Goal: Task Accomplishment & Management: Manage account settings

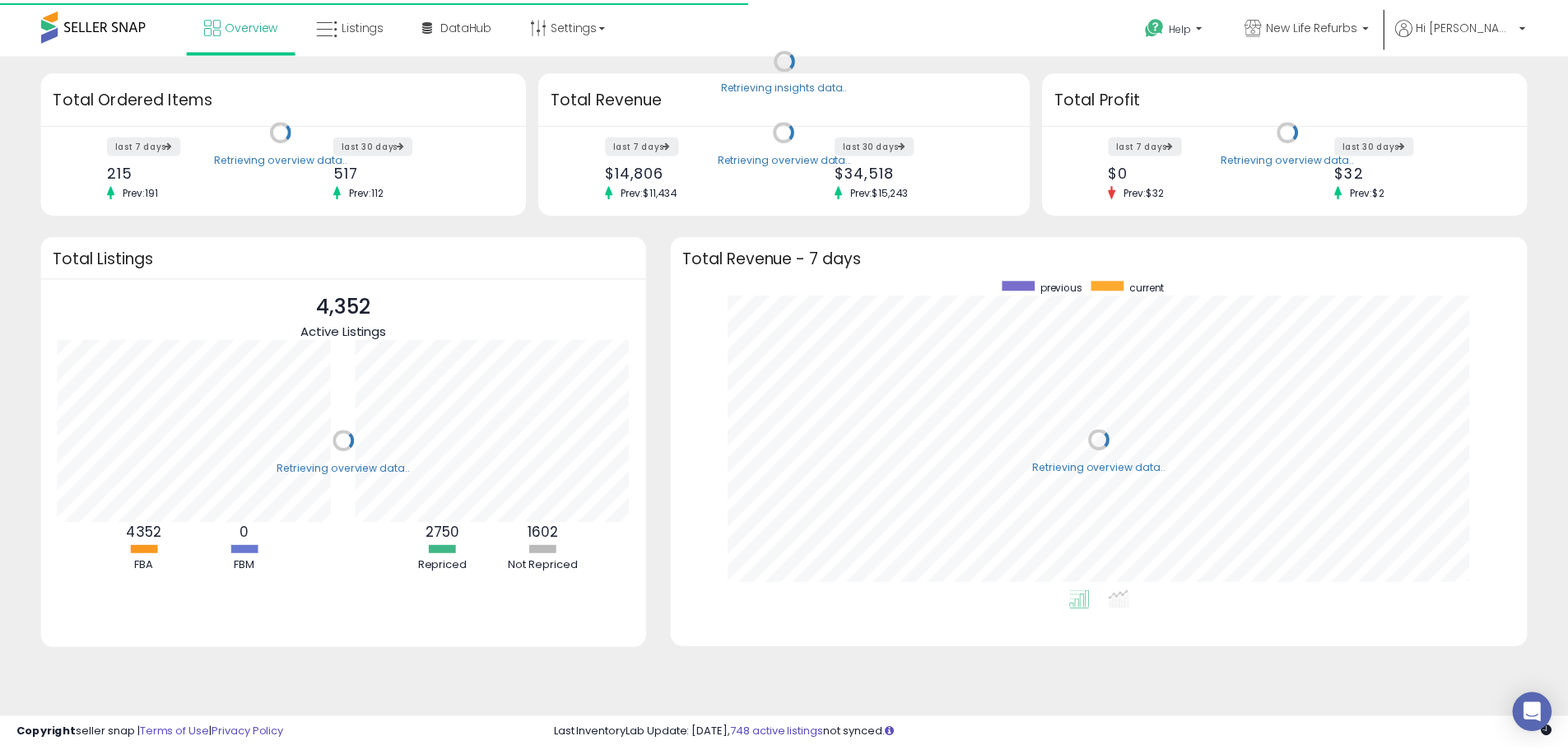
scroll to position [311, 830]
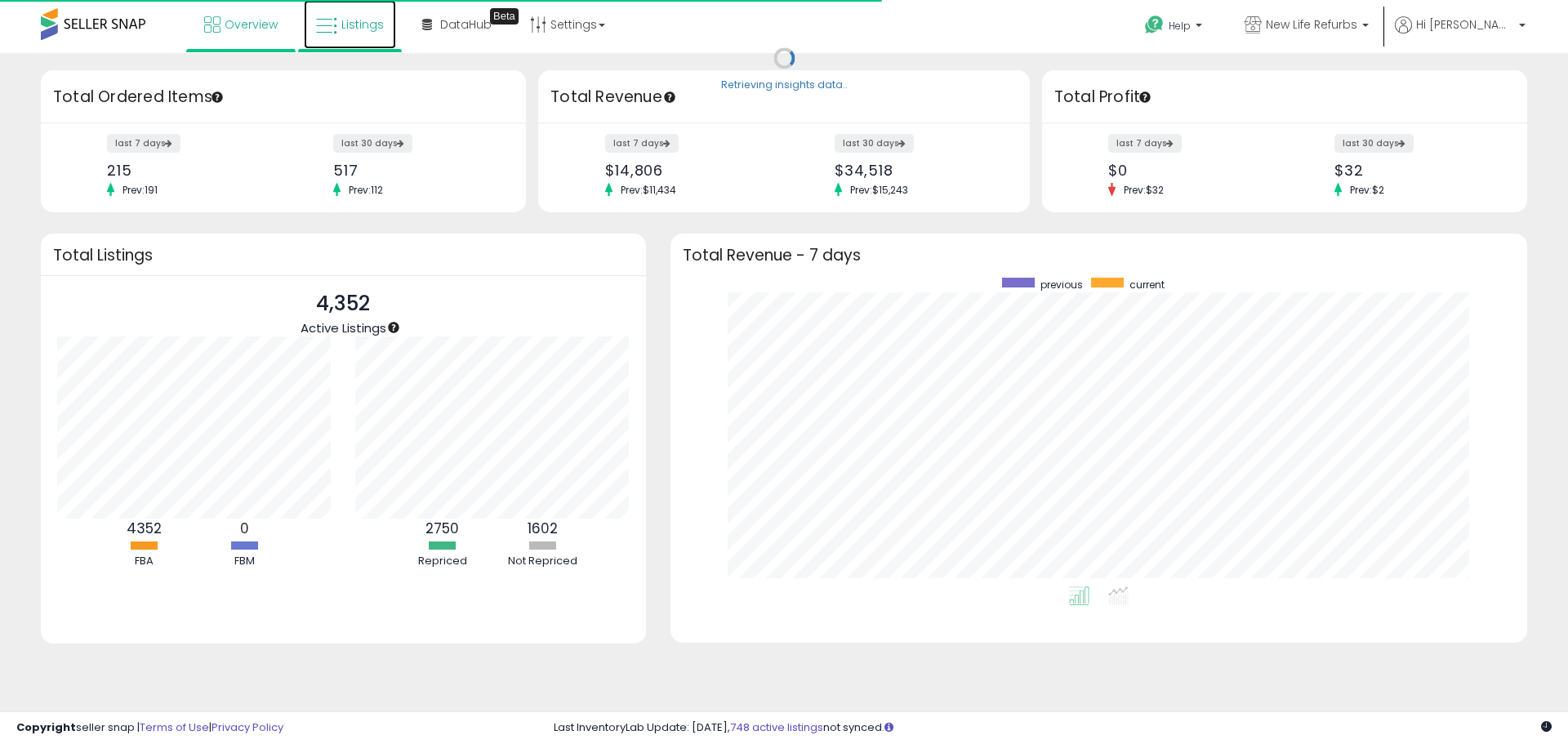
click at [347, 38] on link "Listings" at bounding box center [349, 24] width 92 height 49
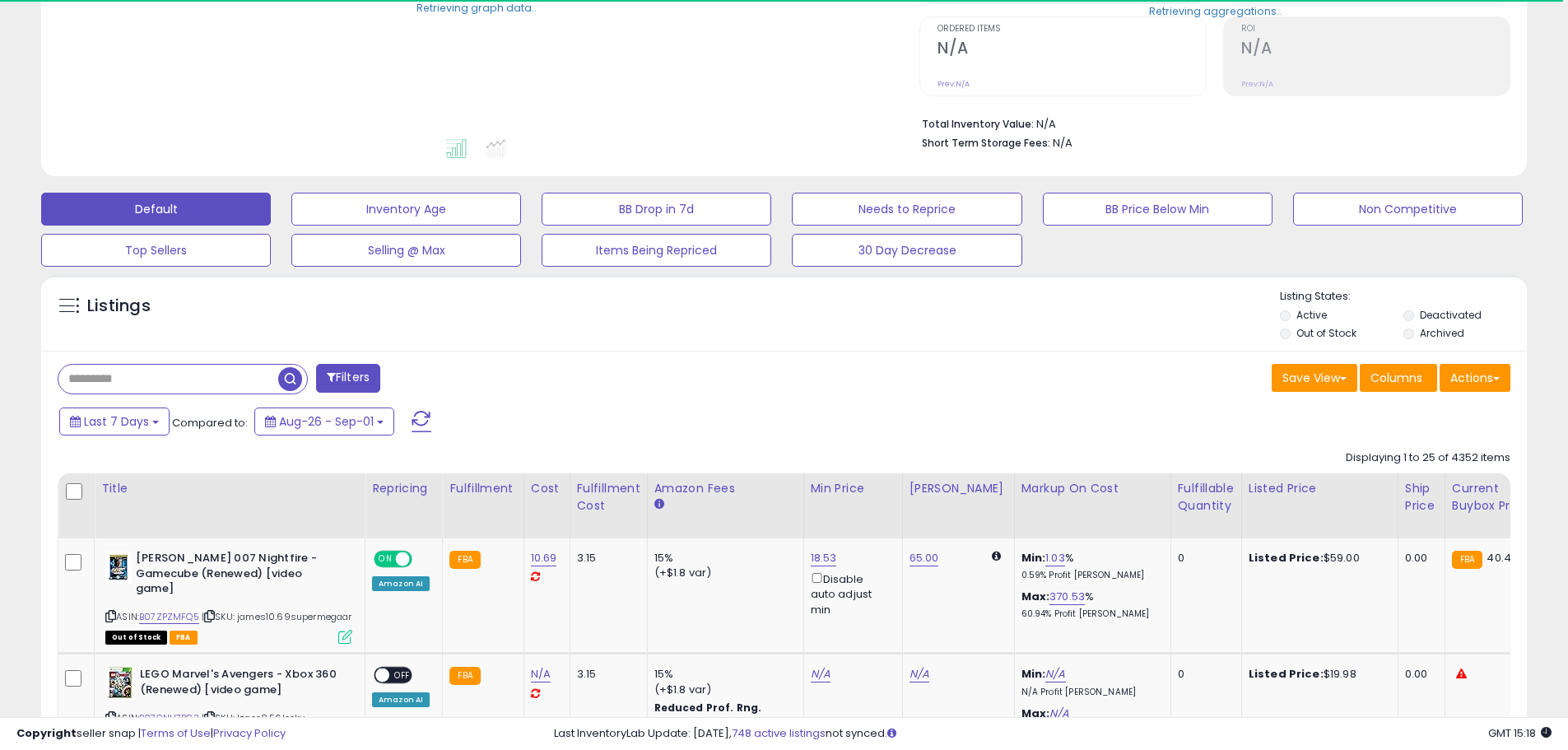
scroll to position [329, 0]
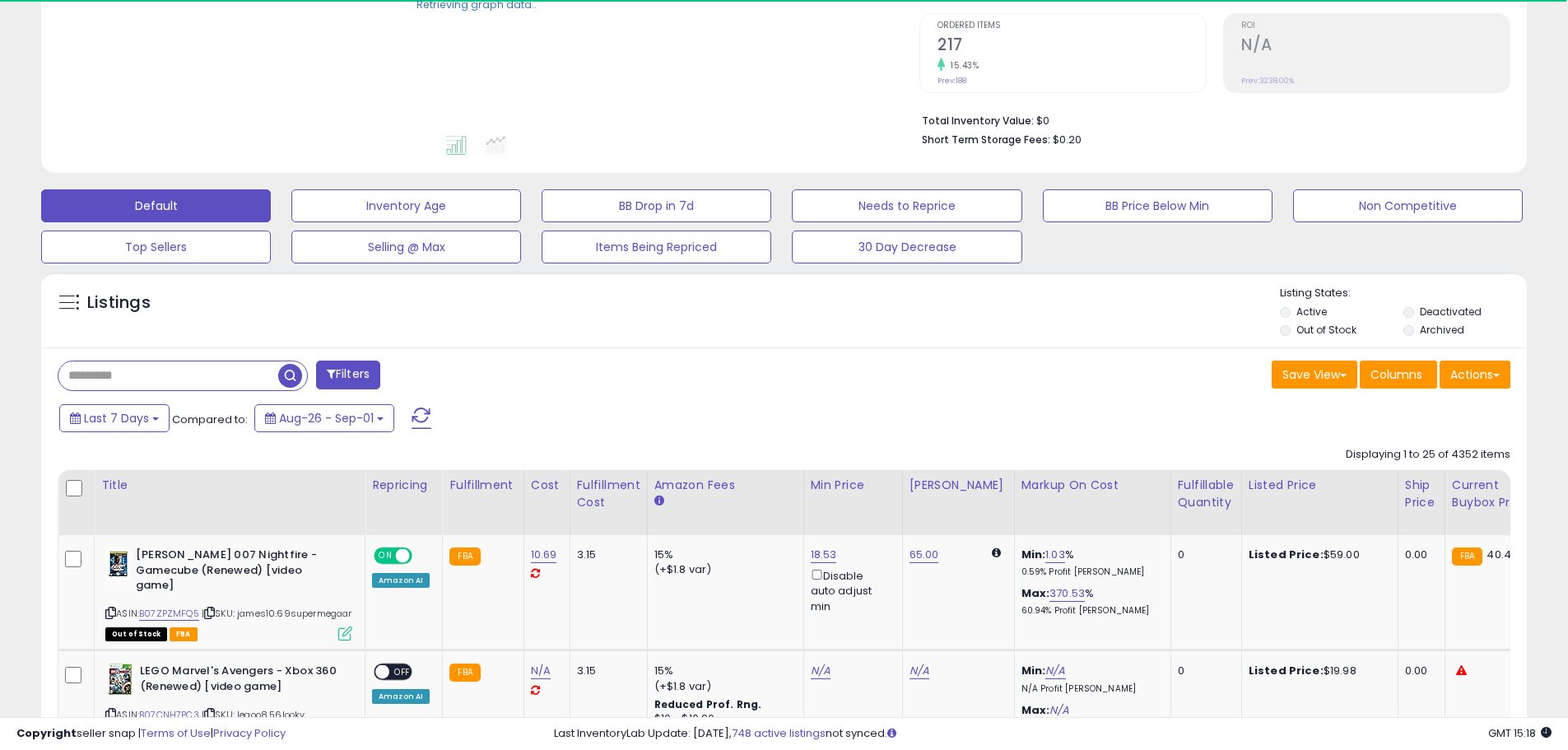
click at [1291, 329] on li "Out of Stock" at bounding box center [1341, 331] width 121 height 18
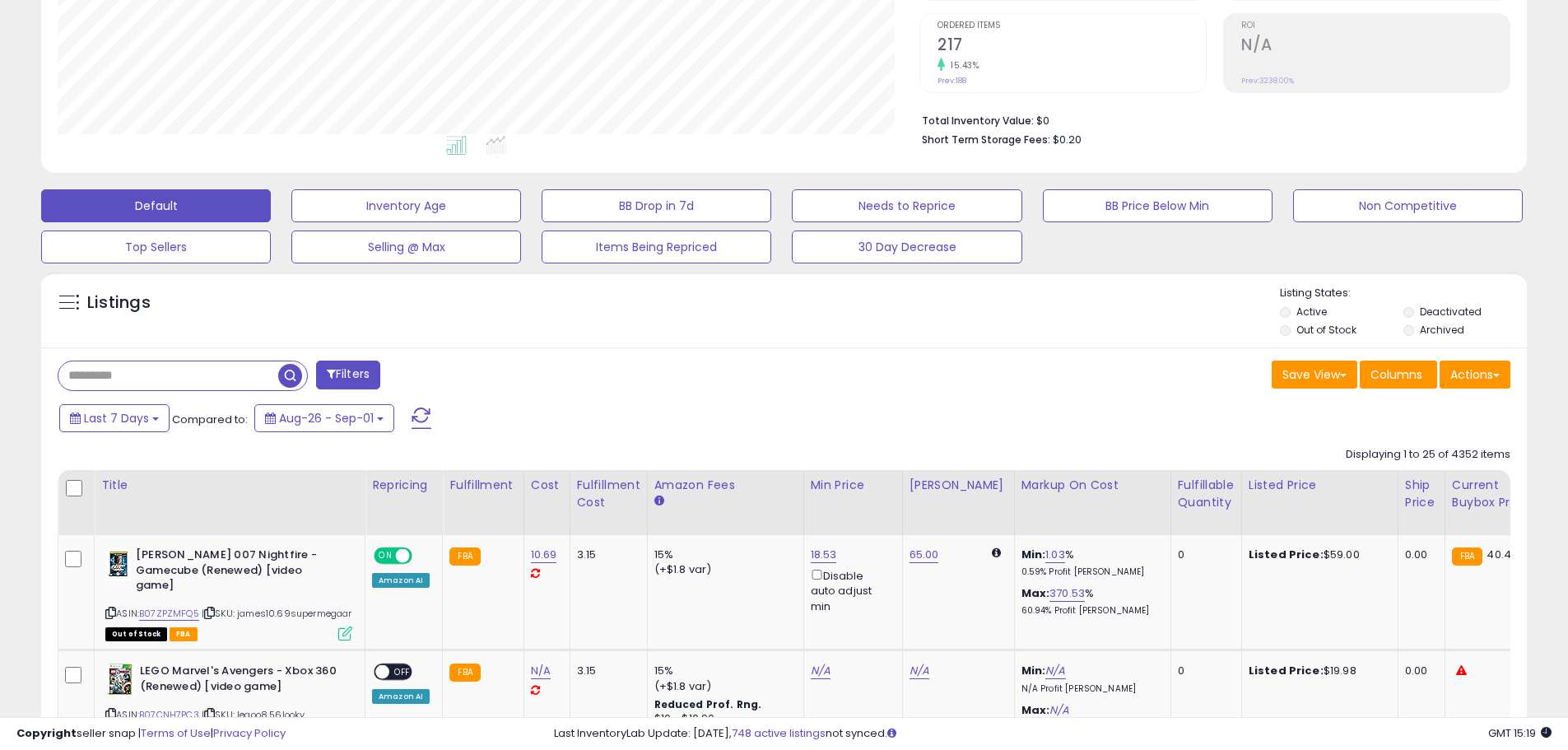
scroll to position [337, 862]
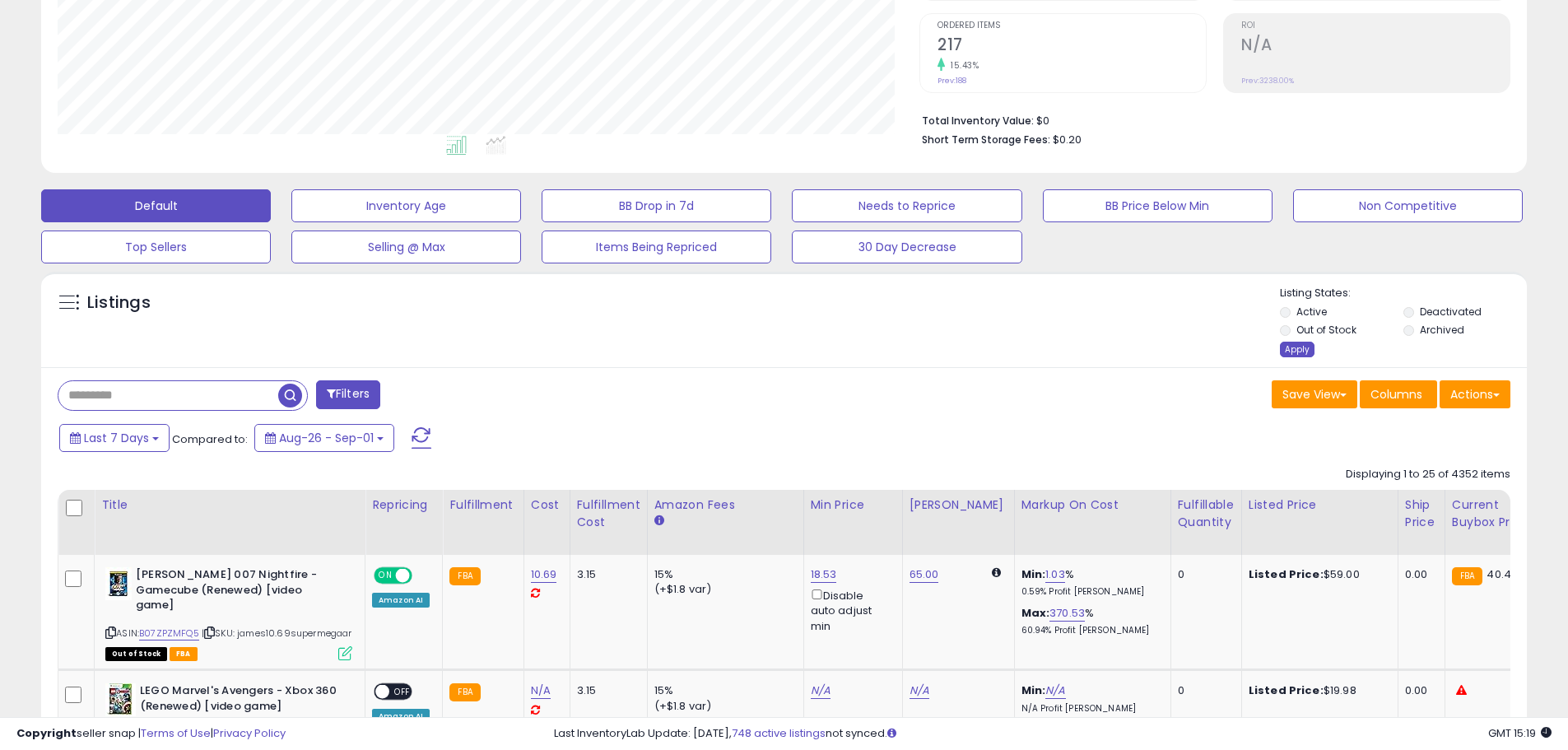
click at [1296, 345] on div "Apply" at bounding box center [1298, 349] width 35 height 16
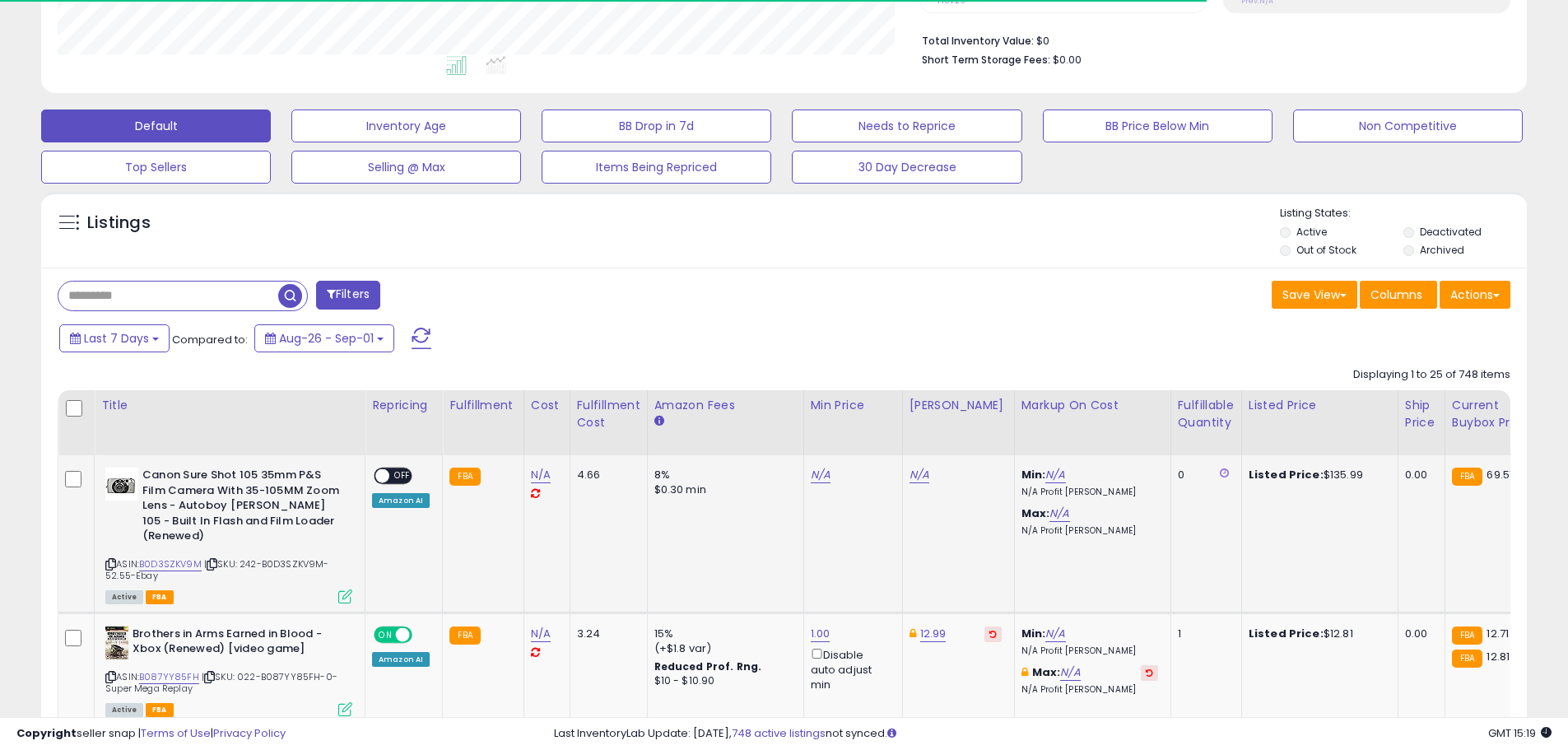
scroll to position [518, 0]
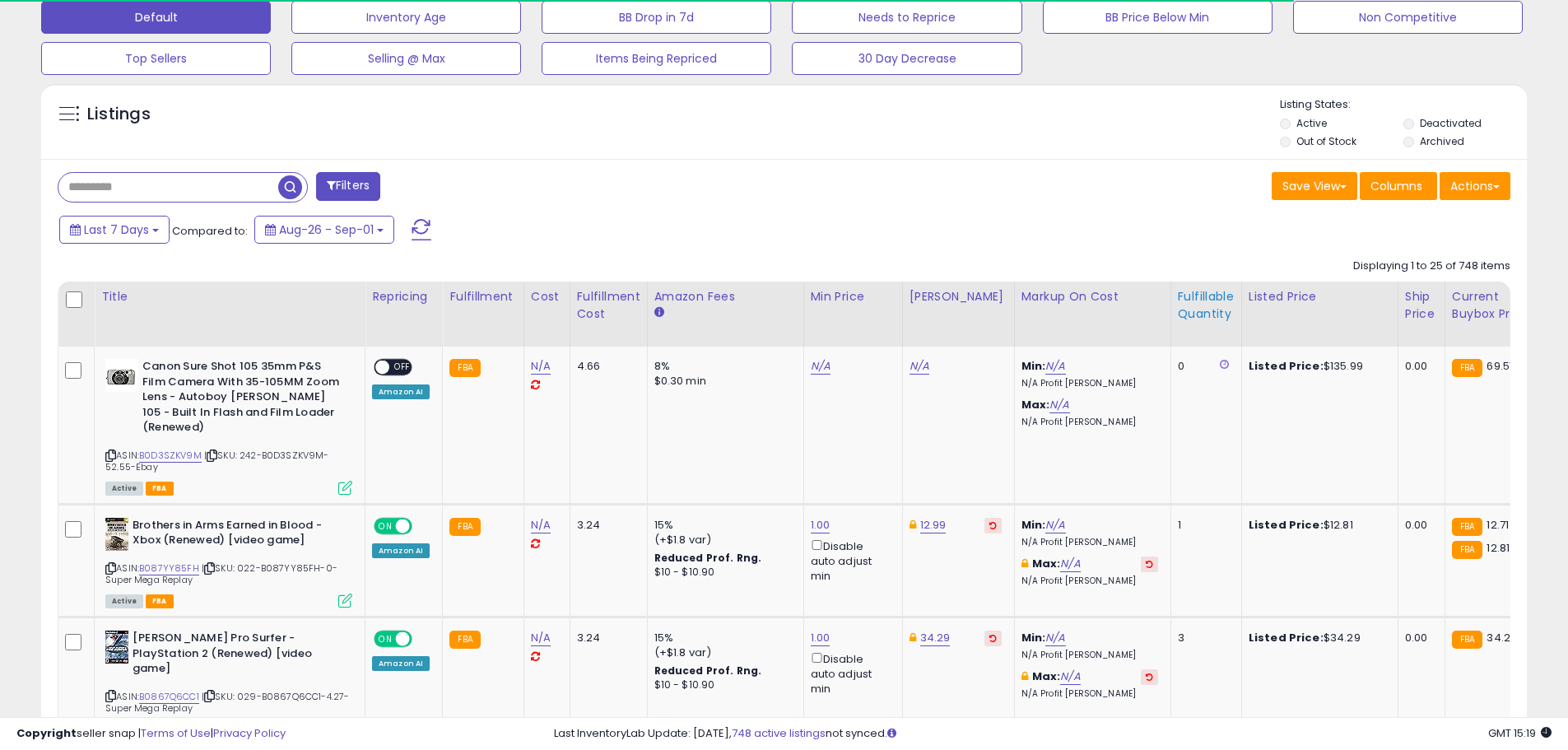
click at [1188, 316] on div "Fulfillable Quantity" at bounding box center [1207, 305] width 57 height 35
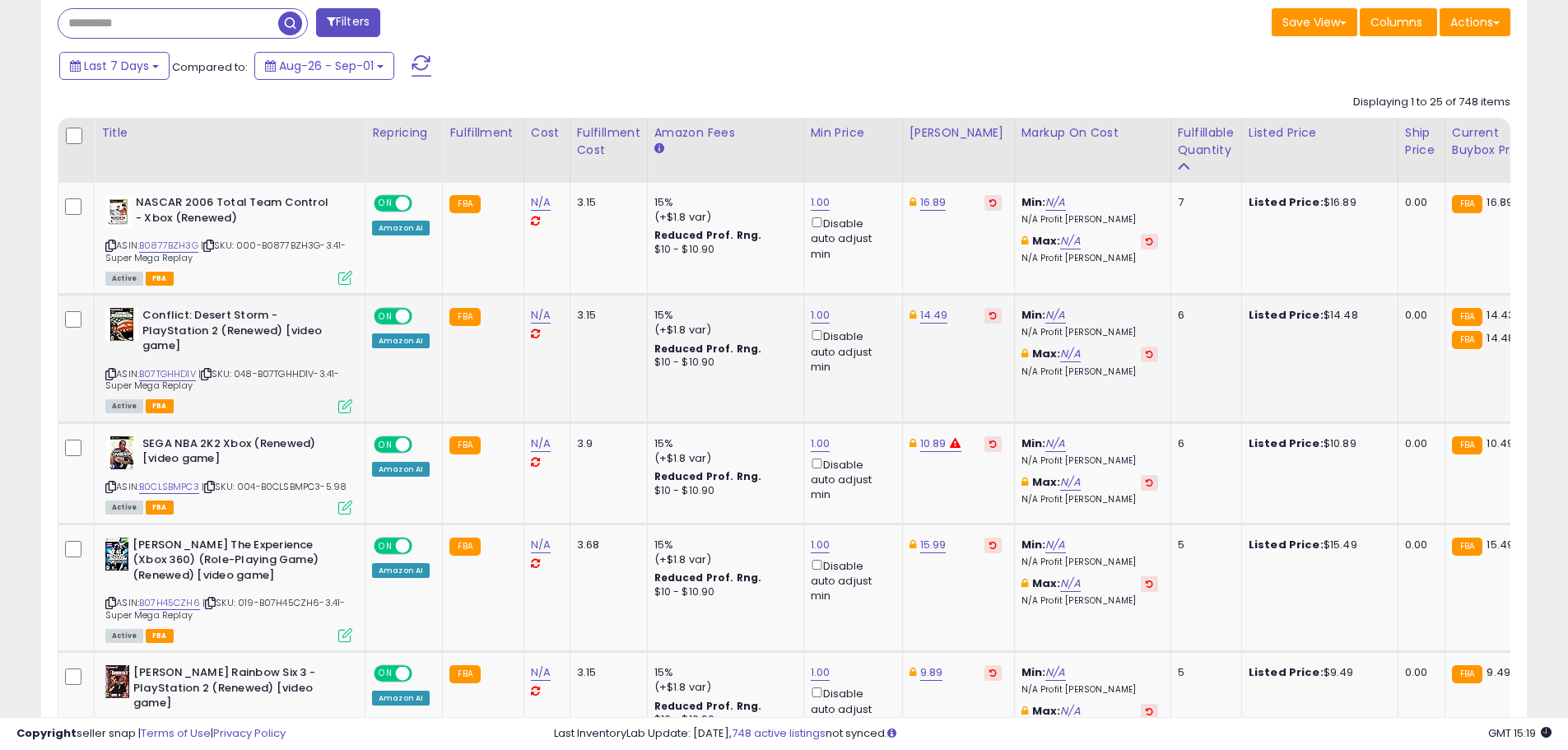
scroll to position [682, 0]
click at [930, 315] on link "14.49" at bounding box center [934, 314] width 28 height 16
type input "*****"
click button "submit" at bounding box center [973, 256] width 28 height 24
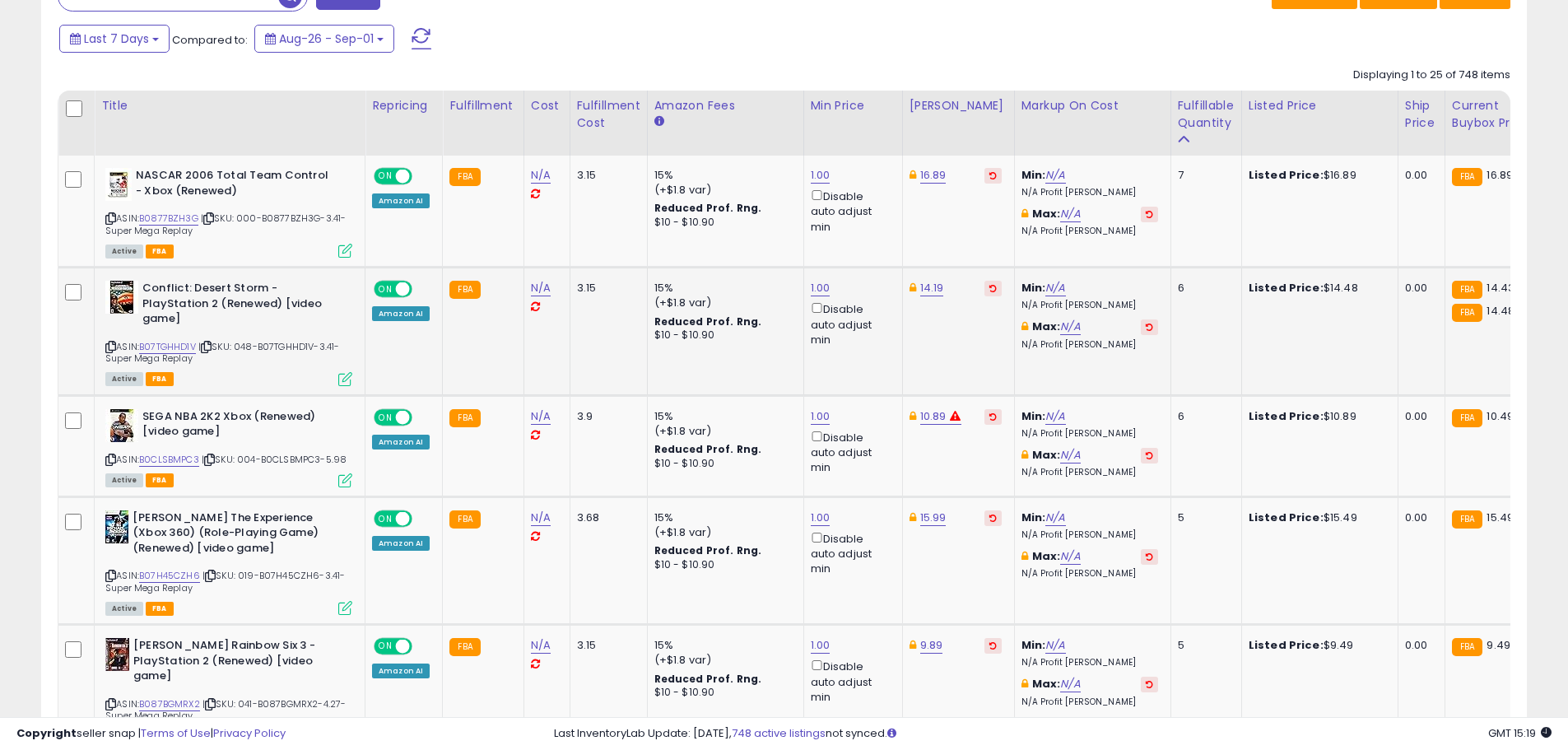
scroll to position [765, 0]
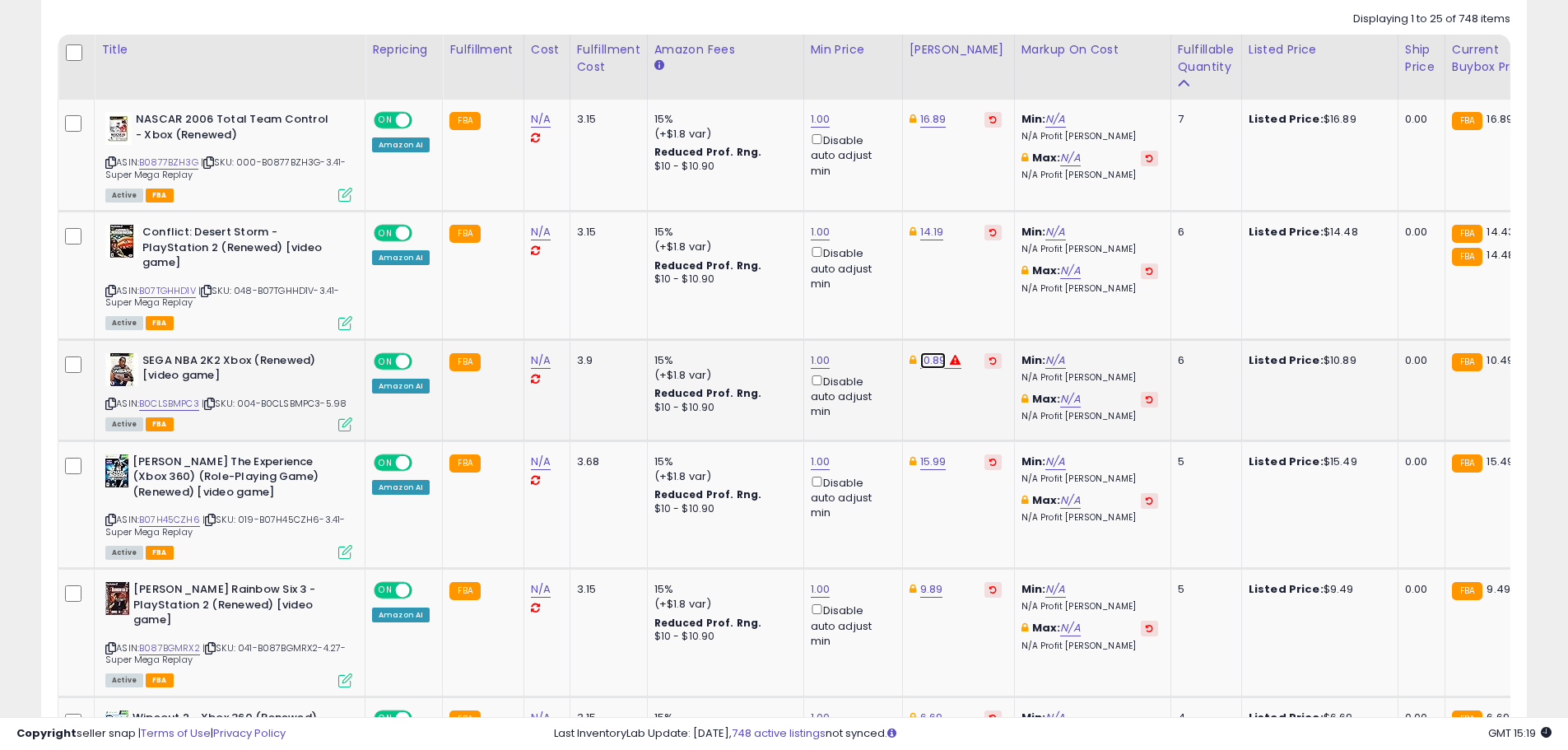
click at [927, 353] on link "10.89" at bounding box center [934, 361] width 26 height 16
type input "*****"
click button "submit" at bounding box center [973, 286] width 28 height 24
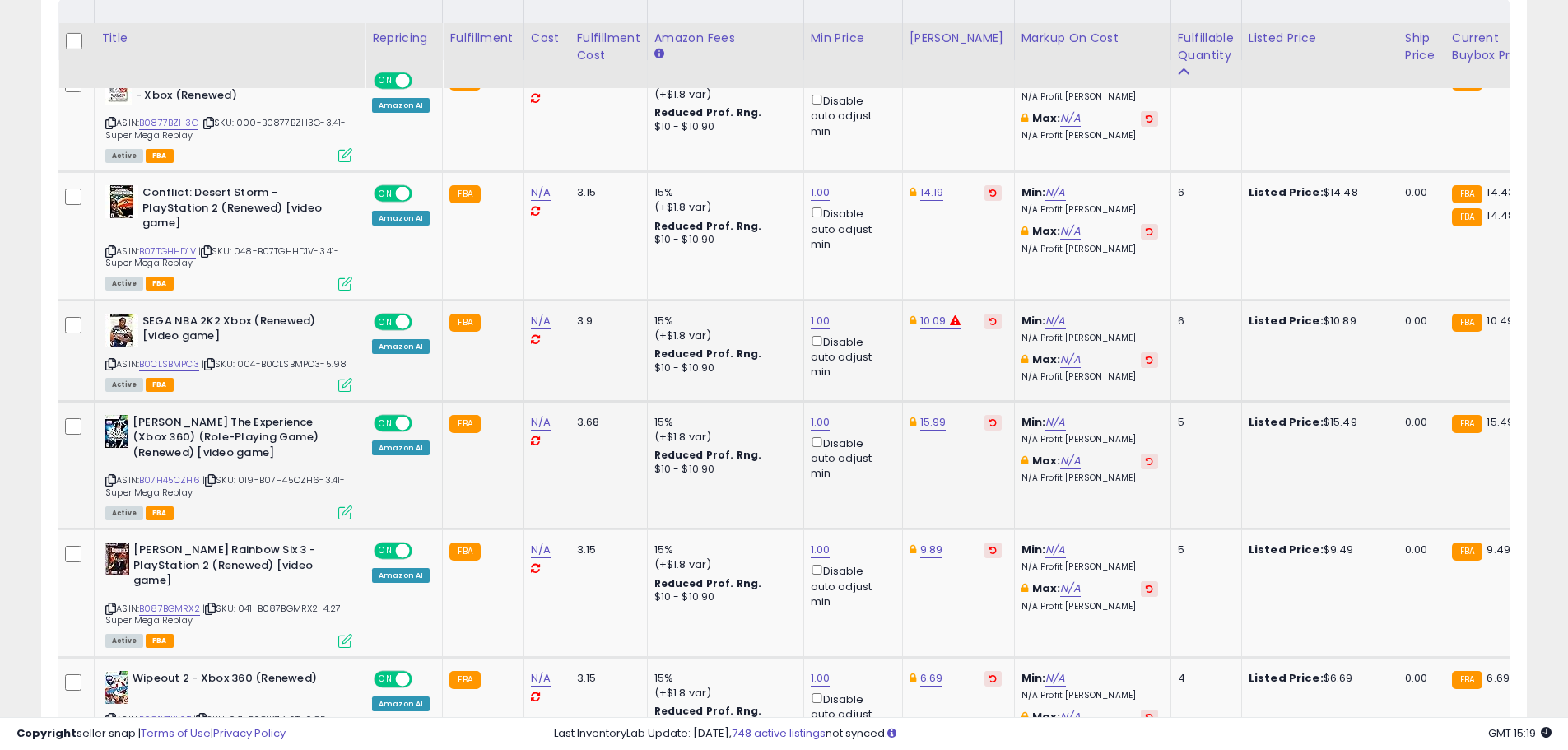
scroll to position [929, 0]
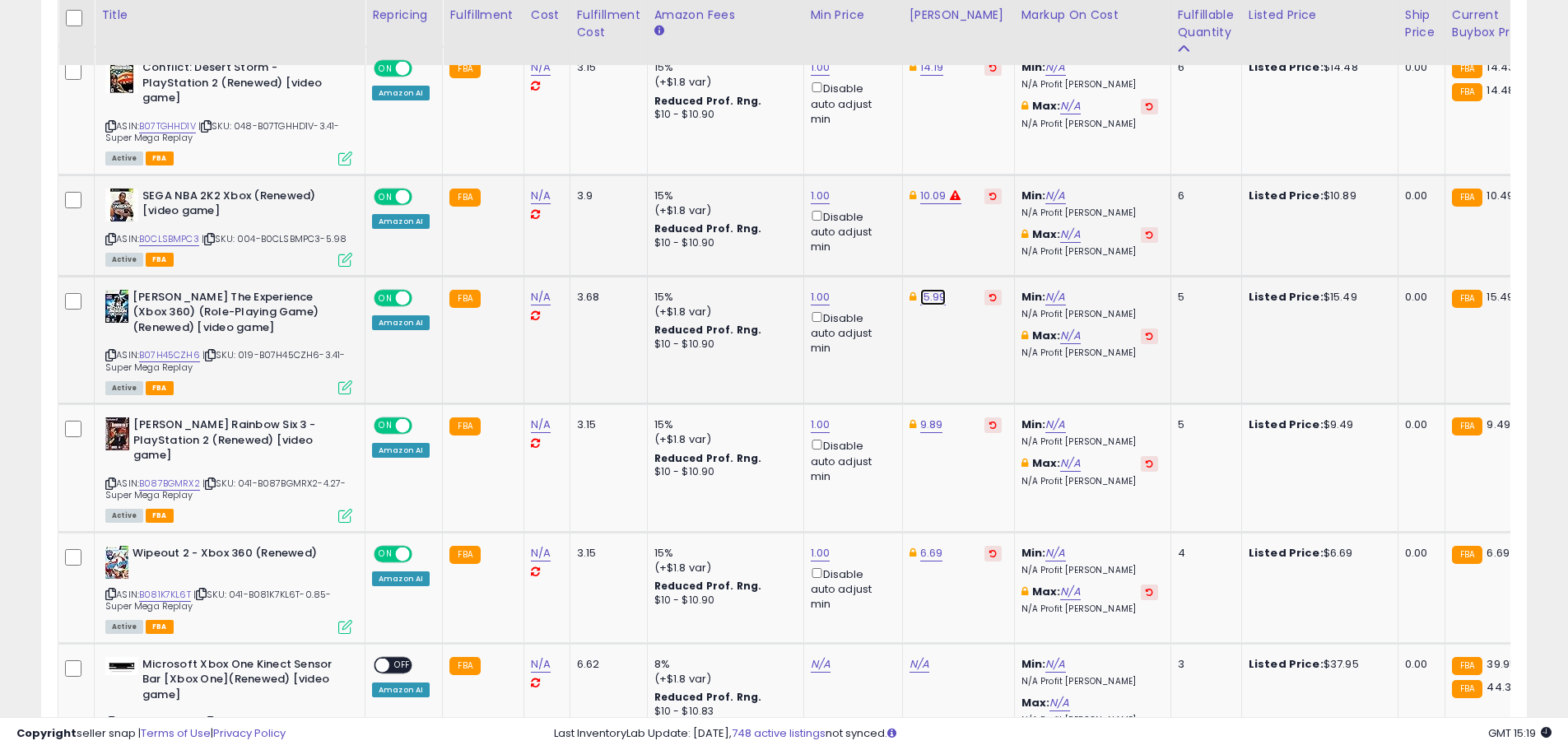
click at [929, 289] on link "15.99" at bounding box center [934, 297] width 26 height 16
type input "*"
type input "*****"
click button "submit" at bounding box center [973, 223] width 28 height 24
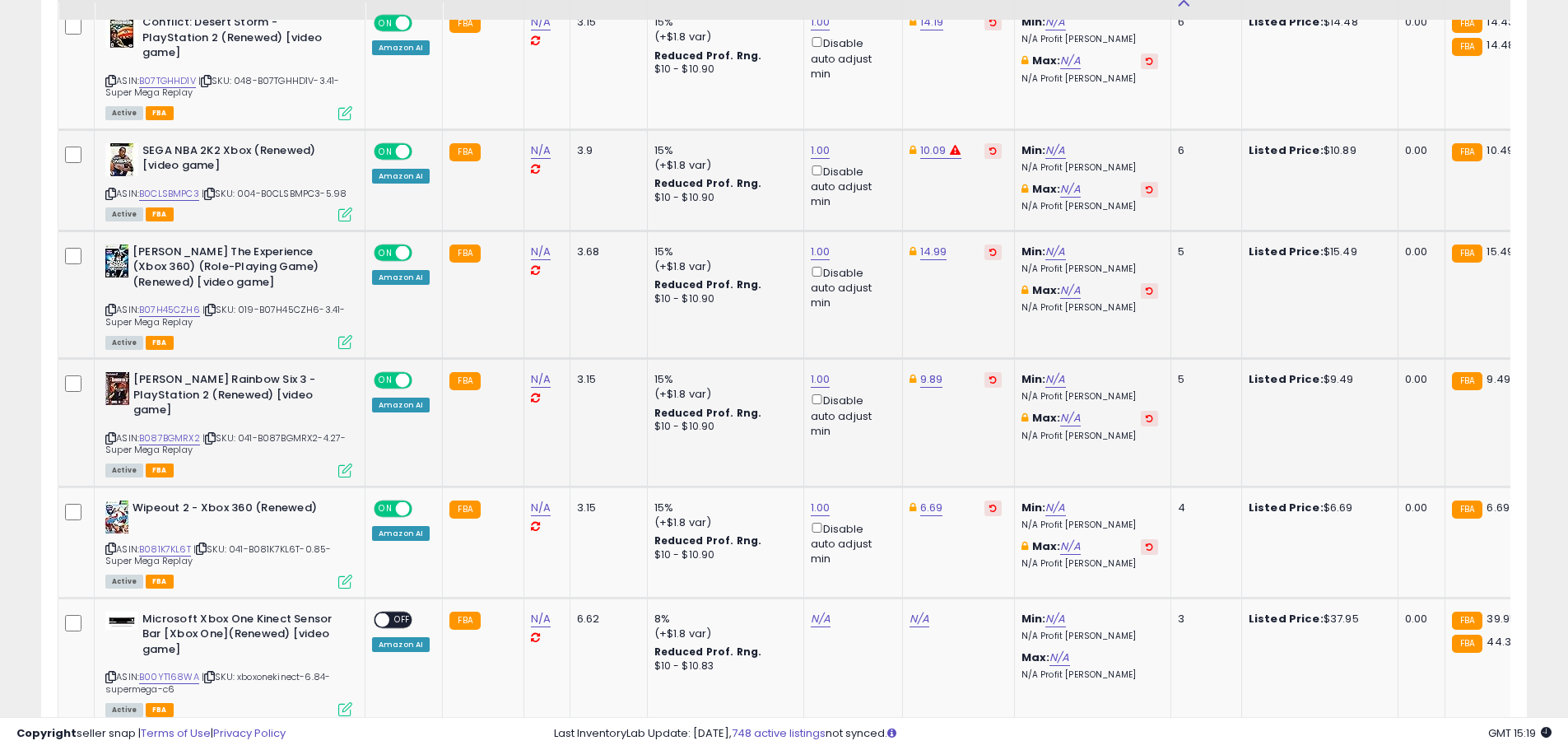
scroll to position [1012, 0]
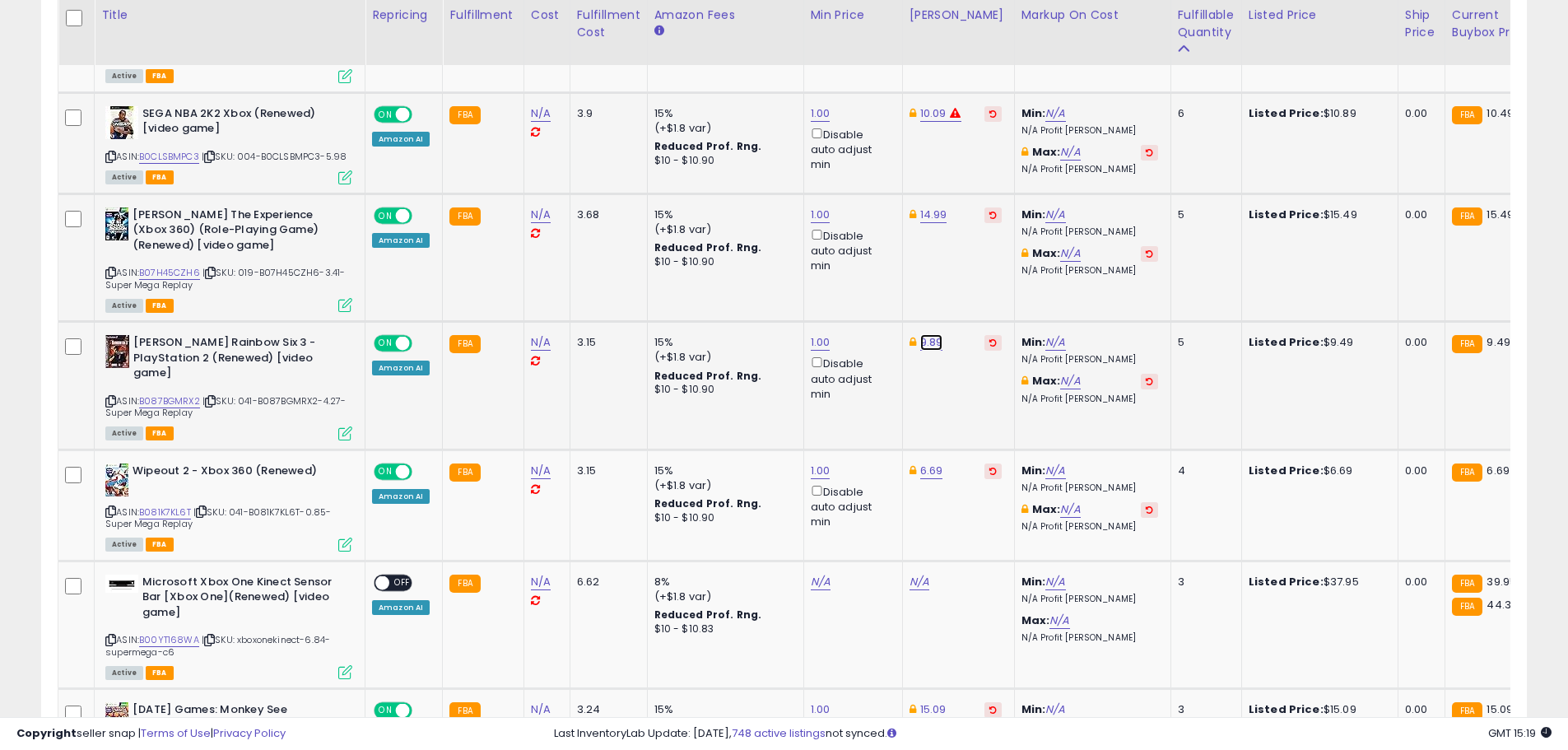
click at [927, 335] on link "9.89" at bounding box center [932, 342] width 23 height 16
type input "****"
click button "submit" at bounding box center [973, 269] width 28 height 24
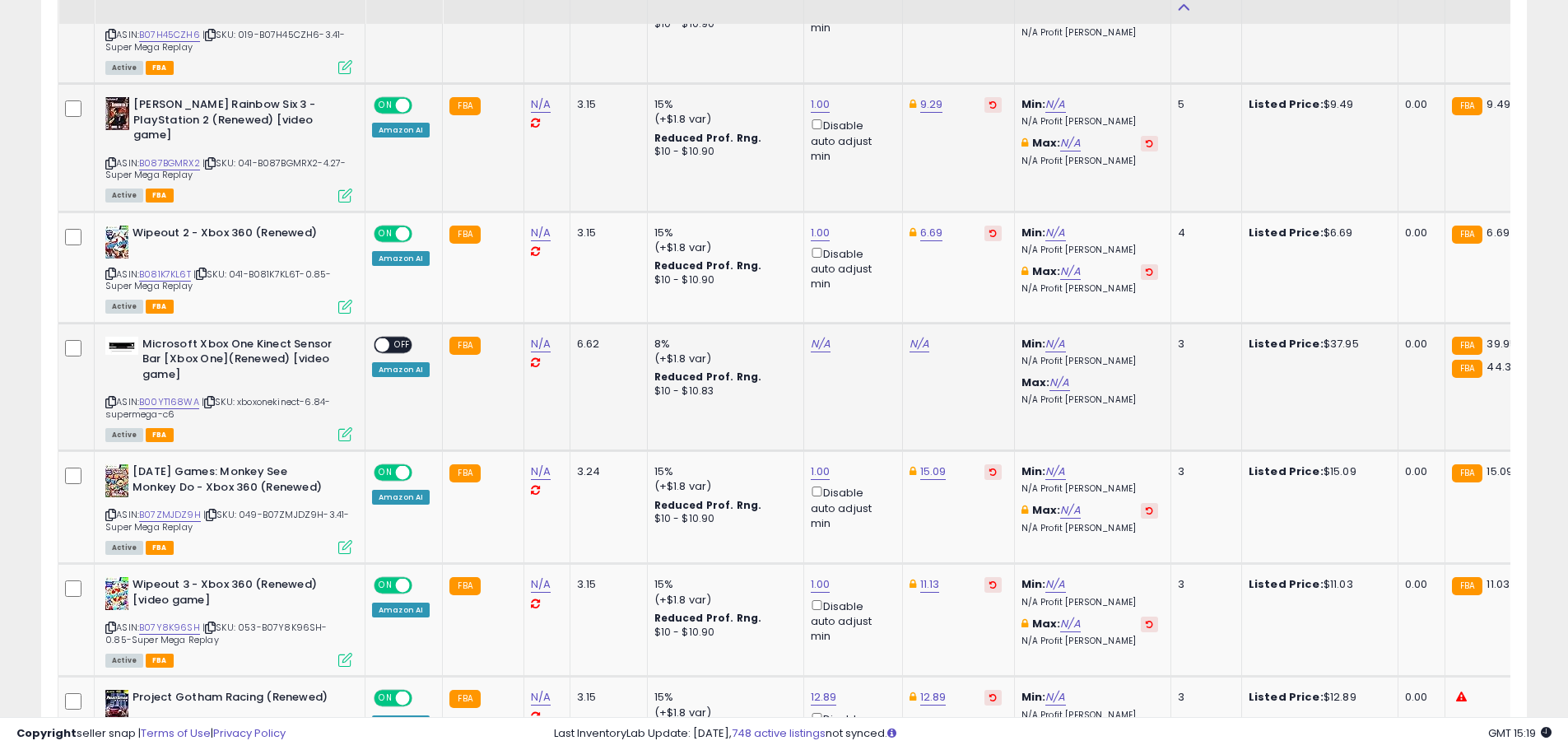
scroll to position [1259, 0]
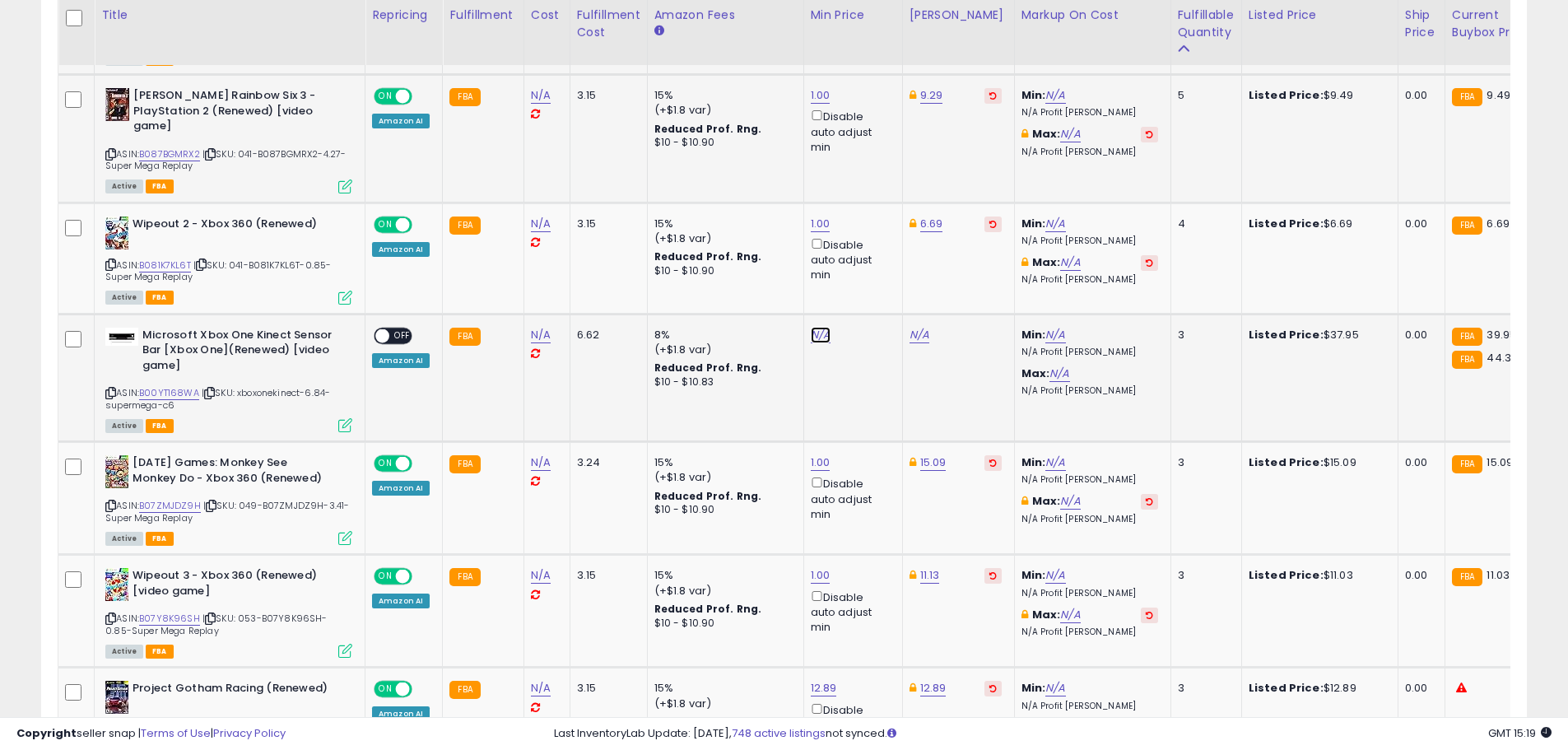
click at [812, 327] on link "N/A" at bounding box center [821, 335] width 20 height 16
type input "*"
click at [875, 270] on button "submit" at bounding box center [861, 261] width 28 height 24
click at [915, 327] on link "79.90" at bounding box center [924, 335] width 29 height 16
drag, startPoint x: 882, startPoint y: 270, endPoint x: 793, endPoint y: 271, distance: 89.0
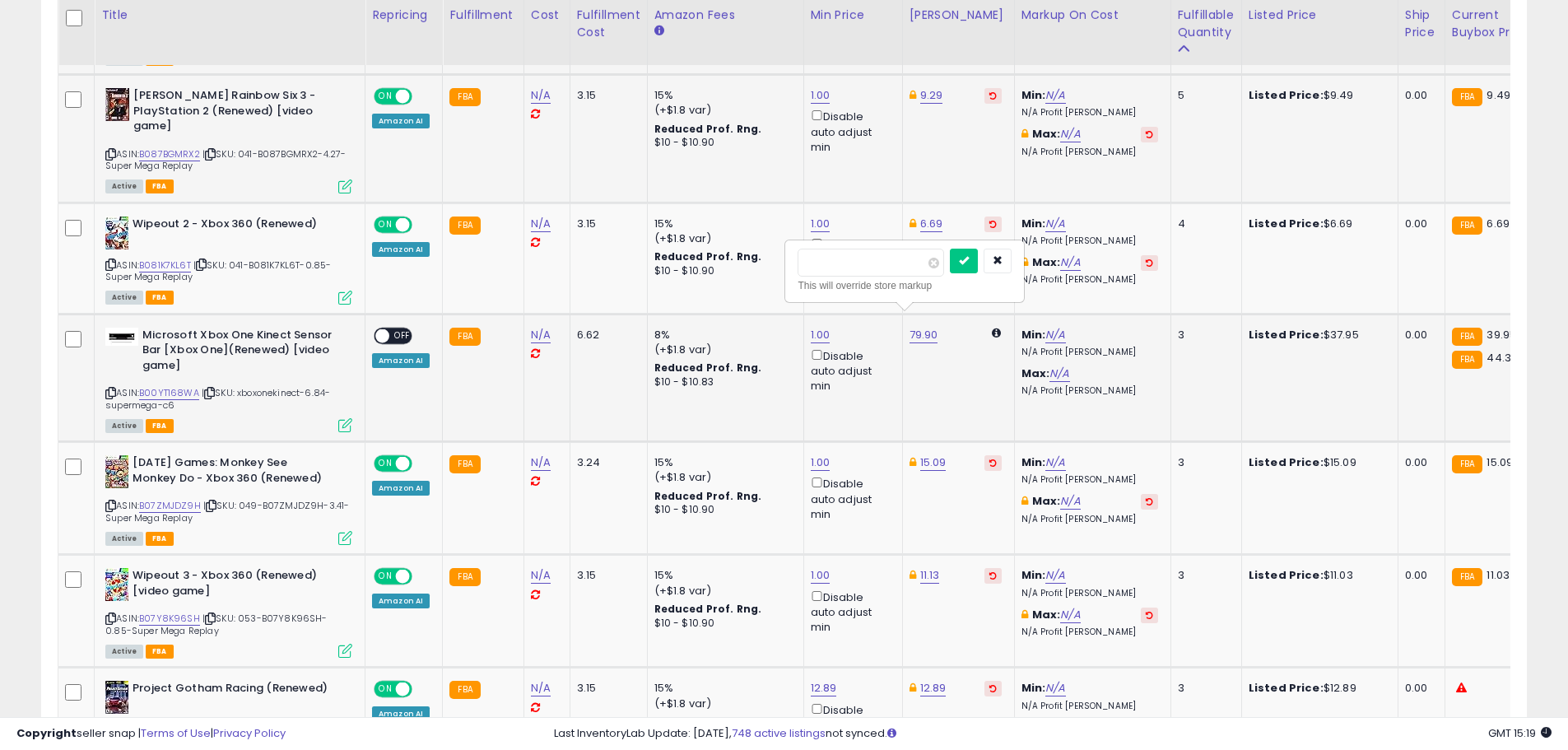
click at [793, 271] on div "***** This will override store markup" at bounding box center [905, 271] width 237 height 60
type input "*****"
click button "submit" at bounding box center [964, 261] width 28 height 24
click at [386, 329] on span at bounding box center [382, 336] width 14 height 14
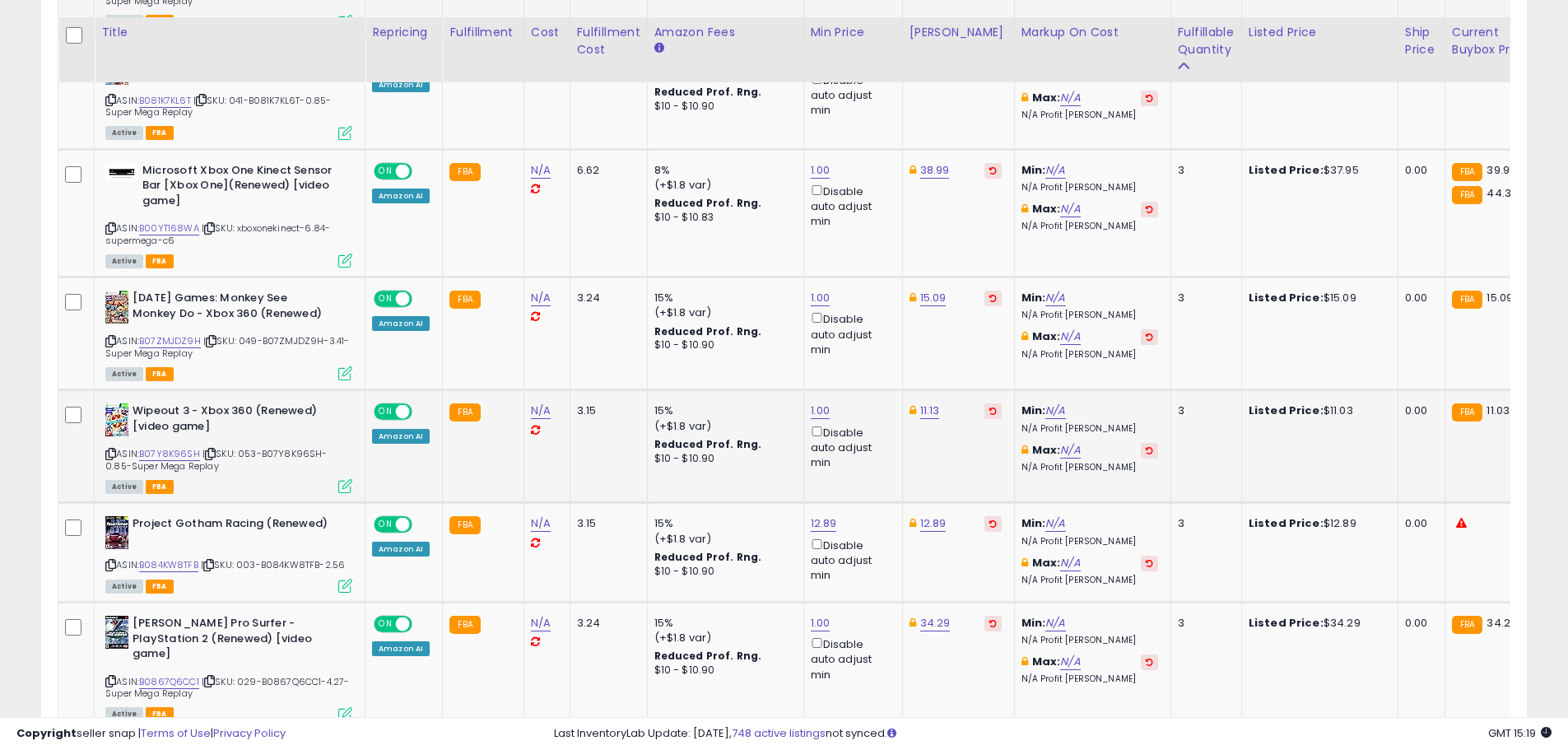
scroll to position [1506, 0]
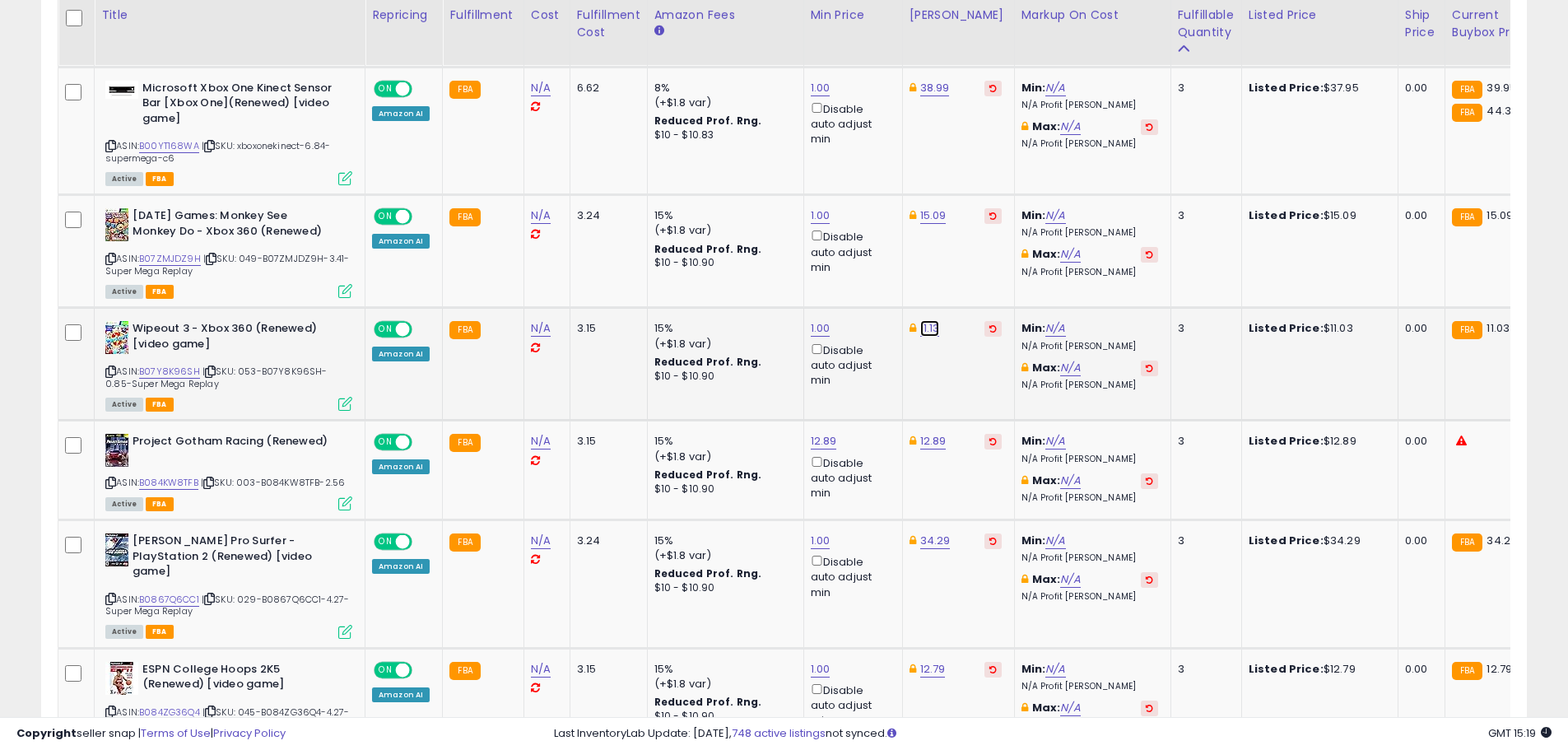
click at [929, 320] on link "11.13" at bounding box center [930, 328] width 20 height 16
type input "*"
type input "*****"
click button "submit" at bounding box center [971, 255] width 28 height 24
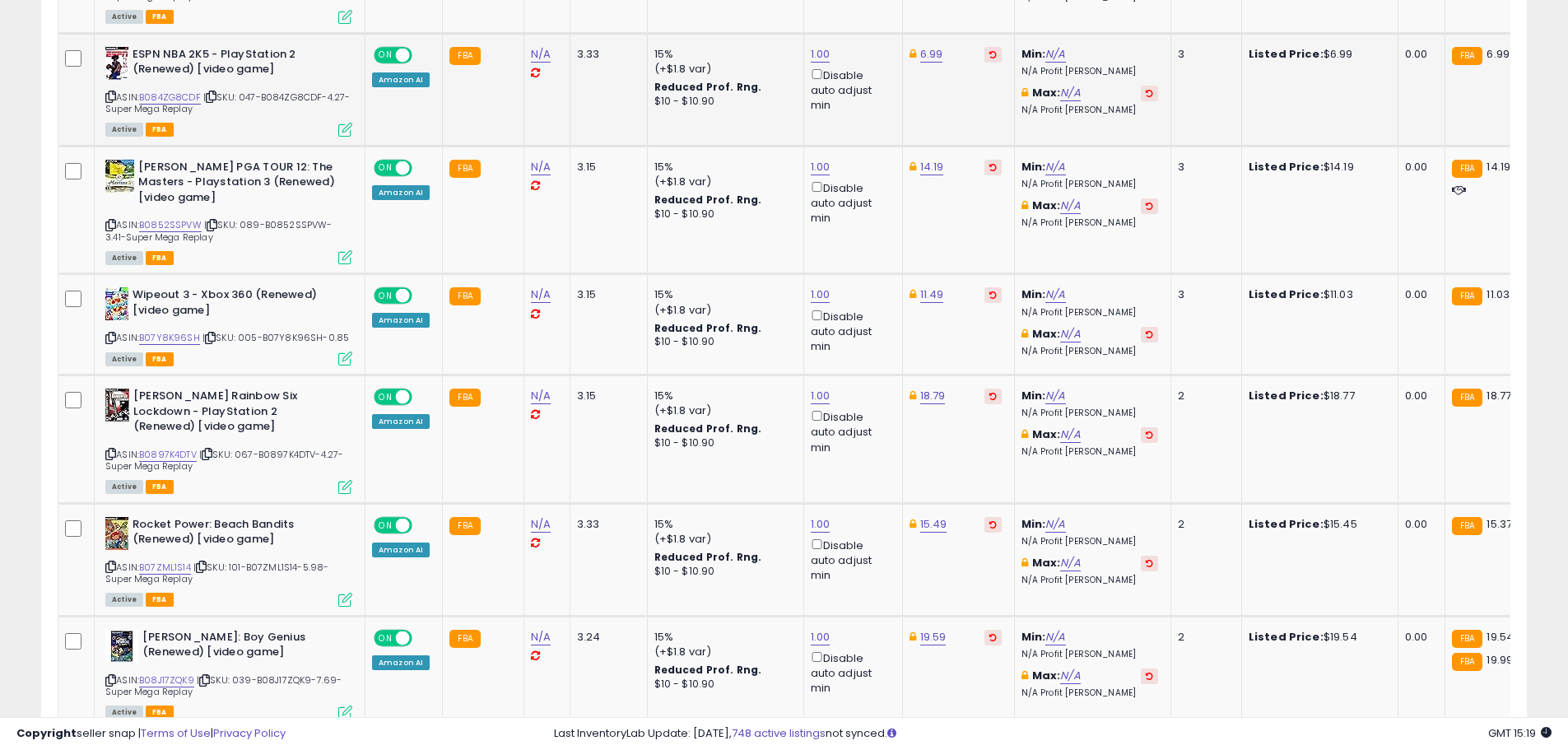
scroll to position [2247, 0]
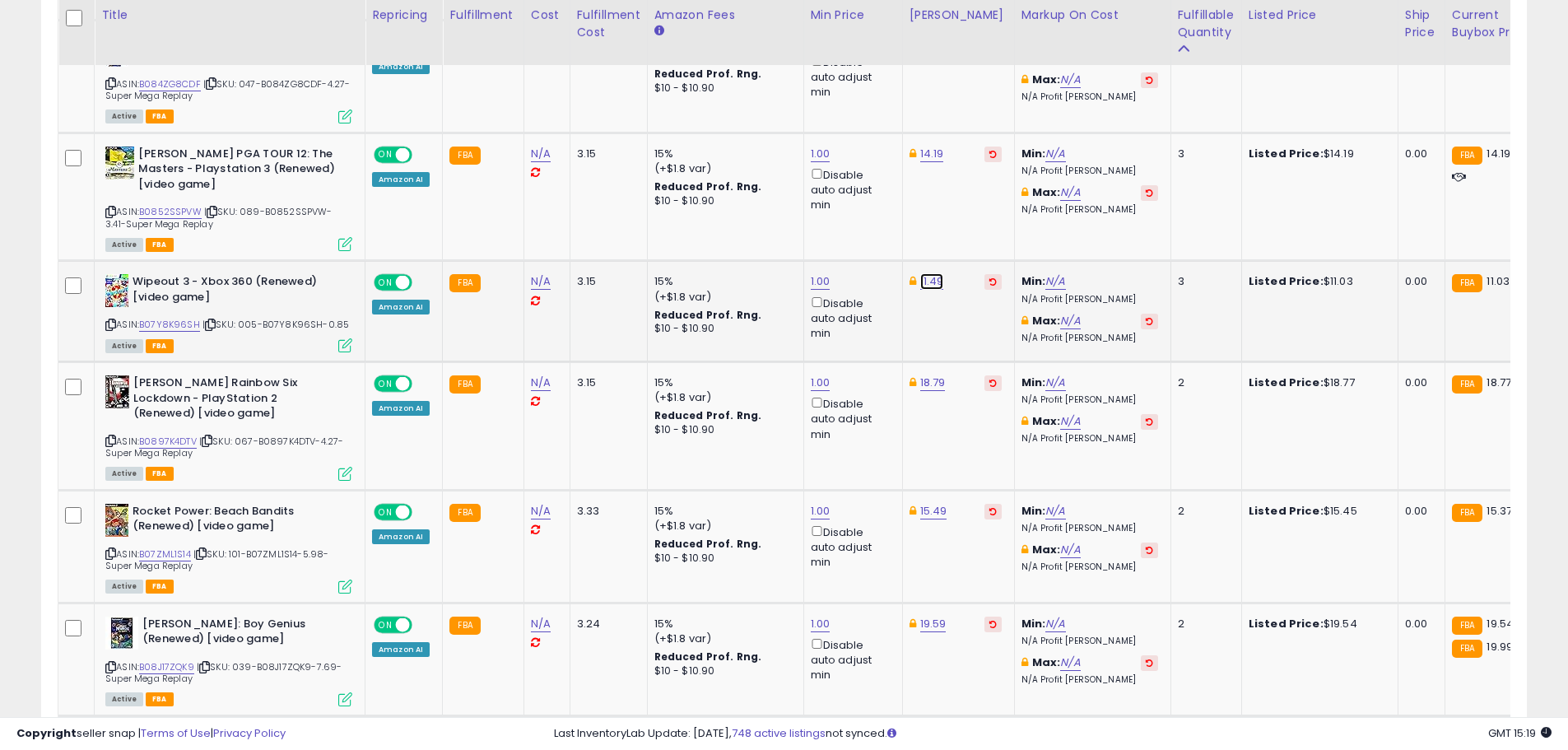
click at [931, 273] on link "11.49" at bounding box center [933, 281] width 24 height 16
drag, startPoint x: 836, startPoint y: 220, endPoint x: 806, endPoint y: 220, distance: 30.0
click at [806, 220] on input "*****" at bounding box center [879, 210] width 146 height 28
type input "*****"
click button "submit" at bounding box center [973, 208] width 28 height 24
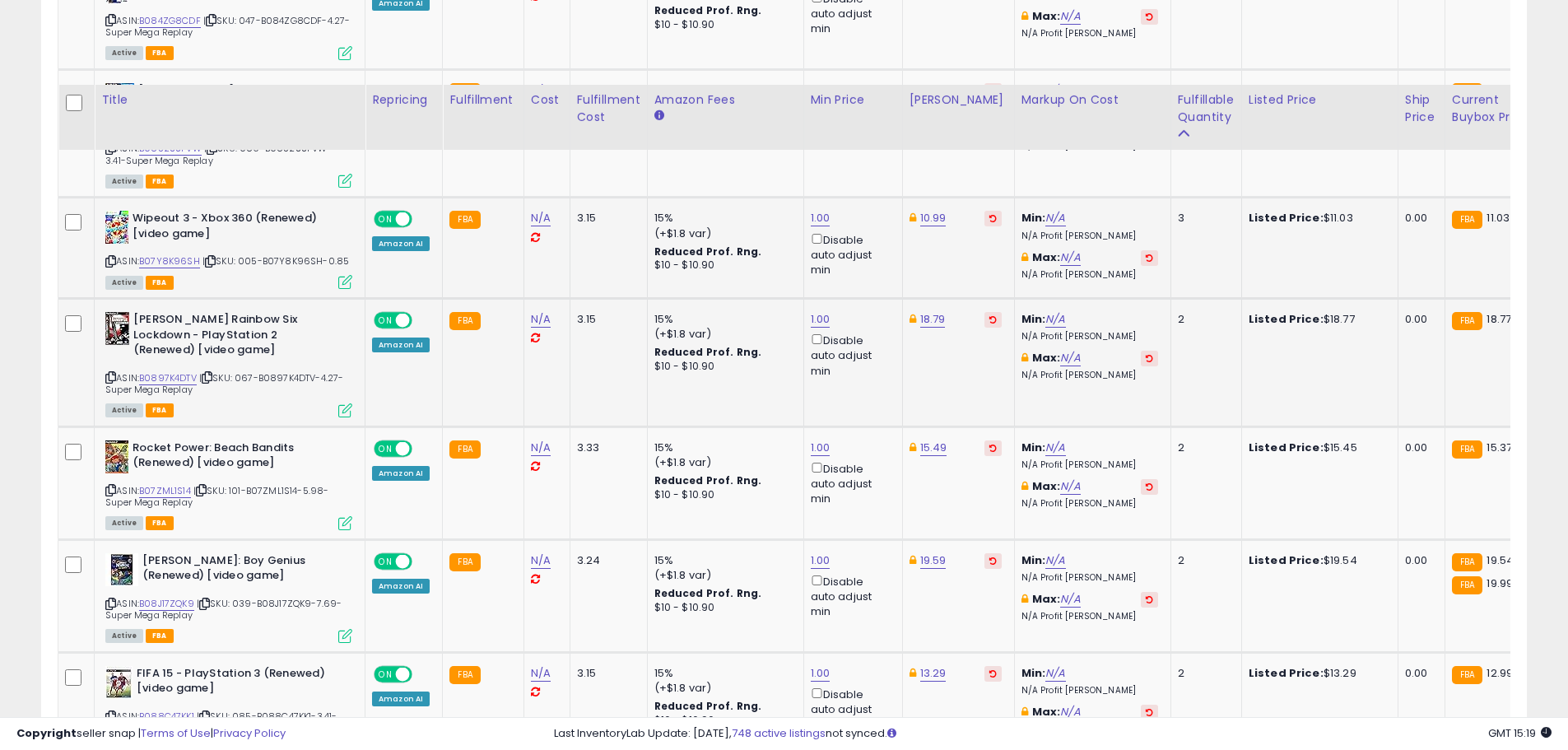
scroll to position [2412, 0]
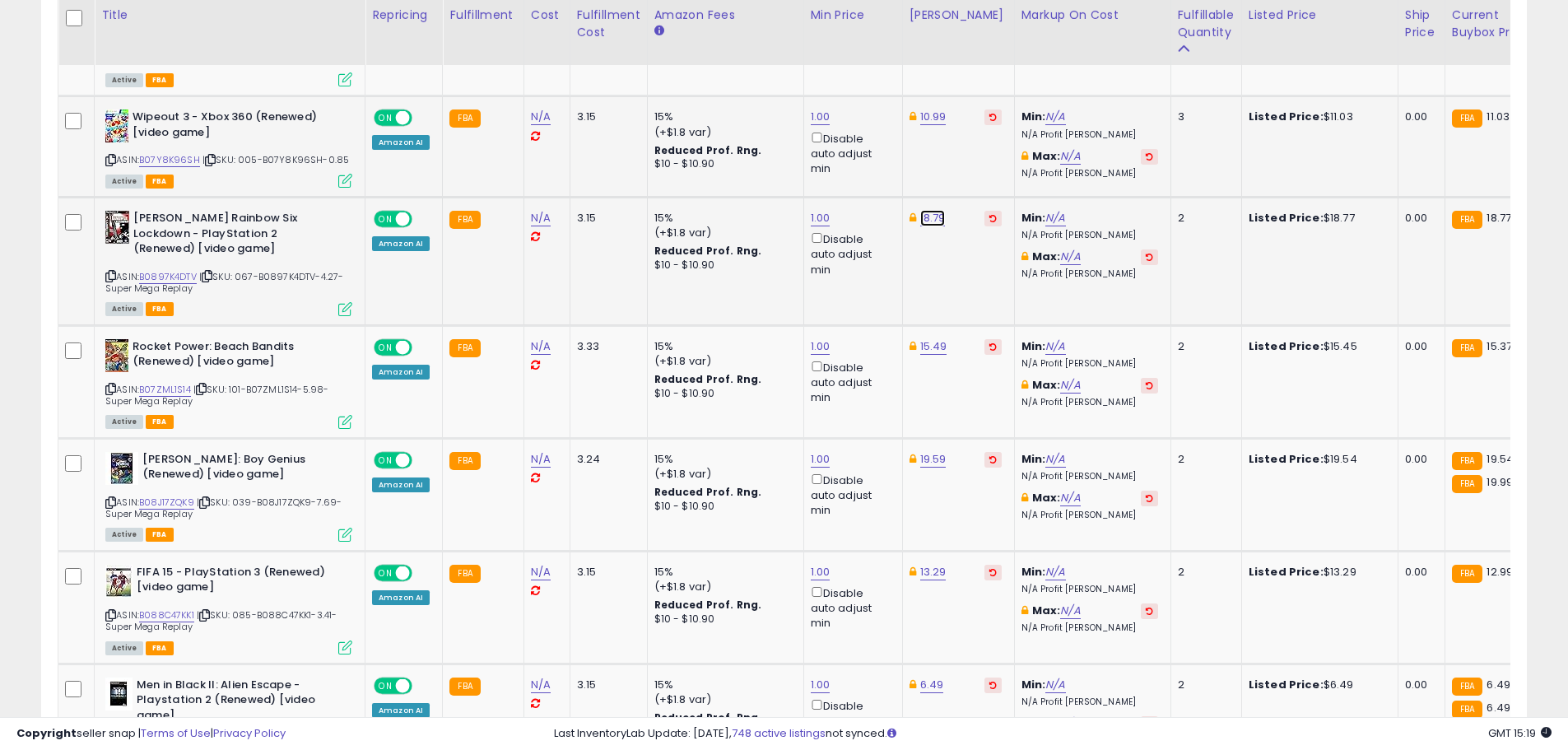
click at [926, 210] on link "18.79" at bounding box center [933, 218] width 25 height 16
type input "*****"
click button "submit" at bounding box center [973, 144] width 28 height 24
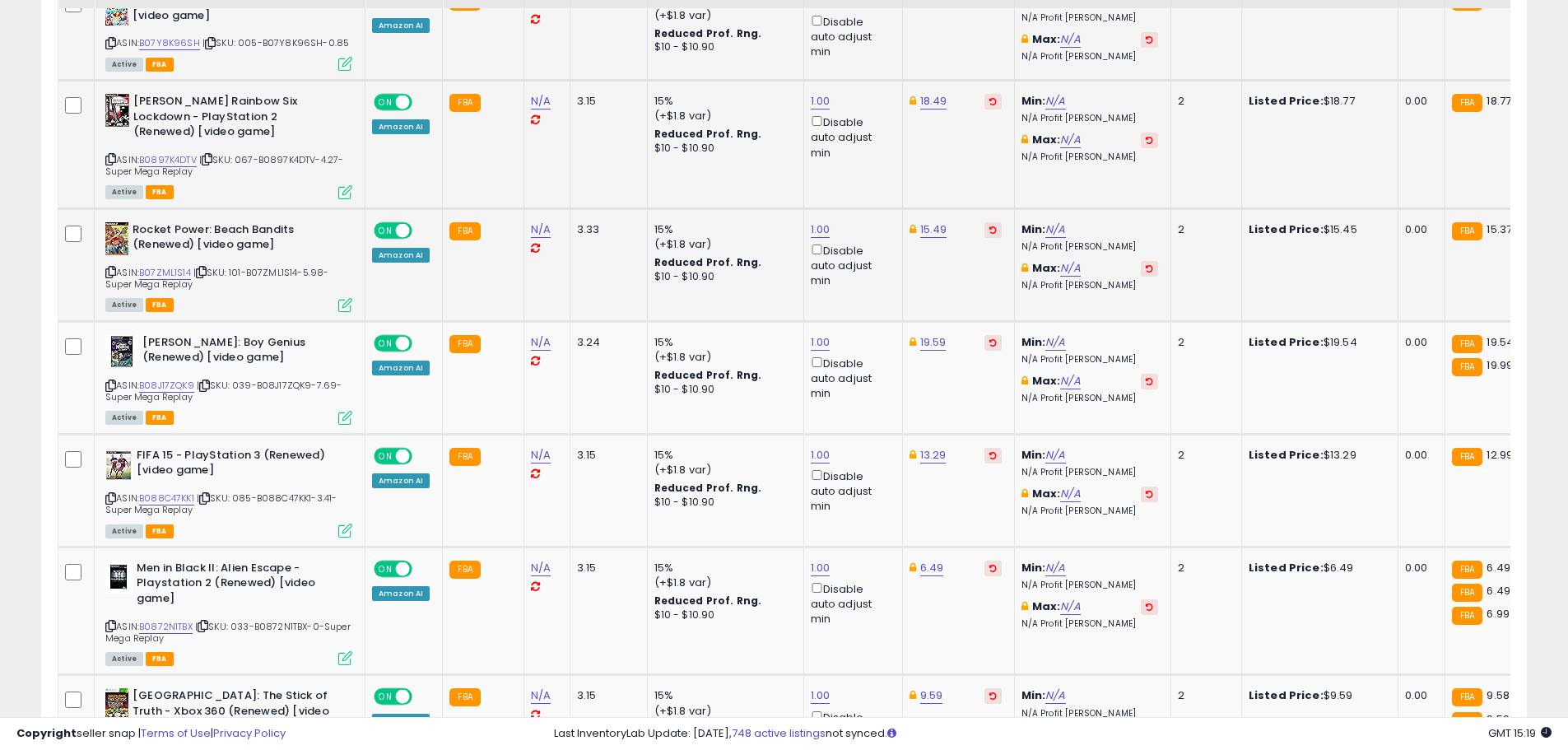
scroll to position [2577, 0]
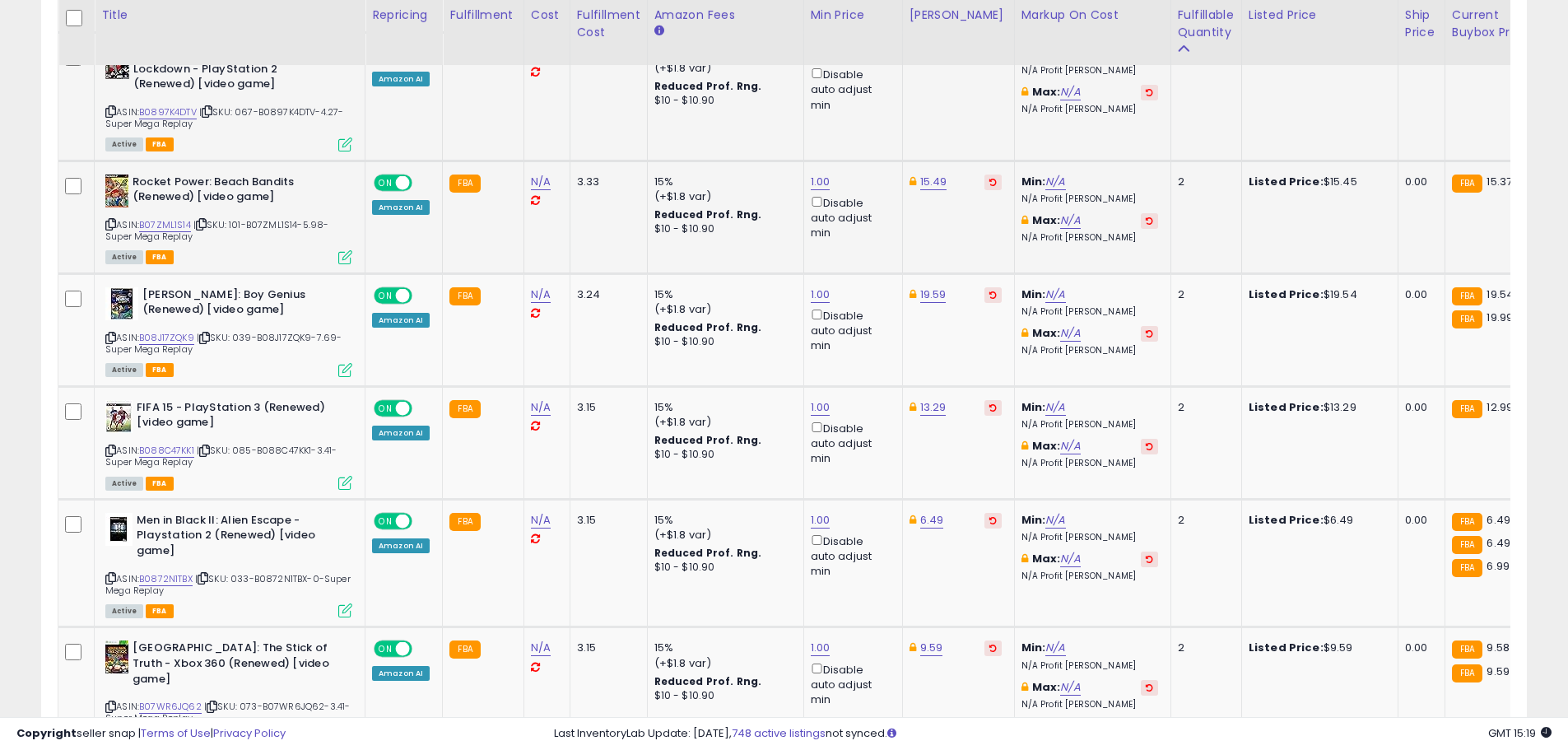
click at [930, 176] on td "15.49" at bounding box center [958, 217] width 112 height 113
click at [926, 173] on link "15.49" at bounding box center [934, 181] width 27 height 16
click at [812, 116] on input "*****" at bounding box center [881, 109] width 146 height 28
type input "*****"
click button "submit" at bounding box center [973, 108] width 28 height 24
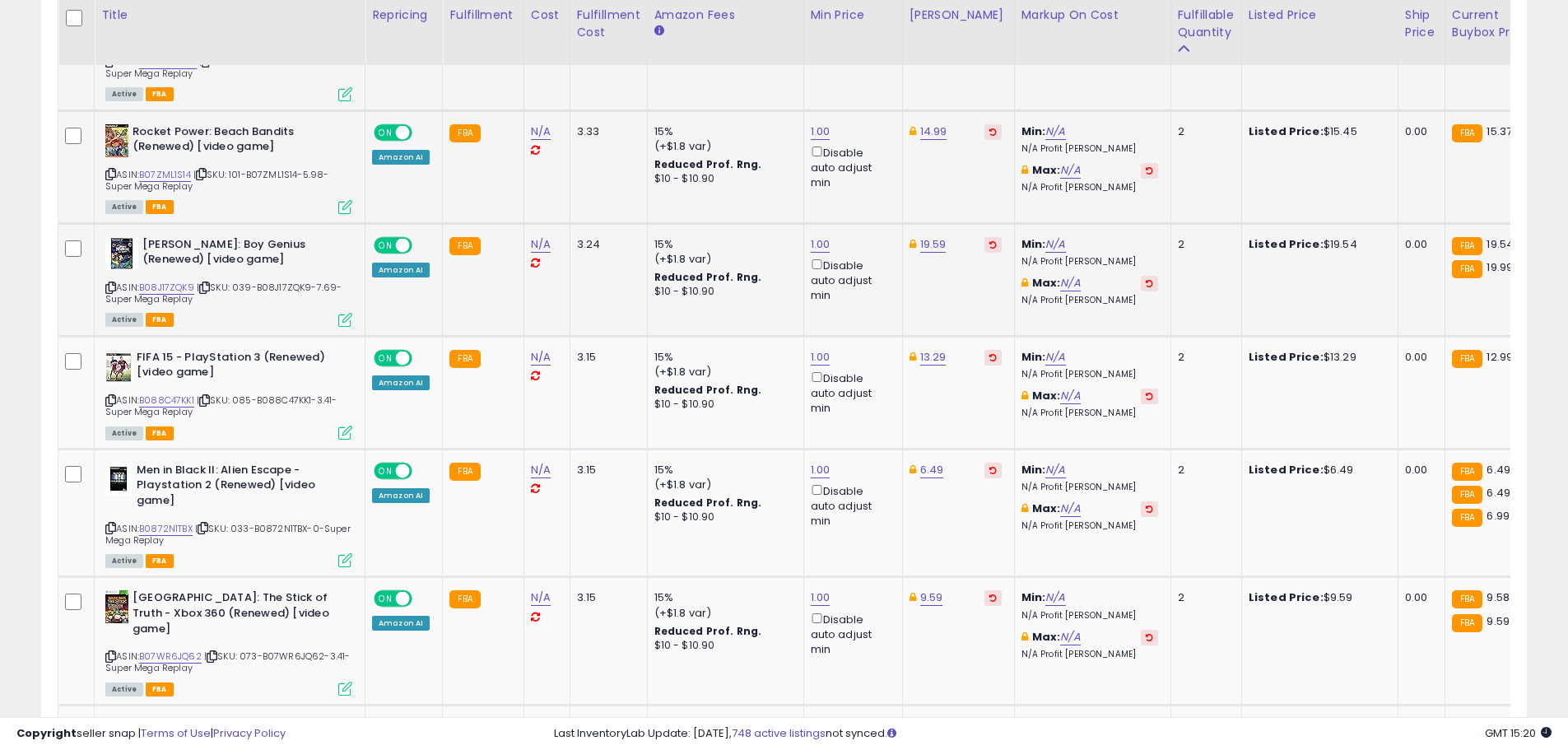
scroll to position [2659, 0]
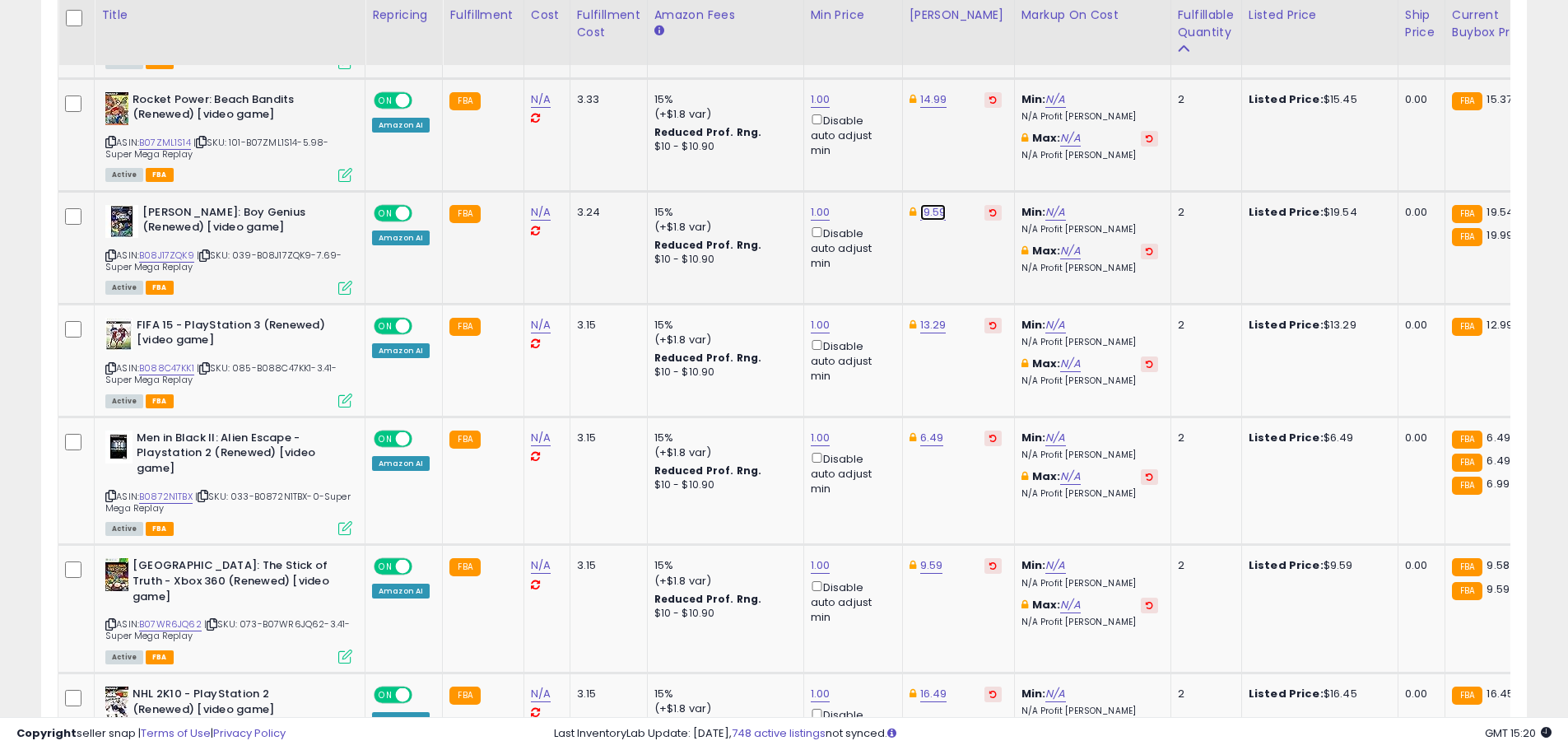
click at [928, 205] on link "19.59" at bounding box center [934, 212] width 26 height 16
type input "*****"
click button "submit" at bounding box center [973, 138] width 28 height 24
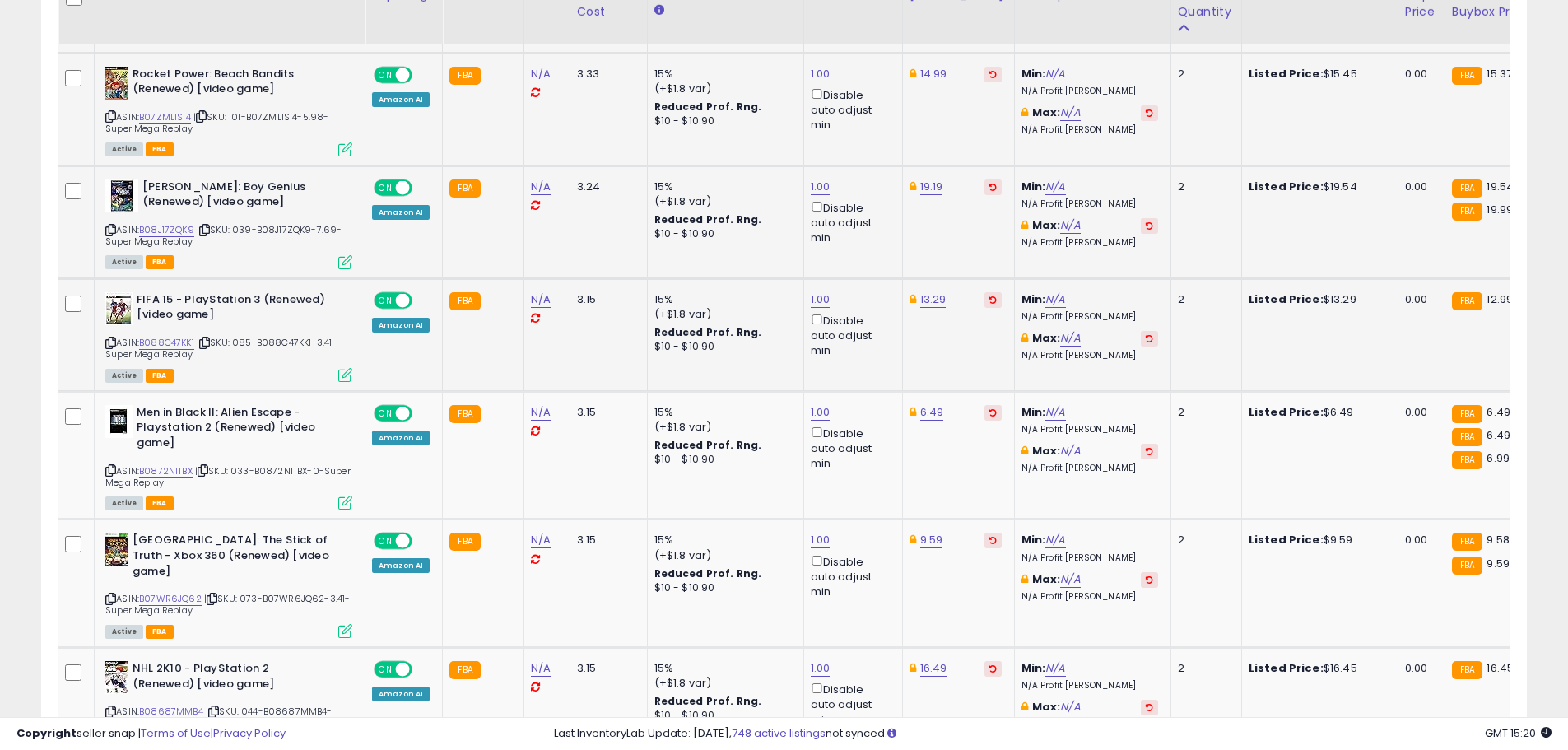
scroll to position [2742, 0]
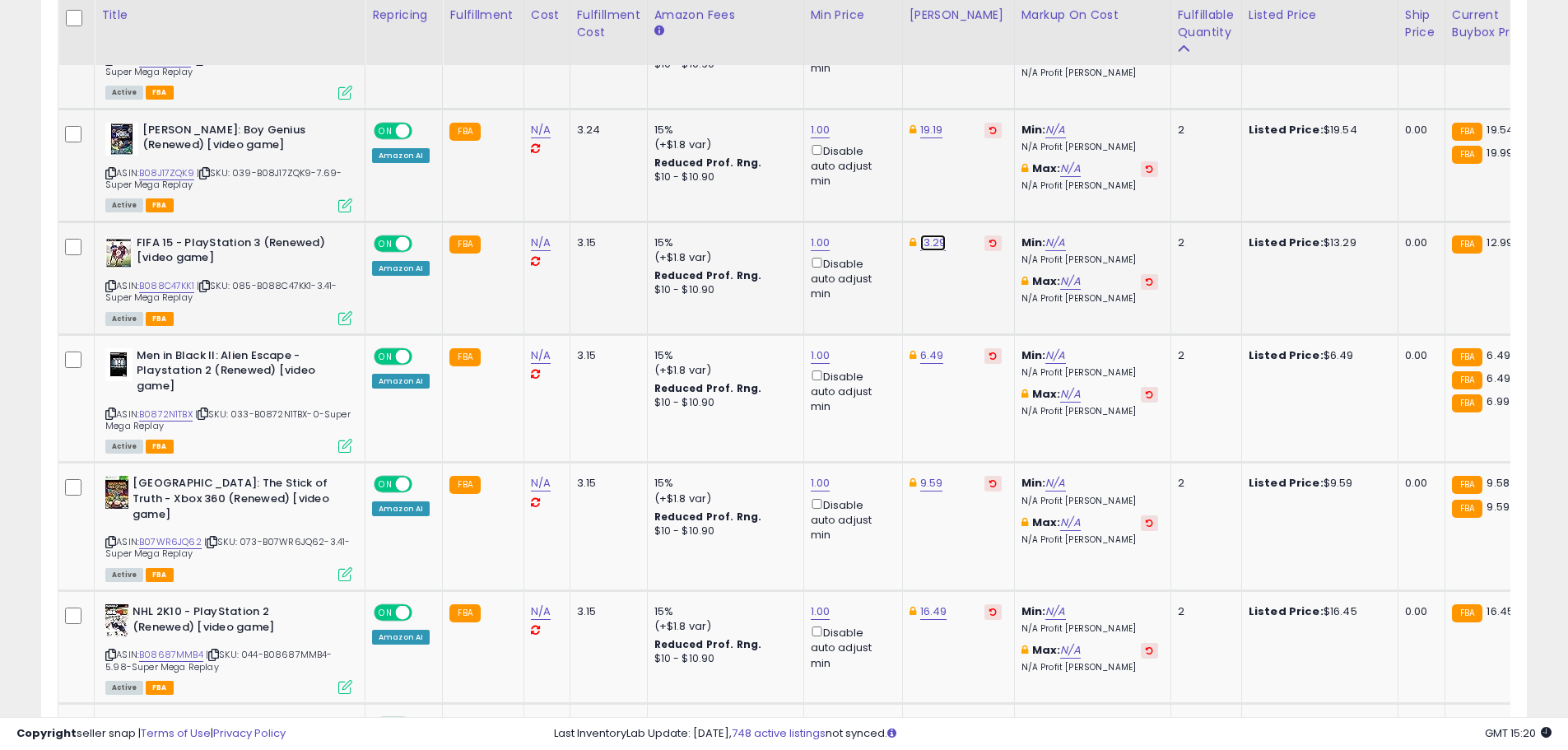
click at [925, 235] on link "13.29" at bounding box center [934, 243] width 26 height 16
drag, startPoint x: 873, startPoint y: 174, endPoint x: 800, endPoint y: 166, distance: 73.4
click at [797, 169] on div "***** This will override store markup" at bounding box center [914, 179] width 237 height 60
type input "*****"
click button "submit" at bounding box center [973, 168] width 28 height 24
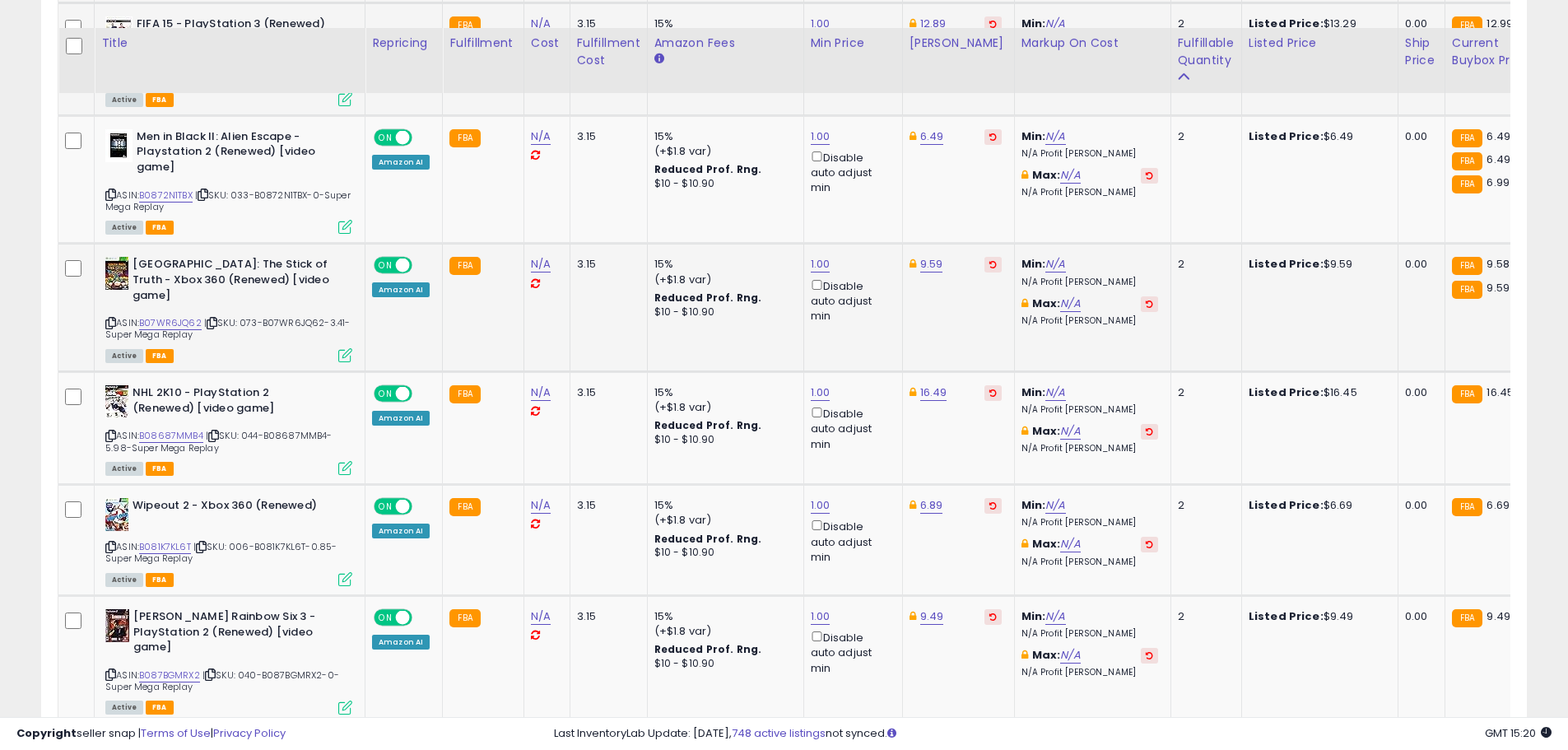
scroll to position [2989, 0]
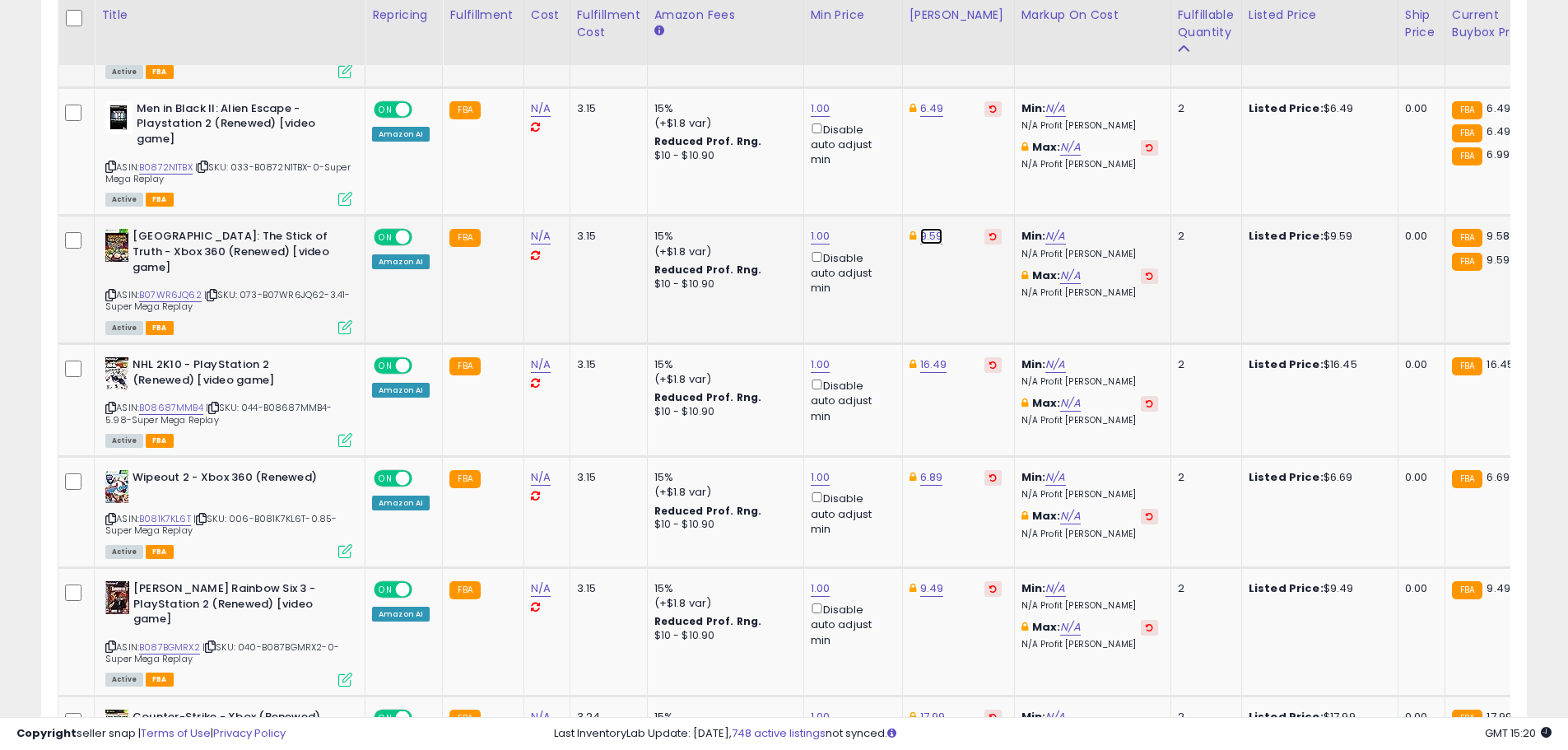
click at [929, 228] on link "9.59" at bounding box center [932, 236] width 23 height 16
type input "****"
click button "submit" at bounding box center [973, 163] width 28 height 24
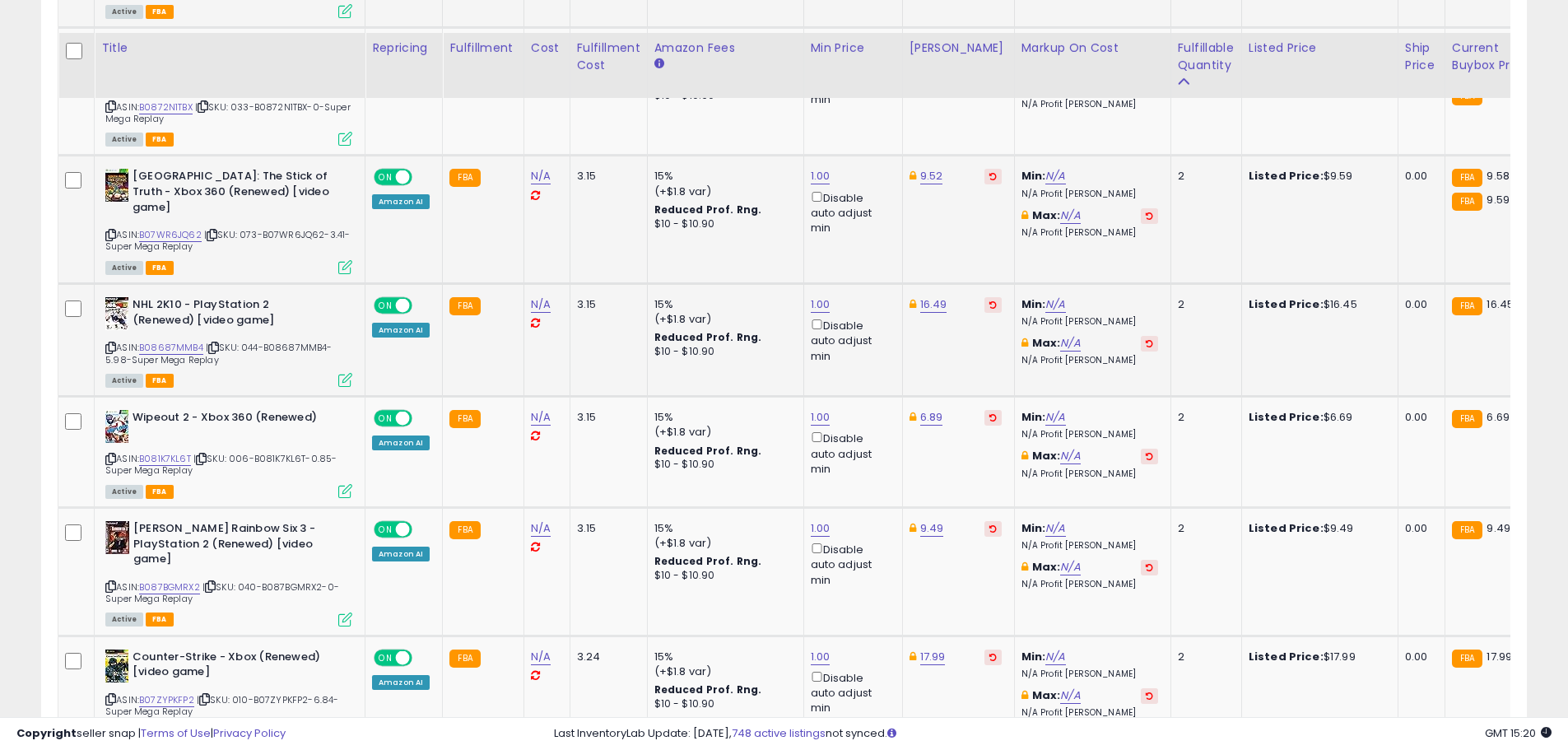
scroll to position [3153, 0]
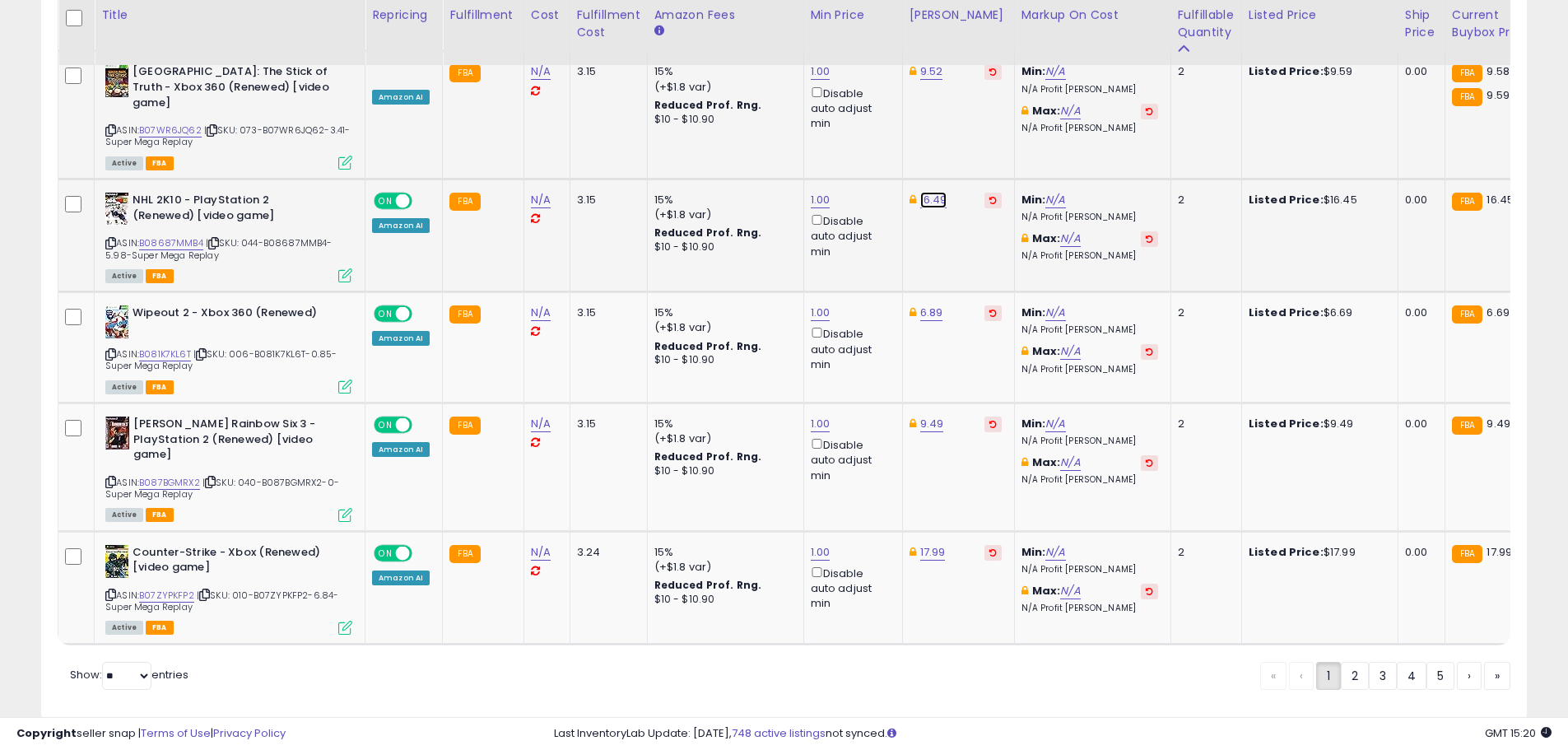
click at [933, 192] on link "16.49" at bounding box center [934, 199] width 27 height 16
type input "*****"
click button "submit" at bounding box center [974, 111] width 28 height 24
click at [913, 305] on div "6.89" at bounding box center [956, 312] width 92 height 15
click at [924, 304] on link "6.89" at bounding box center [932, 312] width 23 height 16
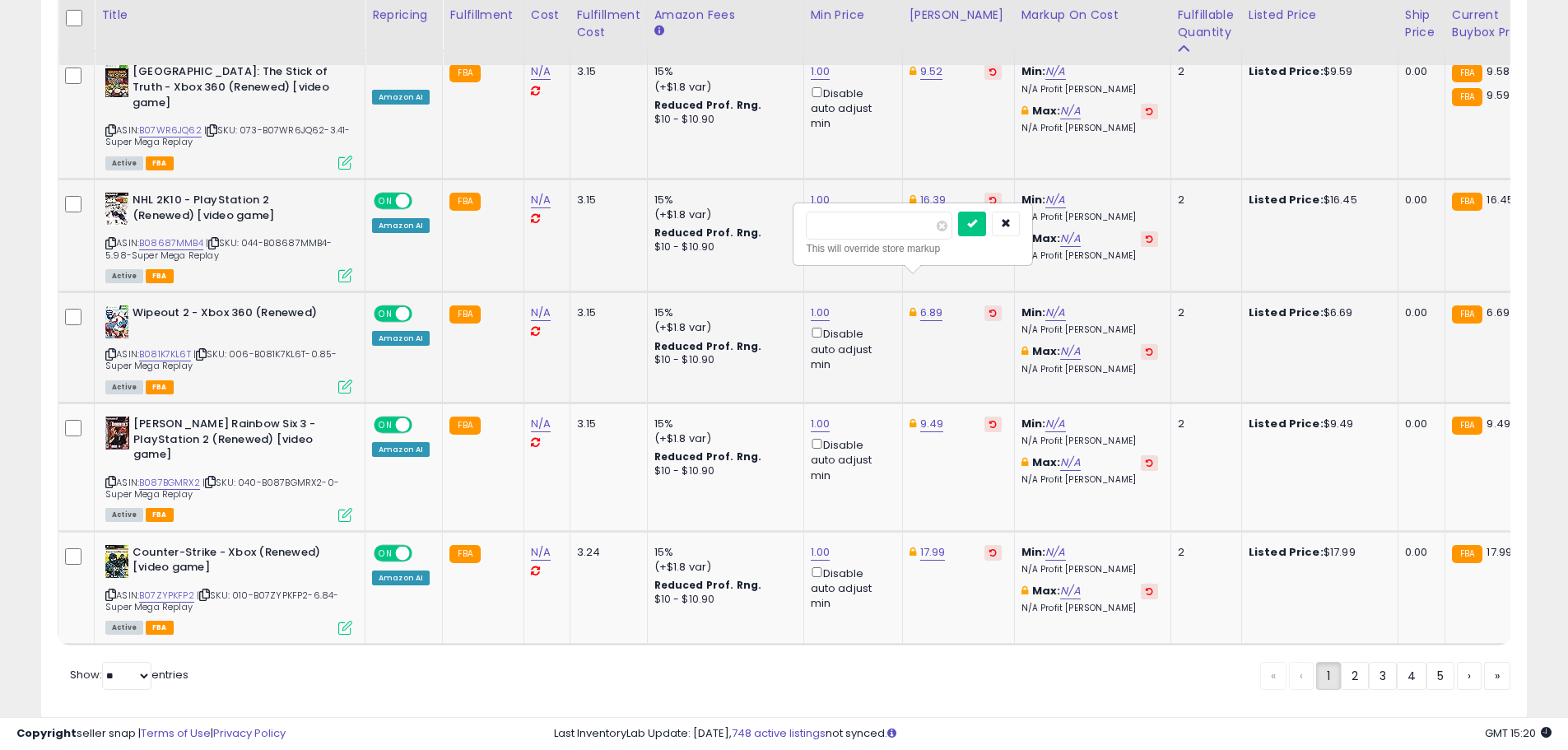
type input "****"
click button "submit" at bounding box center [973, 224] width 28 height 24
click at [1353, 662] on link "2" at bounding box center [1355, 676] width 28 height 28
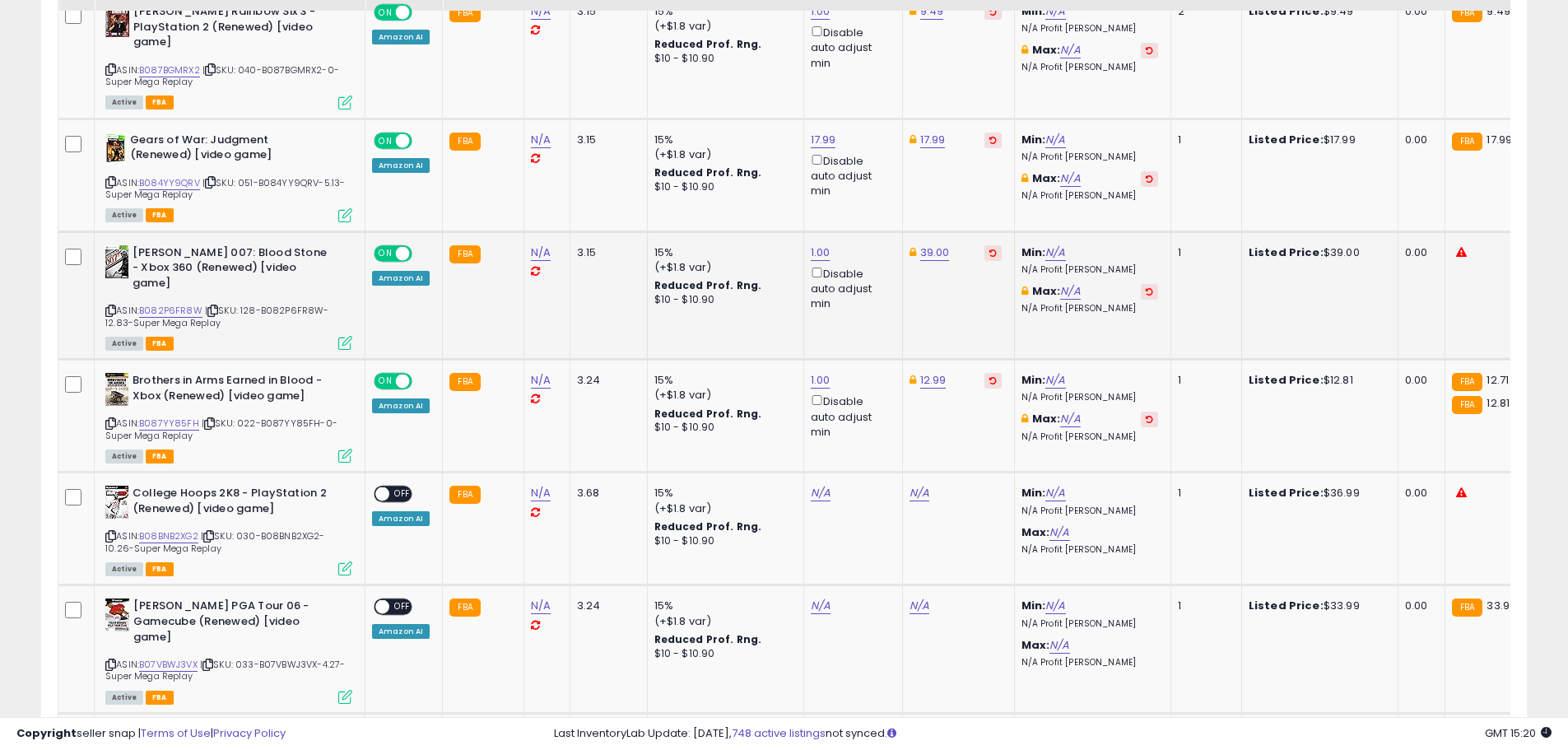
scroll to position [1012, 0]
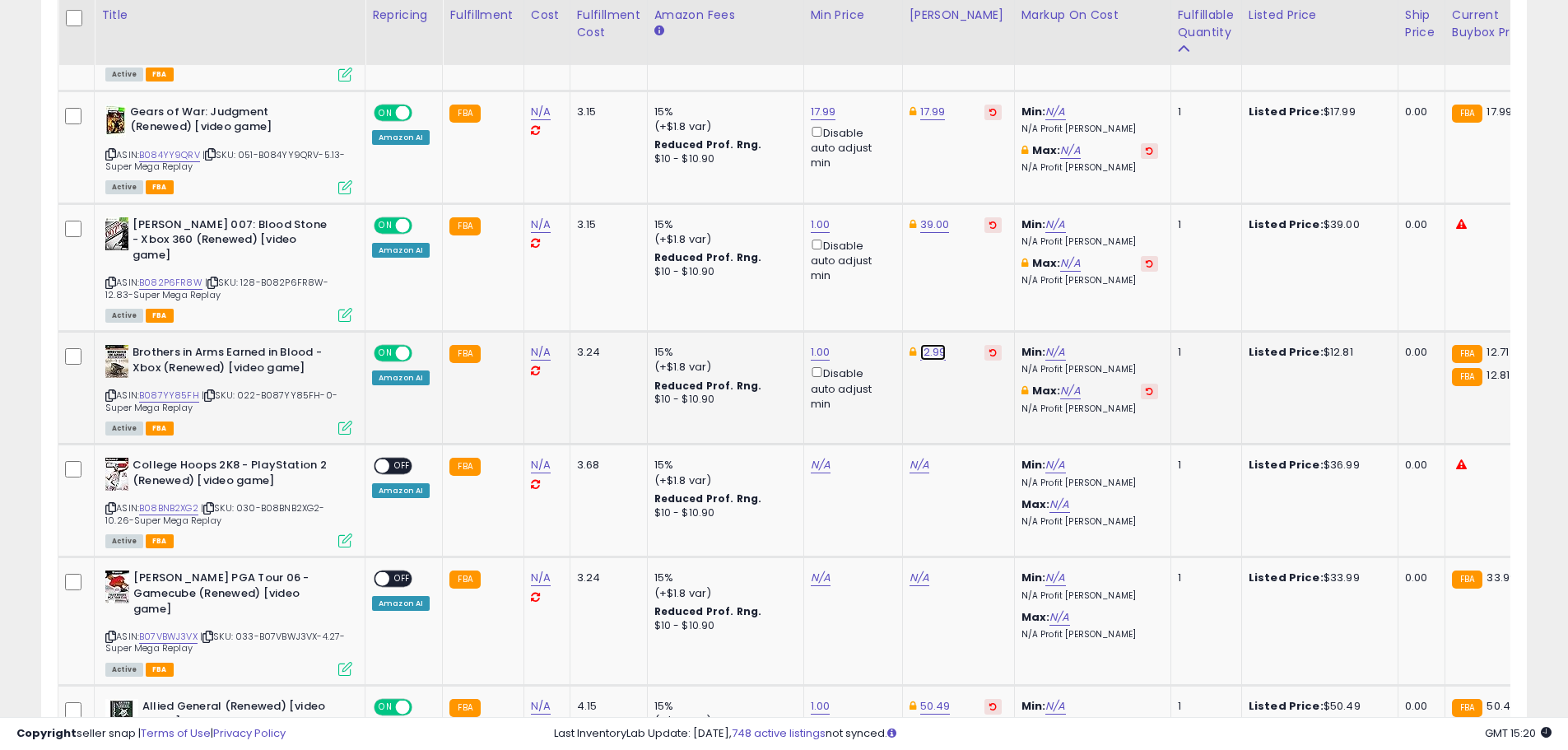
click at [928, 344] on link "12.99" at bounding box center [934, 352] width 26 height 16
type input "*****"
click button "submit" at bounding box center [973, 279] width 28 height 24
click at [823, 457] on link "N/A" at bounding box center [821, 465] width 20 height 16
type input "*"
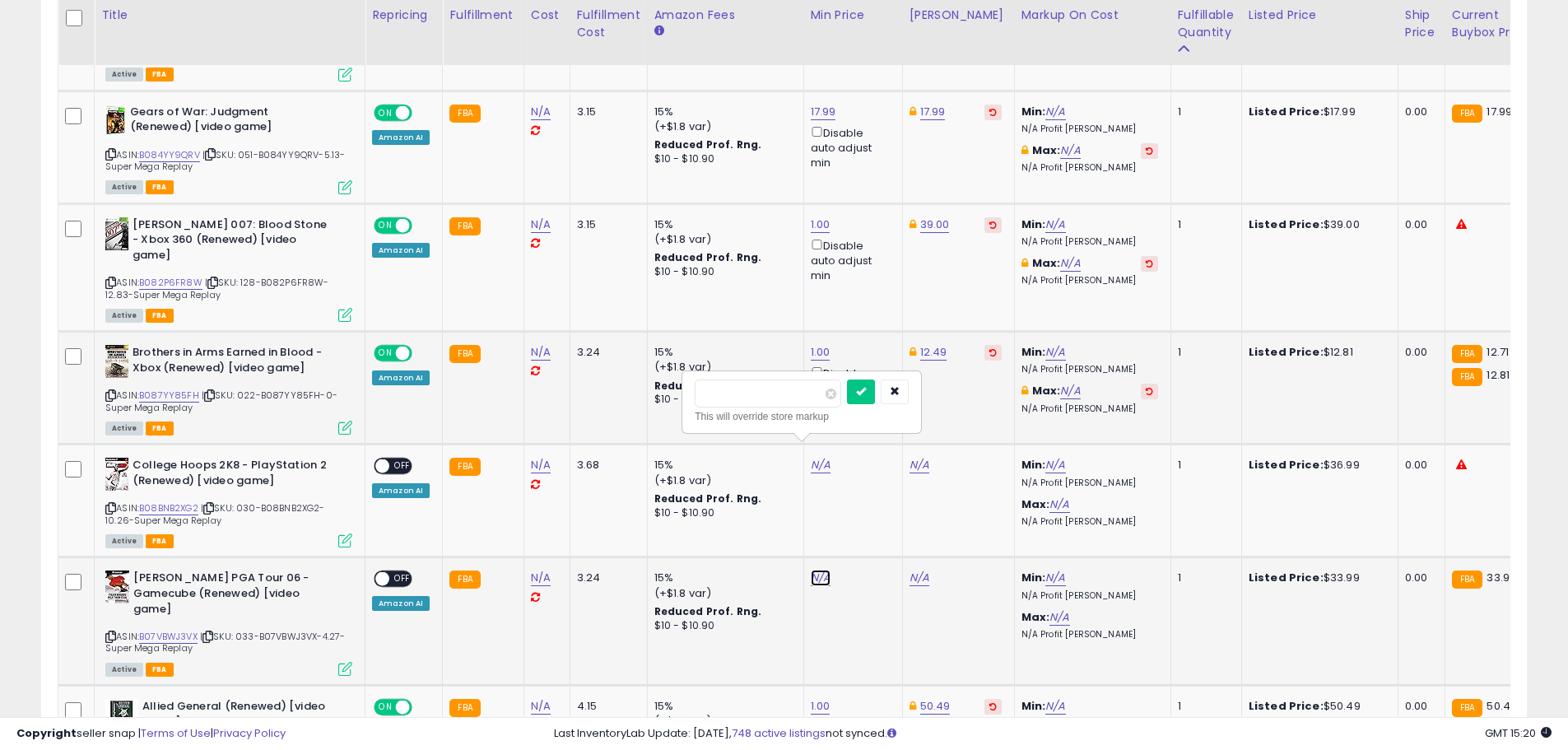
click at [819, 570] on link "N/A" at bounding box center [821, 577] width 20 height 16
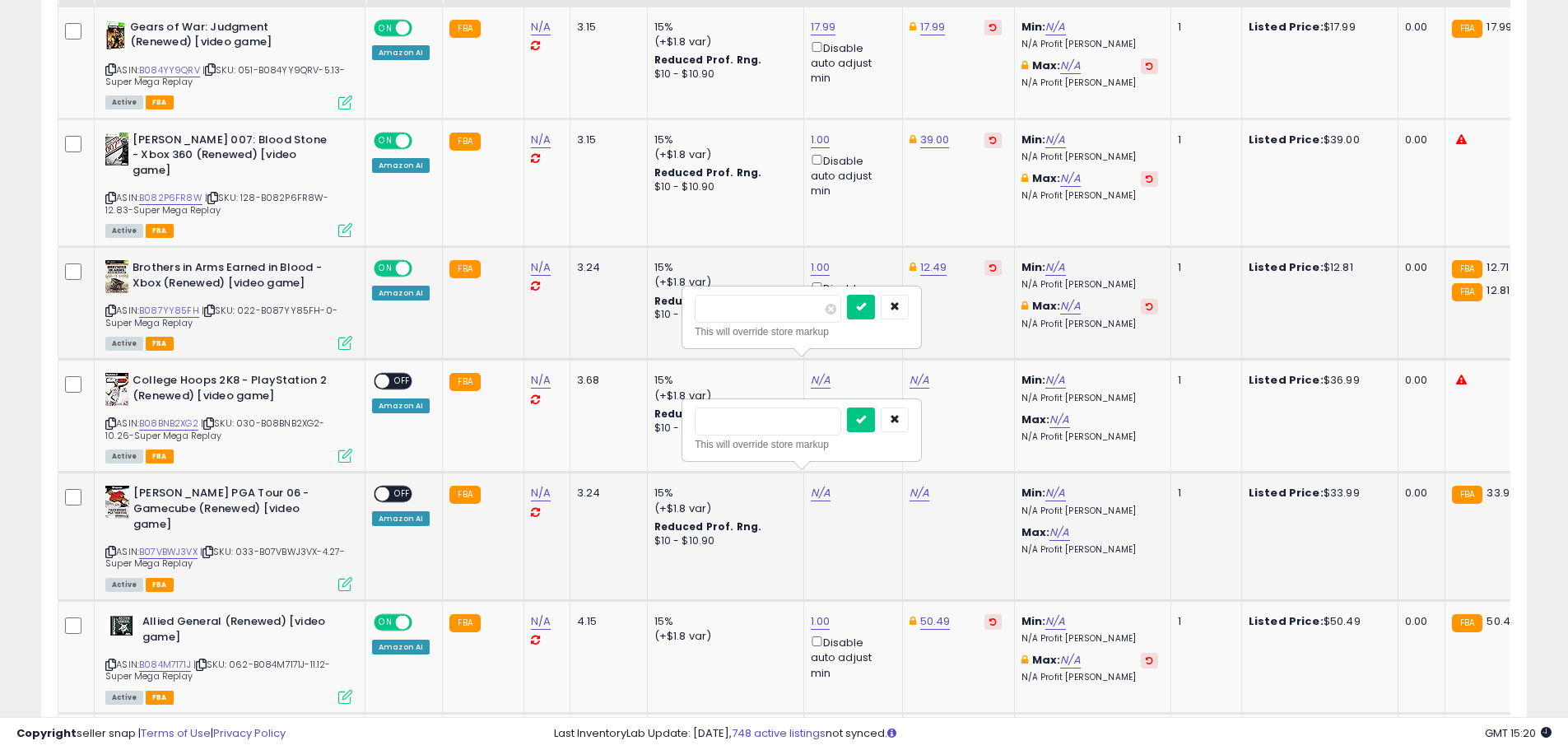
scroll to position [1177, 0]
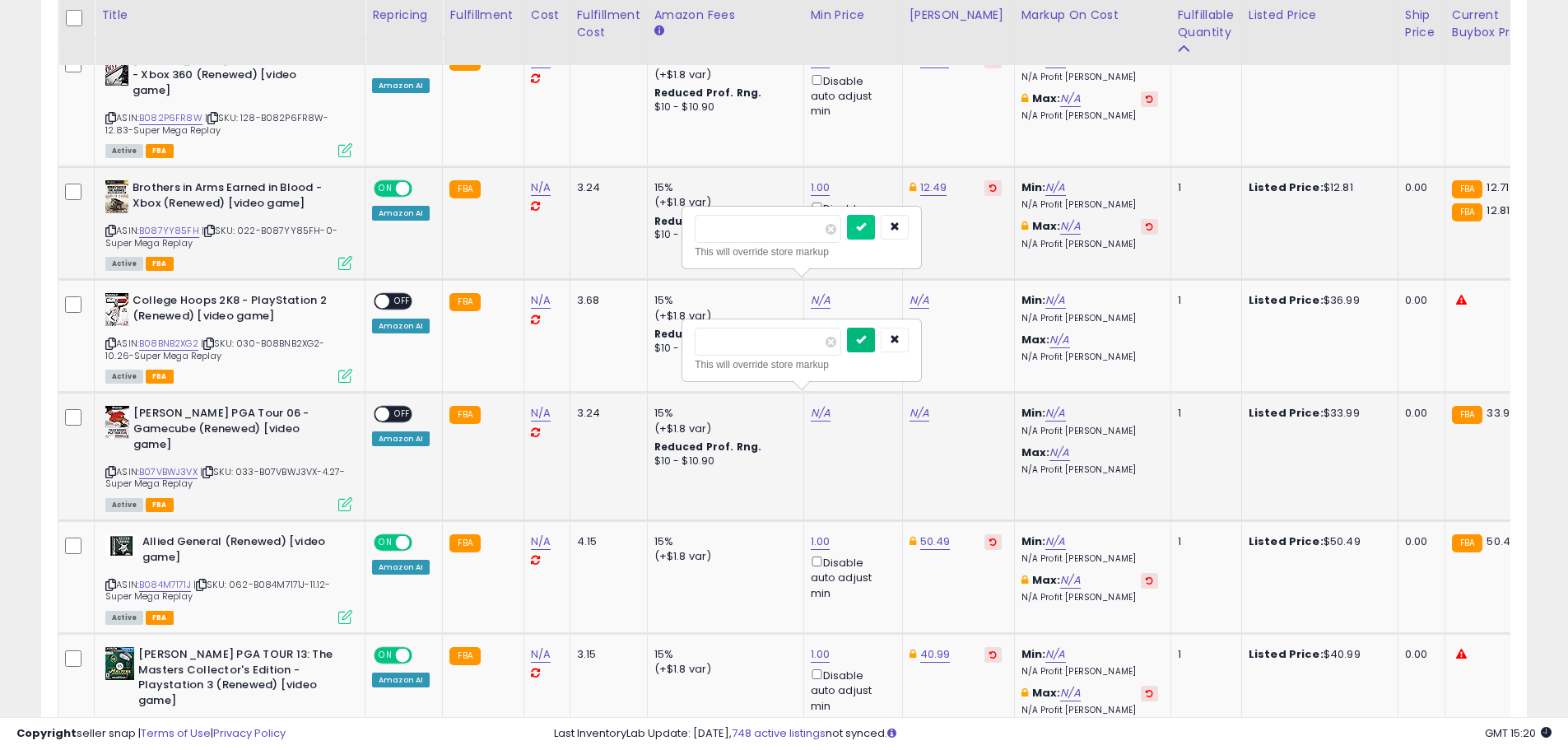
type input "*"
click at [866, 343] on icon "submit" at bounding box center [861, 339] width 10 height 10
click at [875, 232] on button "submit" at bounding box center [861, 227] width 28 height 24
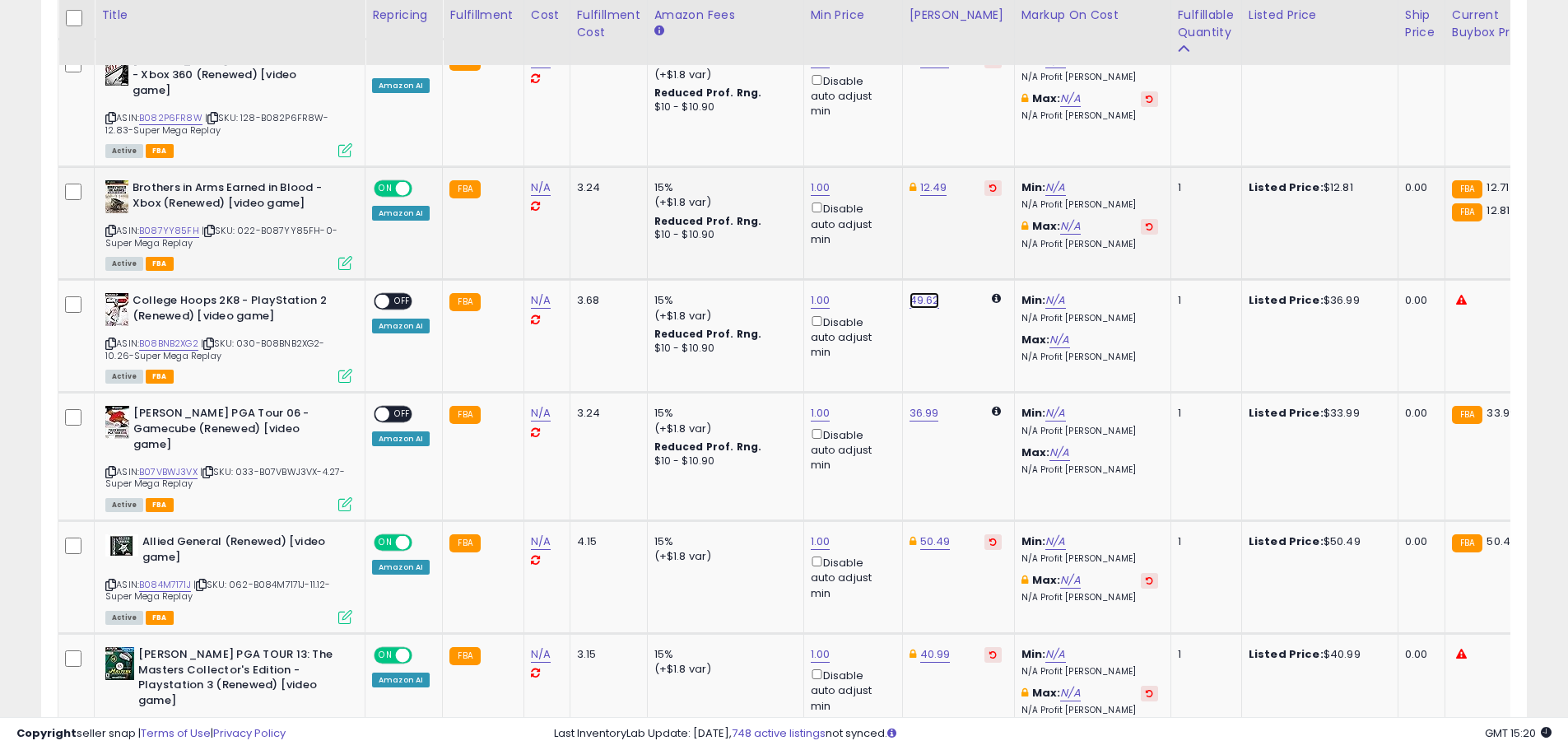
click at [921, 292] on link "49.62" at bounding box center [925, 300] width 30 height 16
type input "*****"
drag, startPoint x: 865, startPoint y: 223, endPoint x: 719, endPoint y: 215, distance: 146.2
click at [820, 235] on input "*****" at bounding box center [871, 229] width 146 height 28
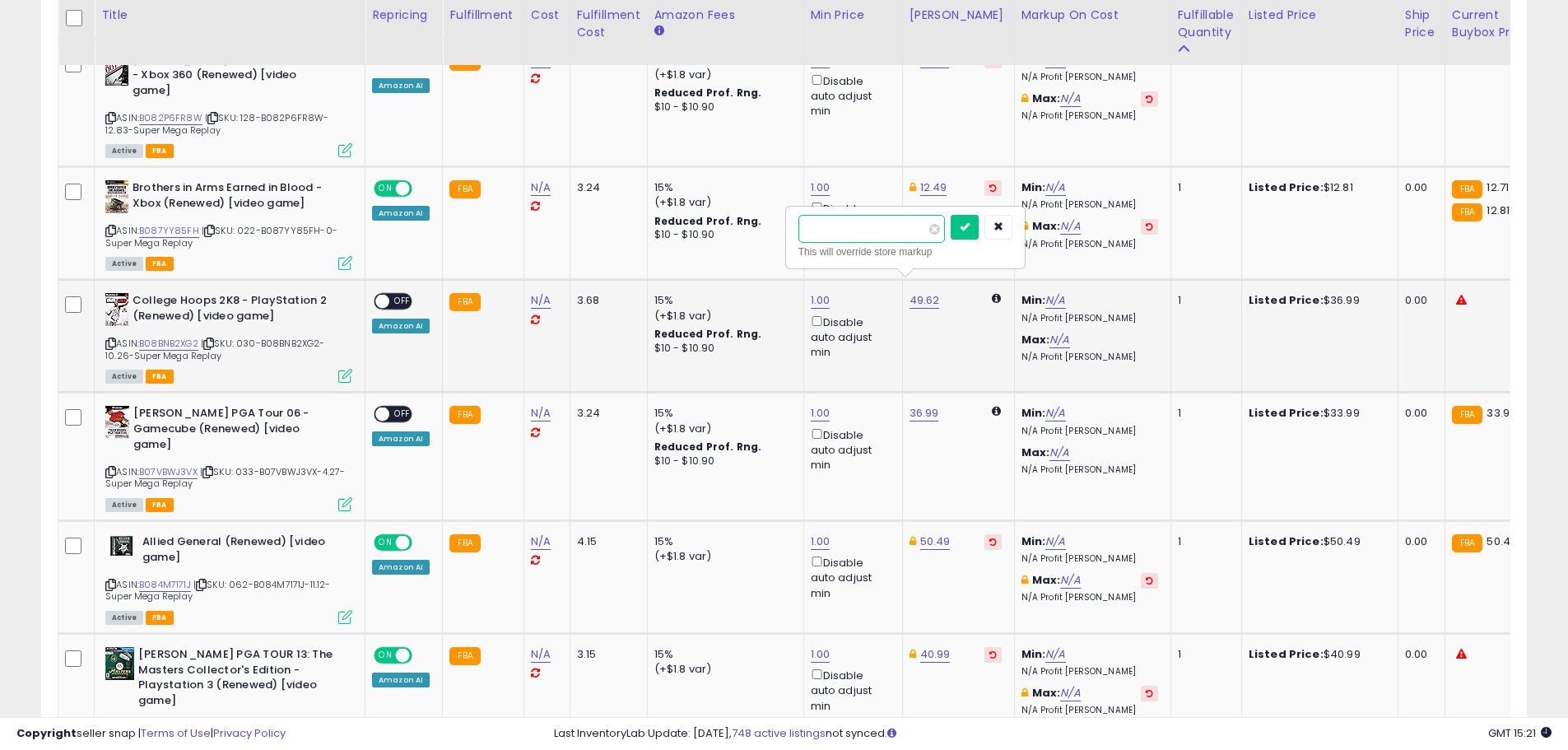
type input "*****"
click button "submit" at bounding box center [965, 227] width 28 height 24
click at [385, 295] on span at bounding box center [382, 302] width 14 height 14
click at [383, 295] on span at bounding box center [382, 302] width 14 height 14
click at [918, 405] on link "36.99" at bounding box center [925, 413] width 29 height 16
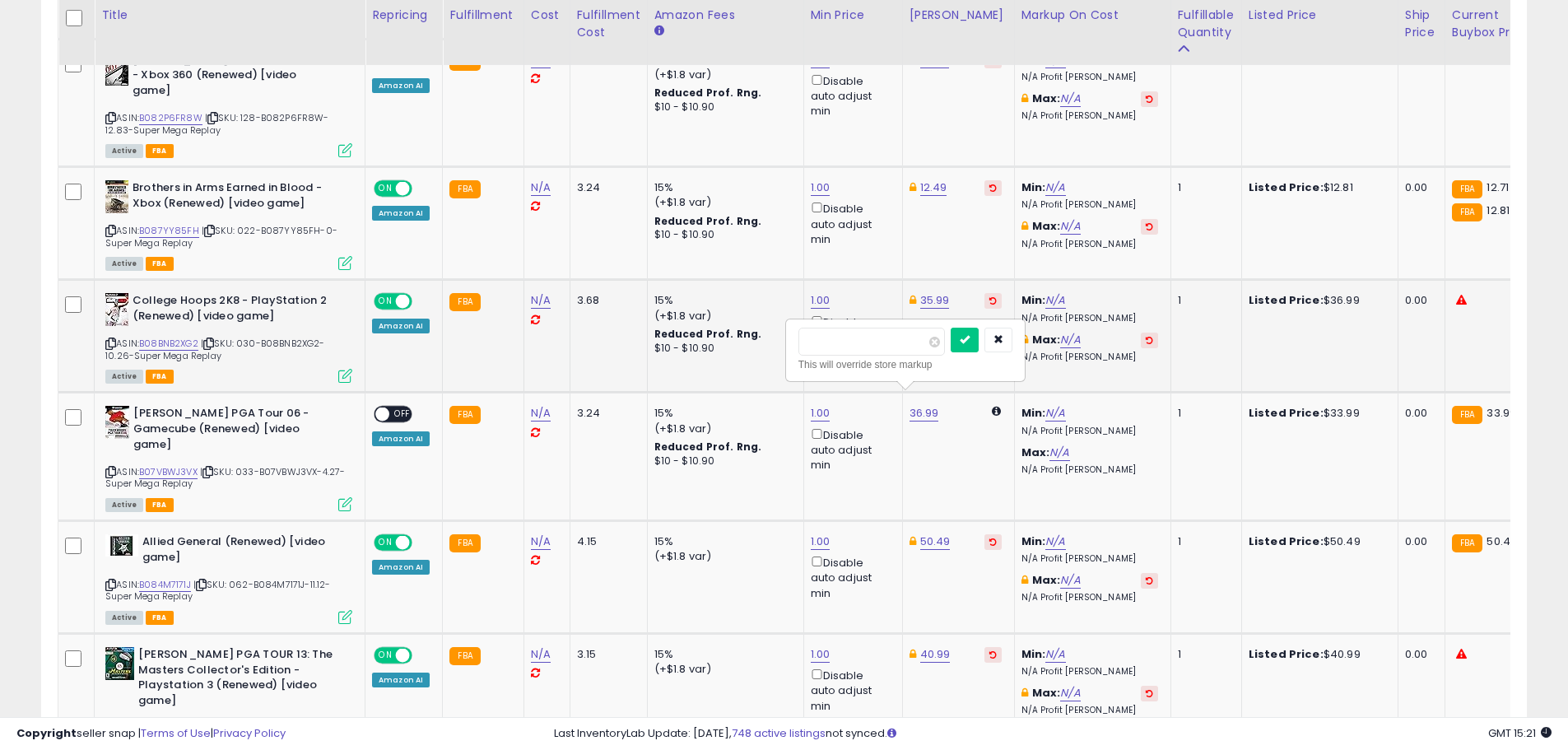
type input "*"
type input "*****"
click at [970, 342] on icon "submit" at bounding box center [964, 339] width 10 height 10
click at [389, 408] on div "ON OFF" at bounding box center [374, 414] width 39 height 14
click at [386, 408] on span at bounding box center [382, 414] width 14 height 14
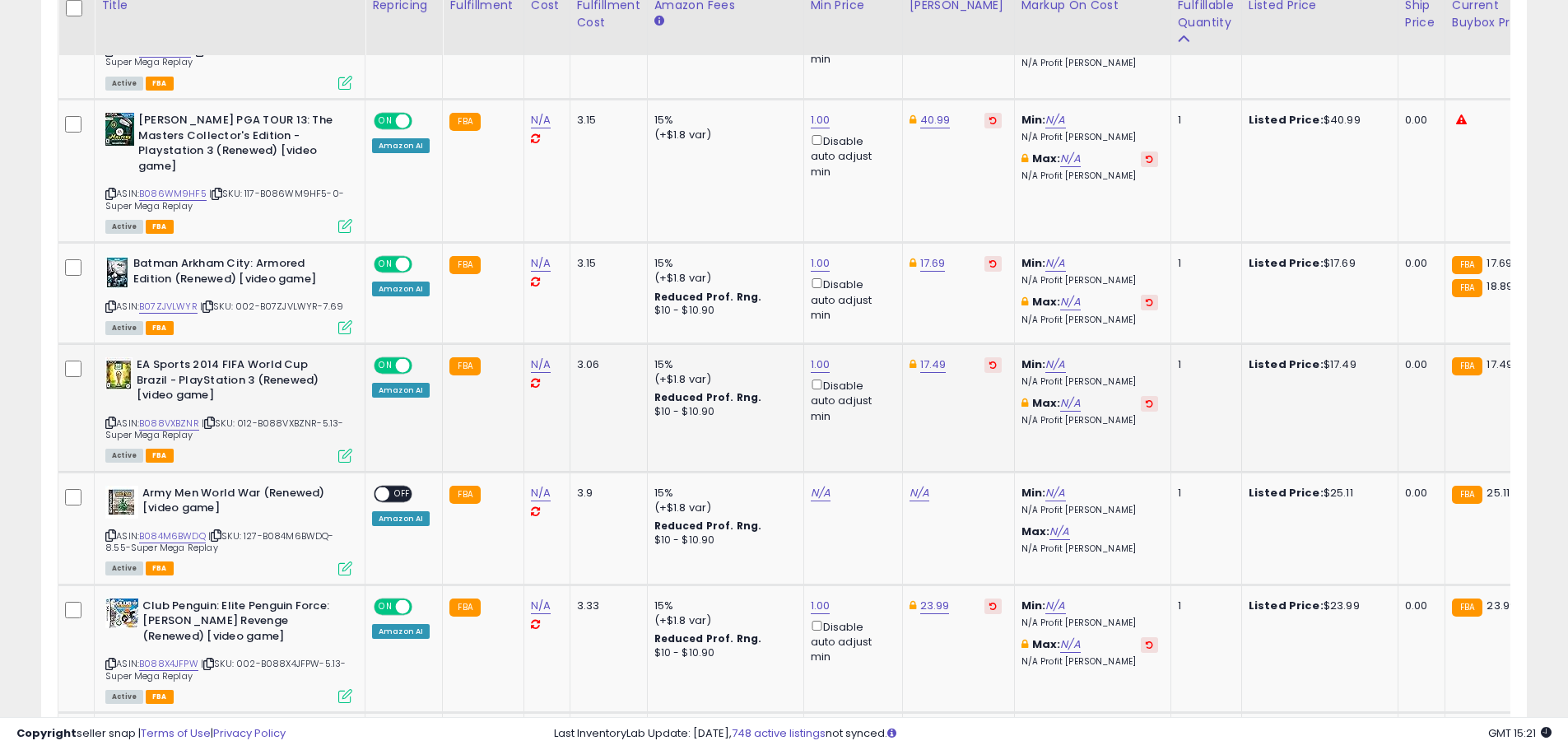
scroll to position [1753, 0]
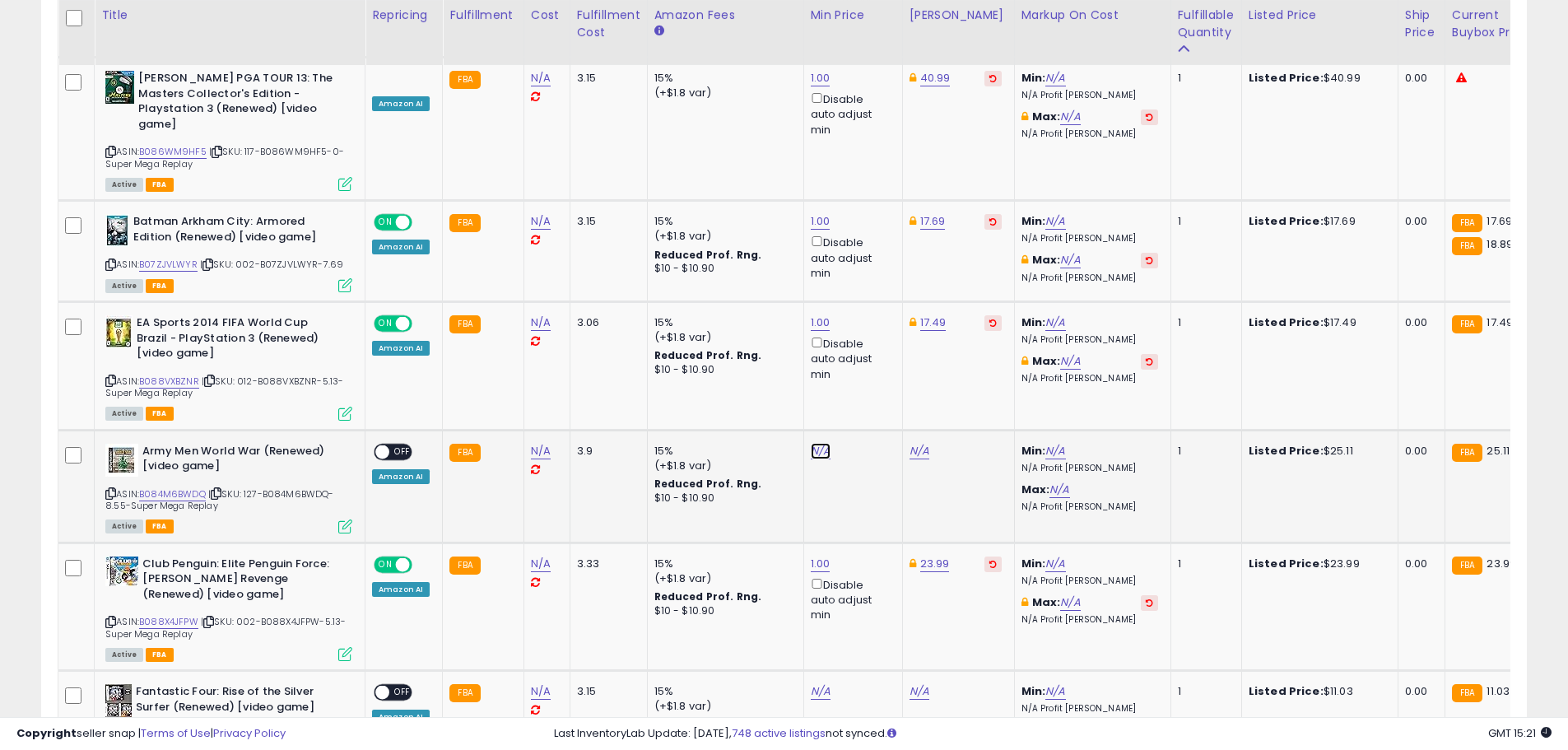
click at [816, 443] on link "N/A" at bounding box center [821, 451] width 20 height 16
type input "*"
click button "submit" at bounding box center [861, 377] width 28 height 24
click at [910, 443] on link "40.00" at bounding box center [925, 451] width 30 height 16
drag, startPoint x: 862, startPoint y: 378, endPoint x: 752, endPoint y: 372, distance: 110.2
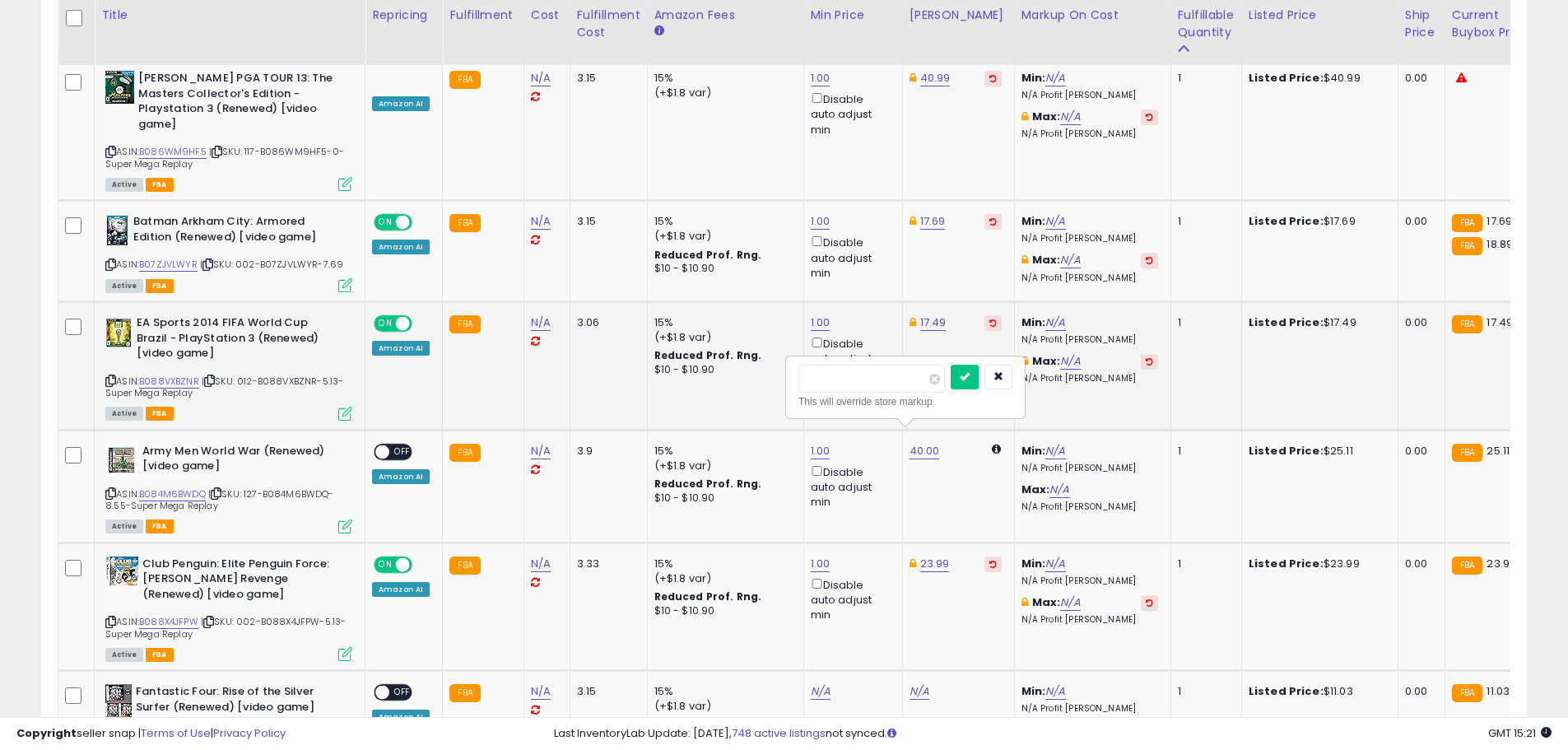
click at [752, 372] on tbody "Wipeout 2 - Xbox 360 (Renewed) ASIN: B081K7KL6T | SKU: 006-B081K7KL6T-0.85-Supe…" at bounding box center [1311, 692] width 2507 height 3162
type input "*****"
click at [970, 377] on icon "submit" at bounding box center [964, 375] width 10 height 10
click at [383, 445] on span at bounding box center [382, 452] width 14 height 14
drag, startPoint x: 383, startPoint y: 439, endPoint x: 917, endPoint y: 484, distance: 535.9
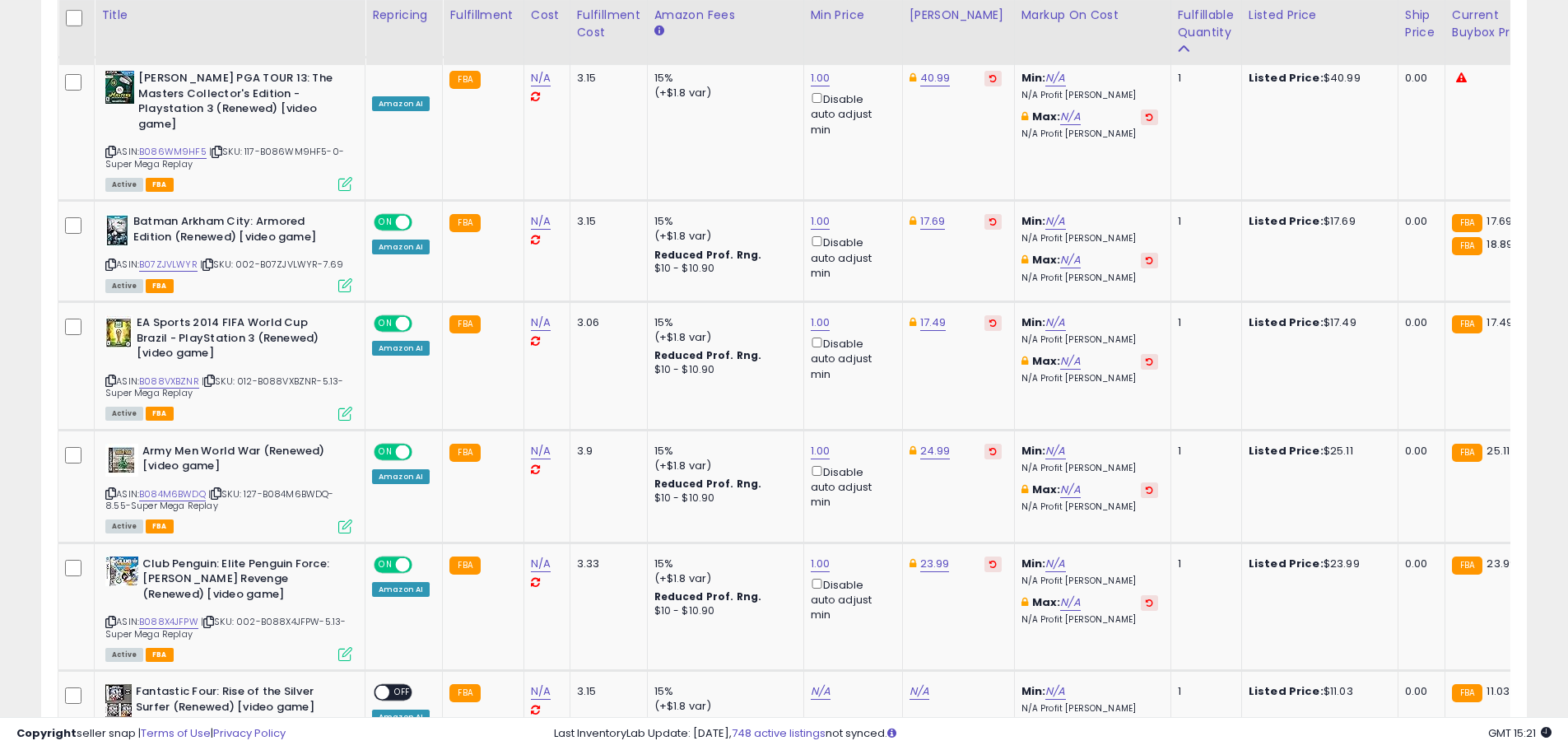
click at [917, 484] on td "24.99" at bounding box center [958, 486] width 112 height 113
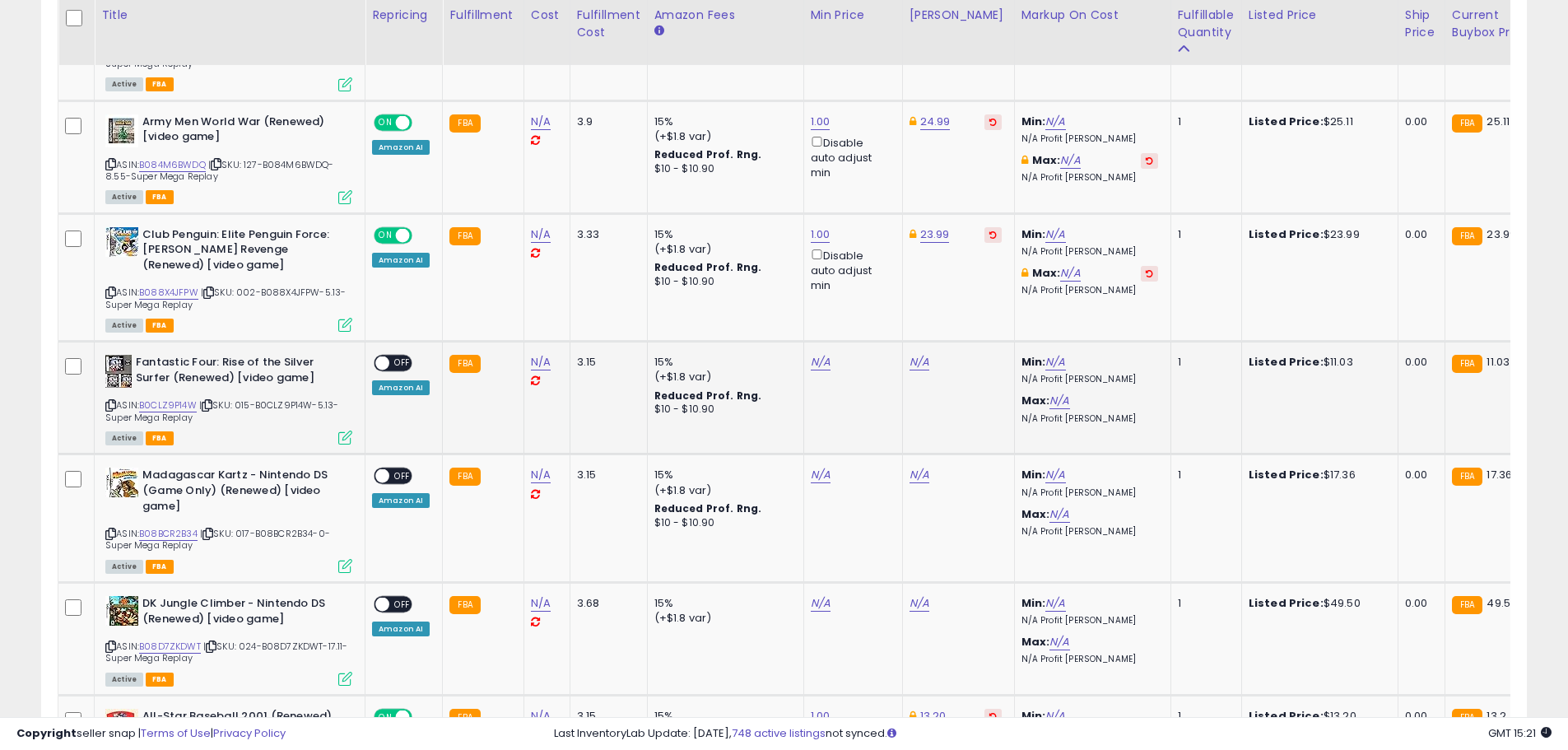
click at [815, 342] on td "N/A" at bounding box center [853, 398] width 99 height 113
click at [816, 354] on link "N/A" at bounding box center [821, 362] width 20 height 16
type input "*"
click at [866, 290] on icon "submit" at bounding box center [861, 288] width 10 height 10
click at [919, 354] on link "10.19" at bounding box center [921, 362] width 23 height 16
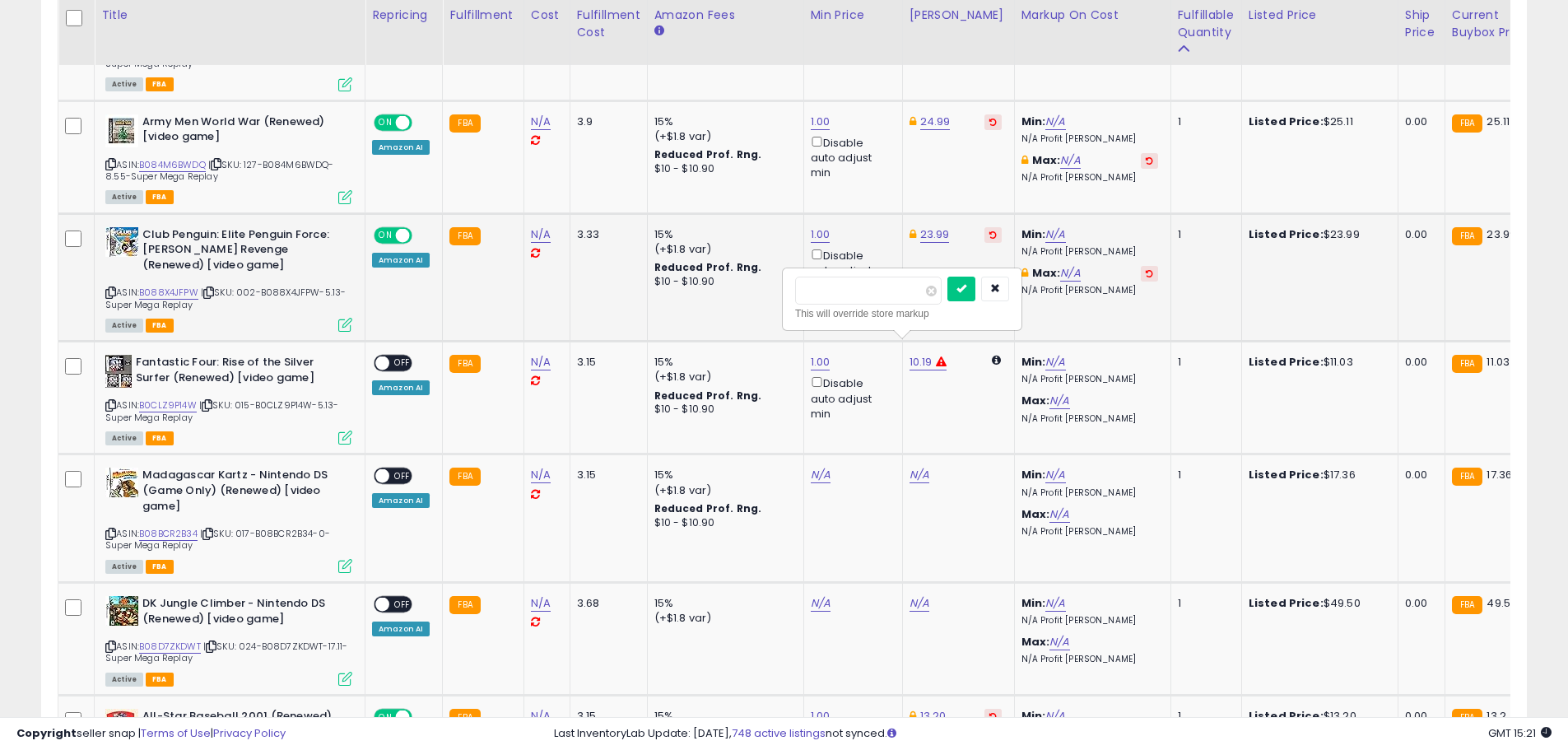
drag, startPoint x: 869, startPoint y: 287, endPoint x: 752, endPoint y: 287, distance: 117.0
click at [752, 287] on tbody "Wipeout 2 - Xbox 360 (Renewed) ASIN: B081K7KL6T | SKU: 006-B081K7KL6T-0.85-Supe…" at bounding box center [1311, 362] width 2507 height 3162
type input "*****"
click button "submit" at bounding box center [961, 289] width 28 height 24
click at [398, 356] on span "OFF" at bounding box center [402, 363] width 26 height 14
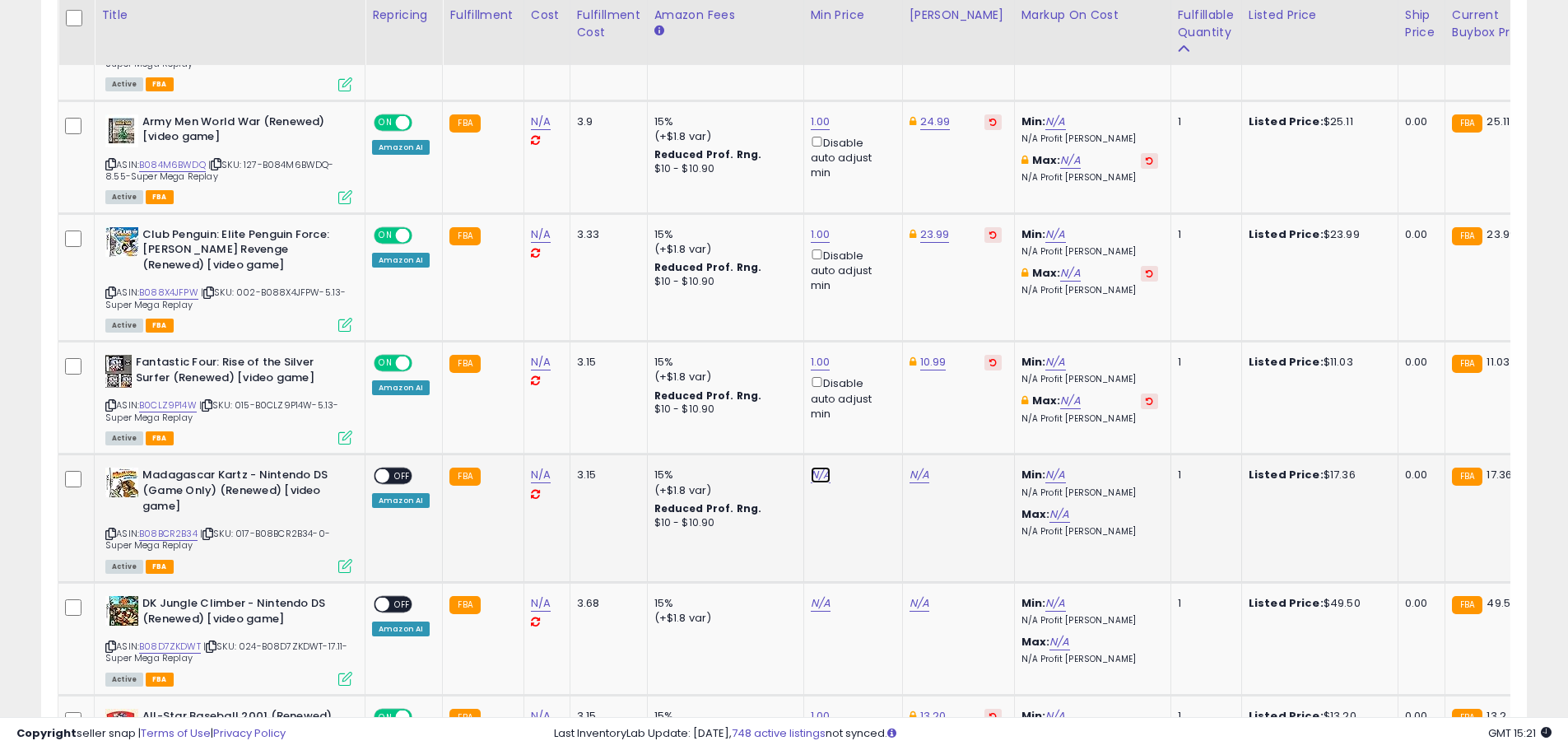
click at [811, 467] on link "N/A" at bounding box center [821, 475] width 20 height 16
type input "*"
click at [875, 404] on button "submit" at bounding box center [861, 401] width 28 height 24
click at [940, 467] on div "19.99" at bounding box center [956, 474] width 92 height 15
click at [919, 467] on link "19.99" at bounding box center [923, 475] width 26 height 16
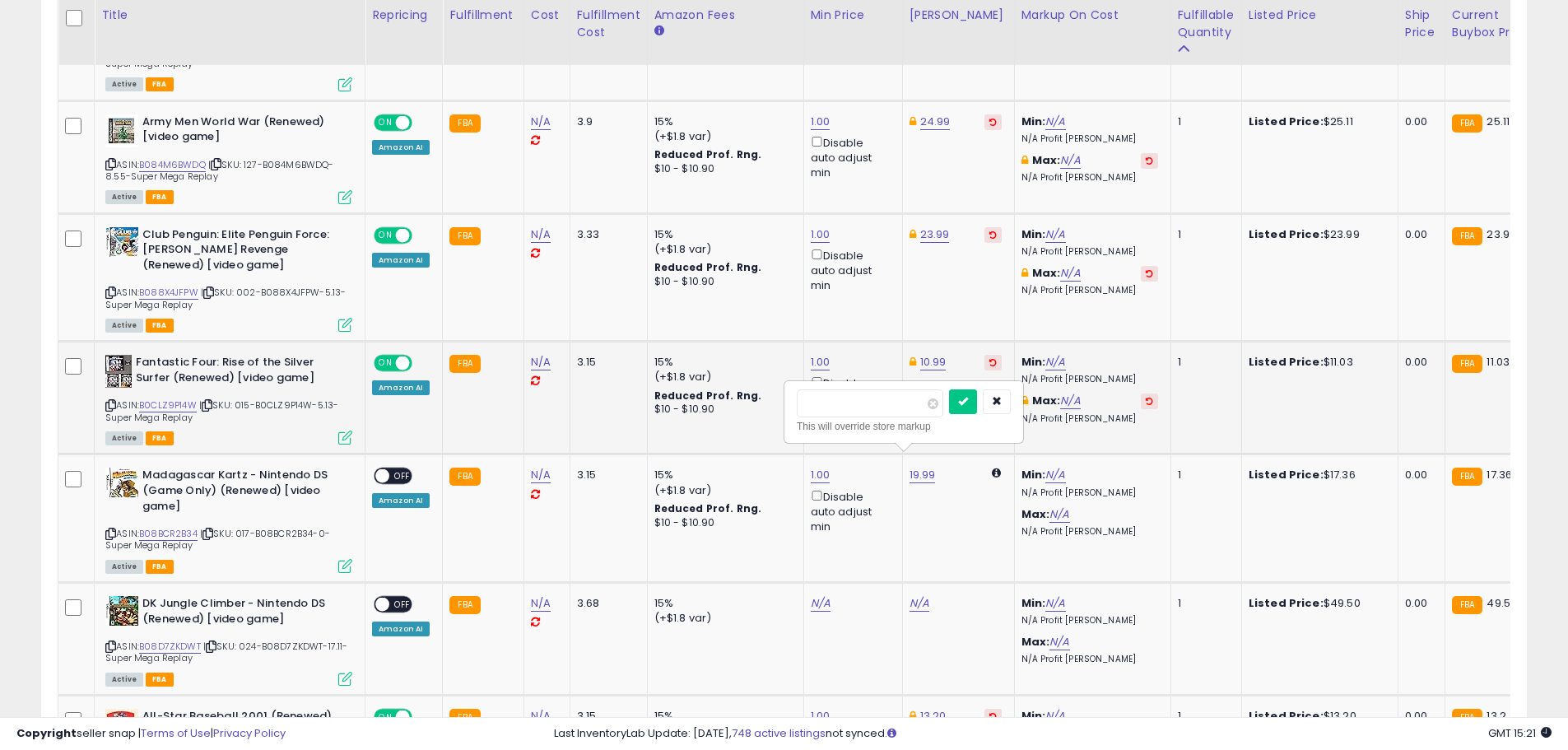
drag, startPoint x: 889, startPoint y: 403, endPoint x: 779, endPoint y: 407, distance: 110.1
click at [777, 407] on tbody "Wipeout 2 - Xbox 360 (Renewed) ASIN: B081K7KL6T | SKU: 006-B081K7KL6T-0.85-Supe…" at bounding box center [1311, 362] width 2507 height 3162
type input "*****"
click button "submit" at bounding box center [963, 401] width 28 height 24
click at [397, 469] on span "OFF" at bounding box center [402, 476] width 26 height 14
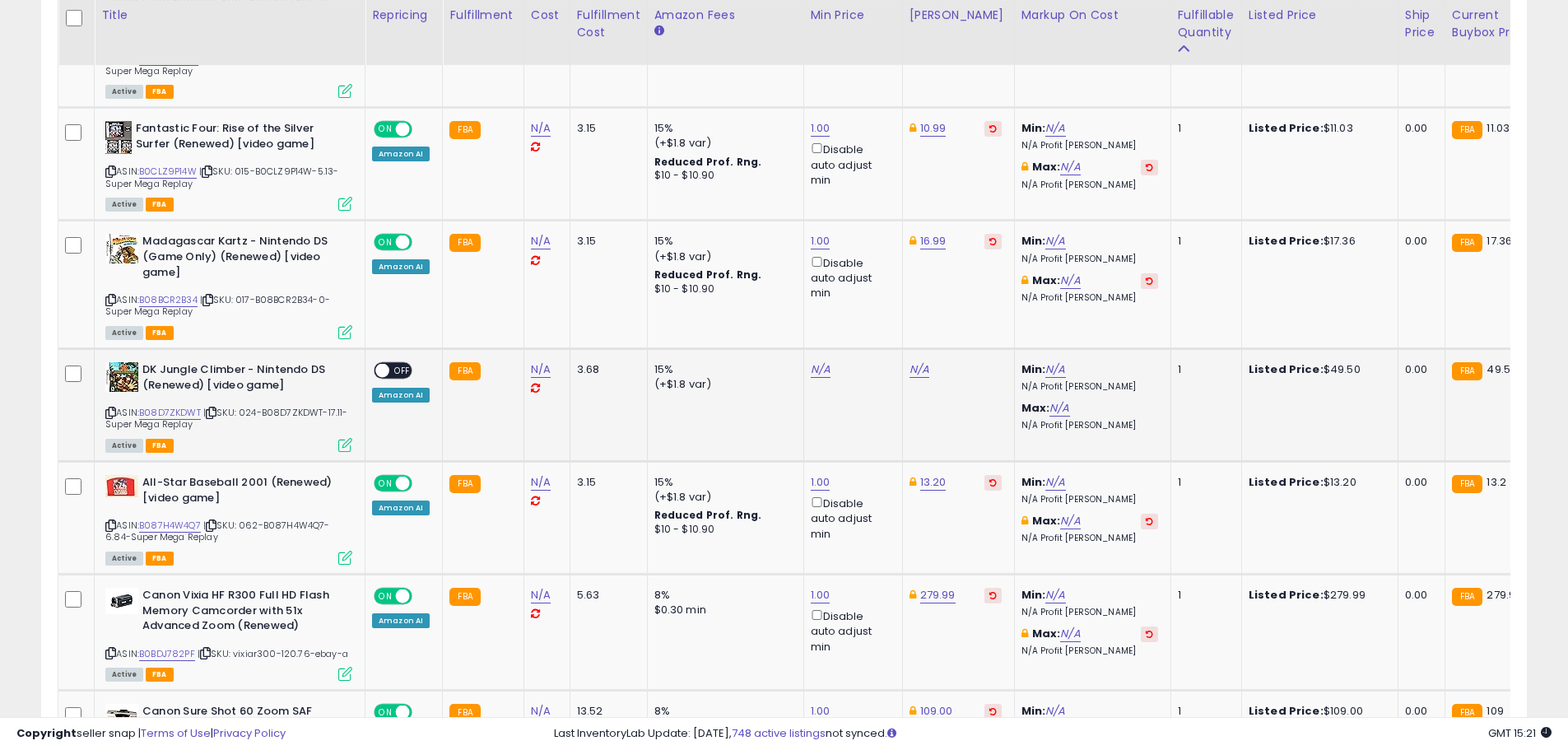
scroll to position [2330, 0]
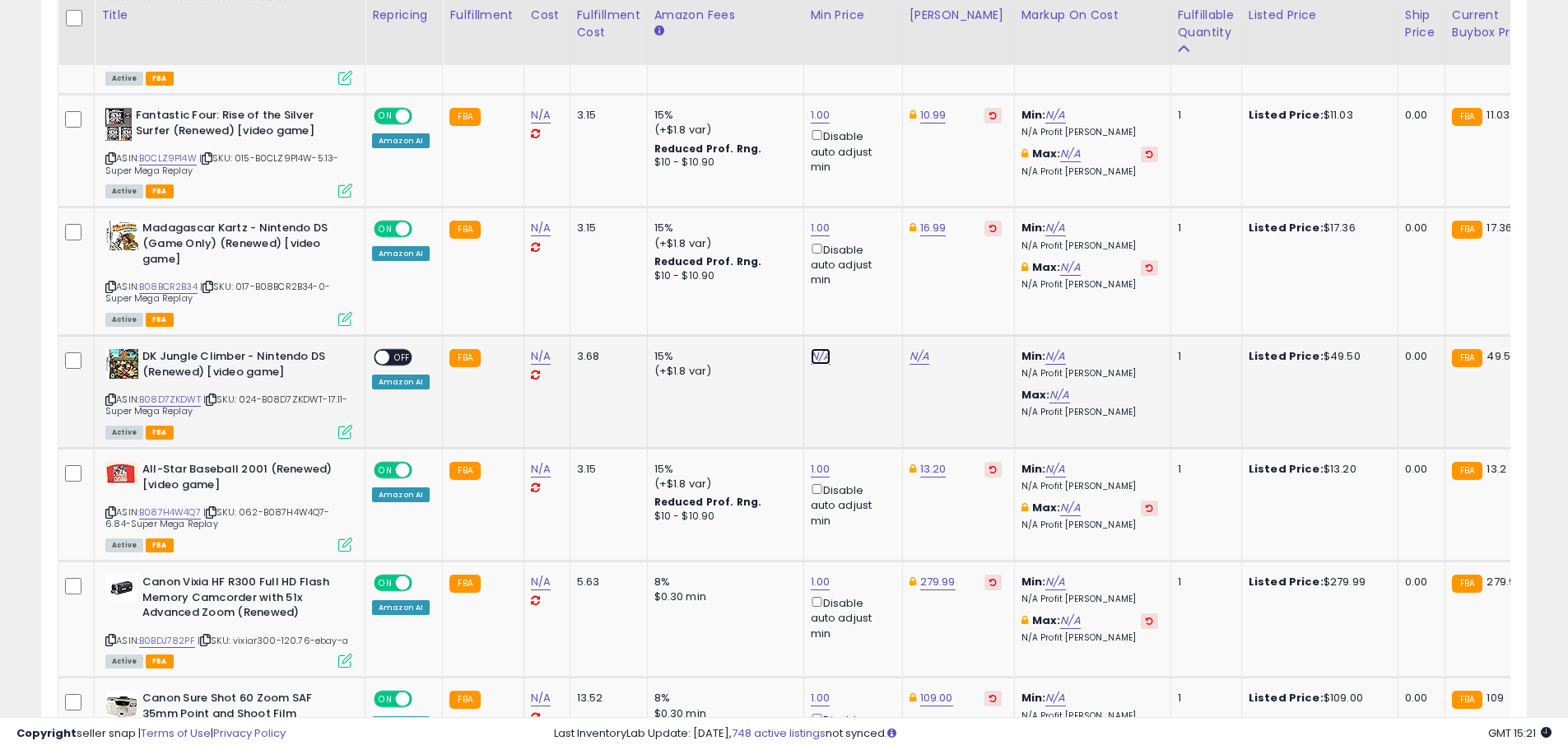
click at [820, 349] on link "N/A" at bounding box center [821, 356] width 20 height 16
type input "*"
click at [866, 285] on icon "submit" at bounding box center [861, 281] width 10 height 10
click at [924, 349] on link "51.51" at bounding box center [921, 356] width 23 height 16
drag, startPoint x: 879, startPoint y: 285, endPoint x: 775, endPoint y: 284, distance: 104.0
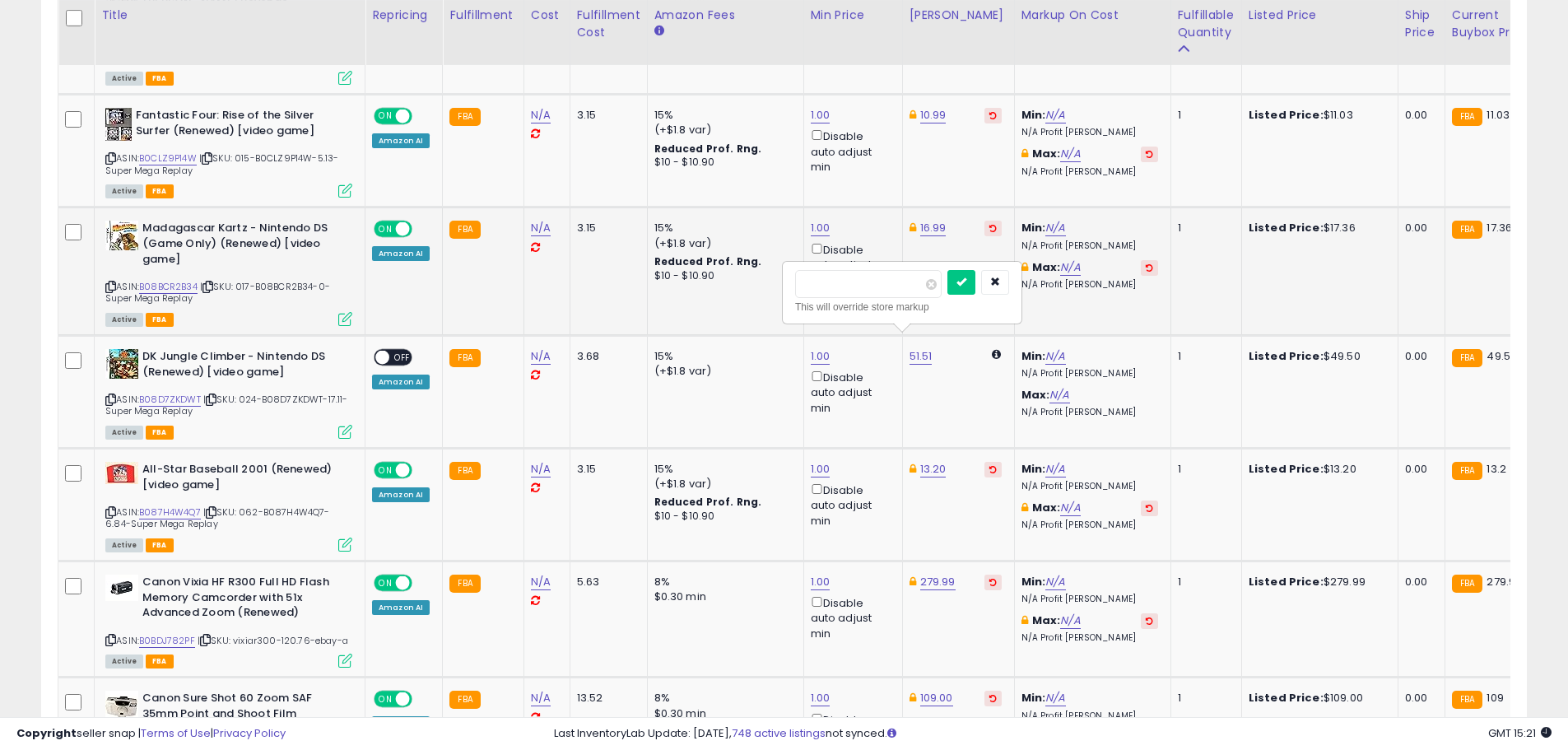
click at [771, 284] on tbody "Wipeout 2 - Xbox 360 (Renewed) ASIN: B081K7KL6T | SKU: 006-B081K7KL6T-0.85-Supe…" at bounding box center [1311, 115] width 2507 height 3162
type input "*****"
click button "submit" at bounding box center [961, 283] width 28 height 24
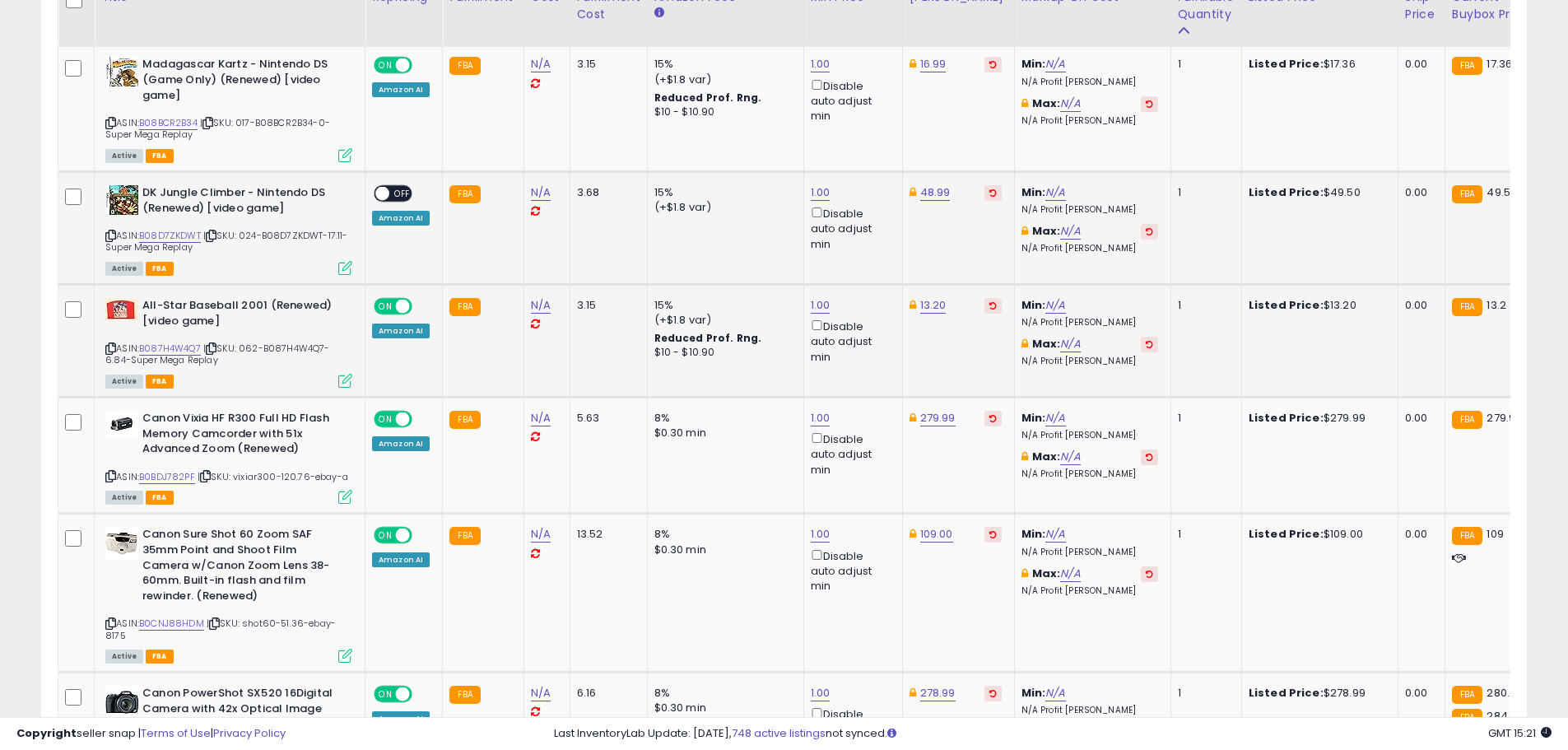
scroll to position [2495, 0]
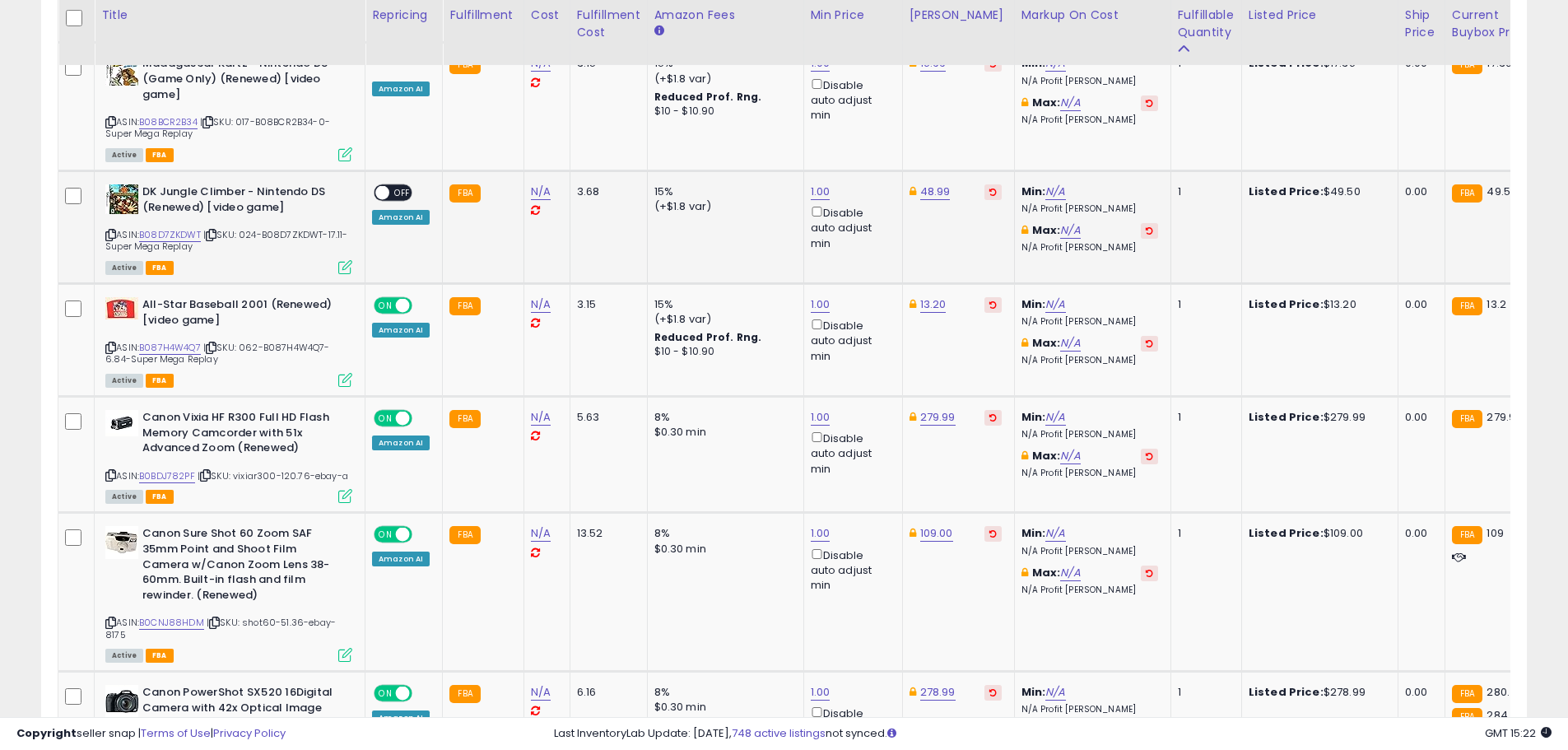
click at [400, 186] on span "OFF" at bounding box center [402, 193] width 26 height 14
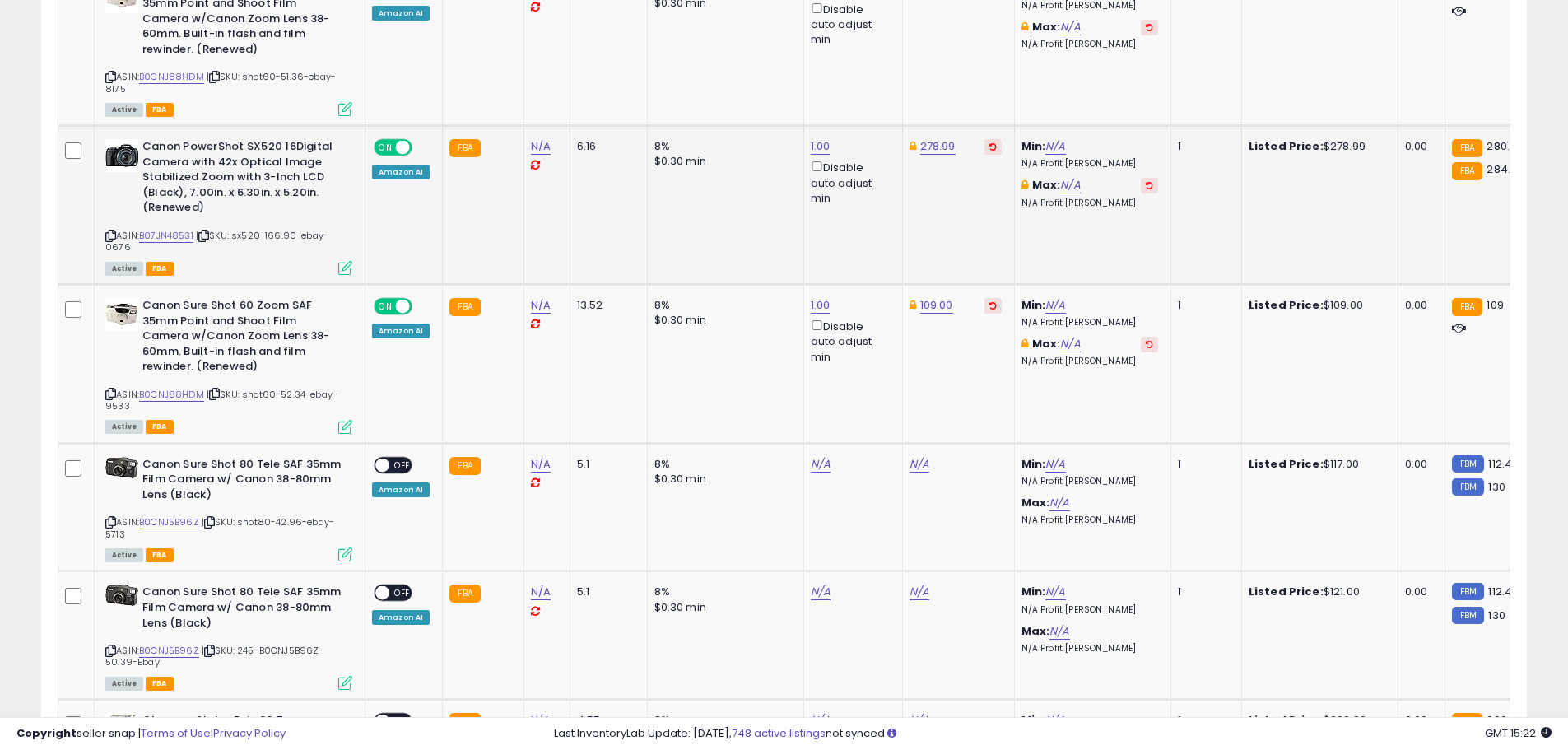
scroll to position [3071, 0]
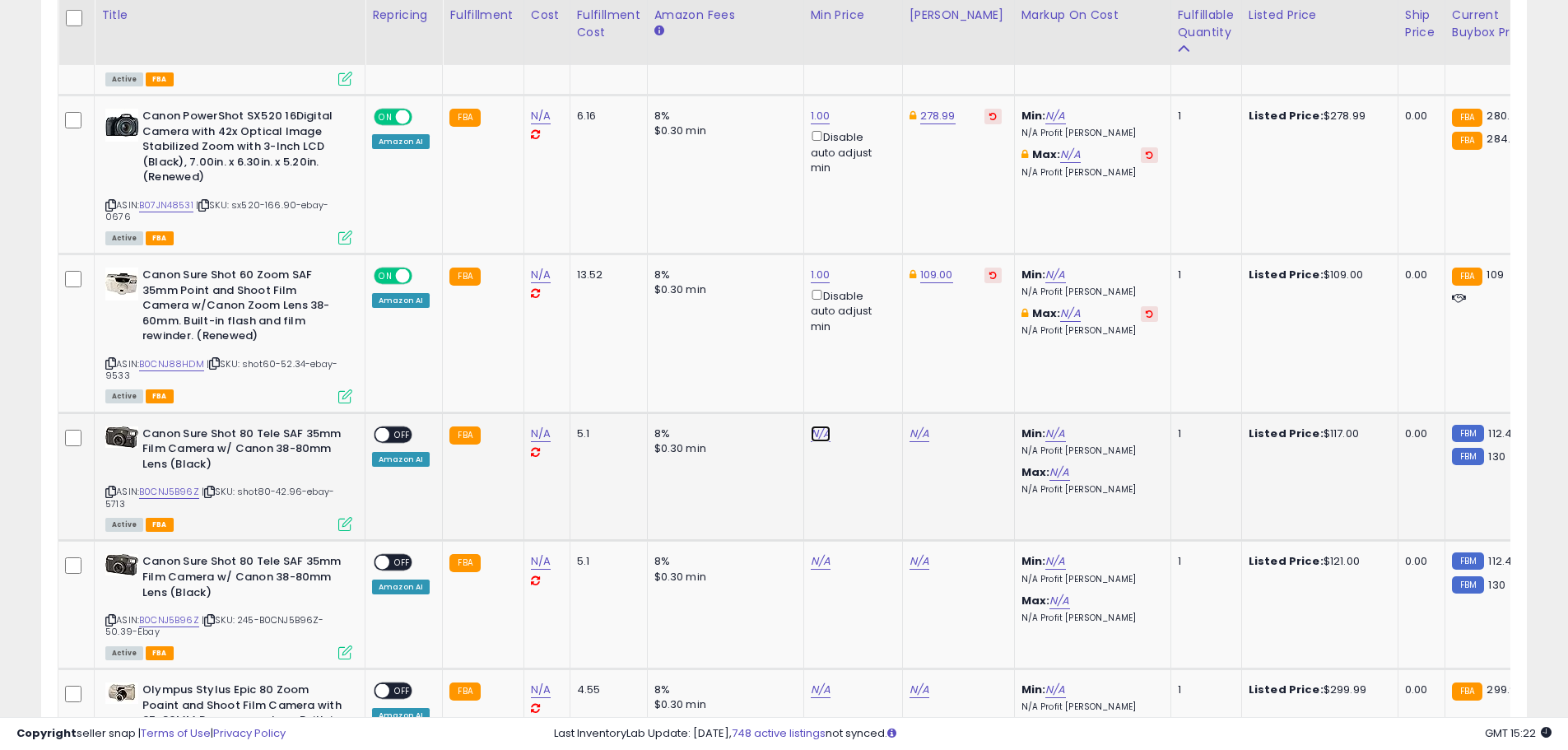
click at [817, 426] on link "N/A" at bounding box center [821, 434] width 20 height 16
type input "*"
click at [866, 343] on icon "submit" at bounding box center [861, 347] width 10 height 10
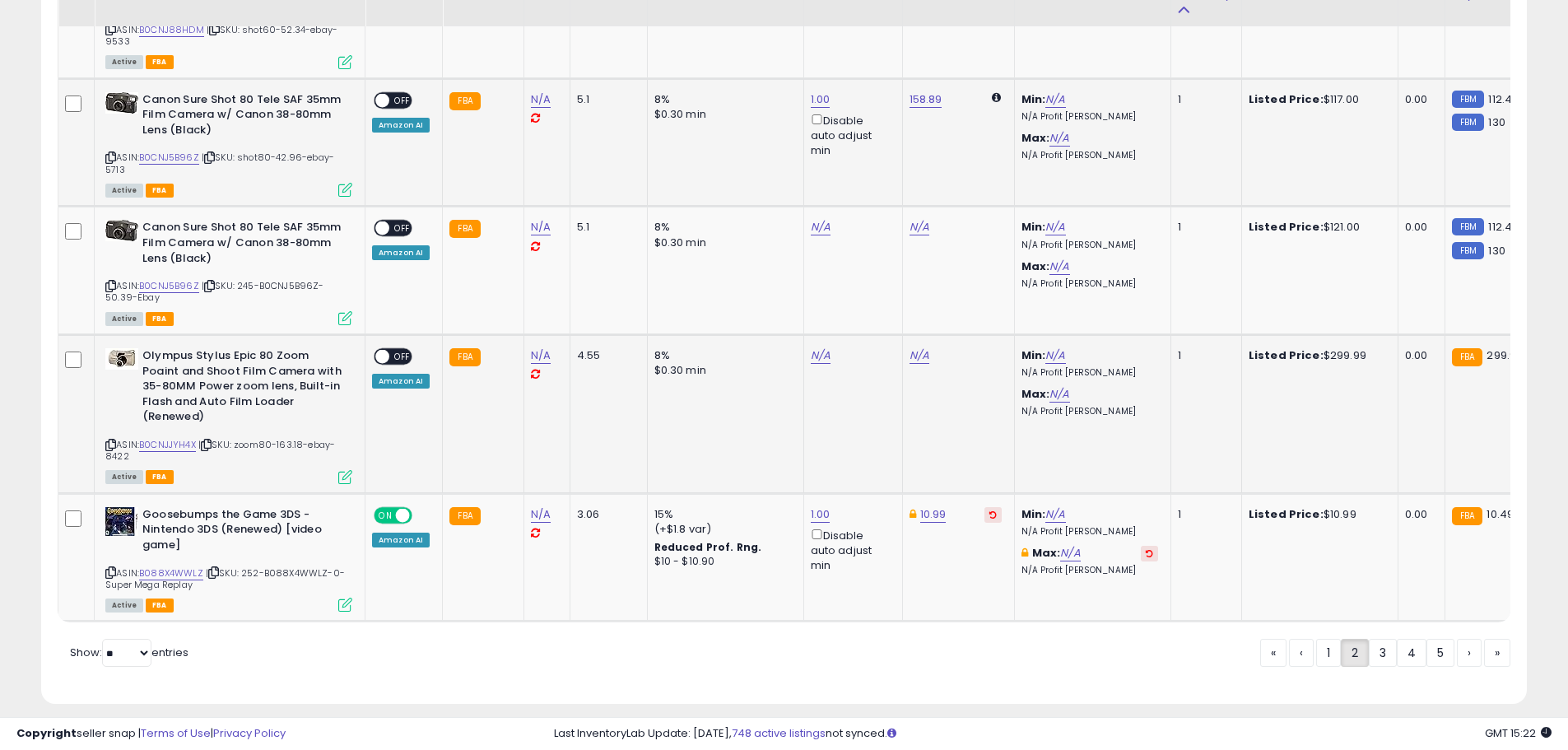
scroll to position [3407, 0]
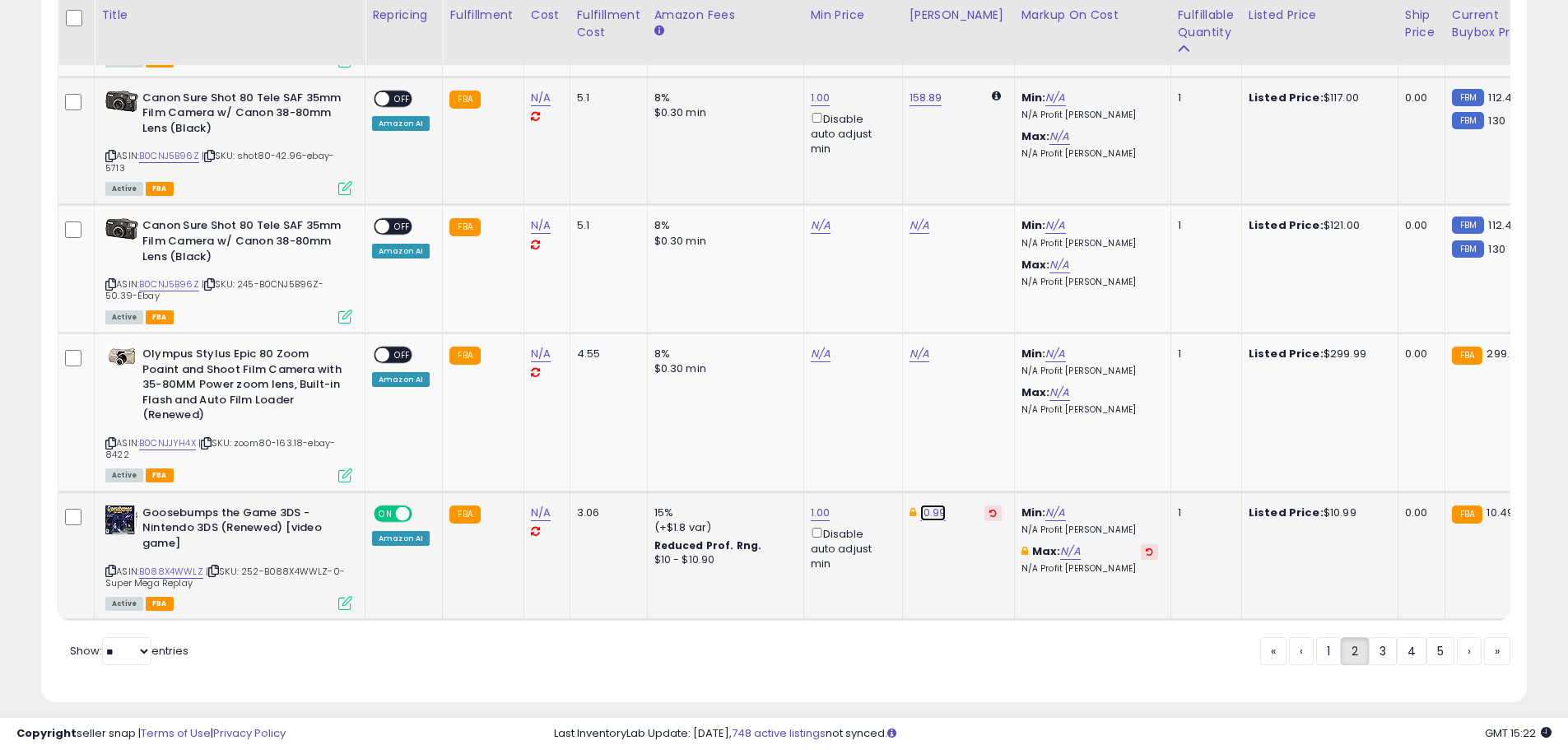
click at [934, 505] on link "10.99" at bounding box center [934, 512] width 26 height 16
type input "*****"
click button "submit" at bounding box center [973, 427] width 28 height 24
click at [1374, 643] on link "3" at bounding box center [1383, 651] width 28 height 28
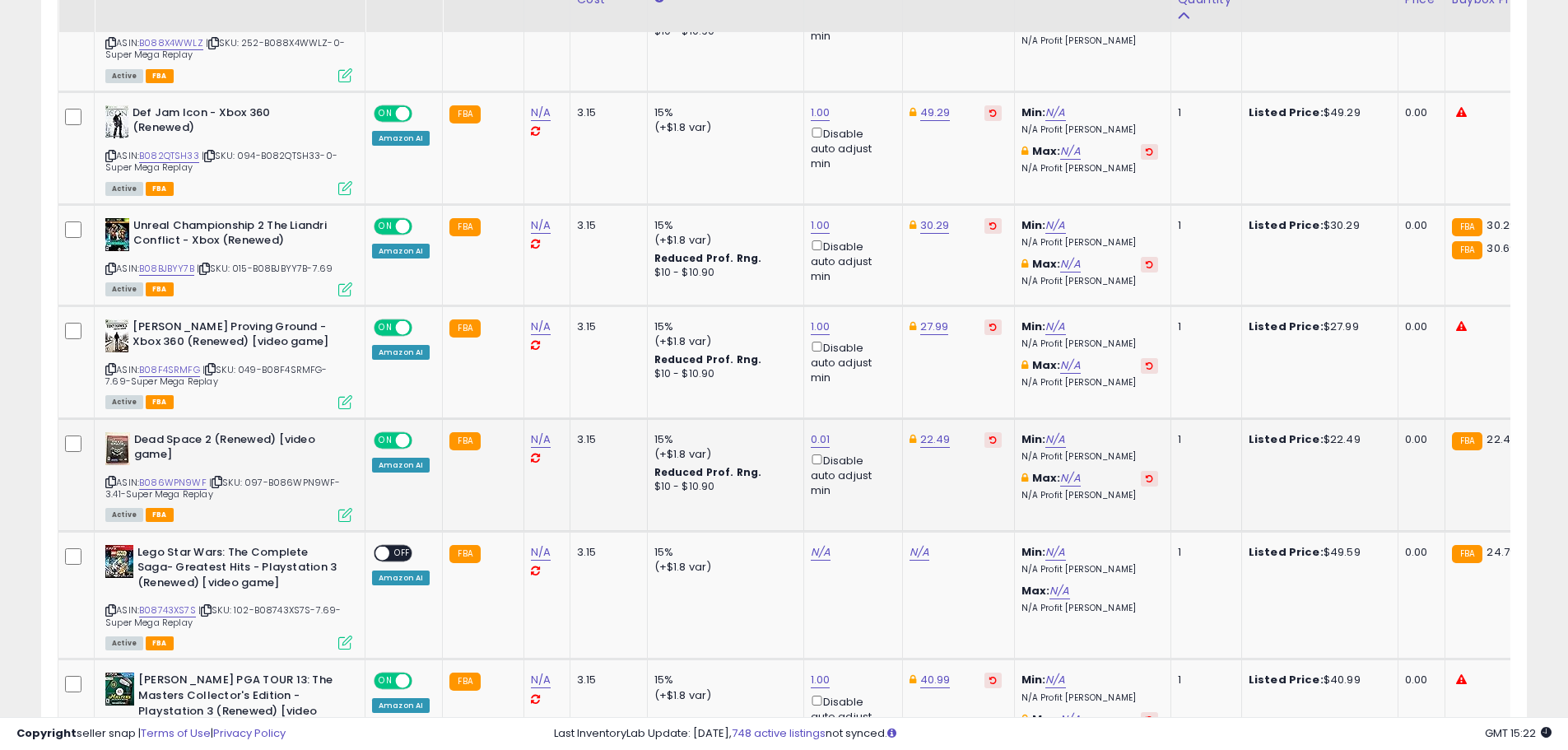
scroll to position [1753, 0]
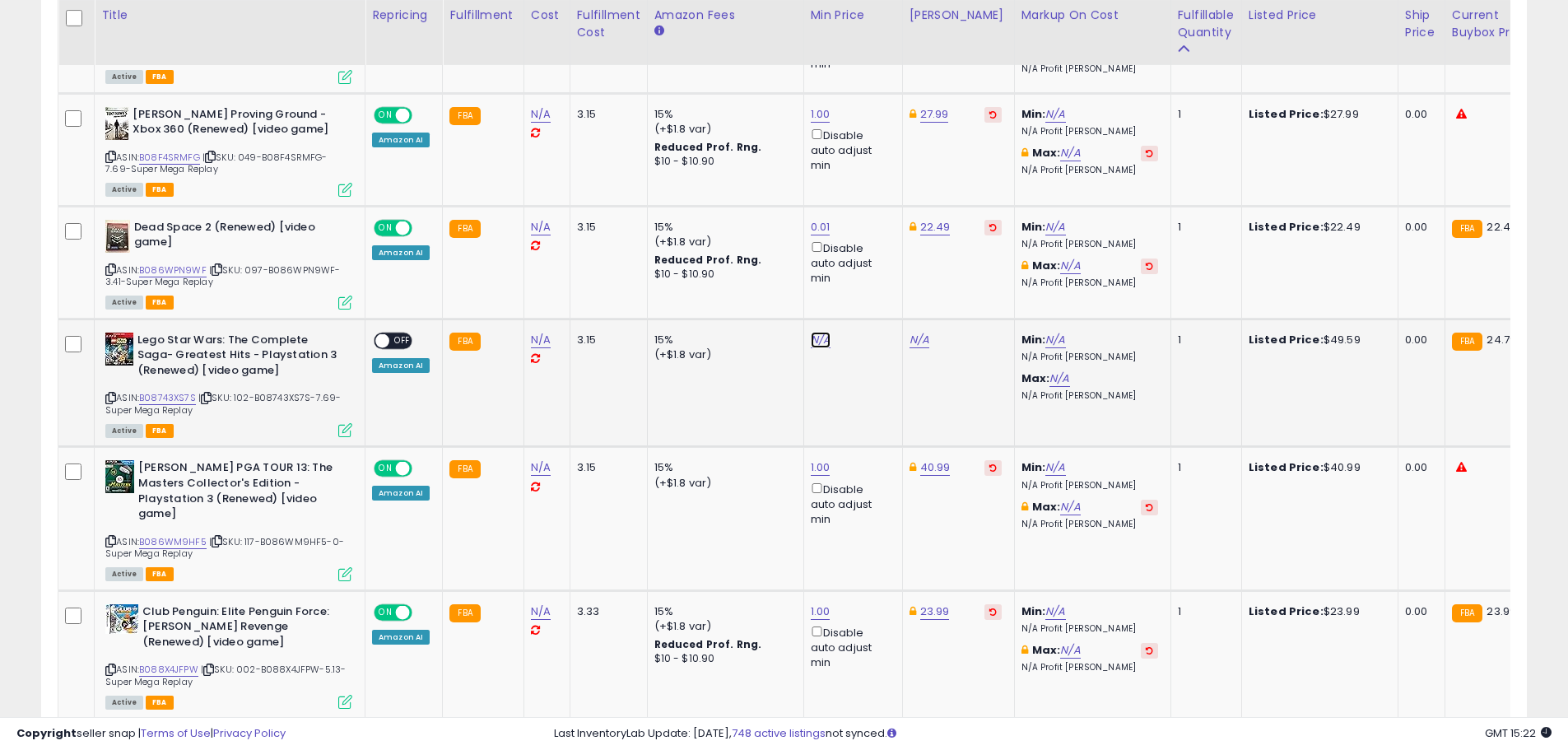
click at [818, 347] on link "N/A" at bounding box center [821, 340] width 20 height 16
type input "*"
click at [875, 275] on button "submit" at bounding box center [861, 282] width 28 height 24
click at [922, 336] on link "24.79" at bounding box center [925, 340] width 29 height 16
drag, startPoint x: 883, startPoint y: 280, endPoint x: 755, endPoint y: 284, distance: 128.1
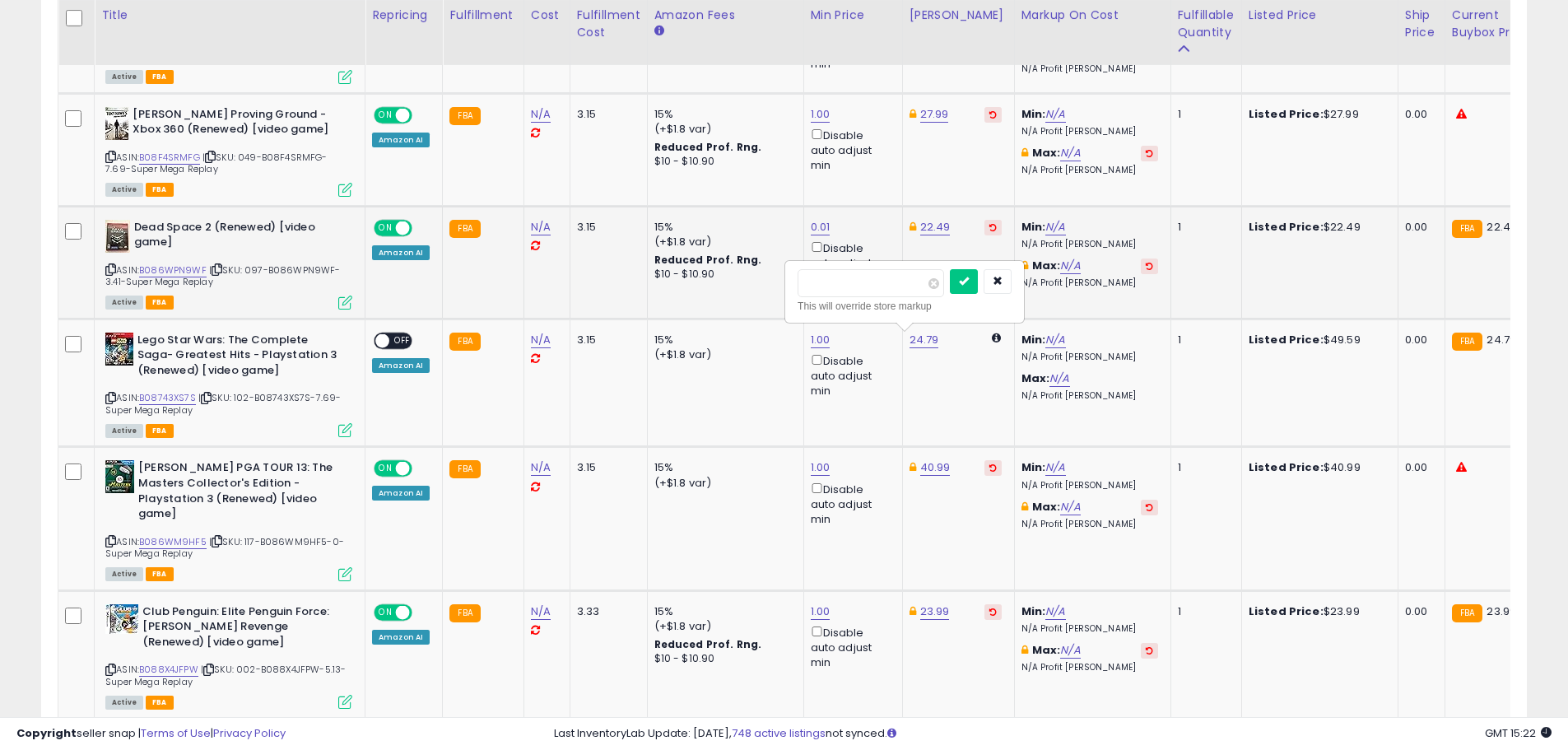
click at [752, 283] on tbody "NASCAR Heat - PS1 (Renewed) [video game] ASIN: B08GHJ2SX4 | SKU: 432-B08GHJ2SX4…" at bounding box center [1310, 754] width 2504 height 3287
type input "*****"
click button "submit" at bounding box center [964, 282] width 28 height 24
click at [391, 341] on span "OFF" at bounding box center [402, 341] width 26 height 14
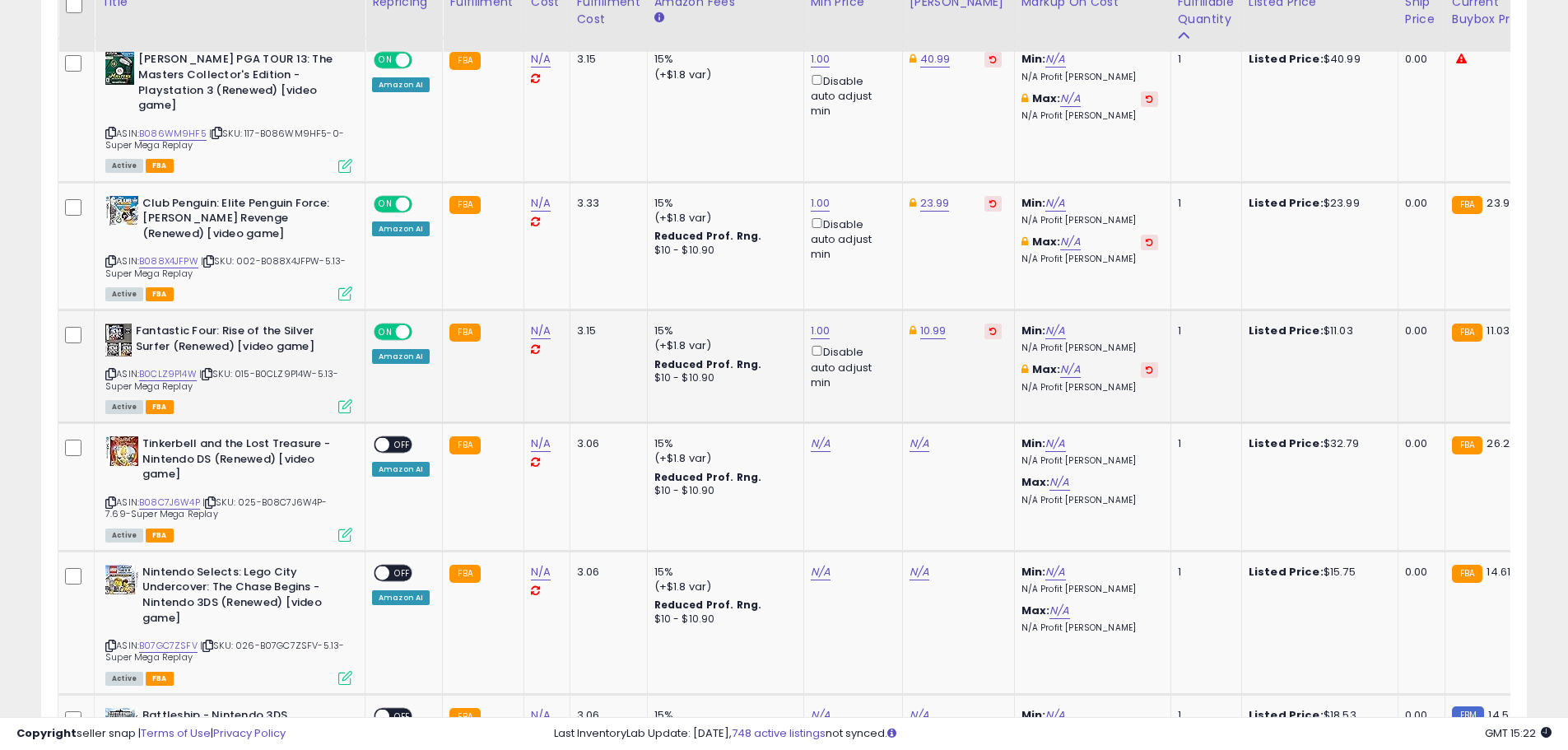
scroll to position [2165, 0]
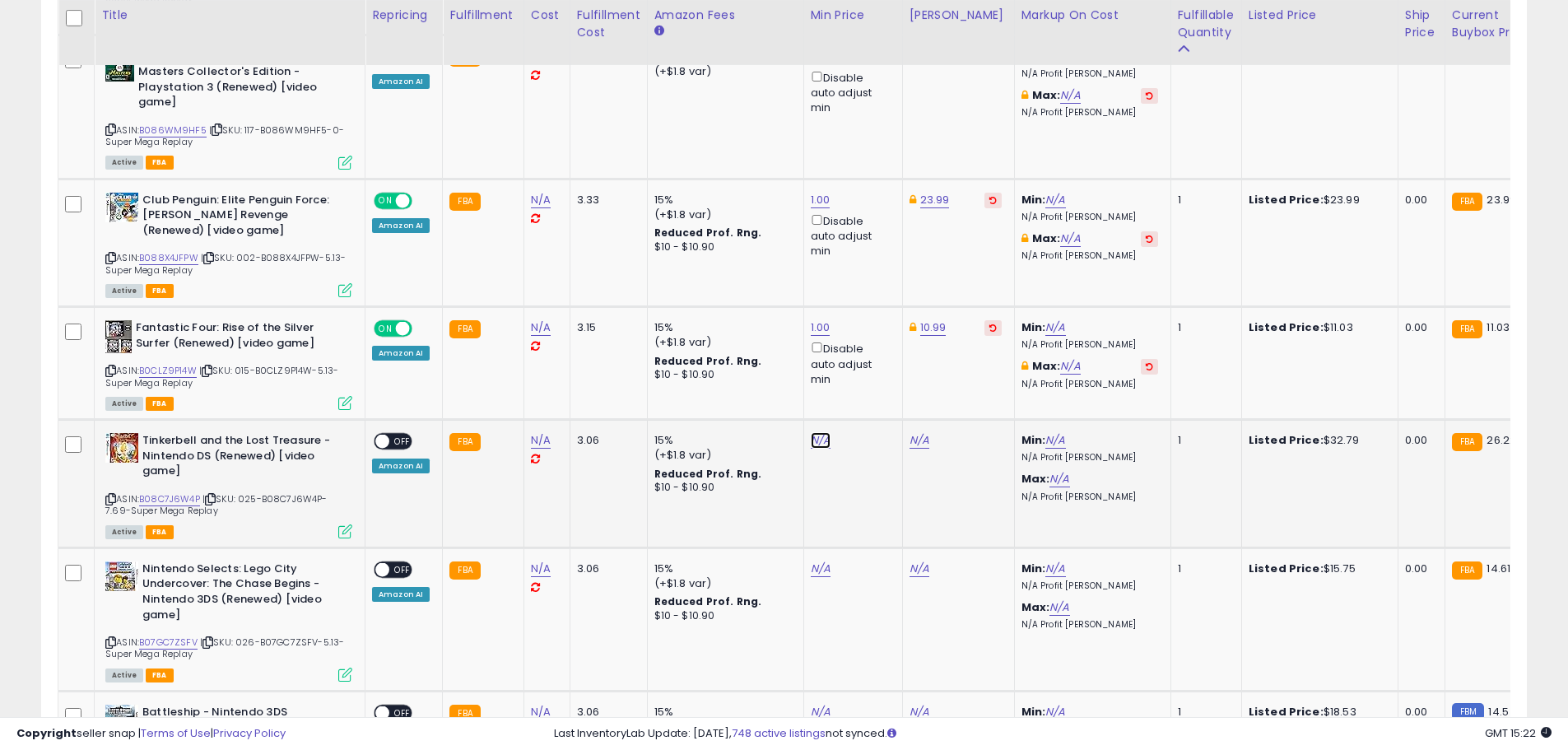
click at [814, 440] on link "N/A" at bounding box center [821, 440] width 20 height 16
type input "*"
click at [875, 375] on button "submit" at bounding box center [861, 382] width 28 height 24
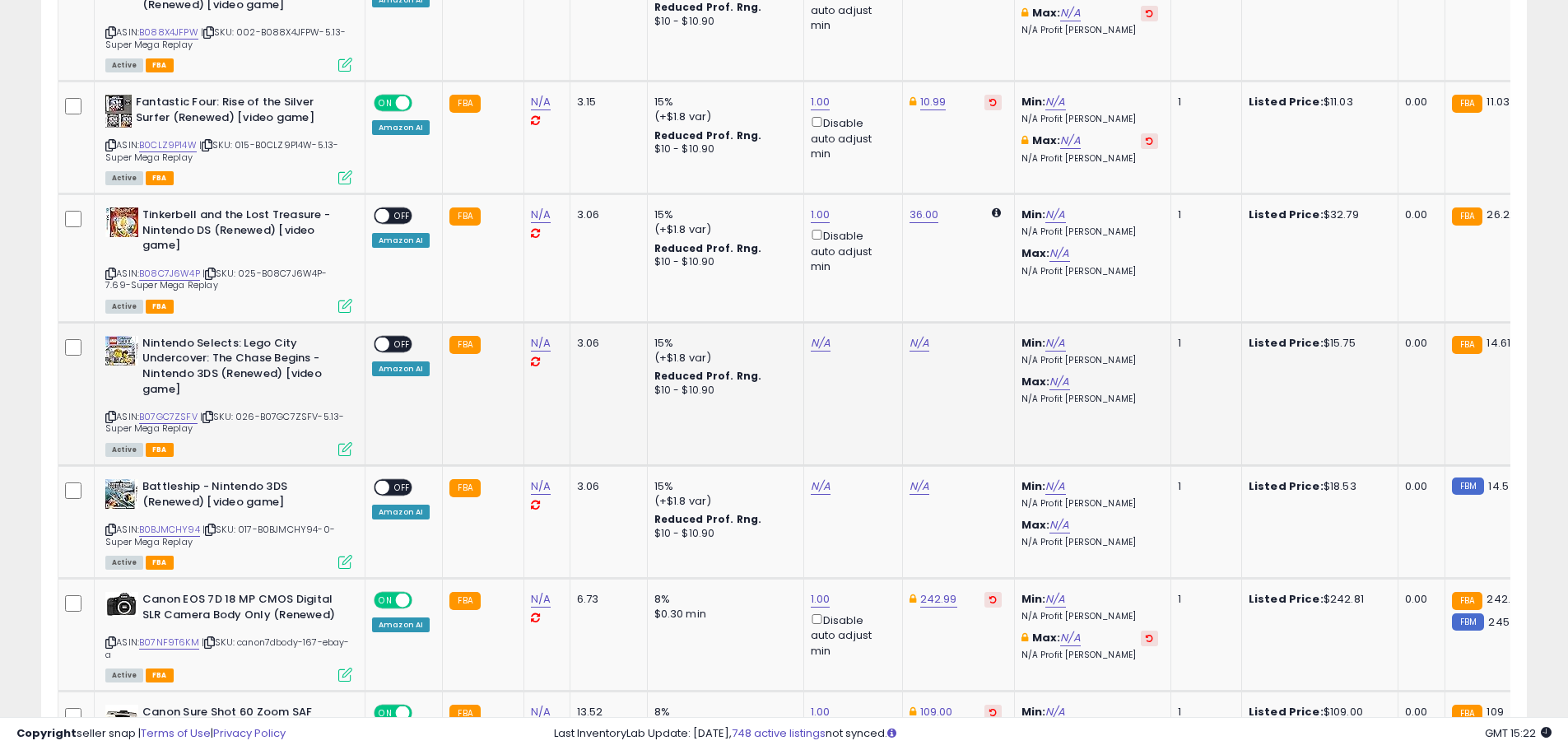
scroll to position [2412, 0]
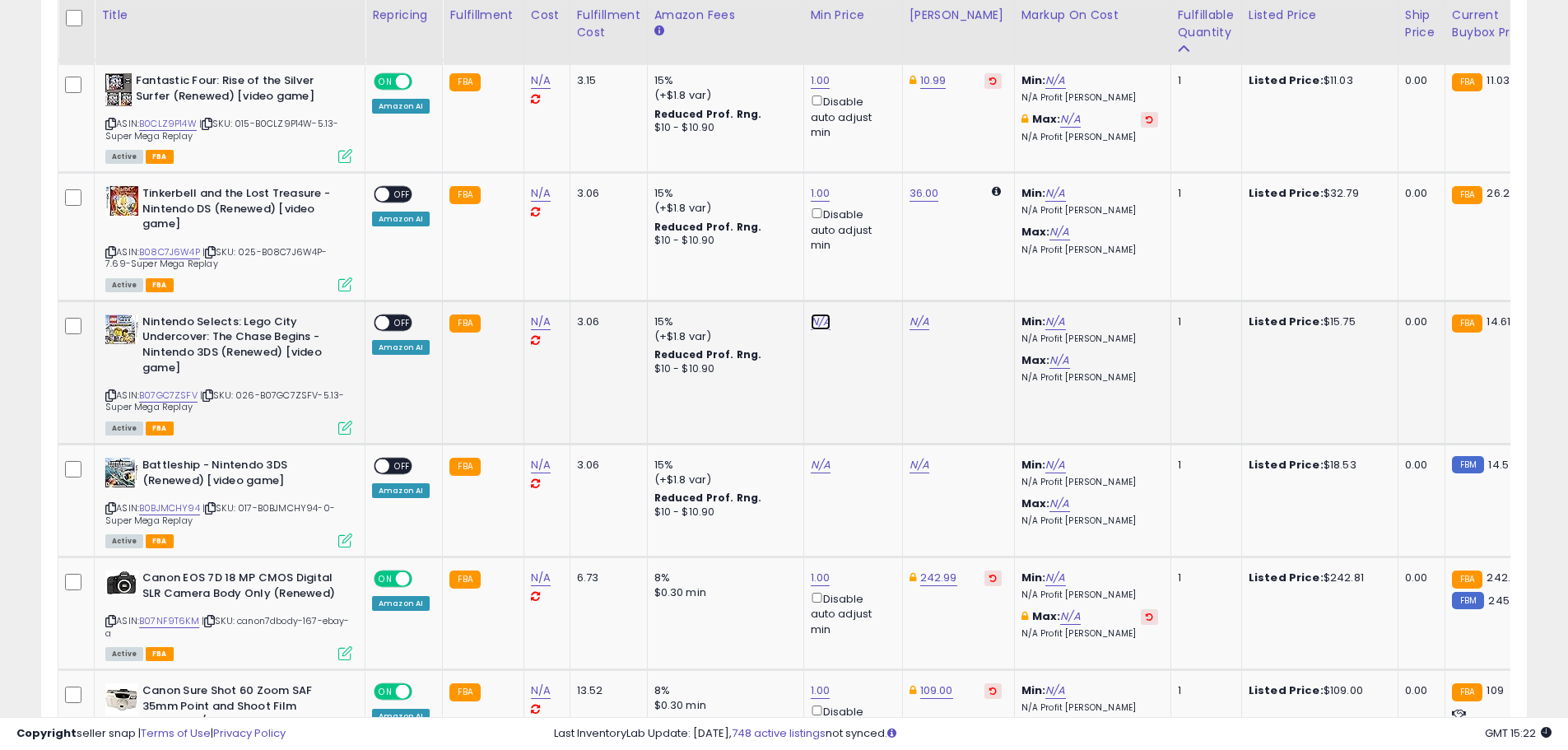
click at [819, 329] on link "N/A" at bounding box center [821, 322] width 20 height 16
type input "*"
click at [866, 260] on icon "submit" at bounding box center [861, 262] width 10 height 10
click at [816, 462] on link "N/A" at bounding box center [821, 465] width 20 height 16
type input "*"
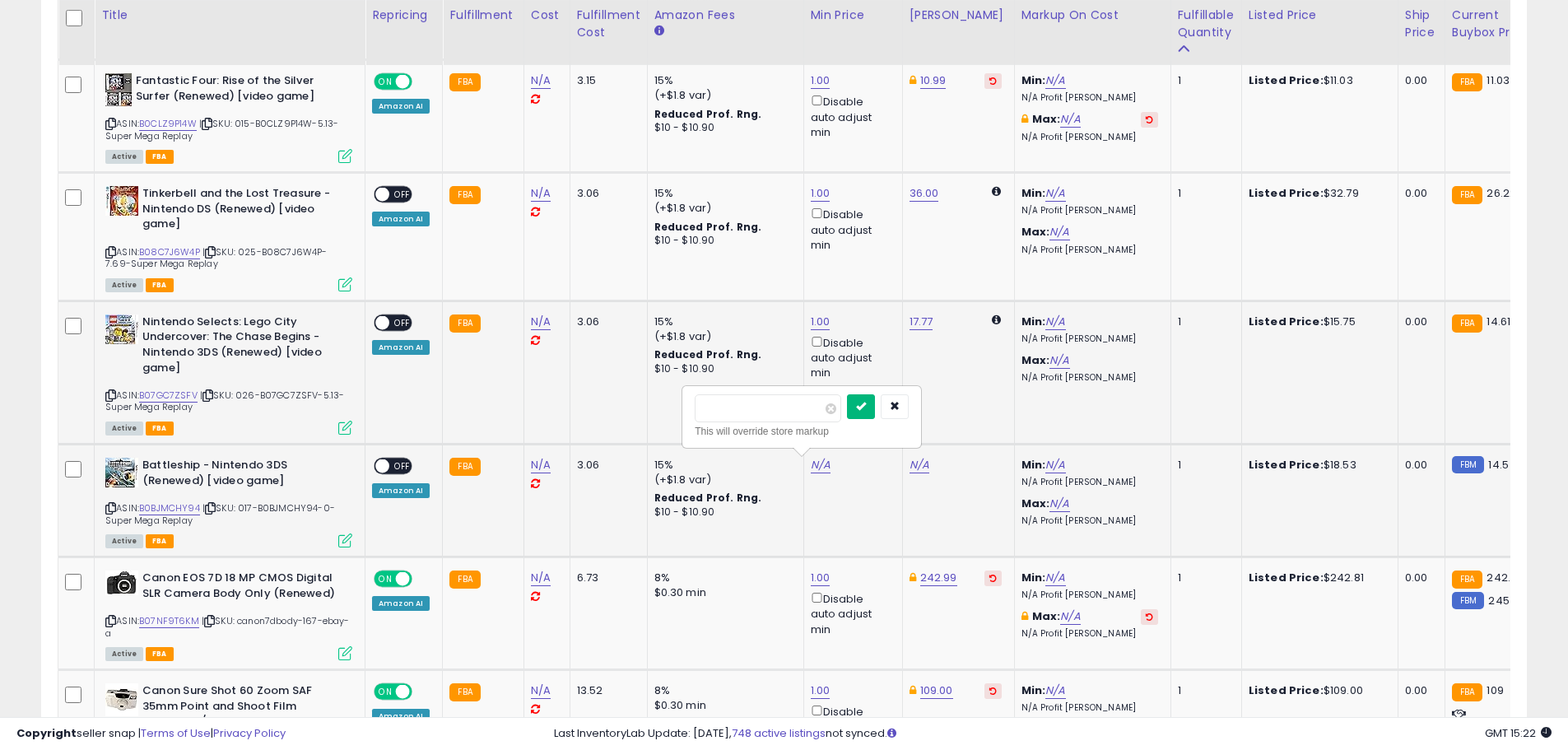
click at [866, 402] on icon "submit" at bounding box center [861, 406] width 10 height 10
click at [924, 192] on link "36.00" at bounding box center [925, 193] width 29 height 16
drag, startPoint x: 860, startPoint y: 140, endPoint x: 779, endPoint y: 147, distance: 81.3
click at [756, 140] on tbody "NASCAR Heat - PS1 (Renewed) [video game] ASIN: B08GHJ2SX4 | SKU: 432-B08GHJ2SX4…" at bounding box center [1310, 95] width 2504 height 3287
type input "*****"
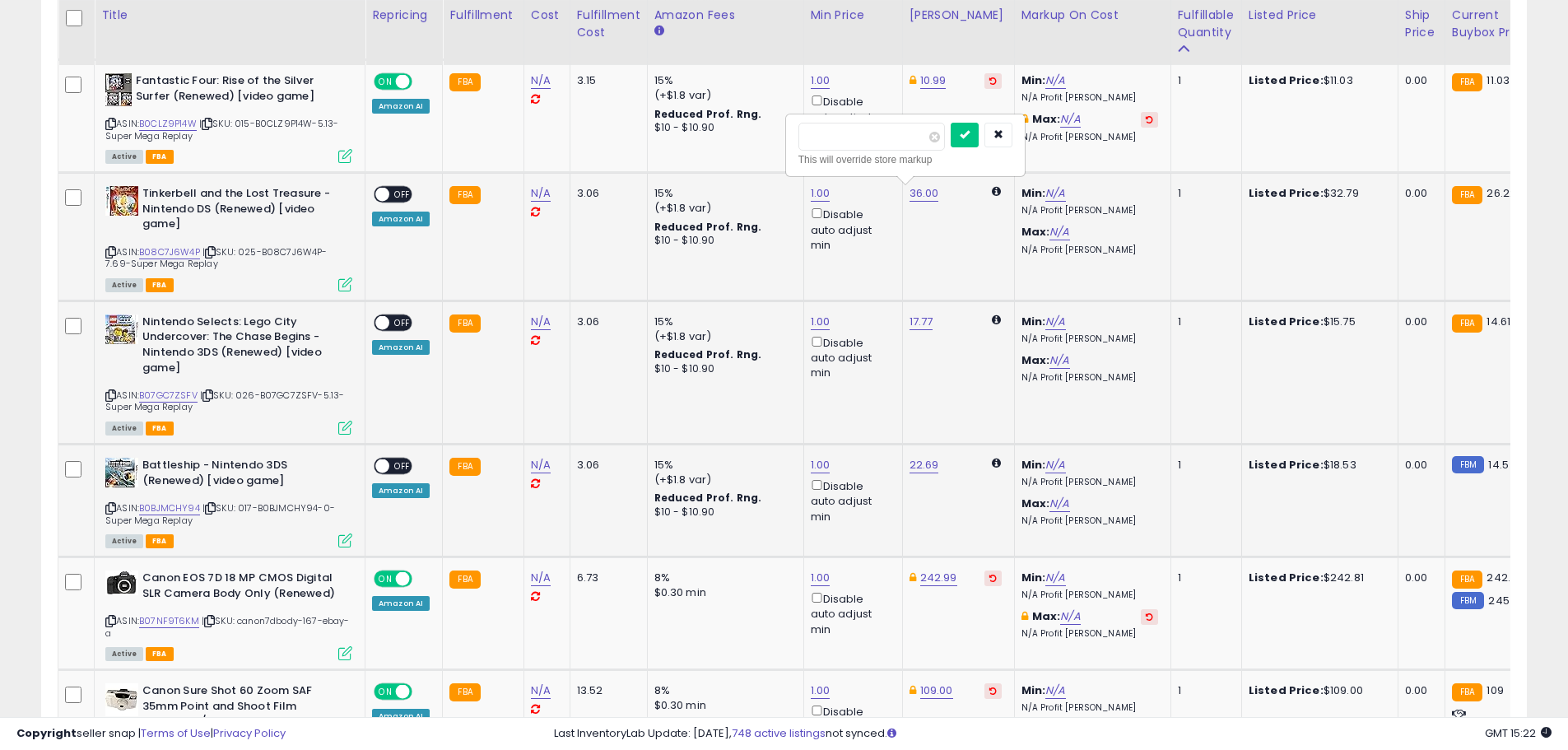
click button "submit" at bounding box center [965, 135] width 28 height 24
click at [397, 192] on span "OFF" at bounding box center [402, 195] width 26 height 14
click at [910, 317] on link "17.77" at bounding box center [922, 322] width 24 height 16
drag, startPoint x: 861, startPoint y: 271, endPoint x: 757, endPoint y: 264, distance: 104.2
click at [756, 264] on tbody "NASCAR Heat - PS1 (Renewed) [video game] ASIN: B08GHJ2SX4 | SKU: 432-B08GHJ2SX4…" at bounding box center [1310, 95] width 2504 height 3287
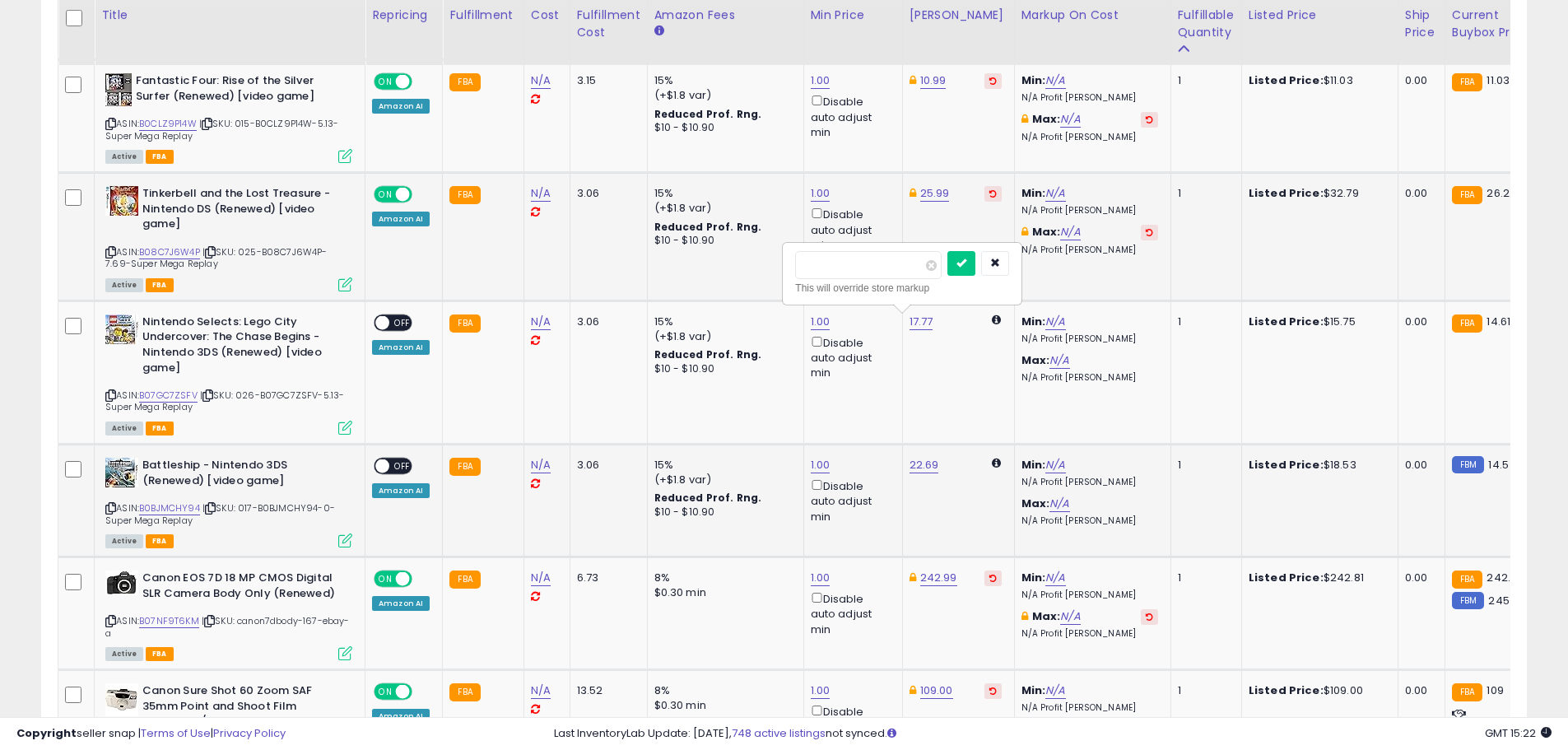
type input "*****"
click button "submit" at bounding box center [961, 264] width 28 height 24
click at [381, 324] on span at bounding box center [382, 323] width 14 height 14
click at [910, 467] on link "22.69" at bounding box center [925, 465] width 29 height 16
drag, startPoint x: 869, startPoint y: 410, endPoint x: 743, endPoint y: 408, distance: 126.0
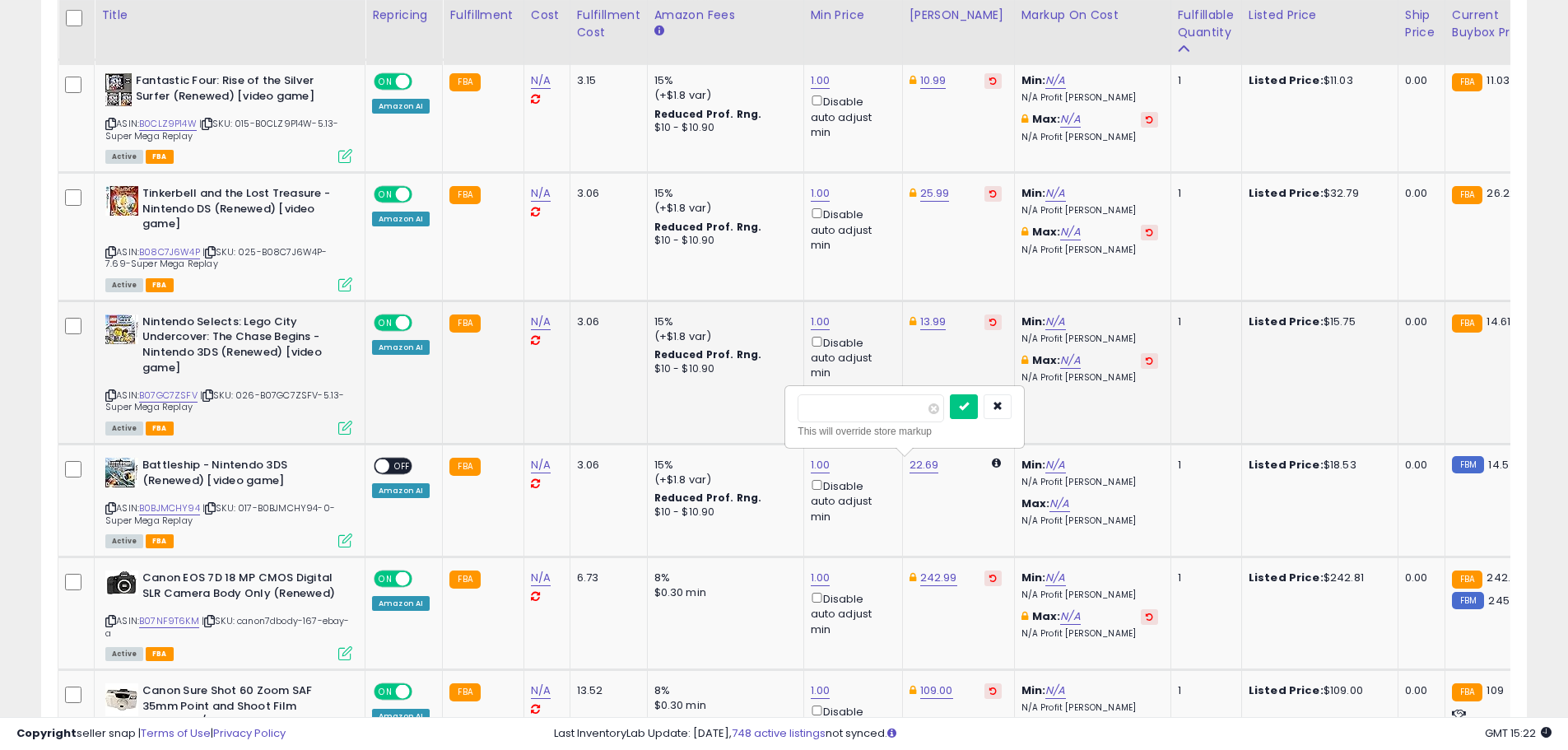
click at [738, 408] on tbody "NASCAR Heat - PS1 (Renewed) [video game] ASIN: B08GHJ2SX4 | SKU: 432-B08GHJ2SX4…" at bounding box center [1310, 95] width 2504 height 3287
type input "*****"
click button "submit" at bounding box center [964, 407] width 28 height 24
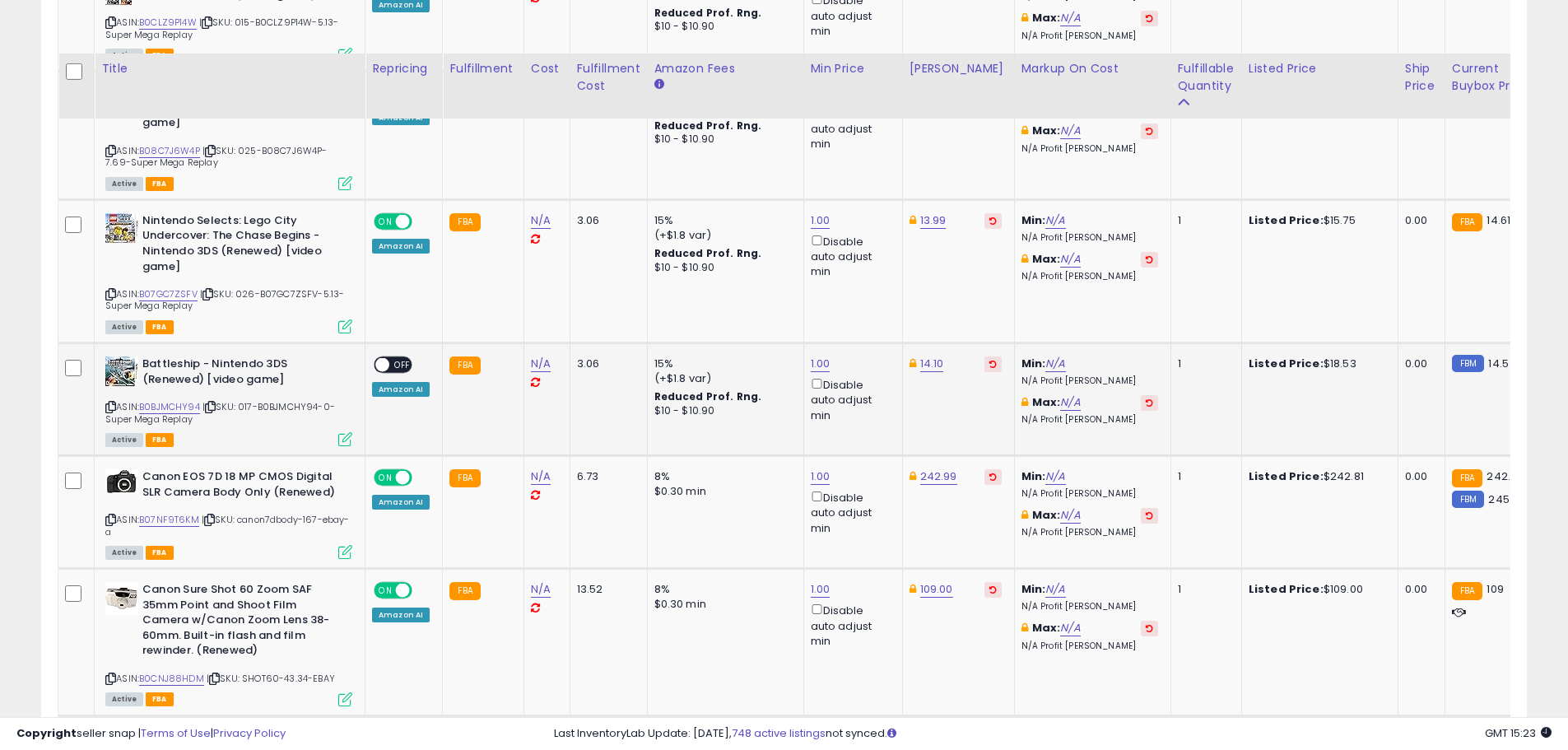
scroll to position [2577, 0]
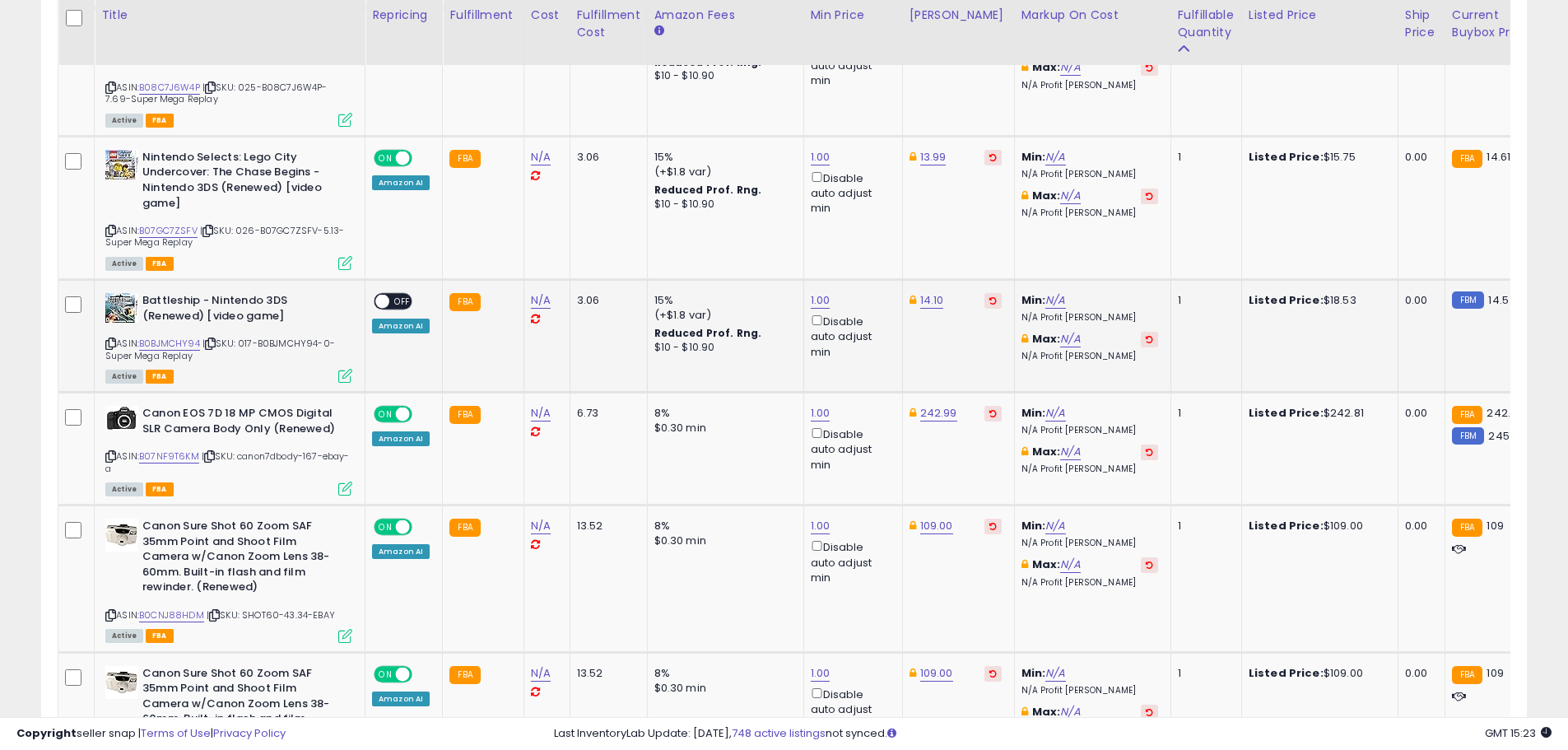
click at [393, 297] on span "OFF" at bounding box center [402, 302] width 26 height 14
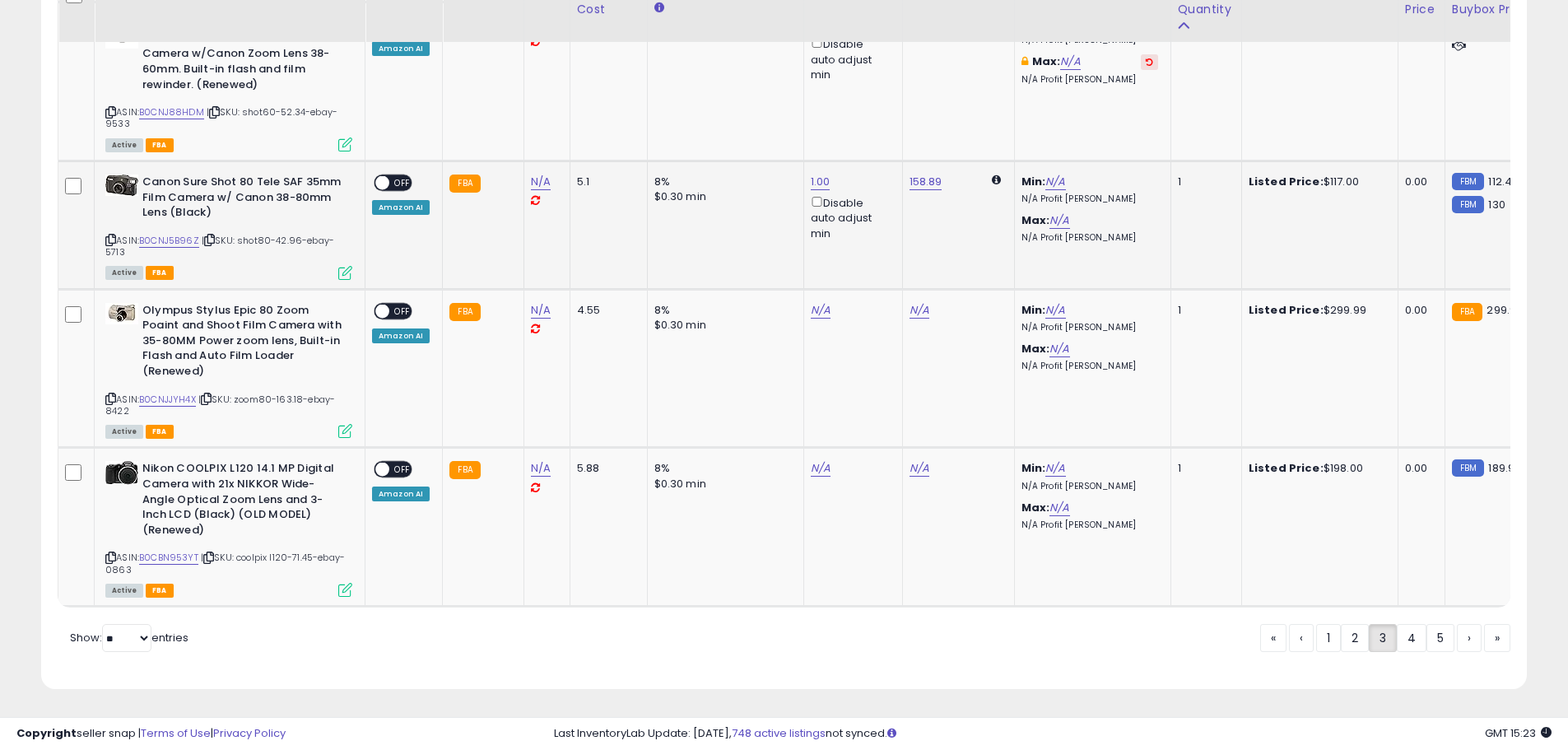
scroll to position [3546, 0]
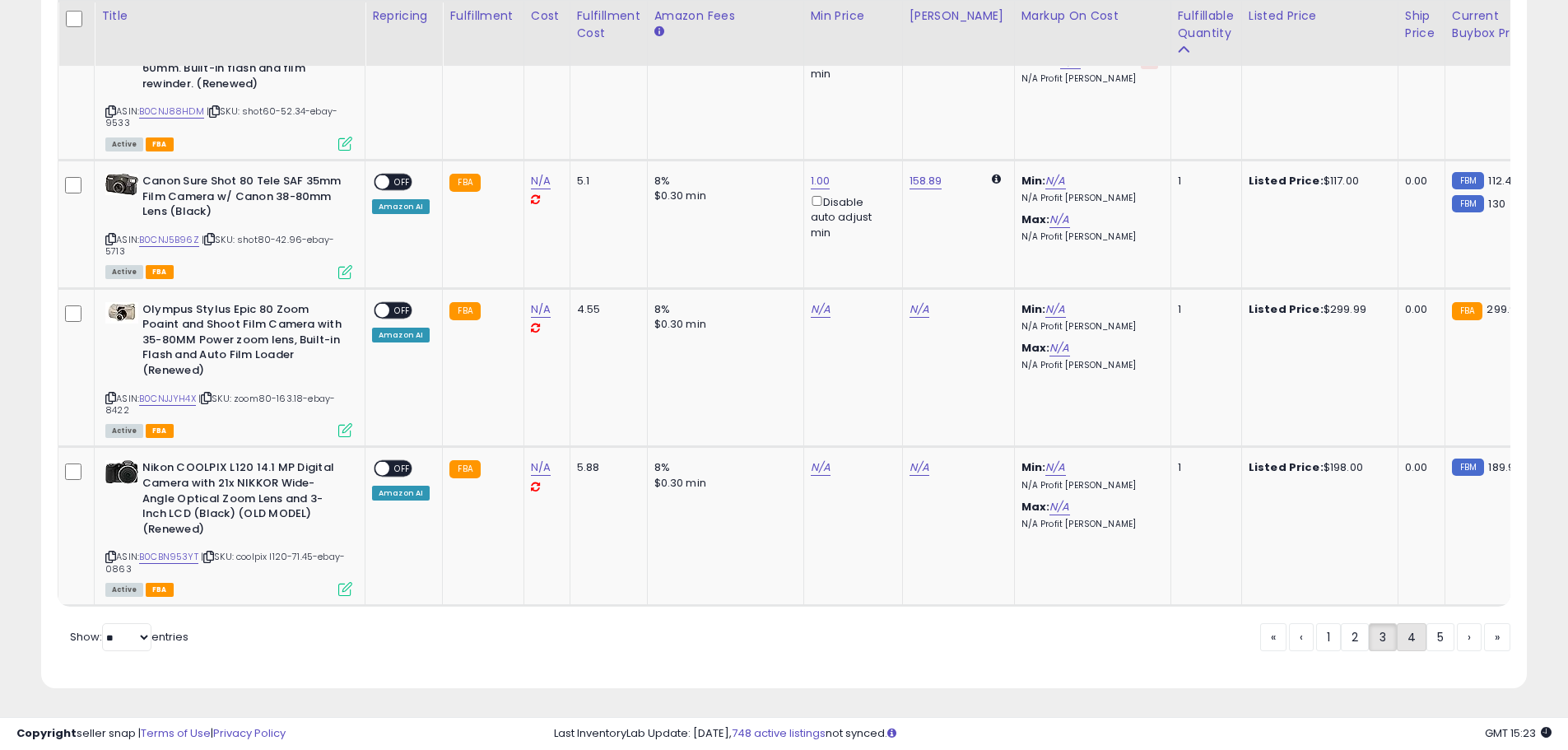
click at [1407, 644] on link "4" at bounding box center [1412, 637] width 29 height 28
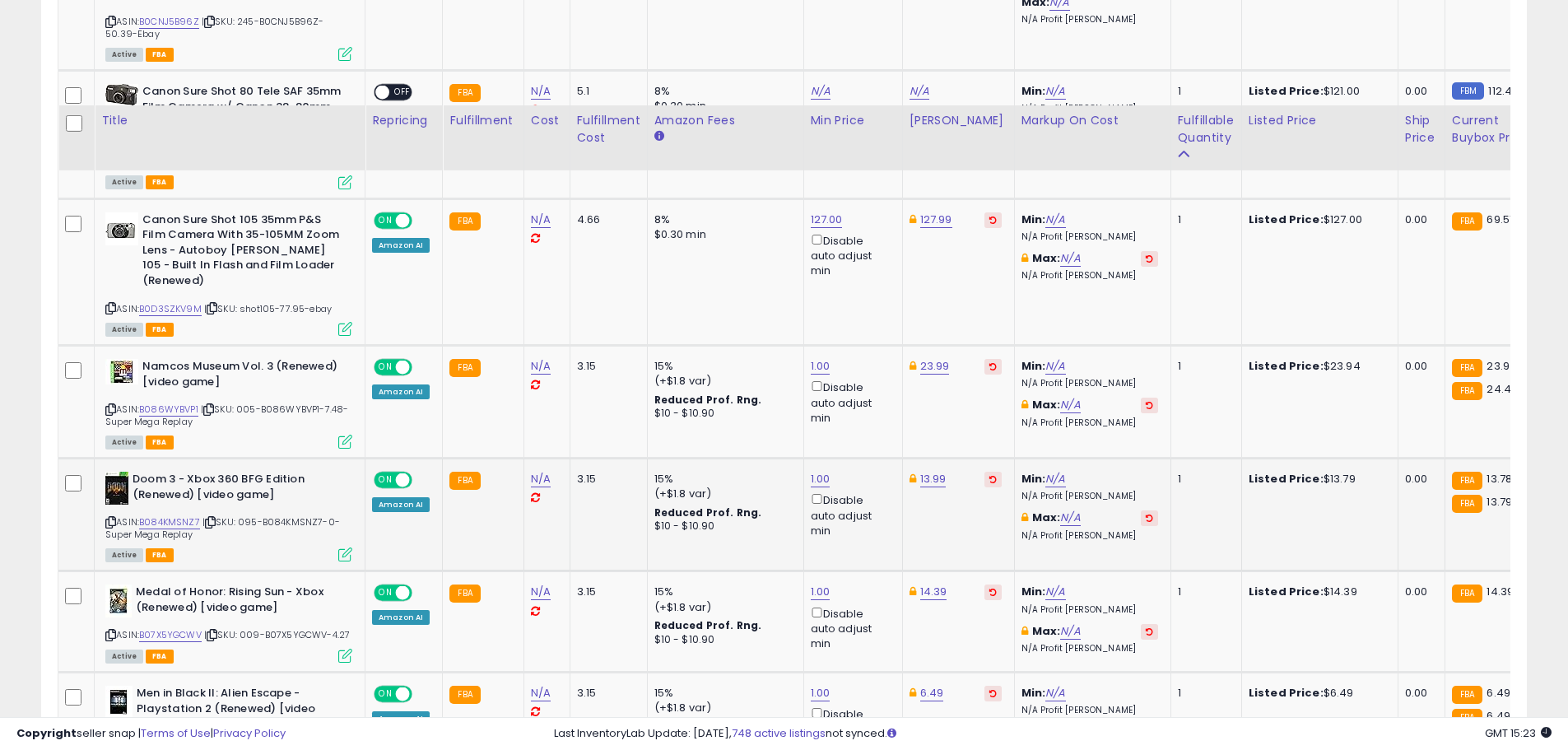
scroll to position [1341, 0]
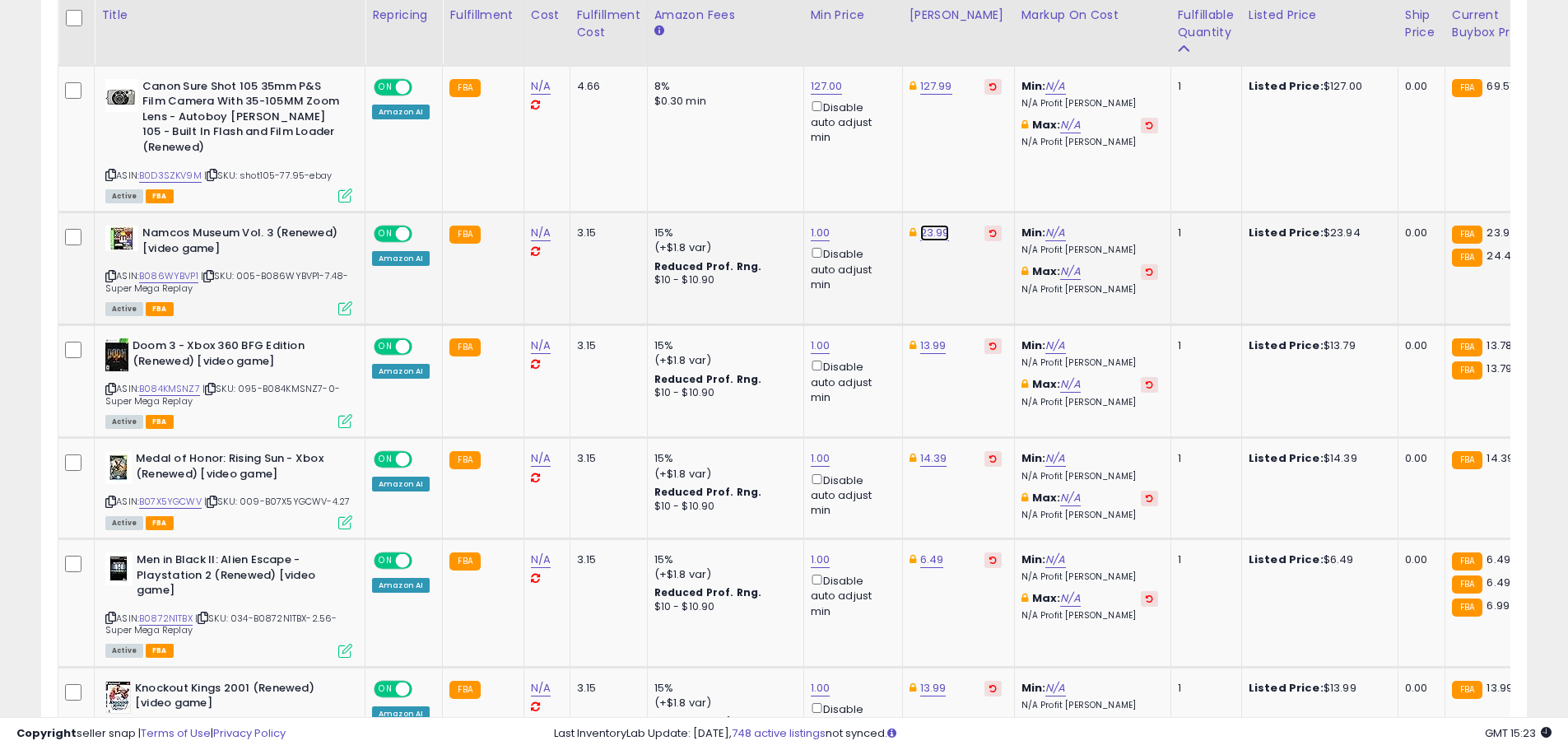
click at [940, 225] on link "23.99" at bounding box center [935, 232] width 29 height 16
type input "*****"
click button "submit" at bounding box center [975, 160] width 28 height 24
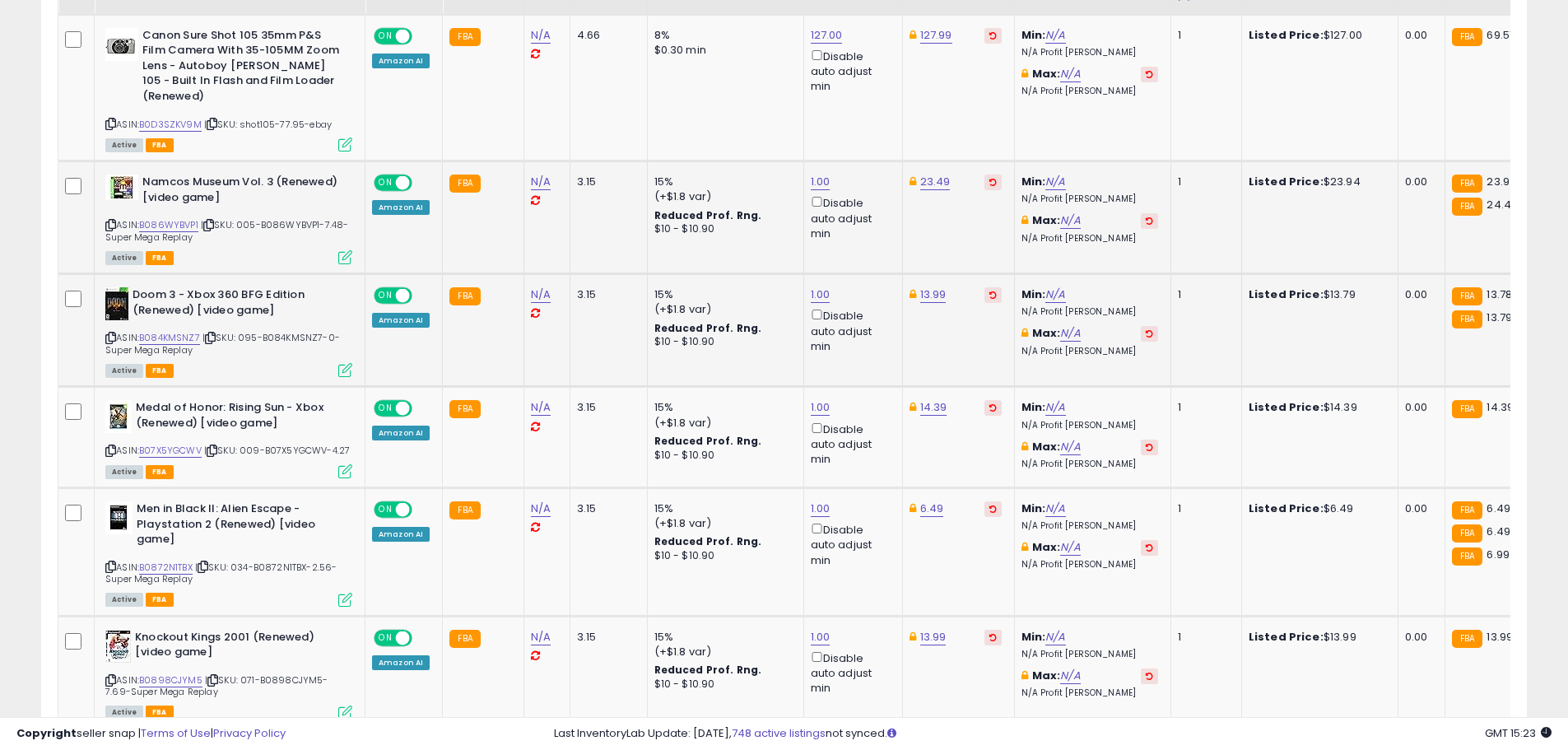
scroll to position [1424, 0]
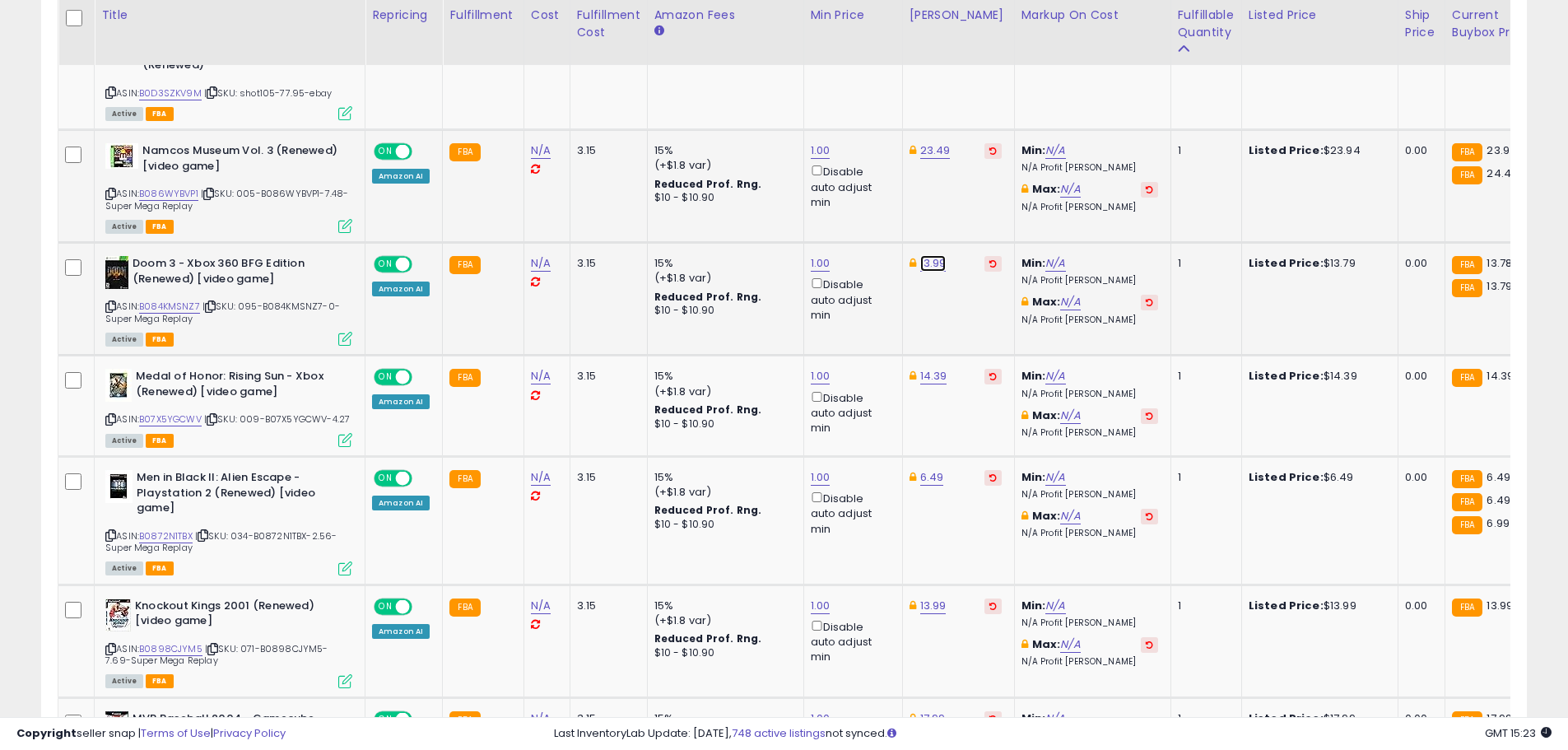
click at [937, 255] on link "13.99" at bounding box center [934, 263] width 26 height 16
type input "*****"
click button "submit" at bounding box center [973, 190] width 28 height 24
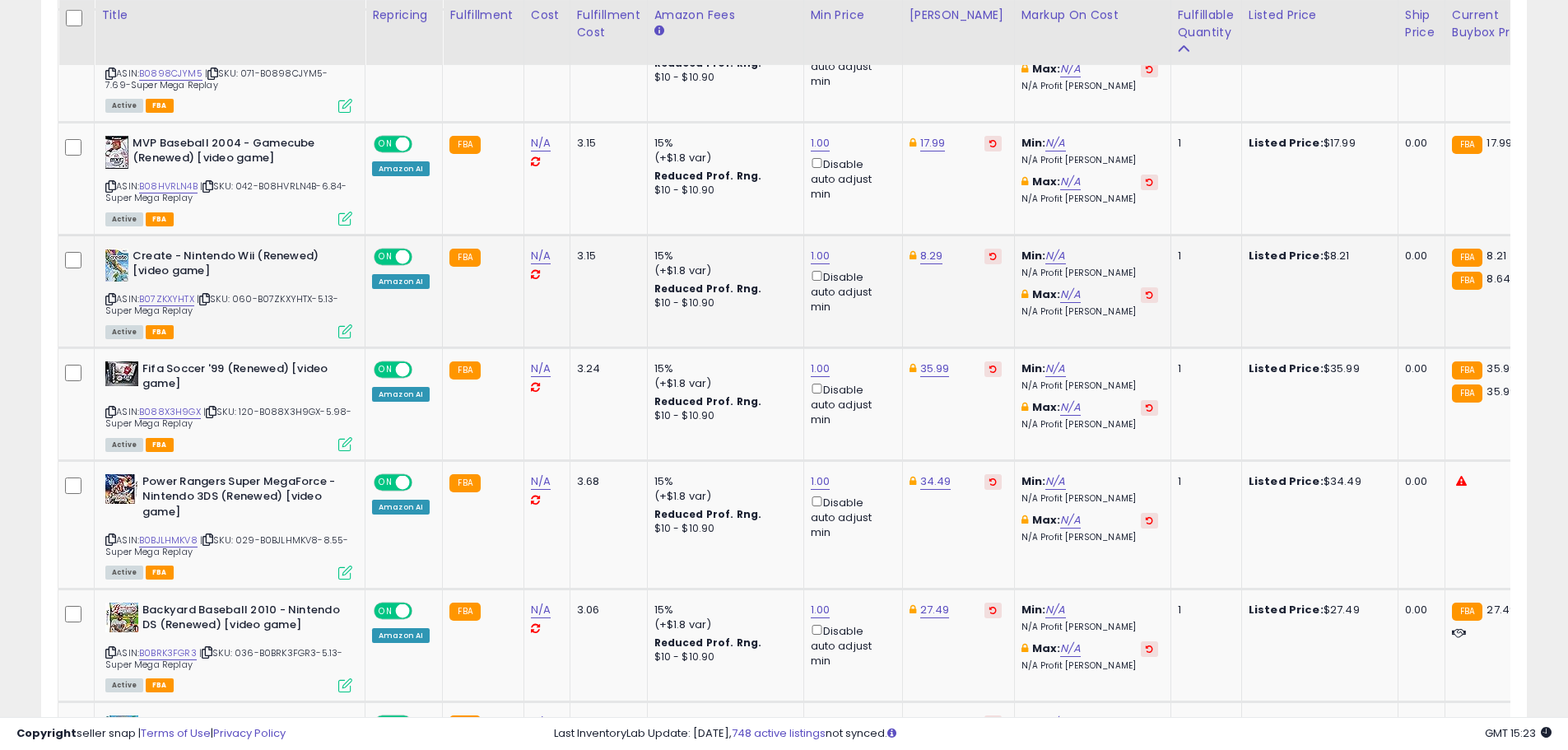
scroll to position [2000, 0]
click at [931, 252] on link "8.29" at bounding box center [932, 255] width 23 height 16
type input "****"
click button "submit" at bounding box center [973, 193] width 28 height 24
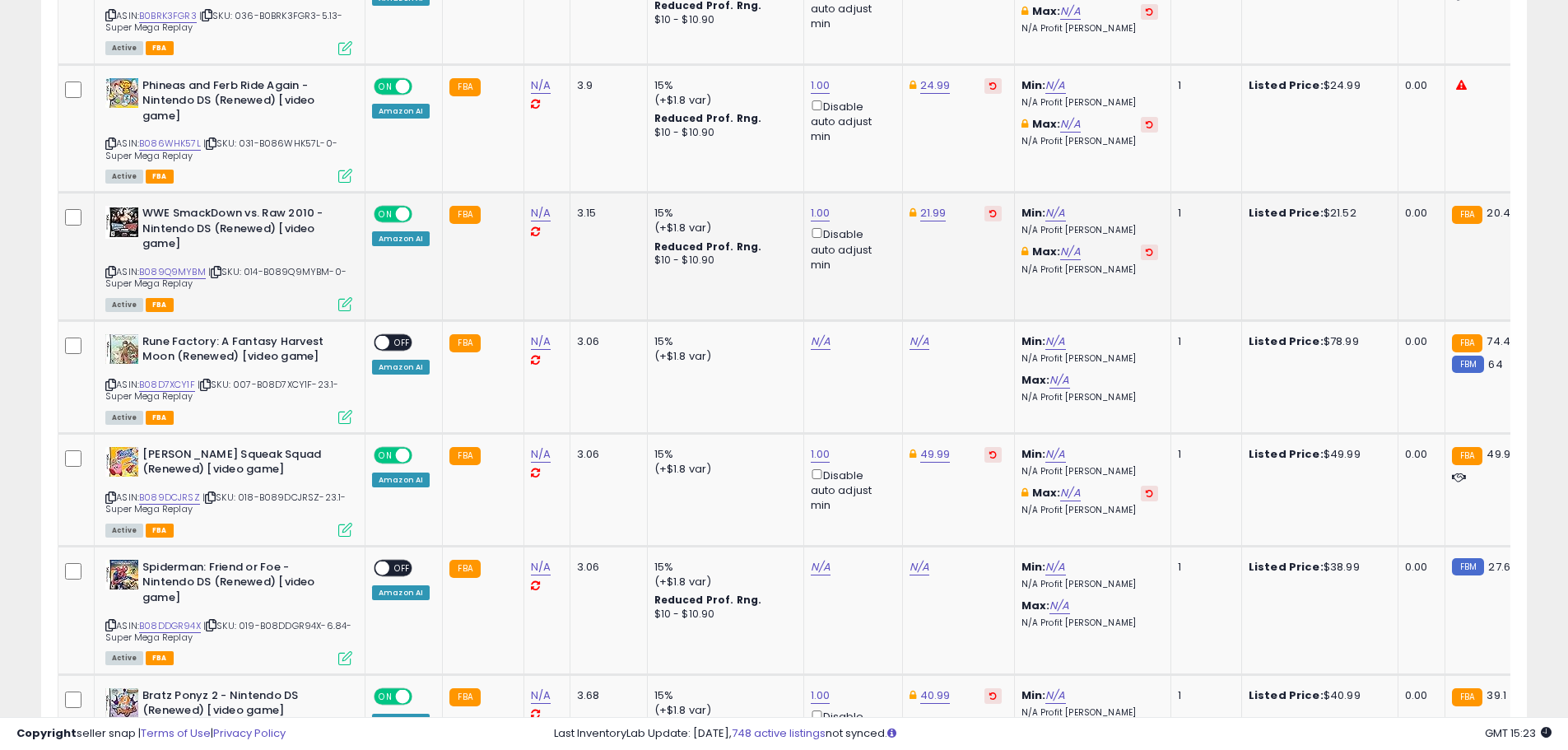
scroll to position [2659, 0]
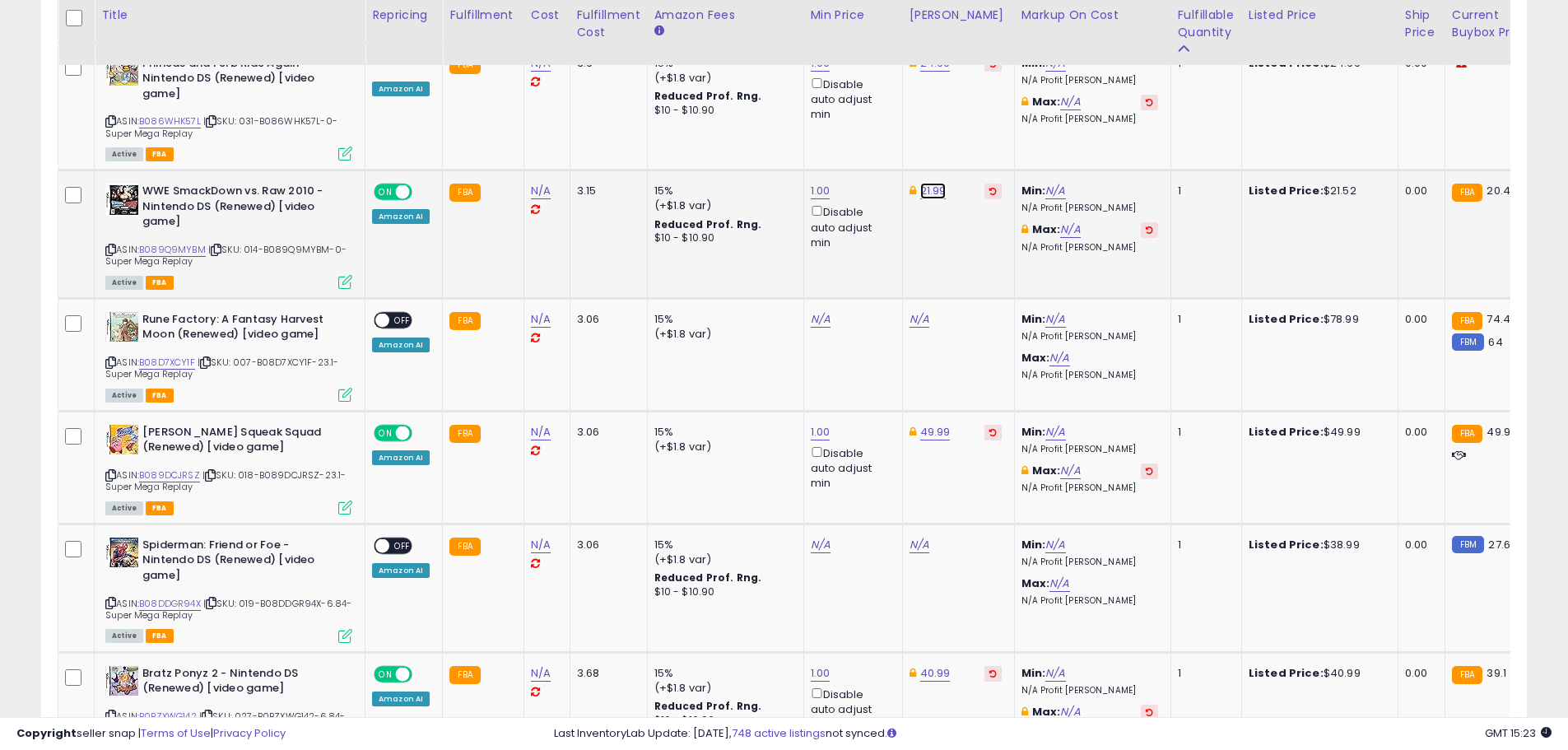
click at [927, 183] on link "21.99" at bounding box center [934, 191] width 26 height 16
drag, startPoint x: 802, startPoint y: 143, endPoint x: 758, endPoint y: 141, distance: 44.0
type input "*****"
click button "submit" at bounding box center [973, 129] width 28 height 24
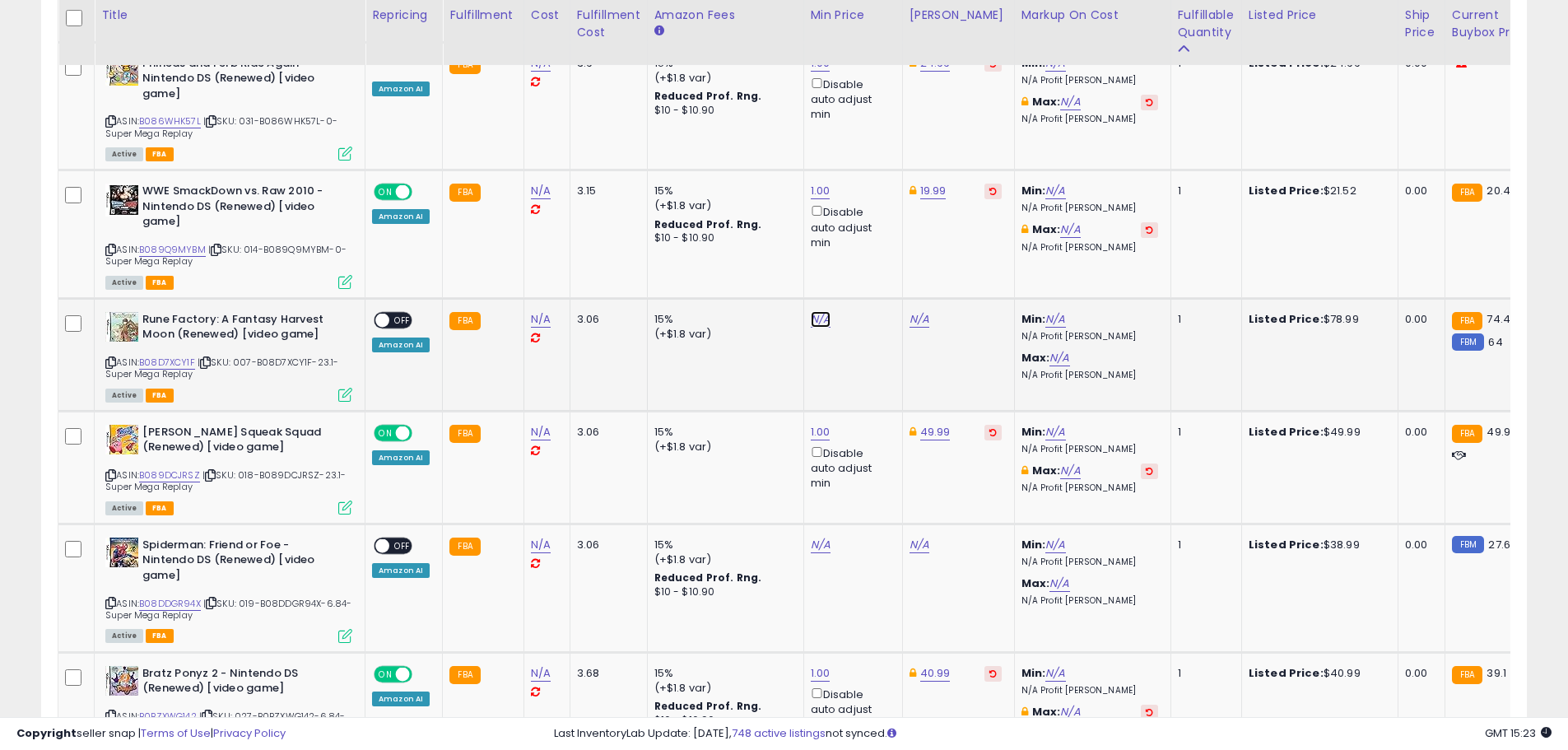
click at [822, 320] on link "N/A" at bounding box center [821, 319] width 20 height 16
type input "*"
click at [875, 257] on button "submit" at bounding box center [861, 258] width 28 height 24
click at [926, 315] on link "74.47" at bounding box center [925, 319] width 29 height 16
drag, startPoint x: 898, startPoint y: 250, endPoint x: 757, endPoint y: 257, distance: 141.2
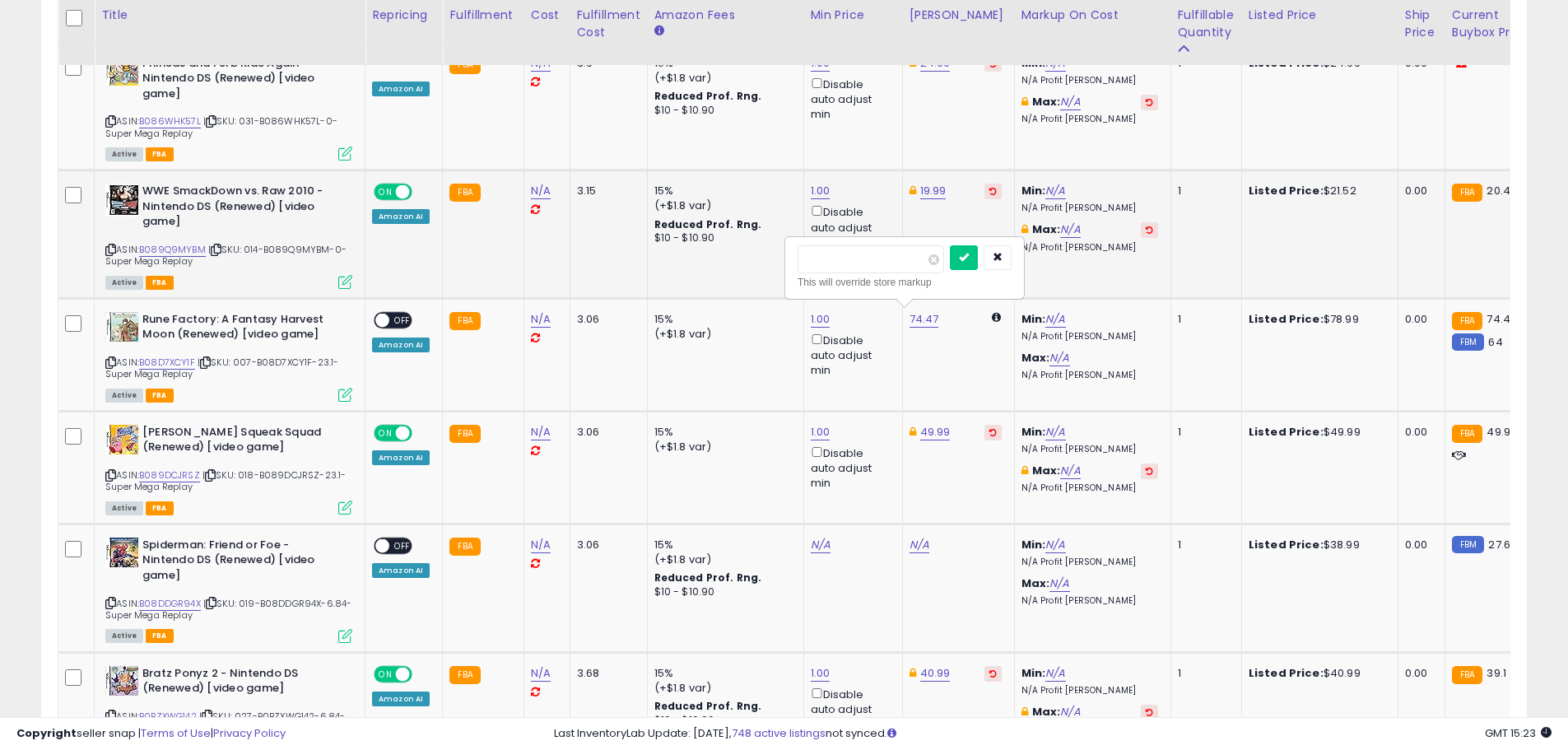
type input "*****"
click button "submit" at bounding box center [964, 258] width 28 height 24
click at [394, 319] on span "OFF" at bounding box center [402, 320] width 26 height 14
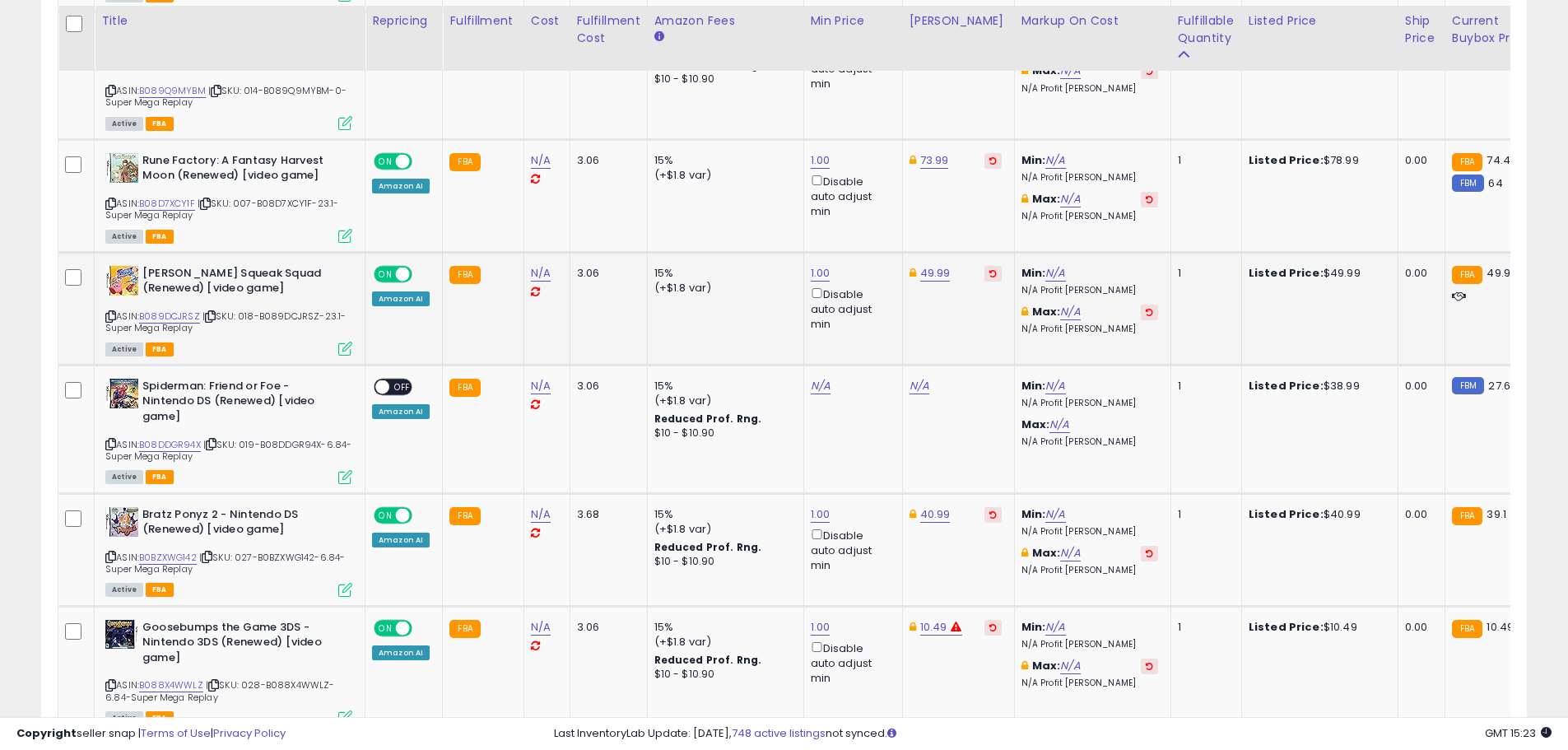
scroll to position [2824, 0]
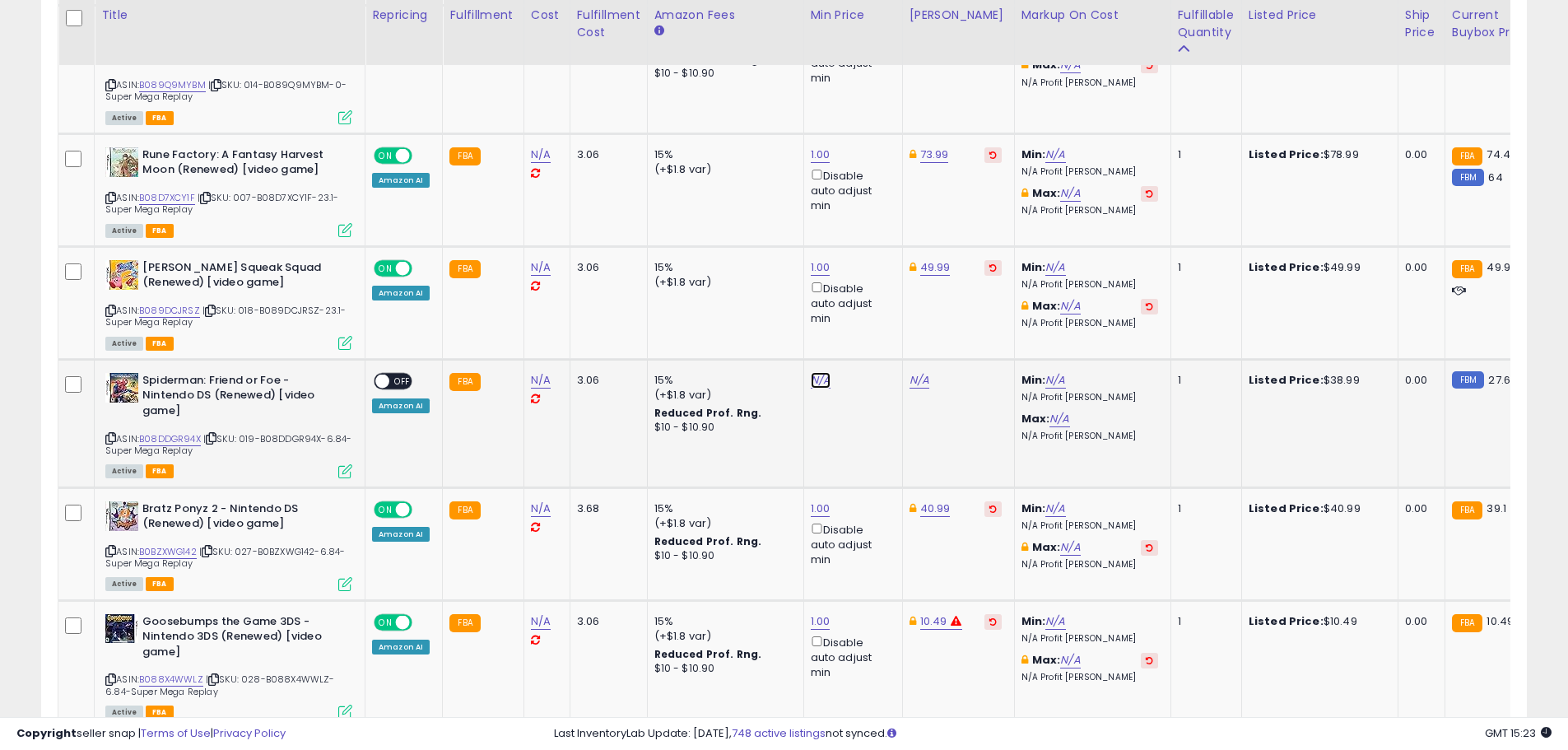
click at [823, 377] on link "N/A" at bounding box center [821, 380] width 20 height 16
type input "*"
click at [875, 310] on button "submit" at bounding box center [861, 318] width 28 height 24
click at [925, 379] on link "34.03" at bounding box center [925, 380] width 30 height 16
drag, startPoint x: 888, startPoint y: 319, endPoint x: 755, endPoint y: 318, distance: 133.0
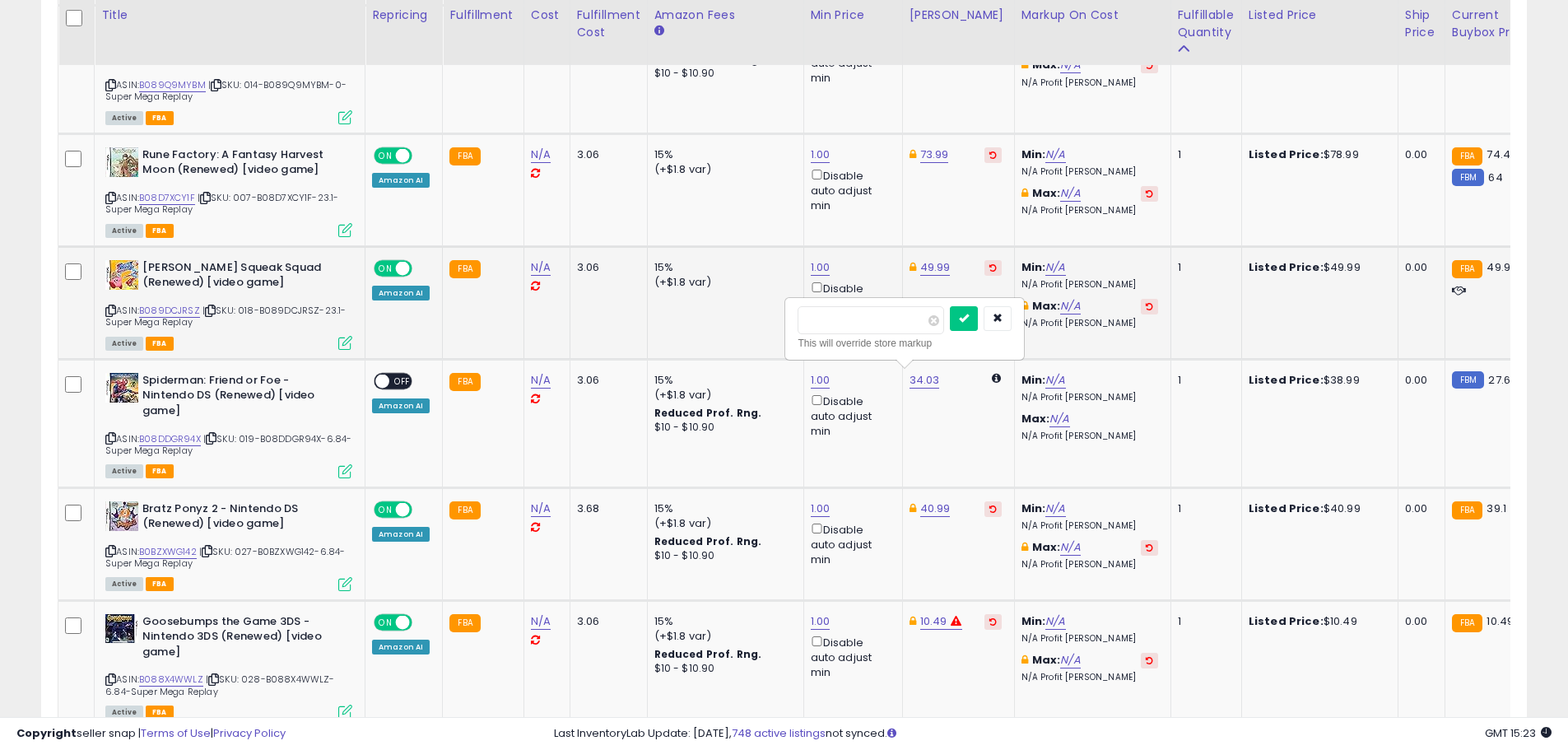
type input "*****"
click button "submit" at bounding box center [964, 318] width 28 height 24
click at [407, 375] on span "OFF" at bounding box center [402, 382] width 26 height 14
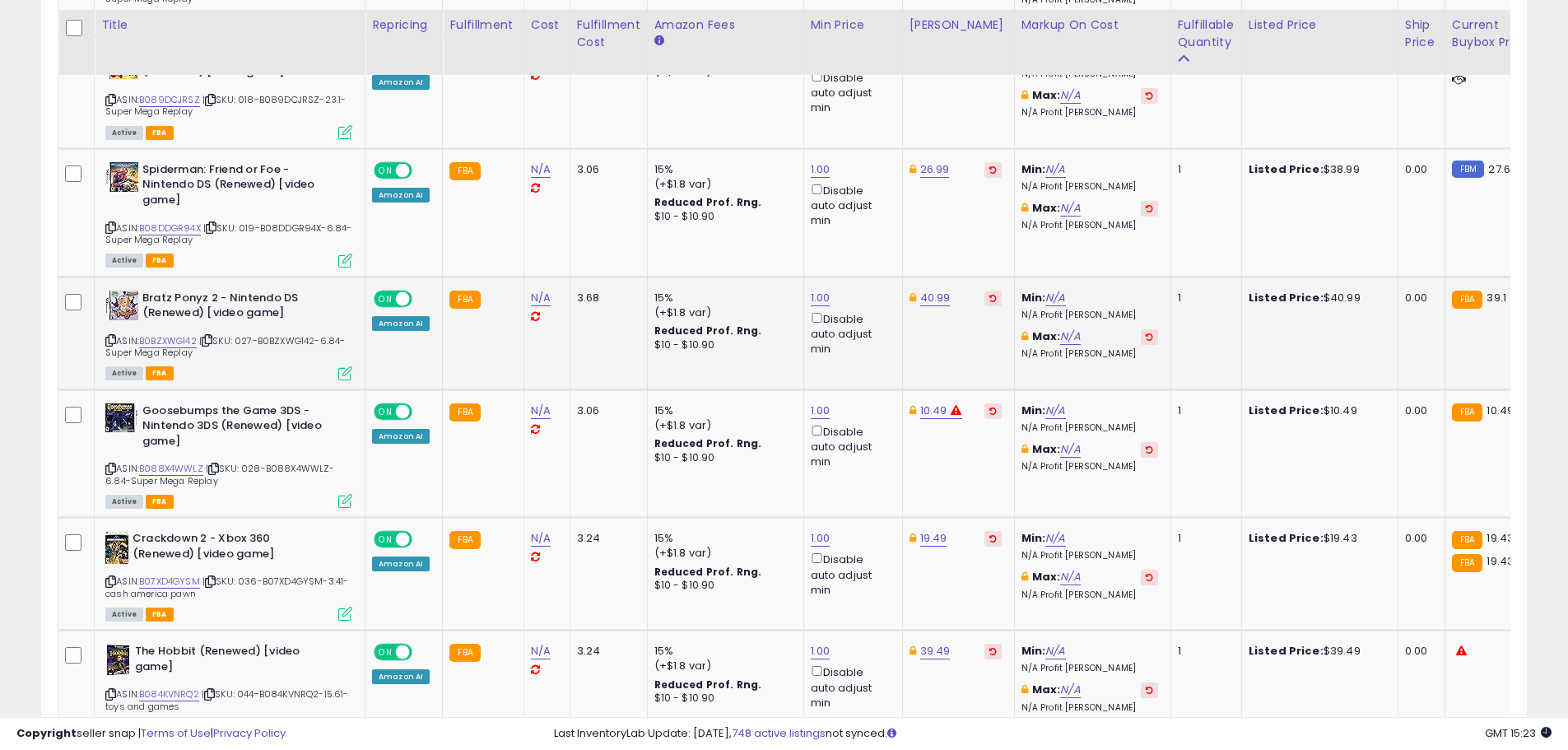
scroll to position [3071, 0]
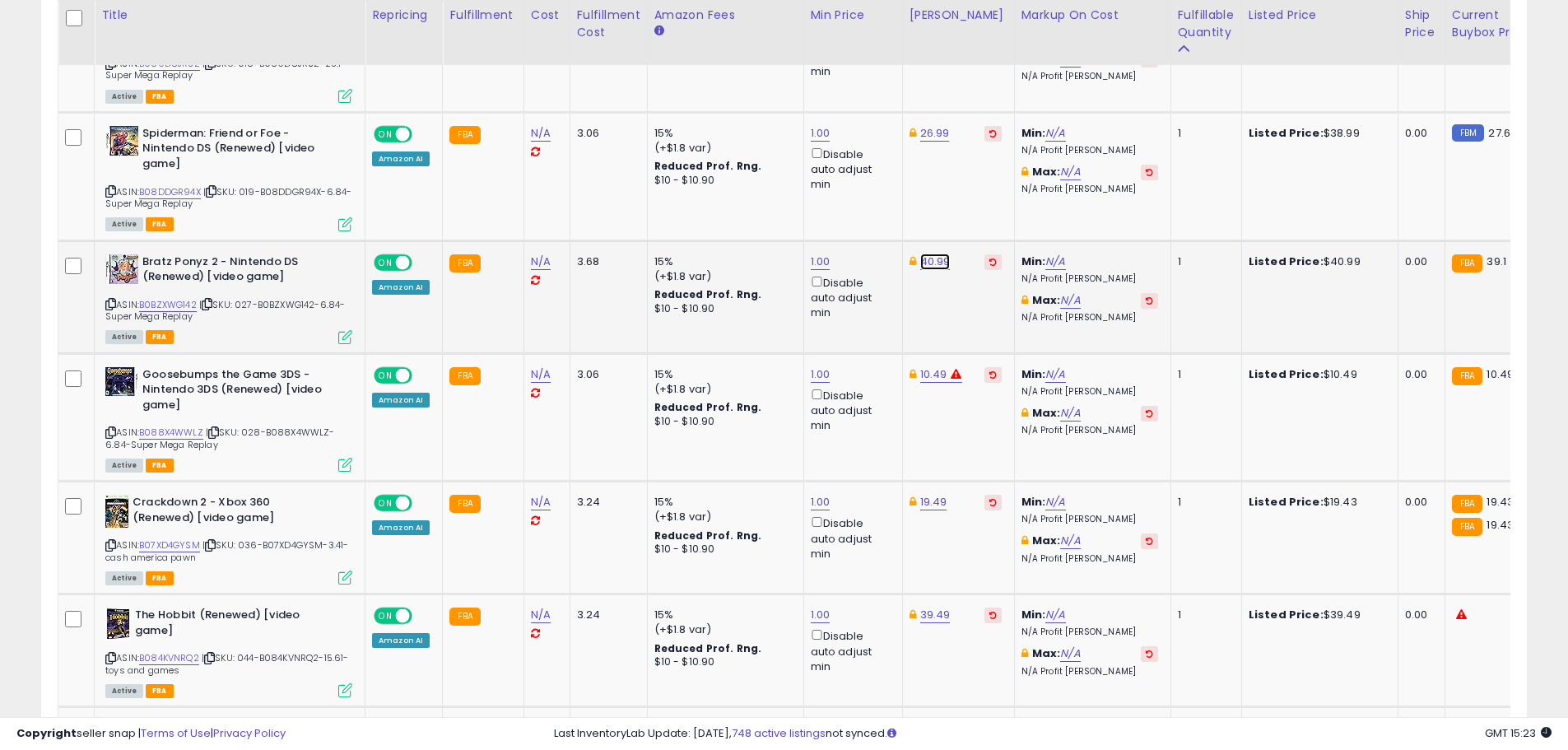
click at [930, 258] on link "40.99" at bounding box center [935, 262] width 30 height 16
drag, startPoint x: 869, startPoint y: 205, endPoint x: 814, endPoint y: 203, distance: 55.0
click at [814, 203] on input "*****" at bounding box center [882, 201] width 146 height 28
type input "*****"
click button "submit" at bounding box center [975, 199] width 28 height 24
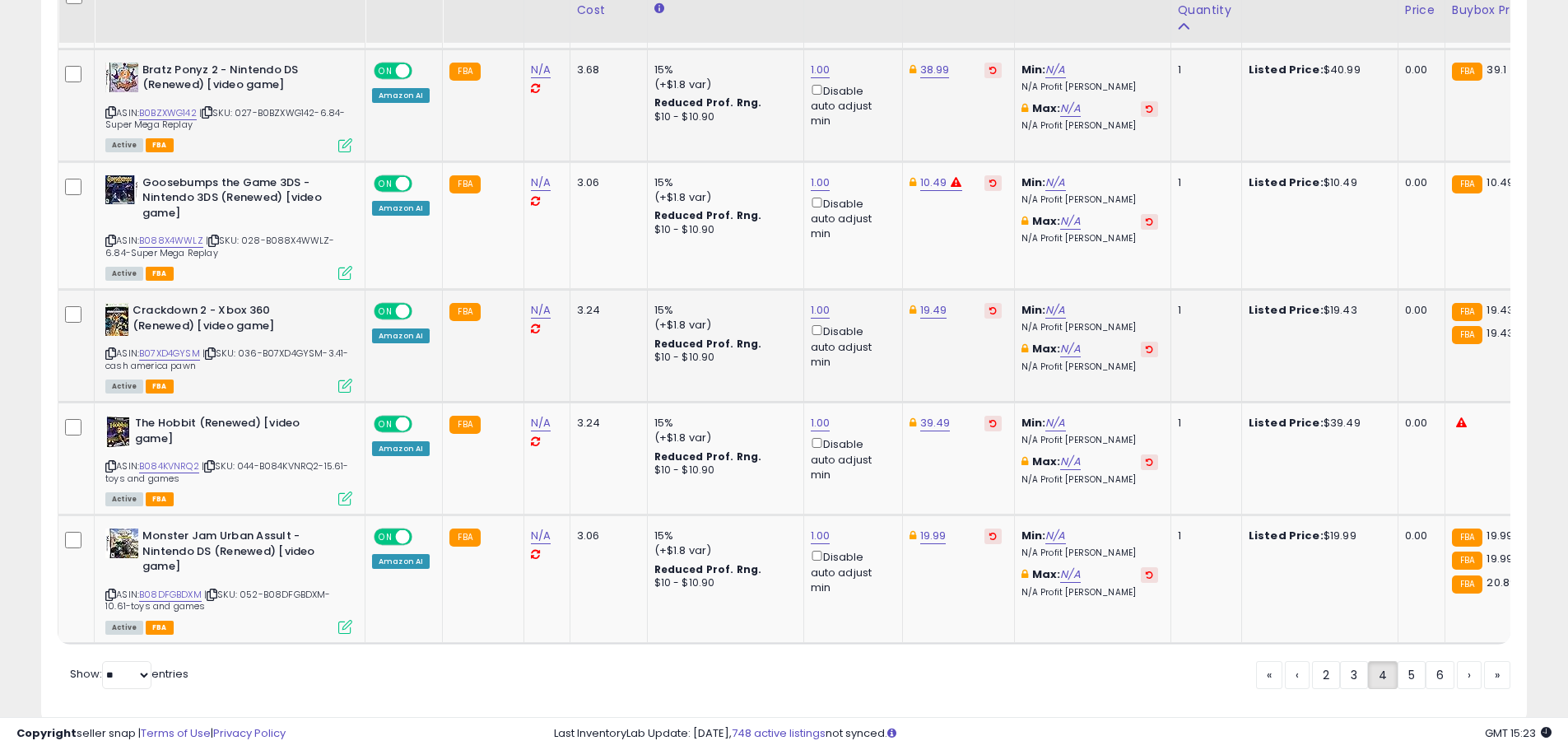
scroll to position [3310, 0]
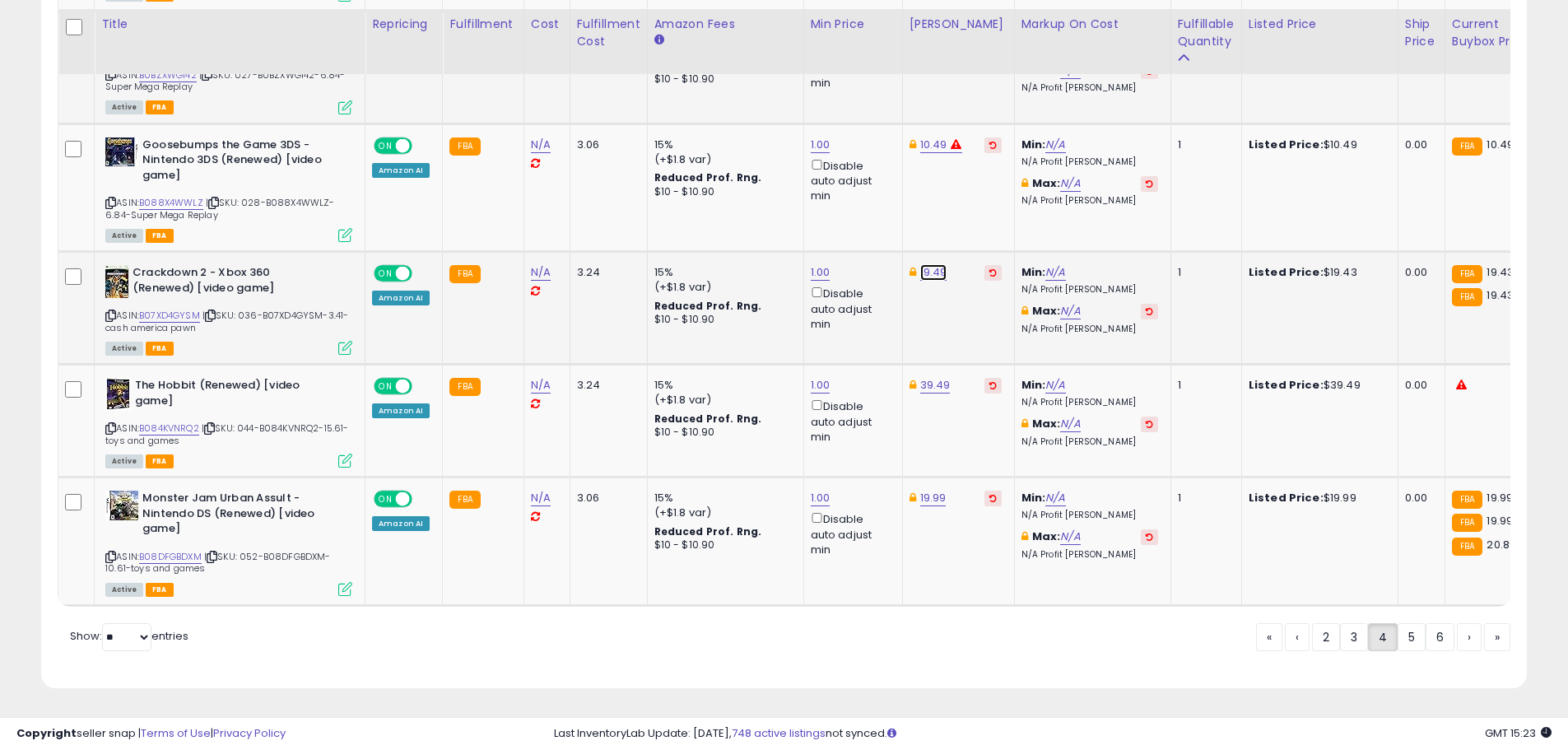
click at [934, 264] on link "19.49" at bounding box center [934, 272] width 27 height 16
type input "*****"
click button "submit" at bounding box center [973, 211] width 28 height 24
click at [1409, 641] on link "5" at bounding box center [1412, 637] width 28 height 28
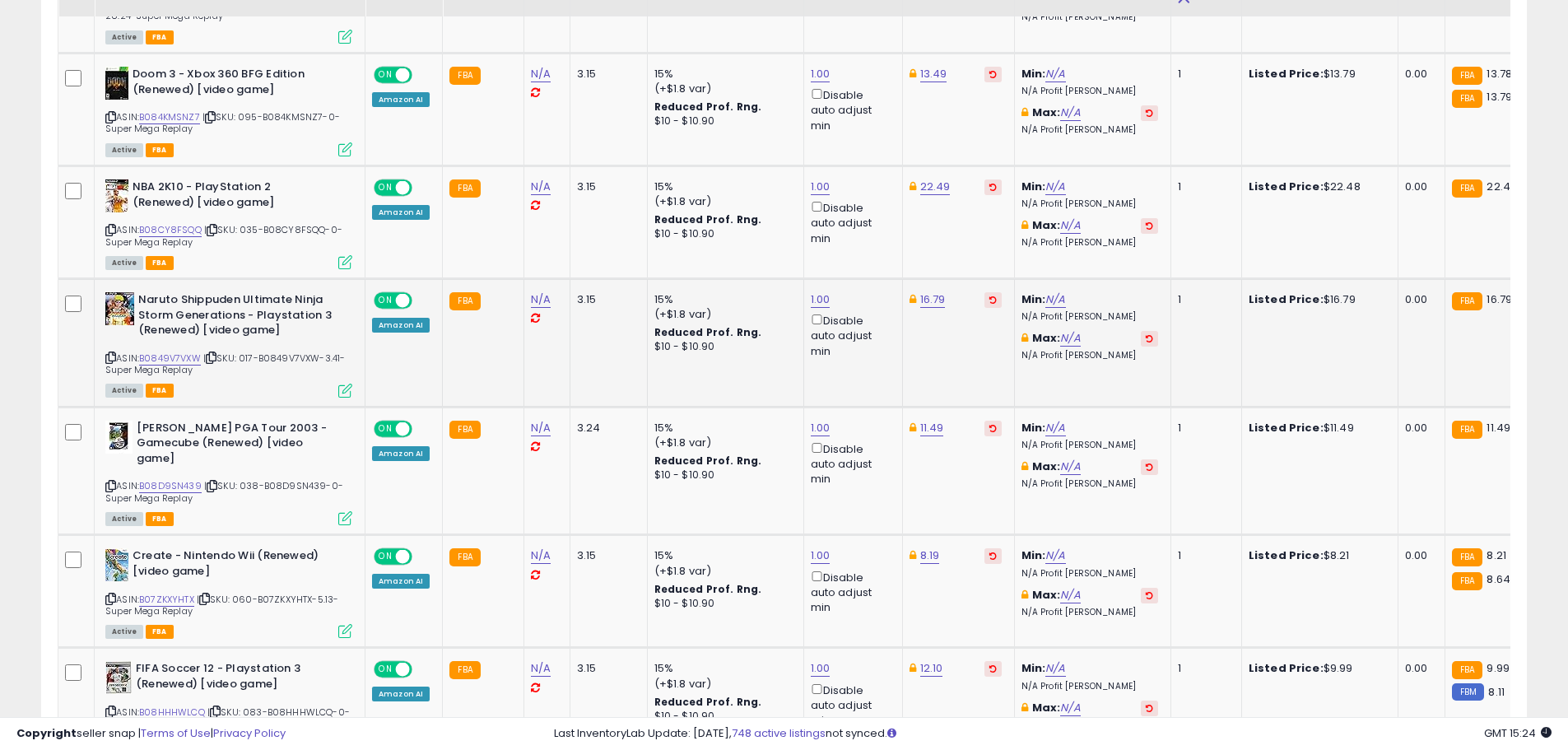
scroll to position [1341, 0]
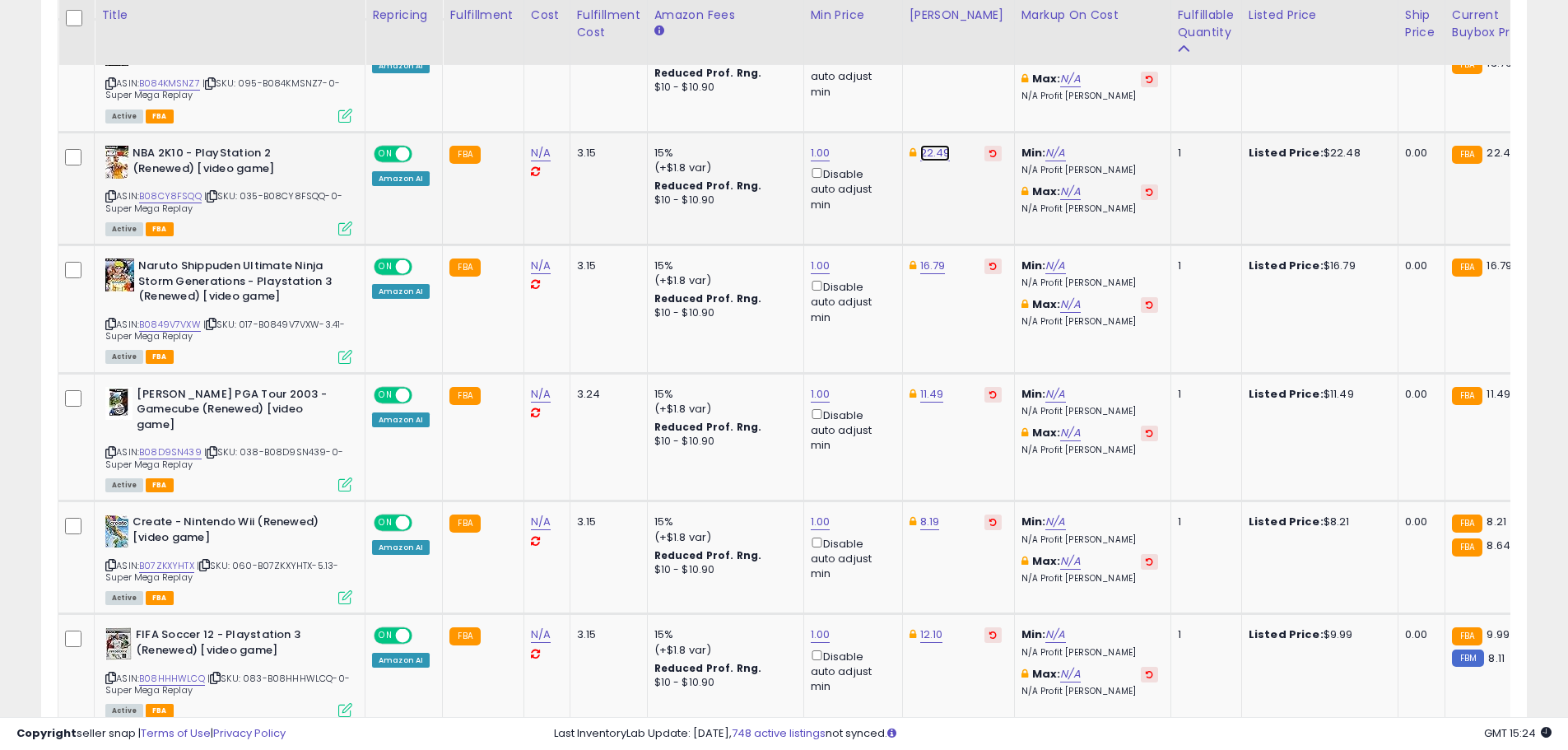
click at [929, 145] on link "22.49" at bounding box center [935, 153] width 30 height 16
type input "*****"
click button "submit" at bounding box center [975, 79] width 28 height 24
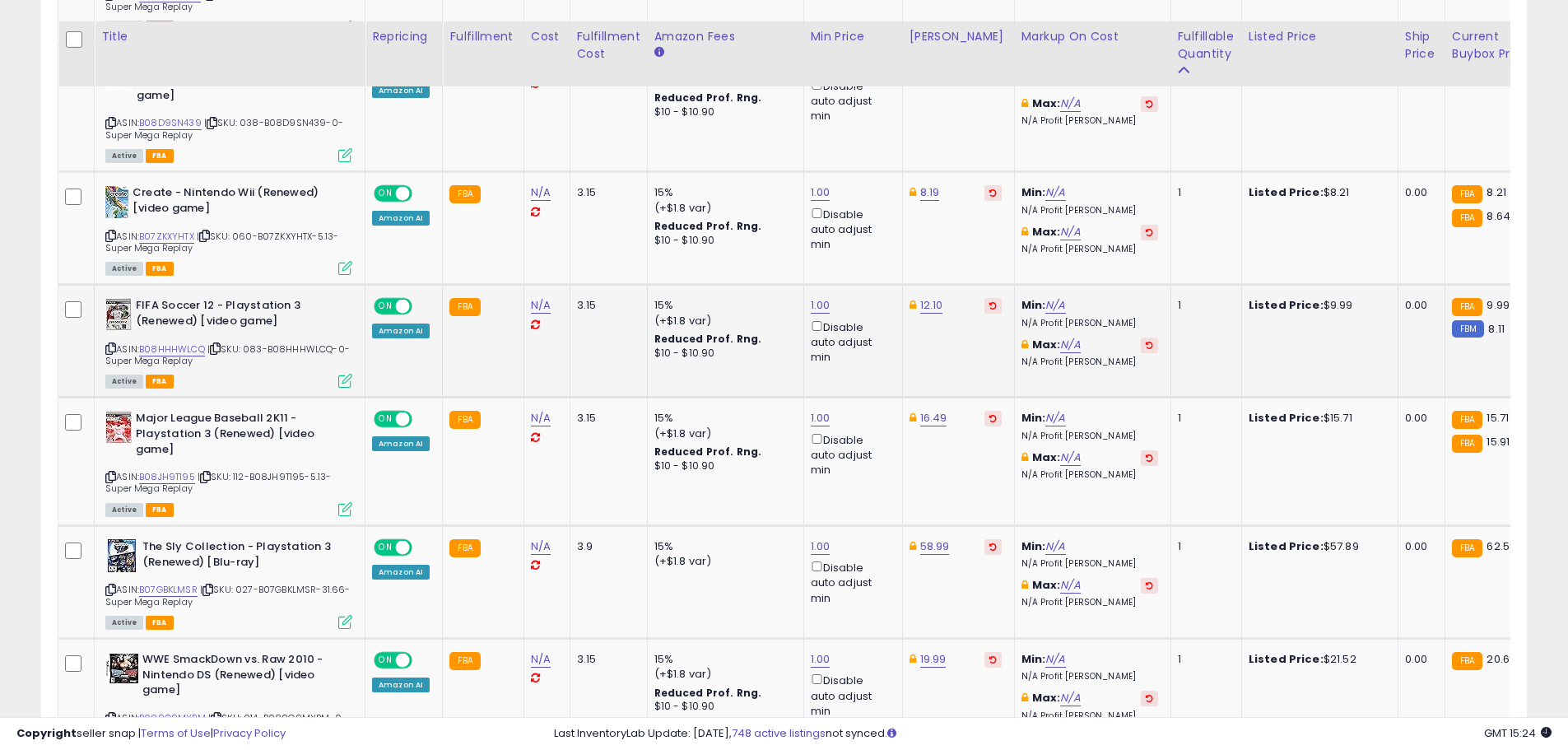
scroll to position [1753, 0]
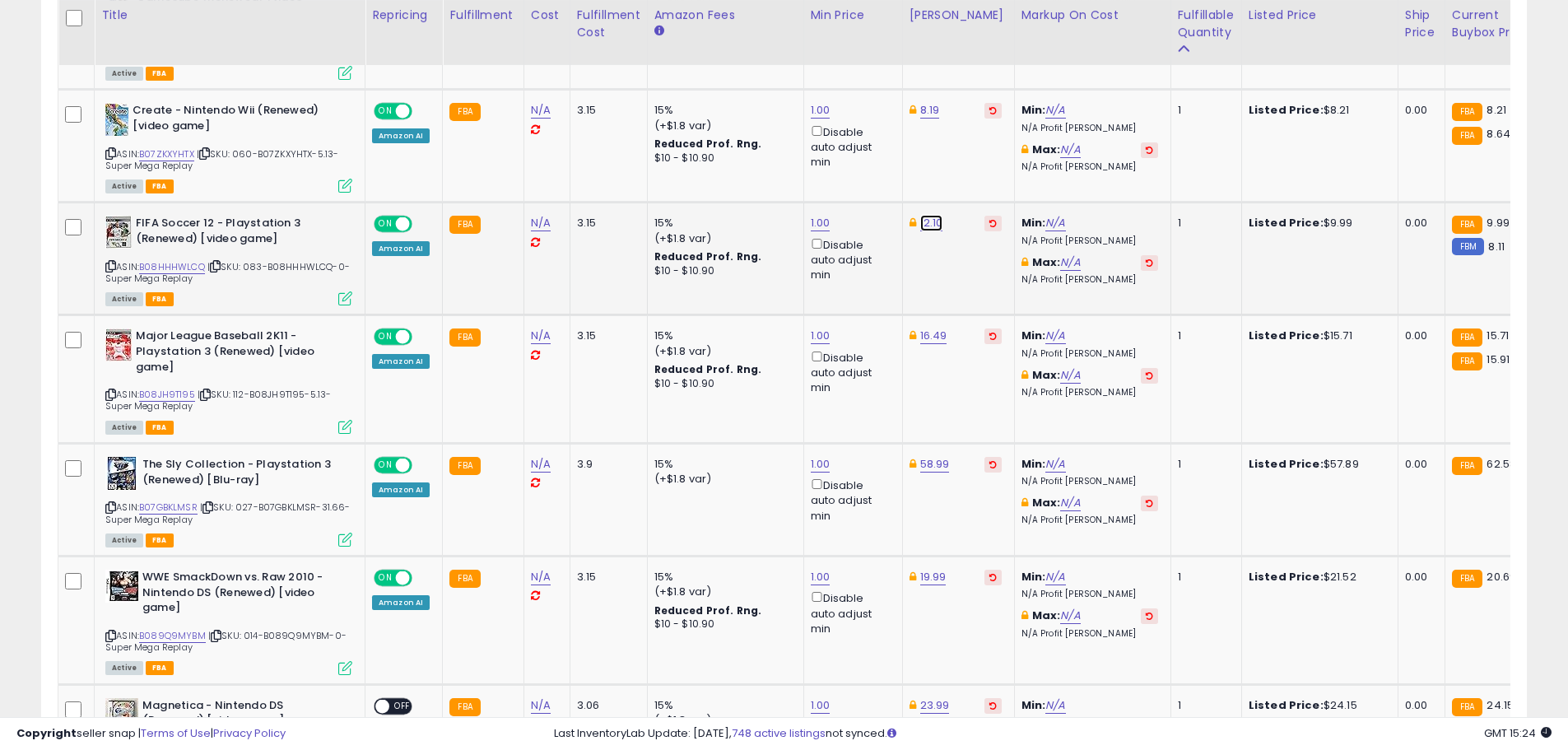
click at [925, 215] on link "12.10" at bounding box center [932, 223] width 23 height 16
drag, startPoint x: 895, startPoint y: 154, endPoint x: 770, endPoint y: 159, distance: 125.1
click at [762, 163] on tbody "Canon Sure Shot 105 35mm P&S Film Camera With 35-105MM Zoom Lens - Autoboy [PER…" at bounding box center [1310, 636] width 2504 height 3049
type input "****"
click button "submit" at bounding box center [973, 150] width 28 height 24
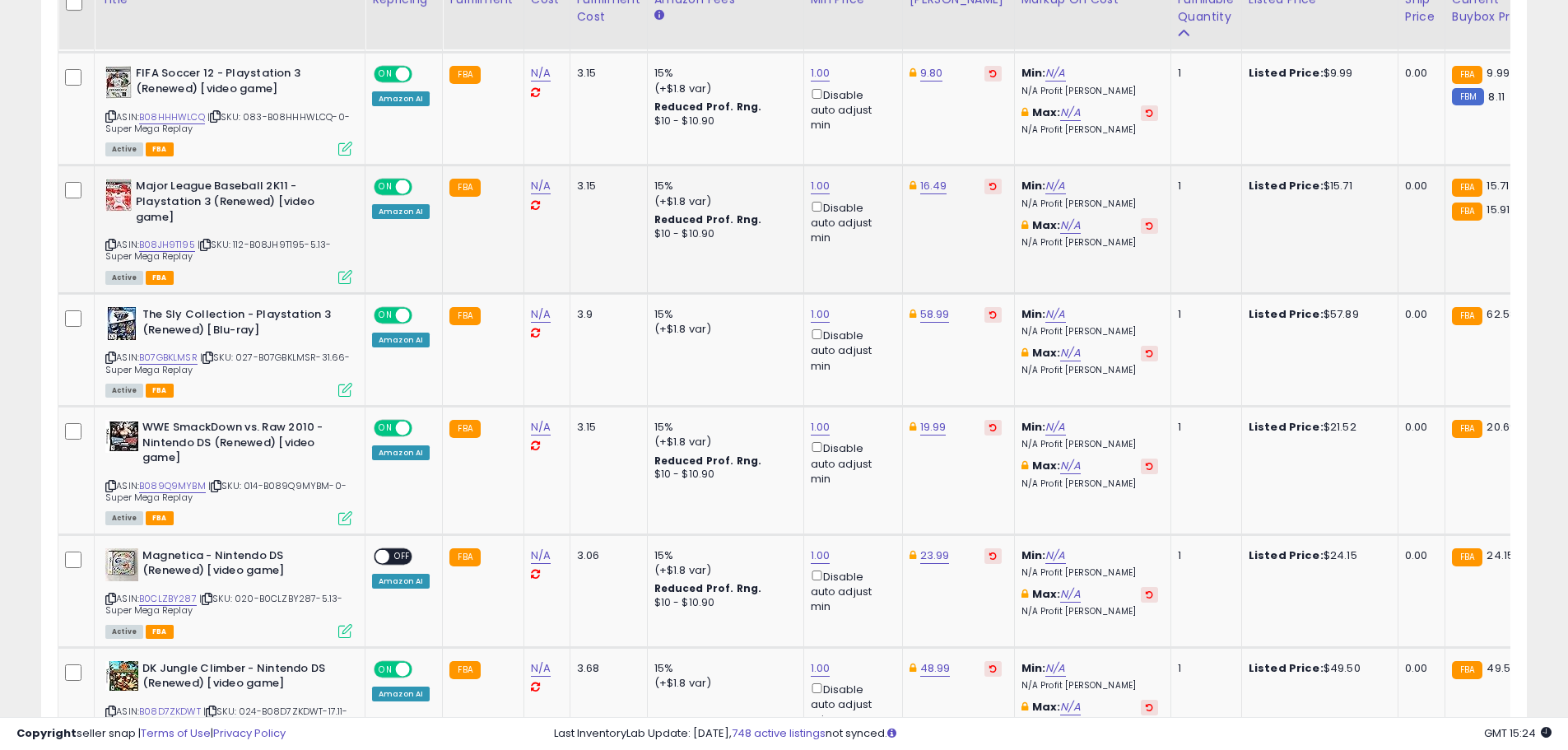
scroll to position [1918, 0]
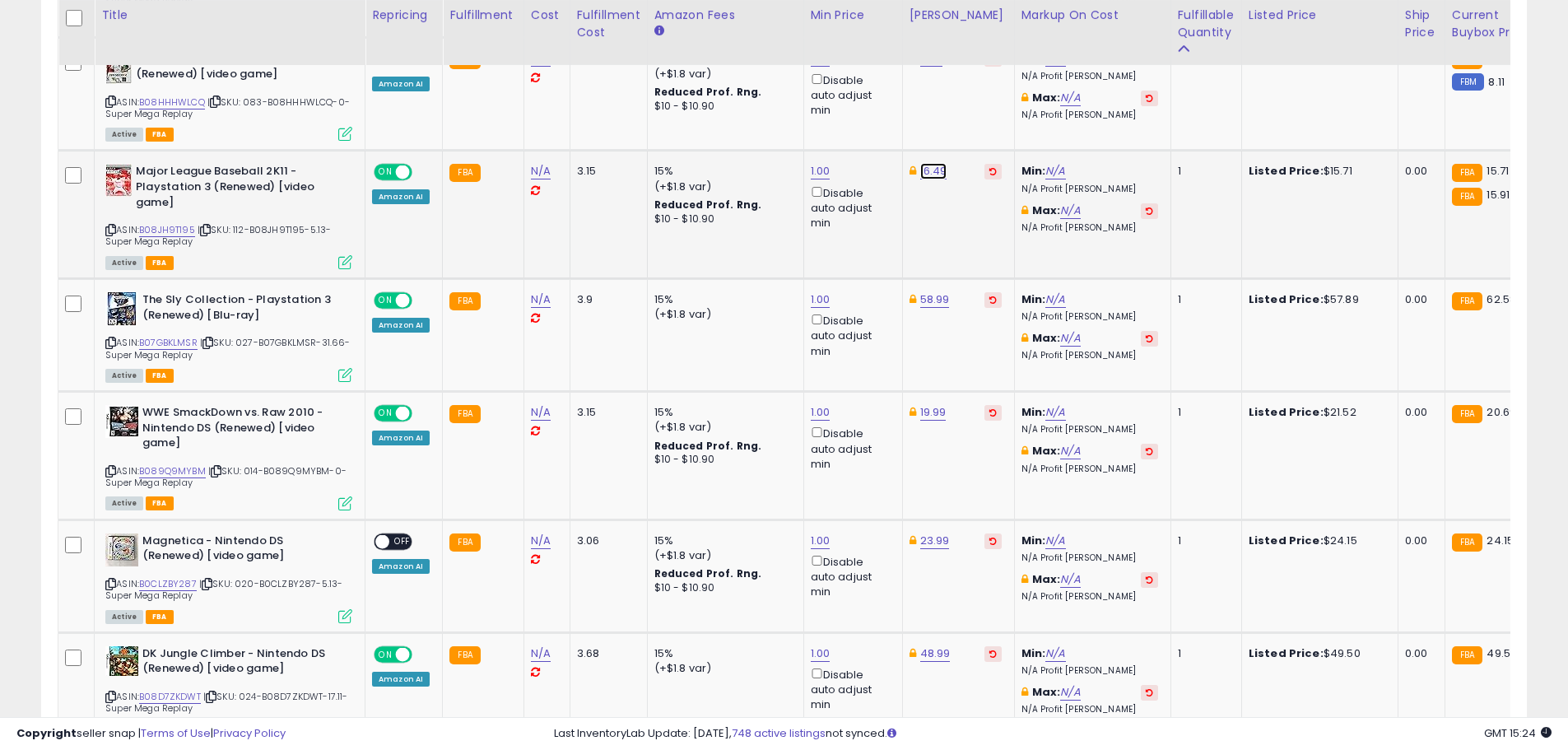
click at [927, 163] on link "16.49" at bounding box center [934, 171] width 27 height 16
drag, startPoint x: 899, startPoint y: 99, endPoint x: 782, endPoint y: 103, distance: 117.1
click at [782, 103] on tbody "Canon Sure Shot 105 35mm P&S Film Camera With 35-105MM Zoom Lens - Autoboy [PER…" at bounding box center [1310, 471] width 2504 height 3049
type input "*****"
click button "submit" at bounding box center [974, 98] width 28 height 24
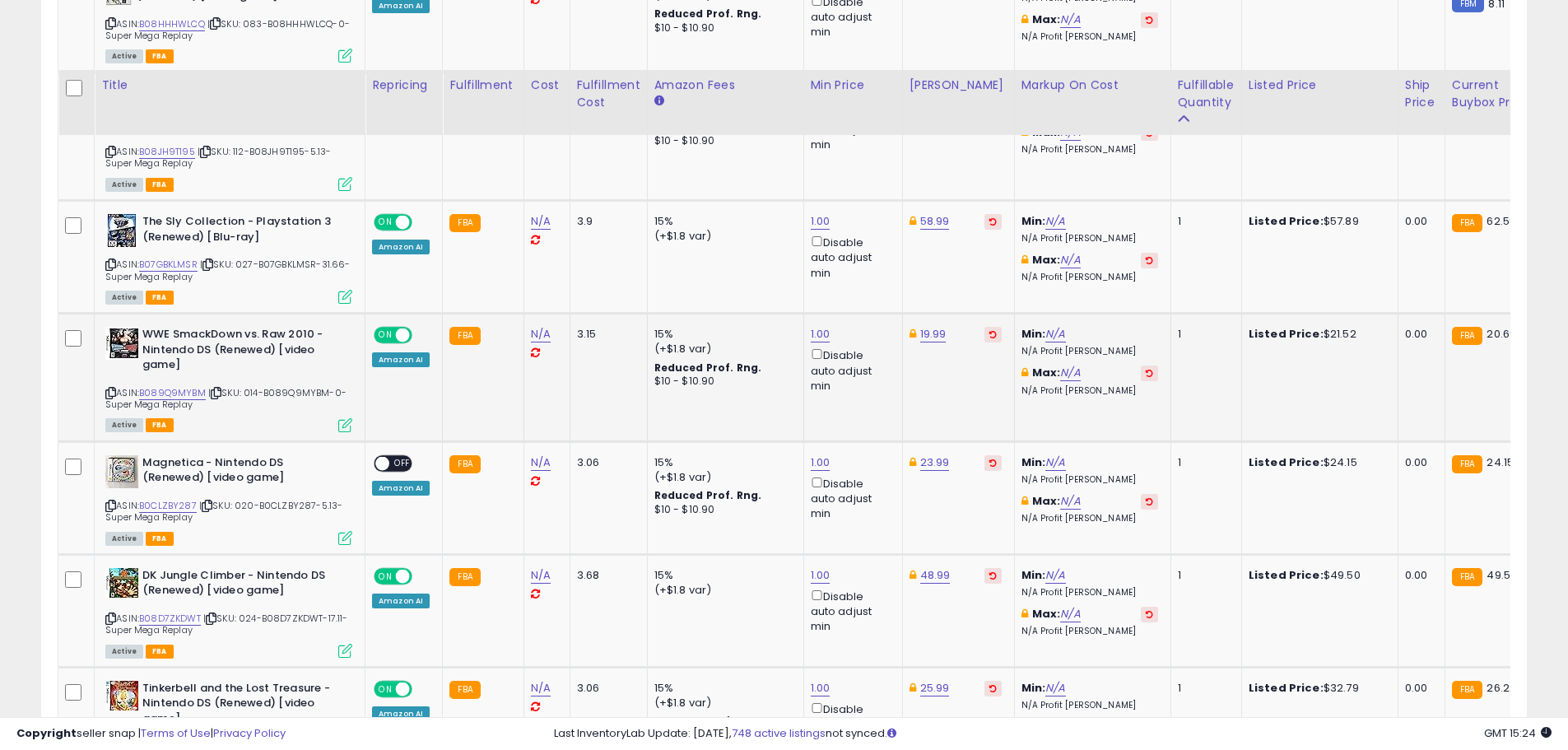
scroll to position [2083, 0]
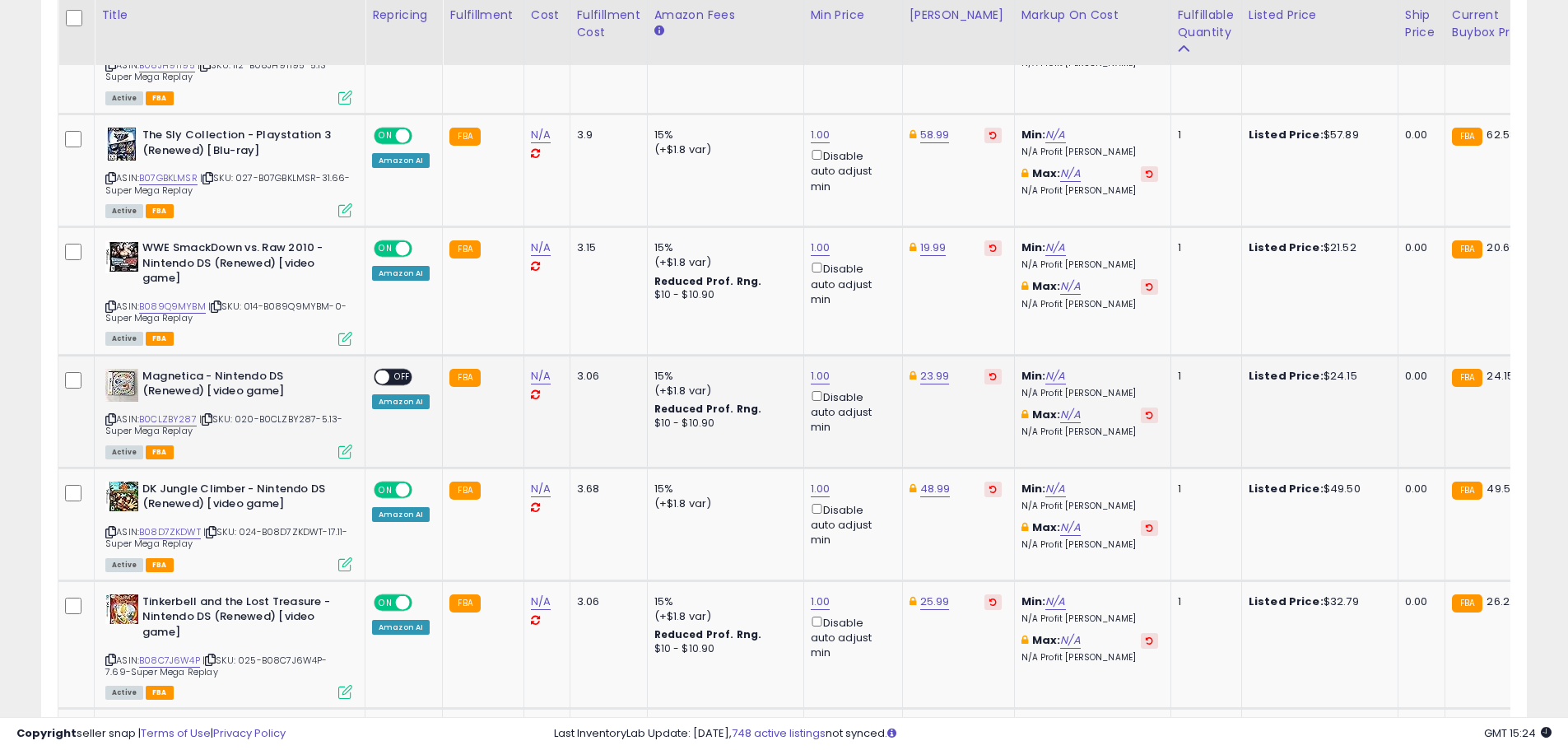
click at [382, 369] on span at bounding box center [382, 376] width 14 height 14
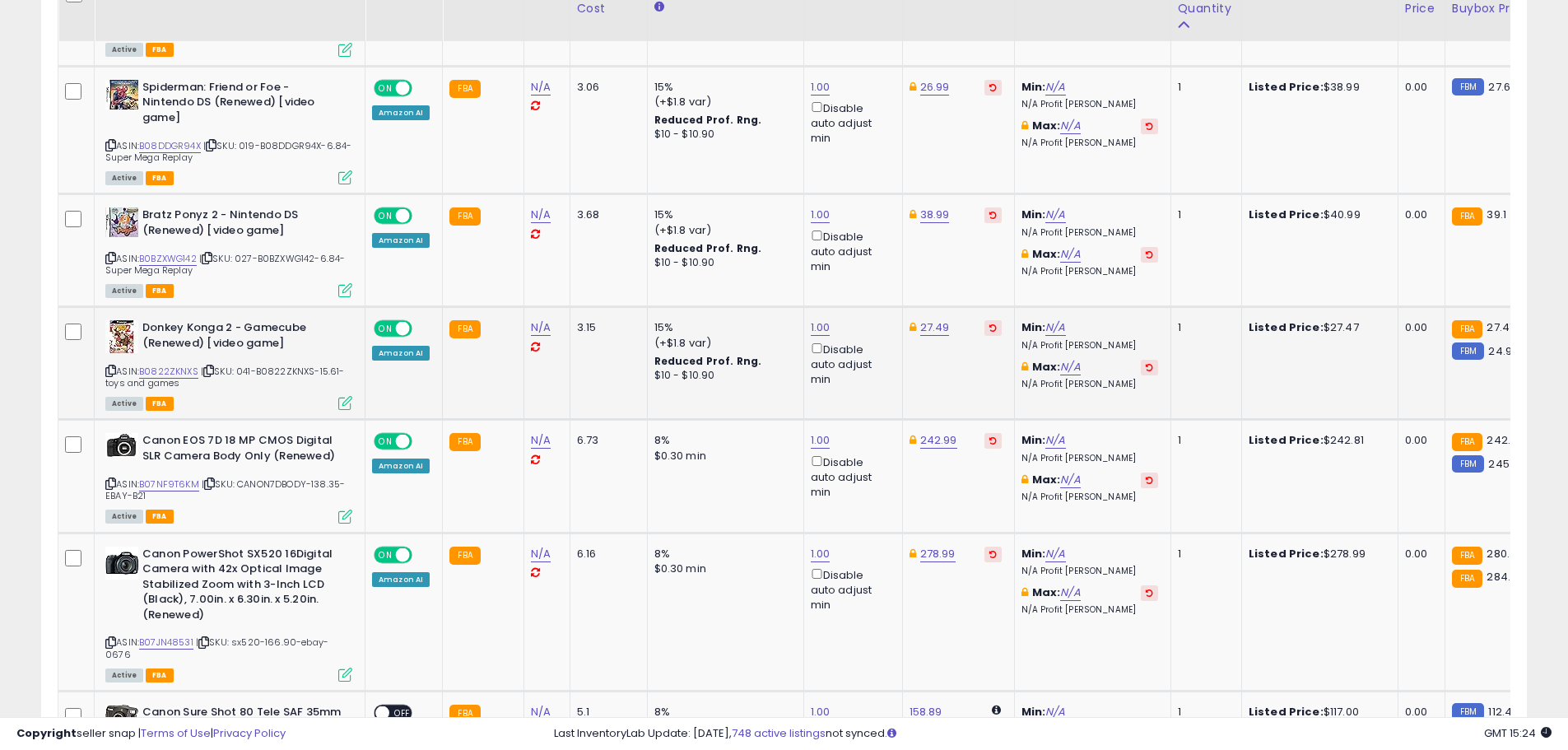
scroll to position [3153, 0]
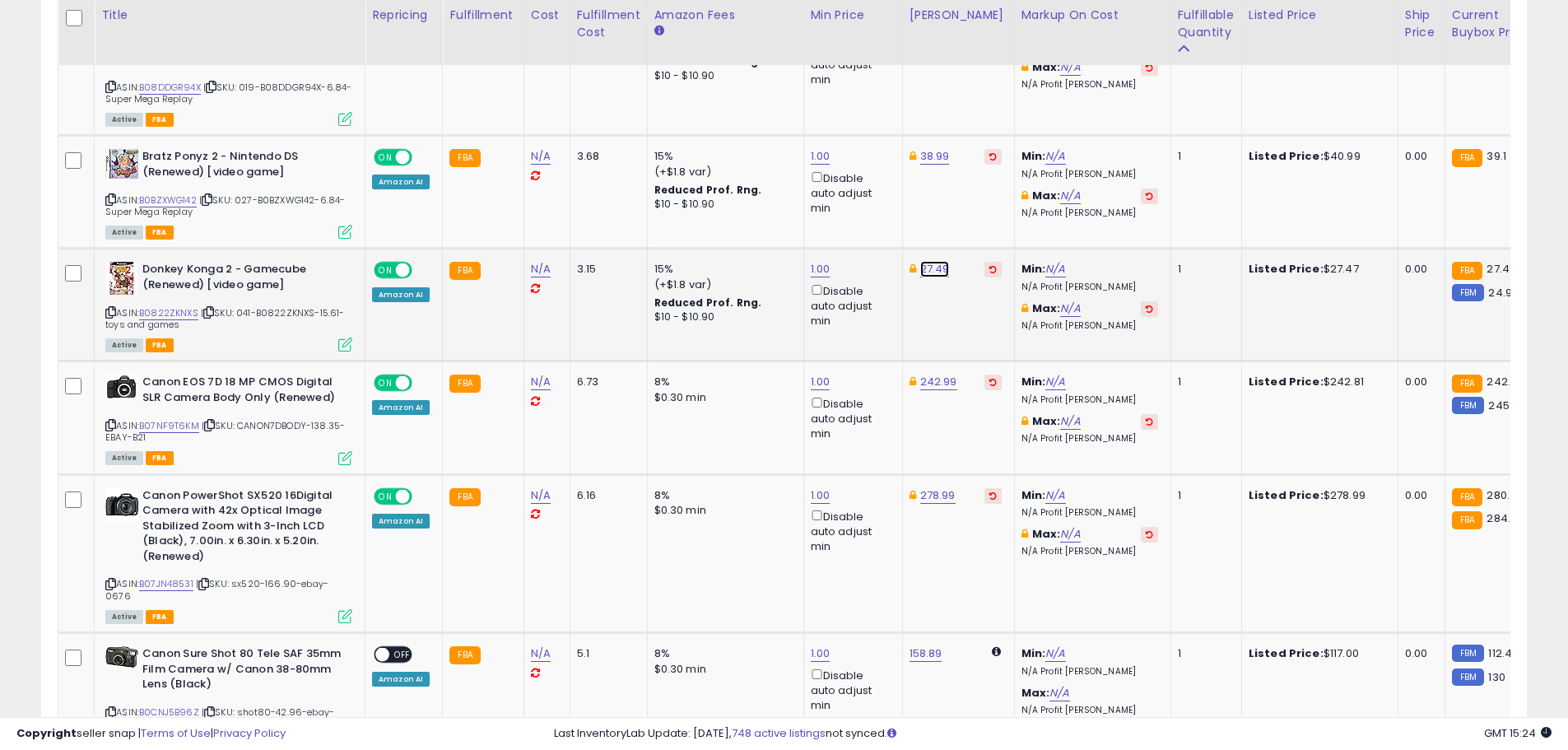
click at [934, 261] on link "27.49" at bounding box center [935, 269] width 29 height 16
type input "*****"
click button "submit" at bounding box center [975, 196] width 28 height 24
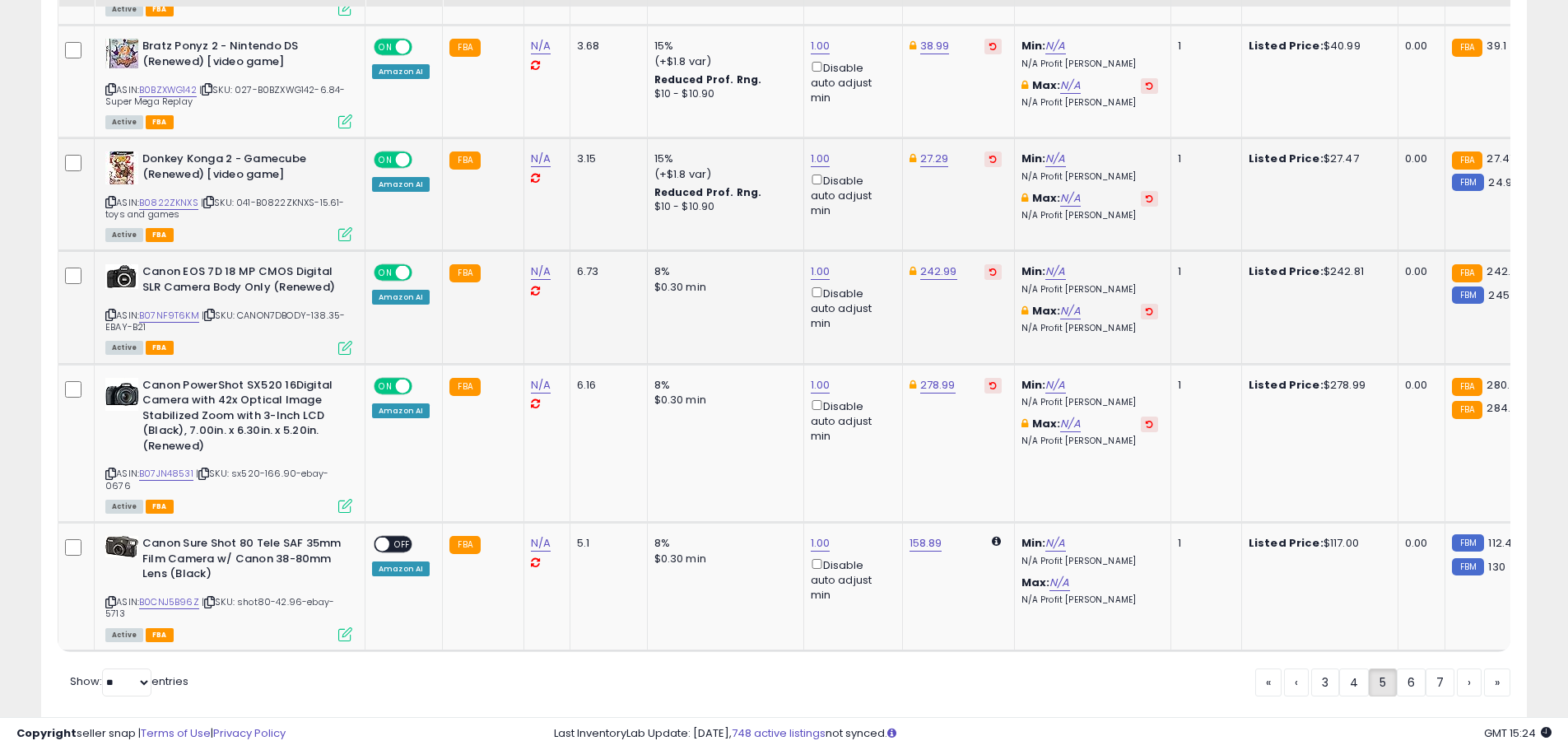
scroll to position [3294, 0]
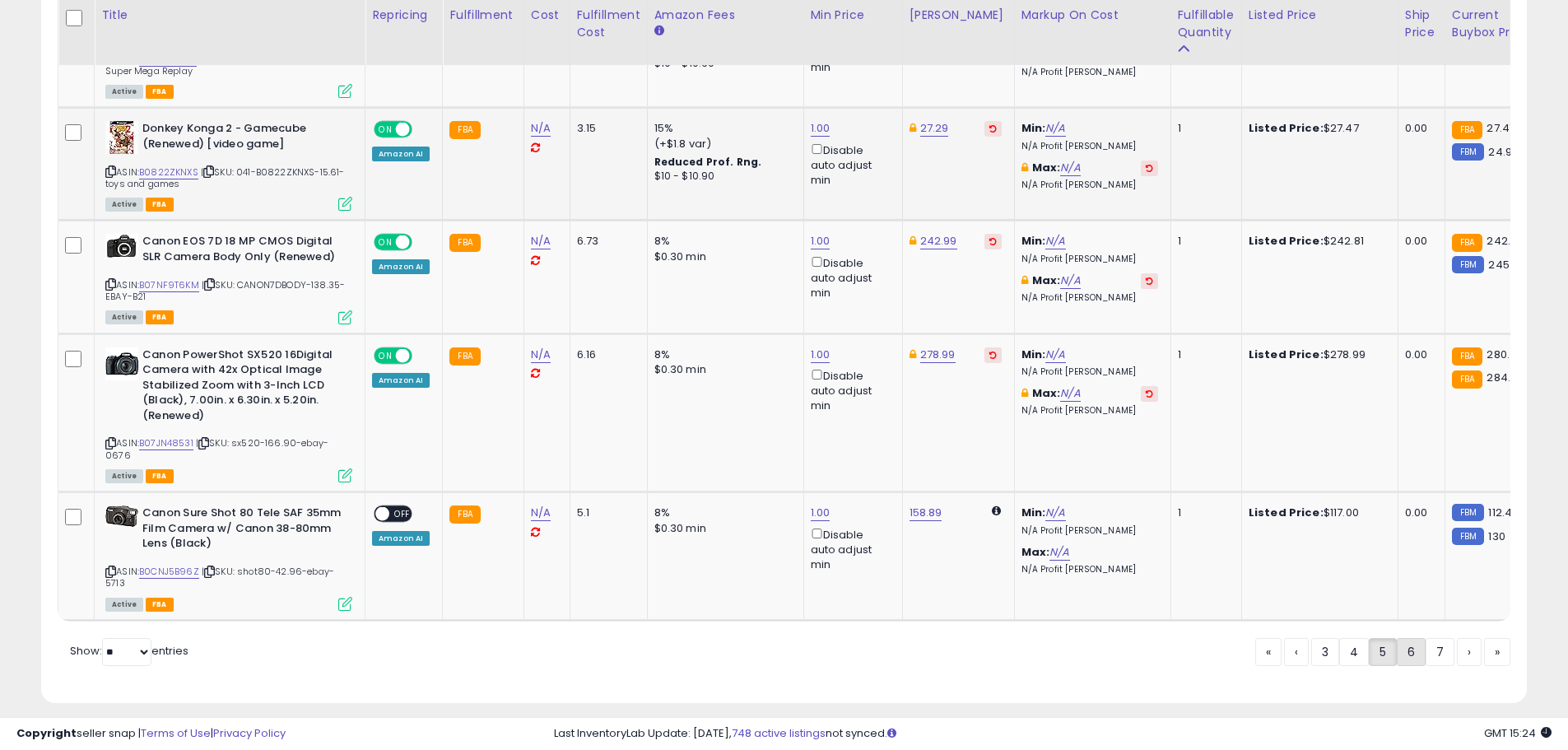
click at [1413, 638] on link "6" at bounding box center [1411, 652] width 29 height 28
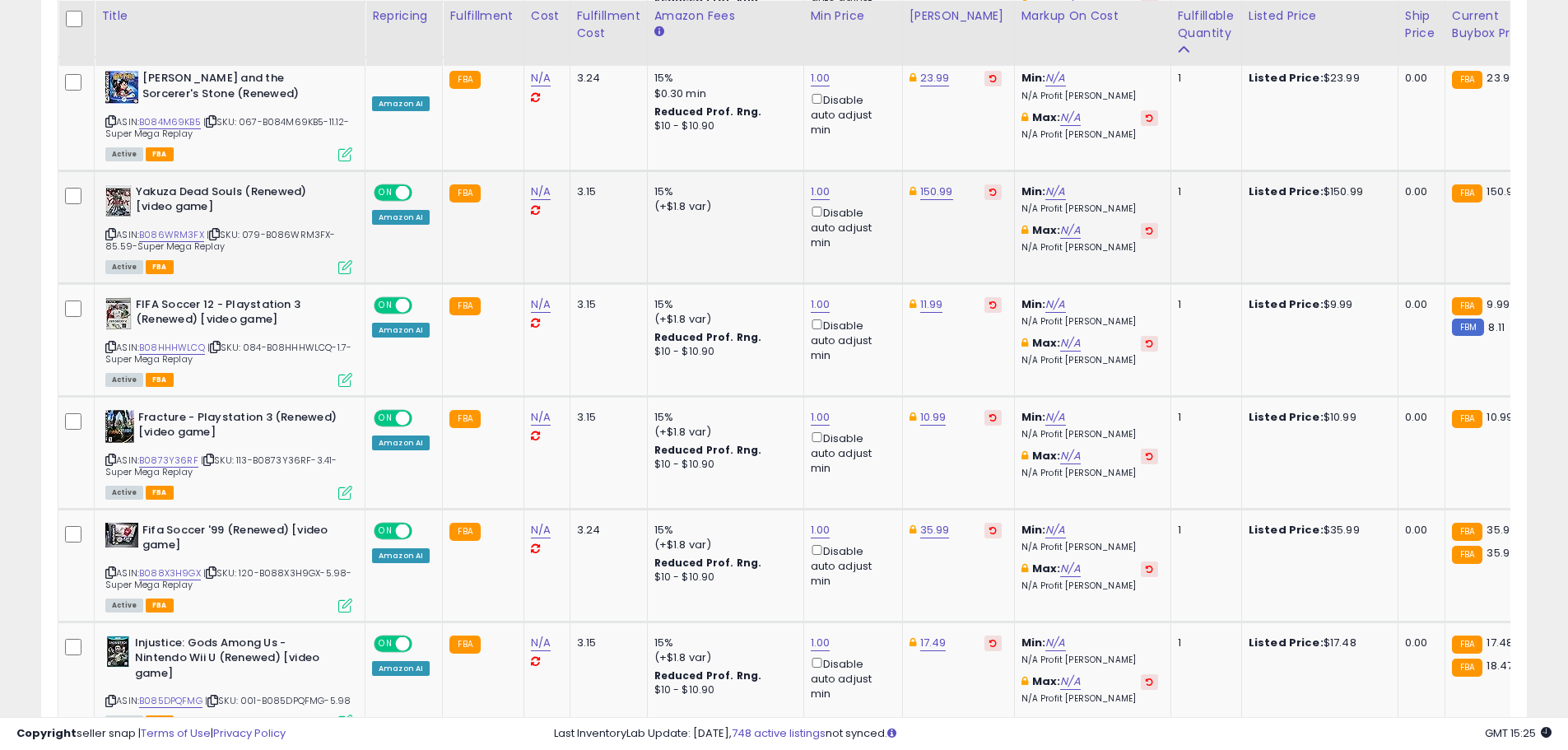
scroll to position [1753, 0]
click at [921, 296] on link "11.99" at bounding box center [932, 303] width 23 height 16
drag, startPoint x: 872, startPoint y: 227, endPoint x: 780, endPoint y: 232, distance: 92.1
click at [780, 232] on tbody "Paws & Claws Pet Vet Australian Adventure - Nintendo DS (Renewed) [video game] …" at bounding box center [1310, 655] width 2504 height 3088
type input "****"
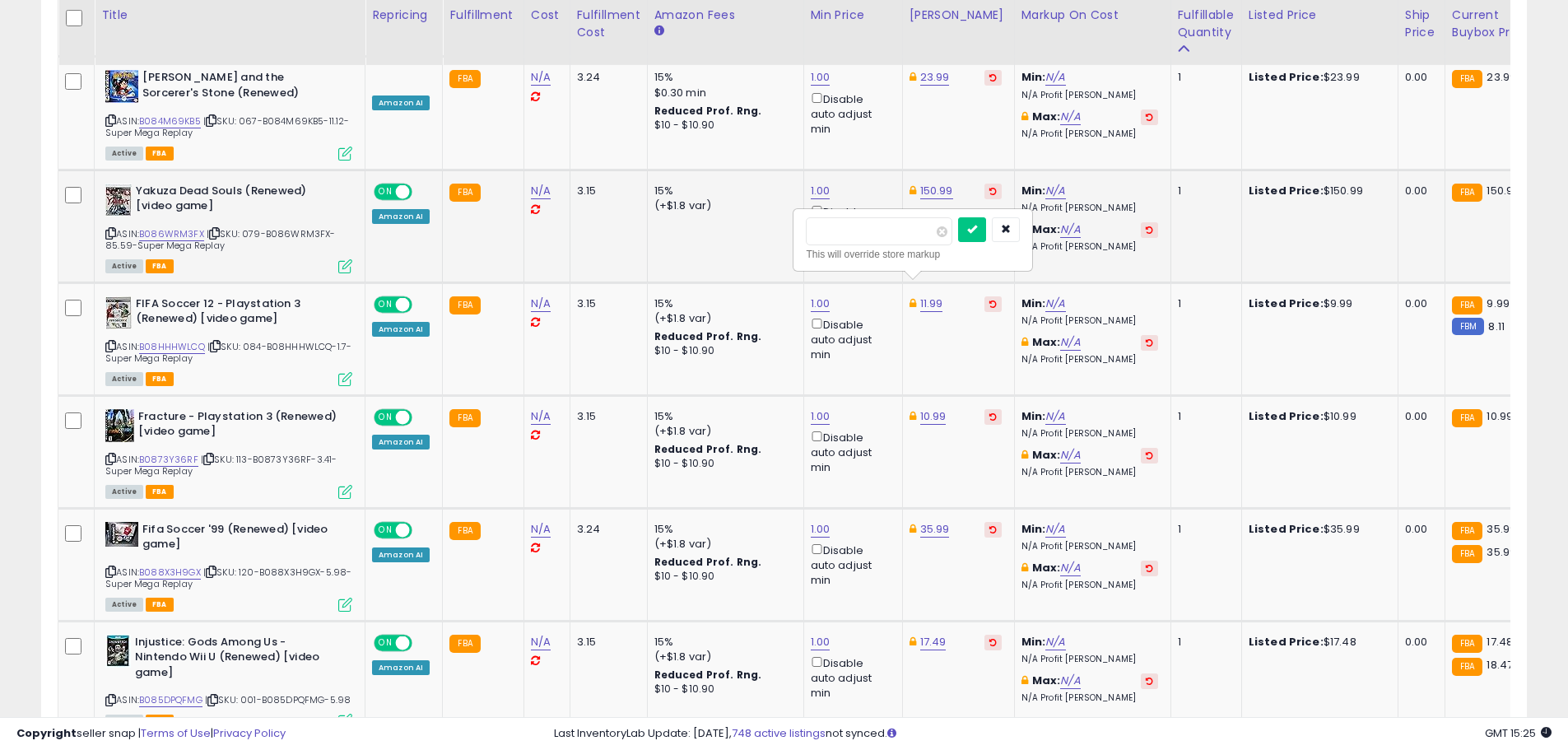
click button "submit" at bounding box center [973, 230] width 28 height 24
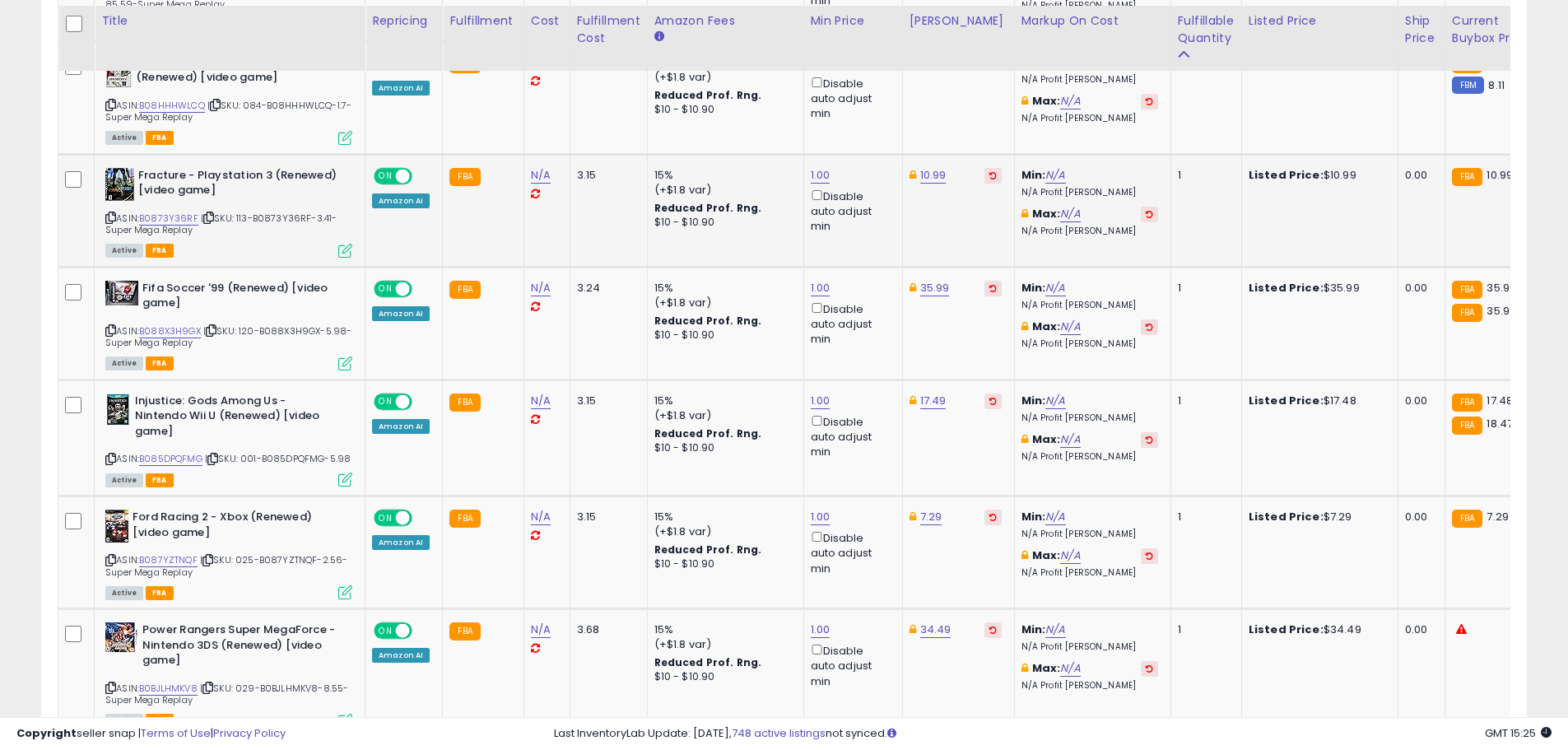
scroll to position [2000, 0]
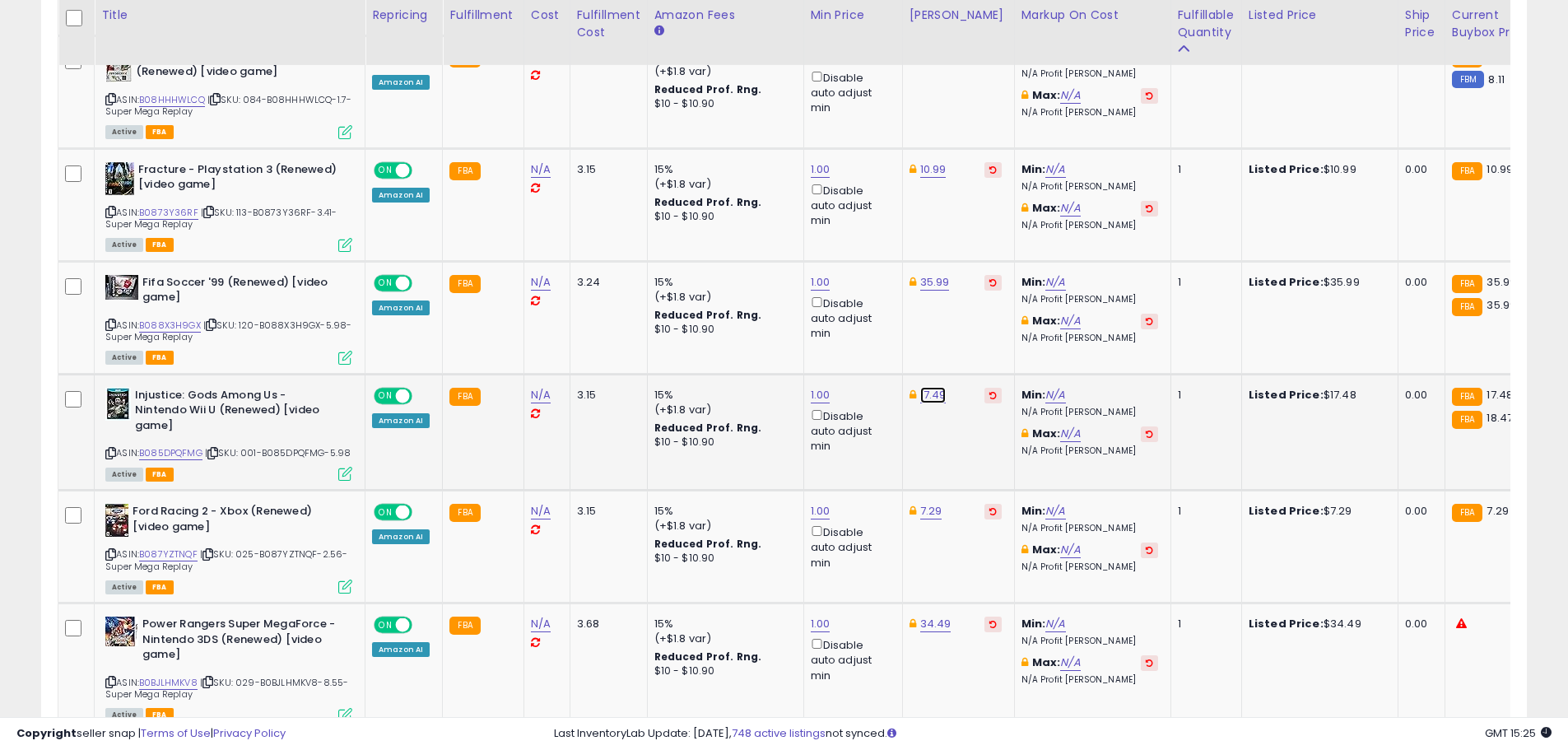
click at [936, 387] on link "17.49" at bounding box center [934, 395] width 26 height 16
type input "*****"
click button "submit" at bounding box center [973, 321] width 28 height 24
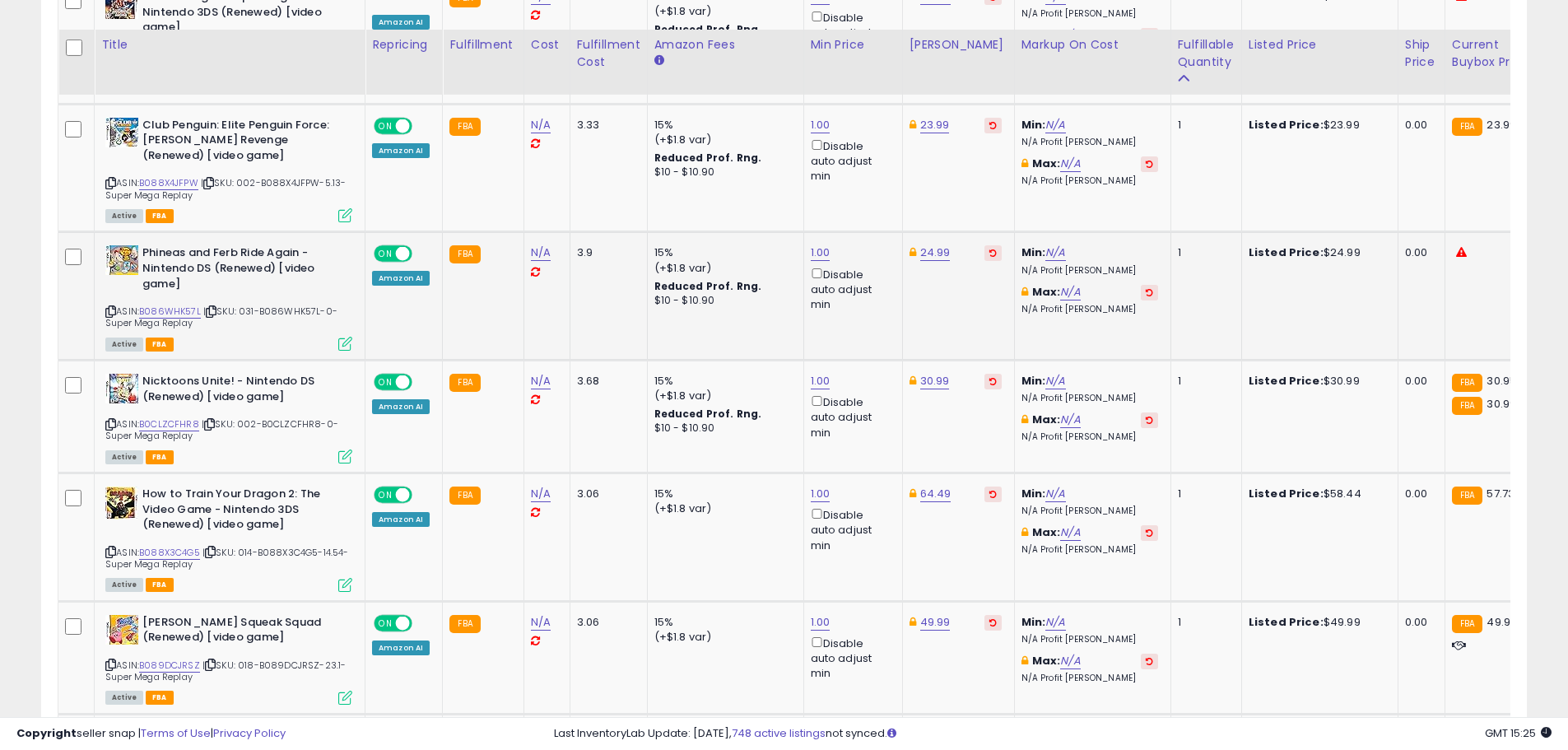
scroll to position [2659, 0]
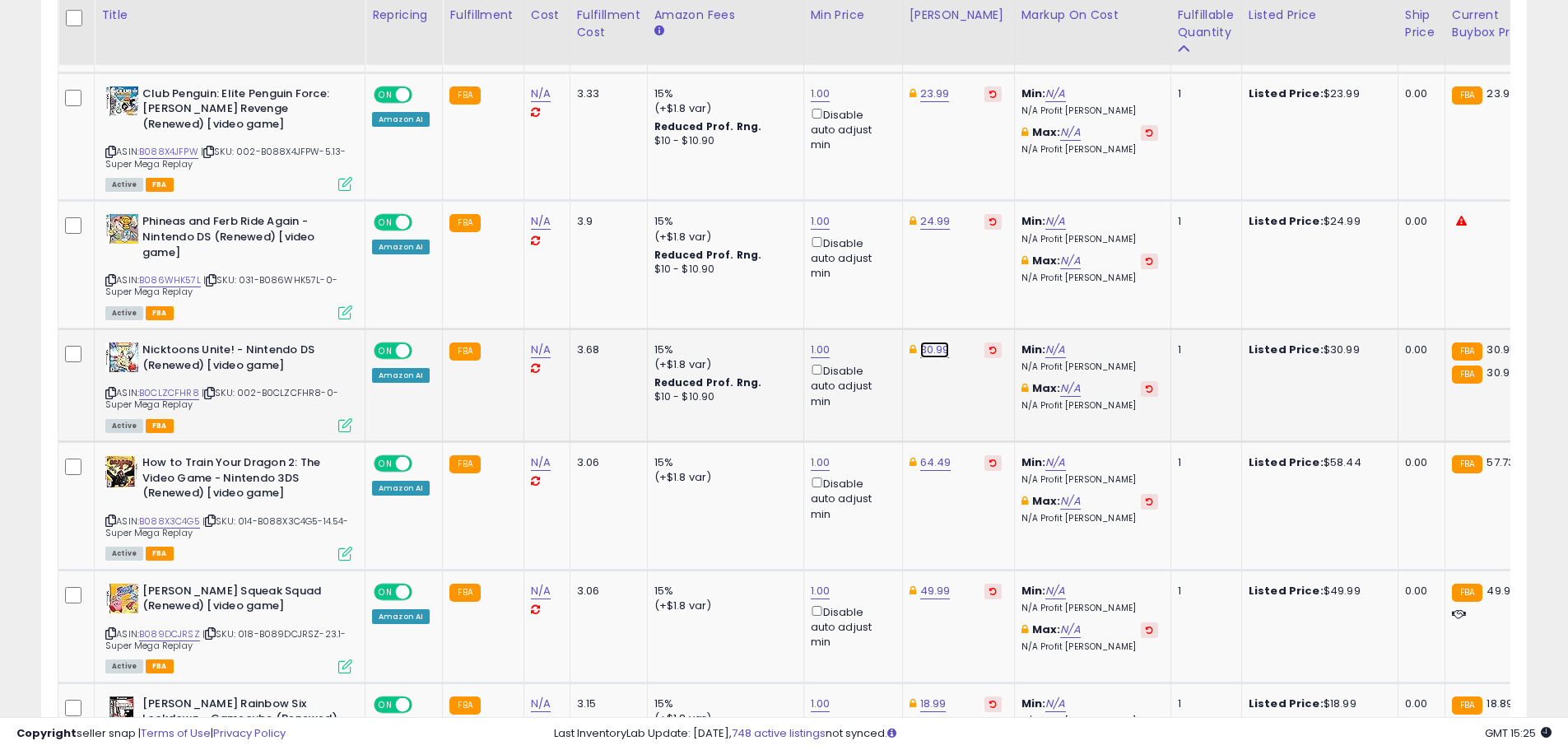
click at [927, 342] on link "30.99" at bounding box center [935, 349] width 29 height 16
type input "*****"
click button "submit" at bounding box center [975, 276] width 28 height 24
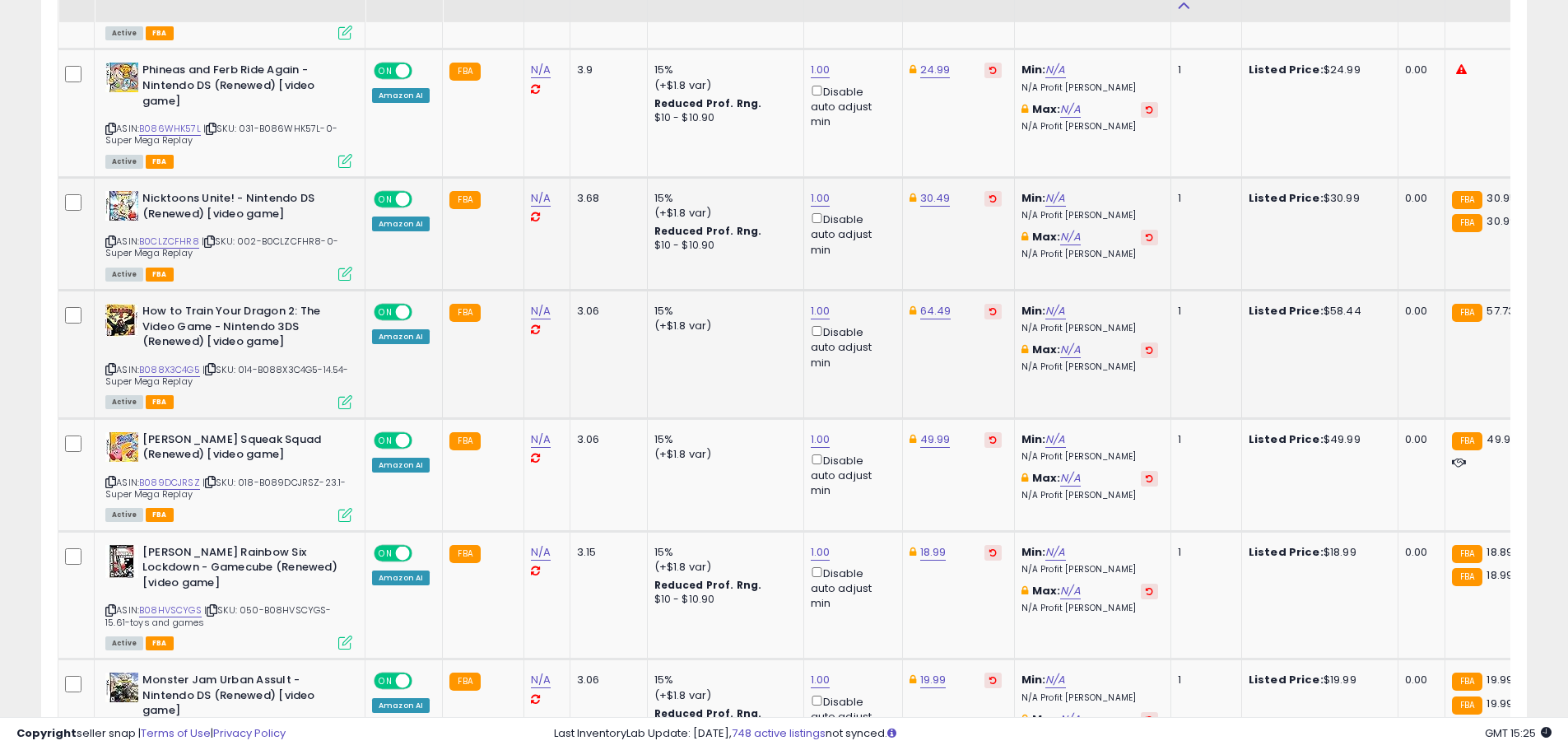
scroll to position [2824, 0]
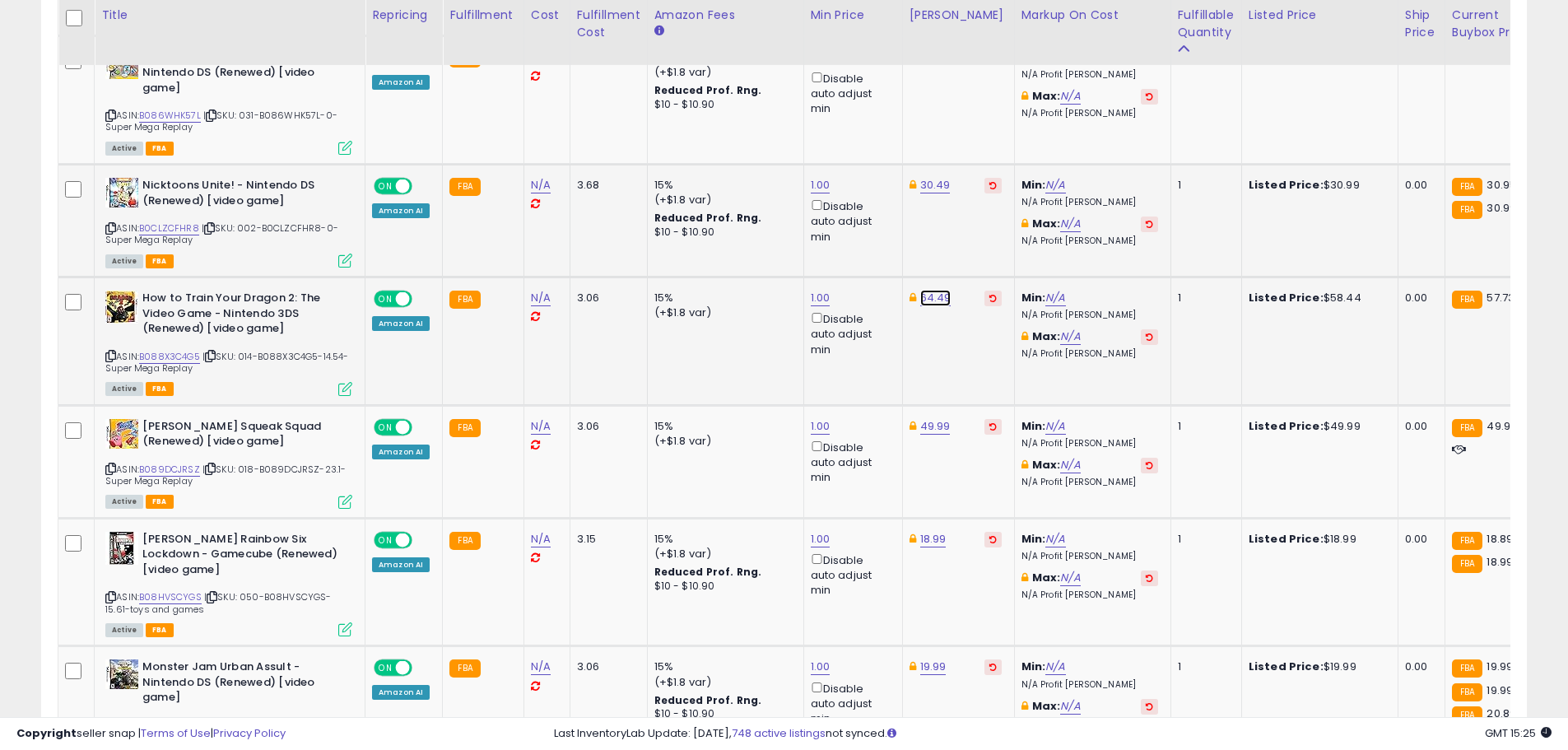
click at [927, 290] on link "64.49" at bounding box center [936, 297] width 31 height 16
drag, startPoint x: 846, startPoint y: 232, endPoint x: 749, endPoint y: 232, distance: 97.0
type input "*****"
click button "submit" at bounding box center [976, 224] width 28 height 24
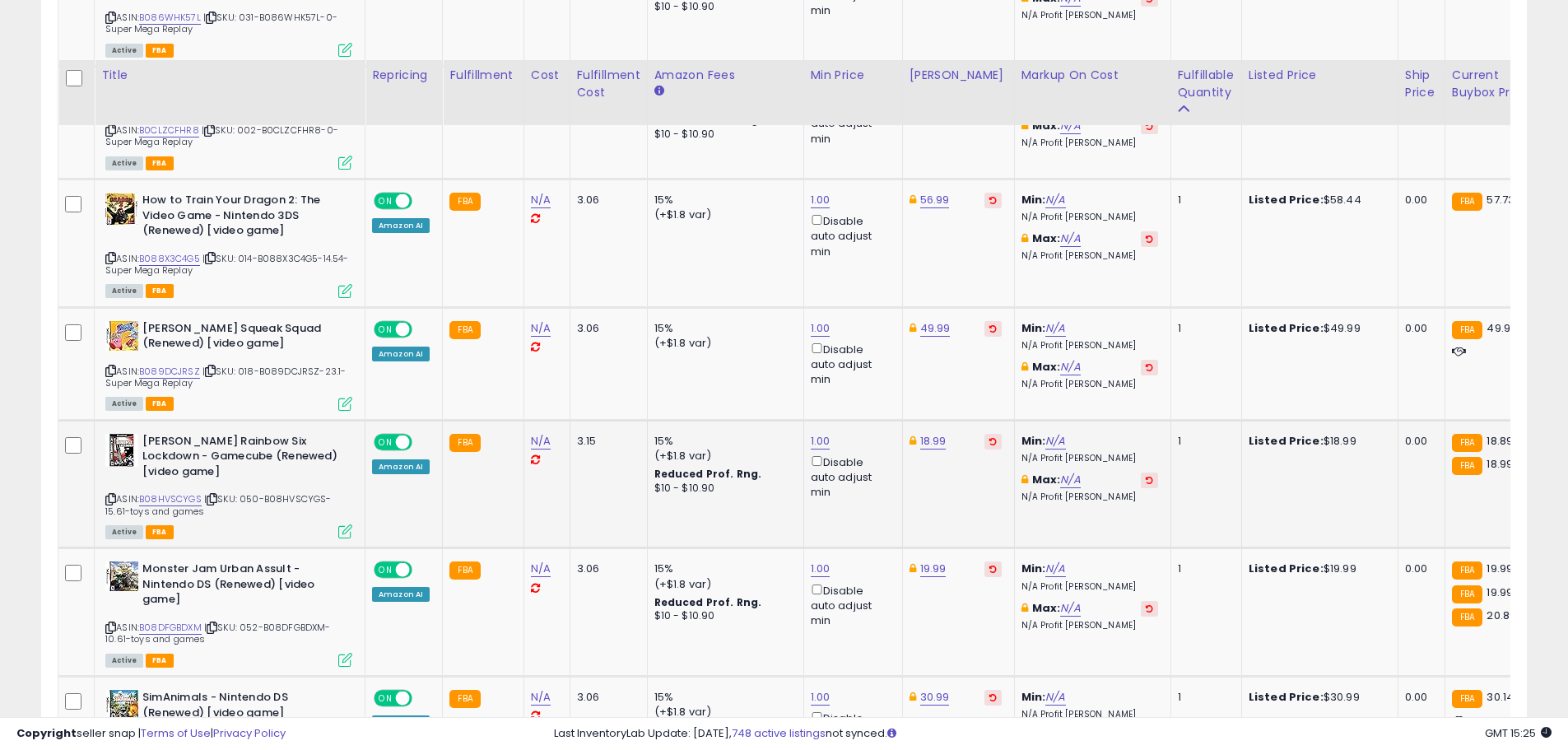
scroll to position [3071, 0]
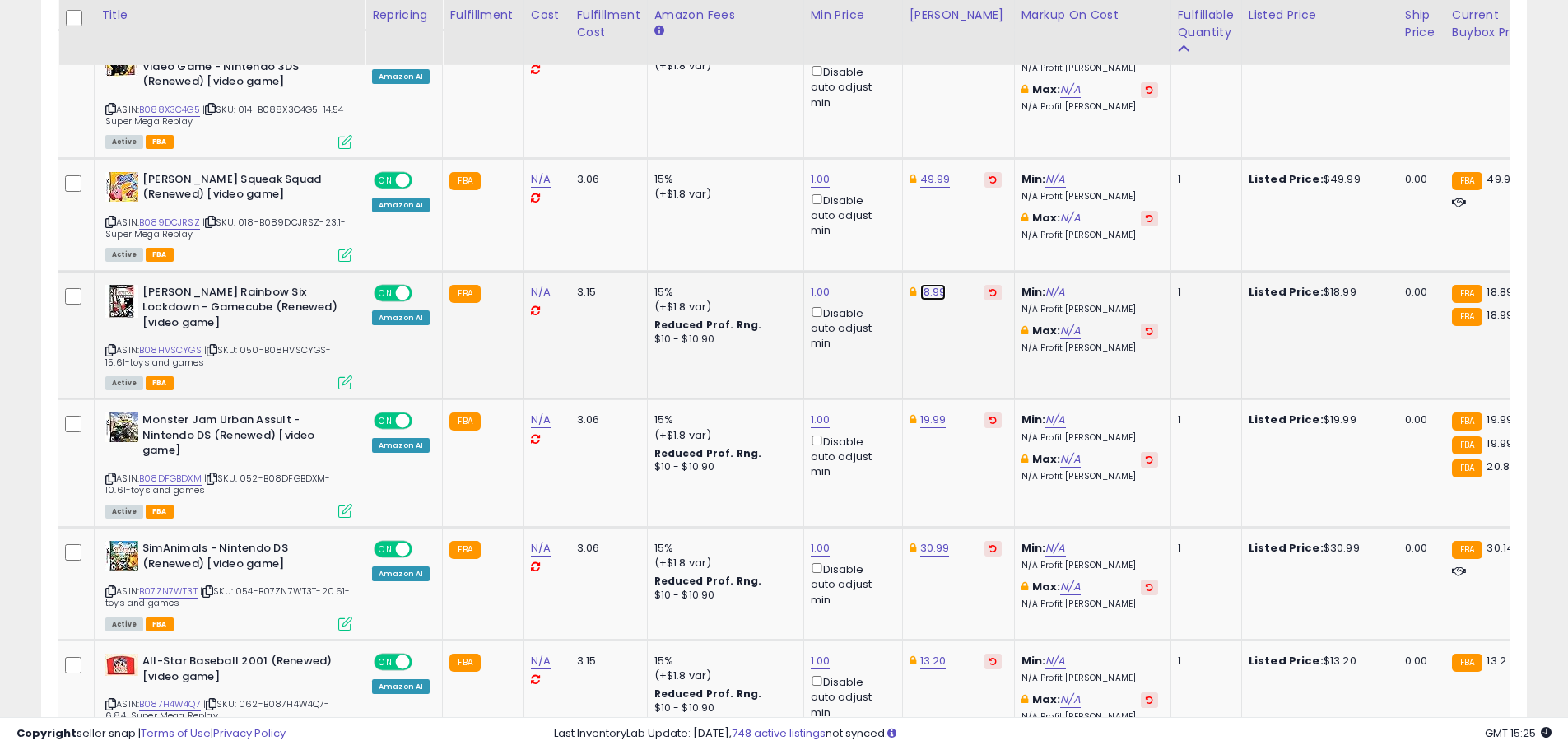
click at [934, 284] on link "18.99" at bounding box center [934, 292] width 26 height 16
type input "*****"
click button "submit" at bounding box center [974, 218] width 28 height 24
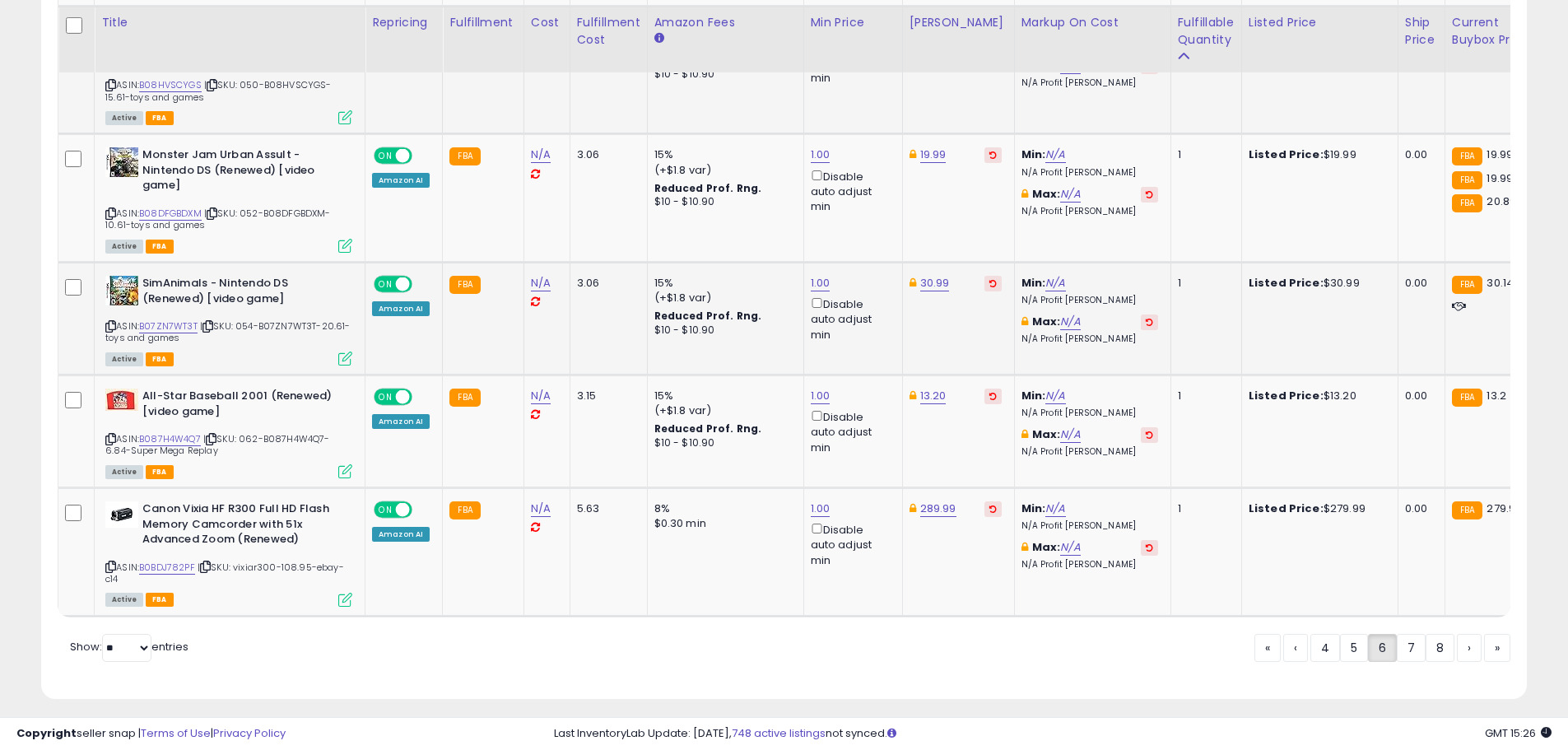
scroll to position [3343, 0]
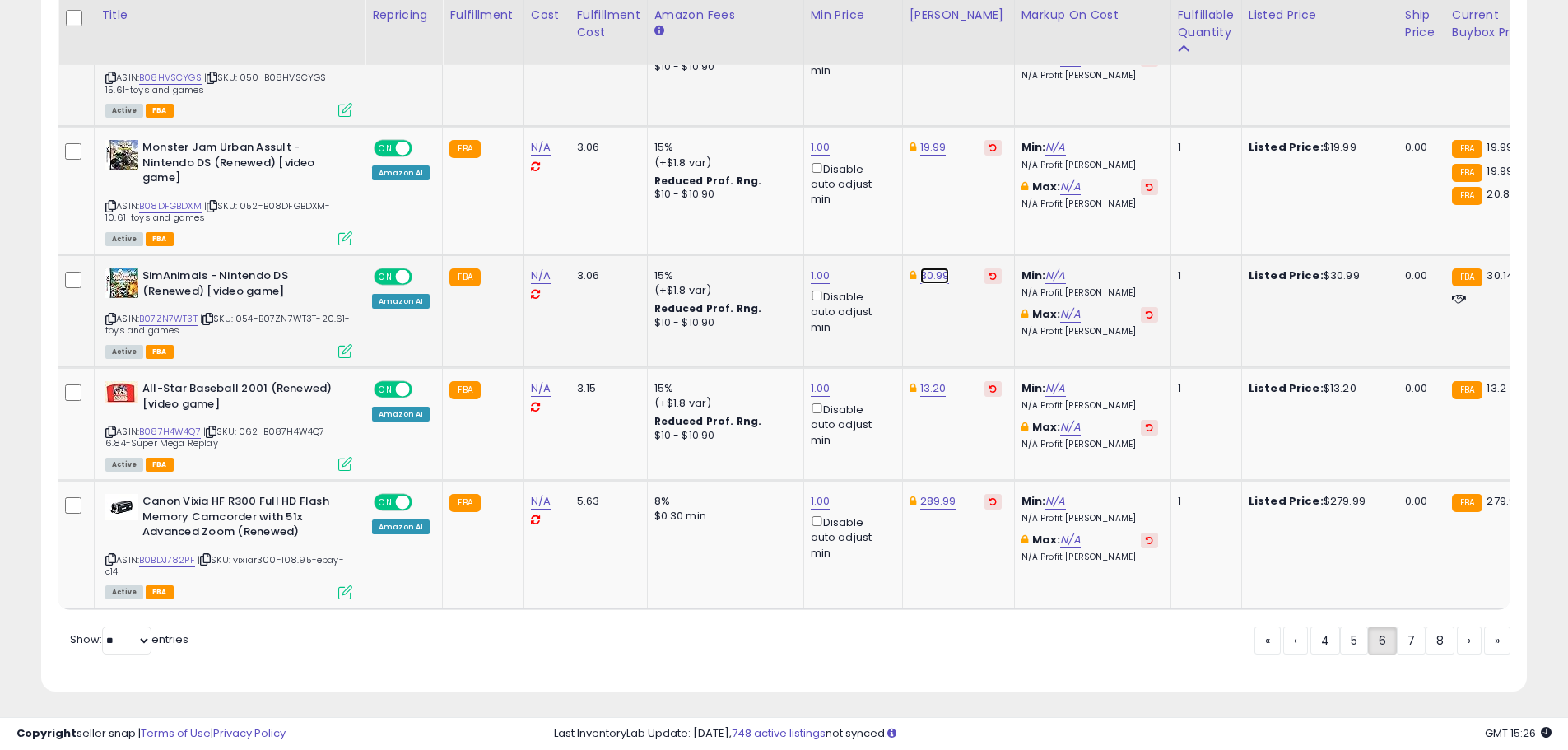
click at [929, 268] on link "30.99" at bounding box center [935, 276] width 29 height 16
drag, startPoint x: 914, startPoint y: 200, endPoint x: 782, endPoint y: 202, distance: 132.0
type input "*****"
click button "submit" at bounding box center [975, 201] width 28 height 24
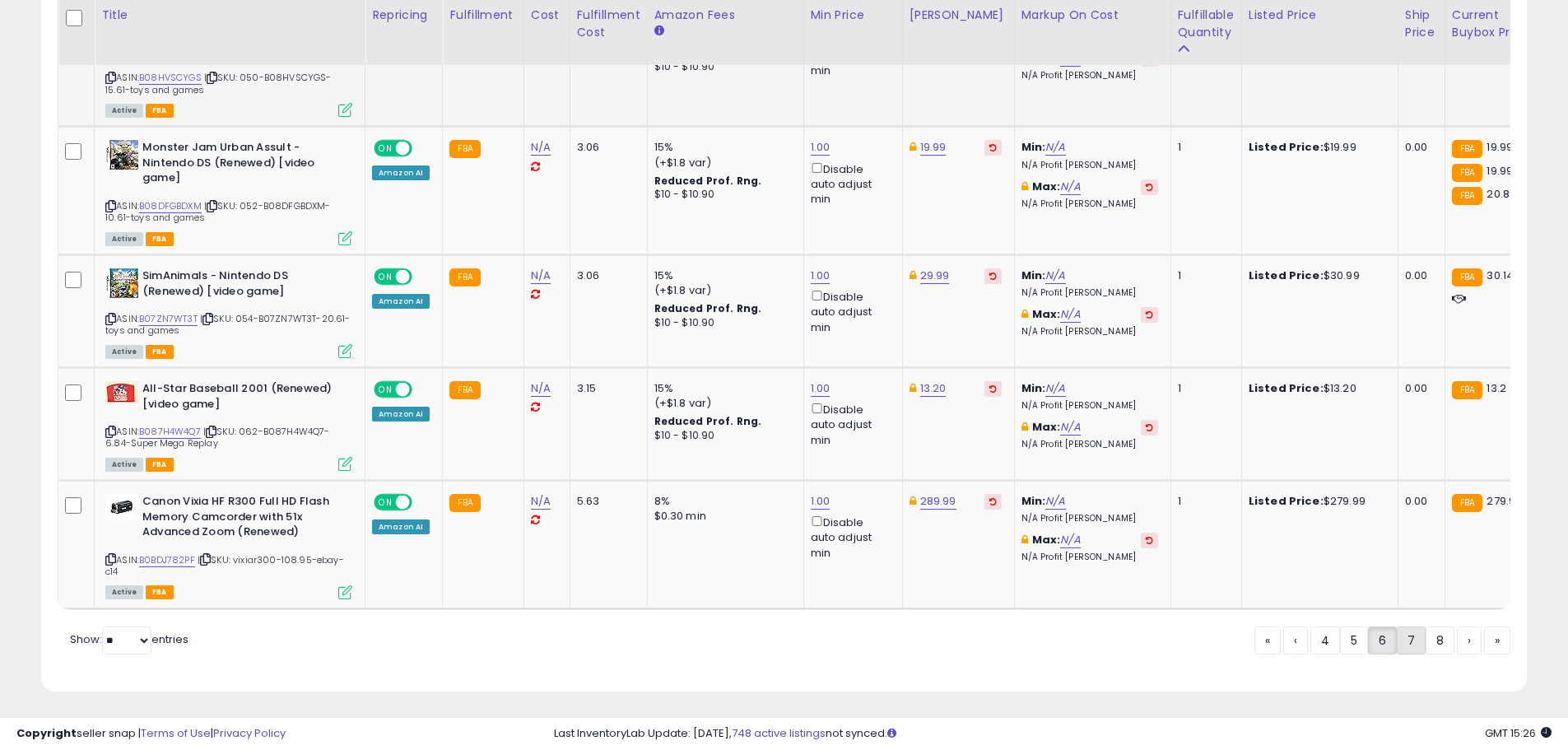
click at [1402, 644] on link "7" at bounding box center [1411, 641] width 29 height 28
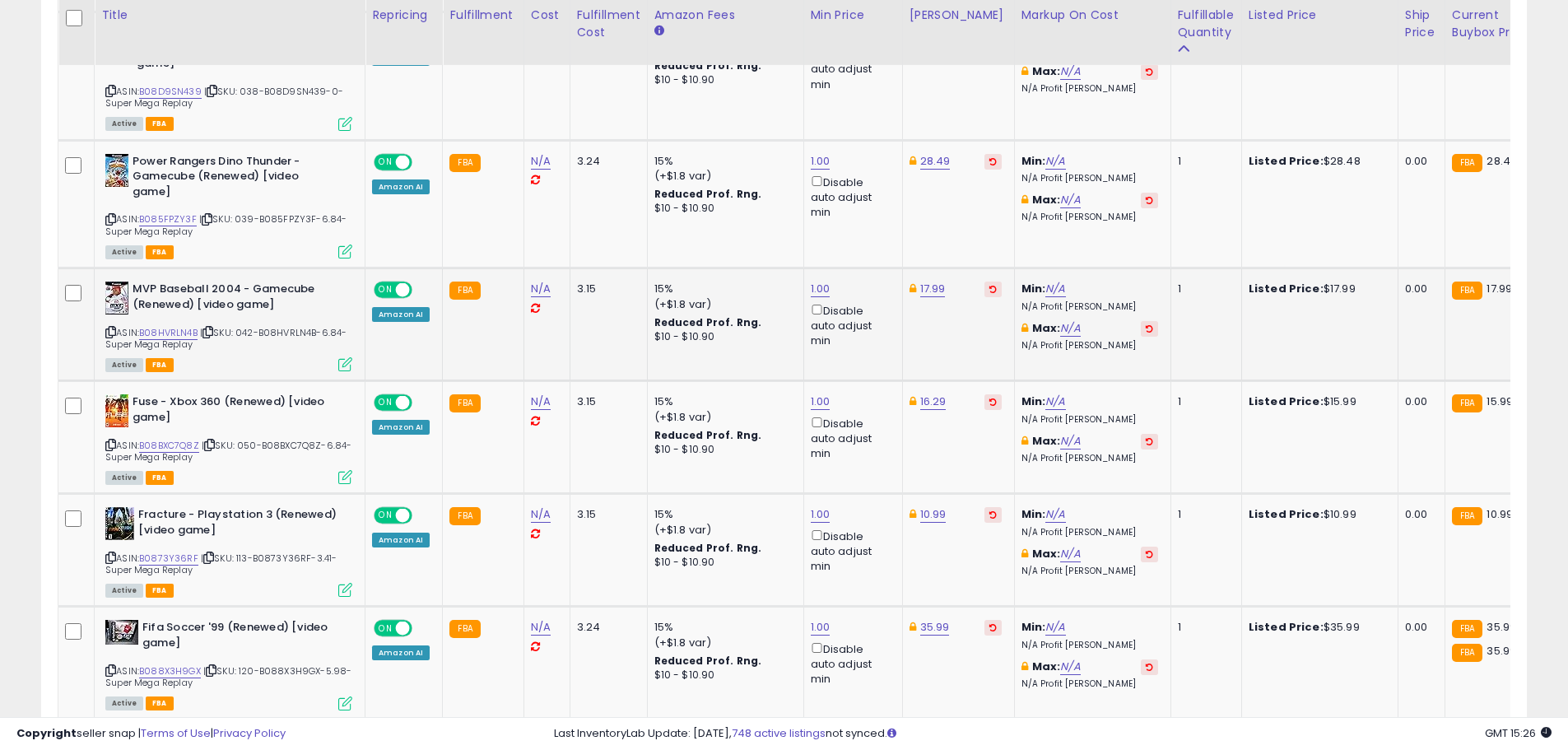
scroll to position [2000, 0]
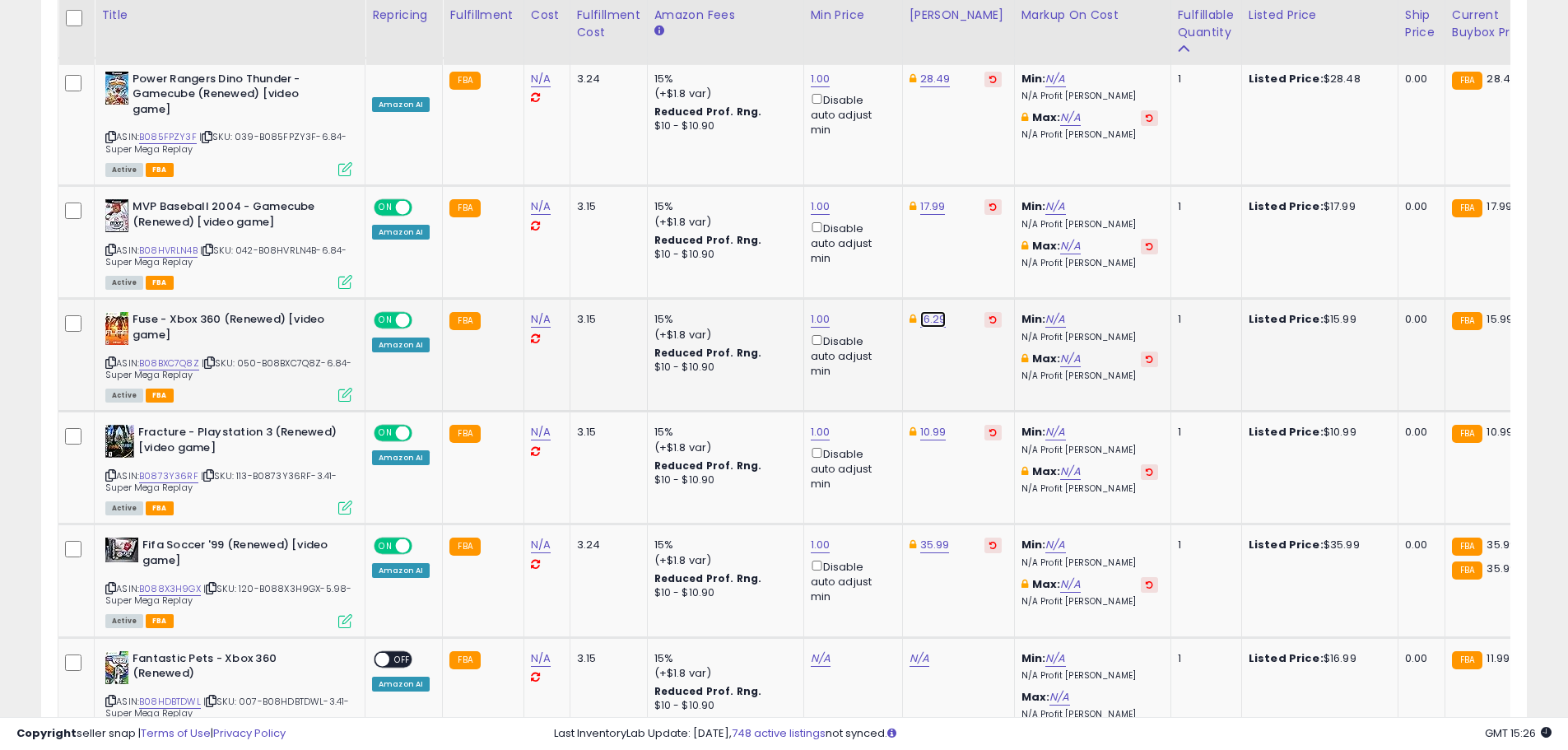
click at [932, 311] on link "16.29" at bounding box center [934, 319] width 26 height 16
drag, startPoint x: 858, startPoint y: 248, endPoint x: 812, endPoint y: 249, distance: 46.0
click at [812, 249] on input "*****" at bounding box center [881, 245] width 146 height 28
type input "*****"
click button "submit" at bounding box center [973, 243] width 28 height 24
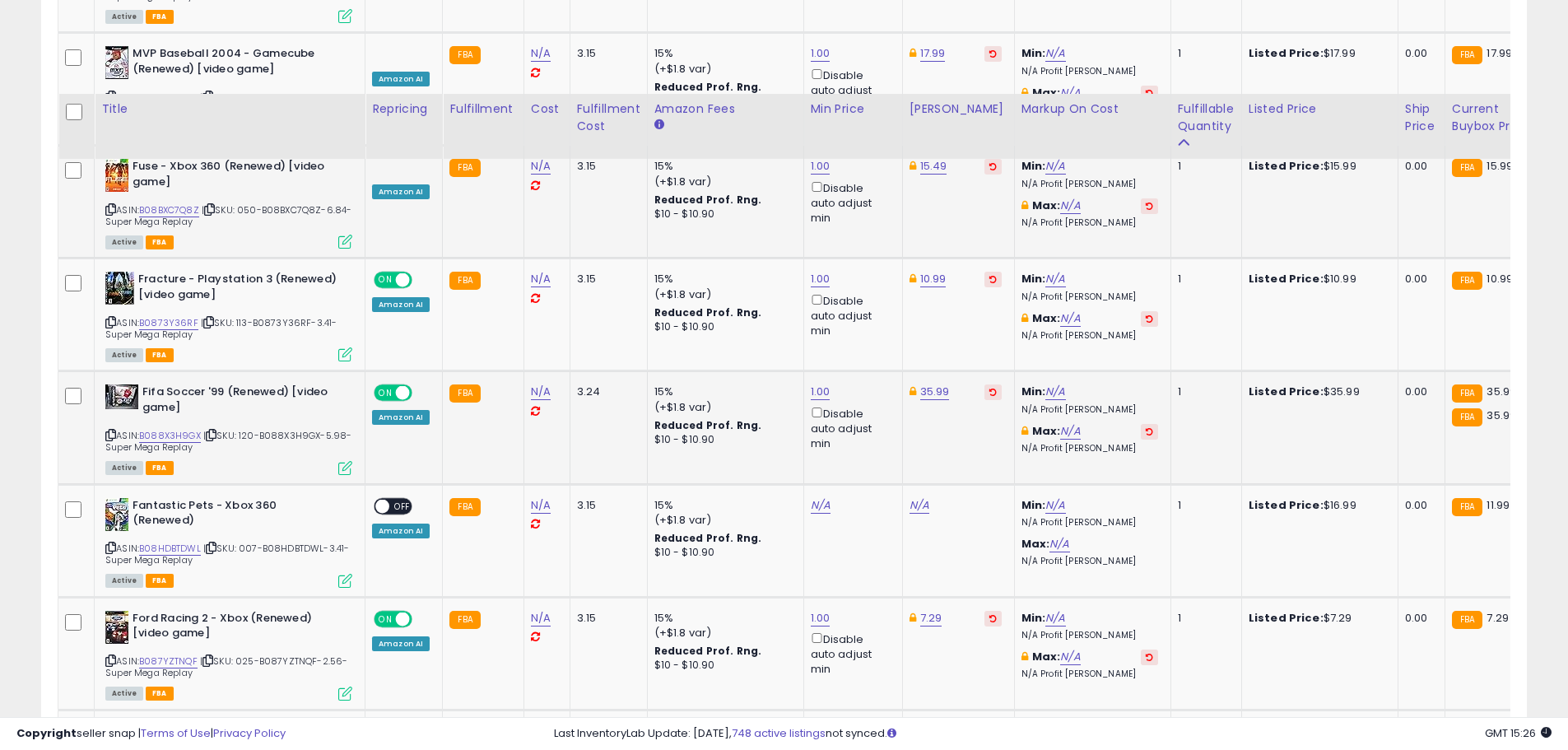
scroll to position [2247, 0]
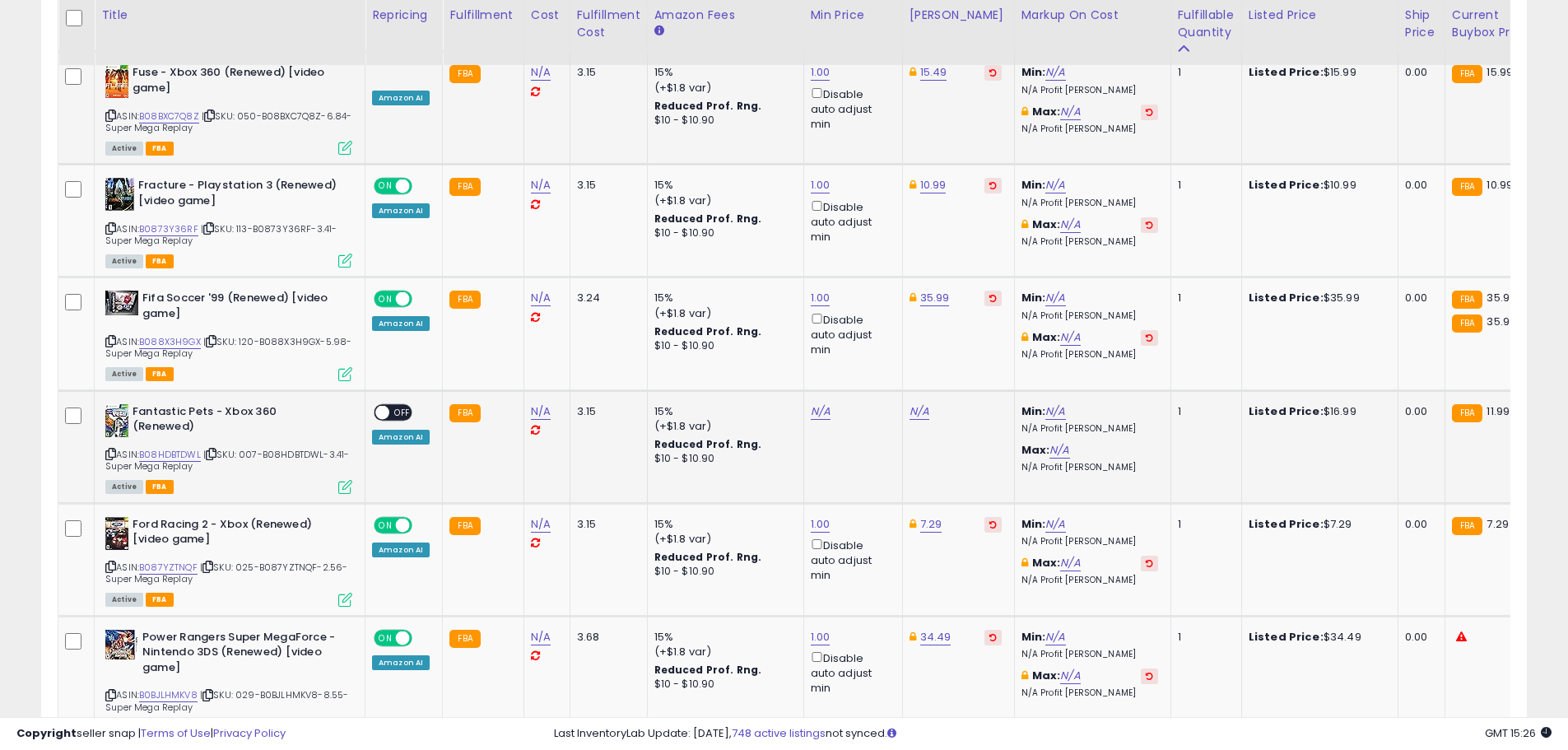
click at [825, 404] on div "N/A" at bounding box center [850, 411] width 79 height 15
click at [823, 403] on link "N/A" at bounding box center [821, 411] width 20 height 16
type input "*"
click at [875, 333] on button "submit" at bounding box center [861, 334] width 28 height 24
click at [914, 403] on link "11.58" at bounding box center [921, 411] width 23 height 16
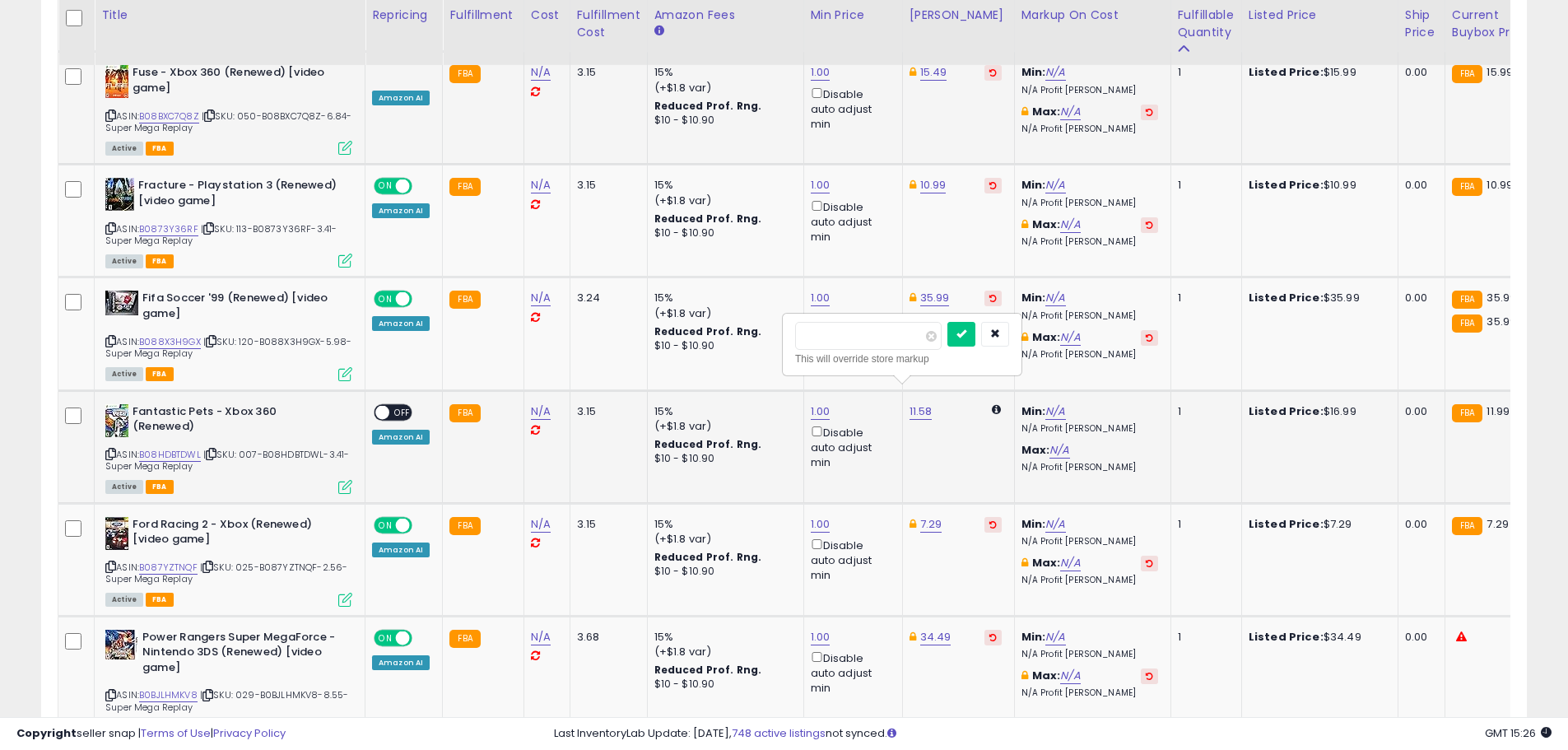
drag, startPoint x: 805, startPoint y: 323, endPoint x: 795, endPoint y: 323, distance: 10.0
click at [794, 323] on div "***** This will override store markup" at bounding box center [902, 344] width 237 height 60
type input "*****"
click button "submit" at bounding box center [961, 334] width 28 height 24
click at [402, 405] on span "OFF" at bounding box center [402, 412] width 26 height 14
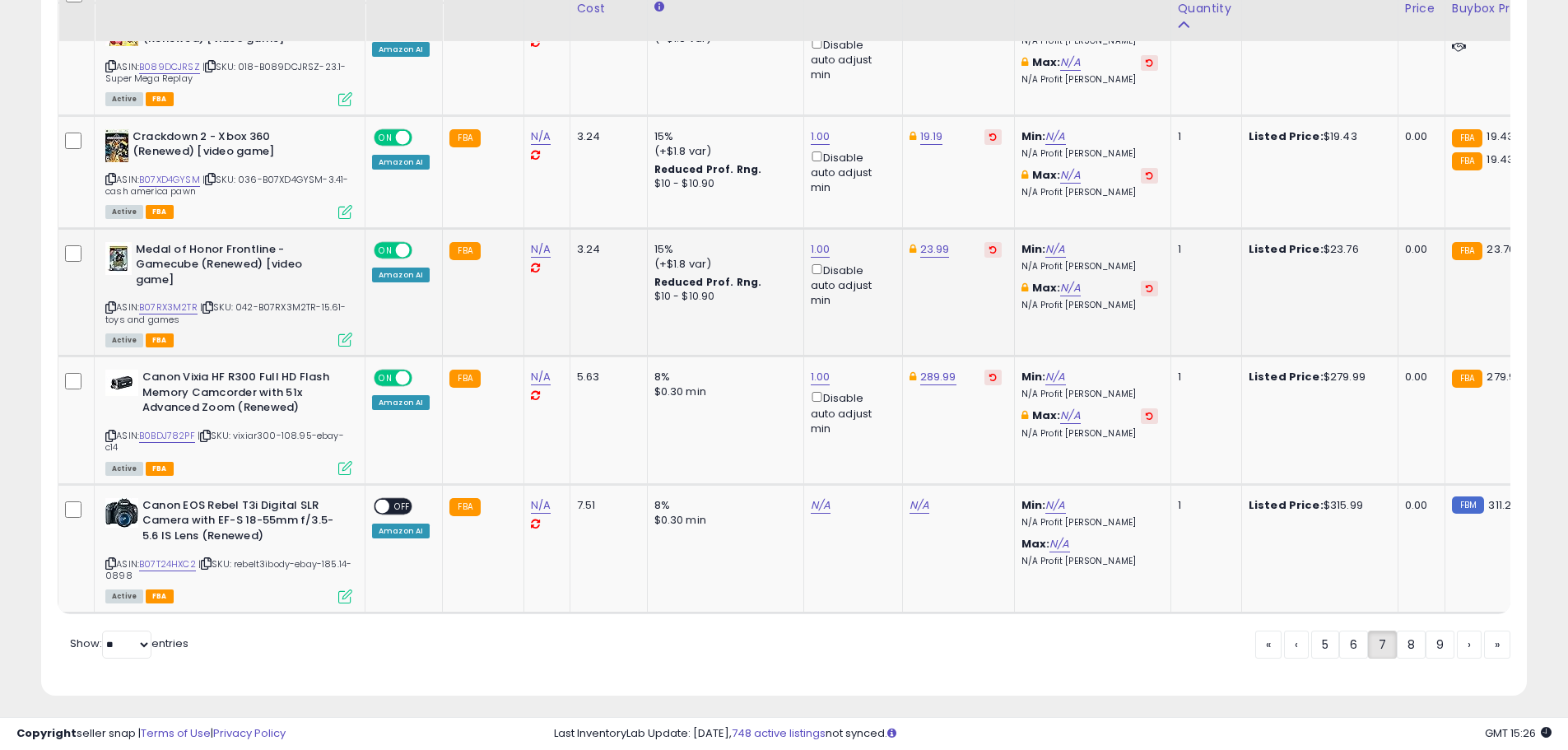
scroll to position [3359, 0]
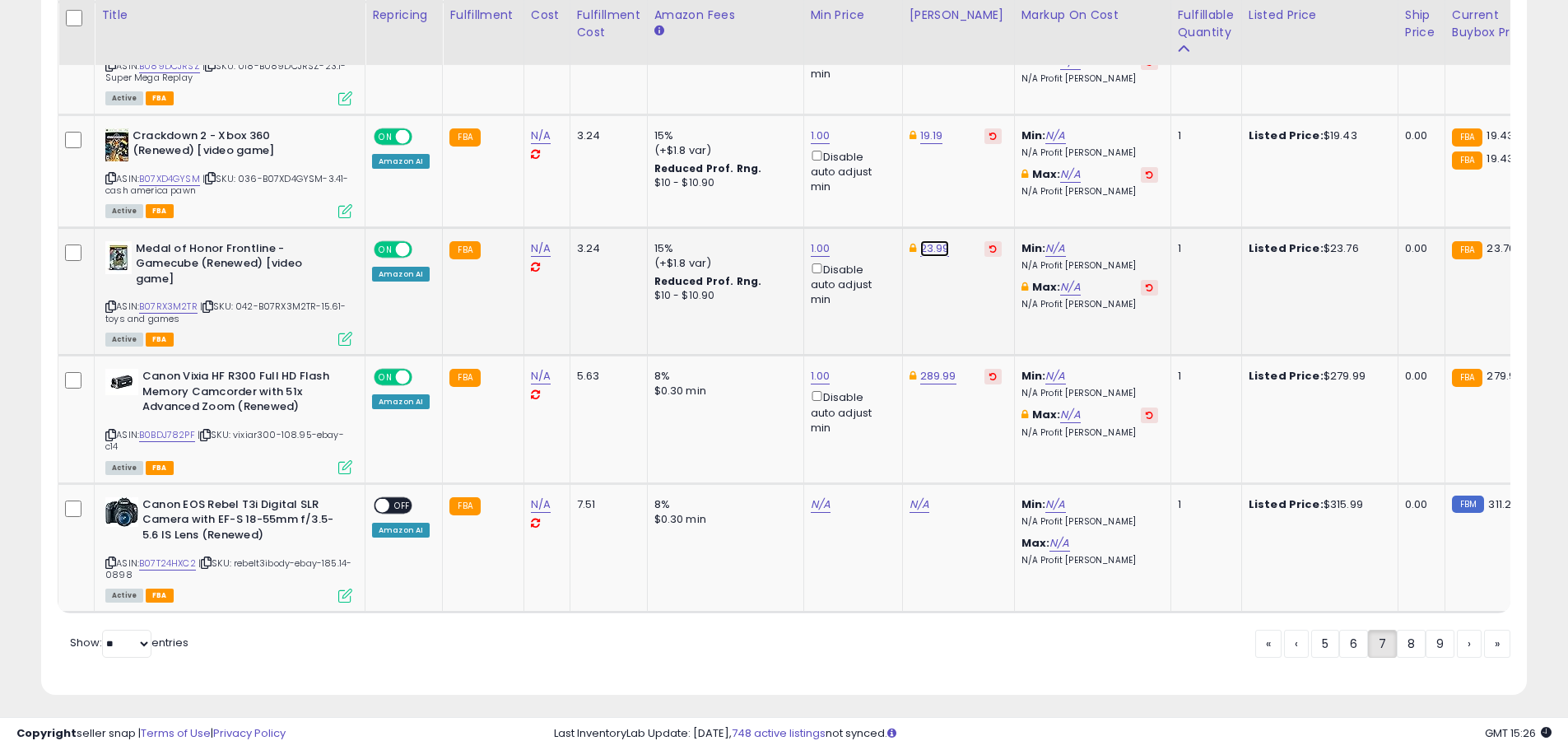
click at [930, 240] on link "23.99" at bounding box center [935, 248] width 29 height 16
type input "*****"
click button "submit" at bounding box center [975, 171] width 28 height 24
click at [1402, 642] on link "8" at bounding box center [1411, 644] width 29 height 28
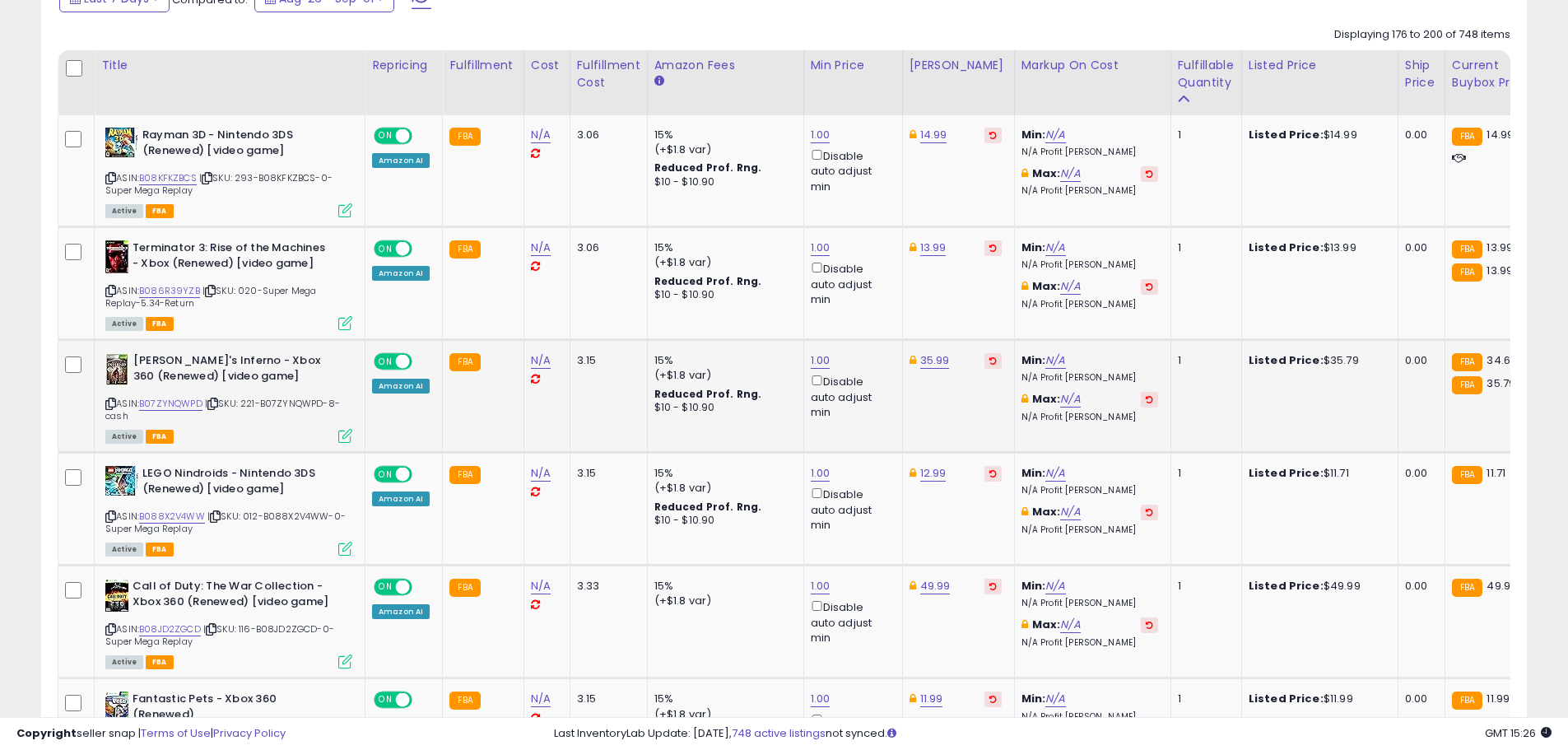
scroll to position [765, 0]
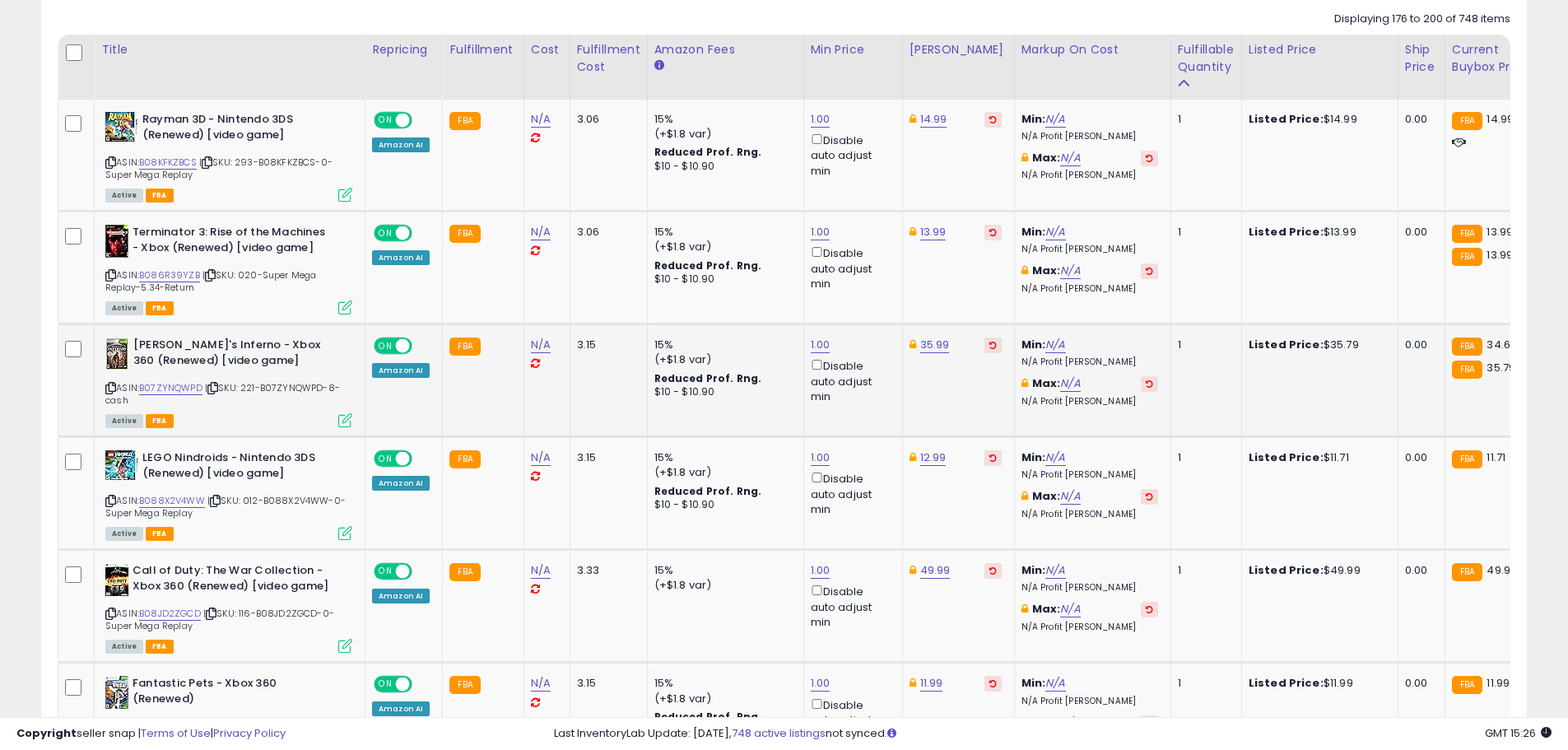
click at [926, 336] on td "35.99" at bounding box center [958, 381] width 112 height 113
click at [934, 349] on link "35.99" at bounding box center [935, 344] width 29 height 16
drag, startPoint x: 910, startPoint y: 292, endPoint x: 791, endPoint y: 292, distance: 119.0
type input "*****"
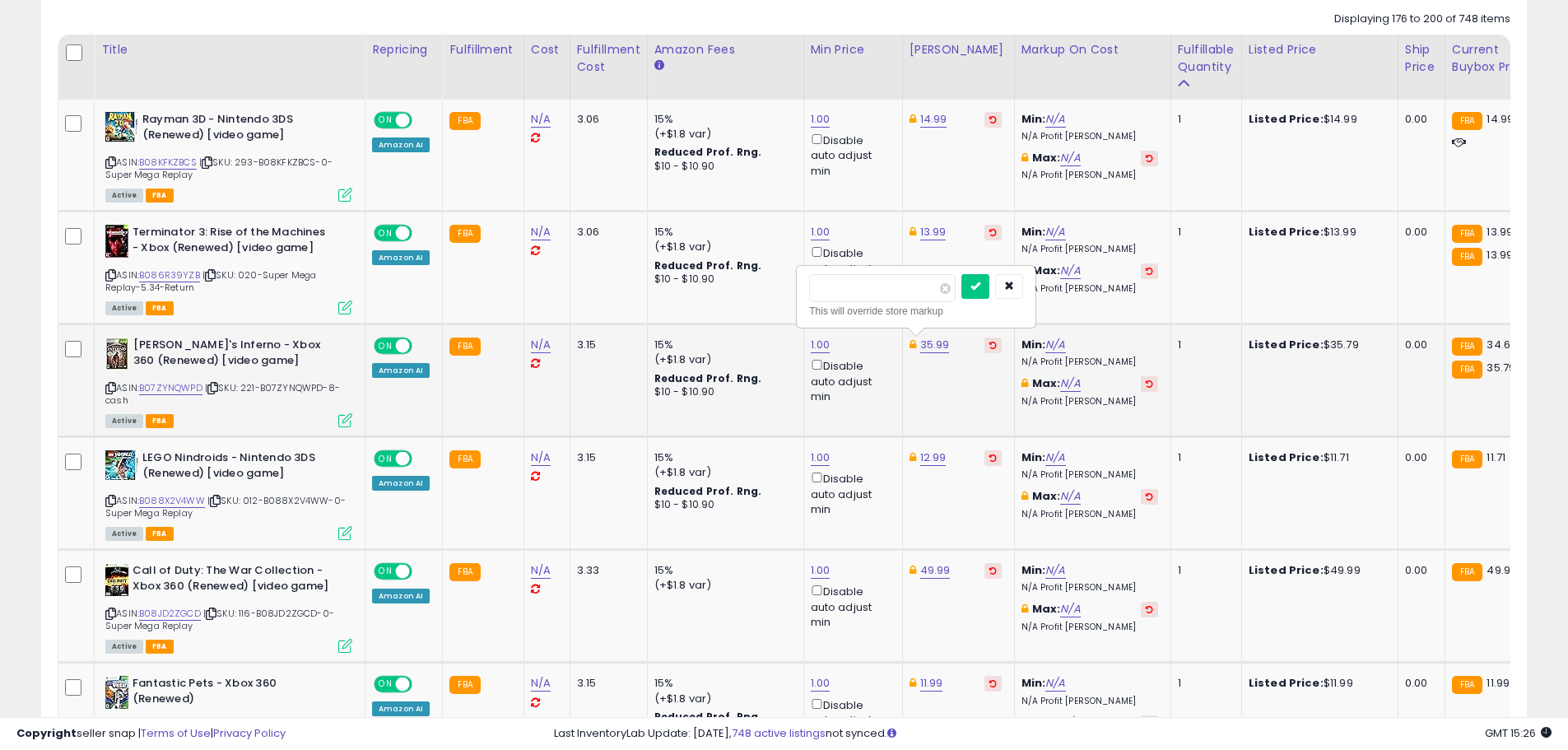
click button "submit" at bounding box center [975, 286] width 28 height 24
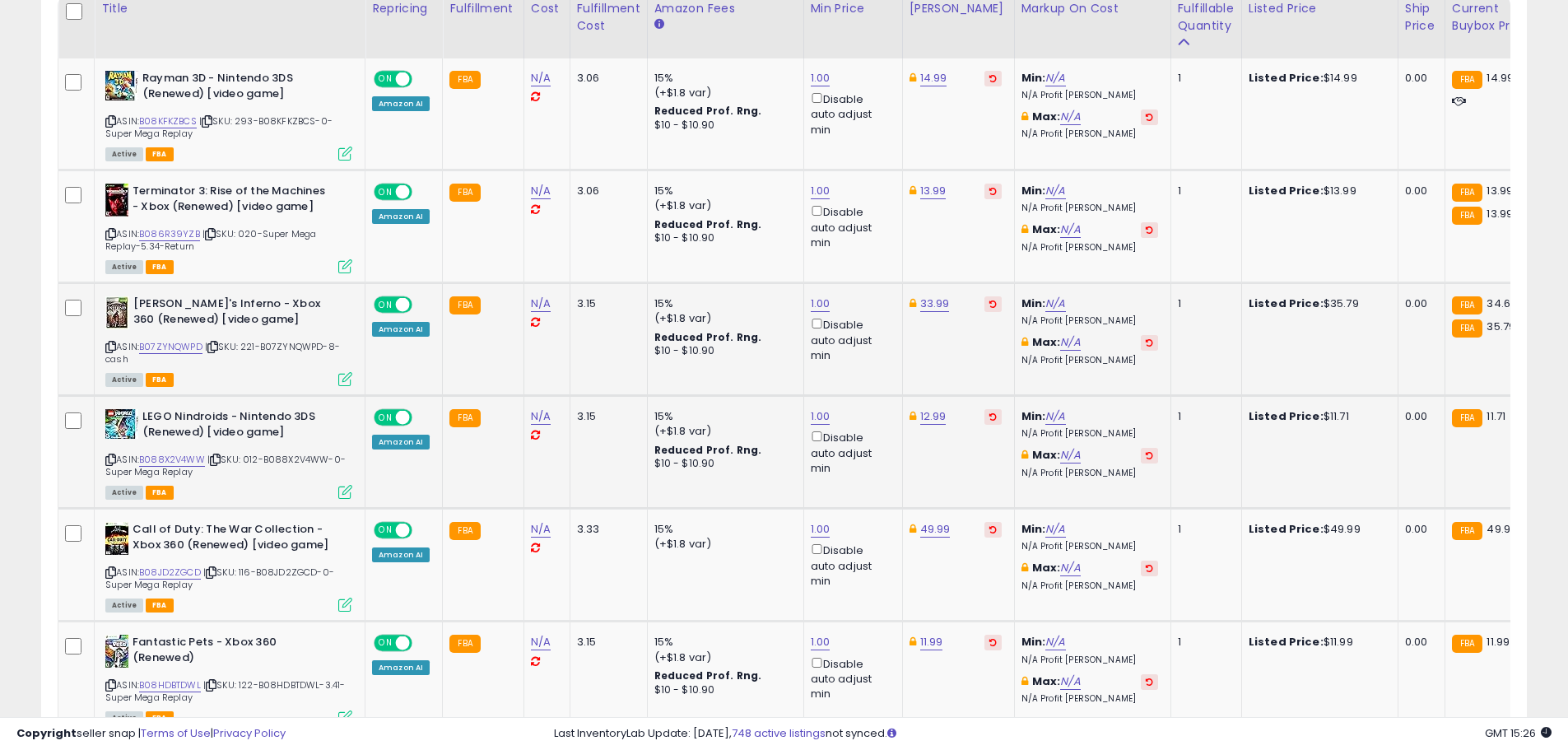
scroll to position [929, 0]
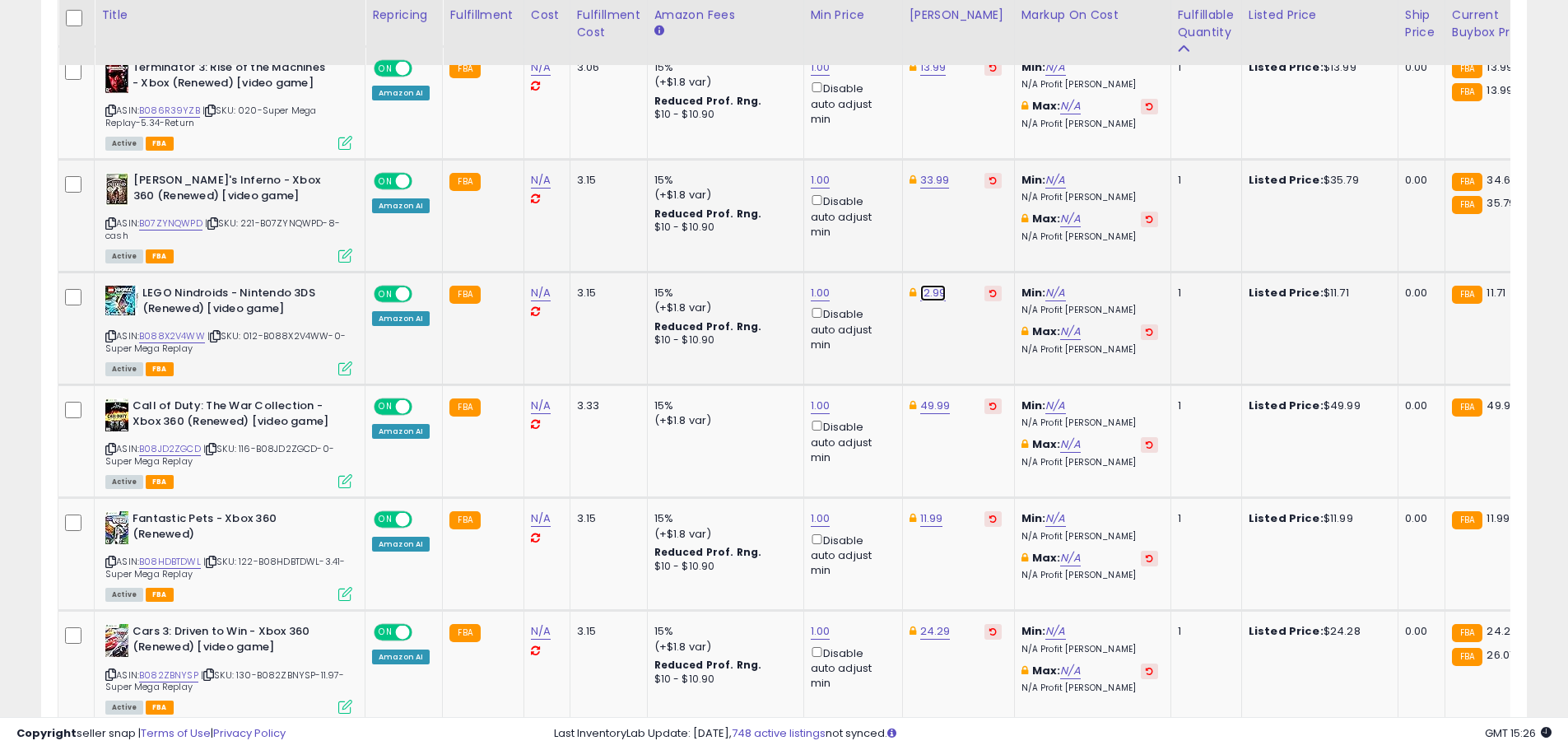
click at [934, 288] on link "12.99" at bounding box center [934, 293] width 26 height 16
drag, startPoint x: 897, startPoint y: 239, endPoint x: 821, endPoint y: 238, distance: 76.0
click at [821, 238] on input "*****" at bounding box center [881, 236] width 146 height 28
type input "*****"
click button "submit" at bounding box center [973, 234] width 28 height 24
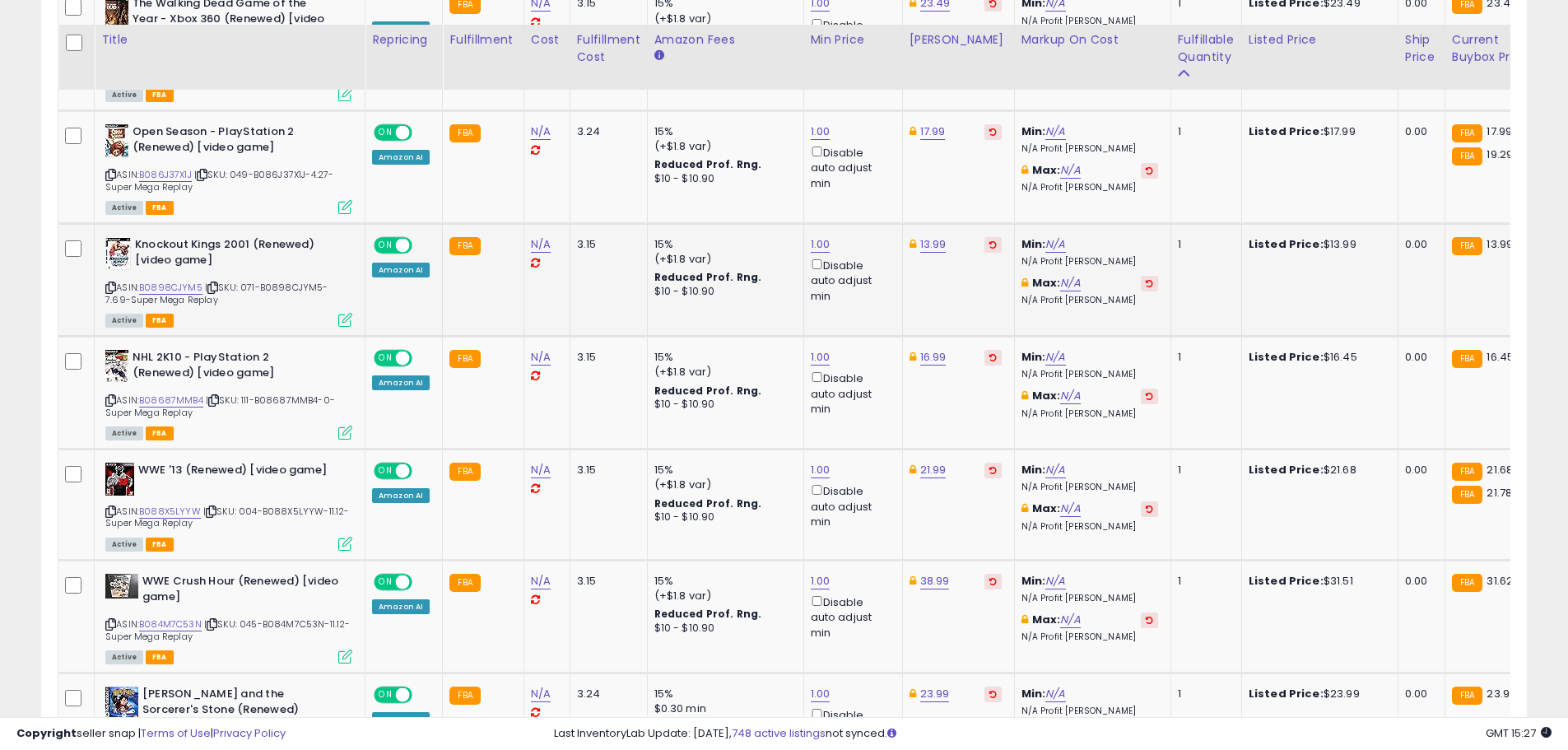
scroll to position [1753, 0]
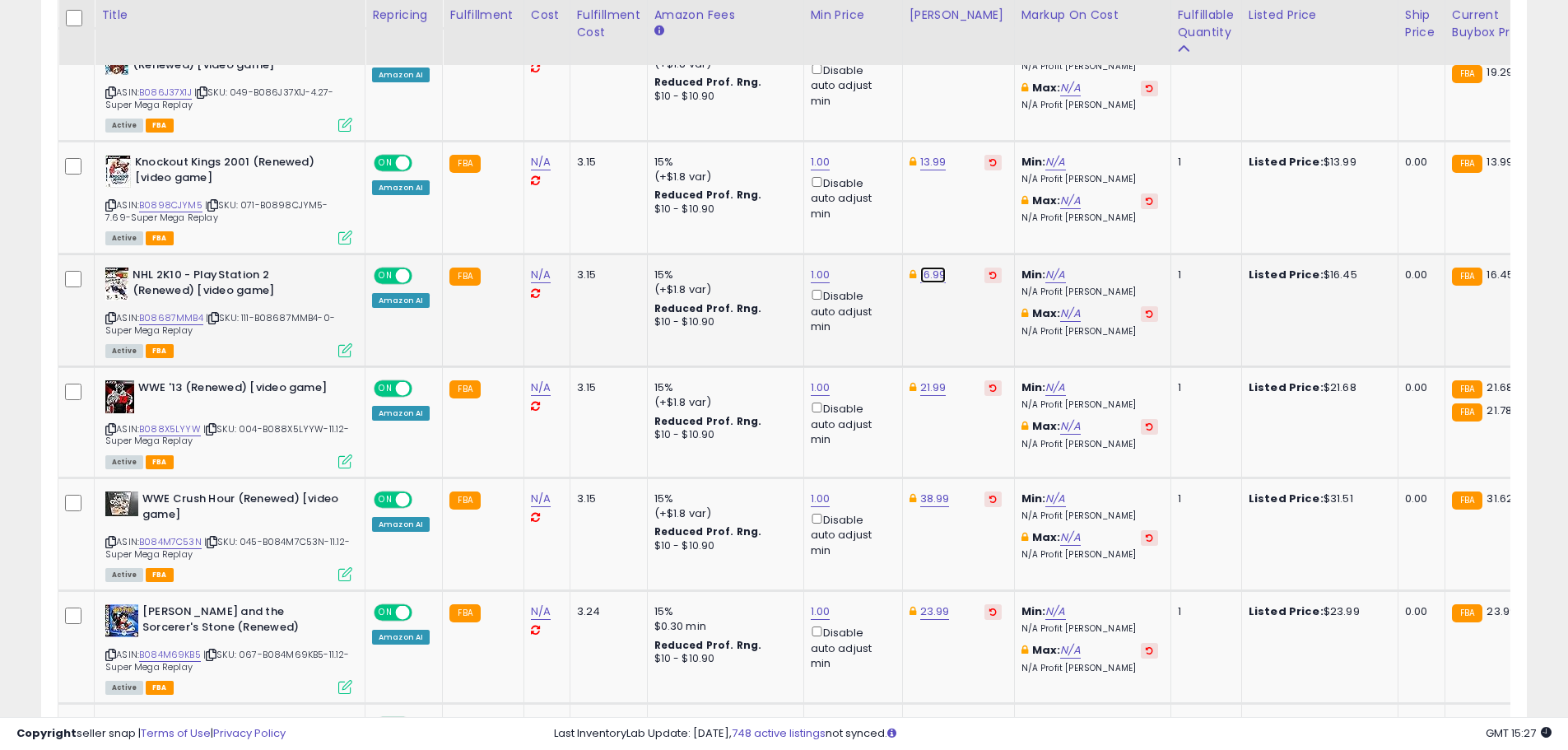
click at [927, 280] on link "16.99" at bounding box center [934, 275] width 26 height 16
drag, startPoint x: 885, startPoint y: 218, endPoint x: 815, endPoint y: 217, distance: 70.0
click at [815, 217] on input "*****" at bounding box center [882, 218] width 146 height 28
type input "*****"
click button "submit" at bounding box center [974, 217] width 28 height 24
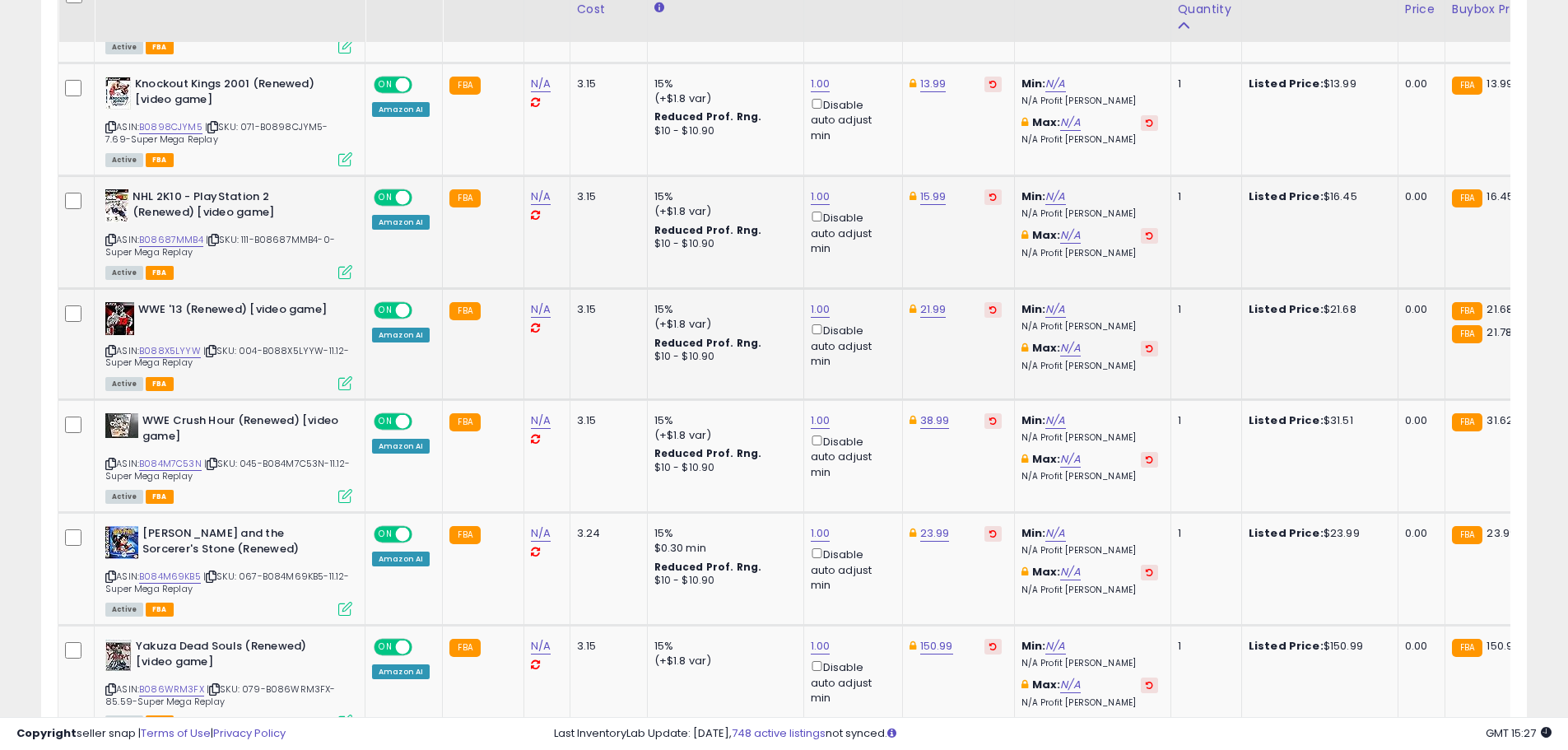
scroll to position [1836, 0]
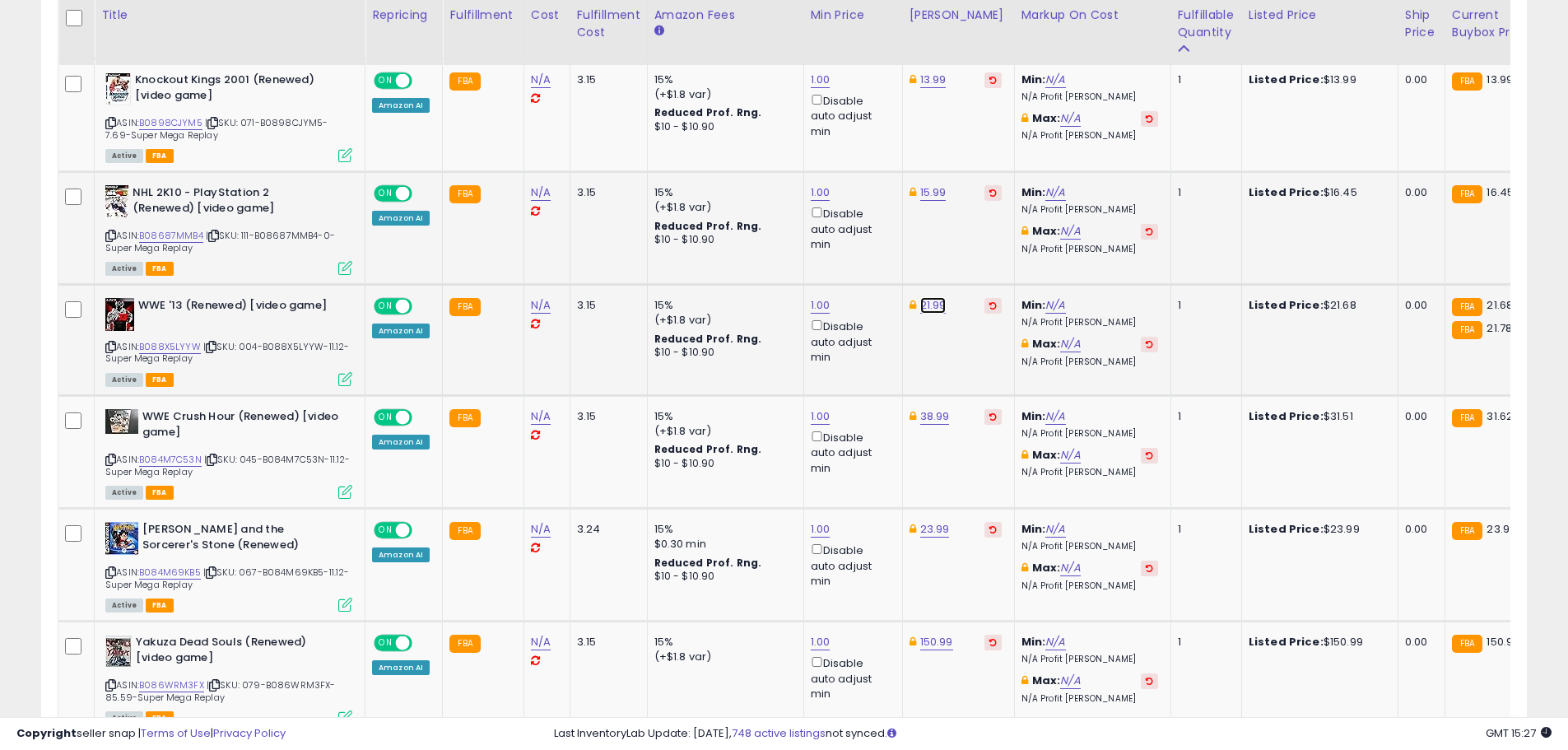
click at [934, 302] on link "21.99" at bounding box center [934, 305] width 26 height 16
type input "*****"
click button "submit" at bounding box center [973, 247] width 28 height 24
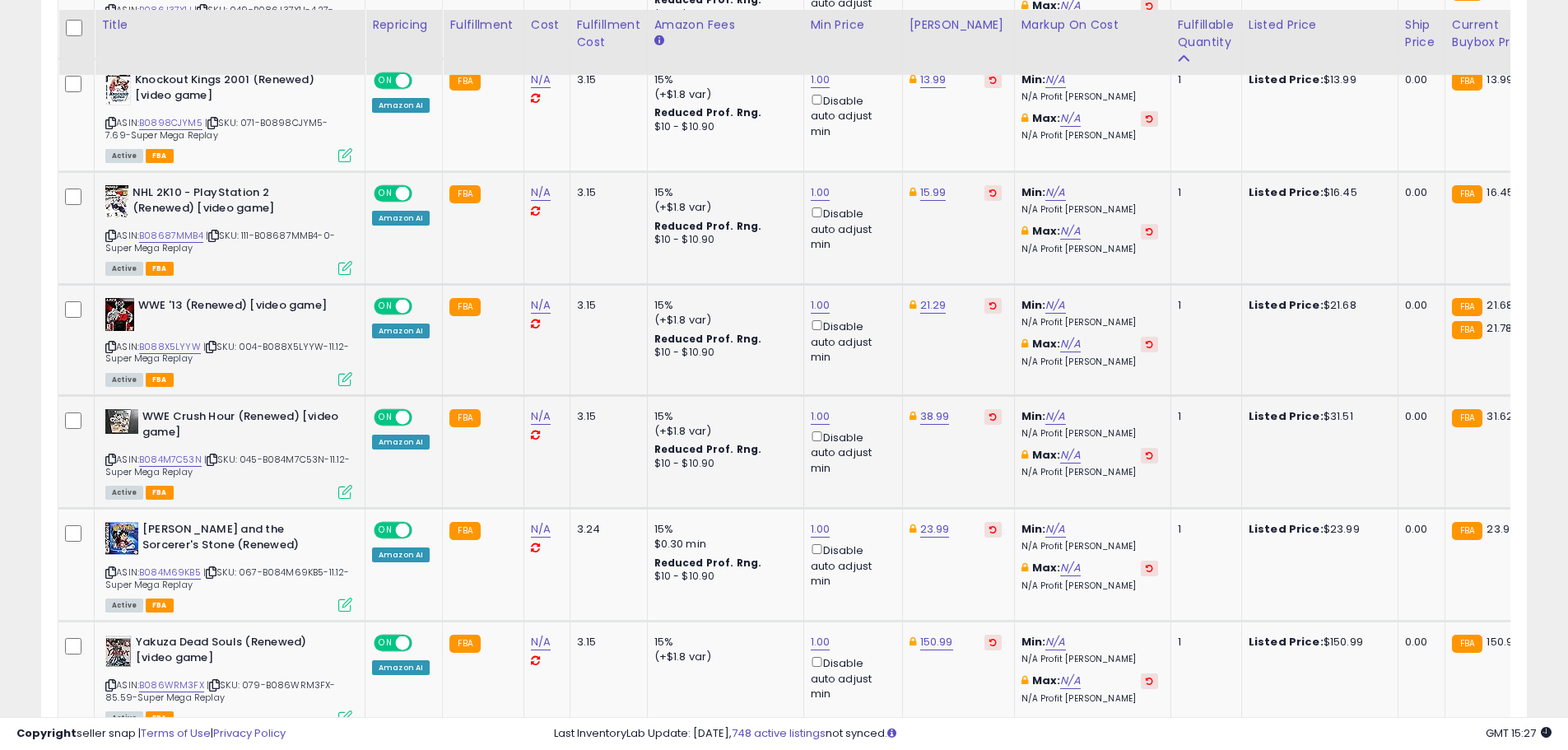
scroll to position [1918, 0]
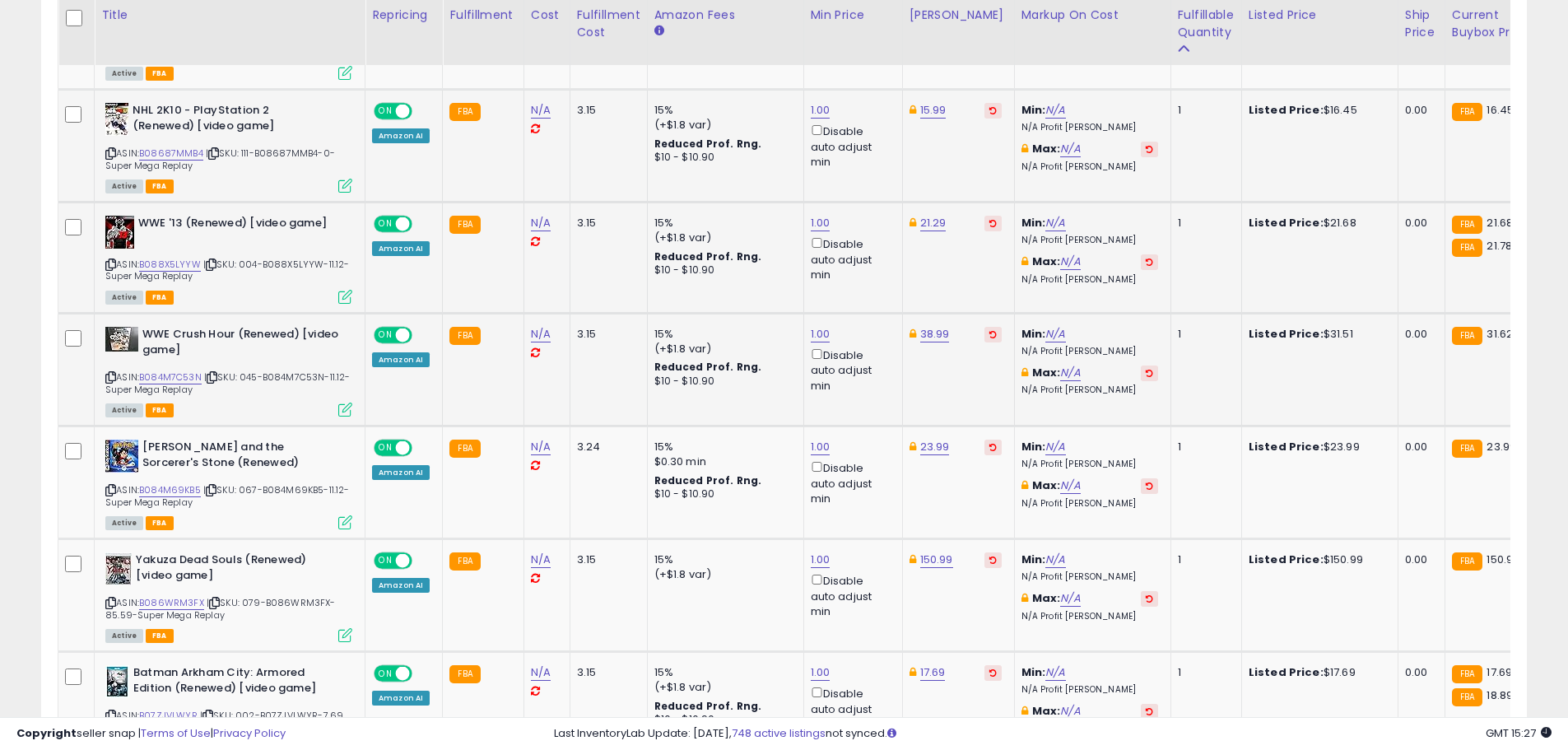
click at [935, 345] on td "38.99" at bounding box center [958, 370] width 112 height 113
click at [931, 335] on link "38.99" at bounding box center [935, 334] width 29 height 16
drag, startPoint x: 835, startPoint y: 279, endPoint x: 772, endPoint y: 276, distance: 63.1
click at [768, 277] on tbody "Rayman 3D - Nintendo 3DS (Renewed) [video game] ASIN: B08KFKZBCS | SKU: 293-B08…" at bounding box center [1310, 427] width 2504 height 2961
type input "*****"
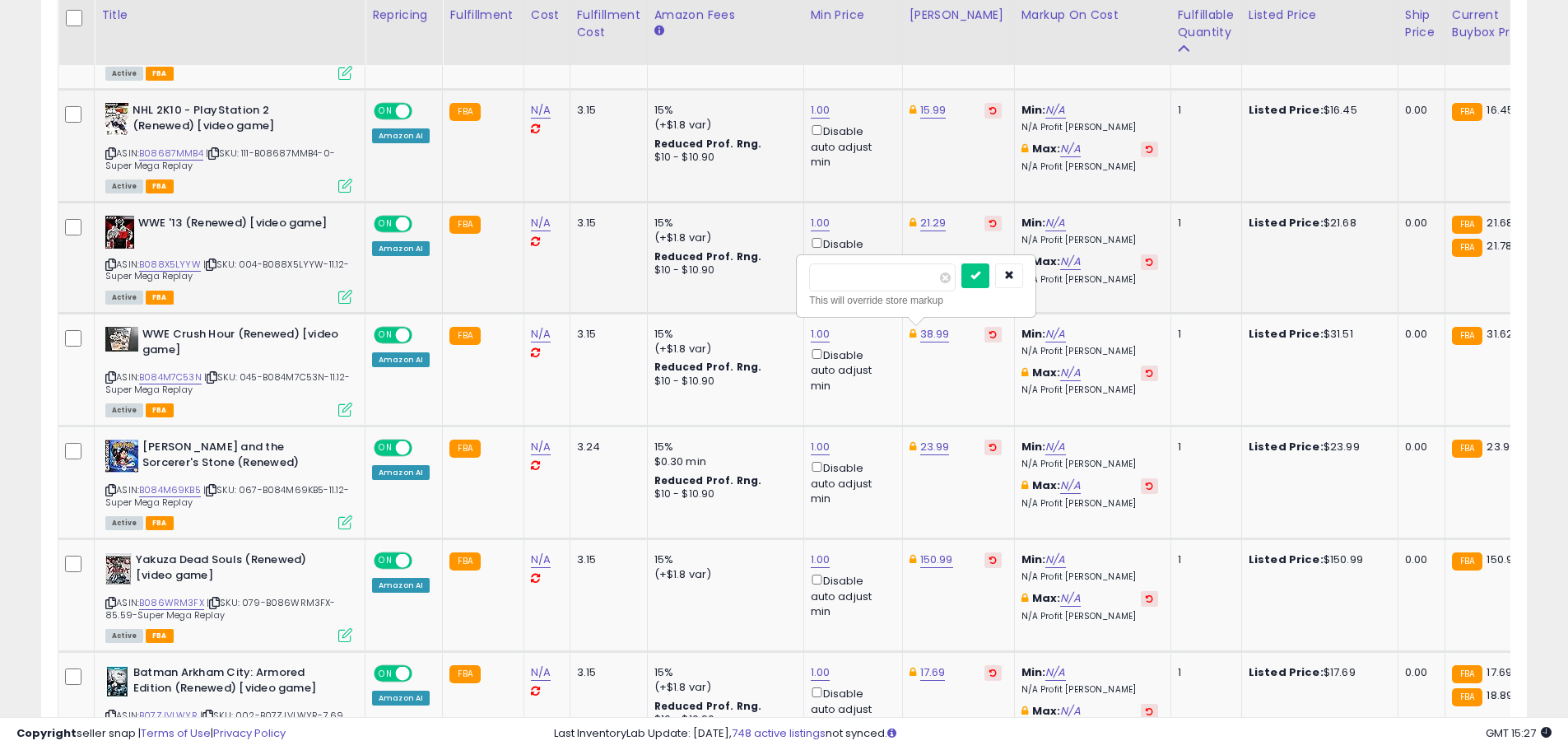
click button "submit" at bounding box center [975, 276] width 28 height 24
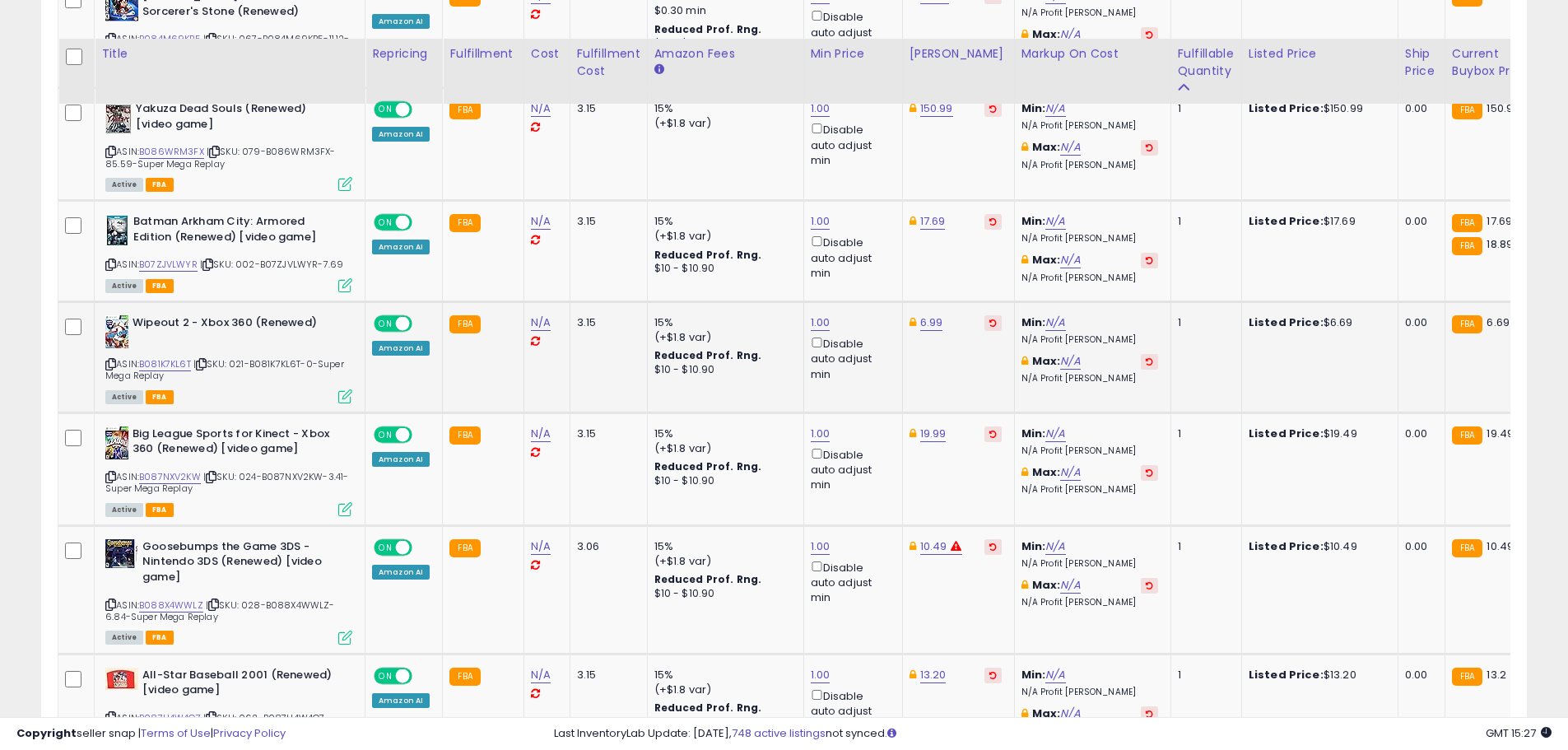
scroll to position [2412, 0]
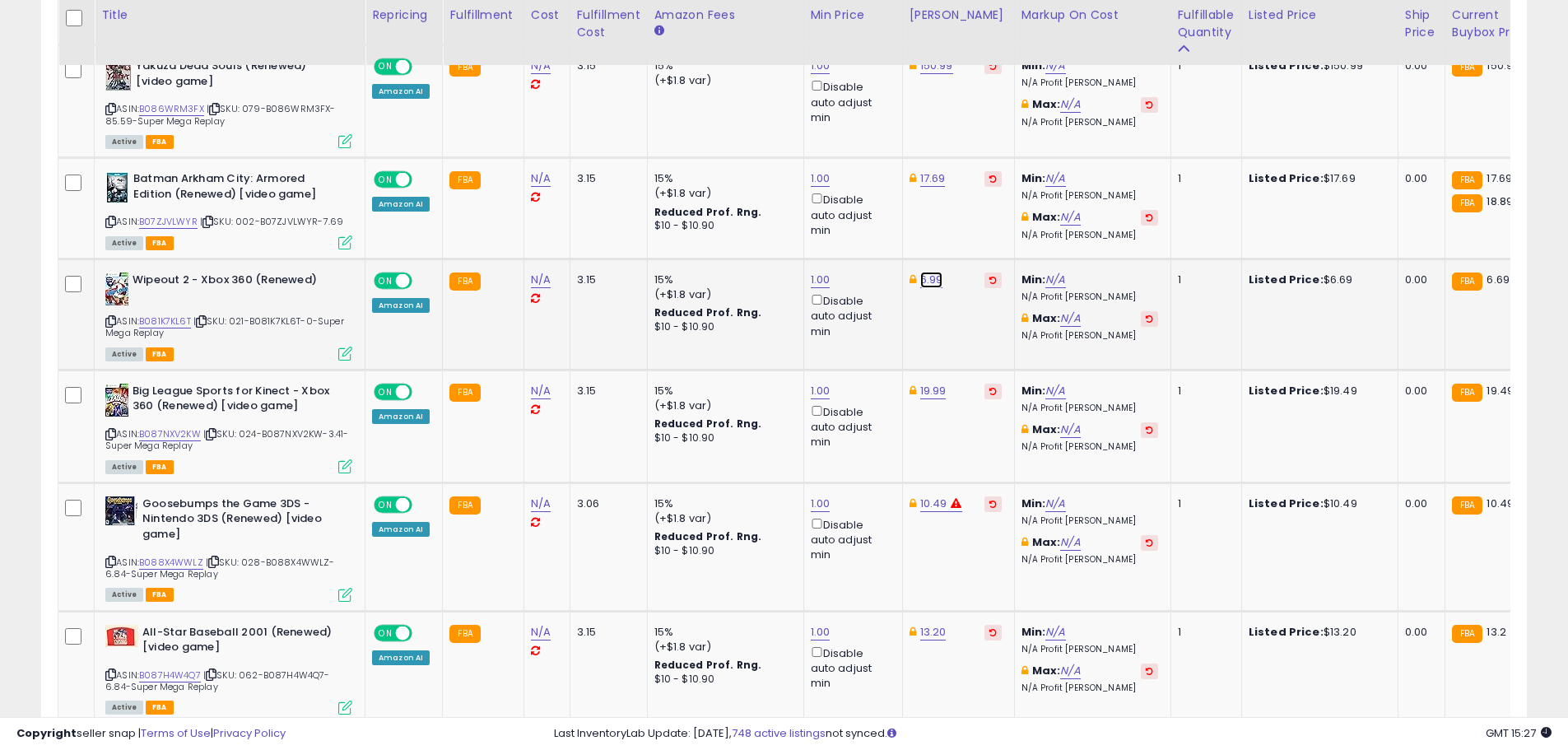
click at [921, 284] on link "6.99" at bounding box center [932, 279] width 23 height 16
type input "****"
click button "submit" at bounding box center [973, 221] width 28 height 24
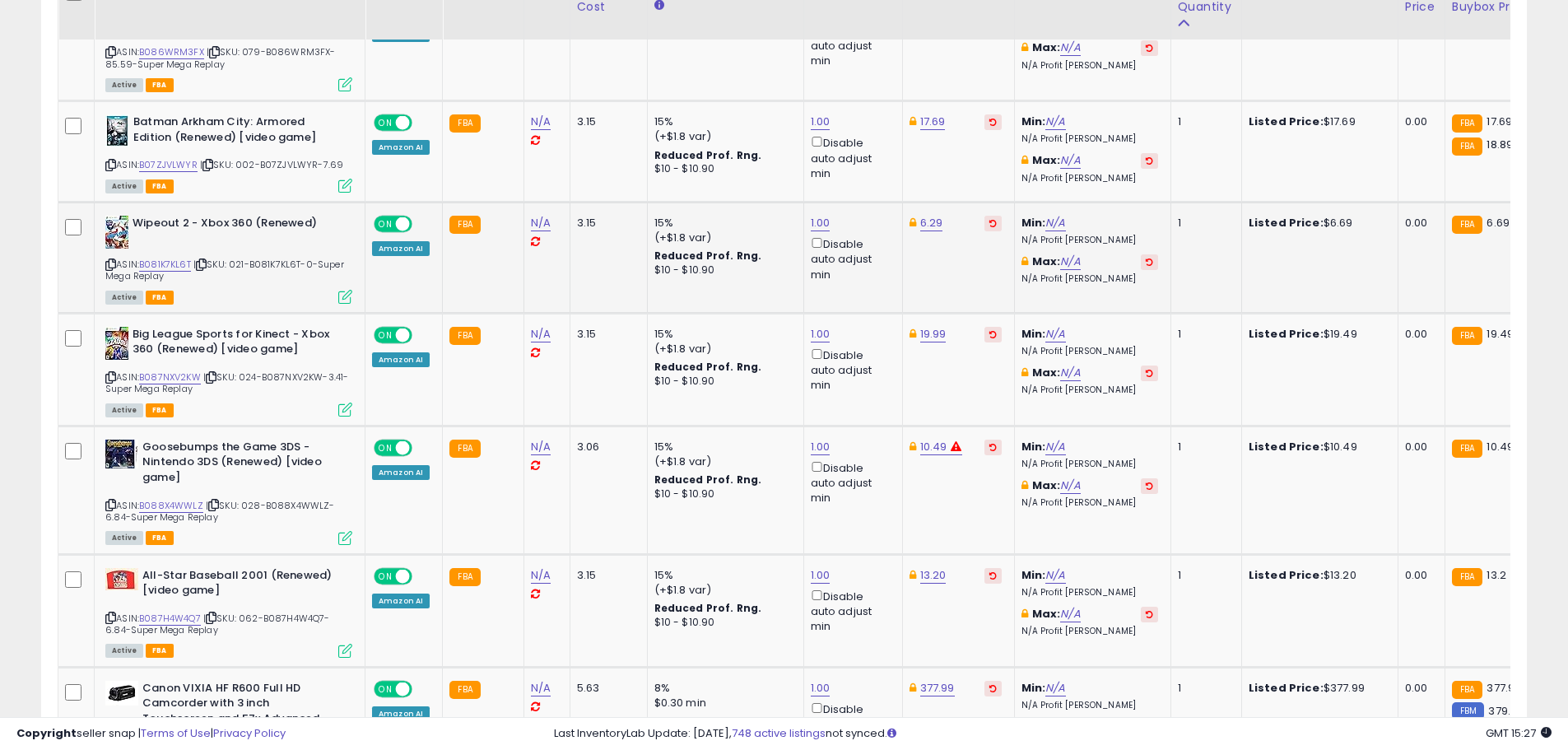
scroll to position [2577, 0]
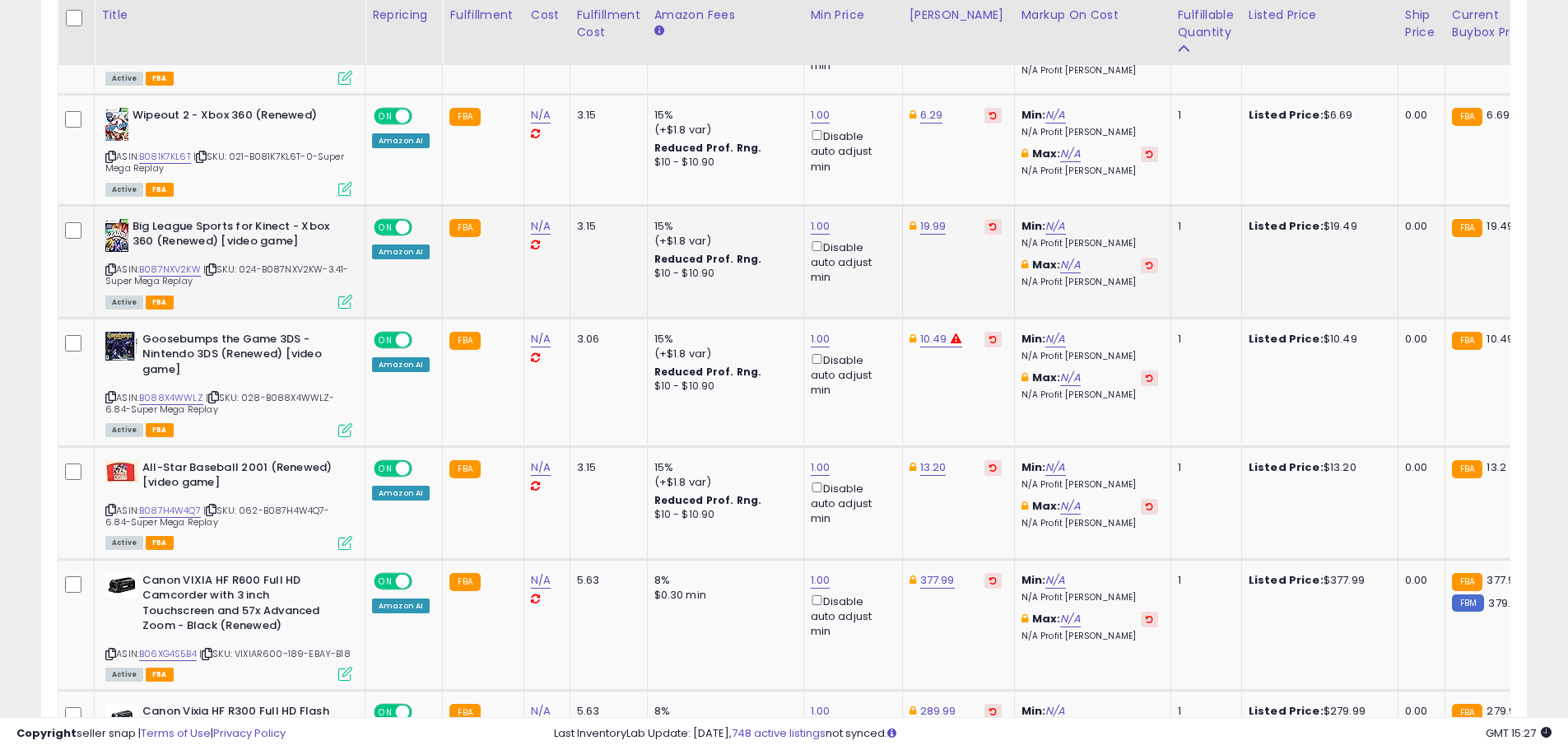
click at [940, 235] on td "19.99" at bounding box center [958, 261] width 112 height 113
click at [930, 226] on link "19.99" at bounding box center [934, 226] width 26 height 16
drag, startPoint x: 897, startPoint y: 176, endPoint x: 773, endPoint y: 175, distance: 124.0
type input "*****"
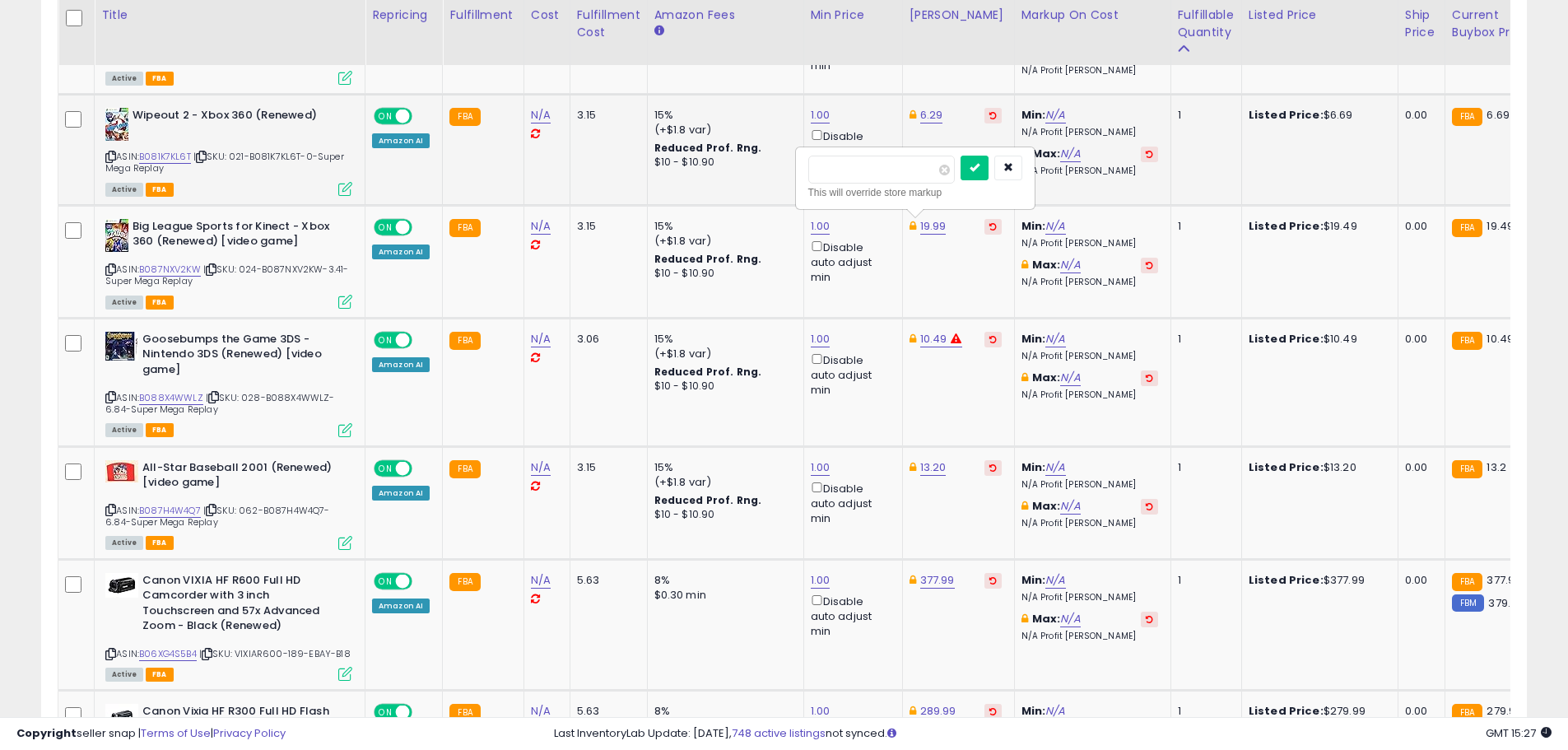
click button "submit" at bounding box center [974, 168] width 28 height 24
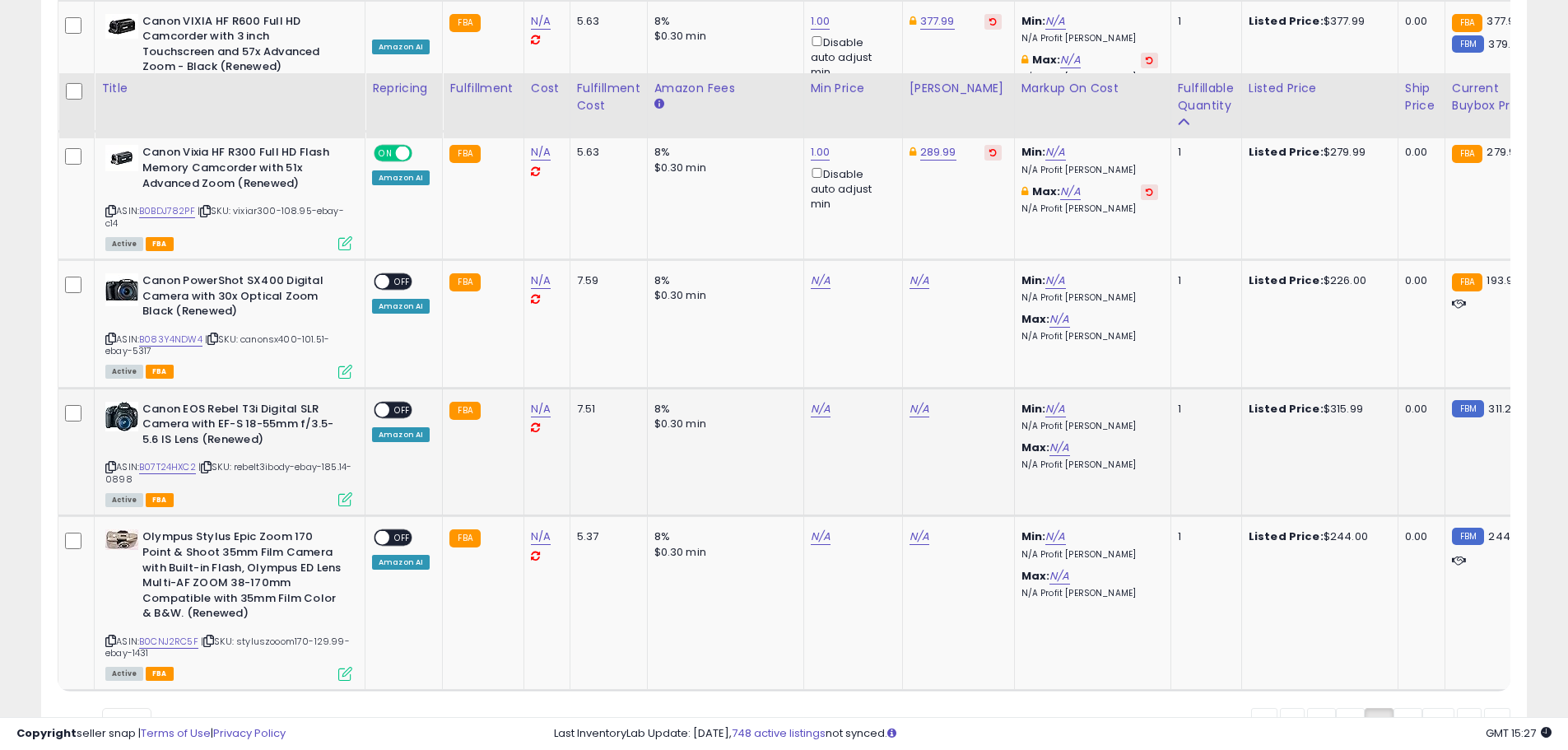
scroll to position [3233, 0]
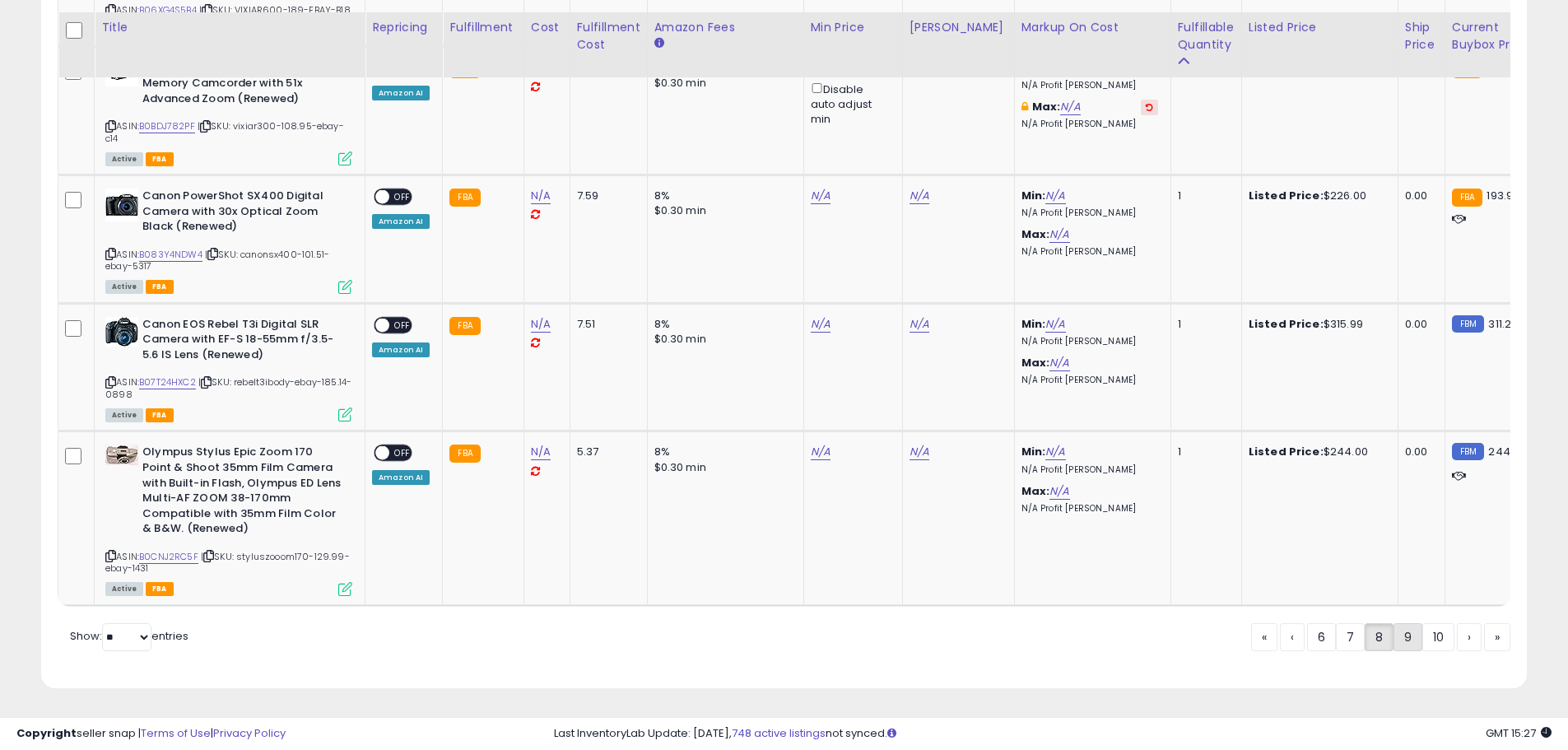
click at [1396, 631] on link "9" at bounding box center [1408, 637] width 29 height 28
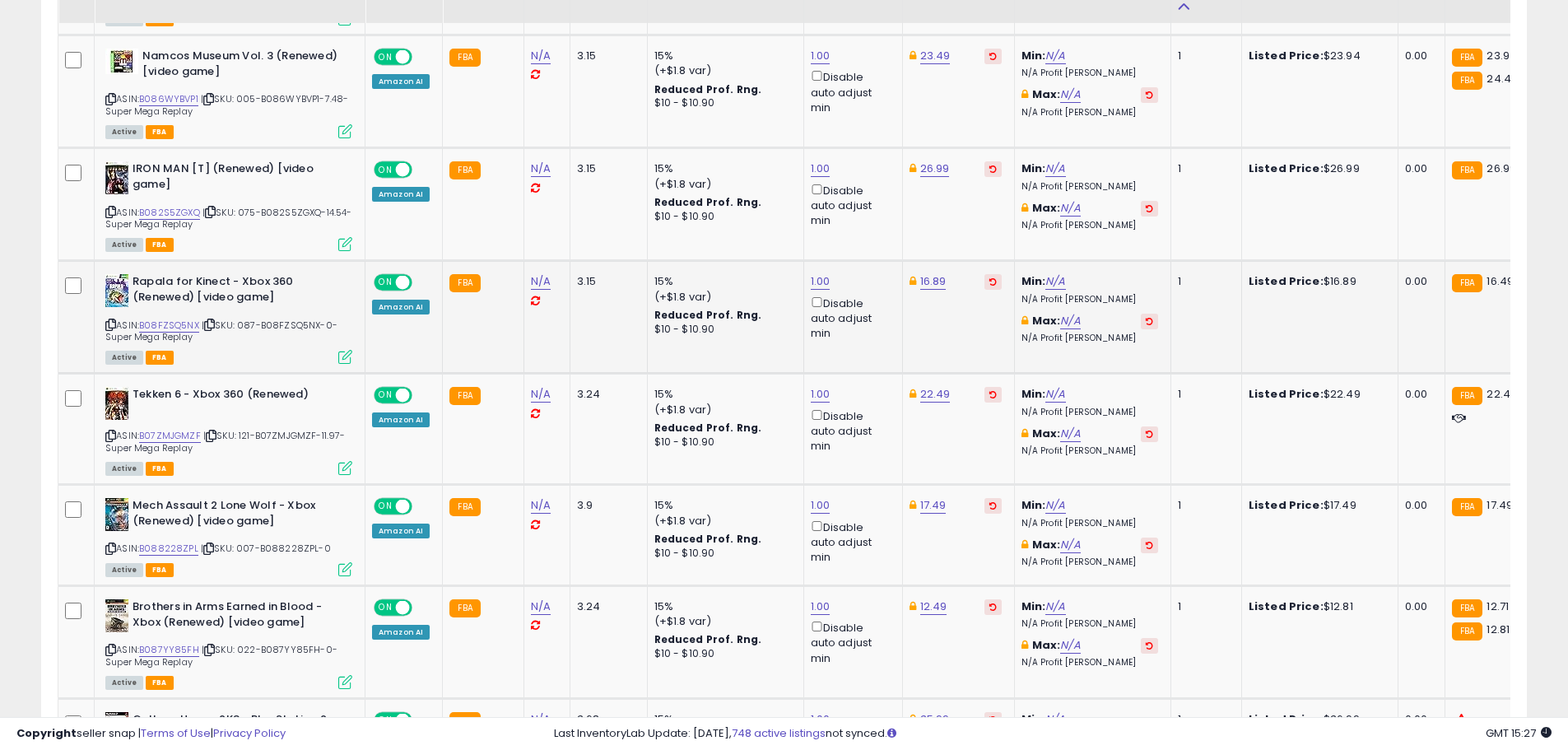
scroll to position [1012, 0]
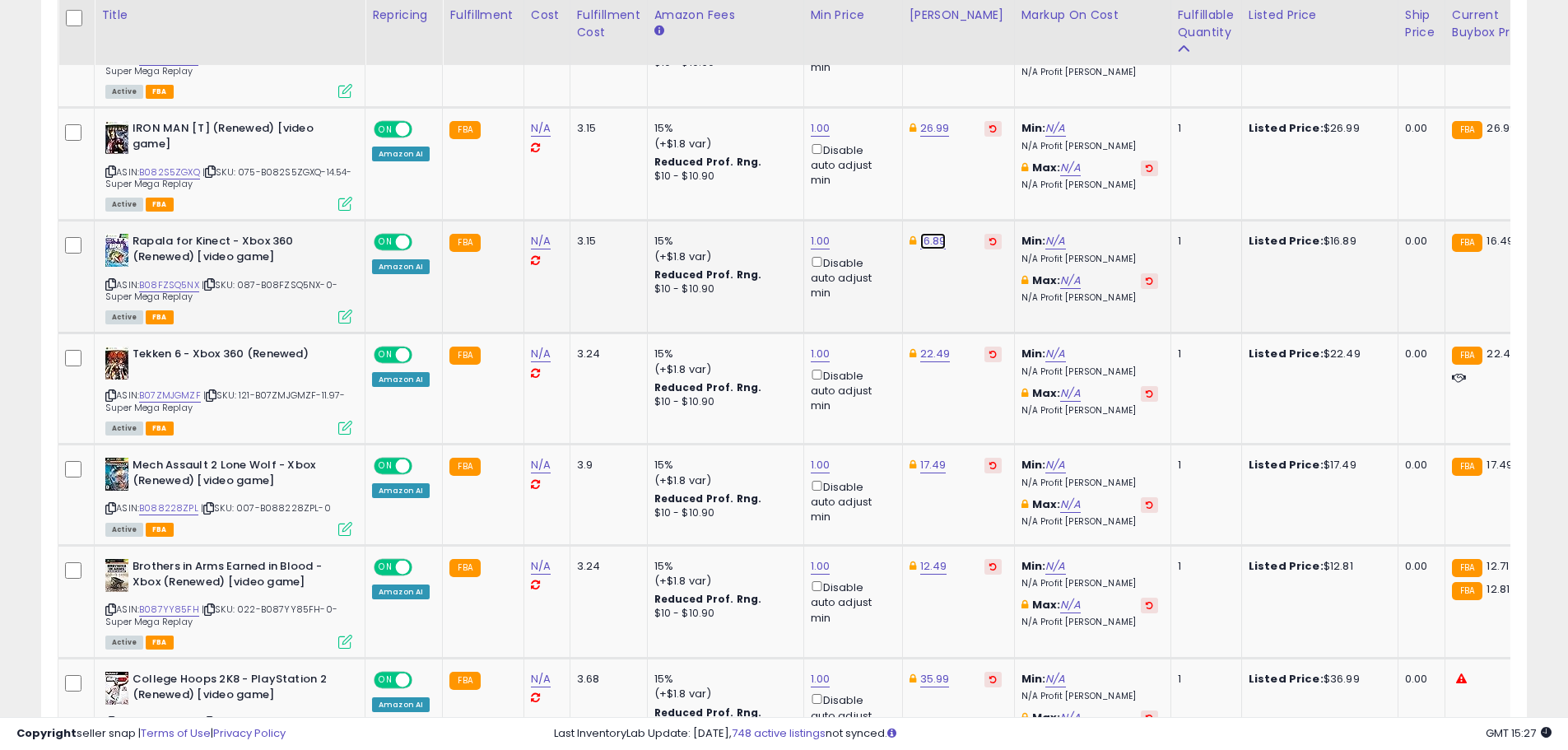
click at [926, 238] on link "16.89" at bounding box center [934, 241] width 26 height 16
type input "*****"
click button "submit" at bounding box center [974, 183] width 28 height 24
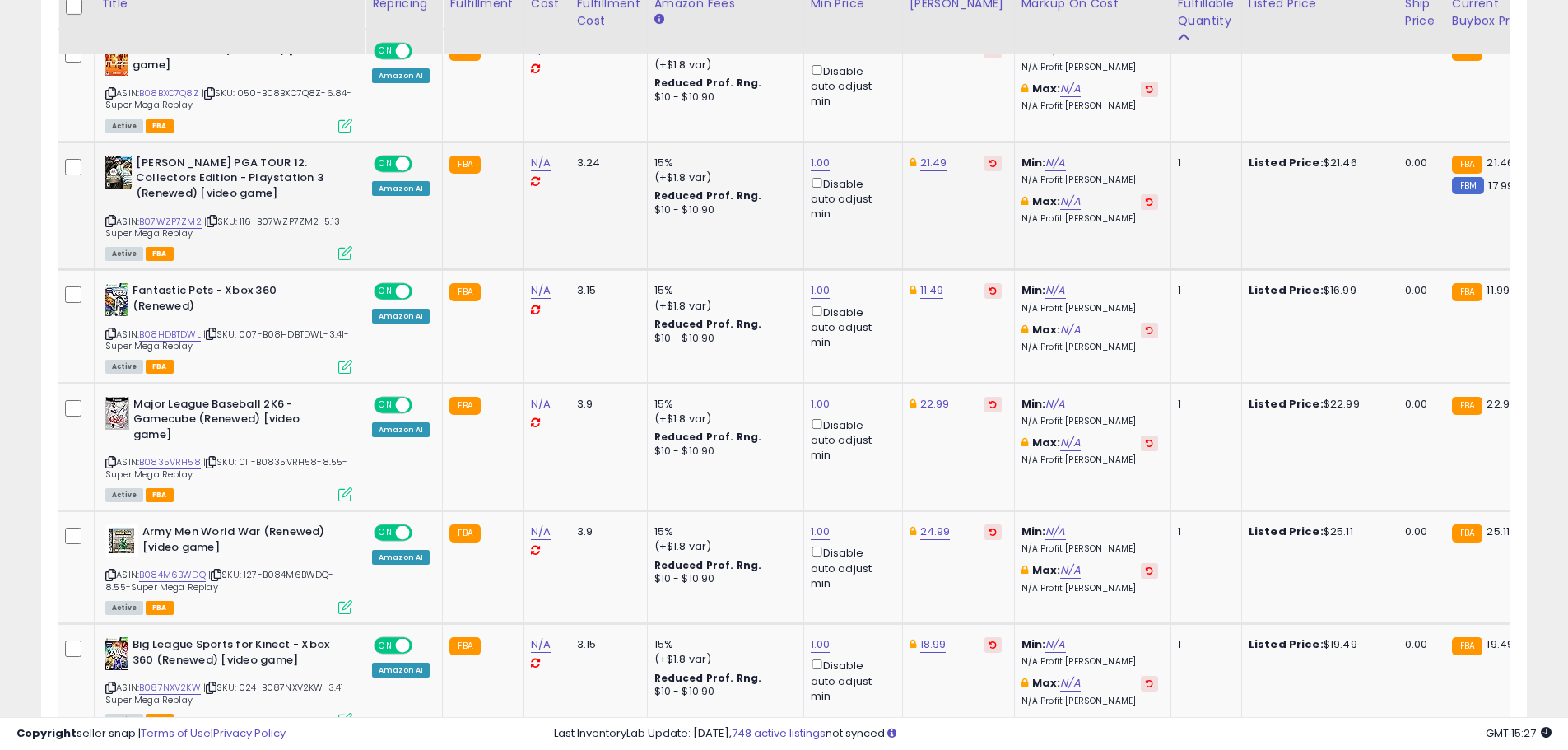
scroll to position [1918, 0]
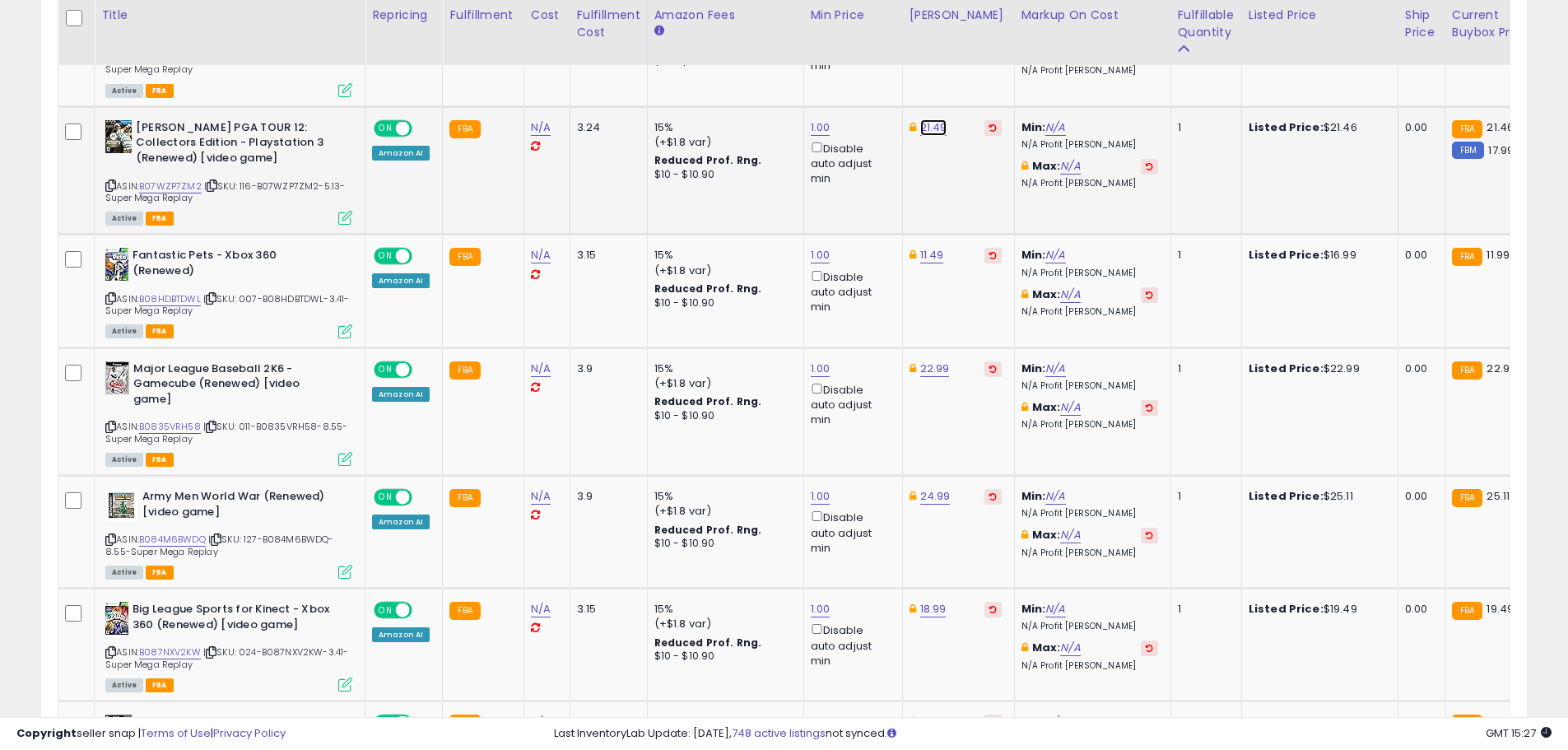
click at [921, 131] on link "21.49" at bounding box center [934, 127] width 27 height 16
drag, startPoint x: 880, startPoint y: 75, endPoint x: 799, endPoint y: 76, distance: 81.0
click at [797, 76] on div "***** This will override store markup" at bounding box center [914, 79] width 237 height 60
type input "*****"
click button "submit" at bounding box center [973, 69] width 28 height 24
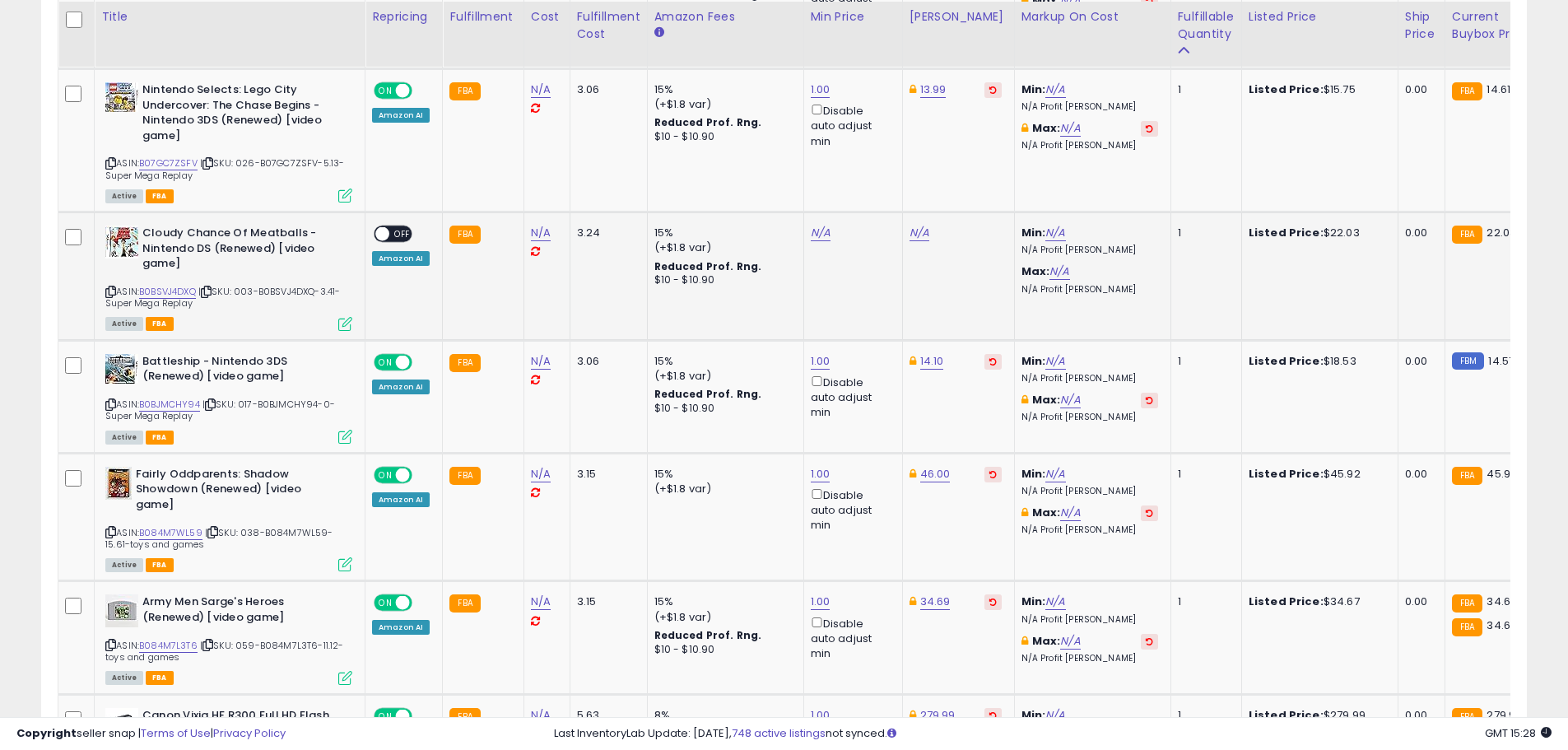
scroll to position [2906, 0]
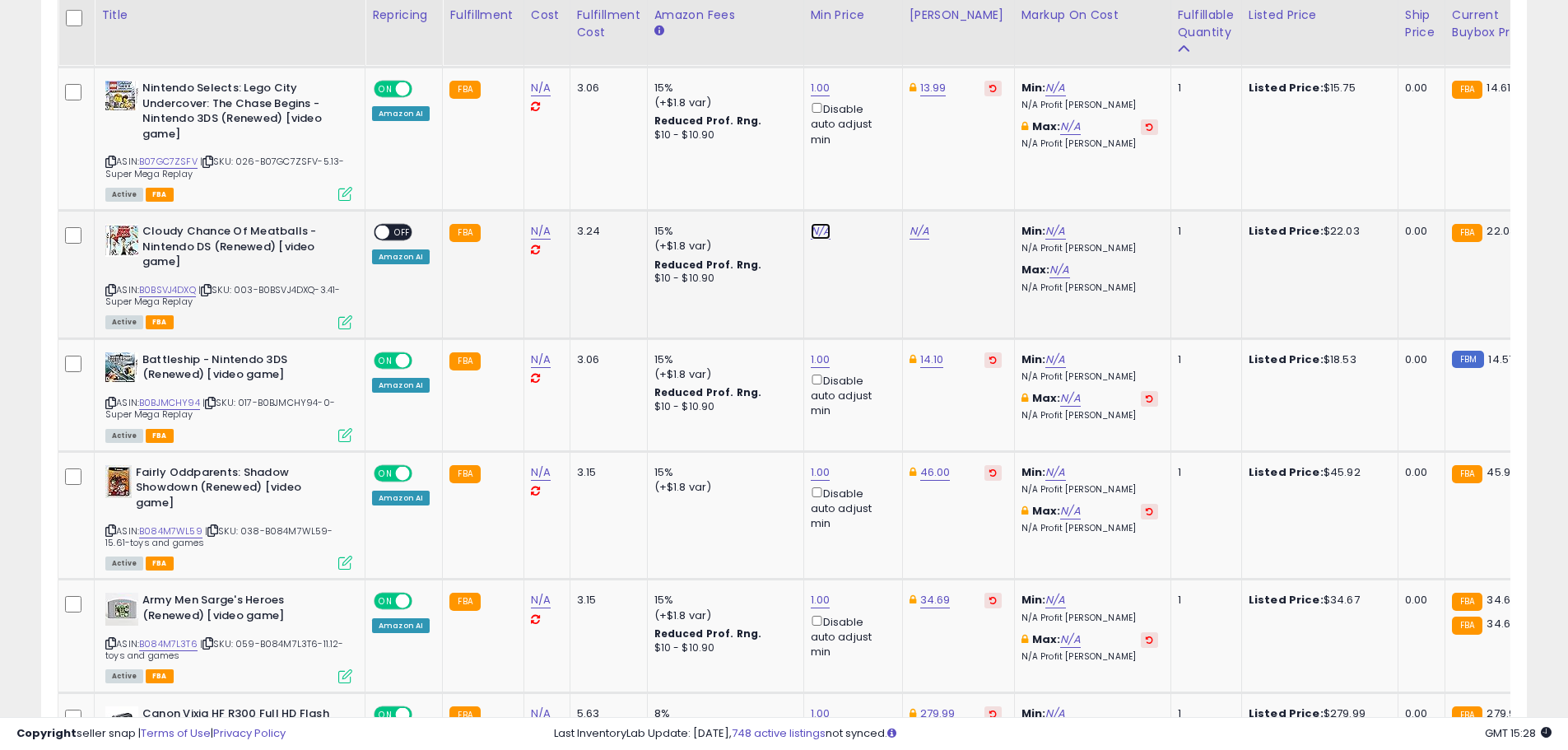
click at [812, 233] on link "N/A" at bounding box center [821, 231] width 20 height 16
type input "**"
click at [866, 173] on icon "submit" at bounding box center [861, 172] width 10 height 10
click at [817, 232] on link "12.00" at bounding box center [824, 231] width 26 height 16
drag, startPoint x: 748, startPoint y: 176, endPoint x: 714, endPoint y: 174, distance: 34.1
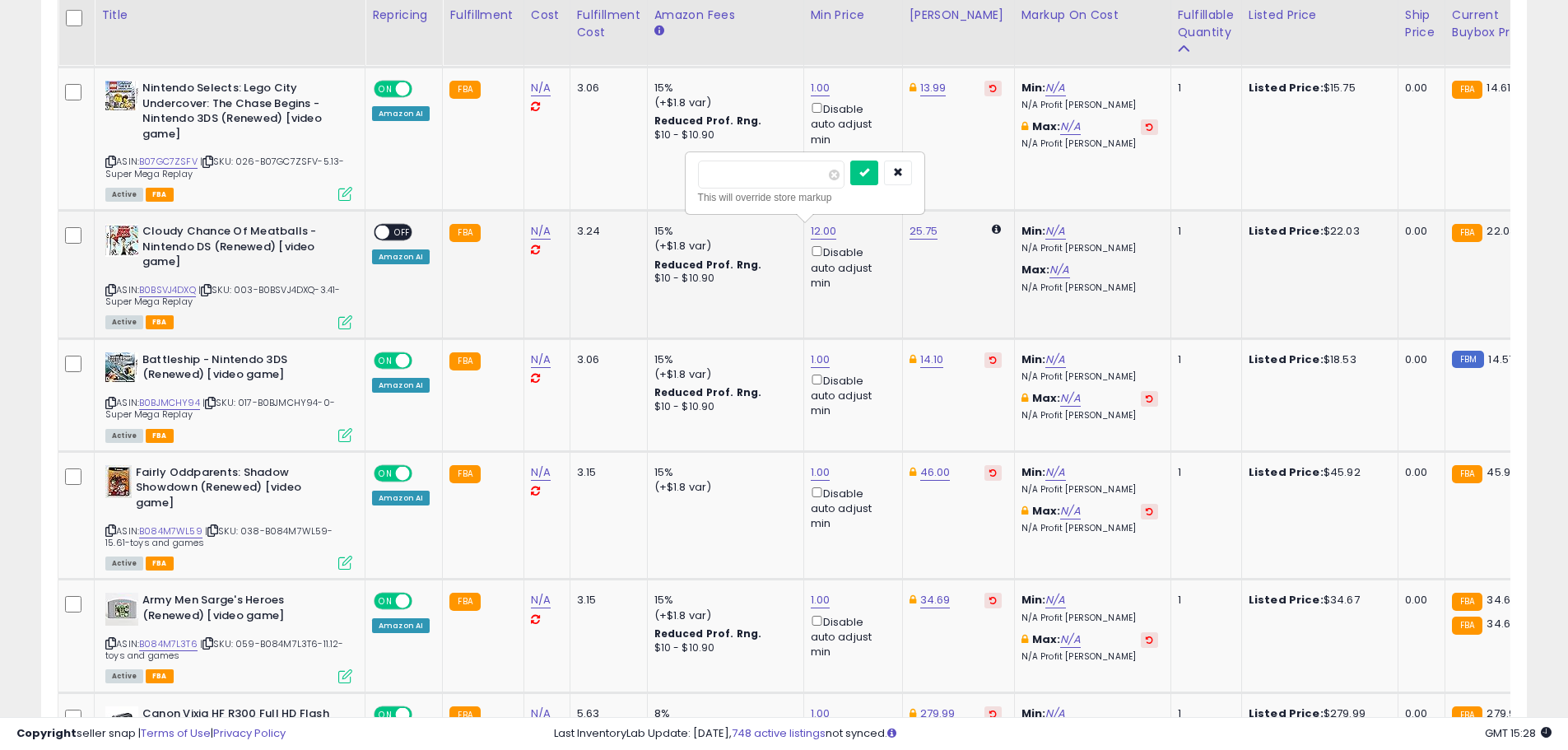
click at [714, 174] on input "*****" at bounding box center [771, 174] width 146 height 28
type input "*"
click at [869, 171] on icon "submit" at bounding box center [864, 172] width 10 height 10
click at [927, 231] on link "25.75" at bounding box center [924, 231] width 29 height 16
drag, startPoint x: 843, startPoint y: 168, endPoint x: 791, endPoint y: 166, distance: 52.0
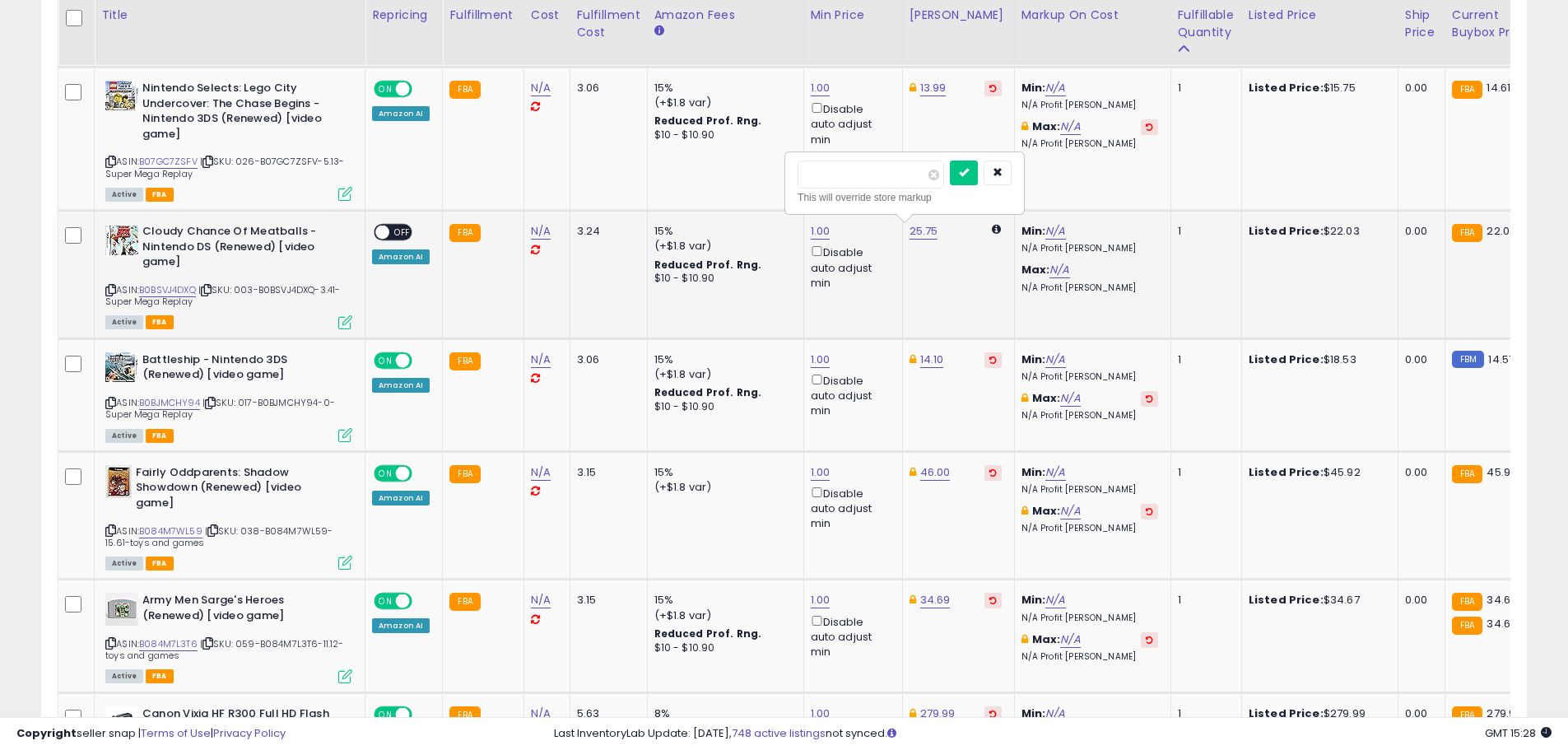
click at [791, 166] on div "***** This will override store markup" at bounding box center [905, 183] width 237 height 60
type input "*****"
click button "submit" at bounding box center [964, 173] width 28 height 24
click at [378, 230] on span at bounding box center [382, 232] width 14 height 14
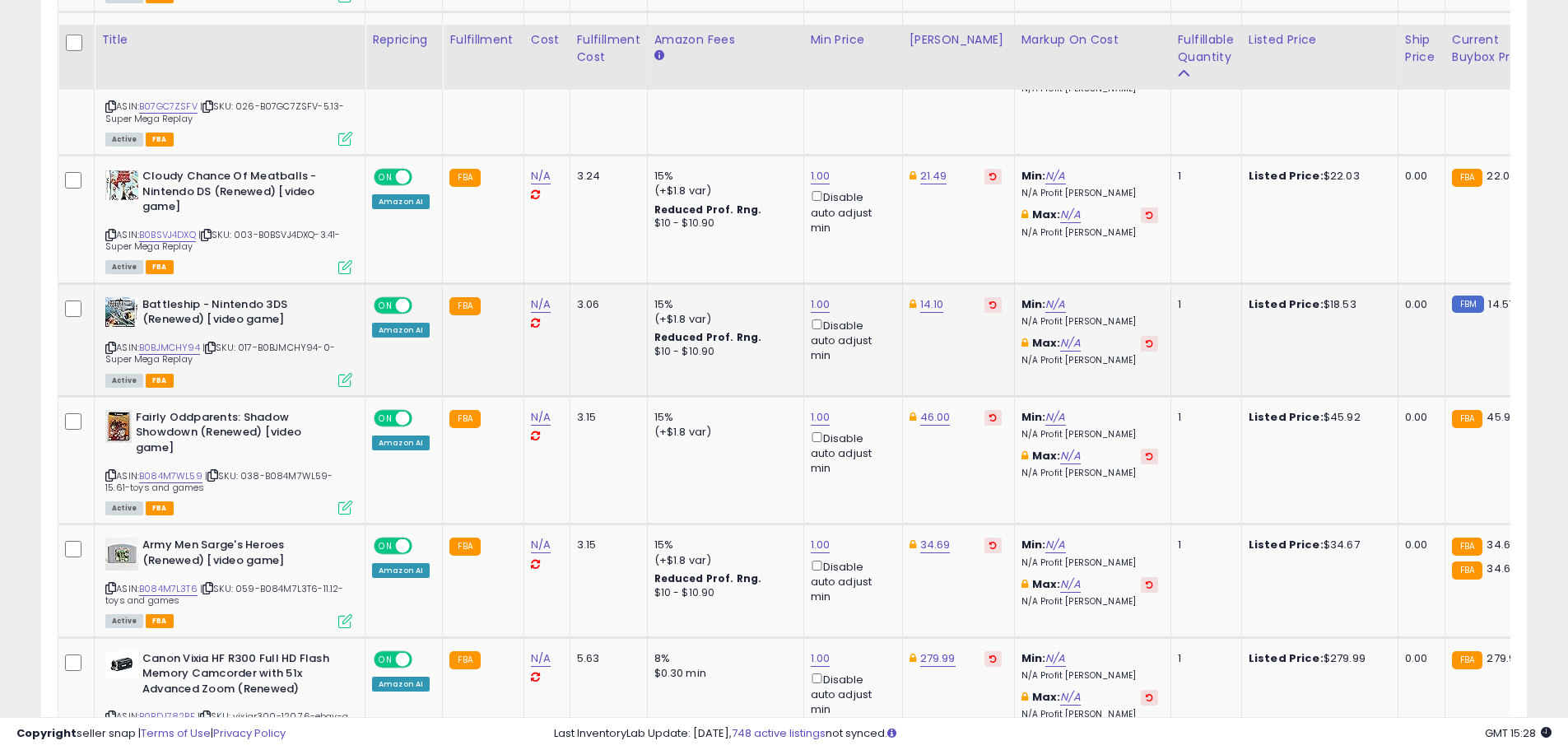
scroll to position [3071, 0]
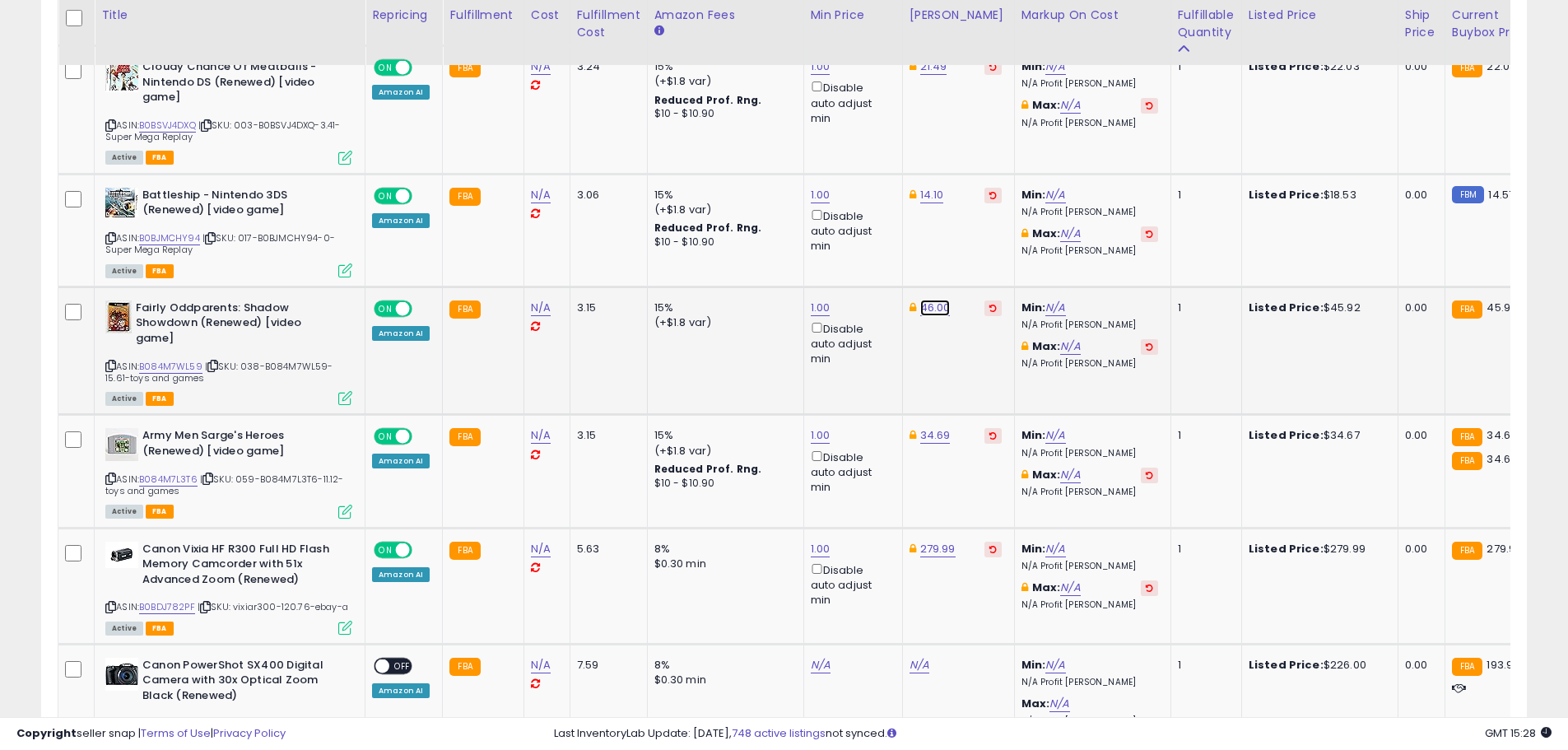
click at [928, 309] on link "46.00" at bounding box center [935, 308] width 30 height 16
drag, startPoint x: 901, startPoint y: 249, endPoint x: 790, endPoint y: 250, distance: 111.0
type input "*****"
click button "submit" at bounding box center [976, 250] width 28 height 24
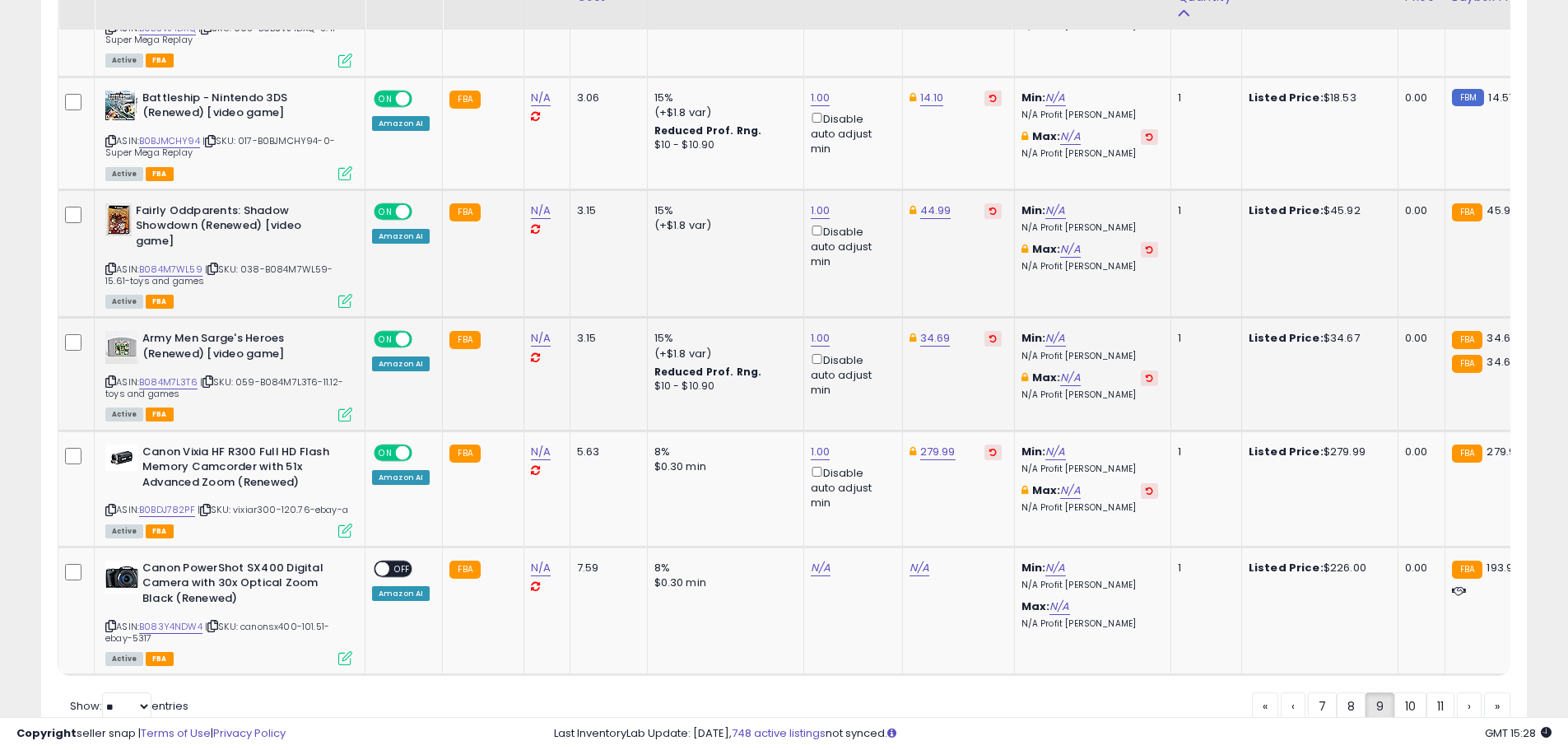
scroll to position [3250, 0]
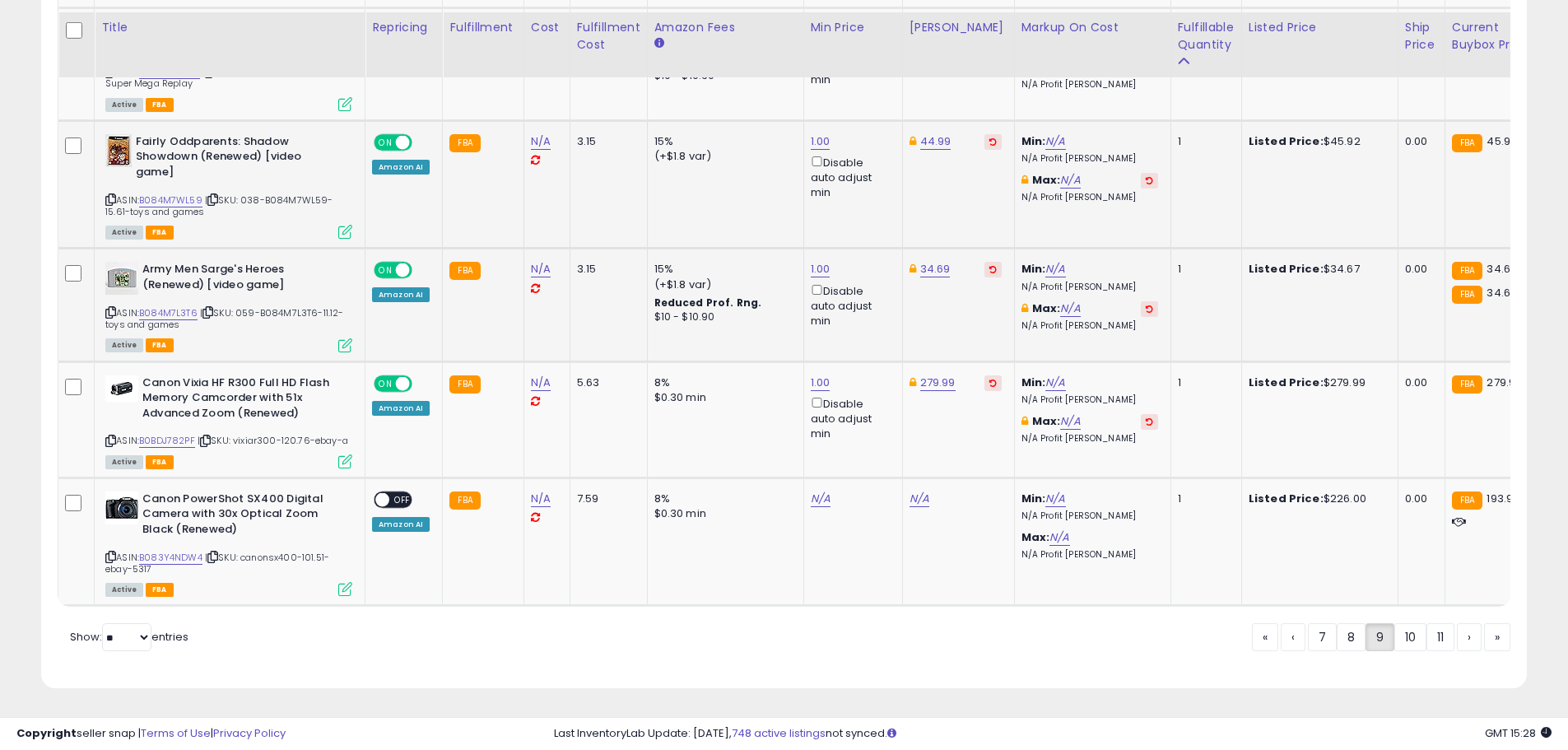
click at [936, 249] on td "34.69" at bounding box center [958, 305] width 112 height 113
click at [927, 276] on td "34.69" at bounding box center [958, 305] width 112 height 113
click at [927, 261] on link "34.69" at bounding box center [935, 269] width 30 height 16
drag, startPoint x: 889, startPoint y: 205, endPoint x: 782, endPoint y: 201, distance: 107.1
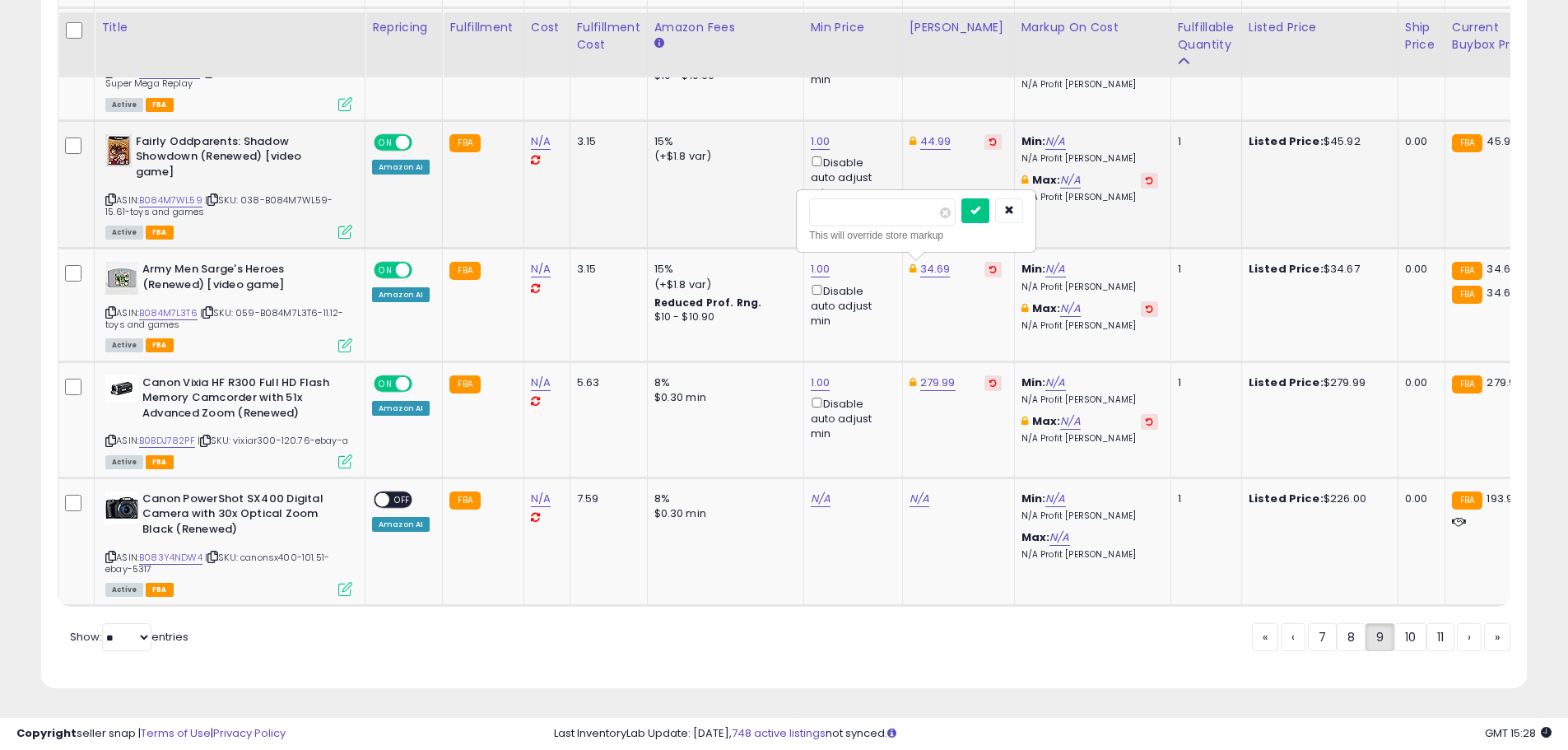
type input "*****"
click button "submit" at bounding box center [975, 211] width 28 height 24
click at [1413, 636] on link "10" at bounding box center [1410, 637] width 32 height 28
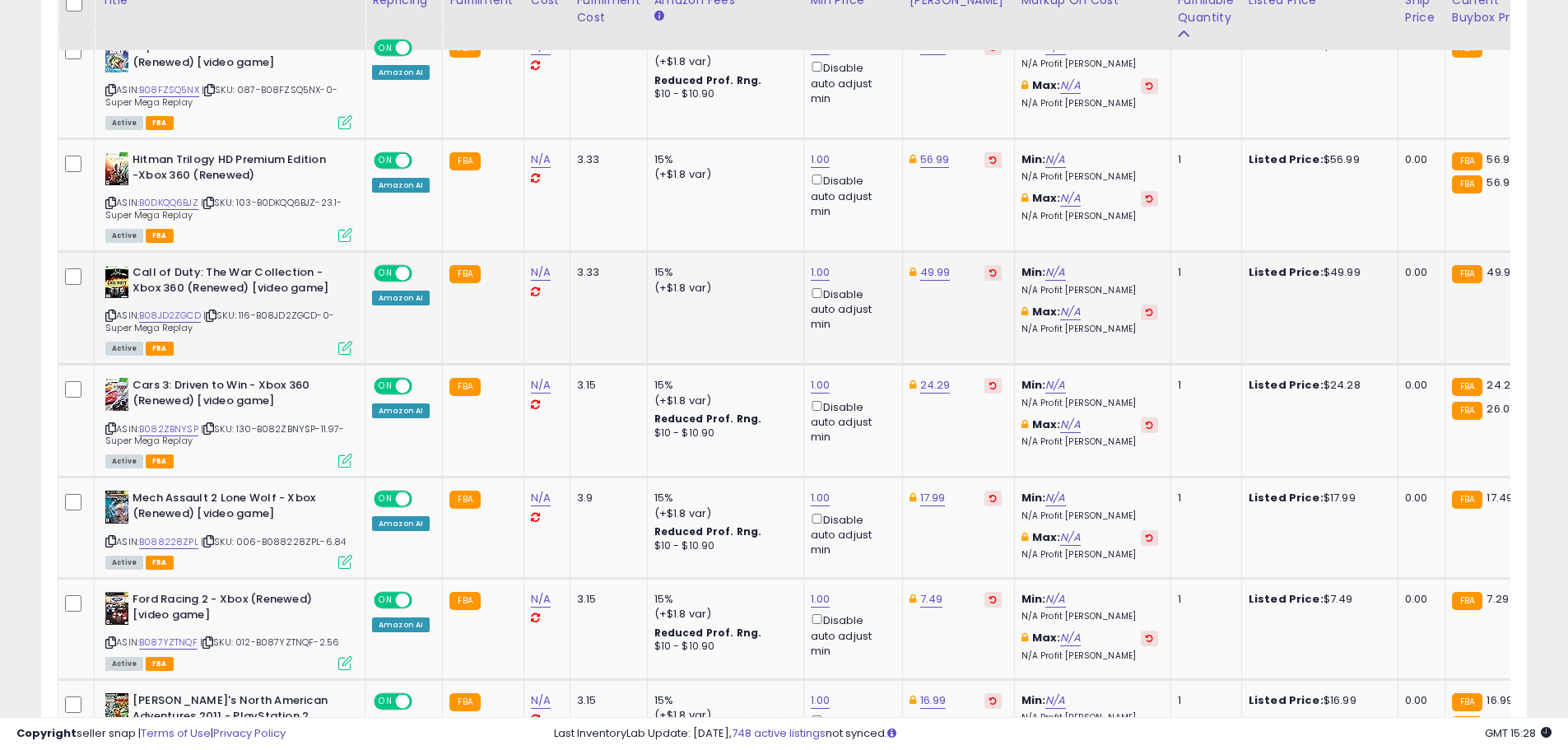
scroll to position [1177, 0]
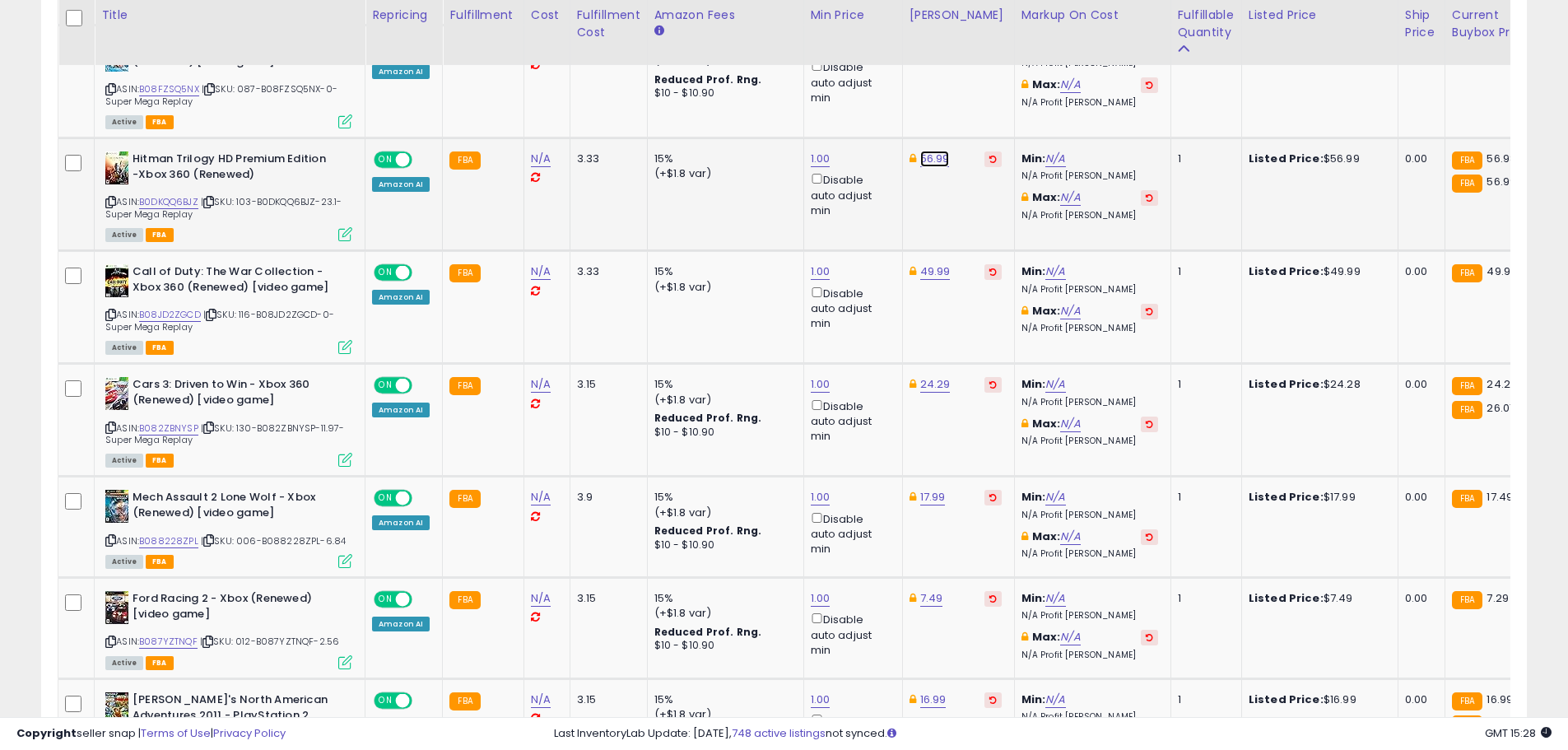
click at [937, 158] on link "56.99" at bounding box center [935, 159] width 29 height 16
drag, startPoint x: 859, startPoint y: 98, endPoint x: 779, endPoint y: 95, distance: 80.1
type input "*****"
click button "submit" at bounding box center [976, 101] width 28 height 24
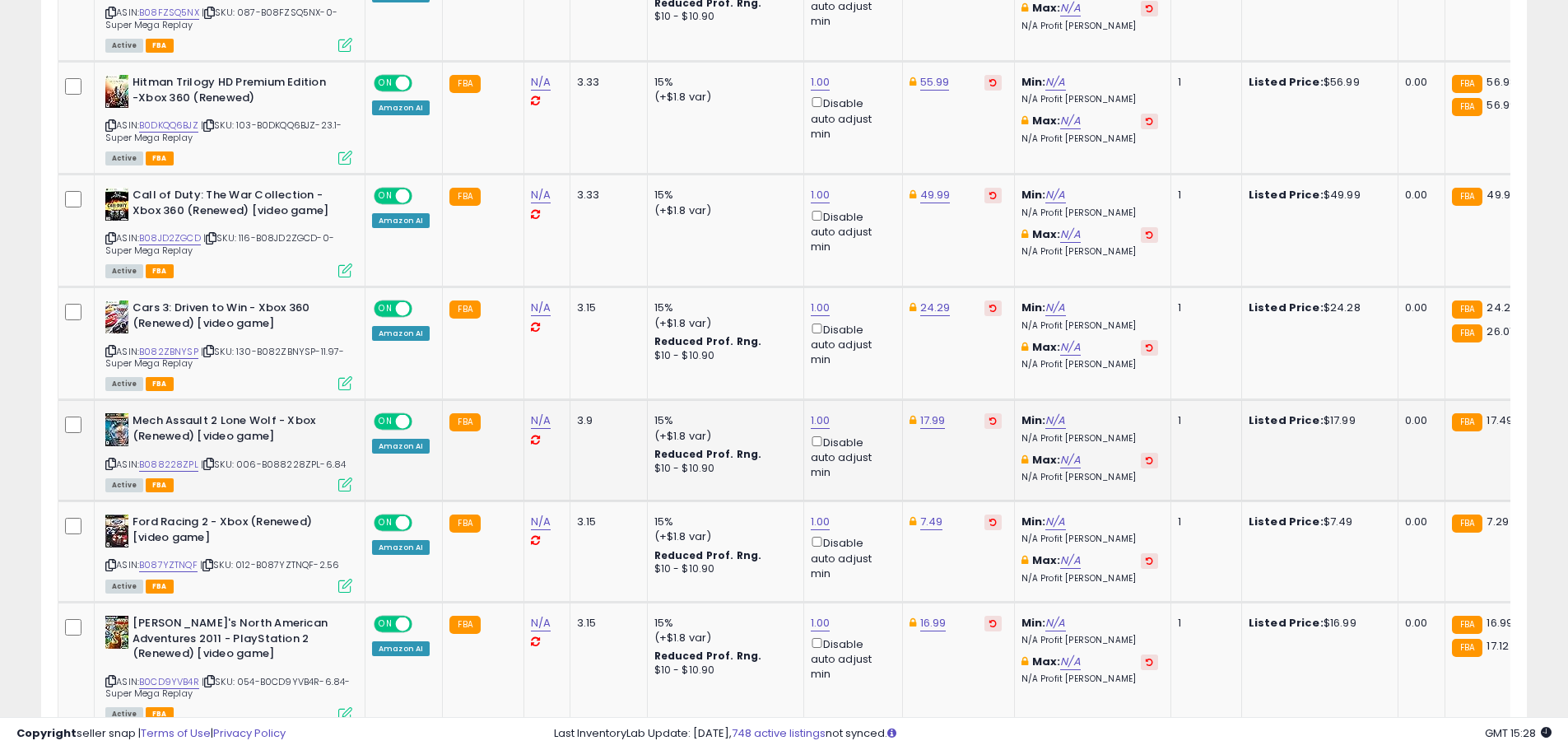
scroll to position [1341, 0]
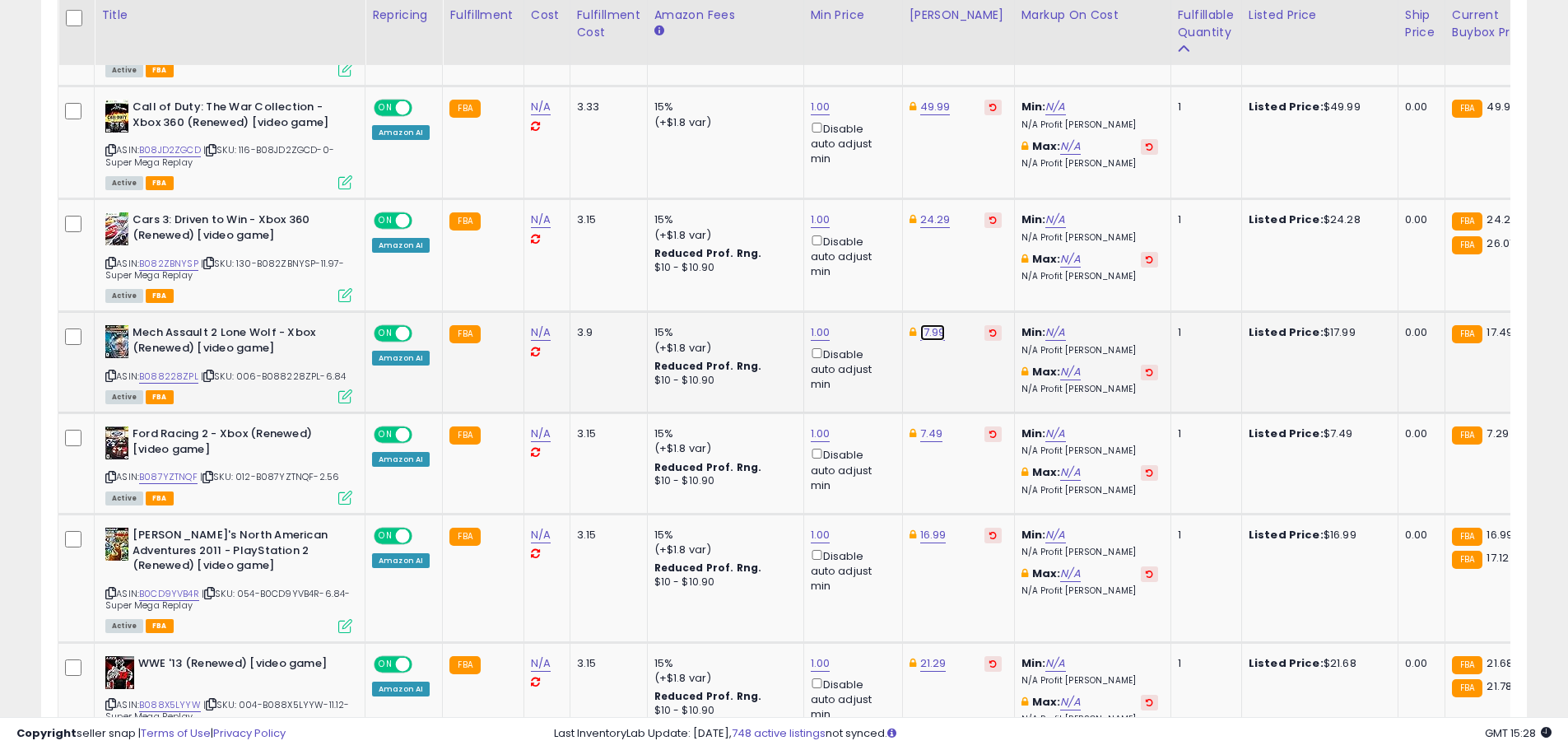
click at [933, 331] on link "17.99" at bounding box center [933, 332] width 25 height 16
drag, startPoint x: 823, startPoint y: 269, endPoint x: 796, endPoint y: 266, distance: 27.2
click at [796, 266] on div "***** This will override store markup" at bounding box center [914, 284] width 237 height 60
type input "*****"
click button "submit" at bounding box center [973, 274] width 28 height 24
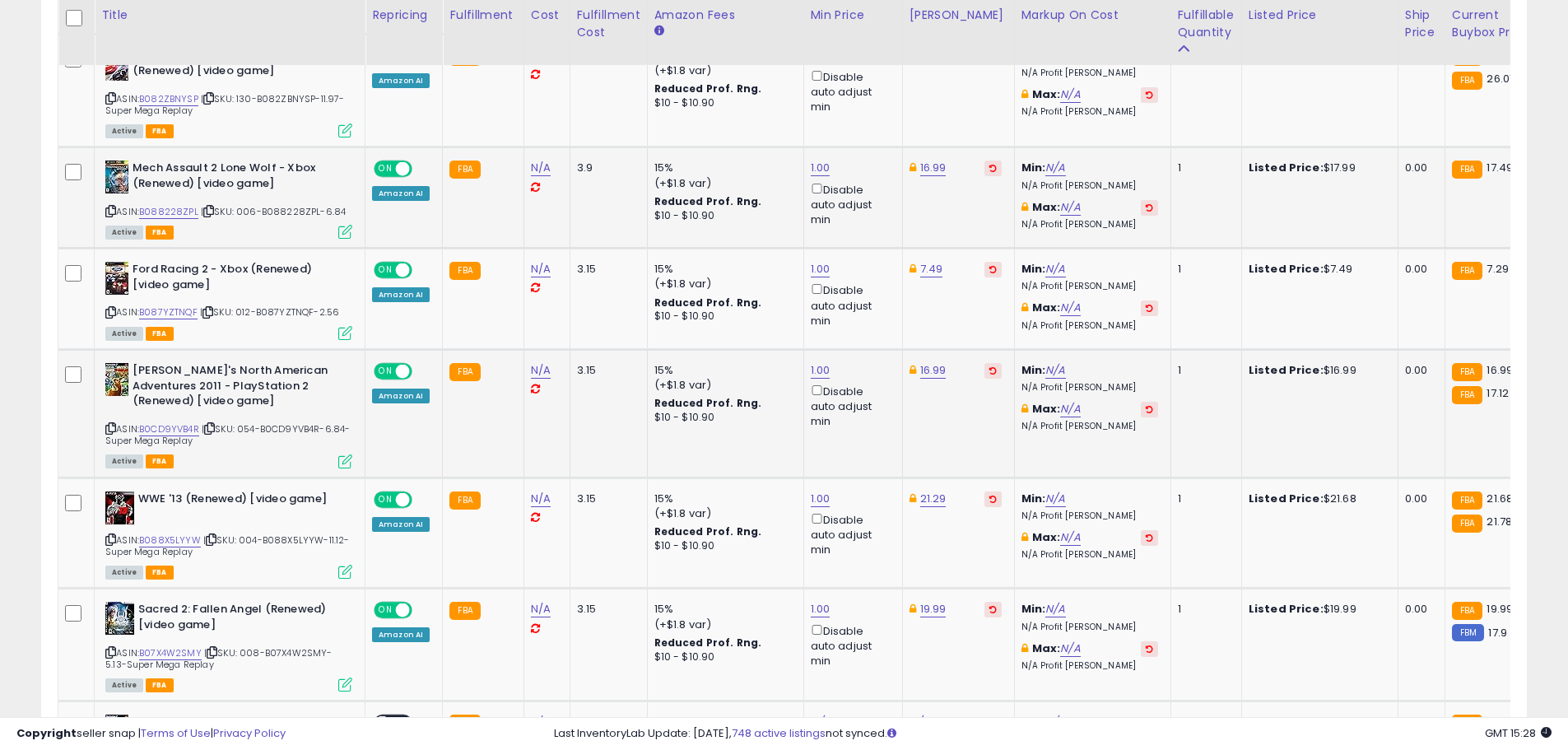
scroll to position [1588, 0]
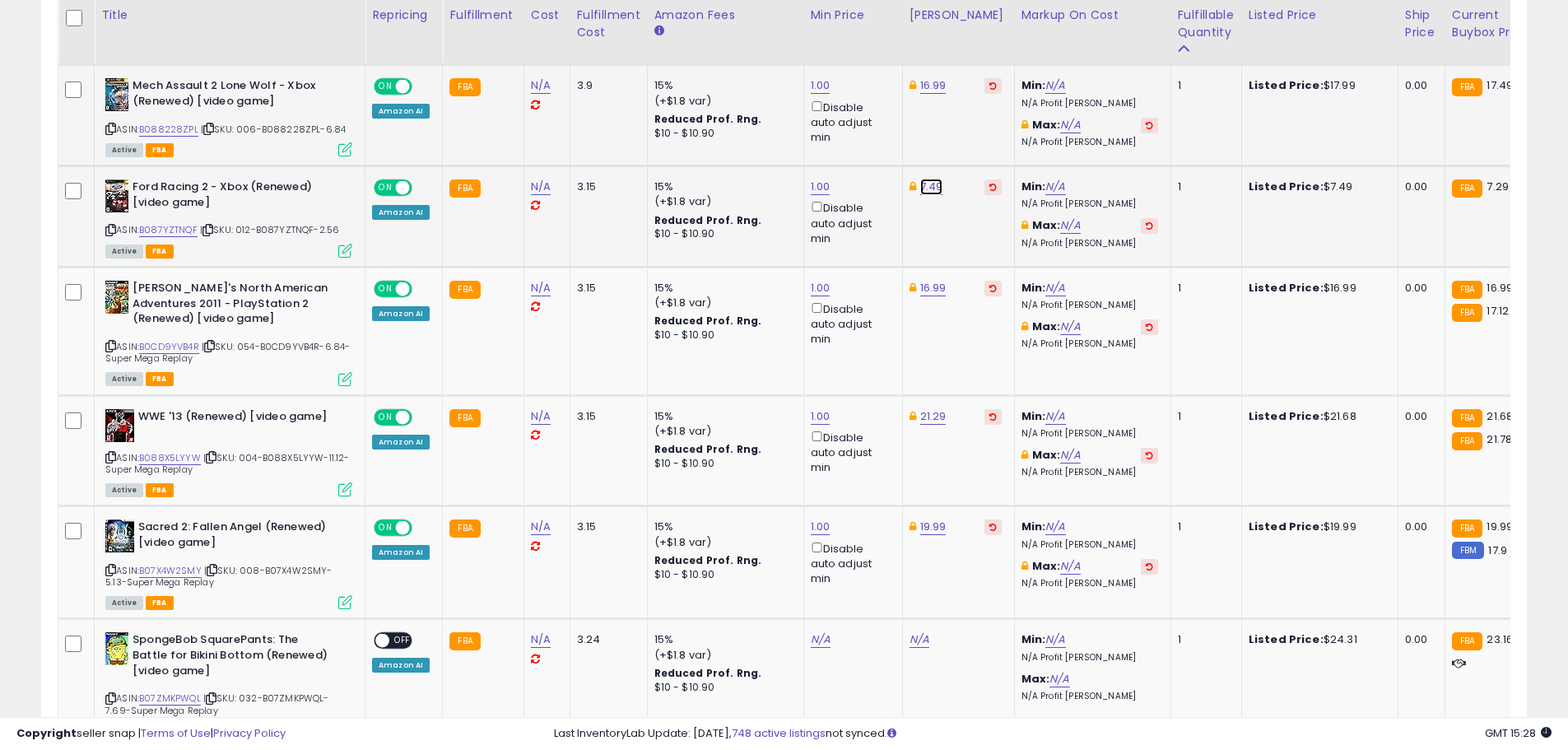
click at [925, 189] on link "7.49" at bounding box center [932, 186] width 23 height 16
drag, startPoint x: 840, startPoint y: 134, endPoint x: 795, endPoint y: 137, distance: 45.1
click at [791, 135] on tbody "Rayman 3D - Nintendo 3DS (Renewed) [video game] ASIN: B08KFKZBCS | SKU: 293-B08…" at bounding box center [1310, 726] width 2504 height 2900
type input "****"
click button "submit" at bounding box center [973, 128] width 28 height 24
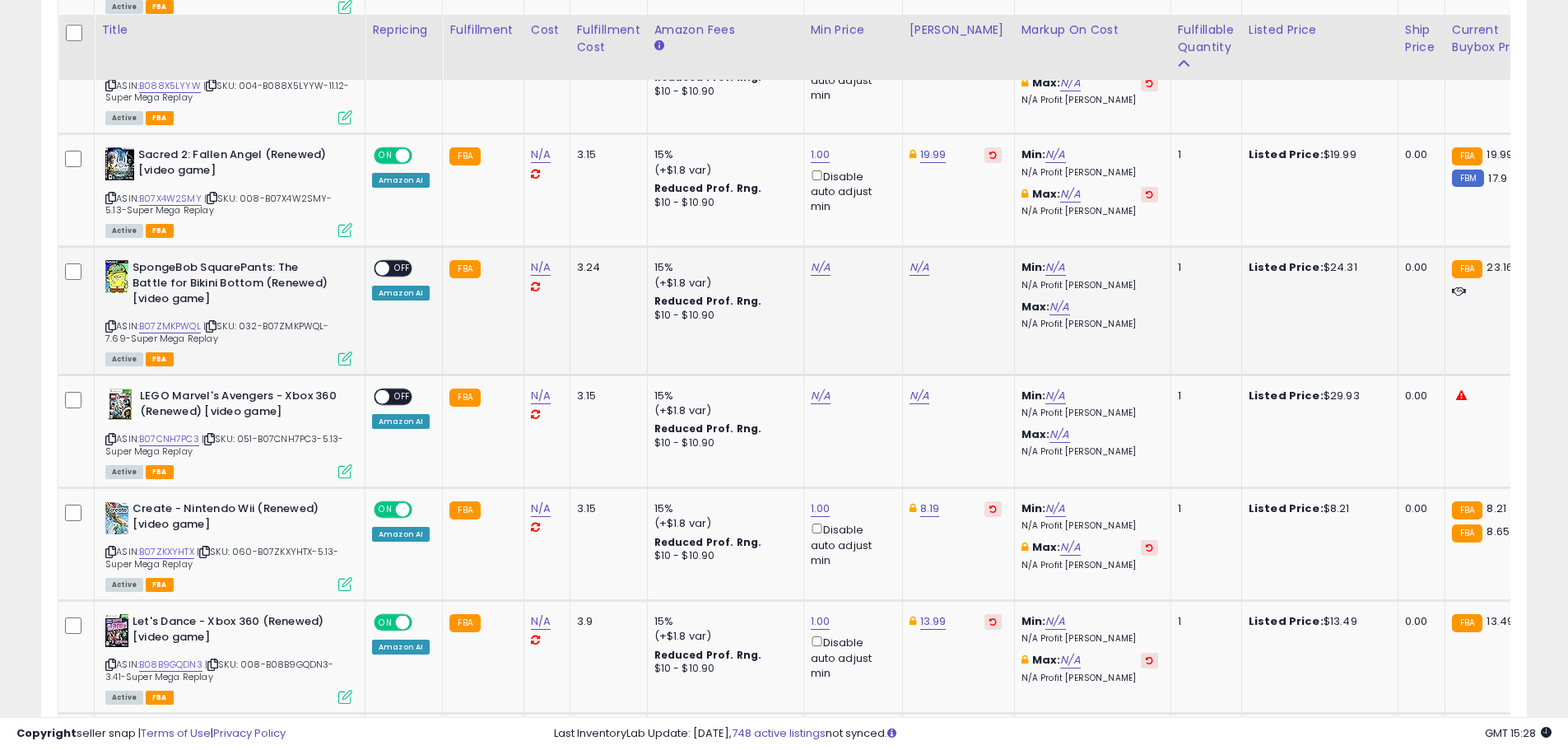
scroll to position [2000, 0]
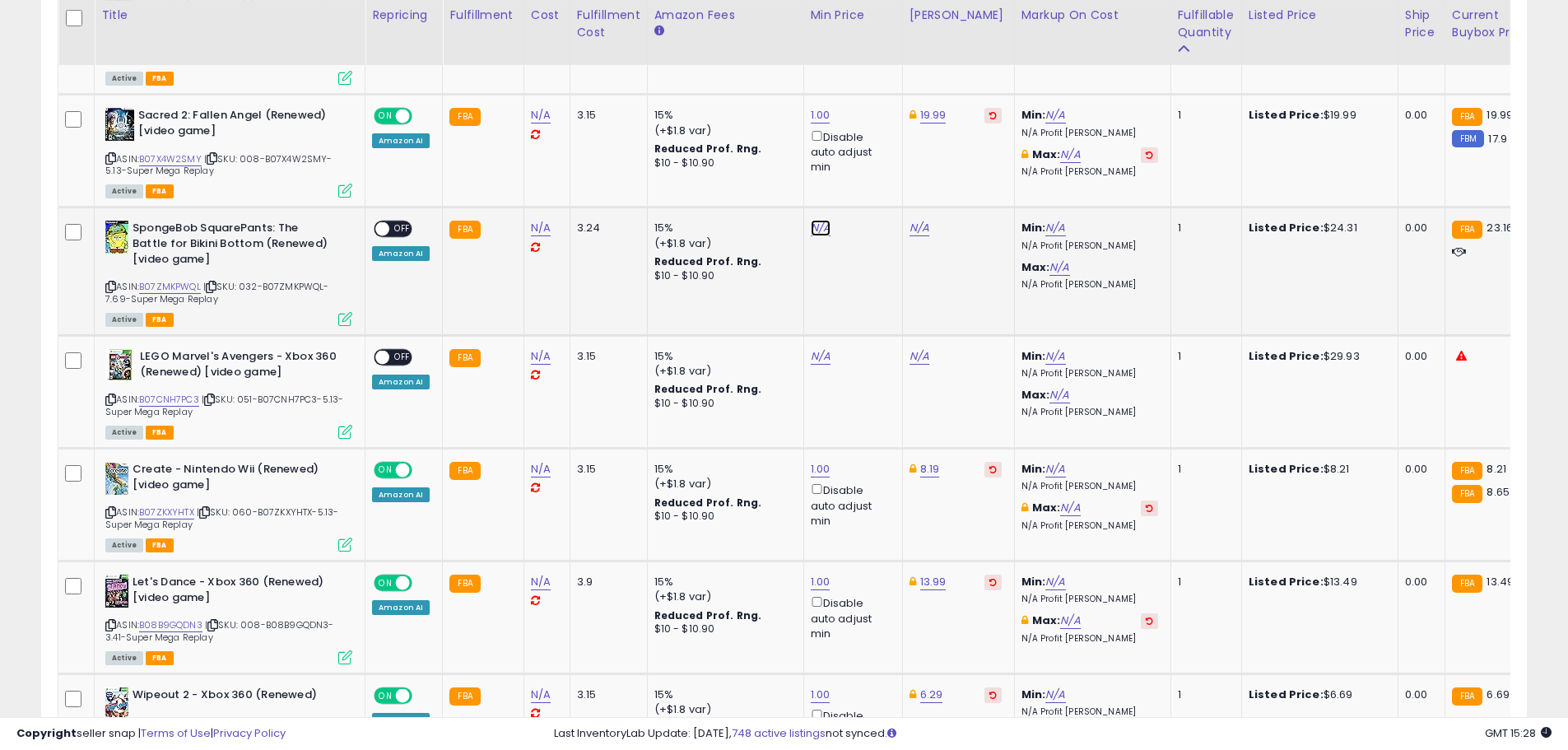
click at [814, 229] on link "N/A" at bounding box center [821, 228] width 20 height 16
type input "*"
drag, startPoint x: 890, startPoint y: 173, endPoint x: 910, endPoint y: 216, distance: 47.4
click at [866, 173] on icon "submit" at bounding box center [861, 168] width 10 height 10
click at [923, 222] on link "26.17" at bounding box center [922, 228] width 25 height 16
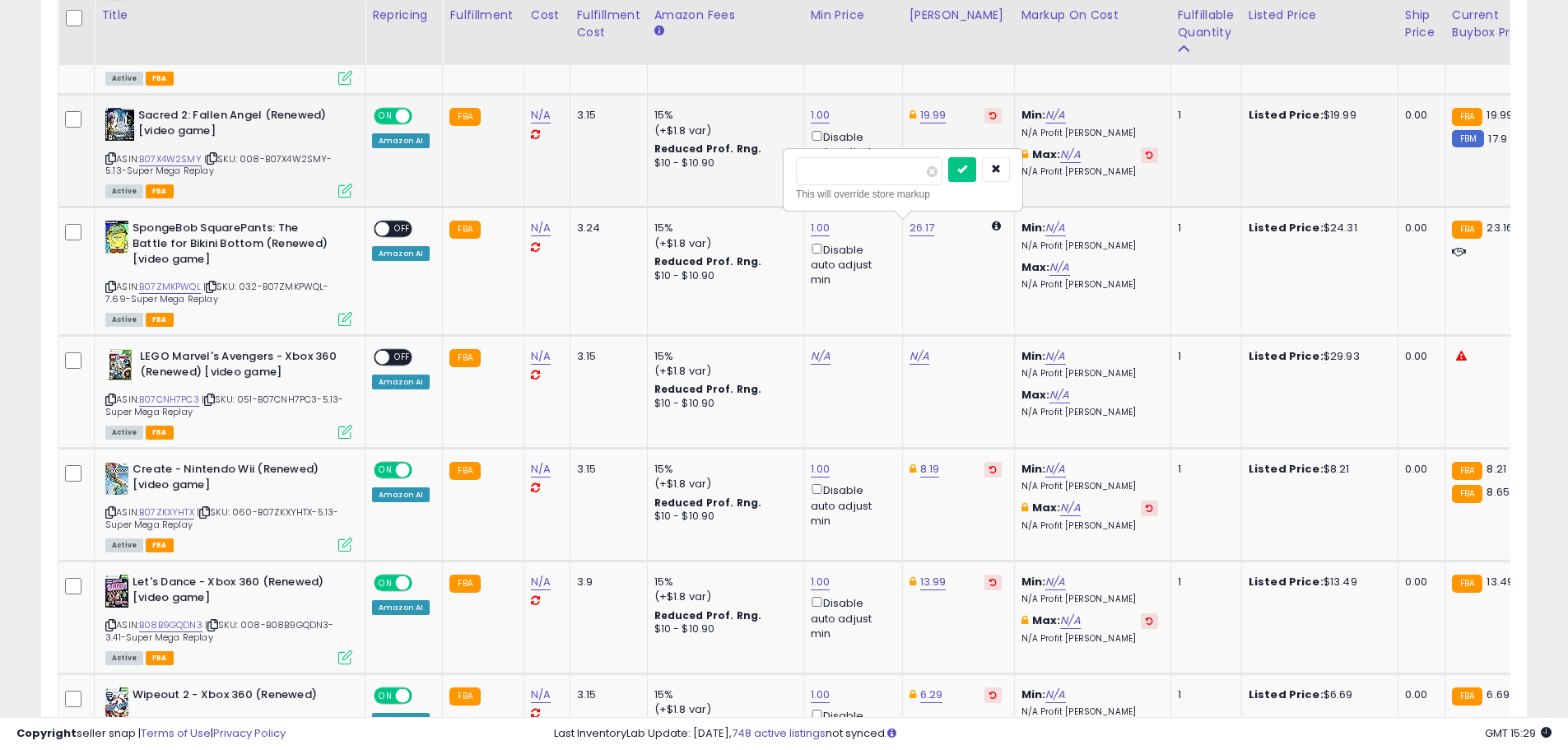
drag, startPoint x: 865, startPoint y: 170, endPoint x: 781, endPoint y: 166, distance: 84.1
click at [781, 166] on tbody "Rayman 3D - Nintendo 3DS (Renewed) [video game] ASIN: B08KFKZBCS | SKU: 293-B08…" at bounding box center [1310, 314] width 2504 height 2900
type input "*****"
click button "submit" at bounding box center [962, 169] width 28 height 24
click at [815, 353] on link "N/A" at bounding box center [821, 356] width 20 height 16
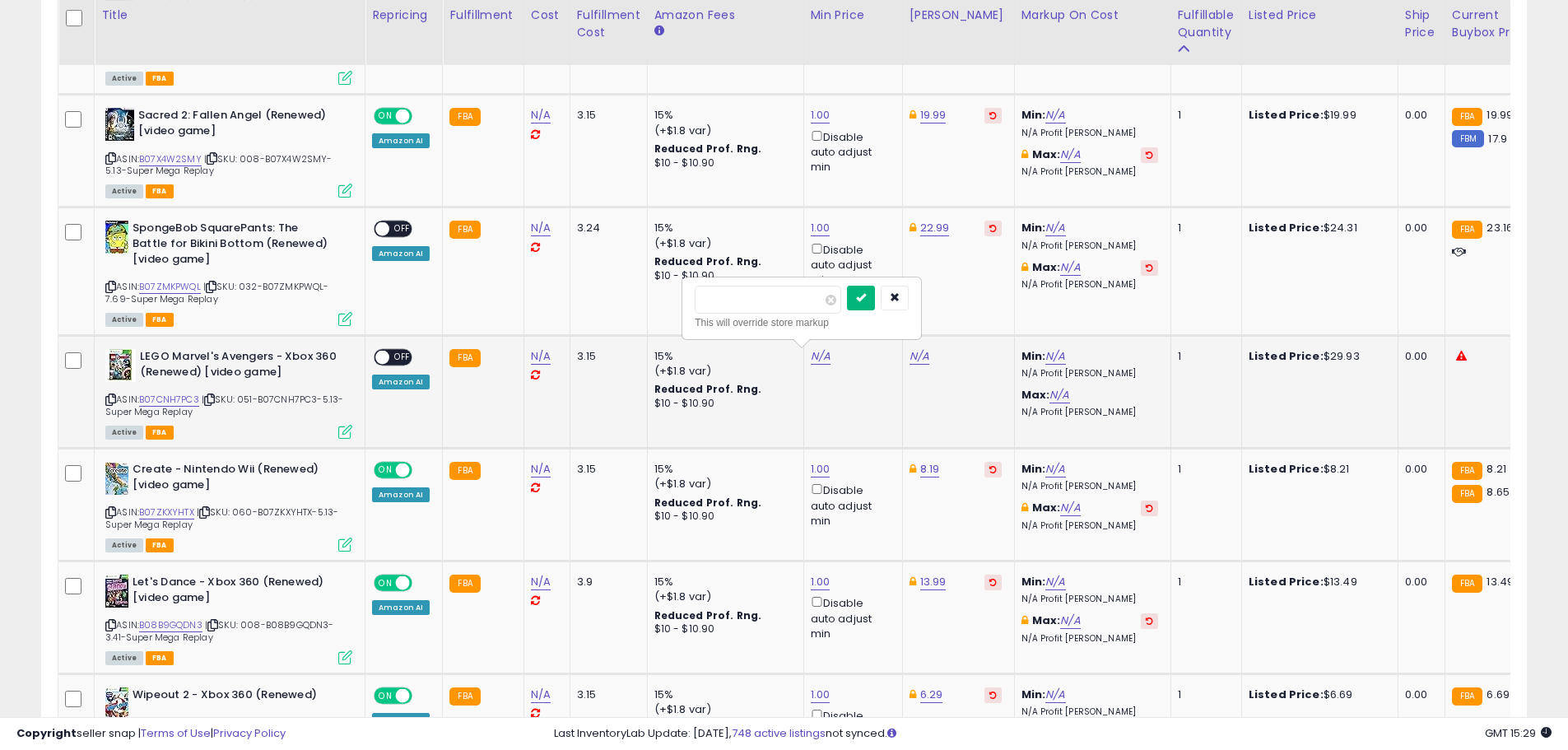
type input "*"
click at [875, 304] on button "submit" at bounding box center [861, 298] width 28 height 24
click at [399, 226] on span "OFF" at bounding box center [402, 229] width 26 height 14
click at [918, 352] on link "39.99" at bounding box center [925, 356] width 29 height 16
drag, startPoint x: 841, startPoint y: 297, endPoint x: 767, endPoint y: 301, distance: 74.1
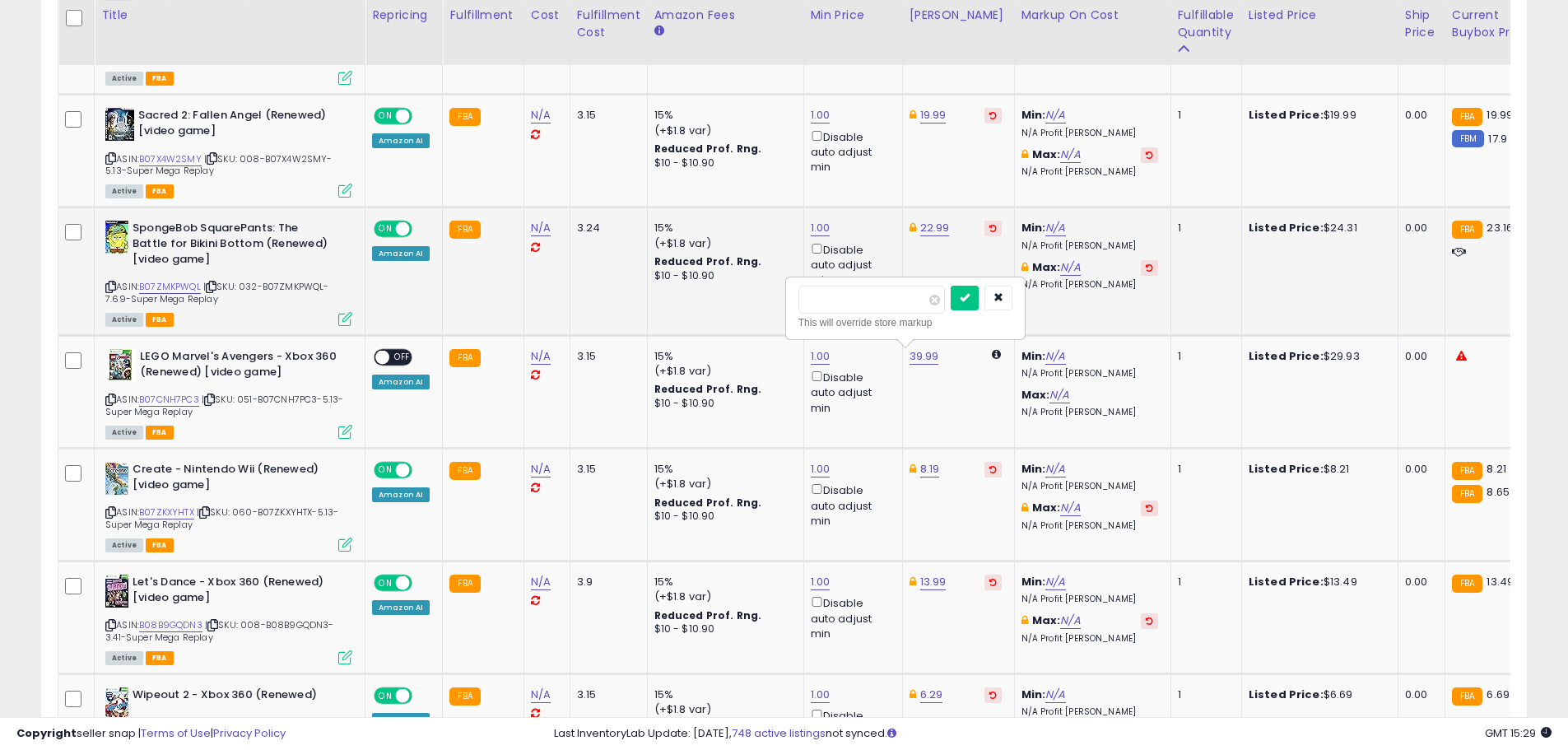
click at [767, 301] on tbody "Rayman 3D - Nintendo 3DS (Renewed) [video game] ASIN: B08KFKZBCS | SKU: 293-B08…" at bounding box center [1310, 314] width 2504 height 2900
type input "*****"
click button "submit" at bounding box center [965, 298] width 28 height 24
click at [400, 352] on span "OFF" at bounding box center [402, 358] width 26 height 14
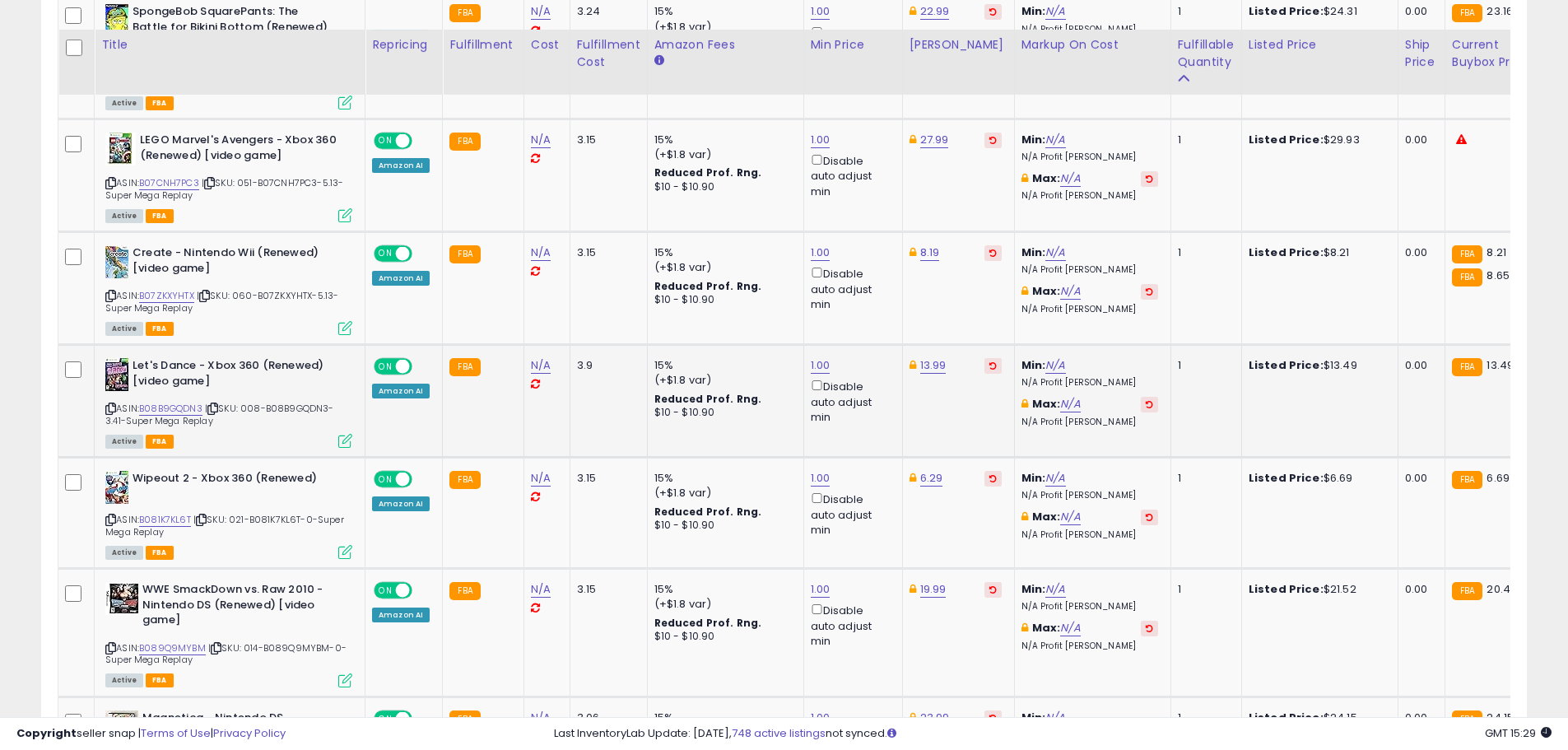
scroll to position [2247, 0]
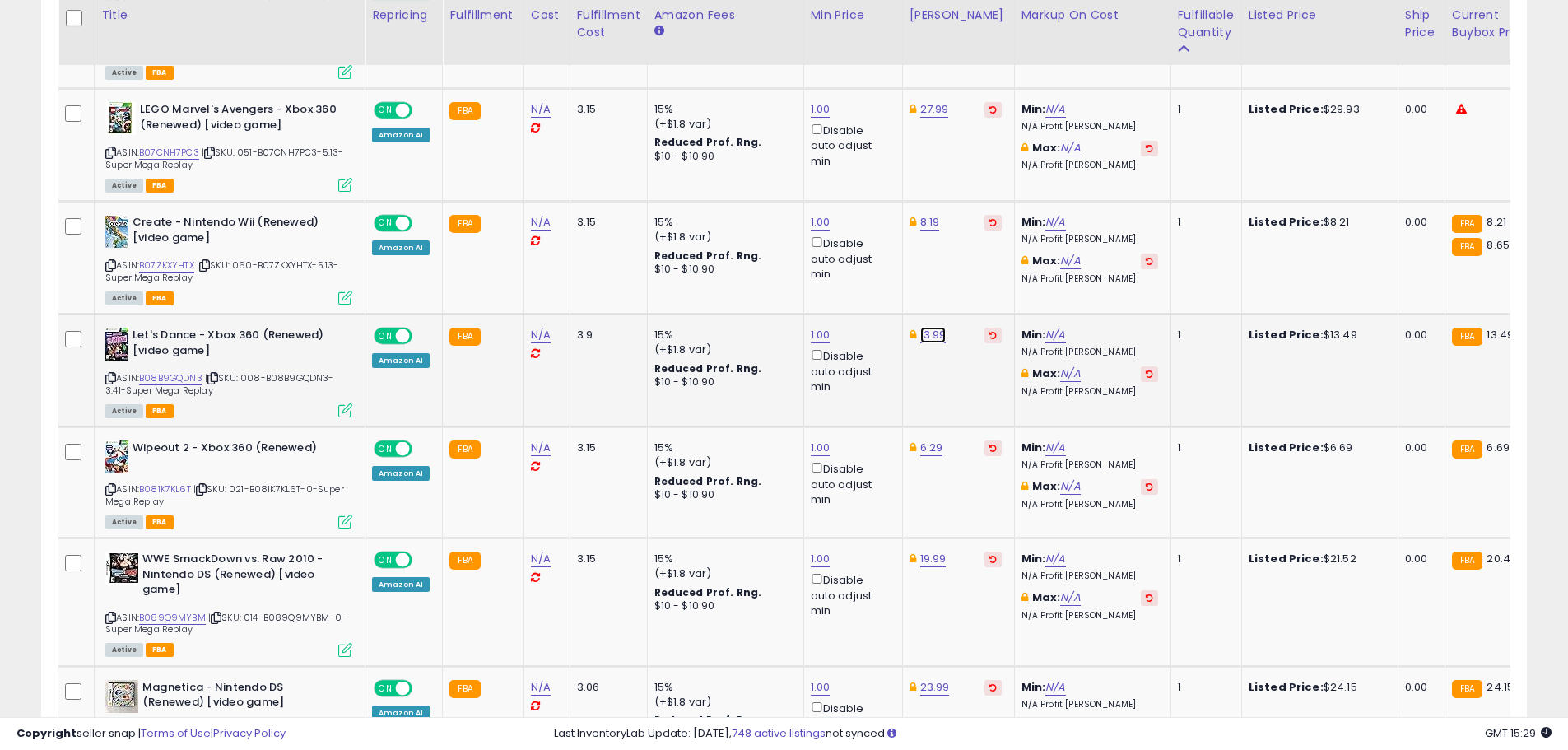
click at [928, 333] on link "13.99" at bounding box center [934, 335] width 26 height 16
drag, startPoint x: 814, startPoint y: 278, endPoint x: 788, endPoint y: 278, distance: 26.0
click at [788, 278] on tbody "Rayman 3D - Nintendo 3DS (Renewed) [video game] ASIN: B08KFKZBCS | SKU: 293-B08…" at bounding box center [1310, 67] width 2504 height 2900
type input "*****"
click button "submit" at bounding box center [973, 277] width 28 height 24
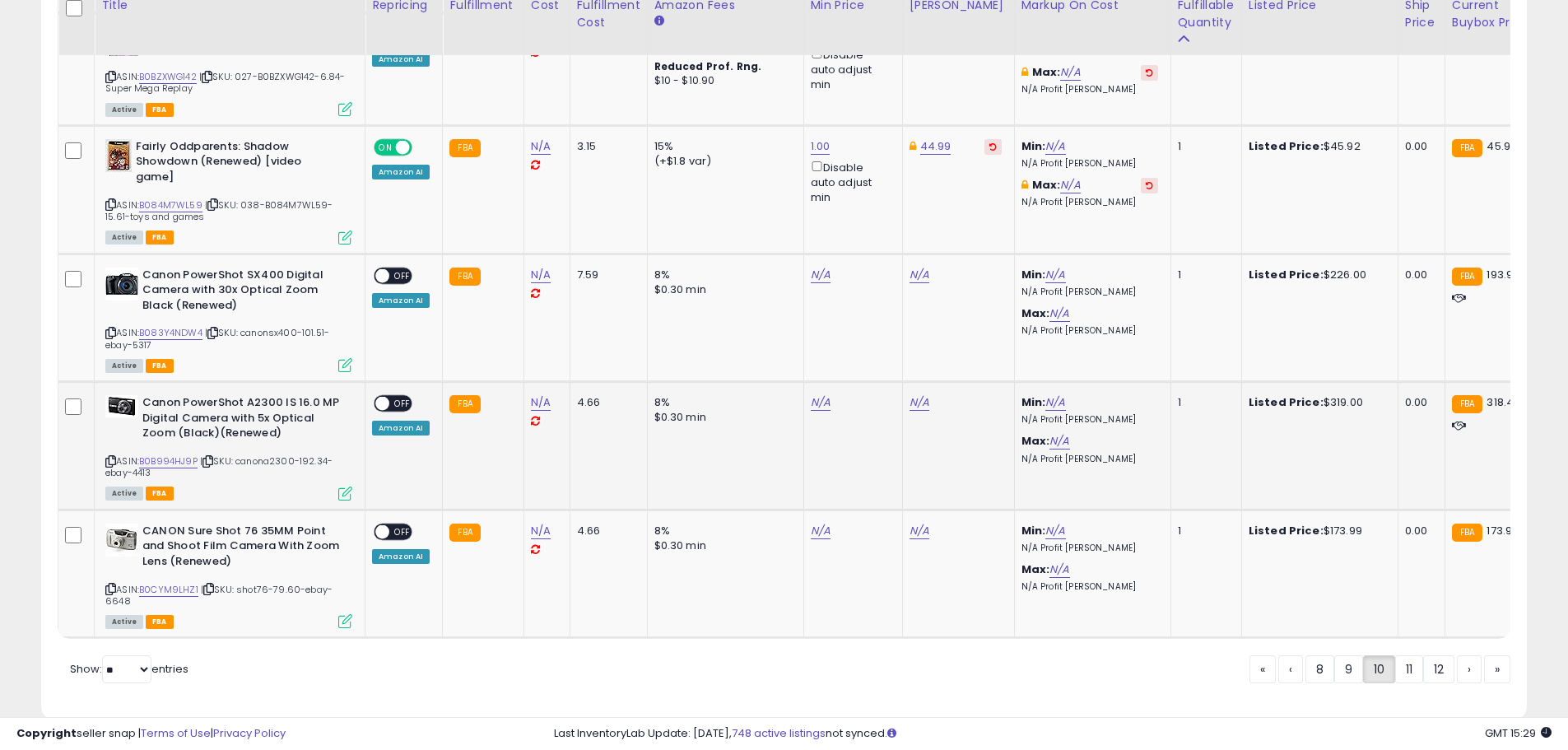
scroll to position [3172, 0]
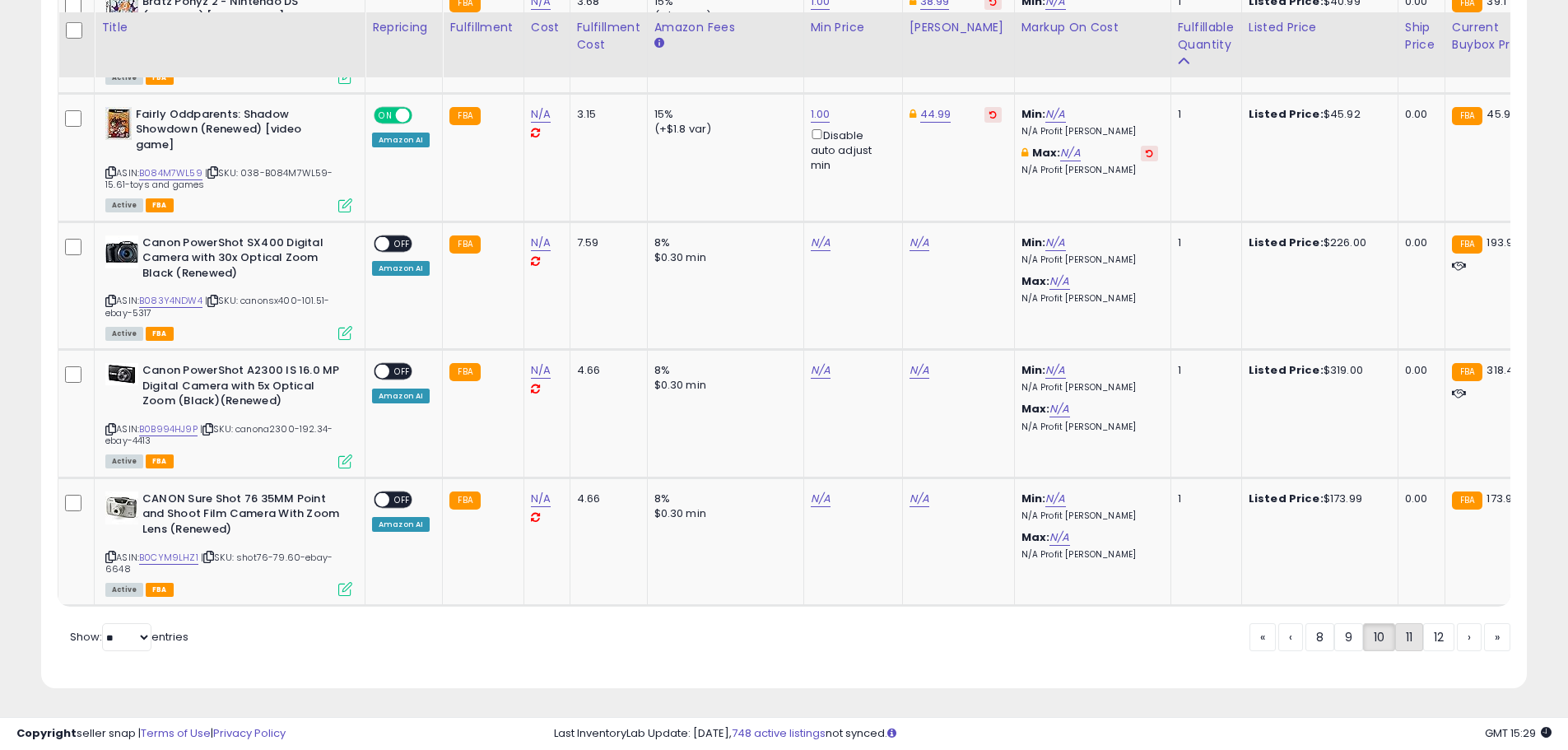
click at [1399, 642] on link "11" at bounding box center [1409, 637] width 28 height 28
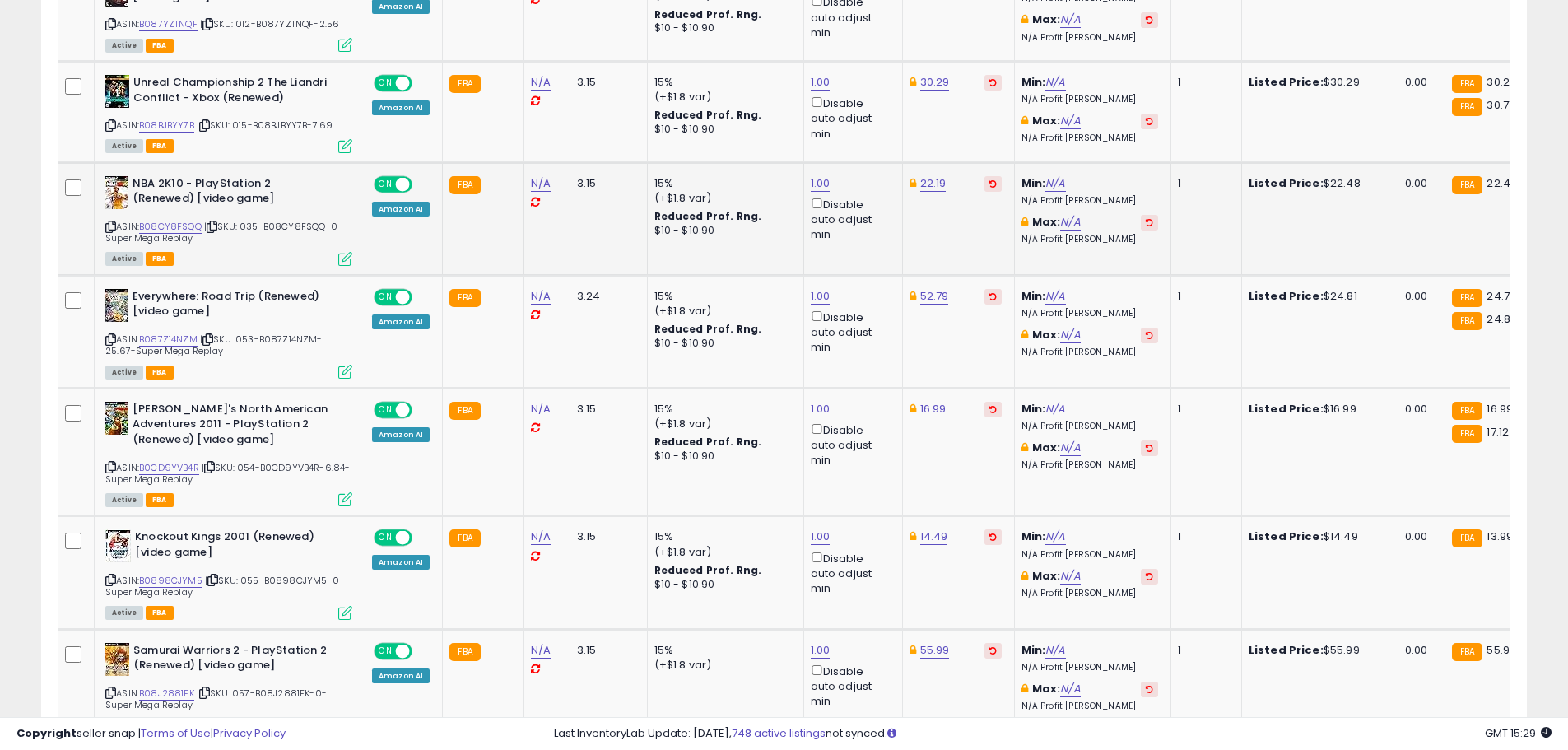
scroll to position [1259, 0]
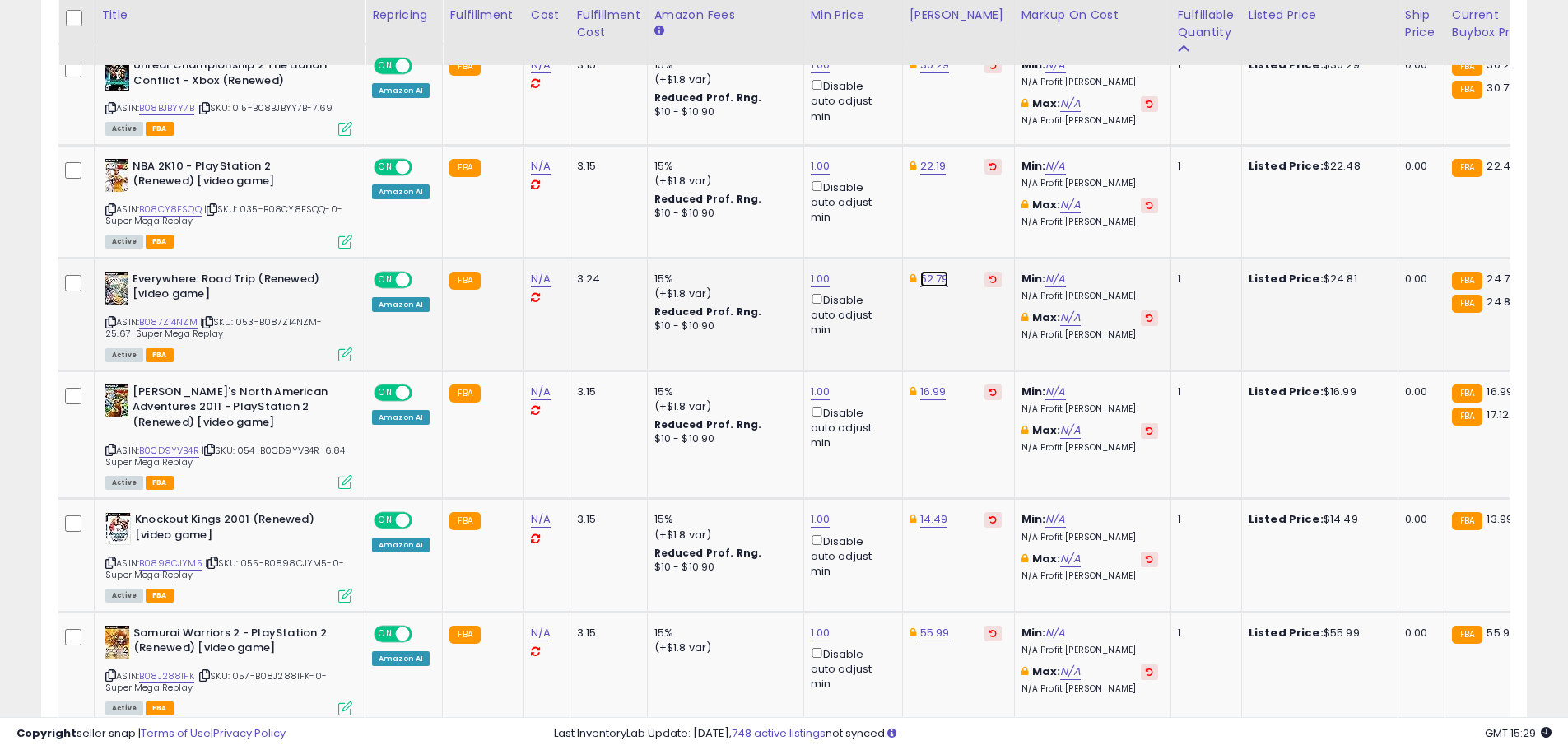
click at [934, 277] on link "52.79" at bounding box center [934, 278] width 29 height 16
click at [1024, 220] on button "button" at bounding box center [1009, 220] width 28 height 24
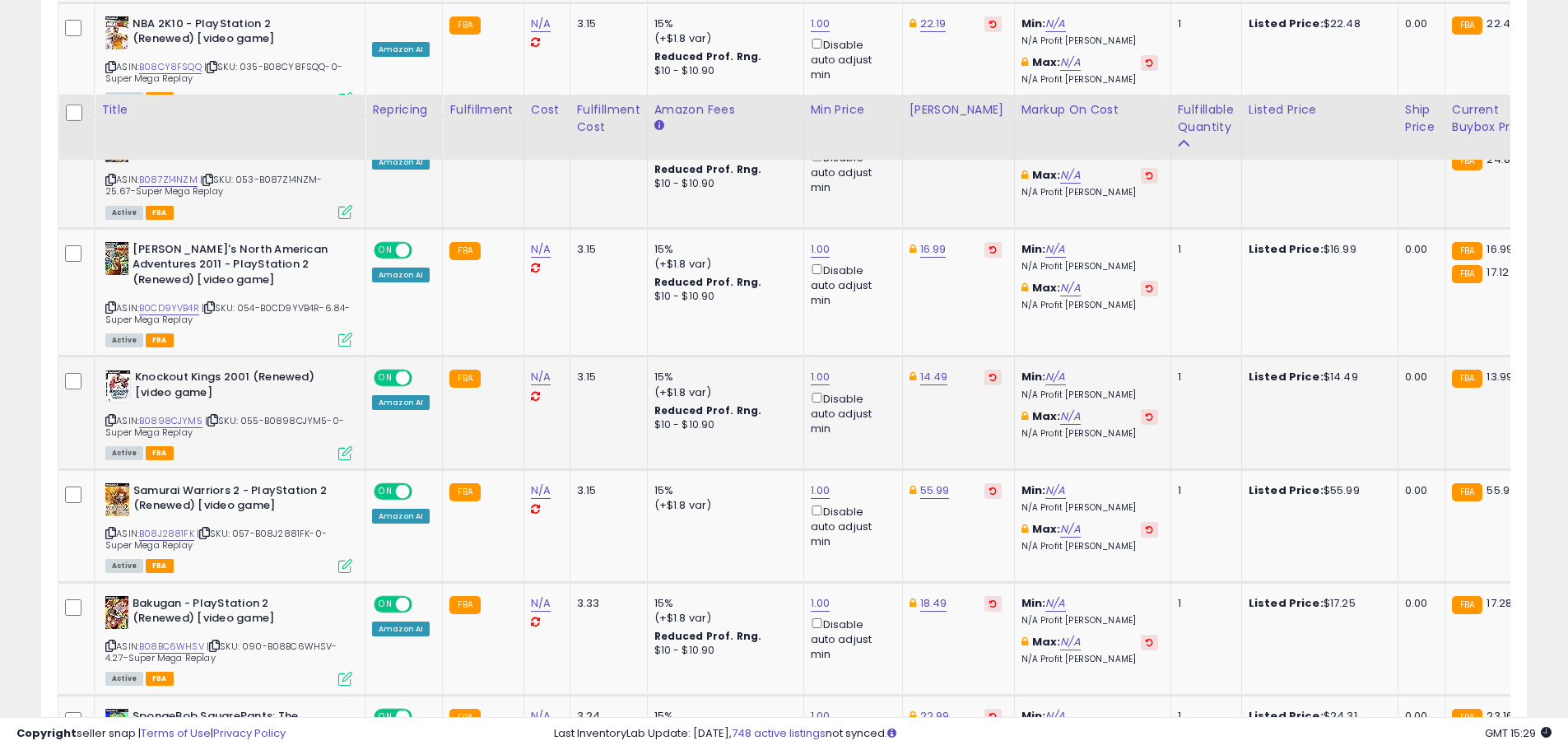
scroll to position [1506, 0]
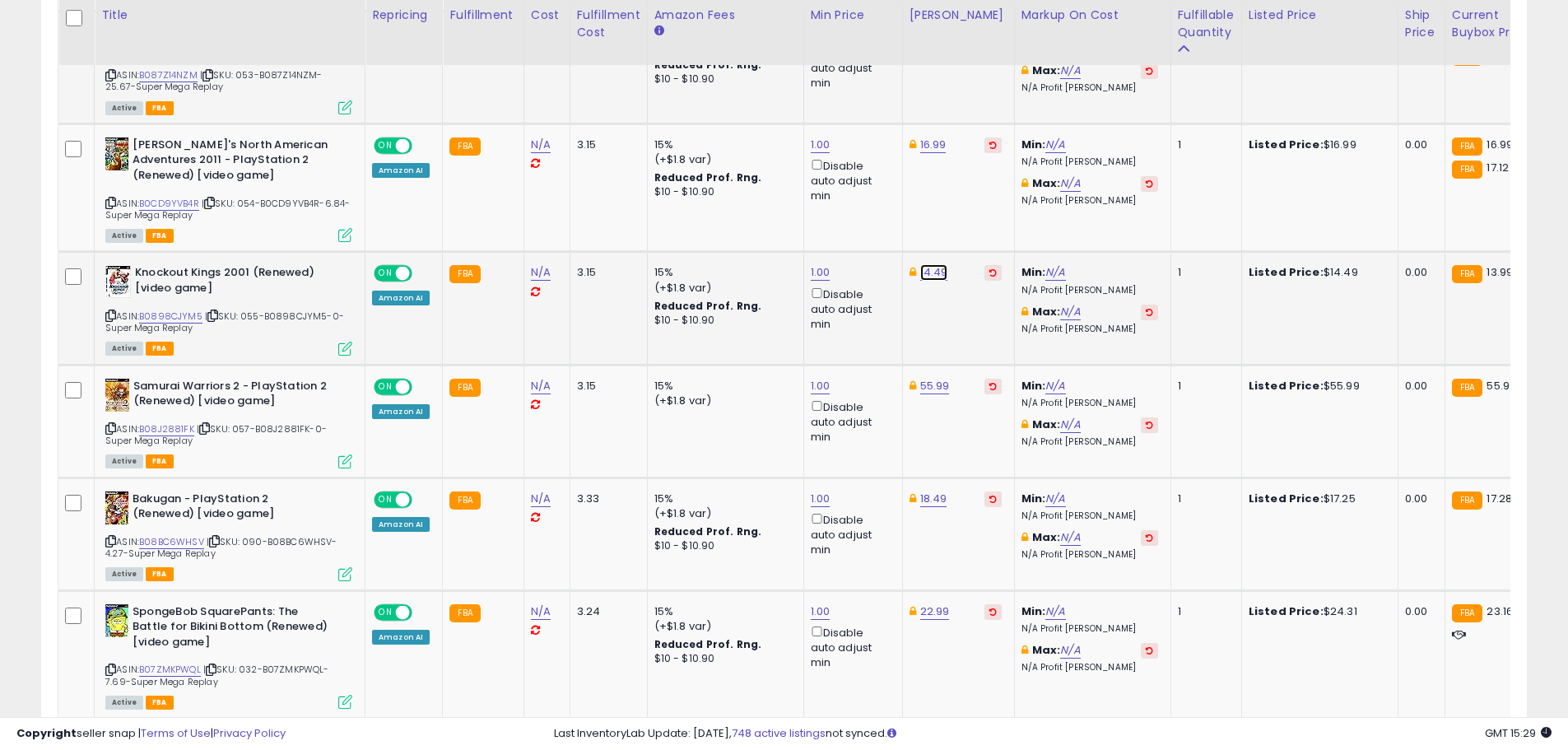
click at [936, 271] on link "14.49" at bounding box center [934, 272] width 28 height 16
drag, startPoint x: 868, startPoint y: 212, endPoint x: 791, endPoint y: 208, distance: 77.1
type input "*****"
click button "submit" at bounding box center [973, 214] width 28 height 24
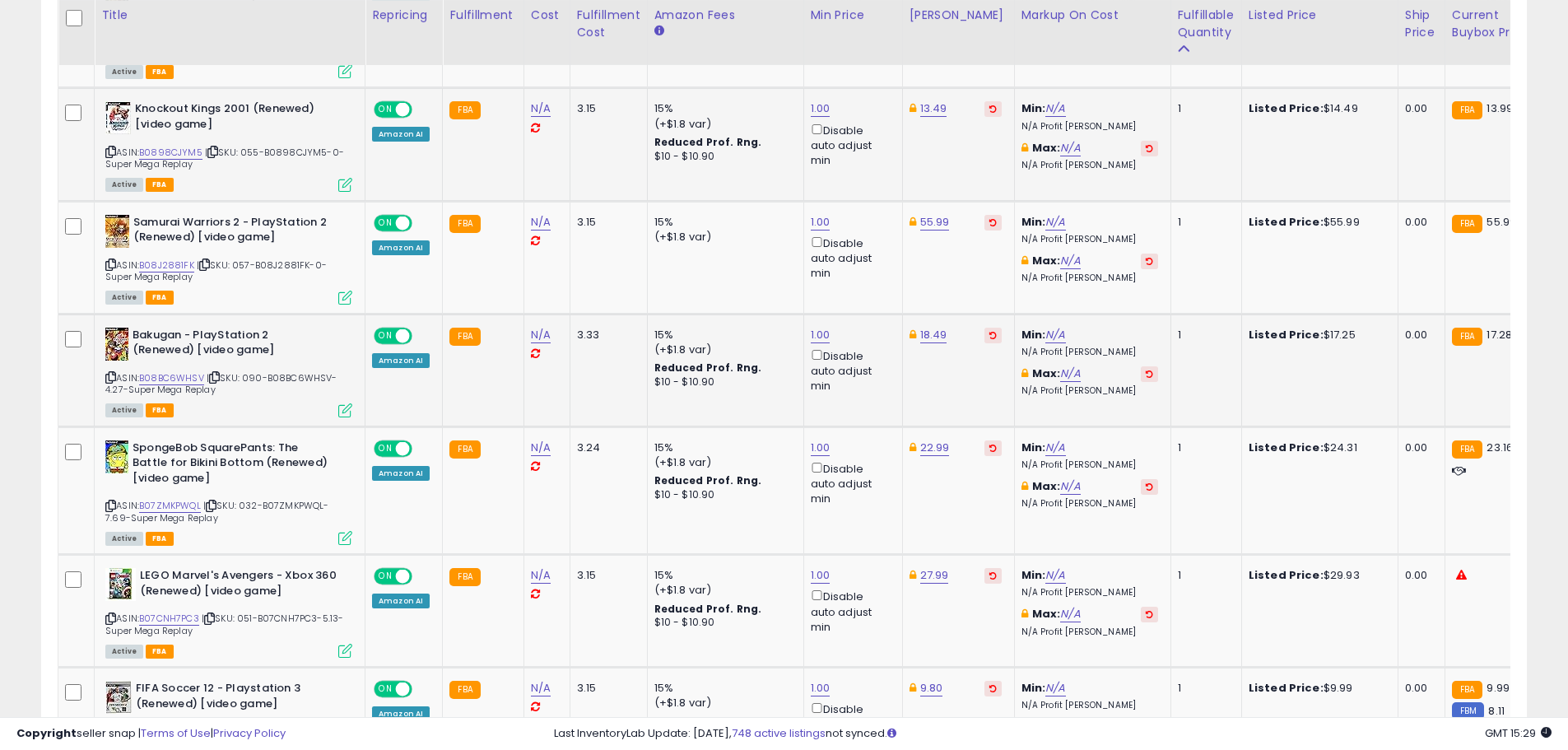
scroll to position [1671, 0]
click at [930, 340] on link "18.49" at bounding box center [934, 334] width 27 height 16
drag, startPoint x: 877, startPoint y: 270, endPoint x: 796, endPoint y: 274, distance: 81.1
click at [797, 274] on div "***** This will override store markup" at bounding box center [915, 285] width 237 height 60
type input "*****"
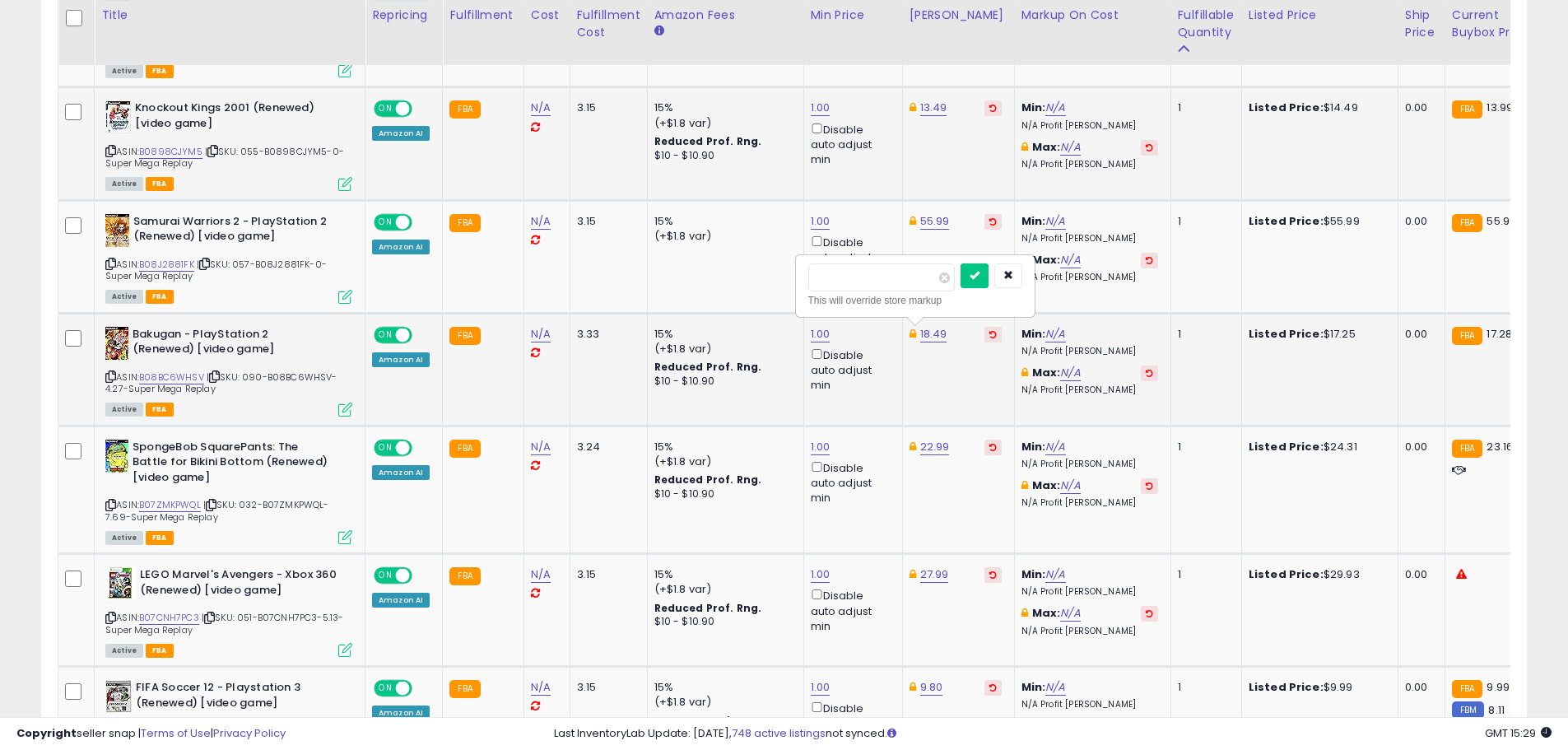
click button "submit" at bounding box center [974, 276] width 28 height 24
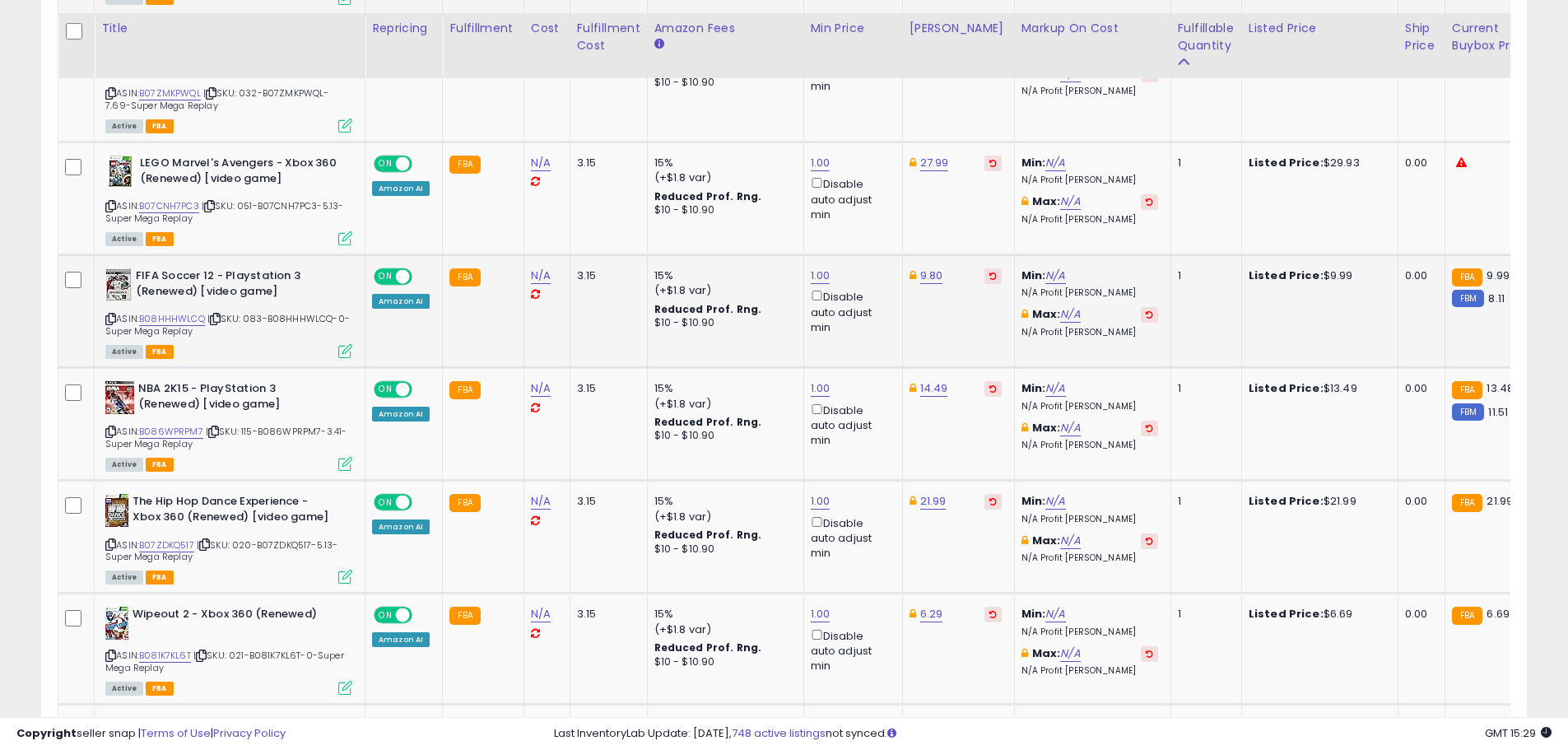
scroll to position [2165, 0]
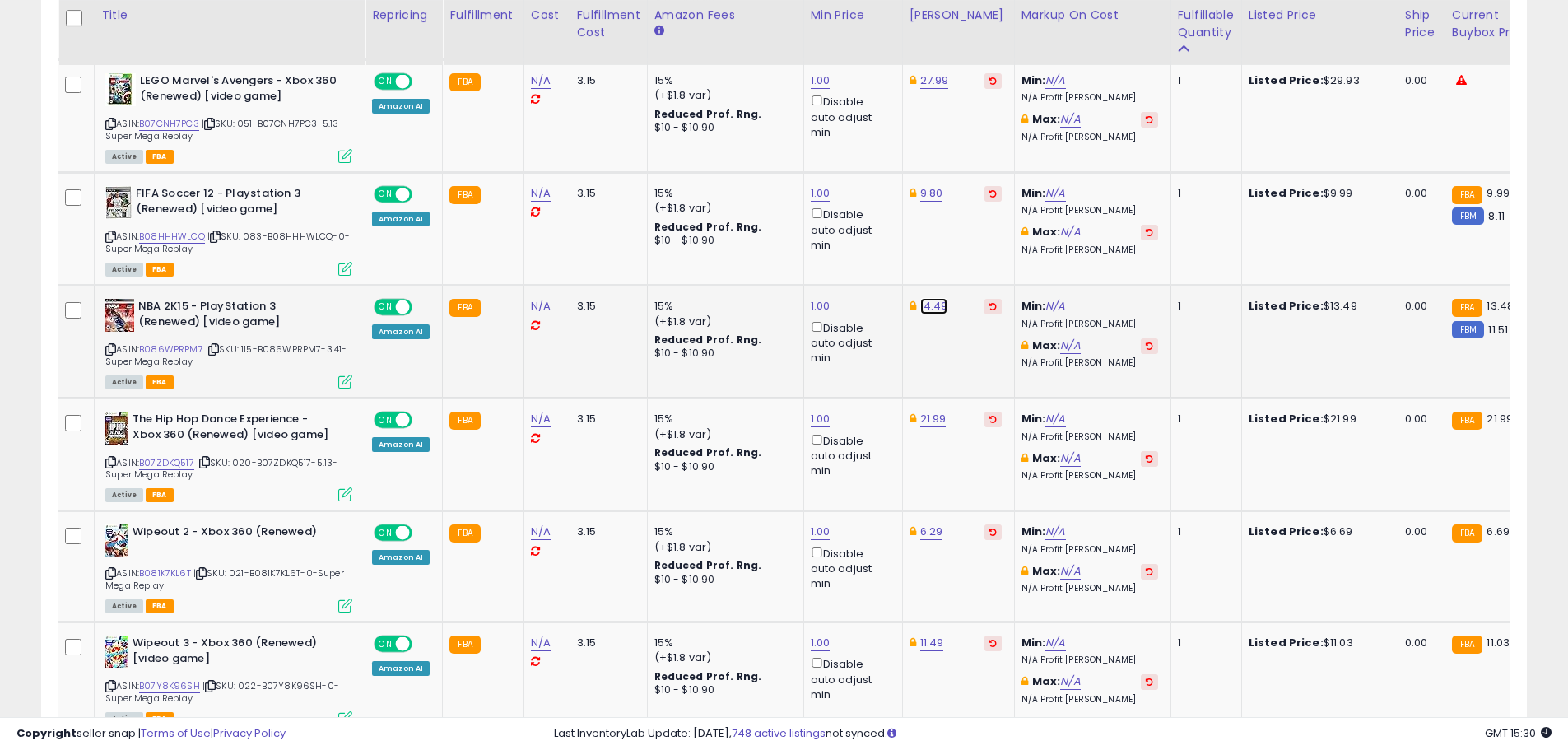
click at [934, 303] on link "14.49" at bounding box center [934, 306] width 28 height 16
drag, startPoint x: 904, startPoint y: 252, endPoint x: 797, endPoint y: 251, distance: 107.0
click at [797, 251] on div "***** This will override store markup" at bounding box center [914, 258] width 237 height 60
type input "*****"
click button "submit" at bounding box center [973, 248] width 28 height 24
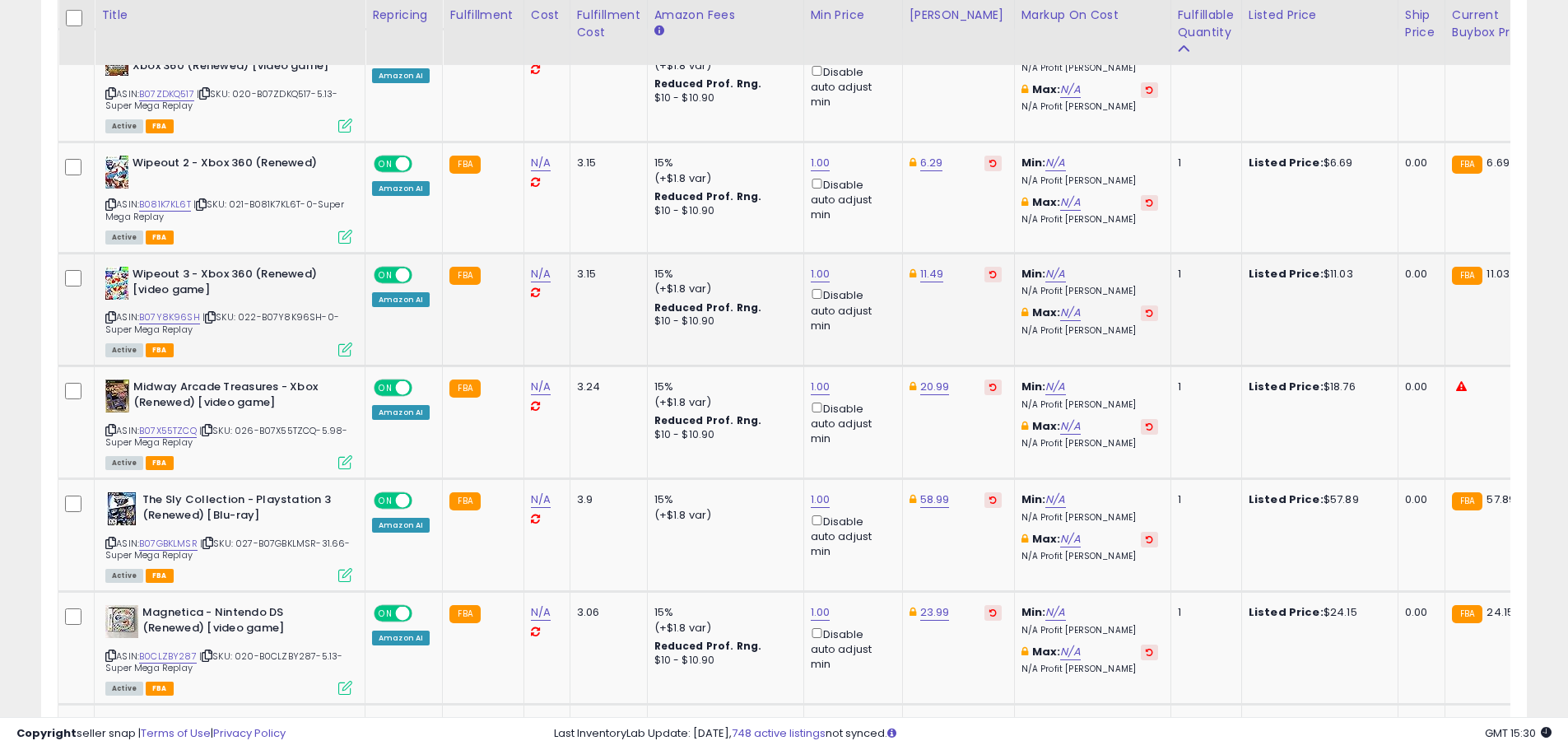
scroll to position [2577, 0]
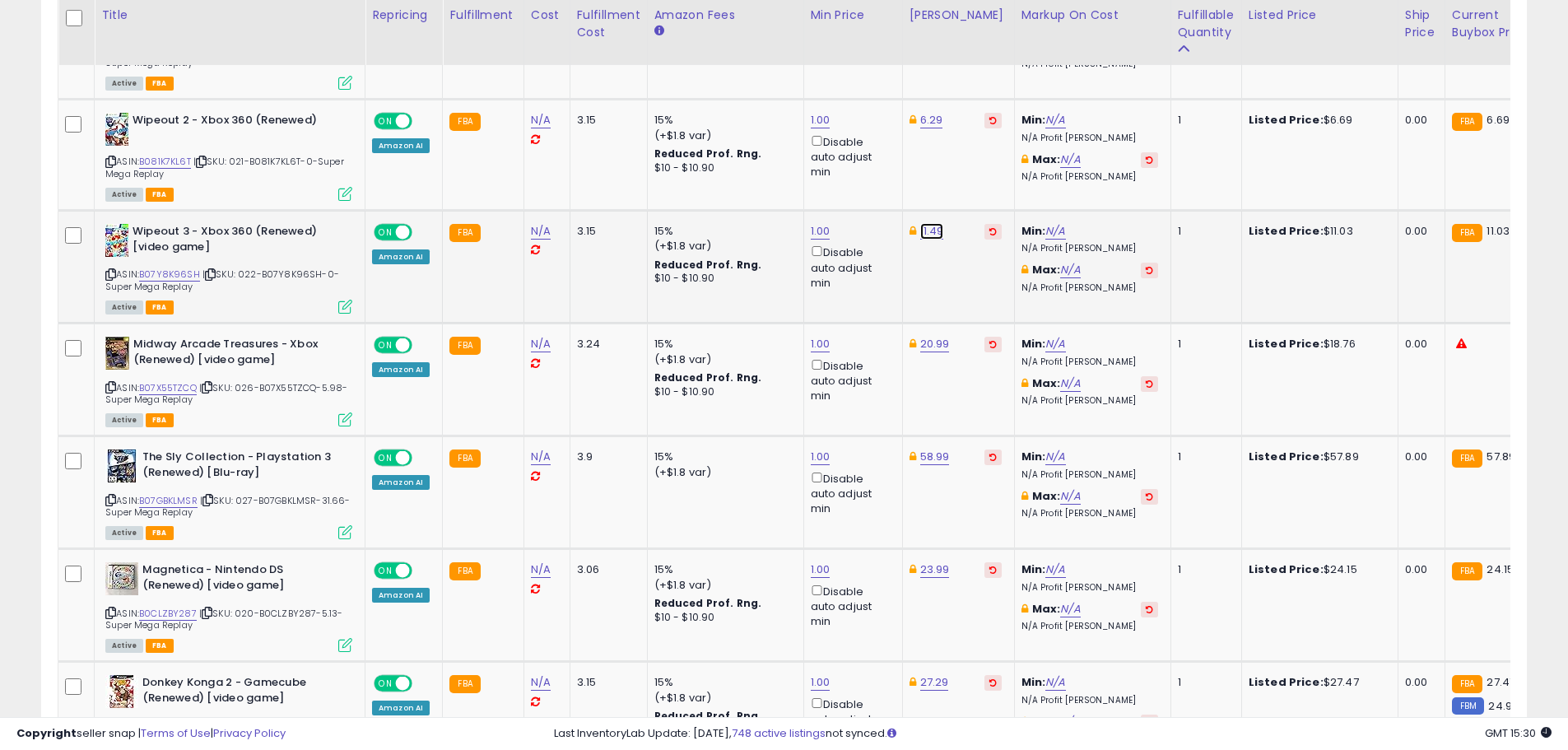
click at [924, 232] on link "11.49" at bounding box center [933, 231] width 24 height 16
drag, startPoint x: 895, startPoint y: 176, endPoint x: 797, endPoint y: 167, distance: 98.4
click at [796, 167] on div "***** This will override store markup" at bounding box center [914, 183] width 237 height 60
type input "*****"
click button "submit" at bounding box center [973, 173] width 28 height 24
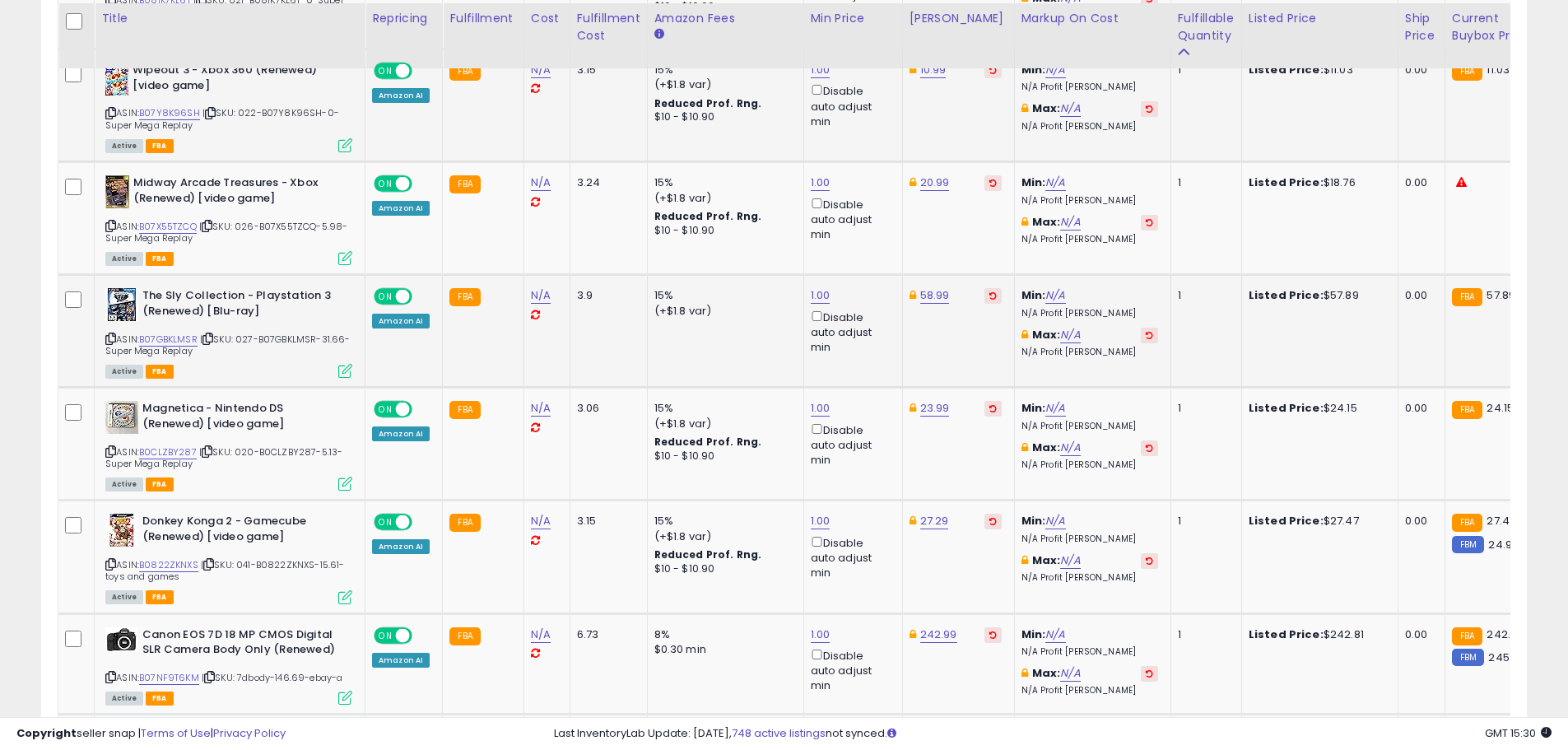
scroll to position [2742, 0]
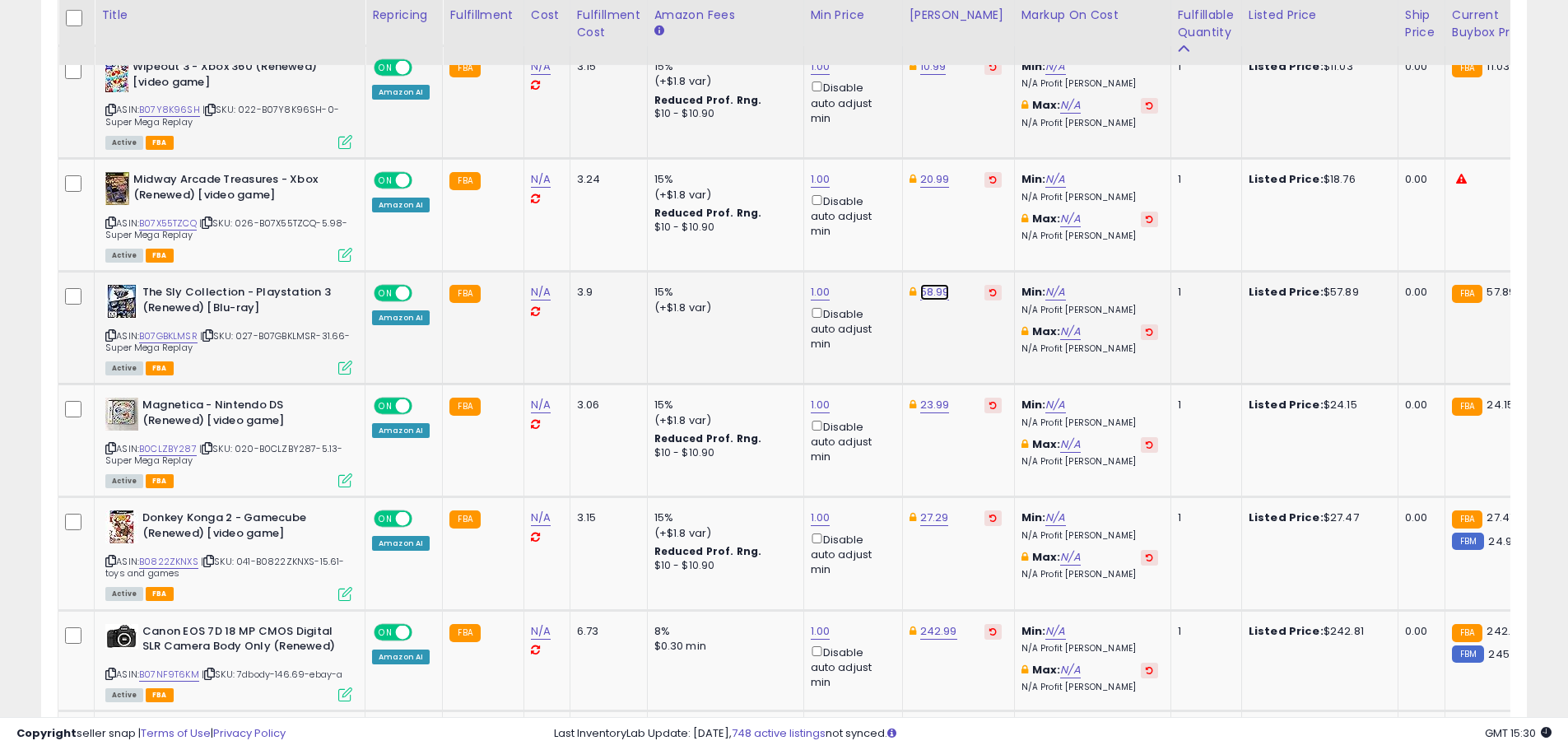
click at [934, 291] on link "58.99" at bounding box center [935, 292] width 29 height 16
drag, startPoint x: 874, startPoint y: 235, endPoint x: 796, endPoint y: 232, distance: 78.1
click at [797, 232] on div "***** This will override store markup" at bounding box center [916, 244] width 240 height 63
type input "*****"
click button "submit" at bounding box center [976, 233] width 28 height 24
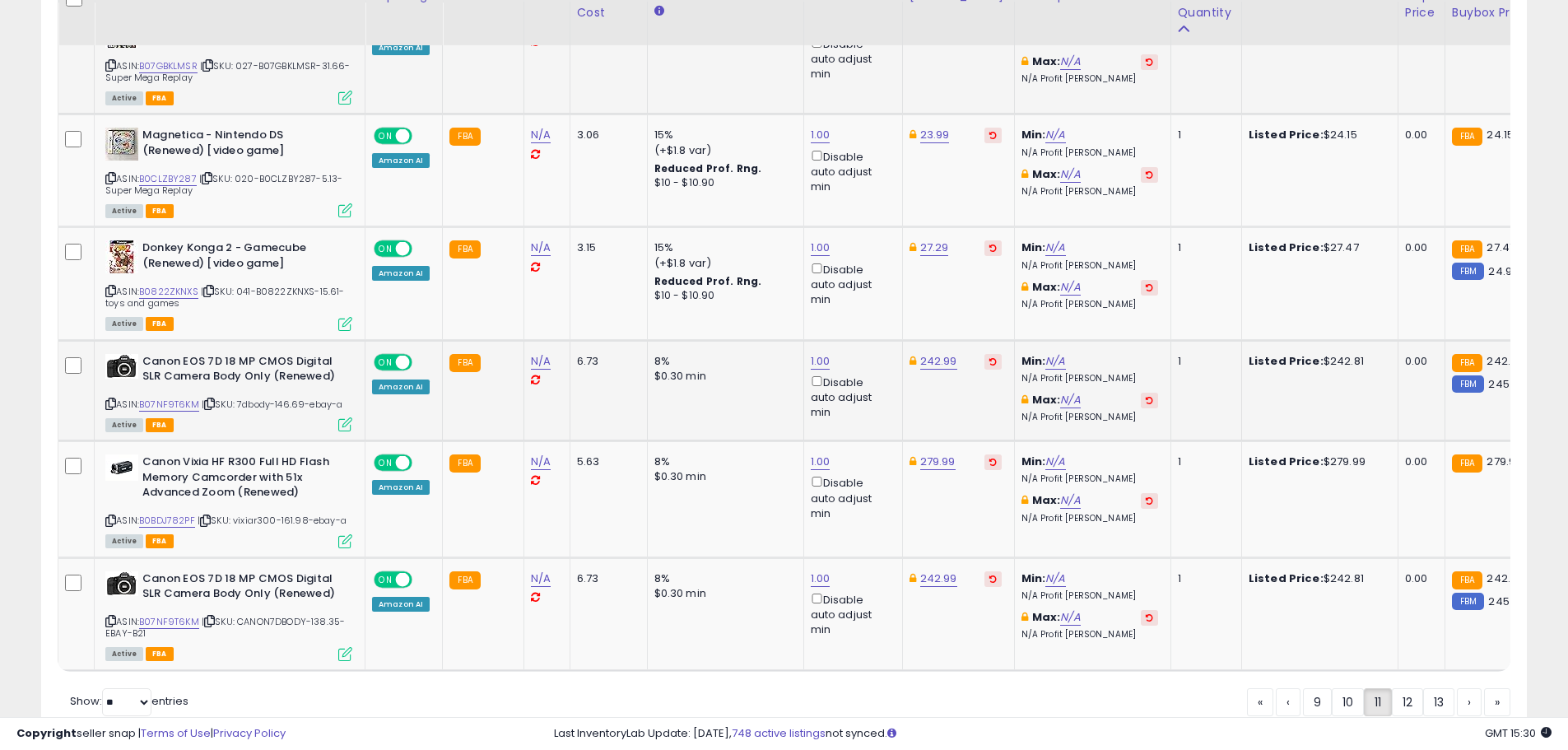
scroll to position [3071, 0]
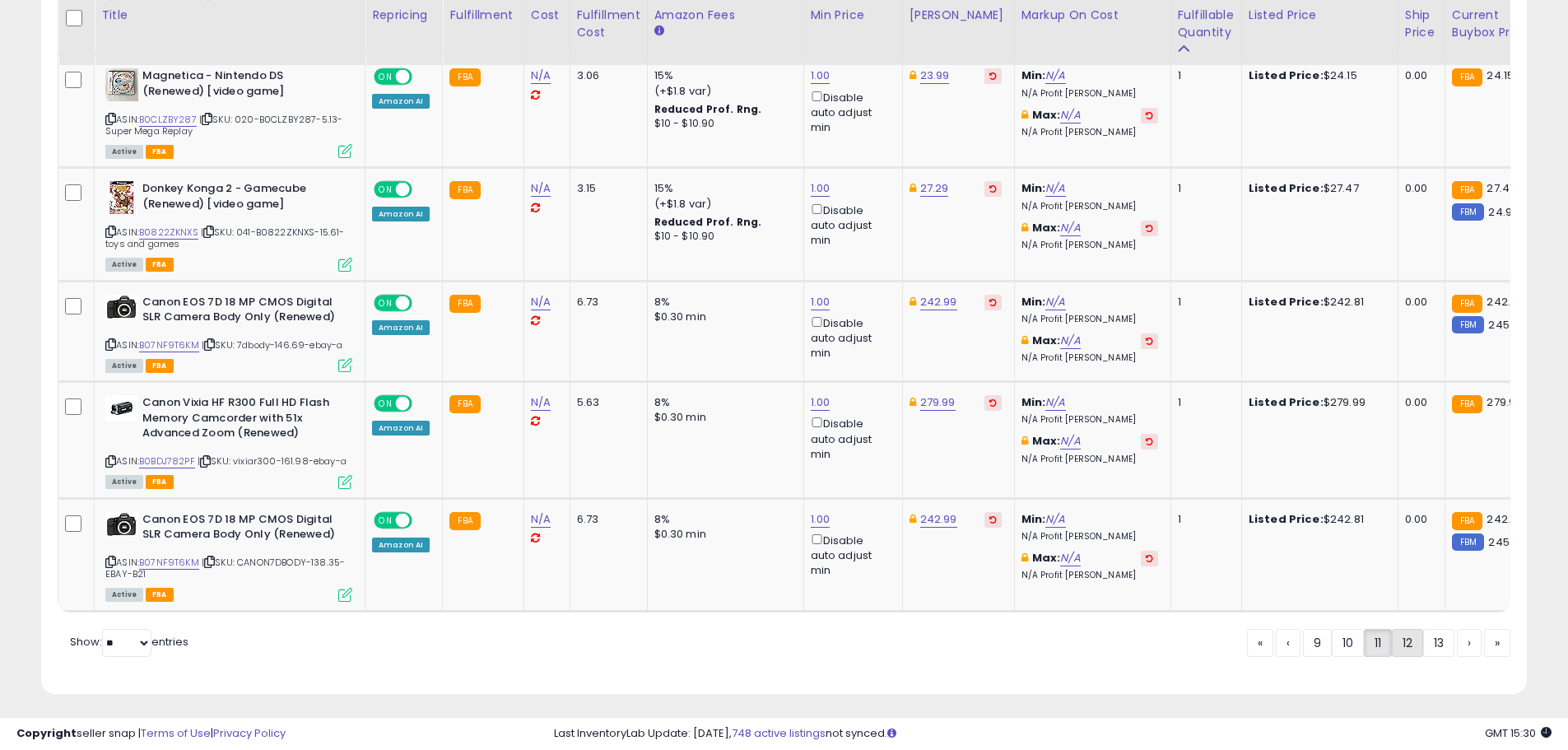
click at [1396, 653] on link "12" at bounding box center [1408, 643] width 31 height 28
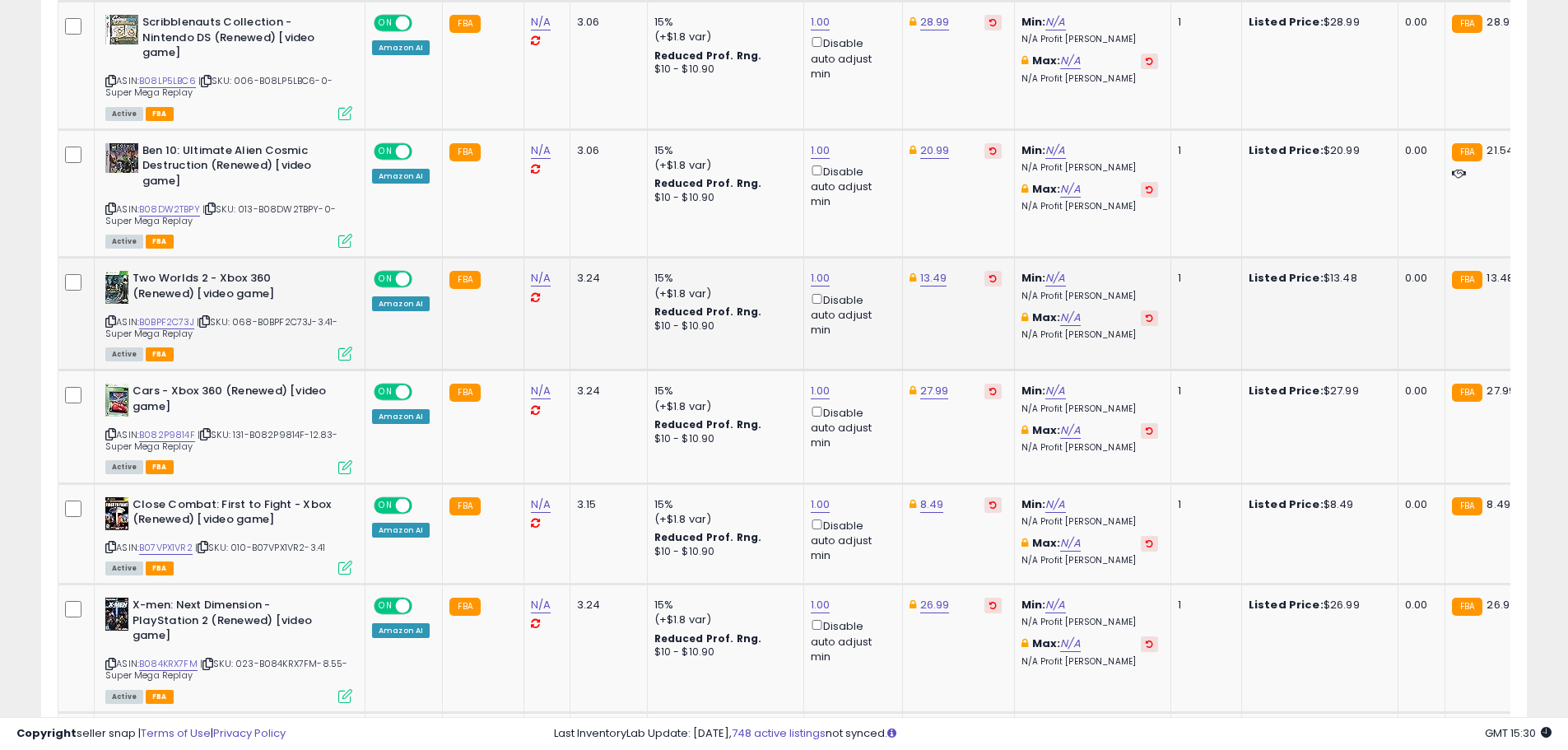
scroll to position [1753, 0]
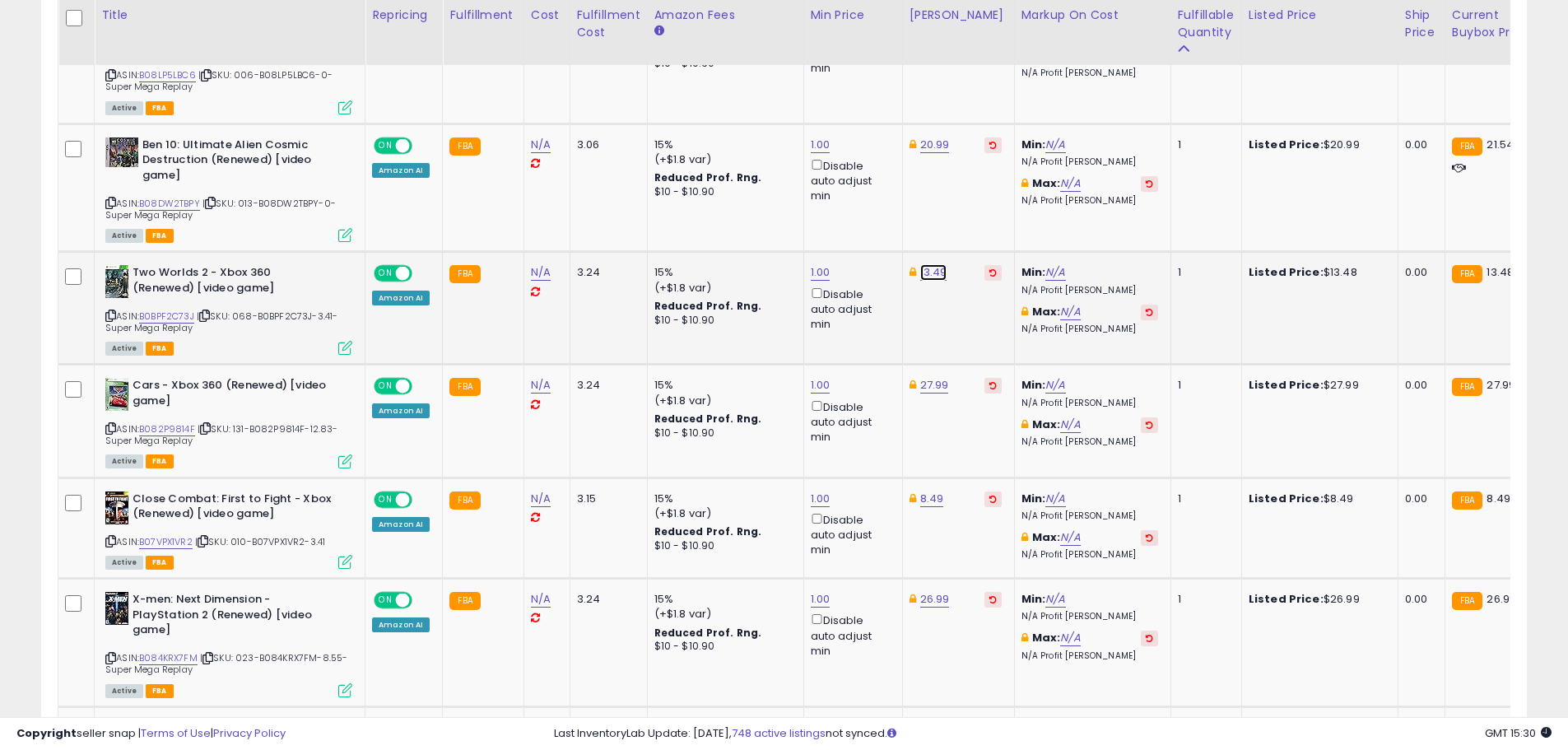
click at [926, 264] on link "13.49" at bounding box center [934, 272] width 27 height 16
type input "*****"
click button "submit" at bounding box center [973, 187] width 28 height 24
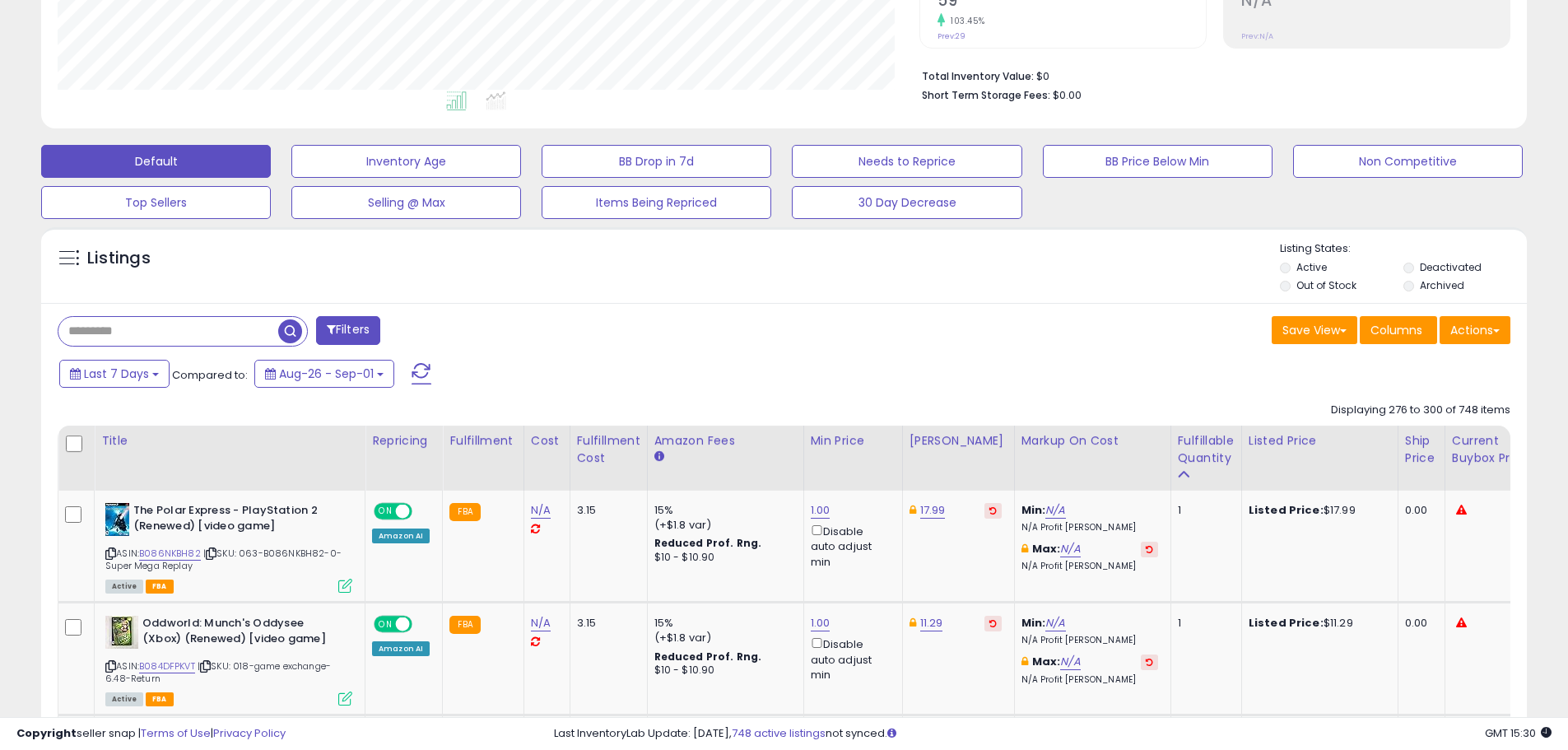
scroll to position [375, 0]
click at [139, 326] on input "text" at bounding box center [168, 330] width 220 height 29
type input "****"
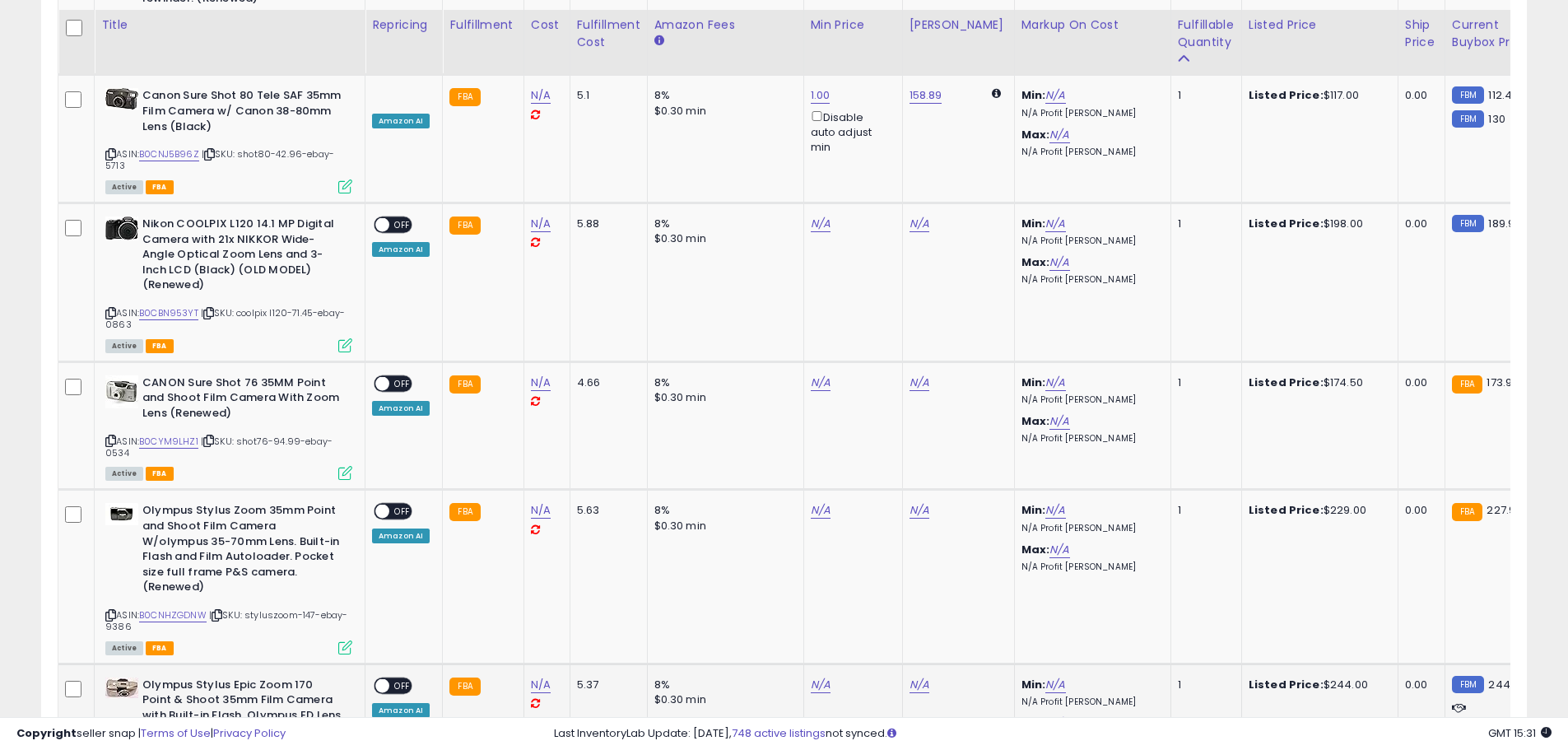
scroll to position [3944, 0]
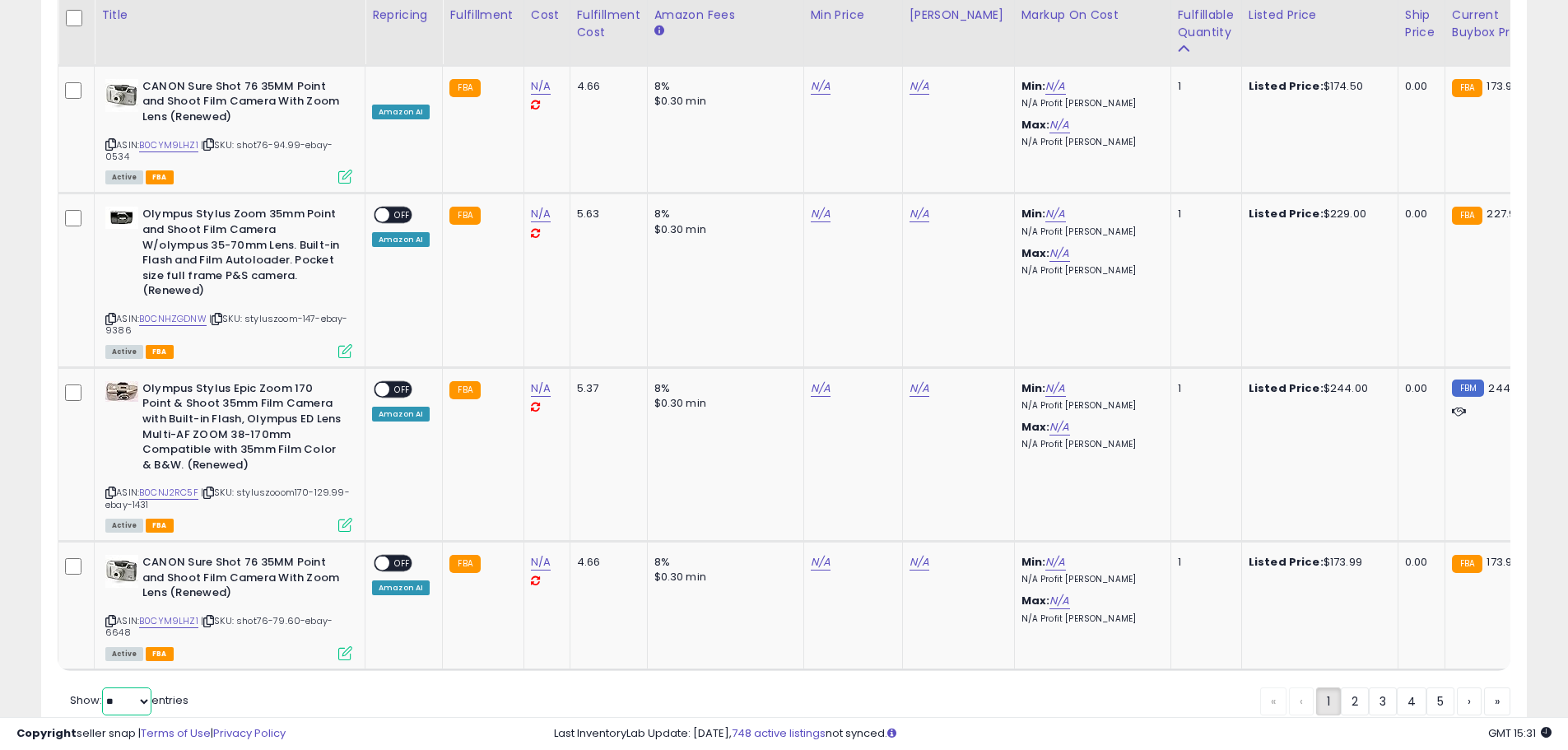
drag, startPoint x: 122, startPoint y: 627, endPoint x: 127, endPoint y: 637, distance: 11.2
click at [122, 688] on select "** **" at bounding box center [127, 701] width 49 height 28
select select "**"
click at [104, 688] on select "** **" at bounding box center [127, 701] width 49 height 28
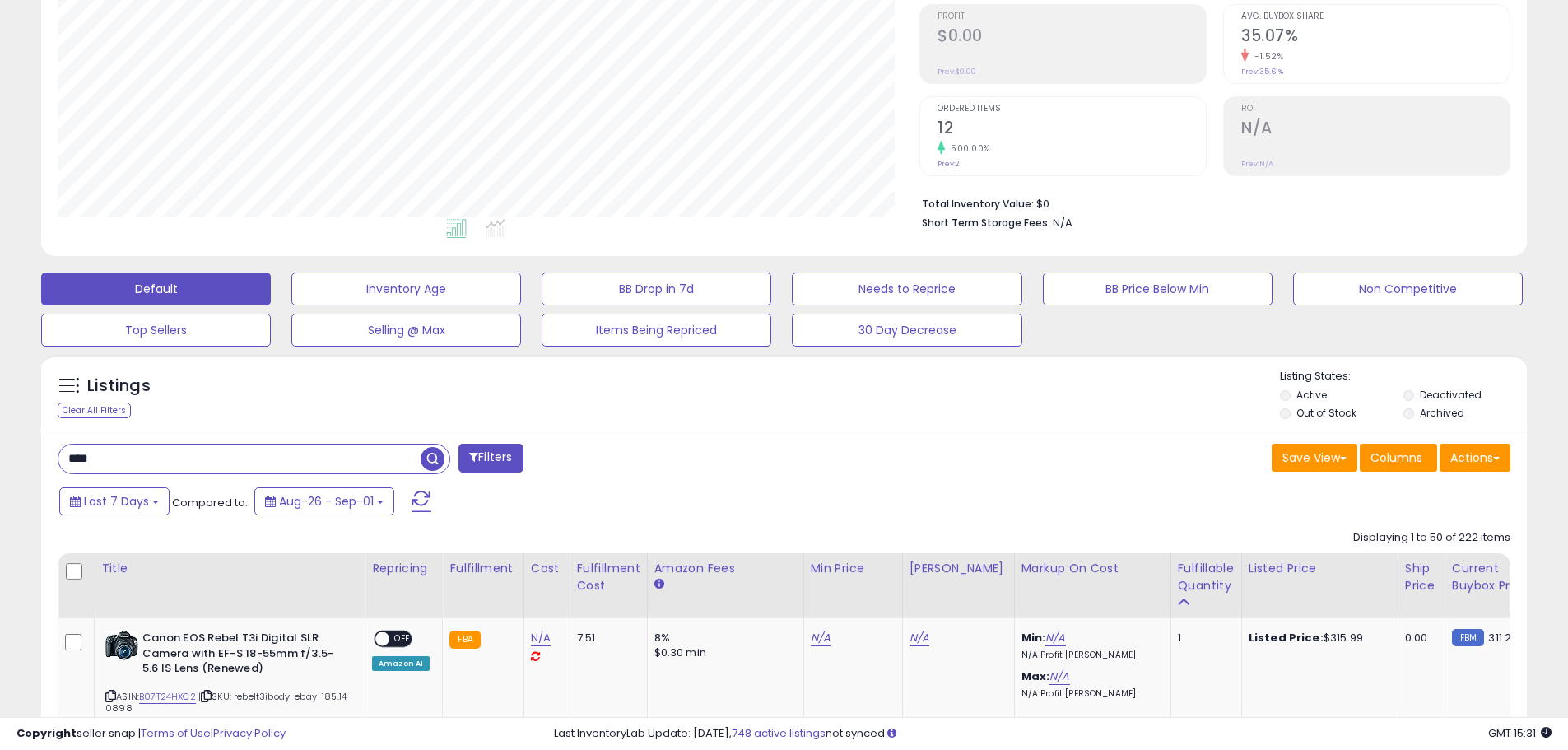
scroll to position [247, 0]
type input "*********"
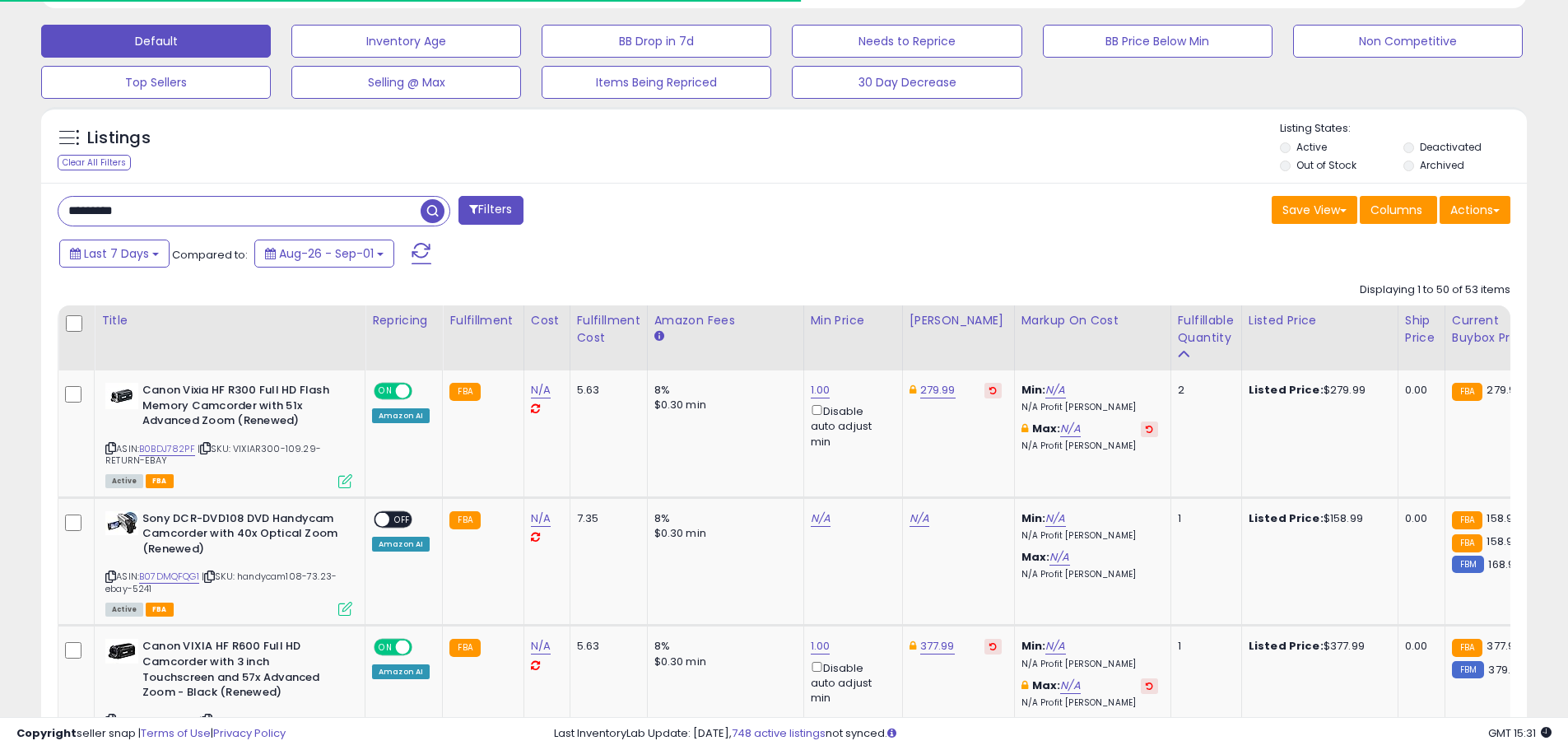
scroll to position [0, 0]
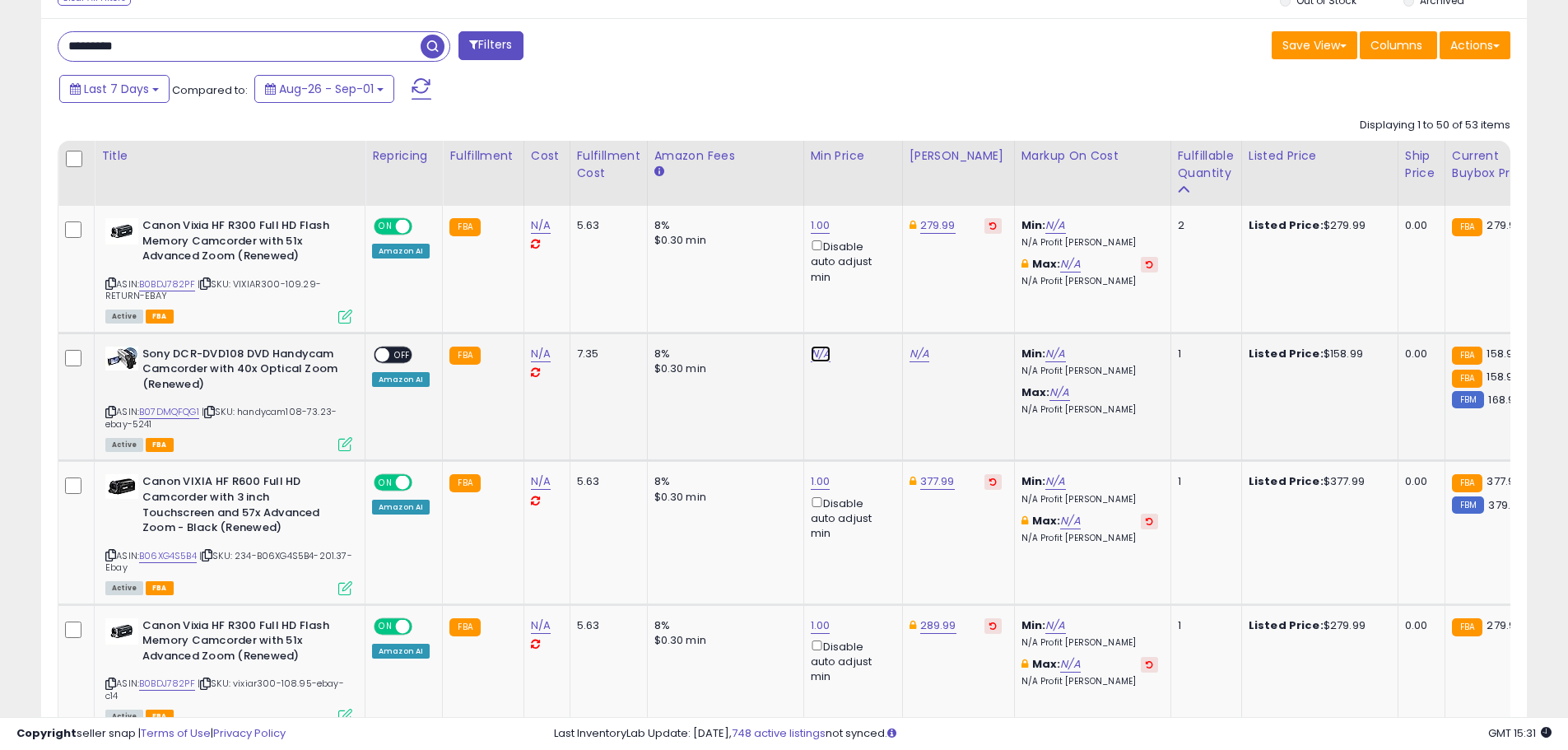
click at [812, 358] on link "N/A" at bounding box center [821, 354] width 20 height 16
type input "*"
click at [866, 295] on icon "submit" at bounding box center [861, 294] width 10 height 10
click at [914, 354] on link "169.00" at bounding box center [927, 354] width 33 height 16
drag, startPoint x: 868, startPoint y: 297, endPoint x: 796, endPoint y: 299, distance: 72.0
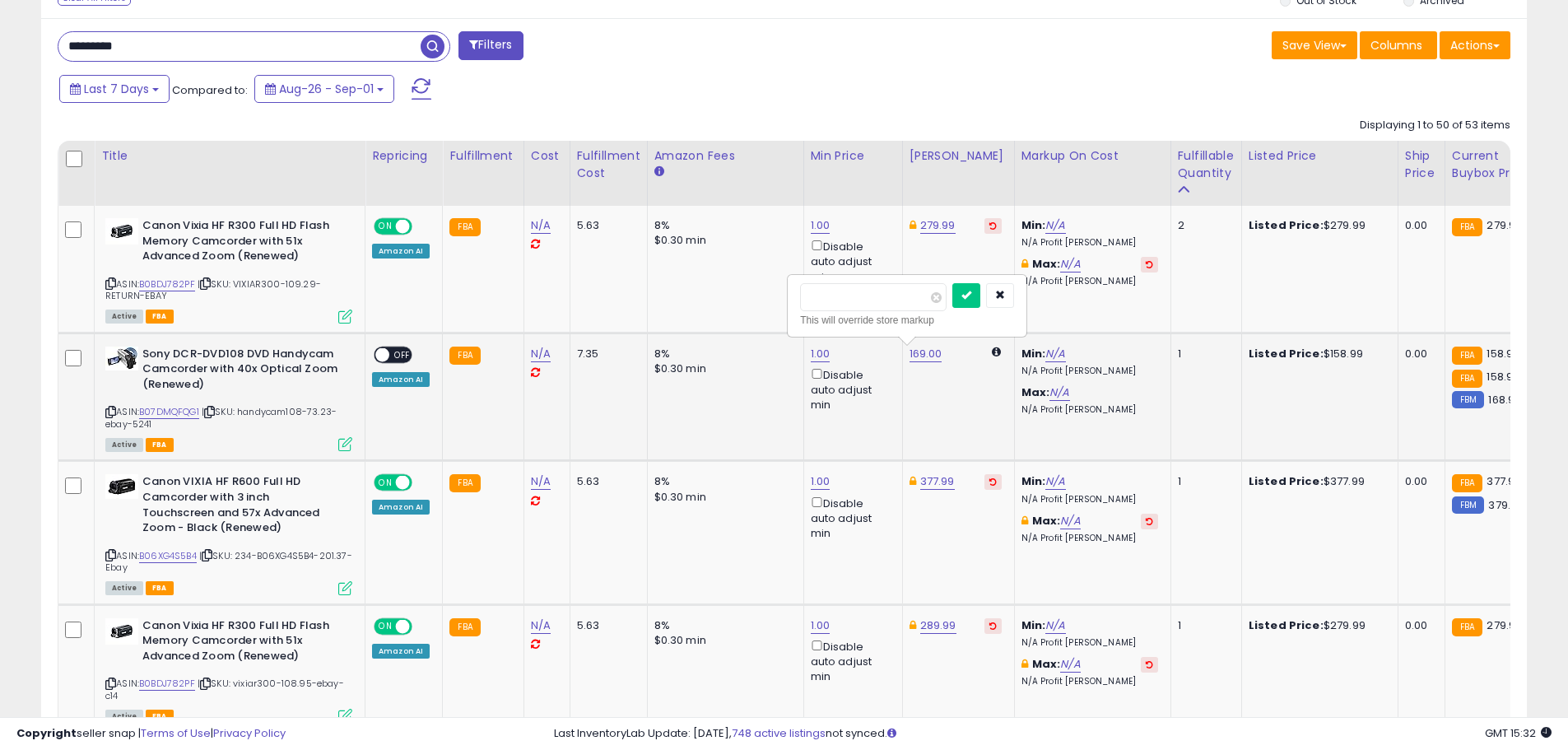
click at [796, 299] on div "****** This will override store markup" at bounding box center [908, 305] width 237 height 60
type input "******"
click button "submit" at bounding box center [966, 296] width 28 height 24
click at [391, 359] on span "OFF" at bounding box center [402, 355] width 26 height 14
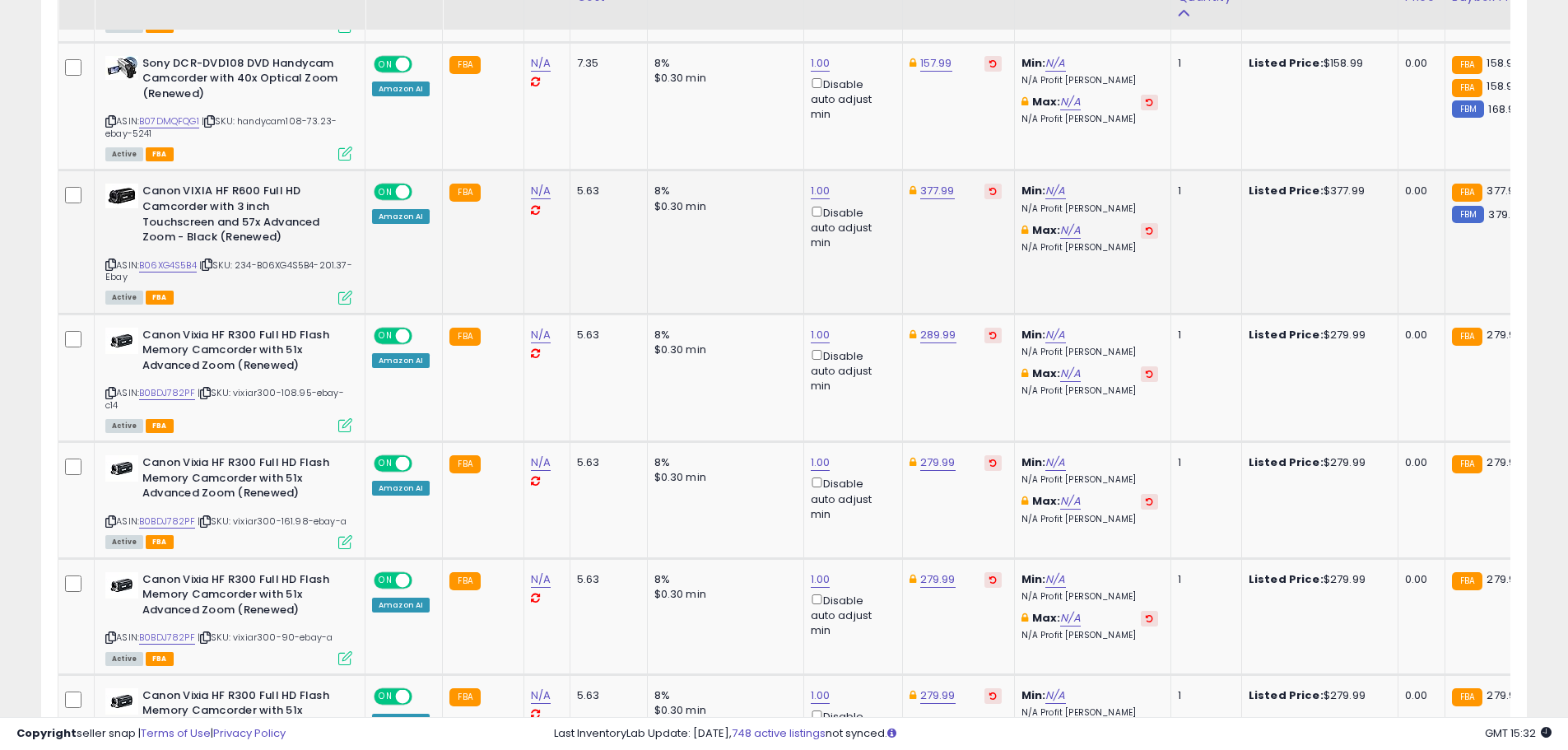
scroll to position [988, 0]
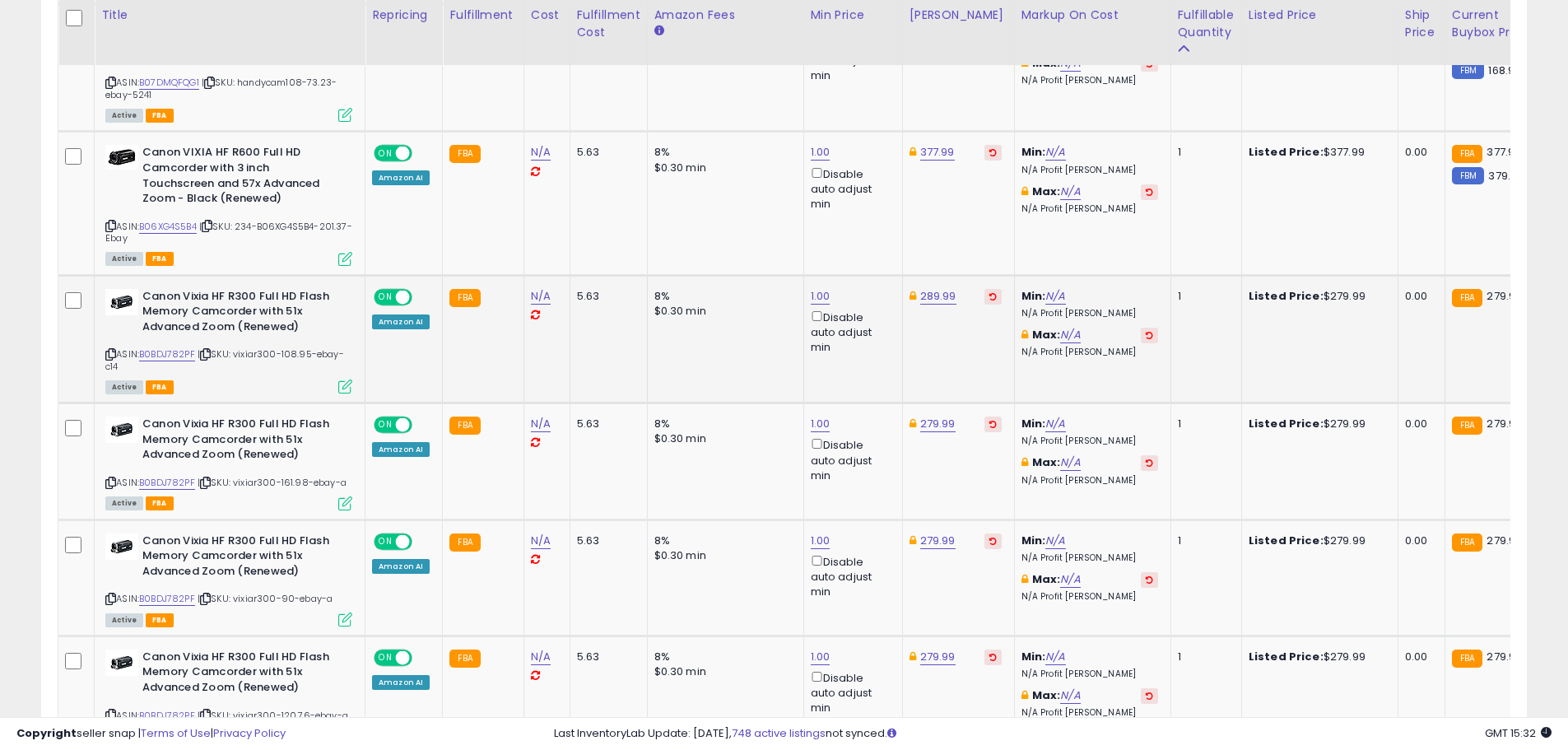
click at [931, 305] on td "289.99" at bounding box center [958, 339] width 112 height 128
click at [931, 291] on link "289.99" at bounding box center [939, 296] width 36 height 16
drag, startPoint x: 890, startPoint y: 238, endPoint x: 803, endPoint y: 237, distance: 87.0
click at [803, 237] on div "****** This will override store markup" at bounding box center [920, 248] width 237 height 60
type input "******"
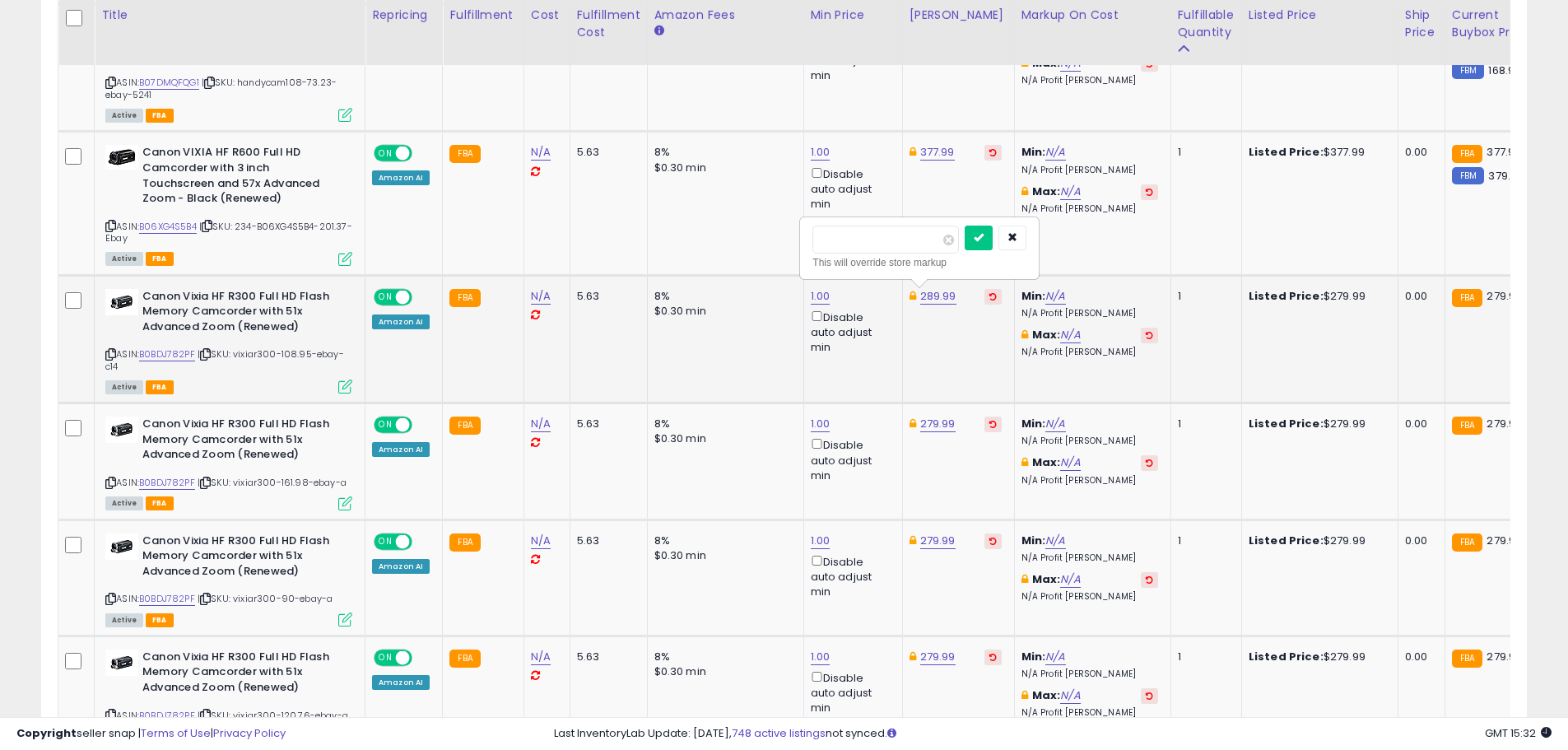
click button "submit" at bounding box center [979, 238] width 28 height 24
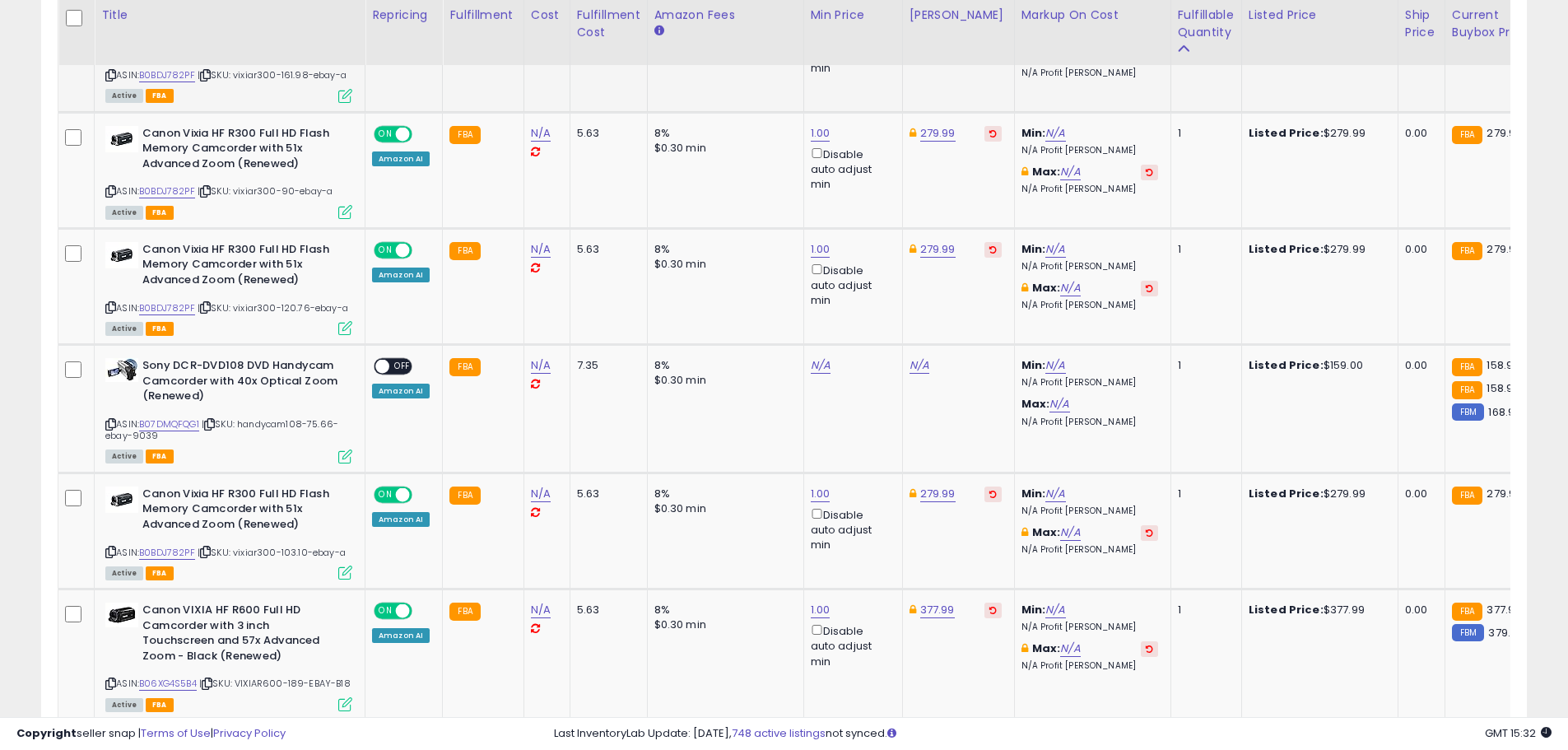
scroll to position [1400, 0]
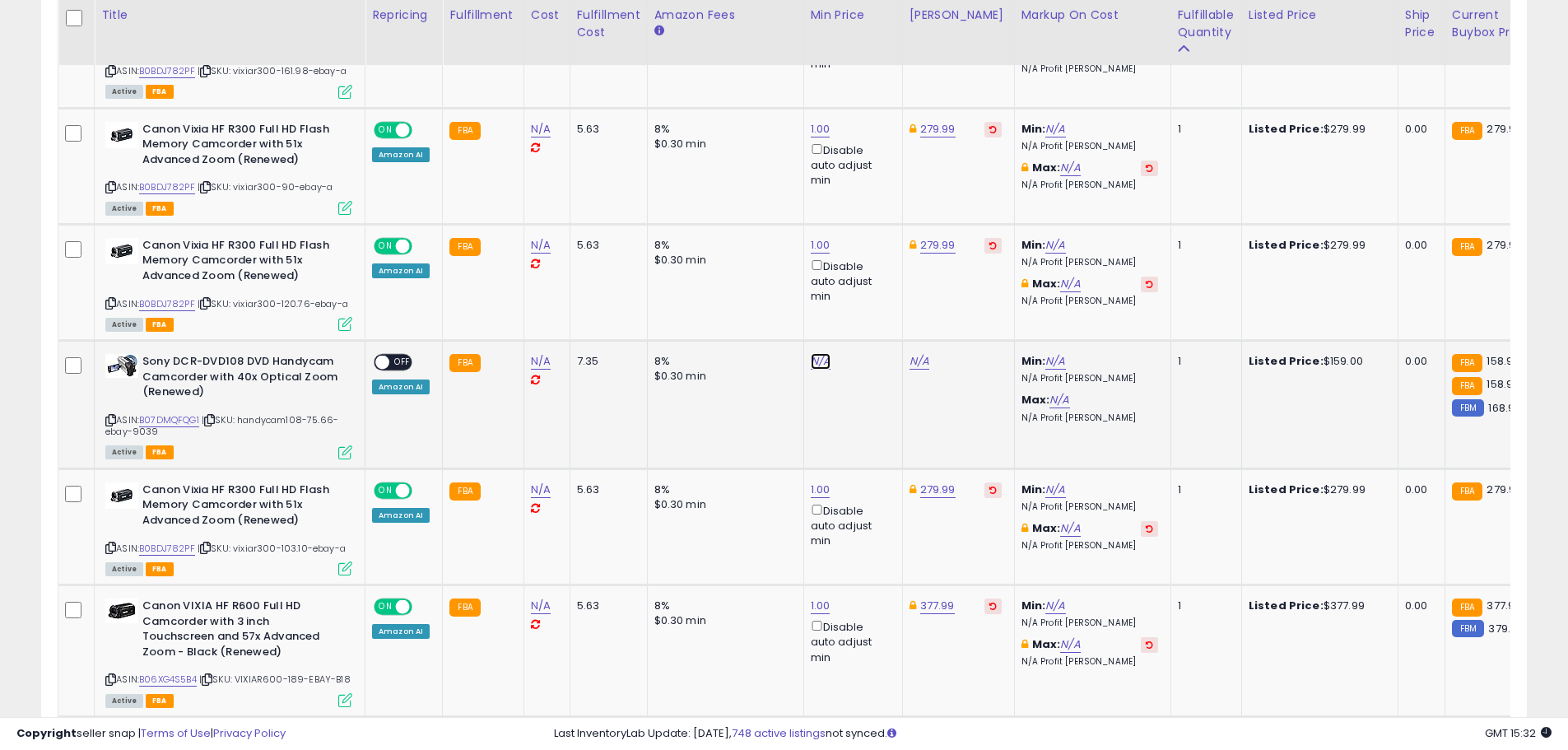
click at [811, 367] on link "N/A" at bounding box center [821, 361] width 20 height 16
type input "*"
click at [875, 305] on button "submit" at bounding box center [861, 303] width 28 height 24
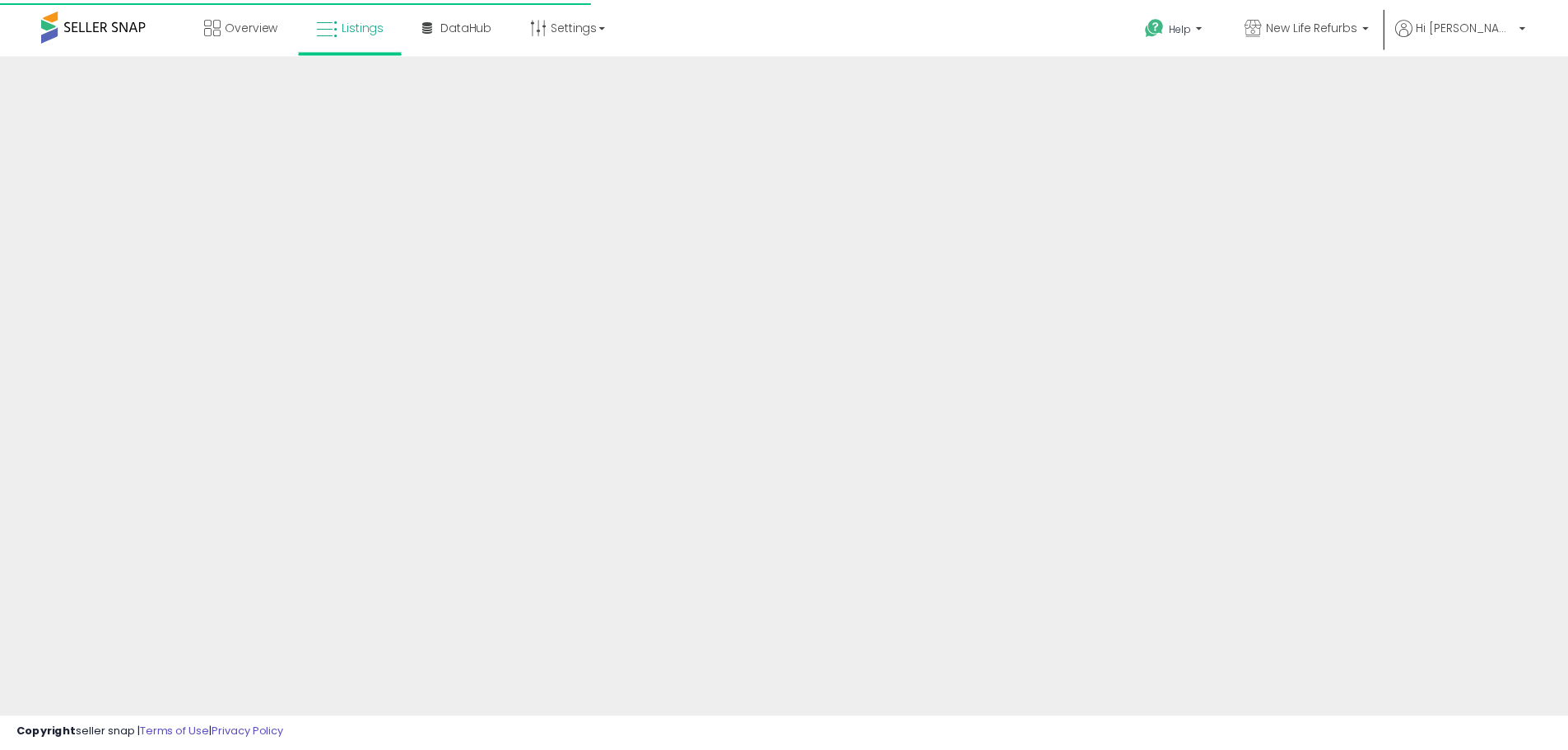
scroll to position [271, 0]
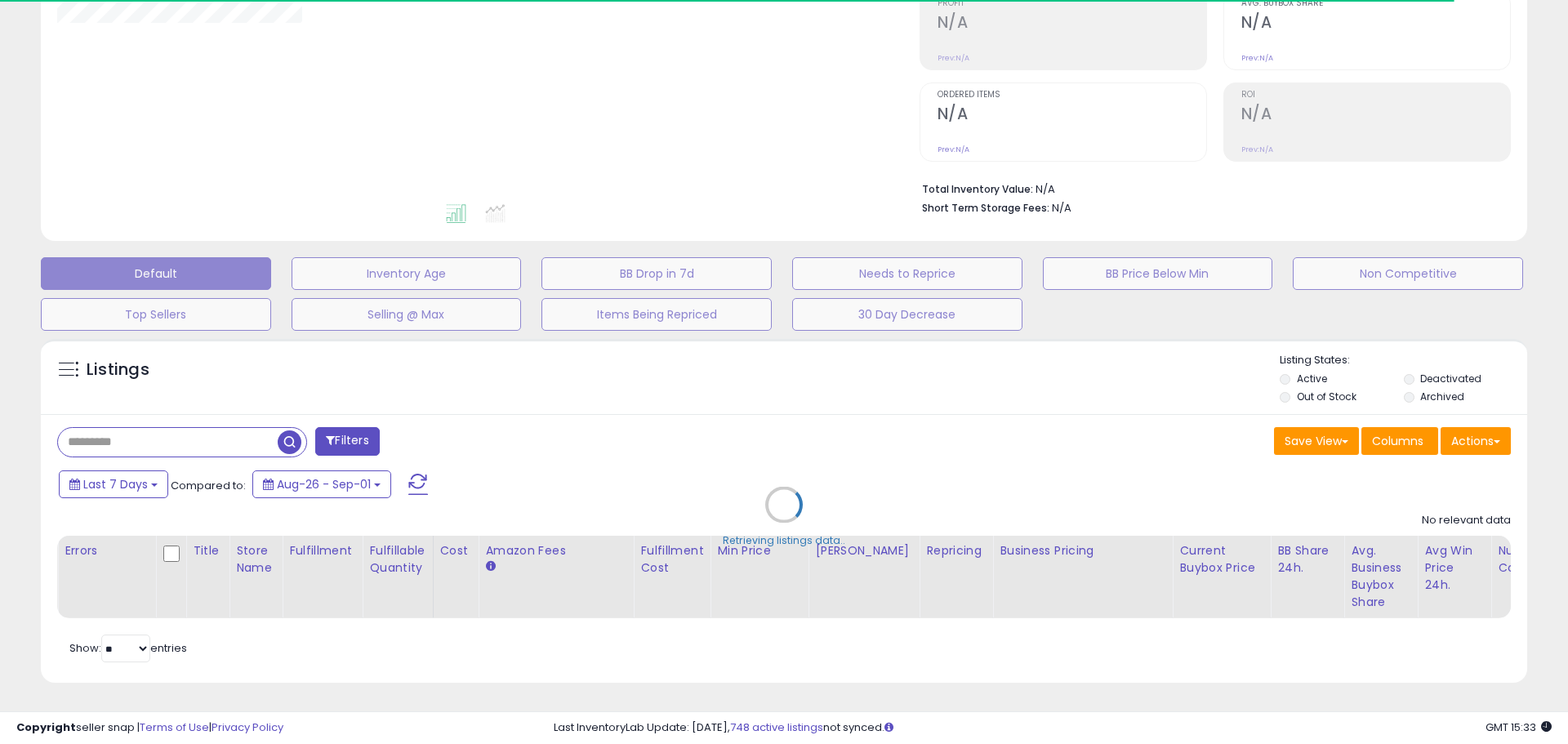
type input "******"
select select "**"
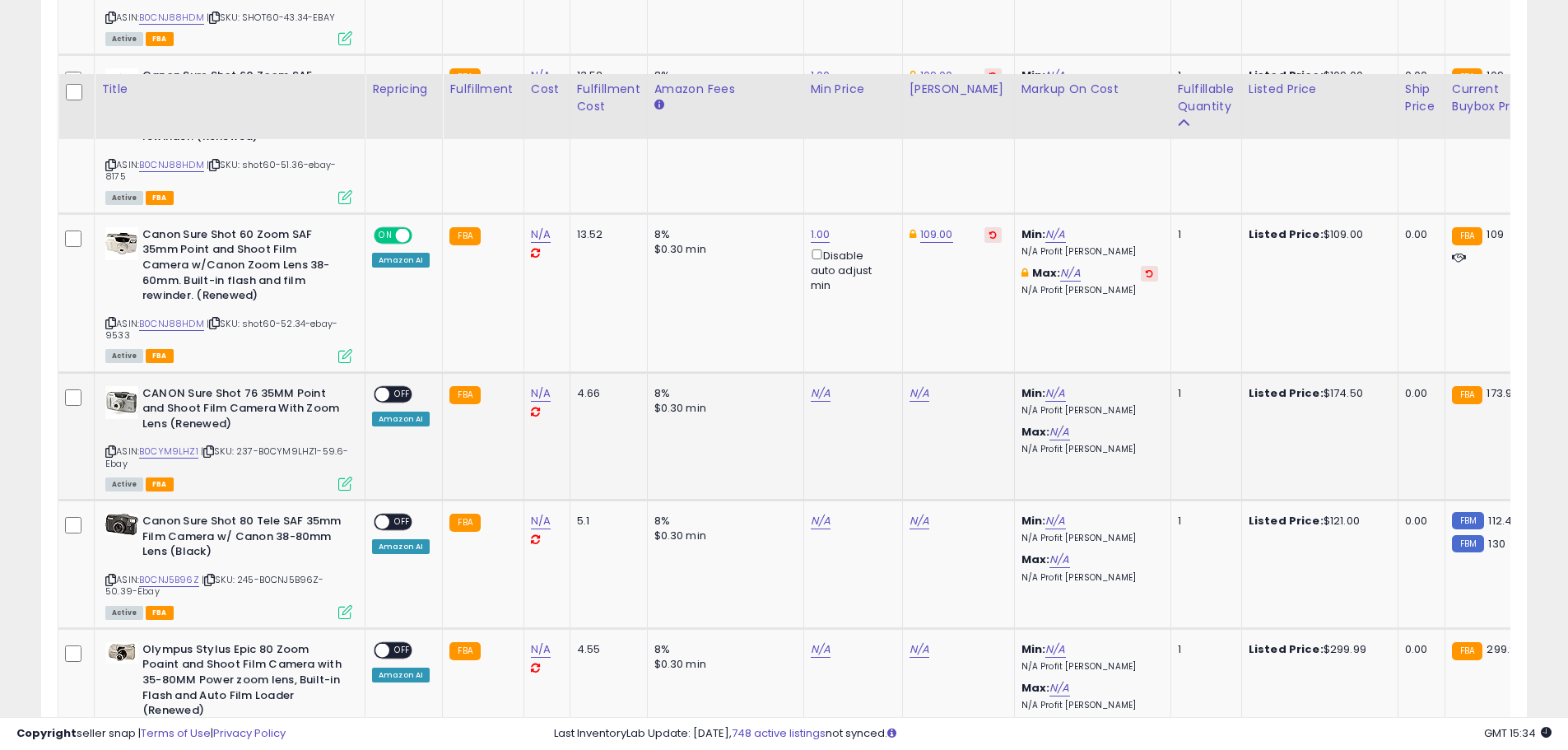
scroll to position [1177, 0]
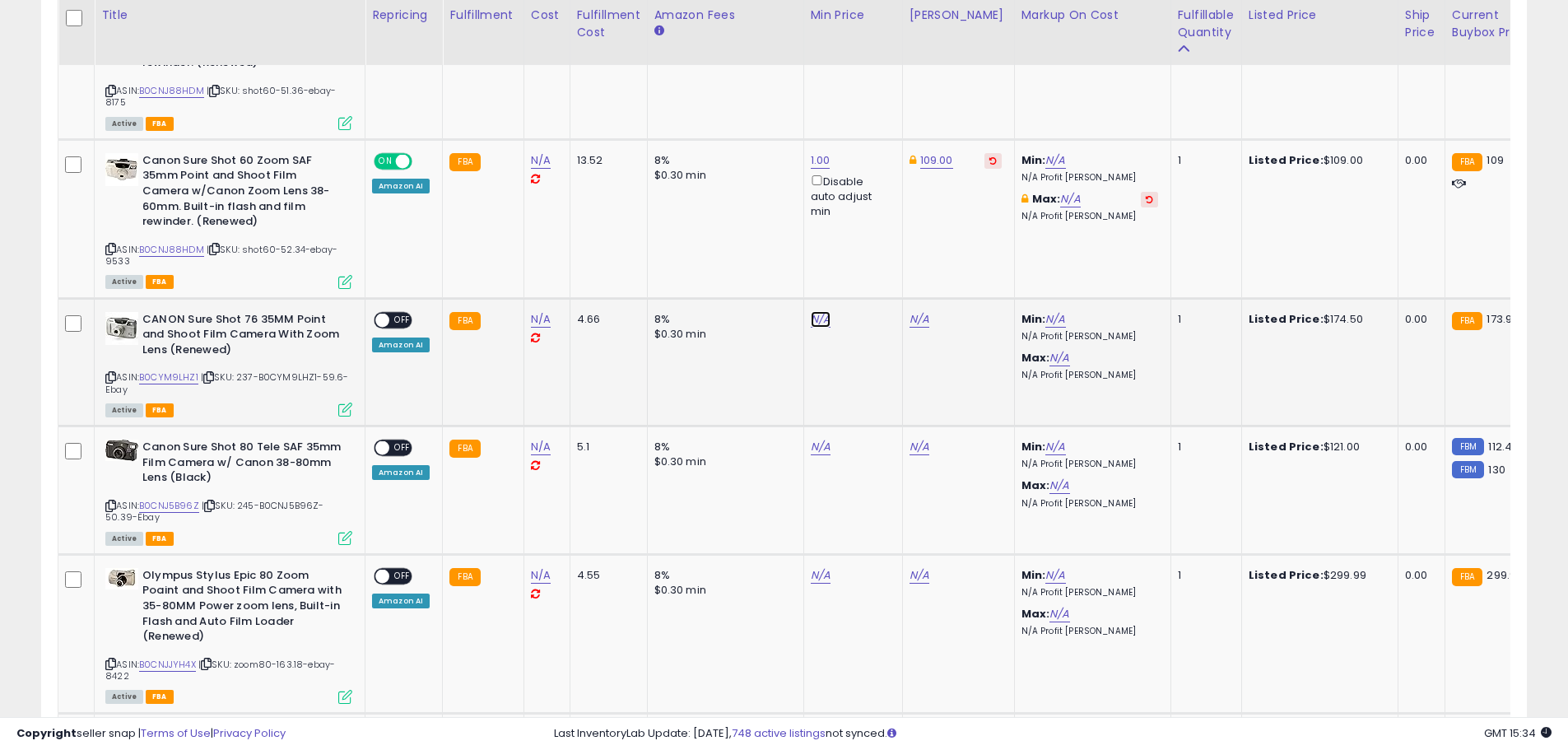
click at [817, 311] on link "N/A" at bounding box center [821, 319] width 20 height 16
type input "*"
click at [866, 243] on icon "submit" at bounding box center [861, 244] width 10 height 10
click at [938, 311] on link "206.99" at bounding box center [928, 319] width 36 height 16
type input "******"
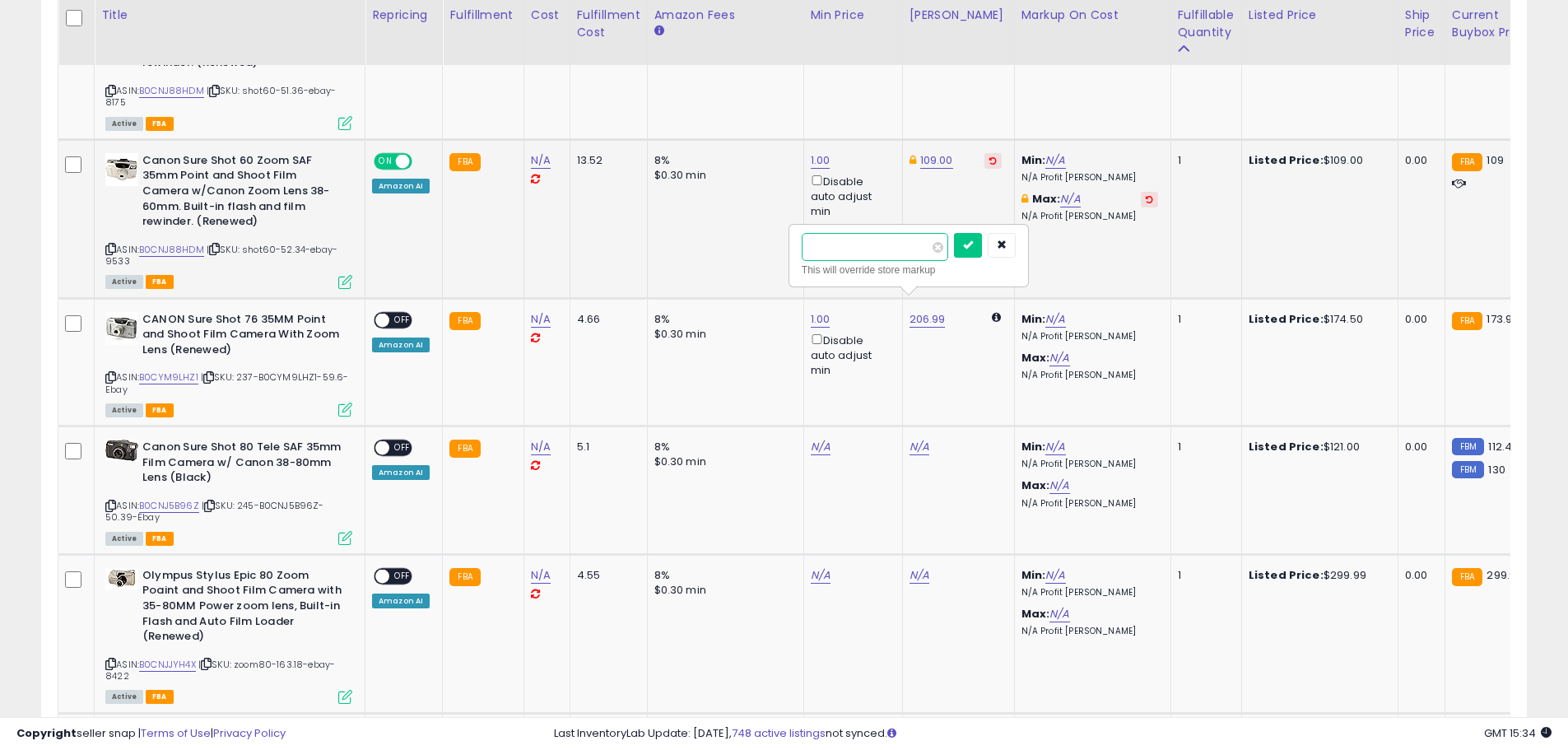
drag, startPoint x: 861, startPoint y: 248, endPoint x: 785, endPoint y: 241, distance: 76.3
type input "******"
click button "submit" at bounding box center [968, 245] width 28 height 24
click at [407, 313] on span "OFF" at bounding box center [402, 320] width 26 height 14
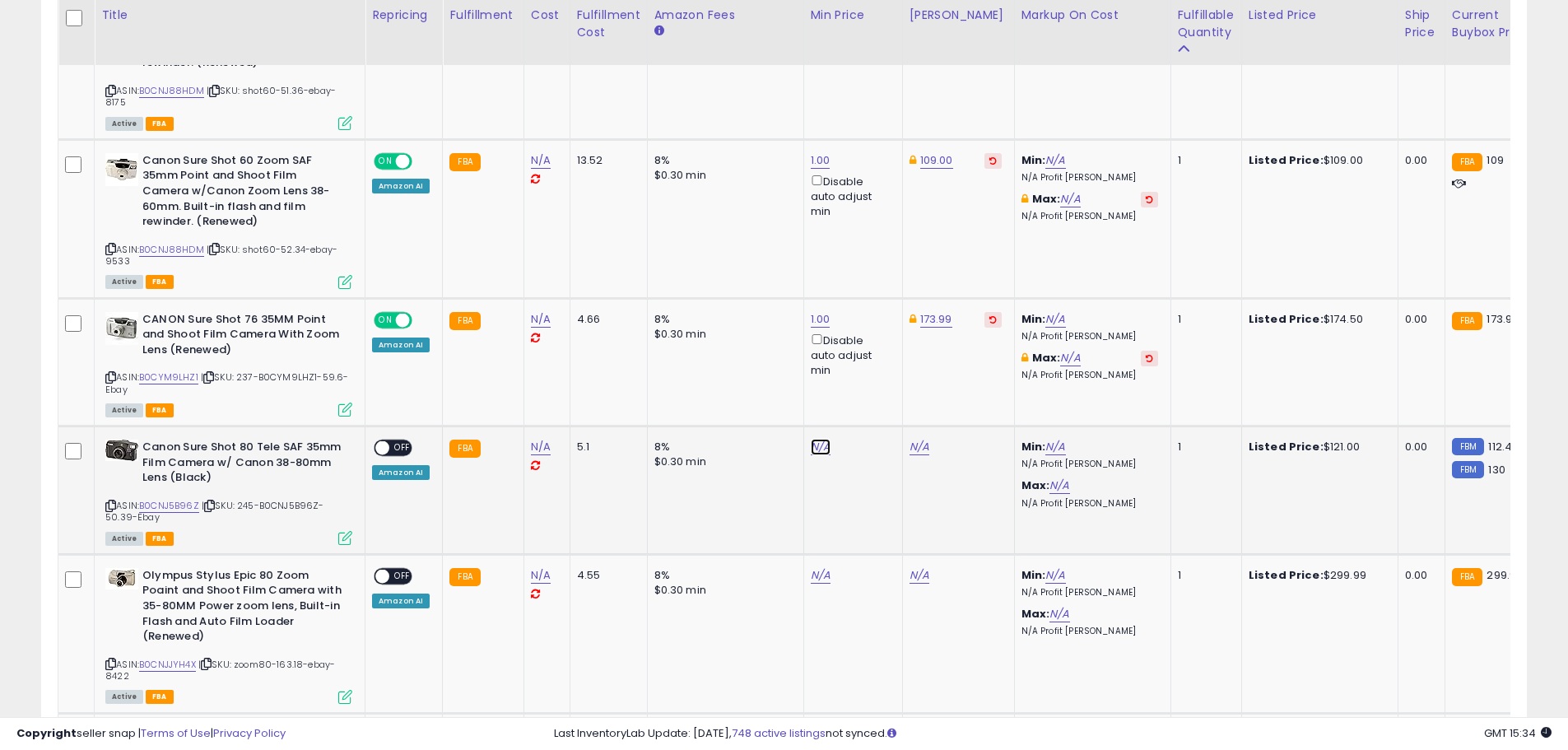
click at [820, 439] on link "N/A" at bounding box center [821, 447] width 20 height 16
type input "*"
click at [866, 371] on icon "submit" at bounding box center [861, 373] width 10 height 10
click at [928, 439] on link "158.89" at bounding box center [927, 447] width 33 height 16
drag, startPoint x: 877, startPoint y: 382, endPoint x: 781, endPoint y: 350, distance: 101.2
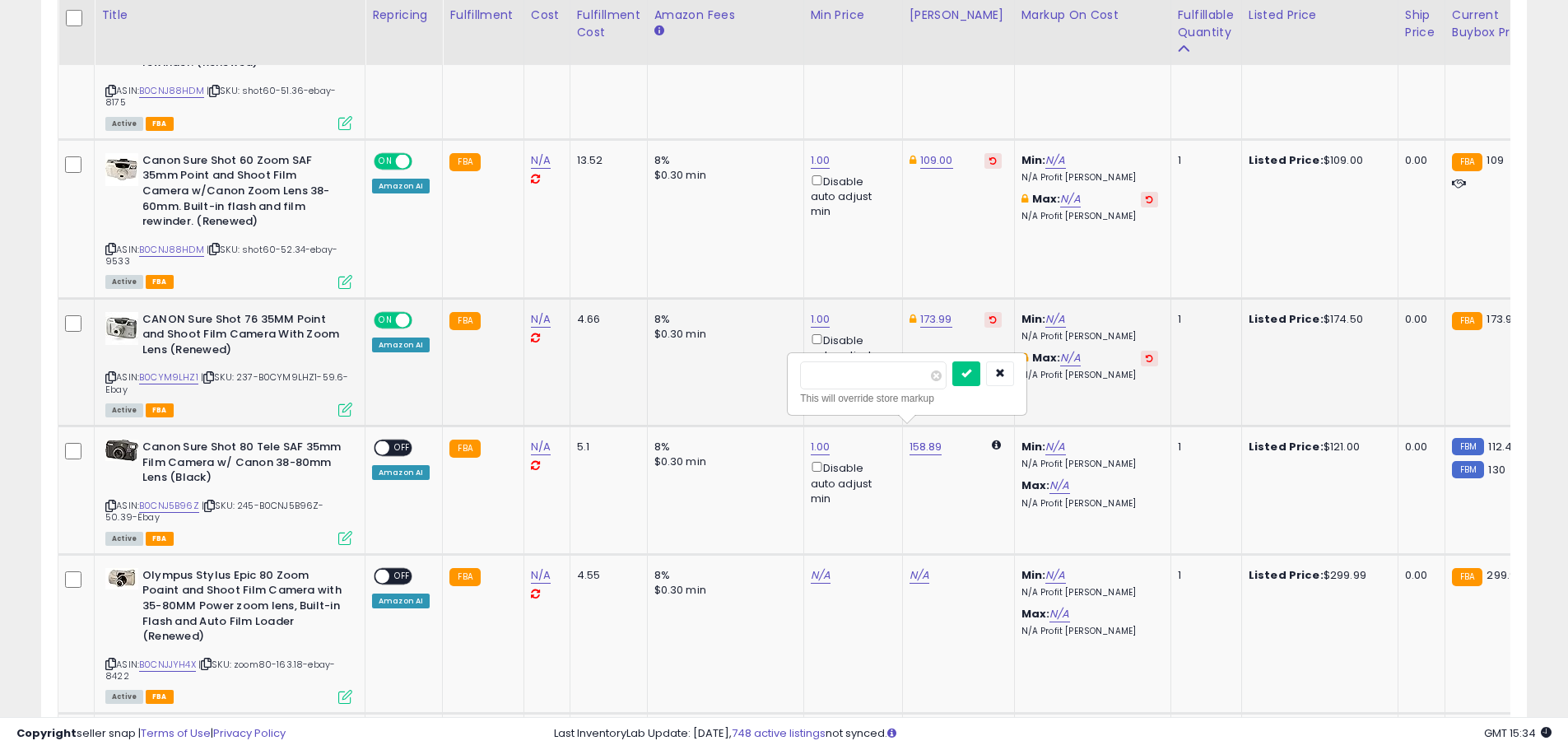
type input "******"
click button "submit" at bounding box center [966, 374] width 28 height 24
click at [402, 441] on span "OFF" at bounding box center [402, 448] width 26 height 14
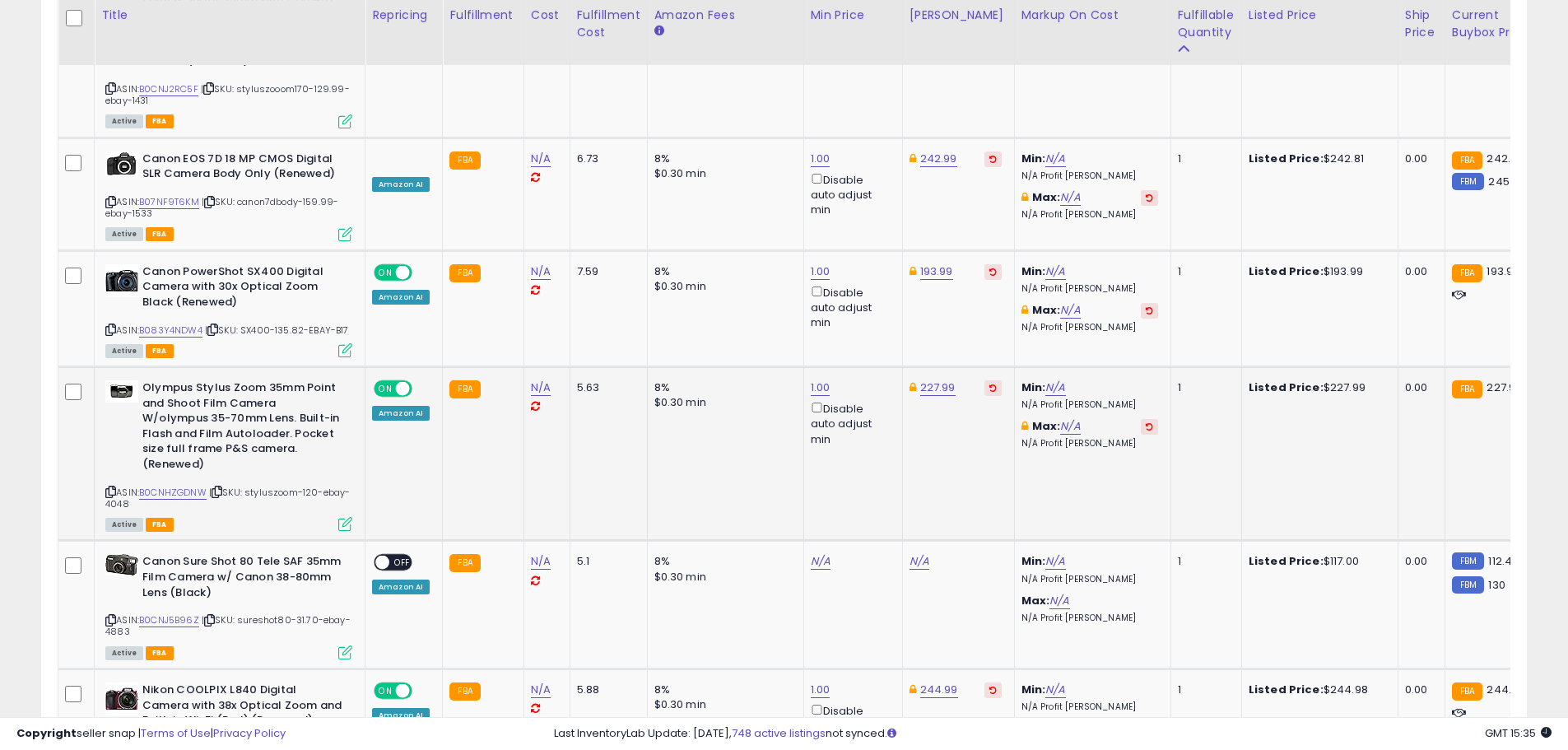
scroll to position [6029, 0]
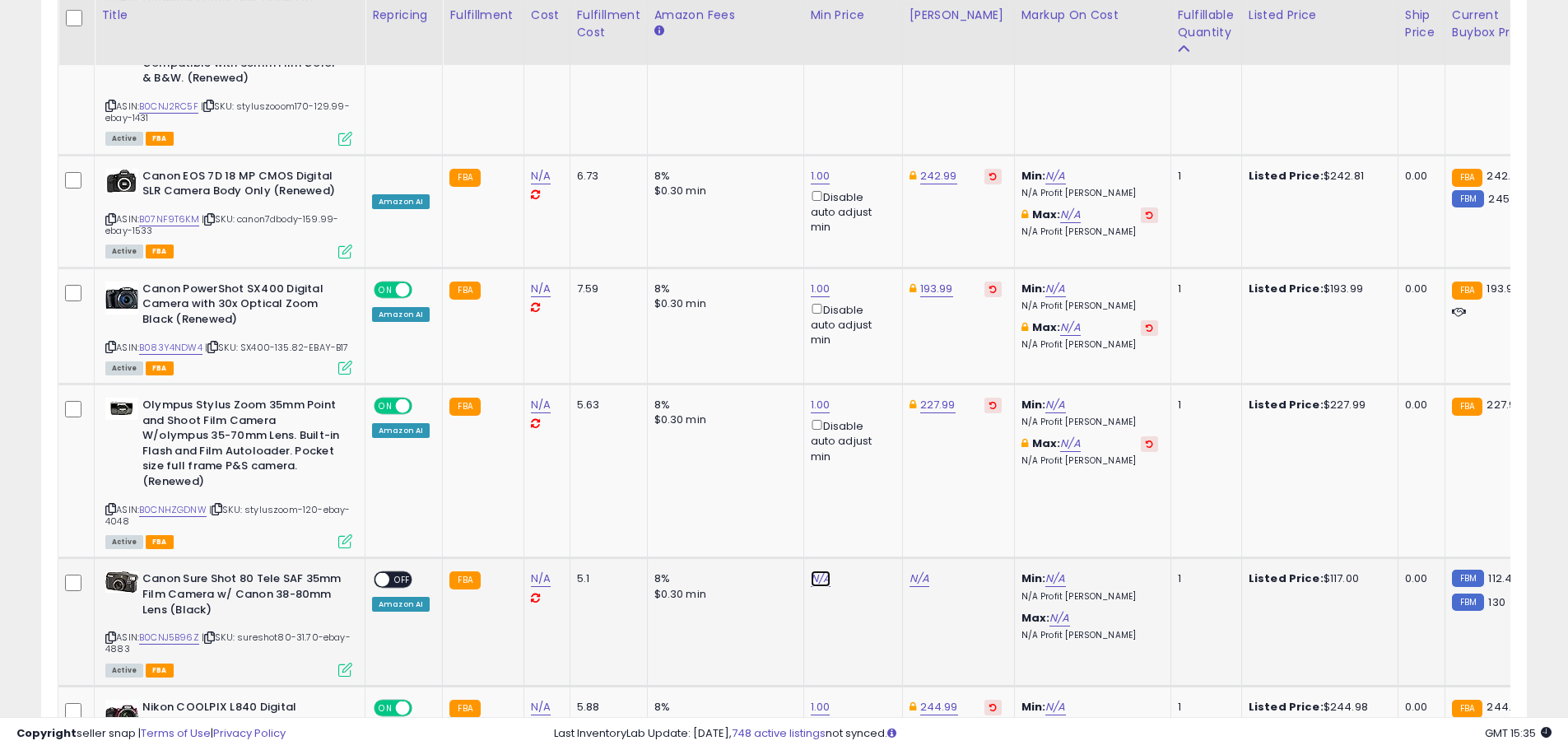
click at [815, 571] on link "N/A" at bounding box center [821, 578] width 20 height 16
type input "*"
click at [866, 388] on icon "submit" at bounding box center [861, 386] width 10 height 10
click at [925, 571] on link "158.89" at bounding box center [927, 578] width 33 height 16
drag, startPoint x: 901, startPoint y: 386, endPoint x: 777, endPoint y: 384, distance: 124.0
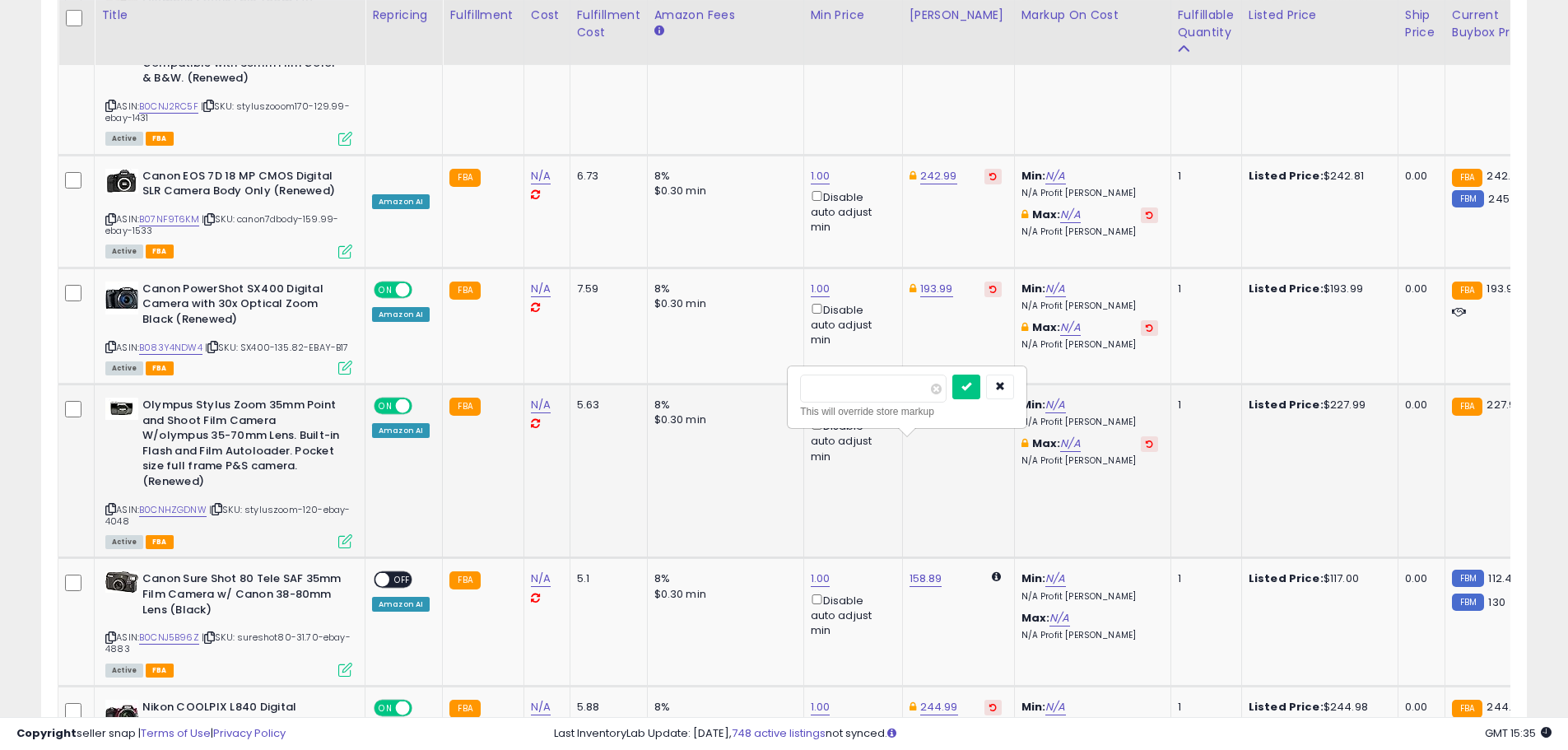
type input "******"
click at [972, 384] on icon "submit" at bounding box center [966, 386] width 10 height 10
click at [386, 573] on span at bounding box center [382, 580] width 14 height 14
click at [406, 573] on span "OFF" at bounding box center [402, 580] width 26 height 14
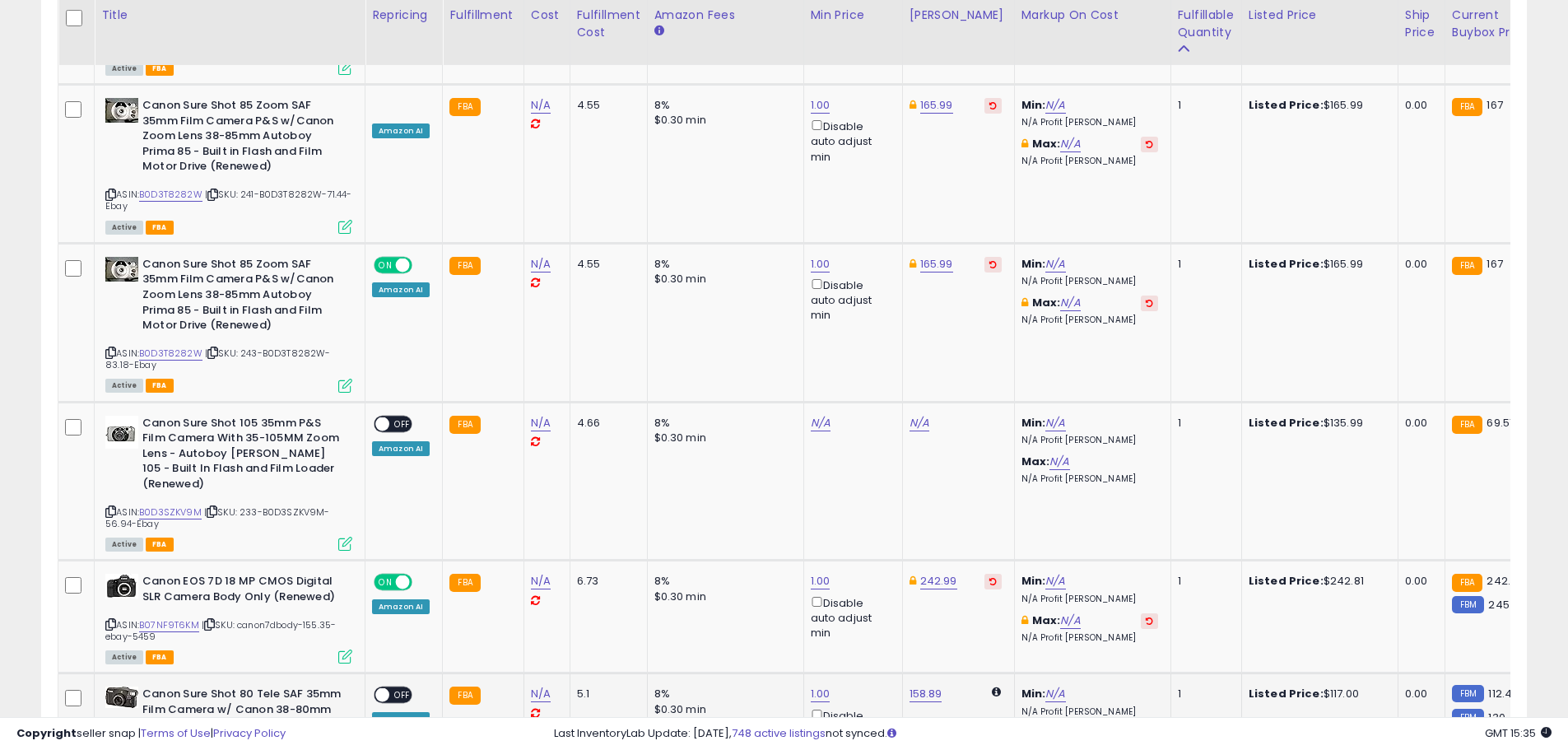
scroll to position [3722, 0]
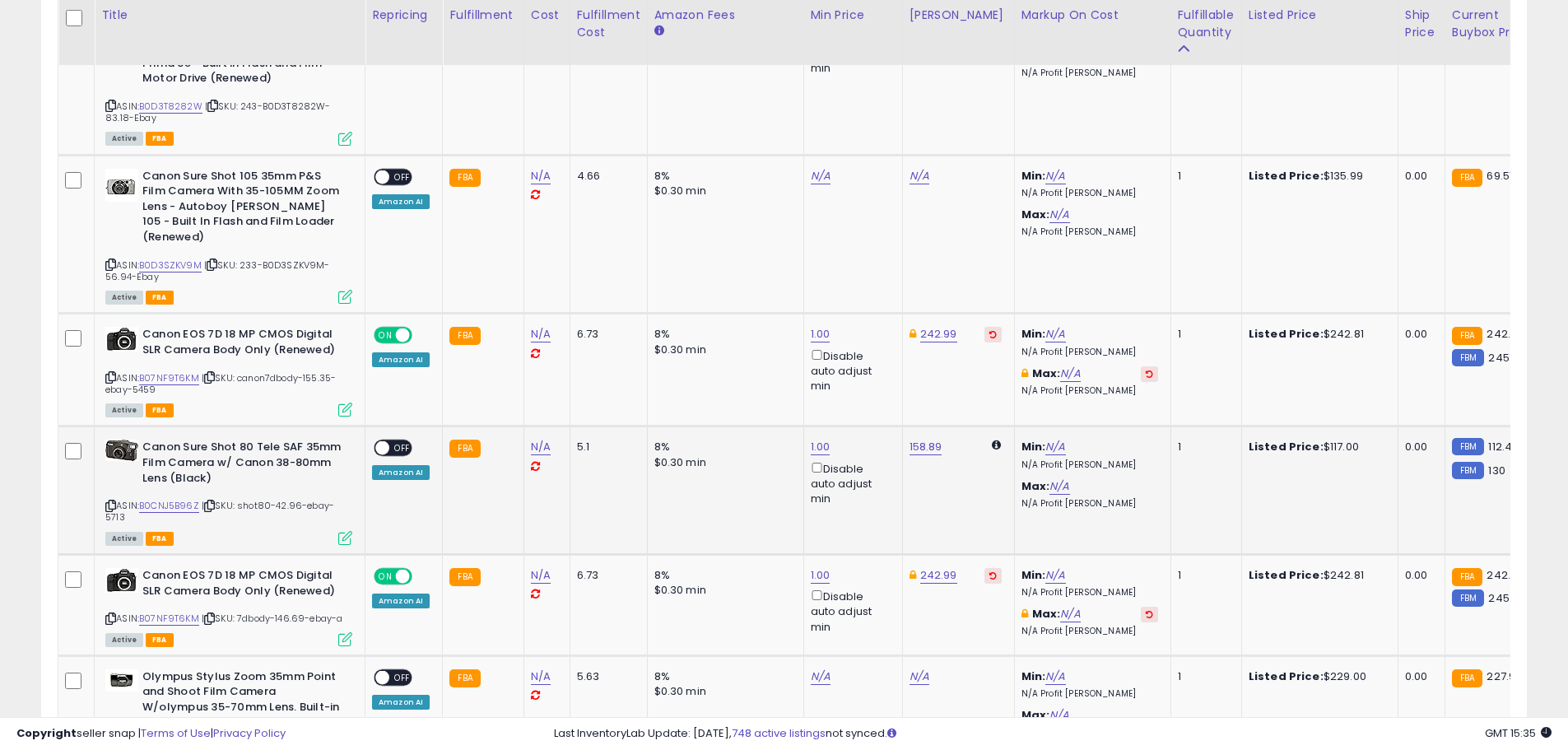
click at [804, 427] on td "1.00 Disable auto adjust min" at bounding box center [853, 491] width 99 height 128
click at [920, 439] on link "158.89" at bounding box center [927, 447] width 33 height 16
drag, startPoint x: 898, startPoint y: 330, endPoint x: 791, endPoint y: 329, distance: 107.0
click at [794, 329] on div "****** This will override store markup" at bounding box center [908, 341] width 237 height 60
type input "******"
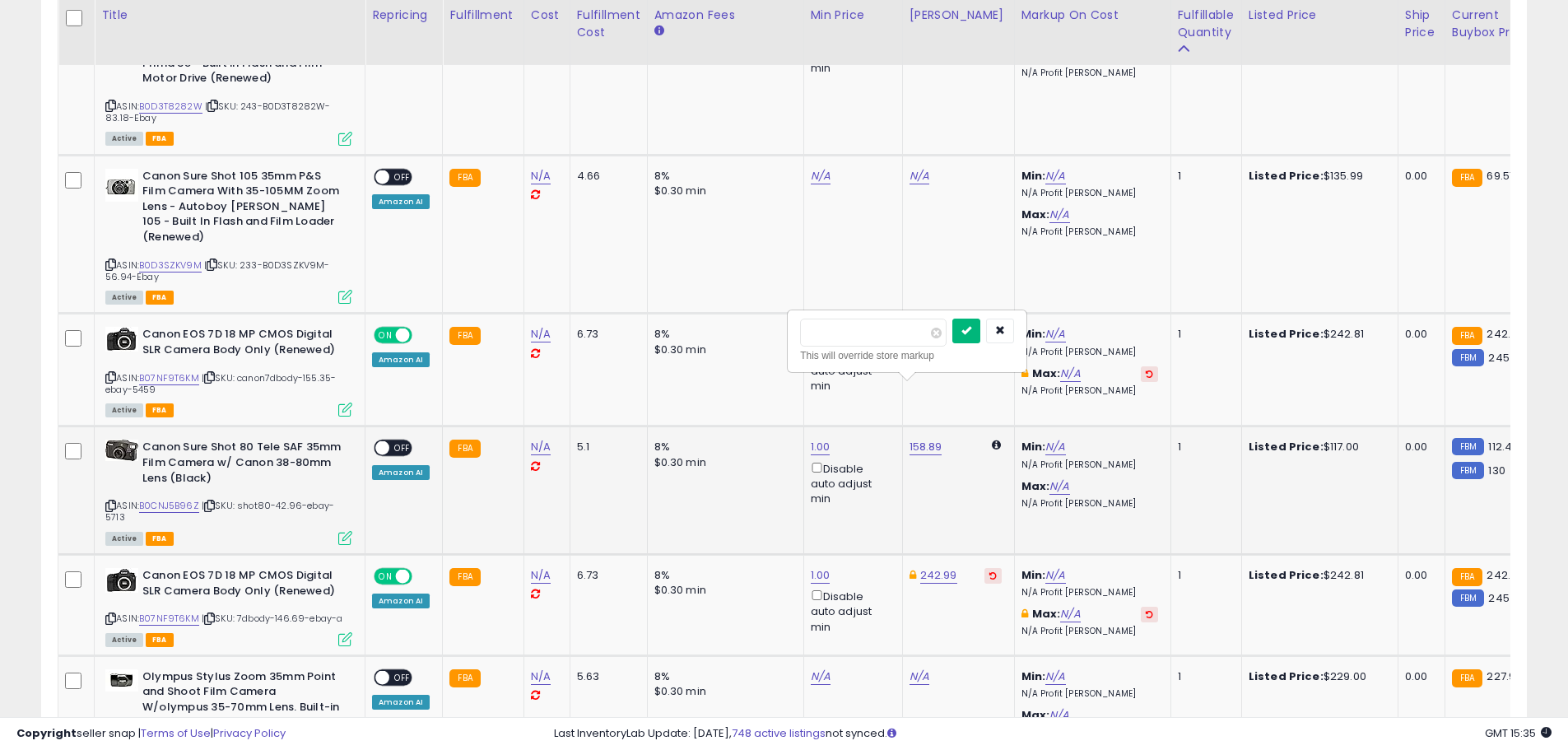
click at [972, 333] on icon "submit" at bounding box center [966, 329] width 10 height 10
click at [386, 441] on span at bounding box center [382, 448] width 14 height 14
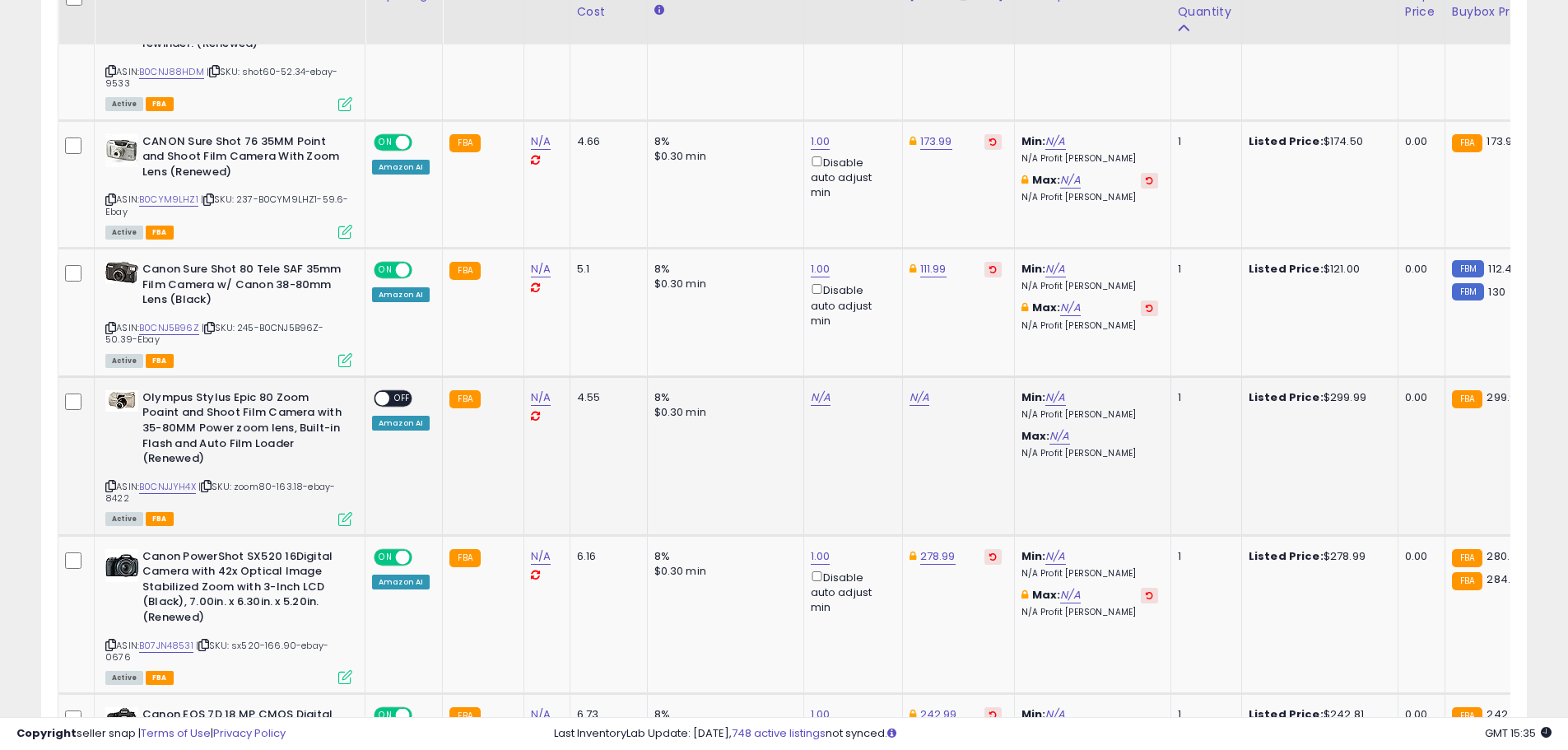
scroll to position [1417, 0]
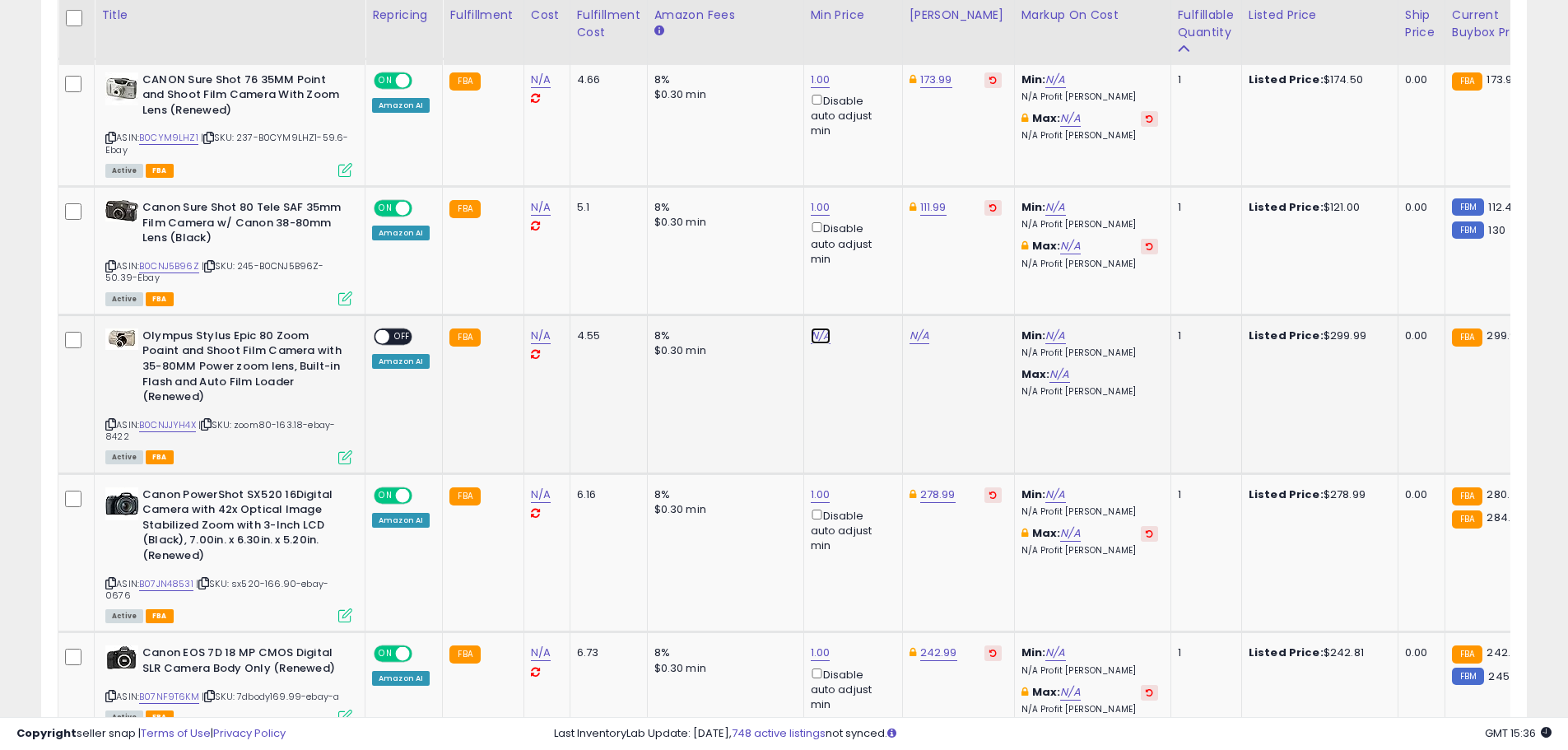
click at [812, 328] on link "N/A" at bounding box center [821, 336] width 20 height 16
type input "*"
click at [875, 258] on button "submit" at bounding box center [861, 262] width 28 height 24
click at [927, 328] on link "379.99" at bounding box center [927, 336] width 36 height 16
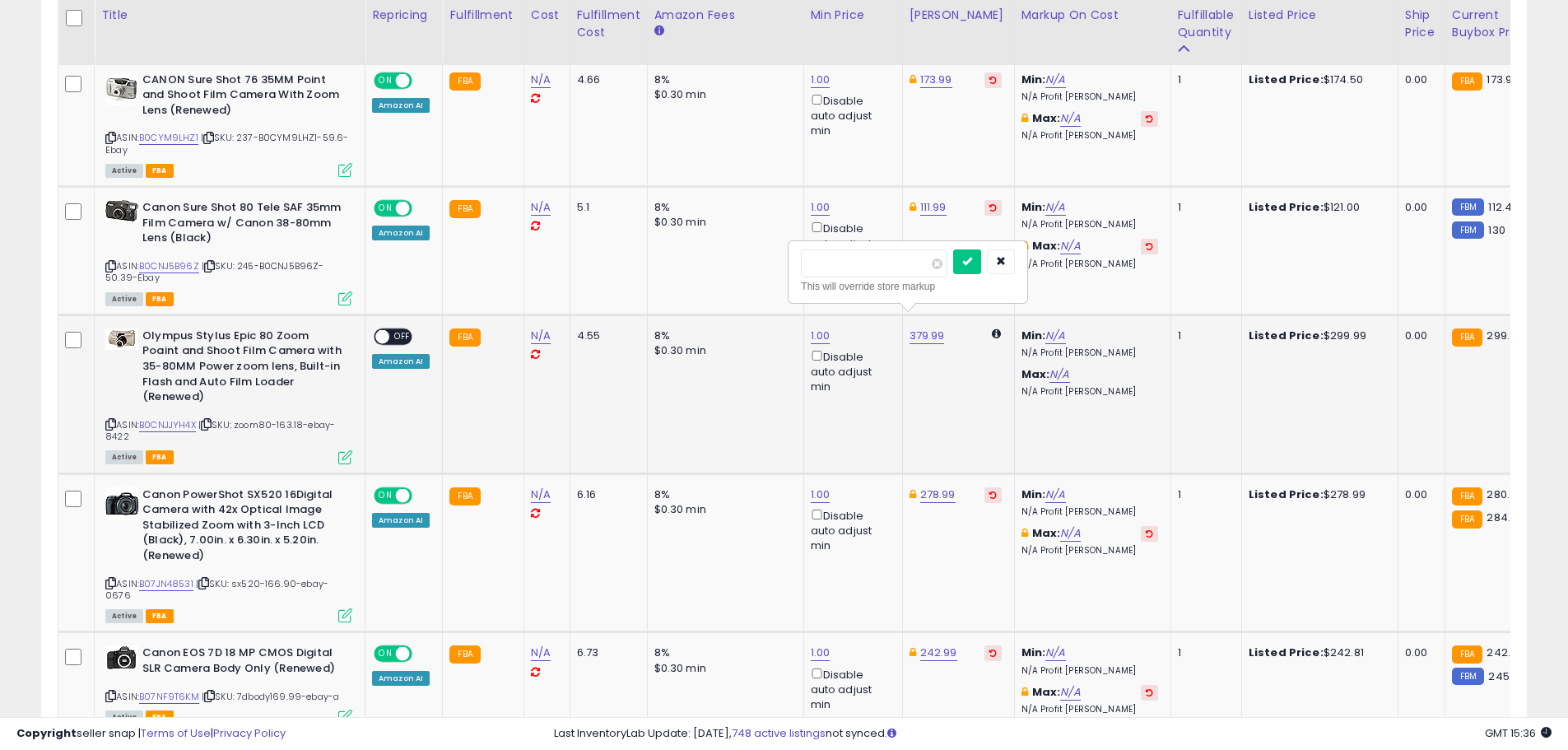
drag, startPoint x: 858, startPoint y: 256, endPoint x: 791, endPoint y: 271, distance: 68.7
click at [791, 271] on div "****** This will override store markup" at bounding box center [908, 271] width 237 height 60
type input "******"
click button "submit" at bounding box center [967, 262] width 28 height 24
click at [406, 329] on span "OFF" at bounding box center [402, 336] width 26 height 14
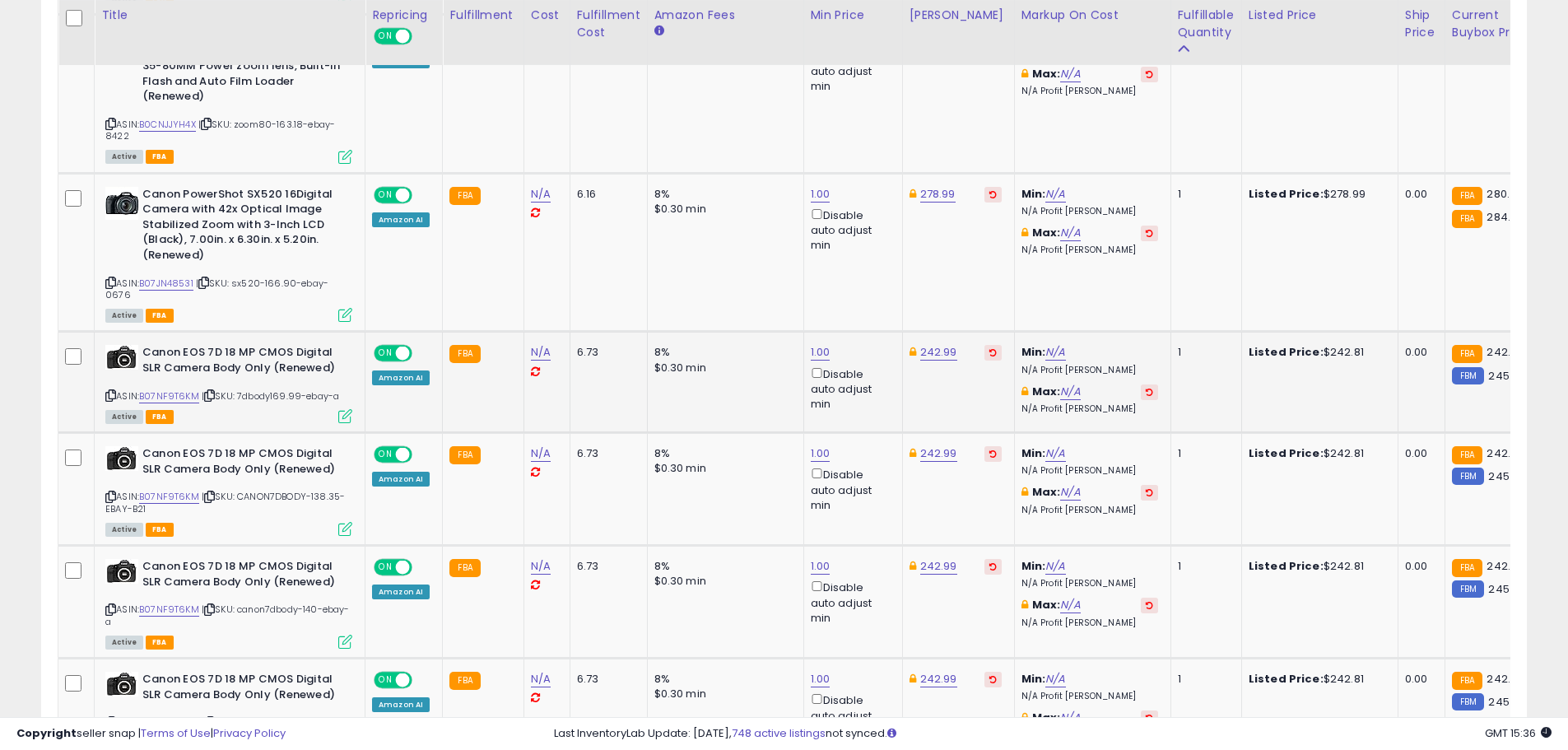
scroll to position [1746, 0]
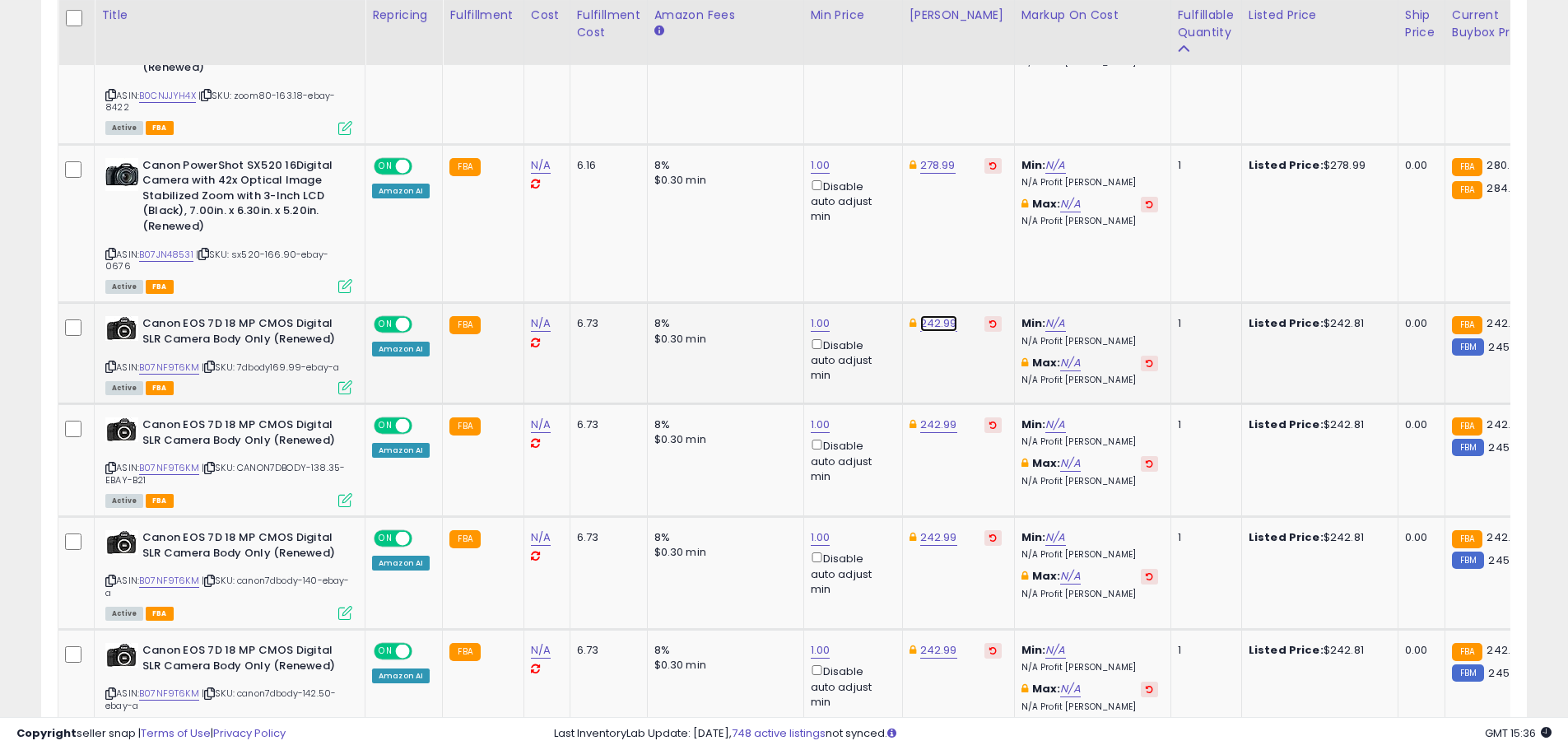
click at [923, 316] on link "242.99" at bounding box center [939, 323] width 37 height 16
click at [1018, 236] on icon "button" at bounding box center [1012, 238] width 10 height 10
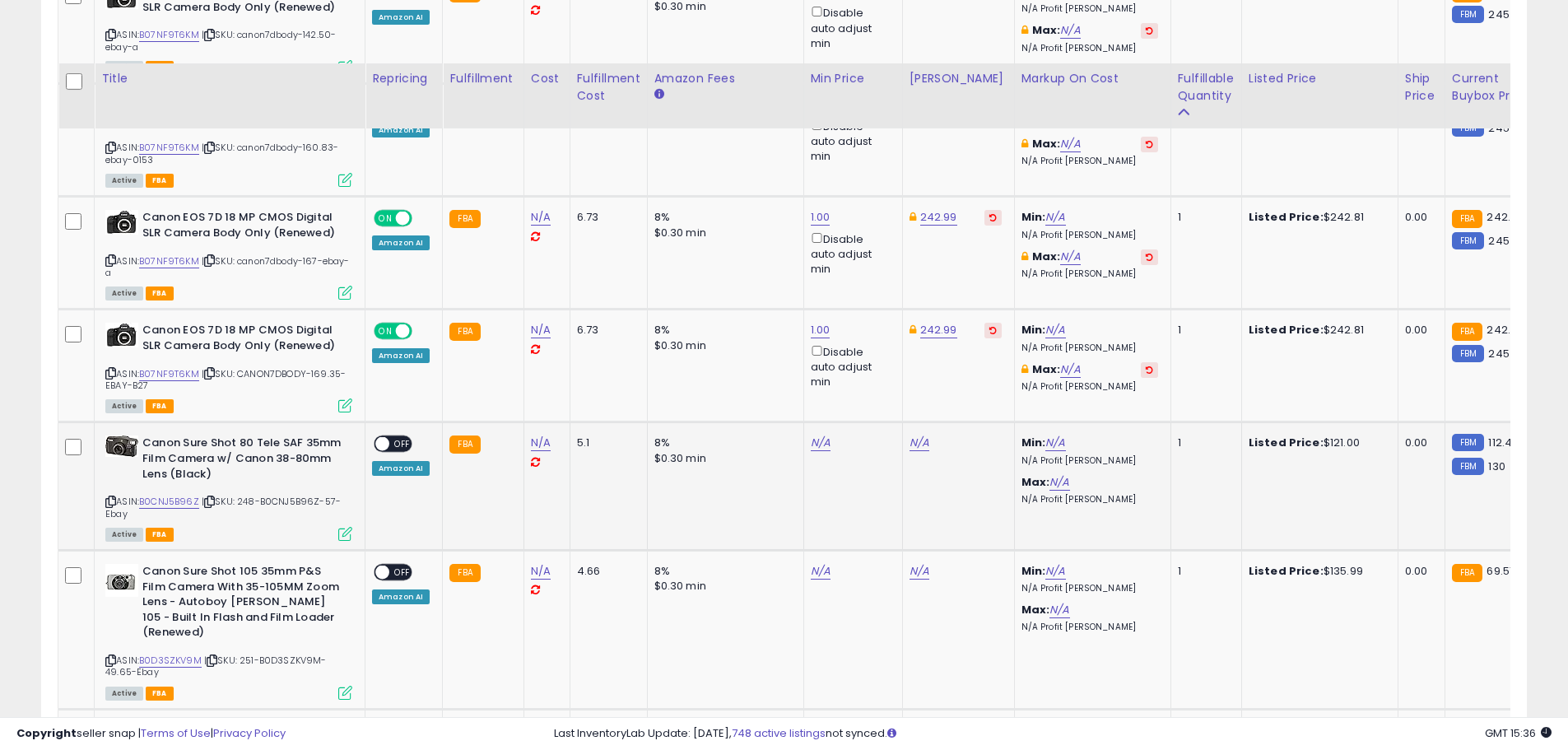
scroll to position [2569, 0]
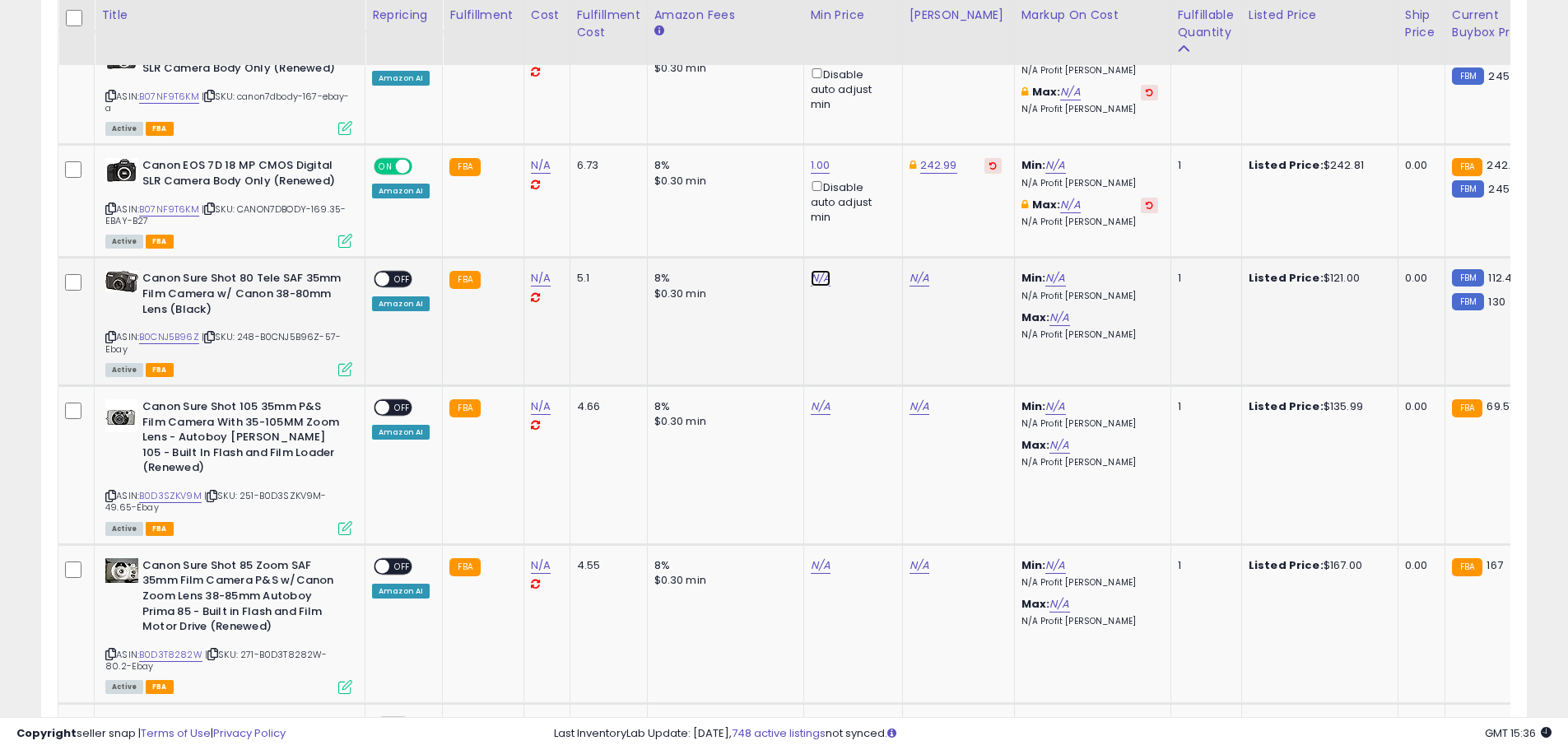
click at [817, 271] on link "N/A" at bounding box center [821, 278] width 20 height 16
type input "*"
click at [875, 192] on button "submit" at bounding box center [861, 193] width 28 height 24
click at [918, 271] on link "158.89" at bounding box center [927, 278] width 33 height 16
drag, startPoint x: 862, startPoint y: 199, endPoint x: 797, endPoint y: 199, distance: 65.0
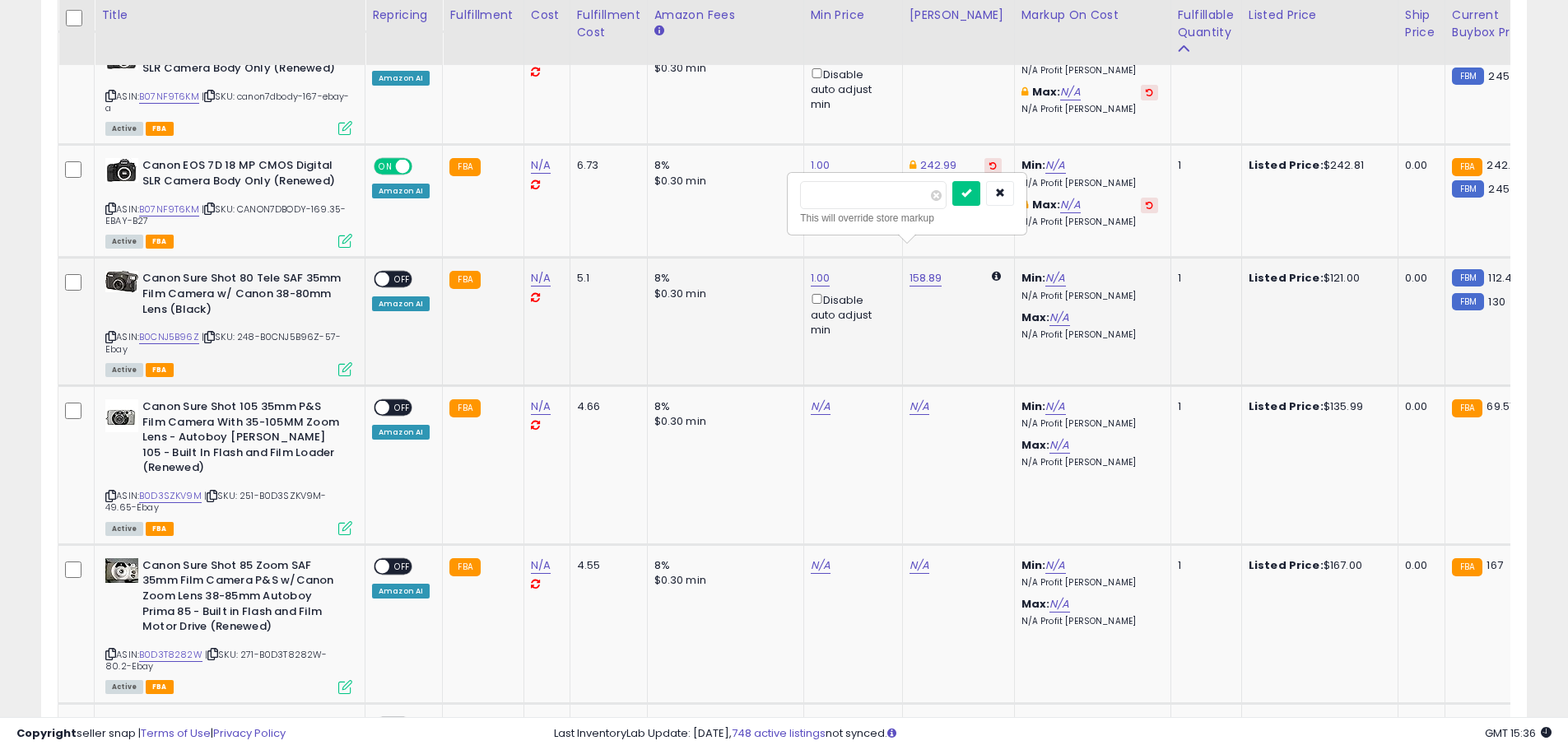
click at [797, 199] on div "****** This will override store markup" at bounding box center [908, 203] width 237 height 60
type input "******"
click at [980, 199] on button "submit" at bounding box center [966, 193] width 28 height 24
click at [397, 272] on span "OFF" at bounding box center [402, 279] width 26 height 14
click at [811, 399] on link "N/A" at bounding box center [821, 407] width 20 height 16
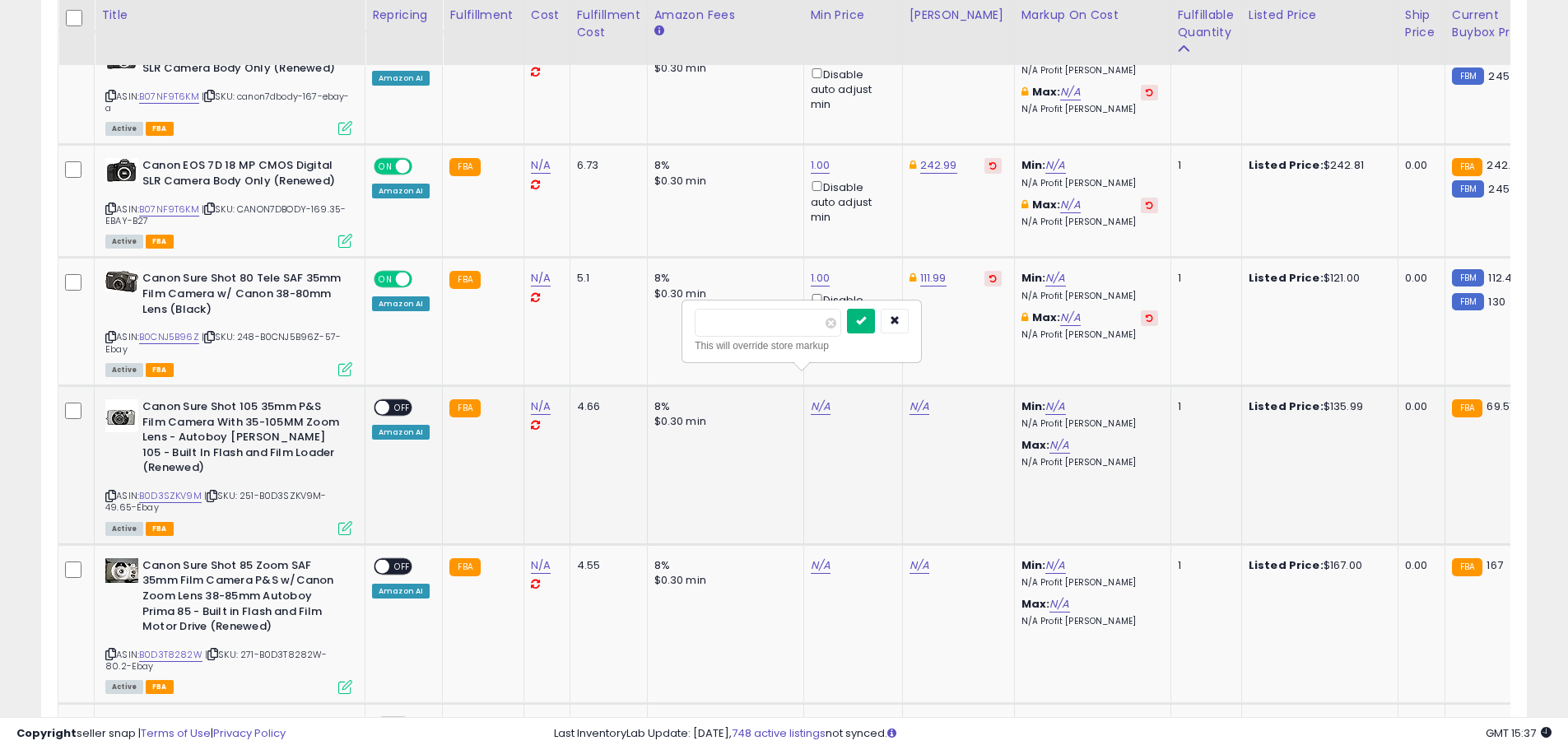
type input "***"
click at [875, 320] on button "submit" at bounding box center [861, 321] width 28 height 24
click at [917, 399] on link "194.34" at bounding box center [927, 407] width 35 height 16
drag, startPoint x: 879, startPoint y: 328, endPoint x: 747, endPoint y: 323, distance: 132.1
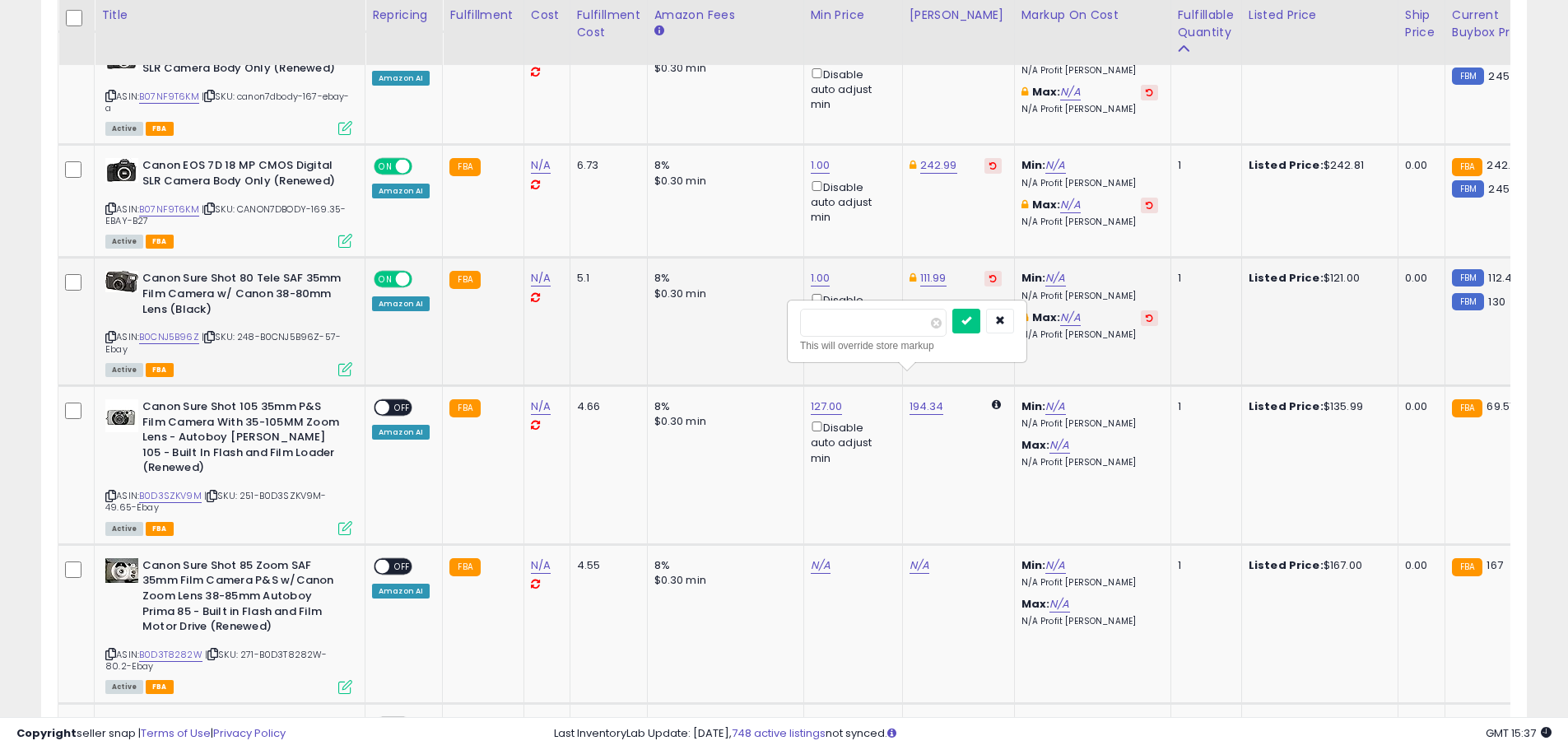
type input "******"
click button "submit" at bounding box center [966, 321] width 28 height 24
click at [404, 401] on span "OFF" at bounding box center [402, 408] width 26 height 14
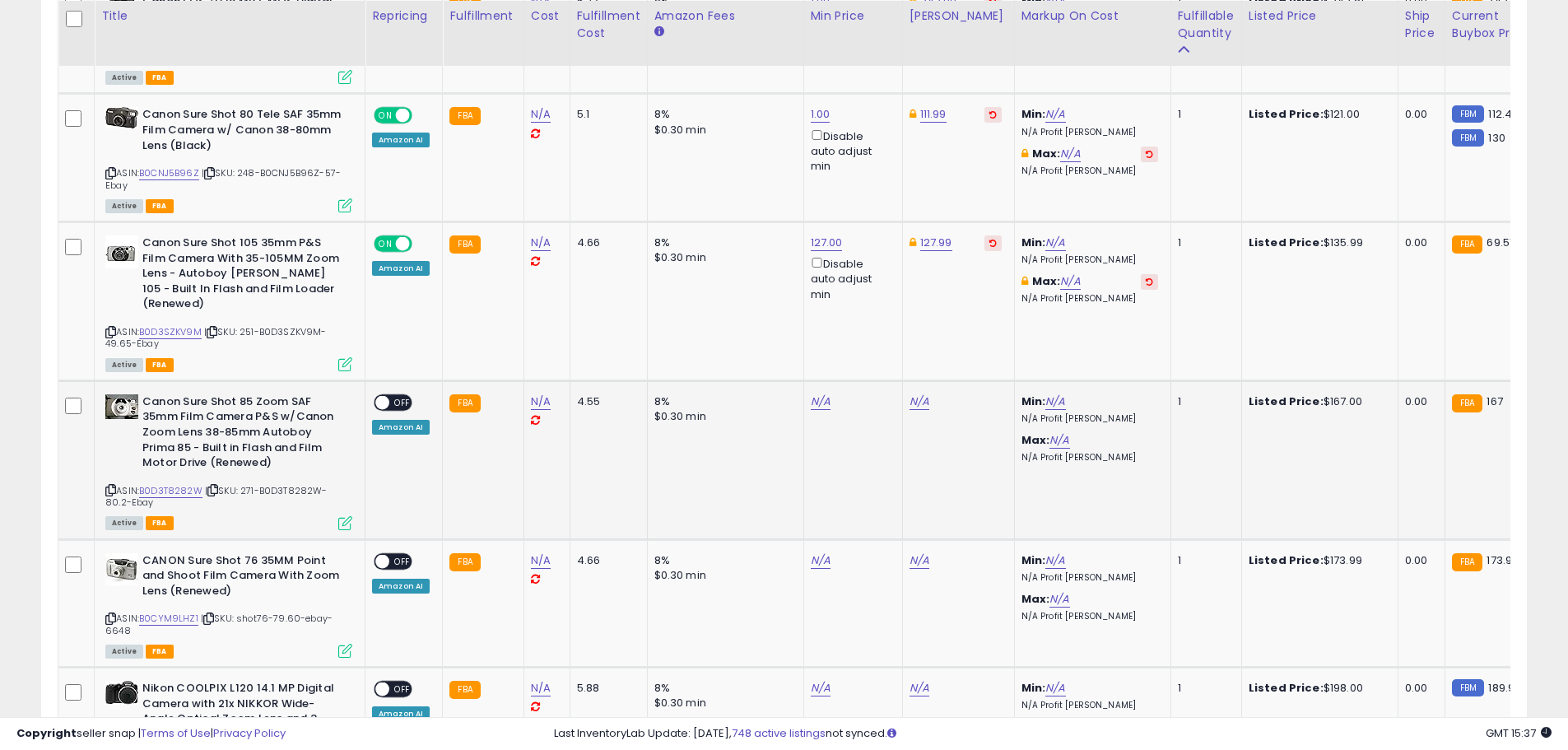
scroll to position [2734, 0]
click at [811, 393] on link "N/A" at bounding box center [821, 401] width 20 height 16
type input "*"
click at [875, 307] on button "submit" at bounding box center [861, 299] width 28 height 24
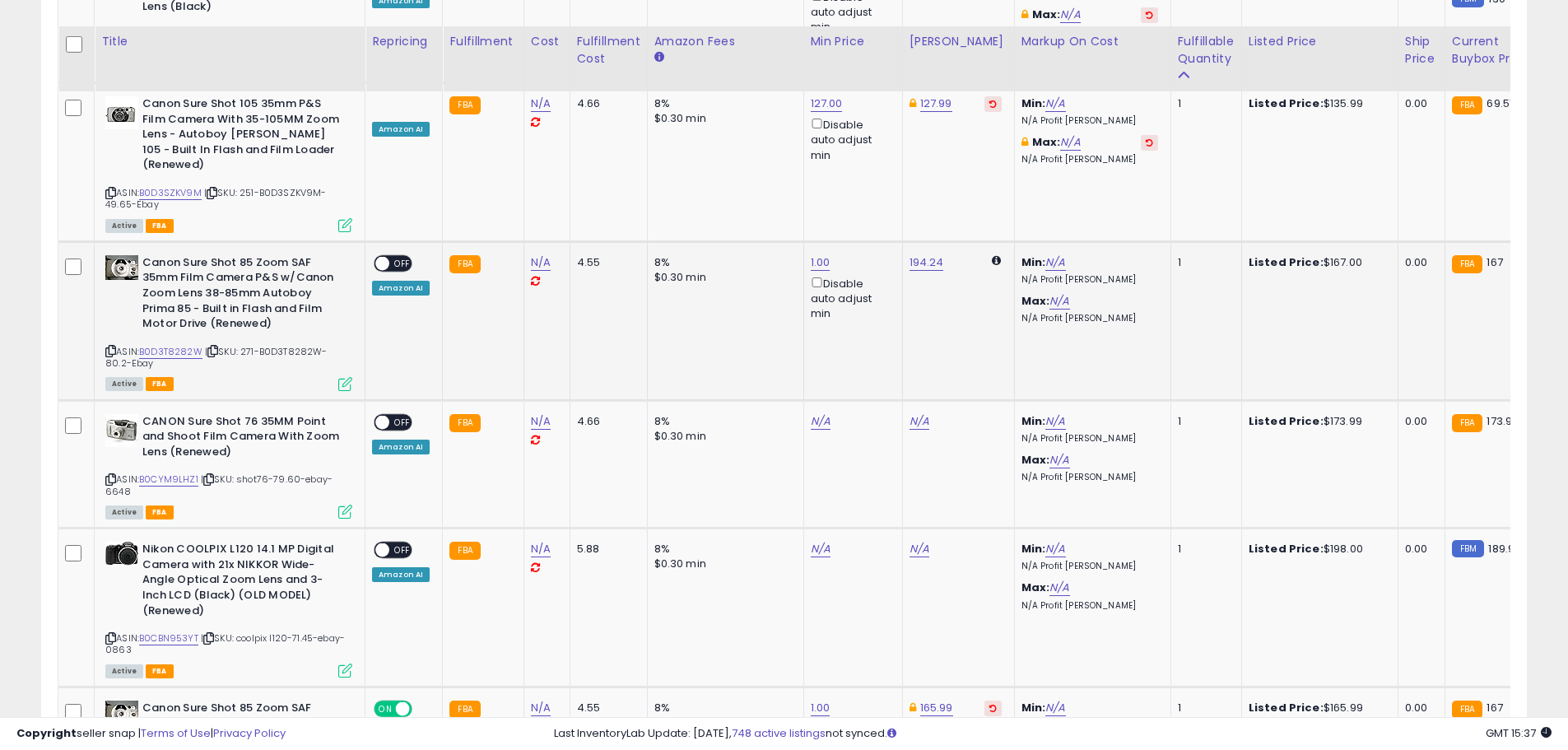
scroll to position [2899, 0]
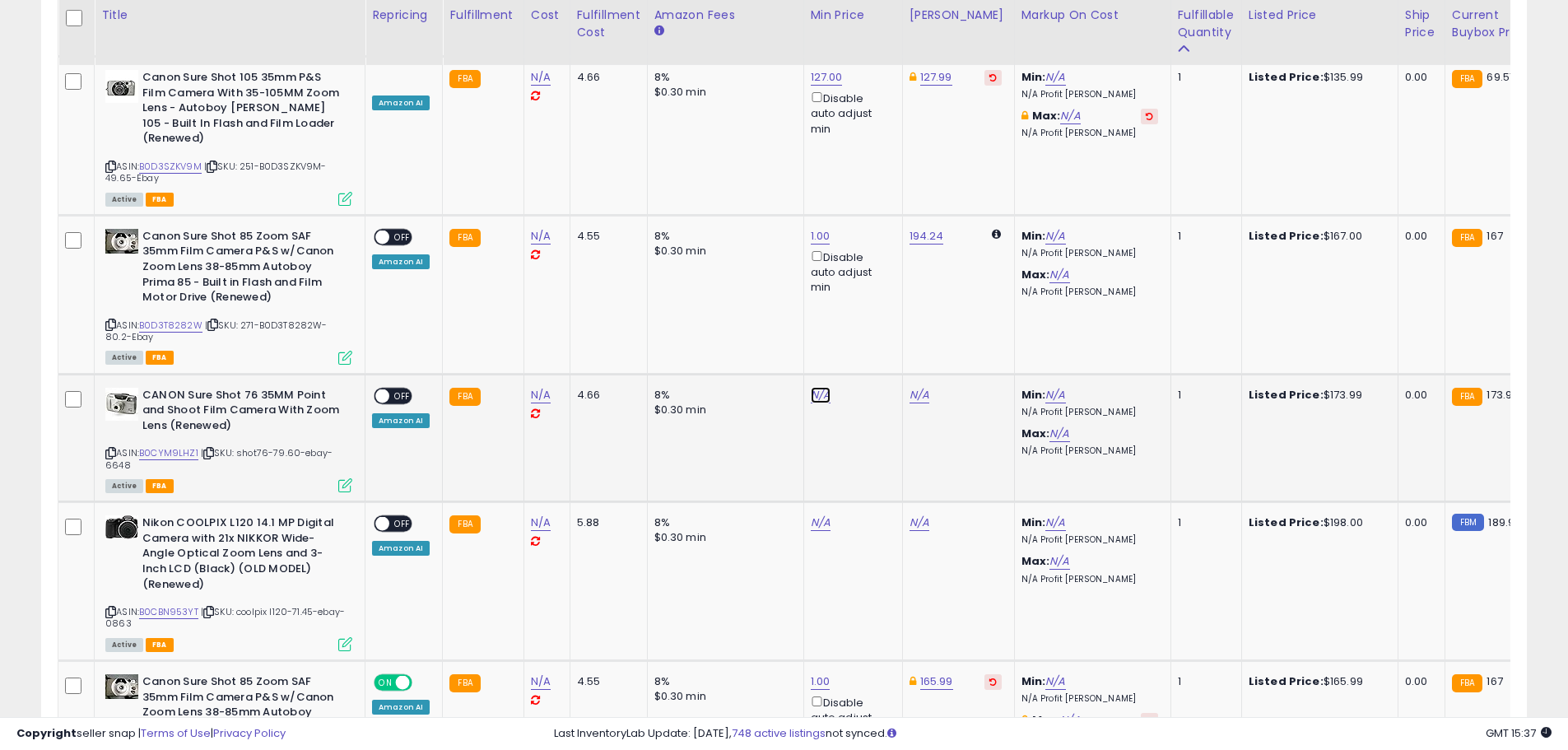
click at [820, 387] on link "N/A" at bounding box center [821, 395] width 20 height 16
type input "*"
click at [866, 292] on icon "submit" at bounding box center [861, 292] width 10 height 10
click at [929, 228] on link "194.24" at bounding box center [927, 236] width 35 height 16
drag, startPoint x: 815, startPoint y: 139, endPoint x: 796, endPoint y: 137, distance: 19.1
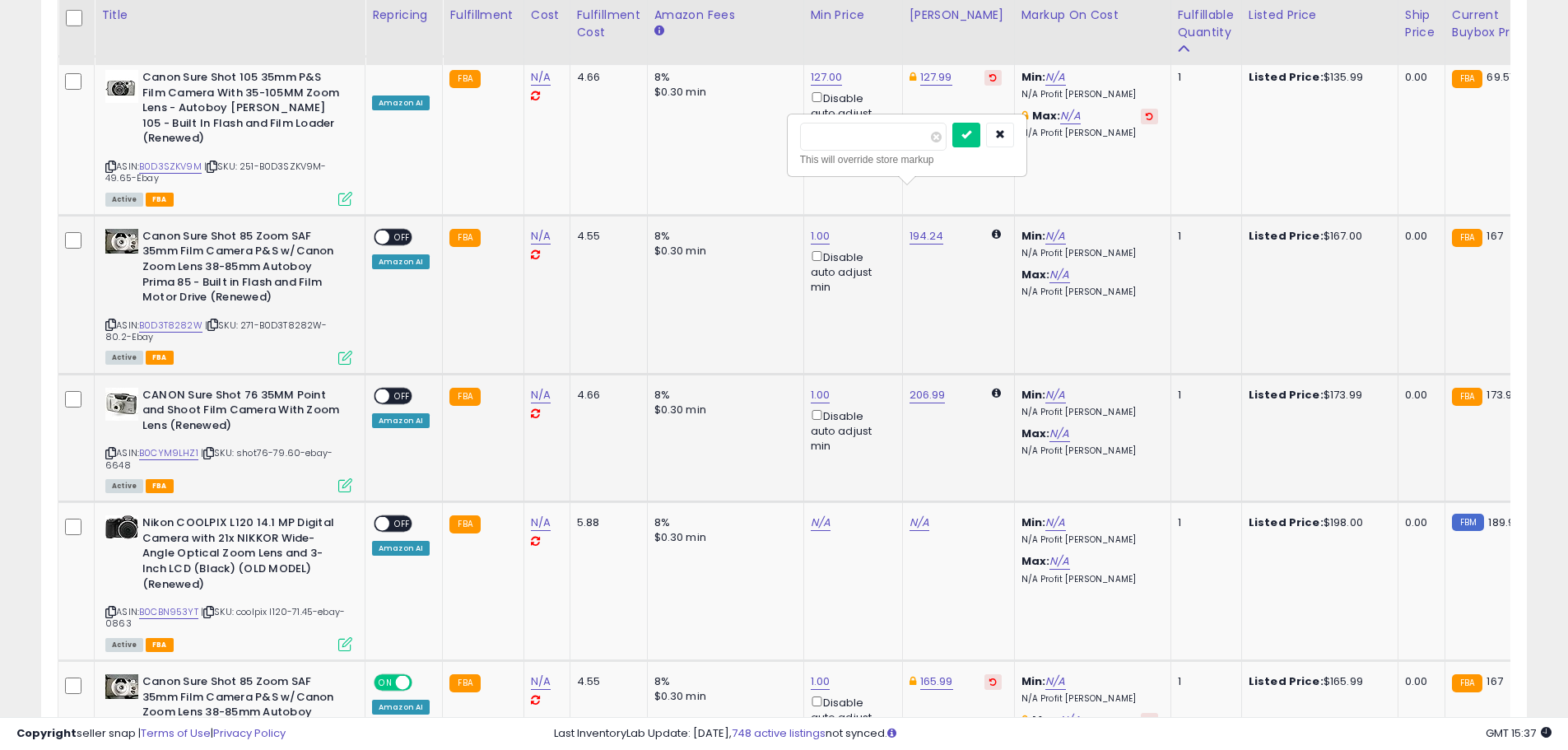
click at [789, 139] on div "****** This will override store markup" at bounding box center [908, 145] width 237 height 60
type input "******"
click button "submit" at bounding box center [966, 135] width 28 height 24
click at [396, 230] on span "OFF" at bounding box center [402, 237] width 26 height 14
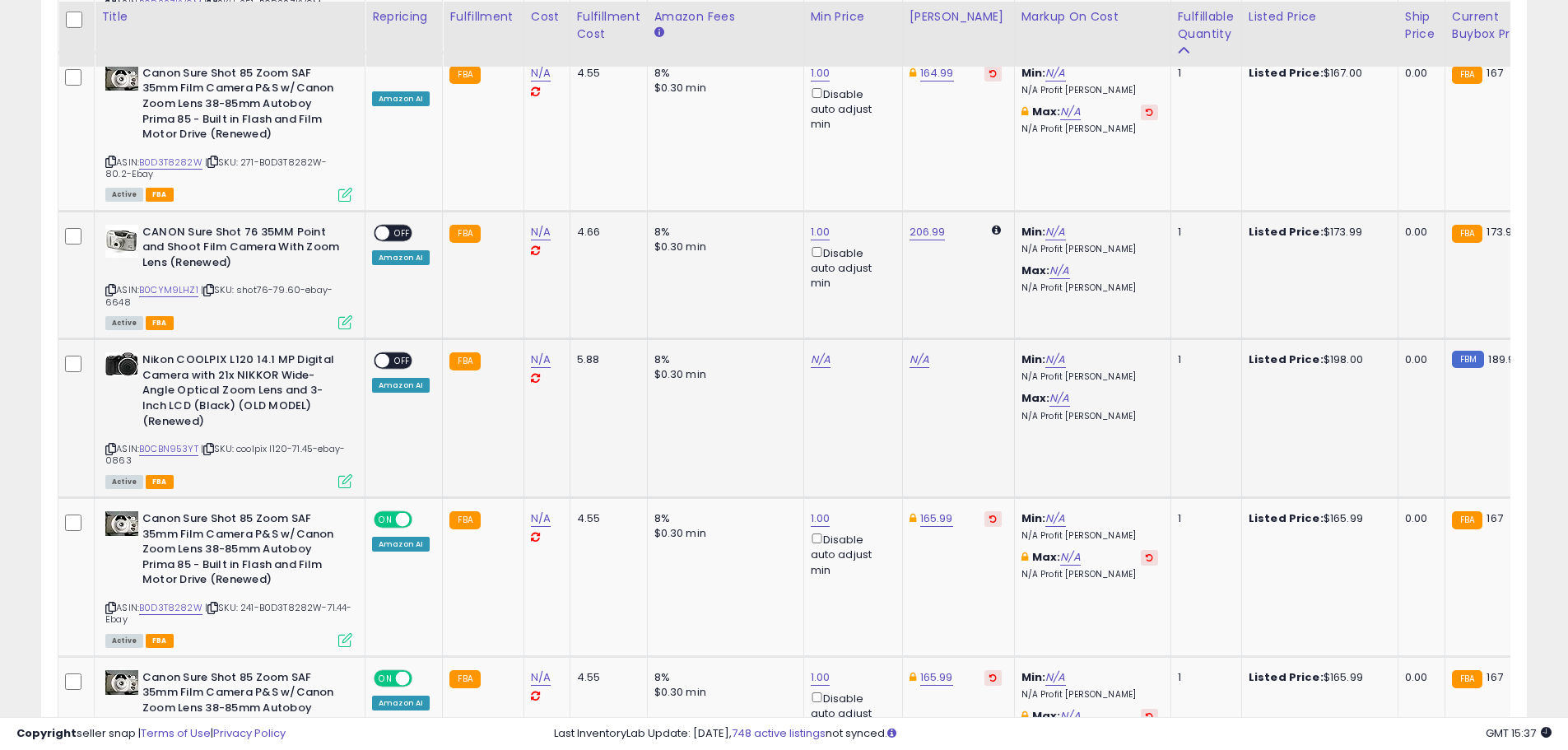
scroll to position [3063, 0]
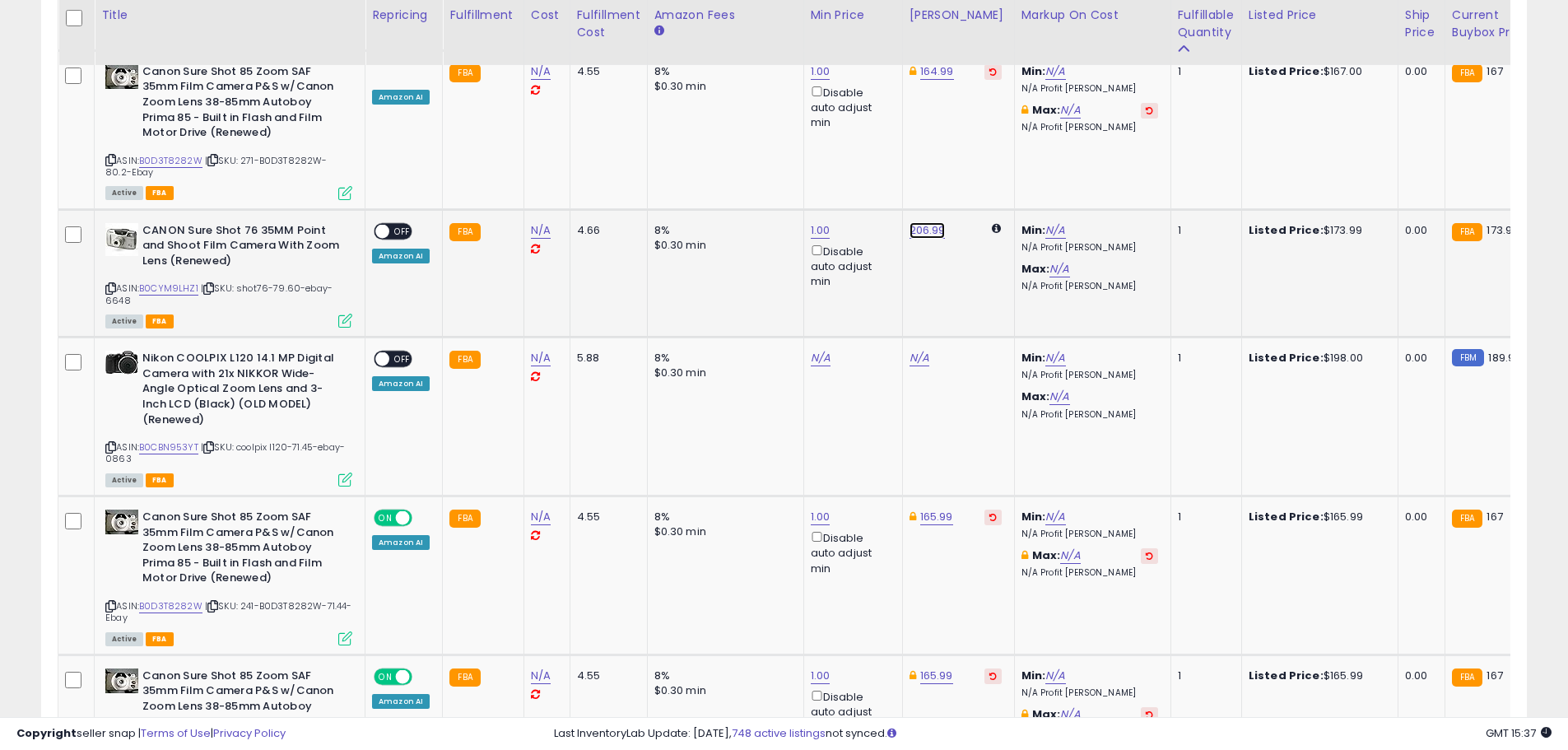
click at [910, 222] on link "206.99" at bounding box center [928, 230] width 36 height 16
drag, startPoint x: 900, startPoint y: 138, endPoint x: 768, endPoint y: 125, distance: 132.6
type input "******"
click button "submit" at bounding box center [968, 129] width 28 height 24
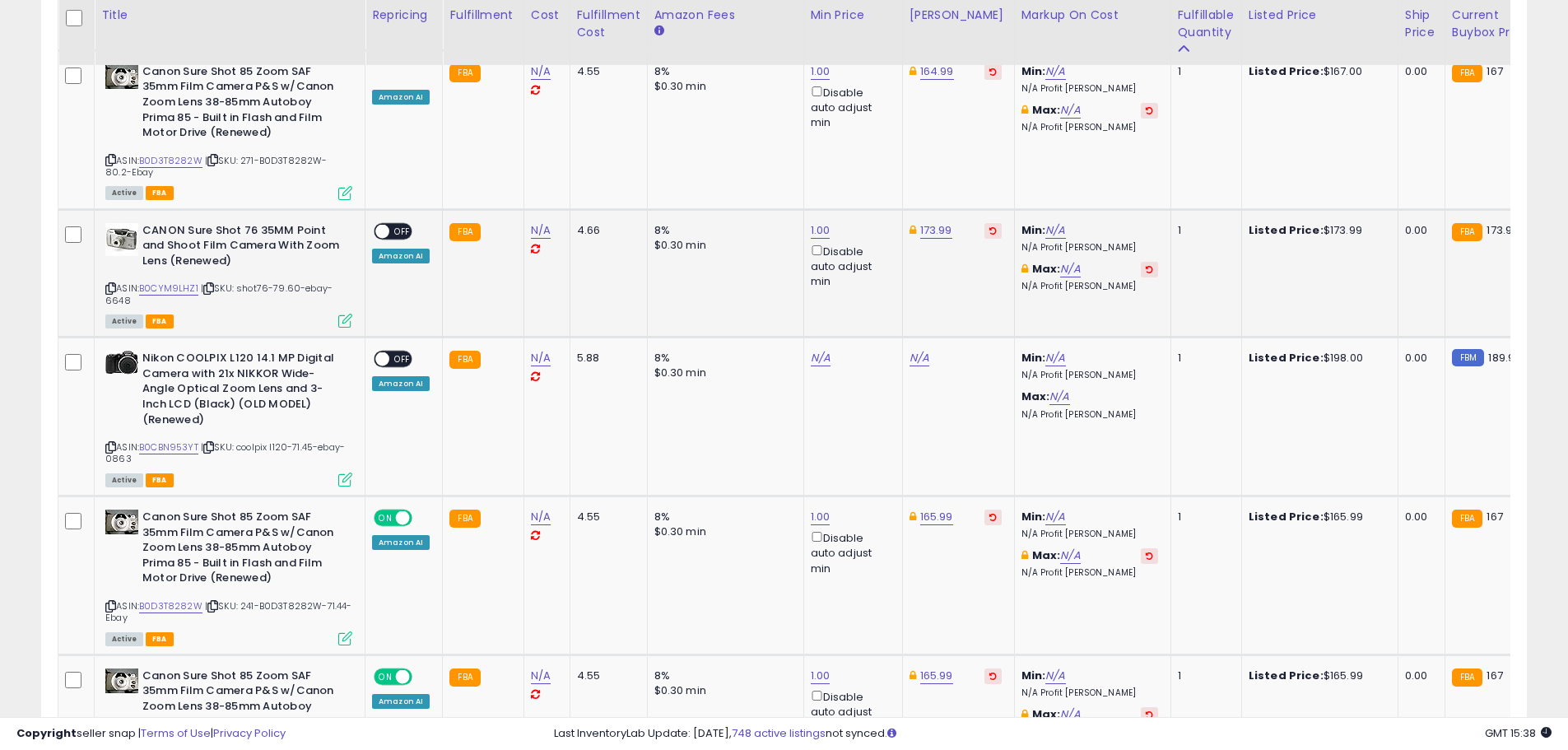
click at [402, 224] on span "OFF" at bounding box center [402, 231] width 26 height 14
click at [811, 350] on link "N/A" at bounding box center [821, 358] width 20 height 16
type input "*"
click at [866, 262] on icon "submit" at bounding box center [861, 257] width 10 height 10
click at [935, 351] on div "249.99" at bounding box center [956, 358] width 92 height 15
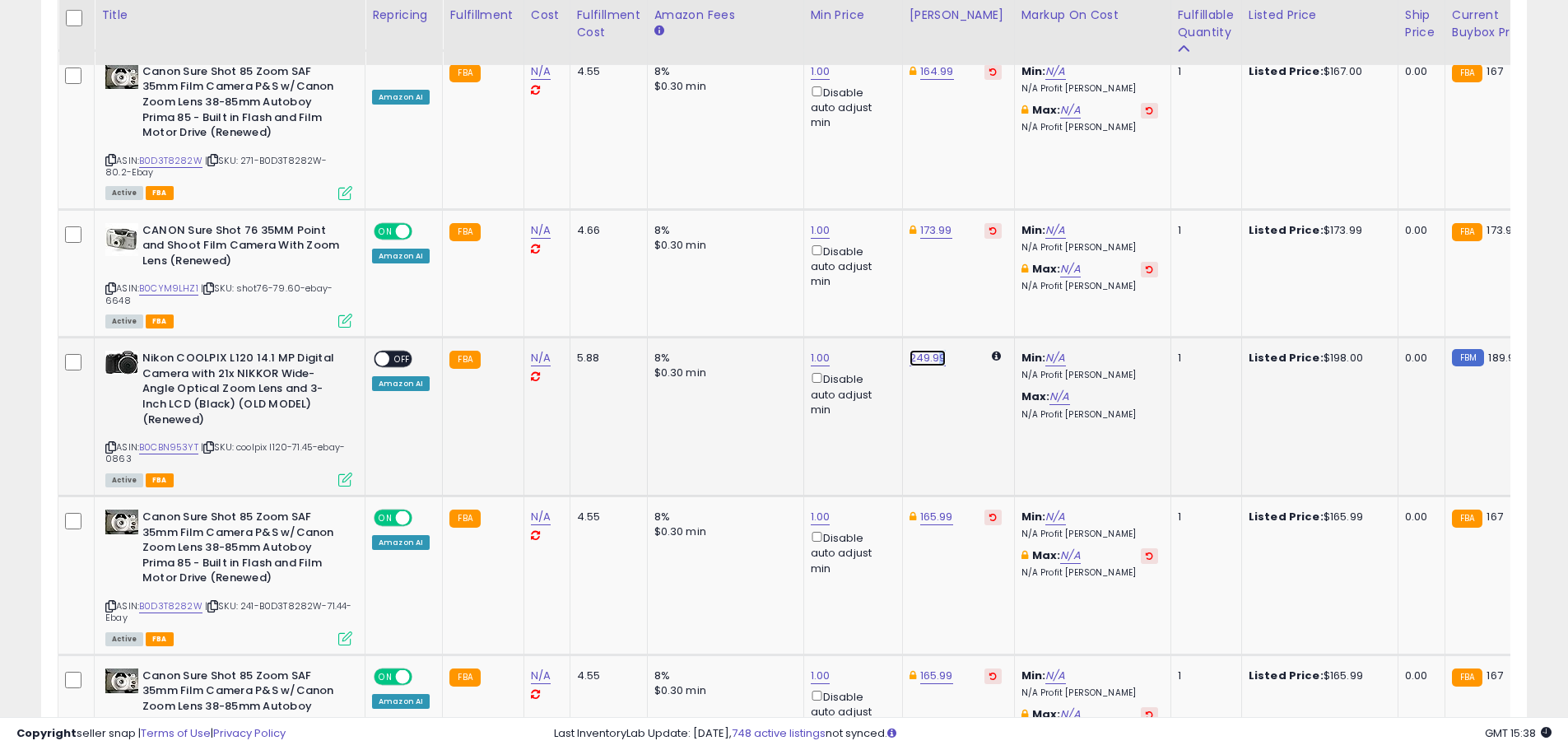
click at [926, 350] on link "249.99" at bounding box center [928, 358] width 37 height 16
drag, startPoint x: 898, startPoint y: 258, endPoint x: 810, endPoint y: 259, distance: 88.0
click at [800, 260] on div "****** This will override store markup" at bounding box center [909, 267] width 237 height 60
type input "******"
click button "submit" at bounding box center [968, 258] width 28 height 24
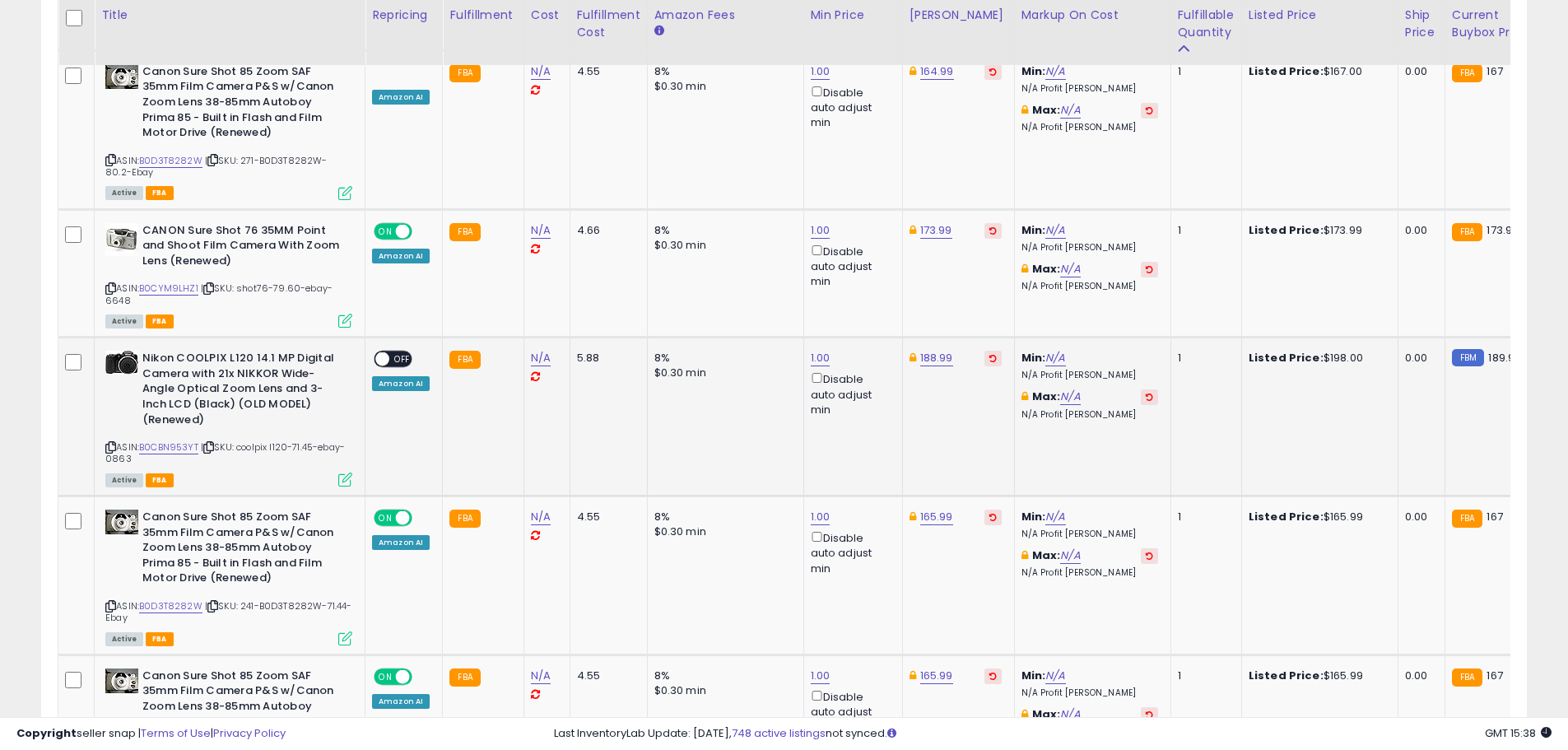
click at [393, 353] on span "OFF" at bounding box center [402, 360] width 26 height 14
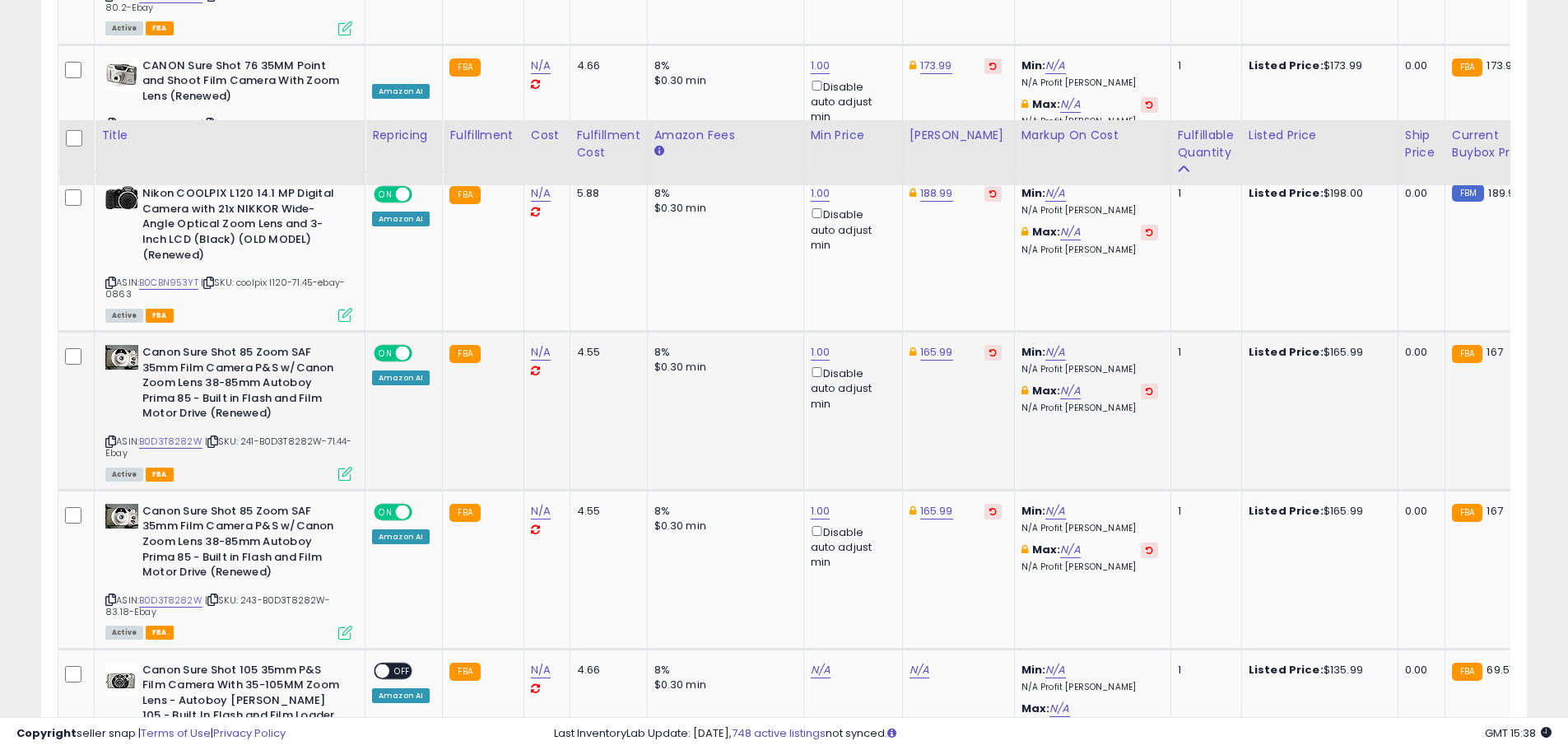
scroll to position [3475, 0]
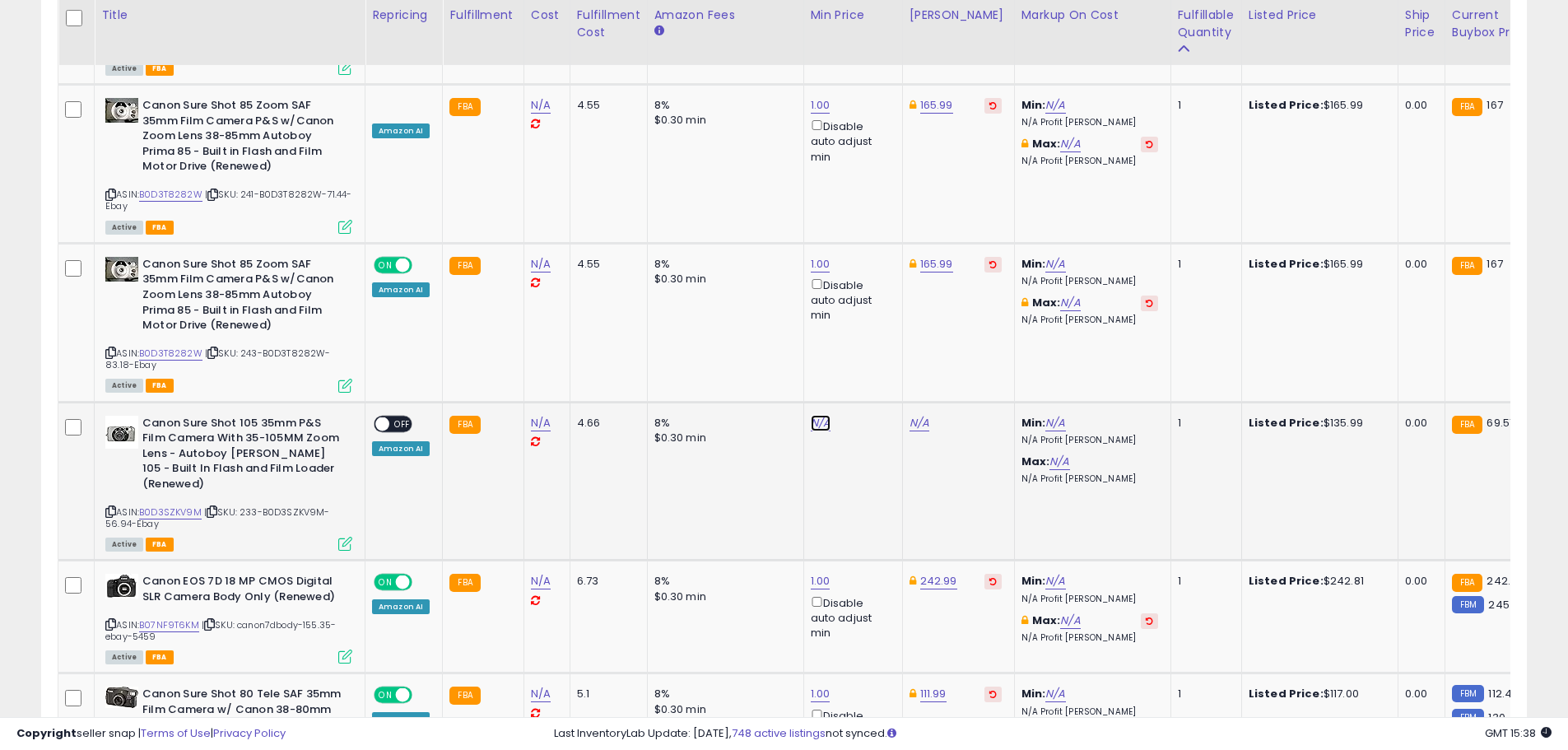
click at [814, 415] on link "N/A" at bounding box center [821, 423] width 20 height 16
type input "***"
click at [893, 303] on div "*** This will override store markup" at bounding box center [802, 332] width 237 height 60
click at [866, 317] on icon "submit" at bounding box center [861, 321] width 10 height 10
click at [920, 415] on link "194.34" at bounding box center [927, 423] width 35 height 16
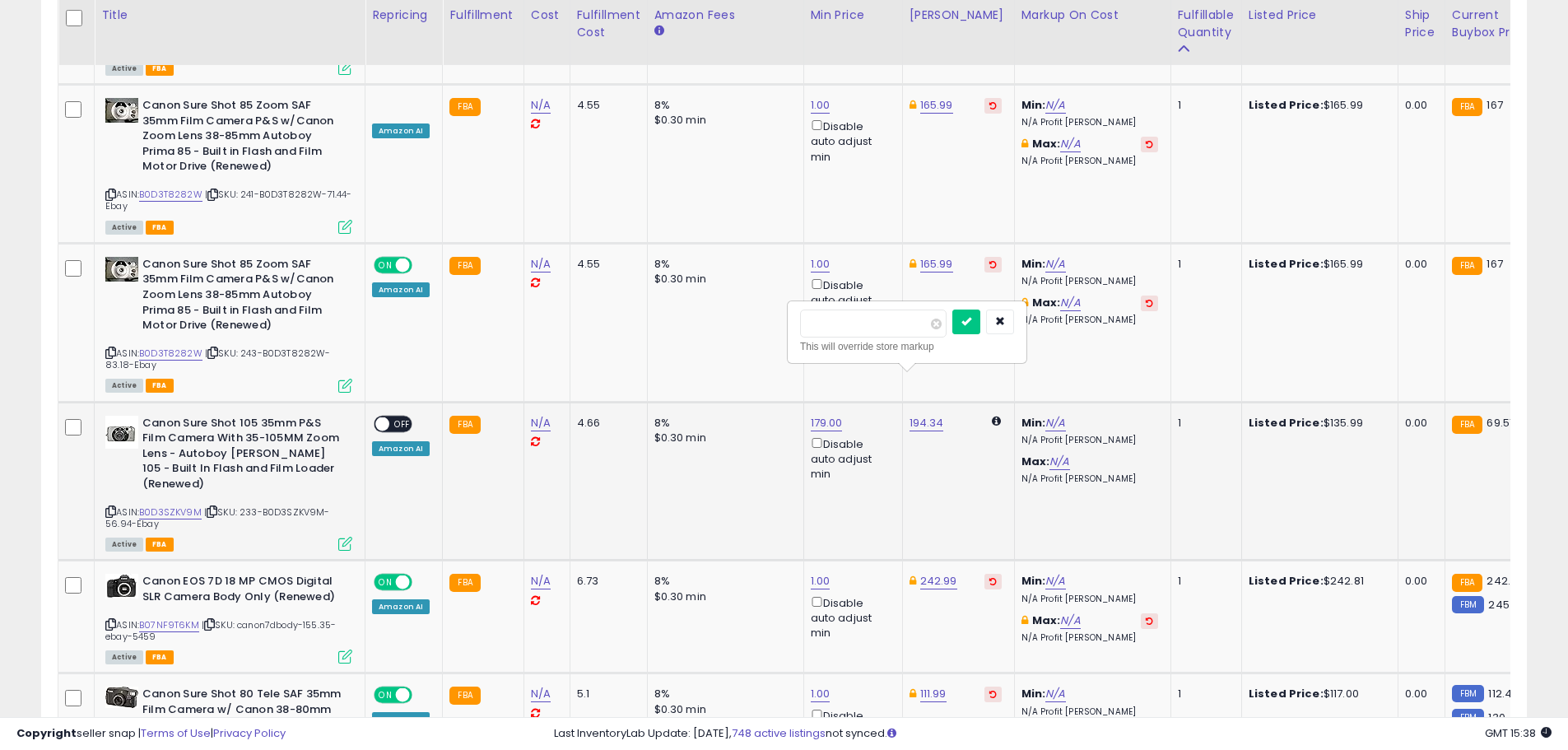
drag, startPoint x: 882, startPoint y: 323, endPoint x: 787, endPoint y: 332, distance: 95.4
click at [787, 332] on div "****** This will override store markup" at bounding box center [907, 332] width 240 height 63
type input "***"
click button "submit" at bounding box center [966, 322] width 28 height 24
click at [401, 417] on span "OFF" at bounding box center [402, 424] width 26 height 14
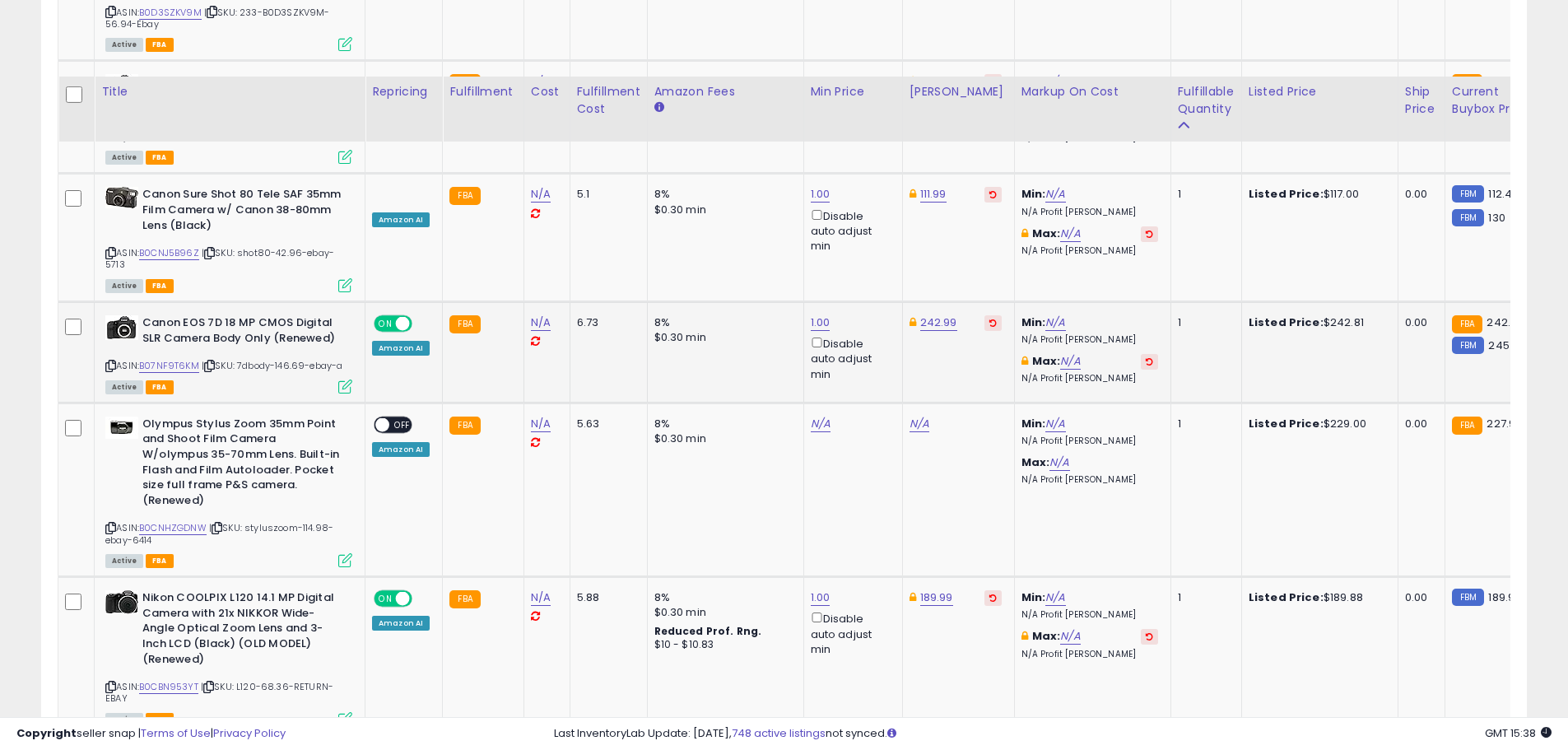
scroll to position [4052, 0]
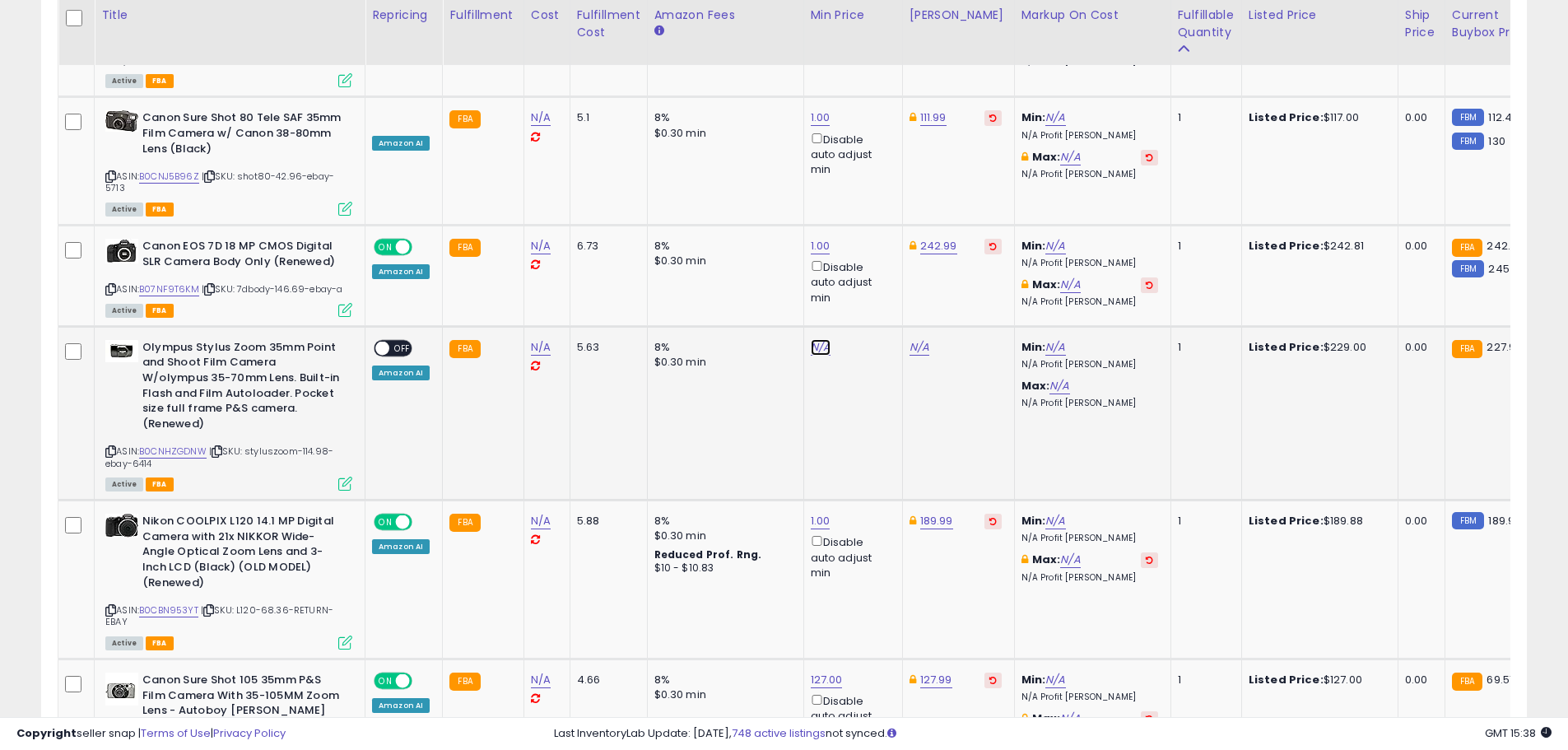
click at [814, 339] on link "N/A" at bounding box center [821, 347] width 20 height 16
type input "*"
click at [866, 233] on icon "submit" at bounding box center [861, 230] width 10 height 10
click at [915, 339] on link "269.89" at bounding box center [928, 347] width 36 height 16
drag, startPoint x: 869, startPoint y: 229, endPoint x: 759, endPoint y: 232, distance: 110.0
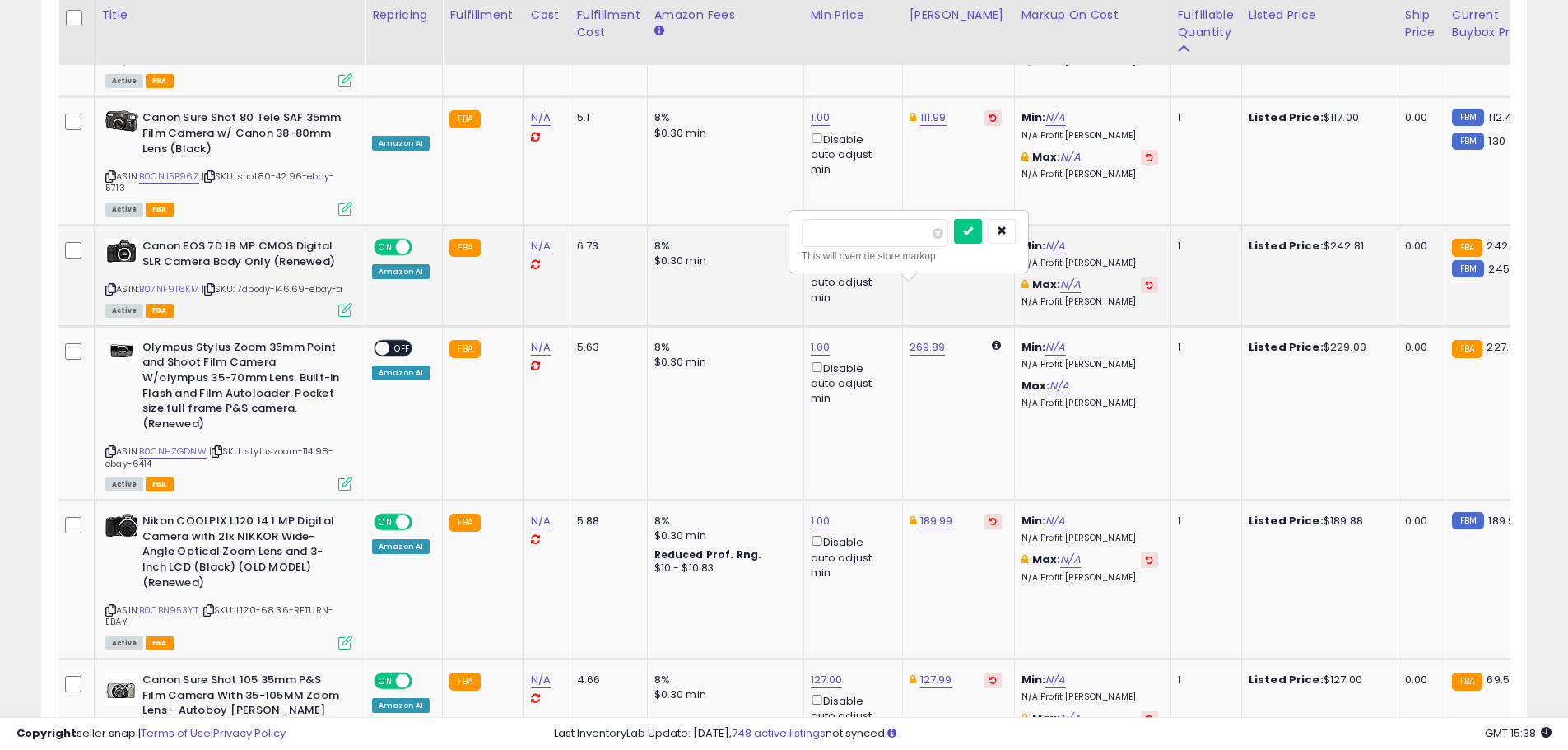
click at [759, 232] on tbody "Canon Sure Shot 105 35mm P&S Film Camera With 35-105MM Zoom Lens - Autoboy LUNA…" at bounding box center [1310, 335] width 2504 height 7044
type input "******"
click button "submit" at bounding box center [968, 232] width 28 height 24
click at [394, 341] on span "OFF" at bounding box center [402, 348] width 26 height 14
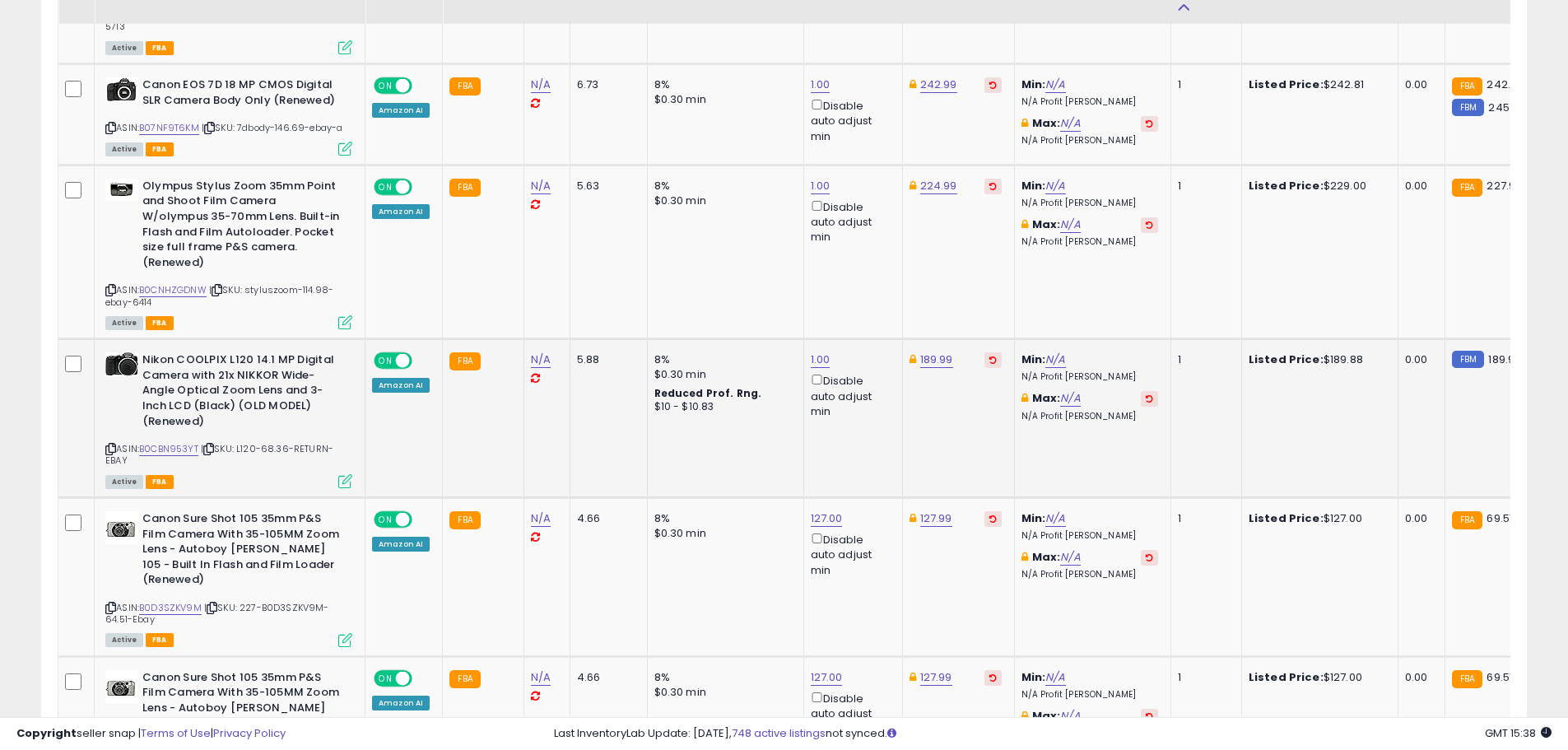
scroll to position [4216, 0]
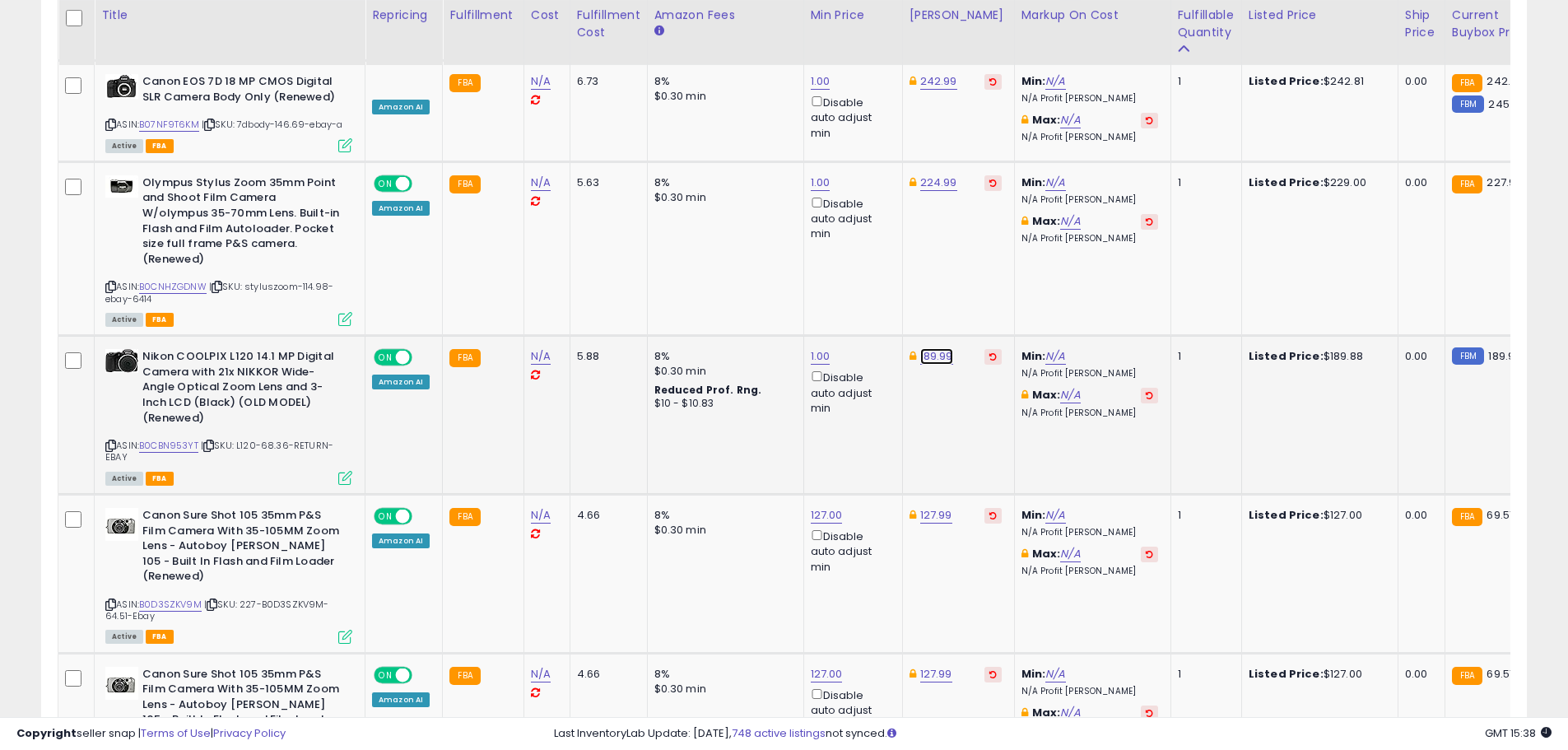
click at [940, 349] on link "189.99" at bounding box center [937, 356] width 33 height 16
type input "******"
click button "submit" at bounding box center [978, 225] width 28 height 24
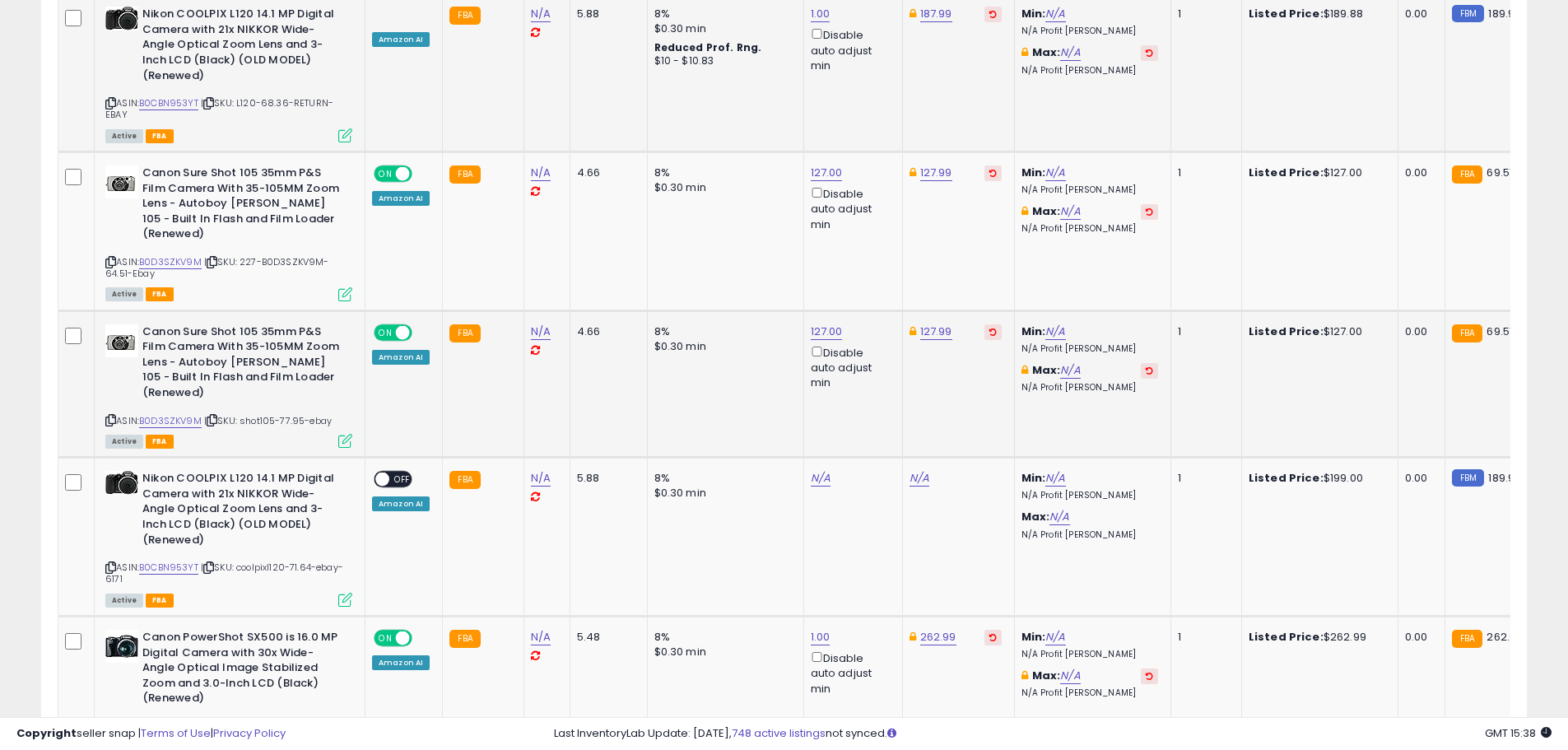
scroll to position [4793, 0]
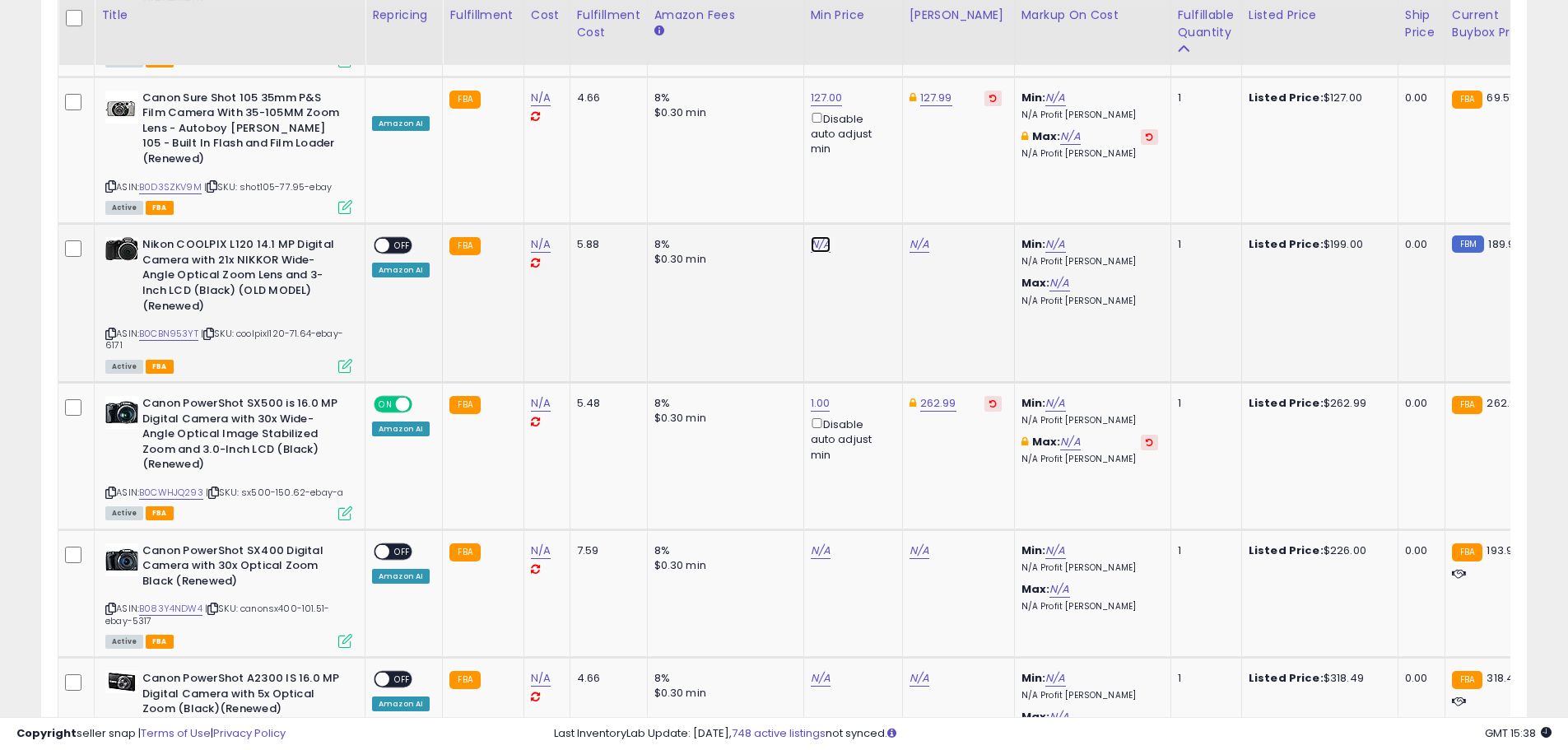
click at [817, 237] on link "N/A" at bounding box center [821, 245] width 20 height 16
type input "*"
click at [866, 86] on icon "submit" at bounding box center [861, 81] width 10 height 10
click at [918, 237] on link "249.99" at bounding box center [928, 245] width 37 height 16
drag, startPoint x: 856, startPoint y: 88, endPoint x: 784, endPoint y: 92, distance: 72.1
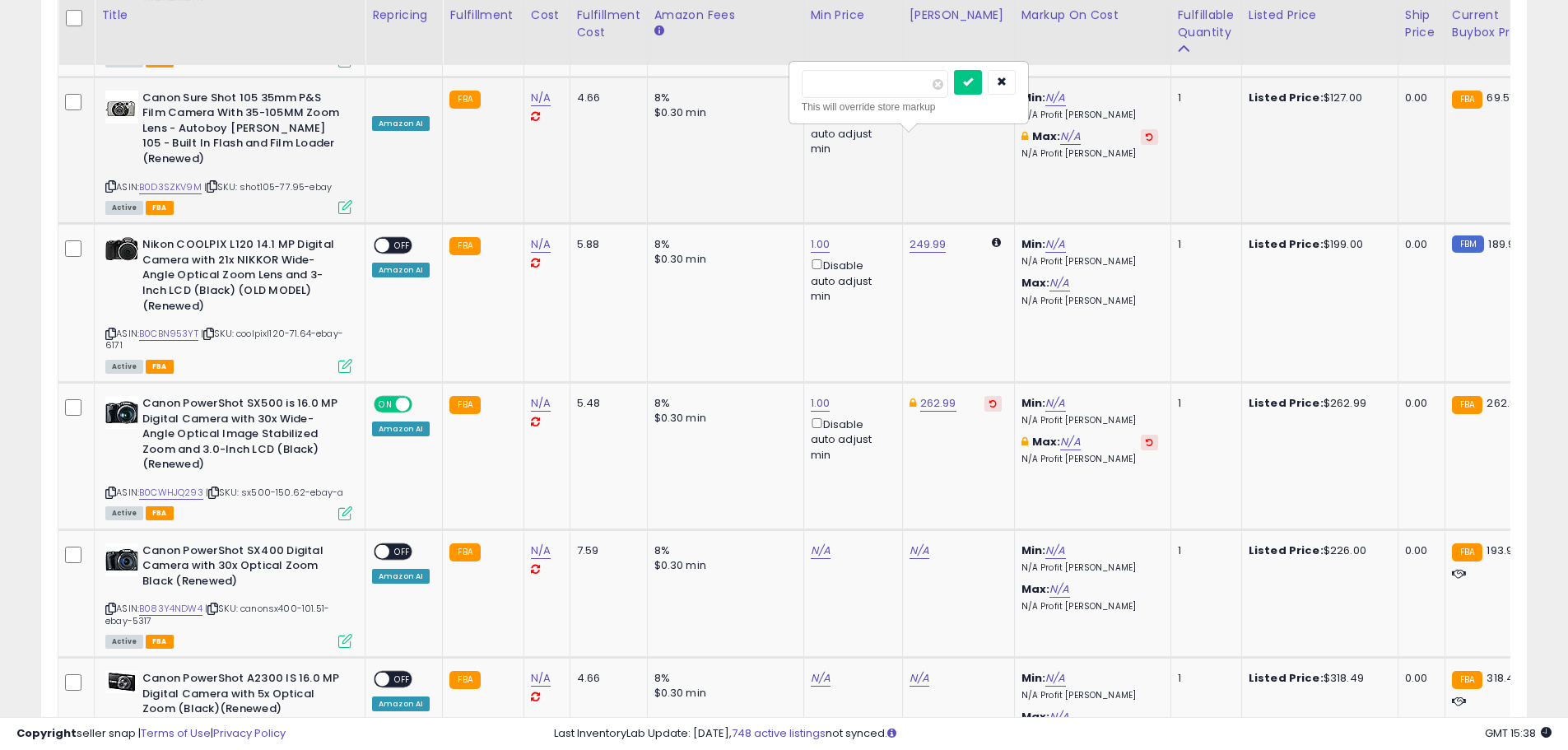
type input "******"
click button "submit" at bounding box center [968, 82] width 28 height 24
click at [386, 224] on td "ON OFF Amazon AI" at bounding box center [404, 303] width 77 height 159
click at [389, 238] on div "ON OFF" at bounding box center [374, 245] width 39 height 14
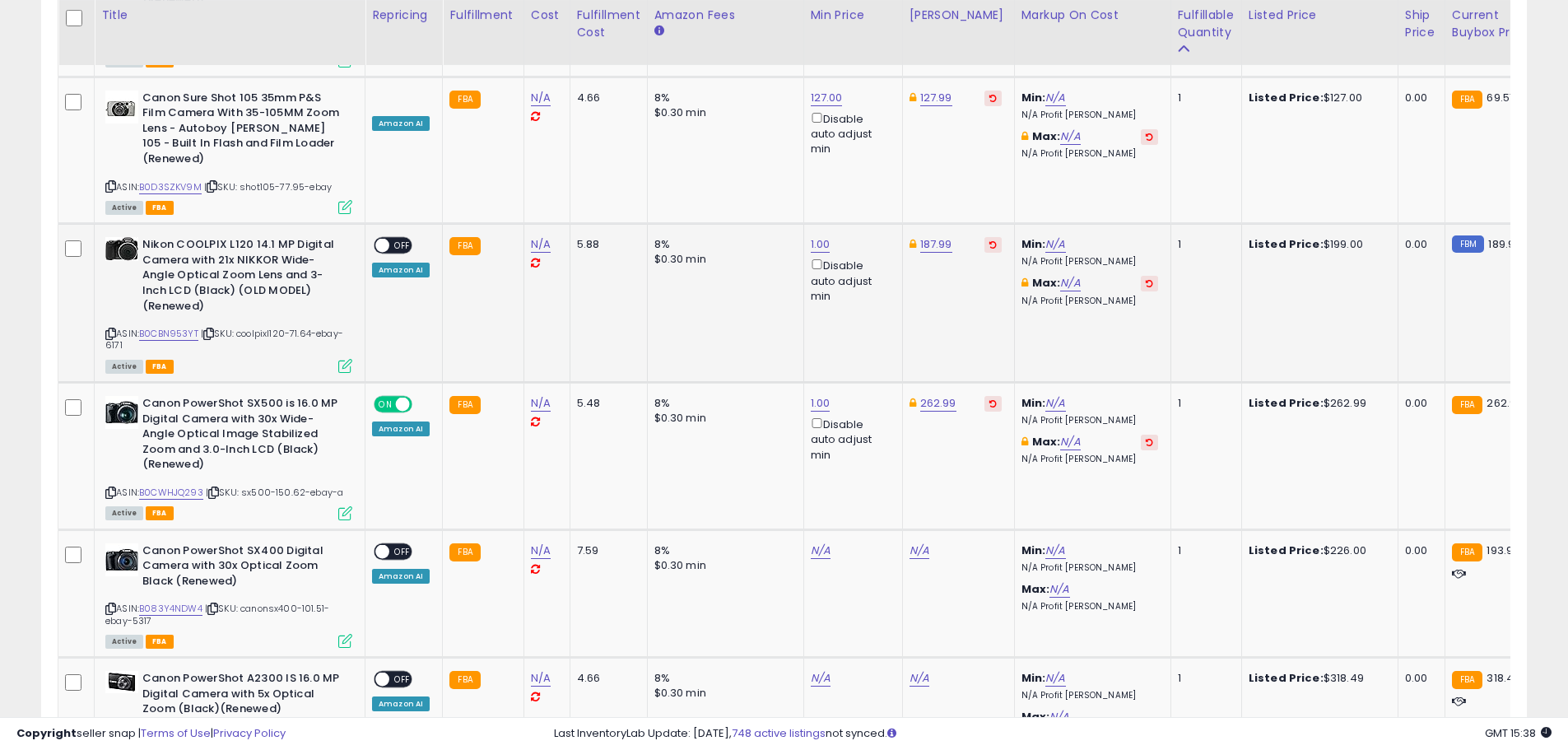
click at [396, 238] on span "OFF" at bounding box center [402, 245] width 26 height 14
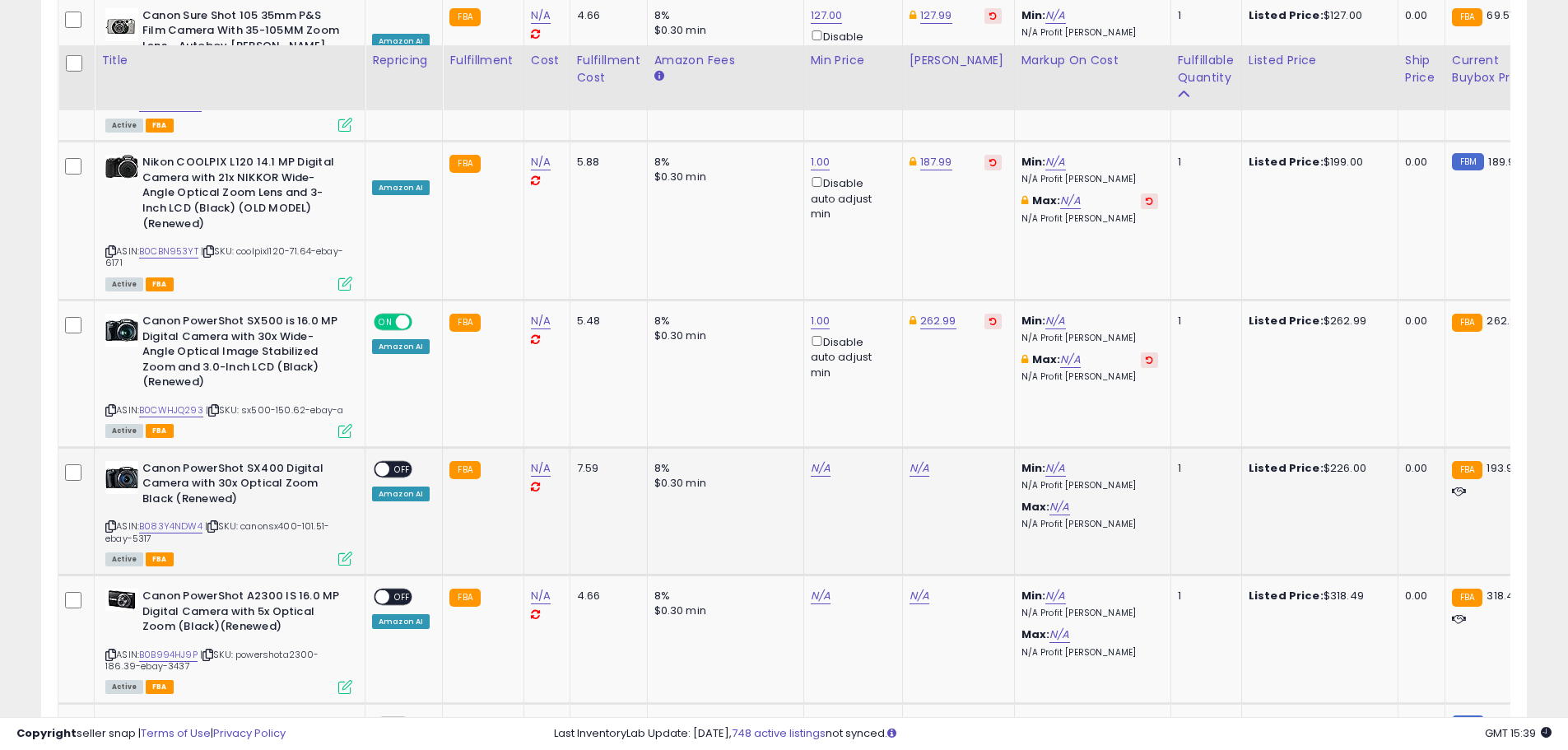
scroll to position [5040, 0]
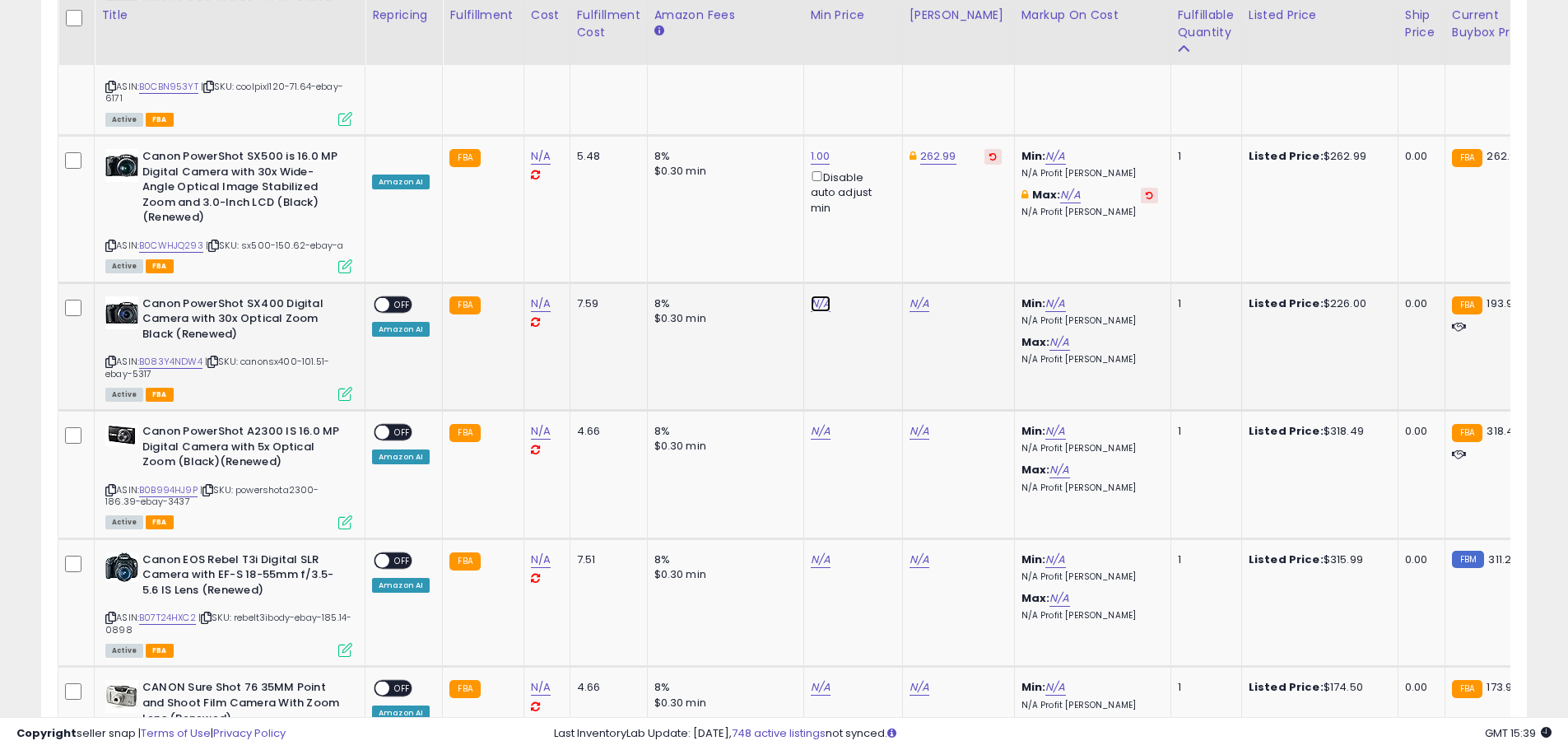
click at [816, 296] on link "N/A" at bounding box center [821, 303] width 20 height 16
type input "*"
click at [866, 145] on icon "submit" at bounding box center [861, 140] width 10 height 10
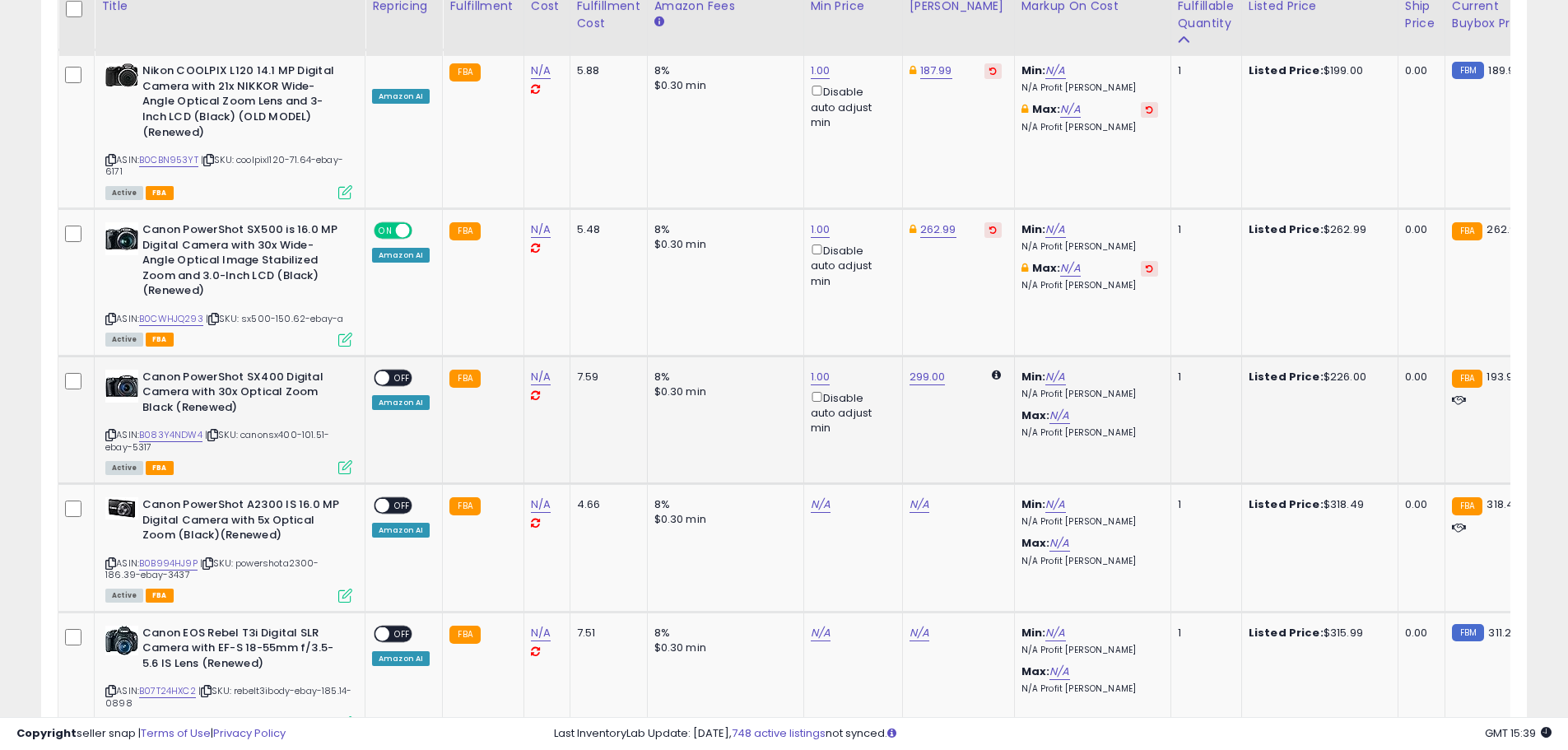
scroll to position [4958, 0]
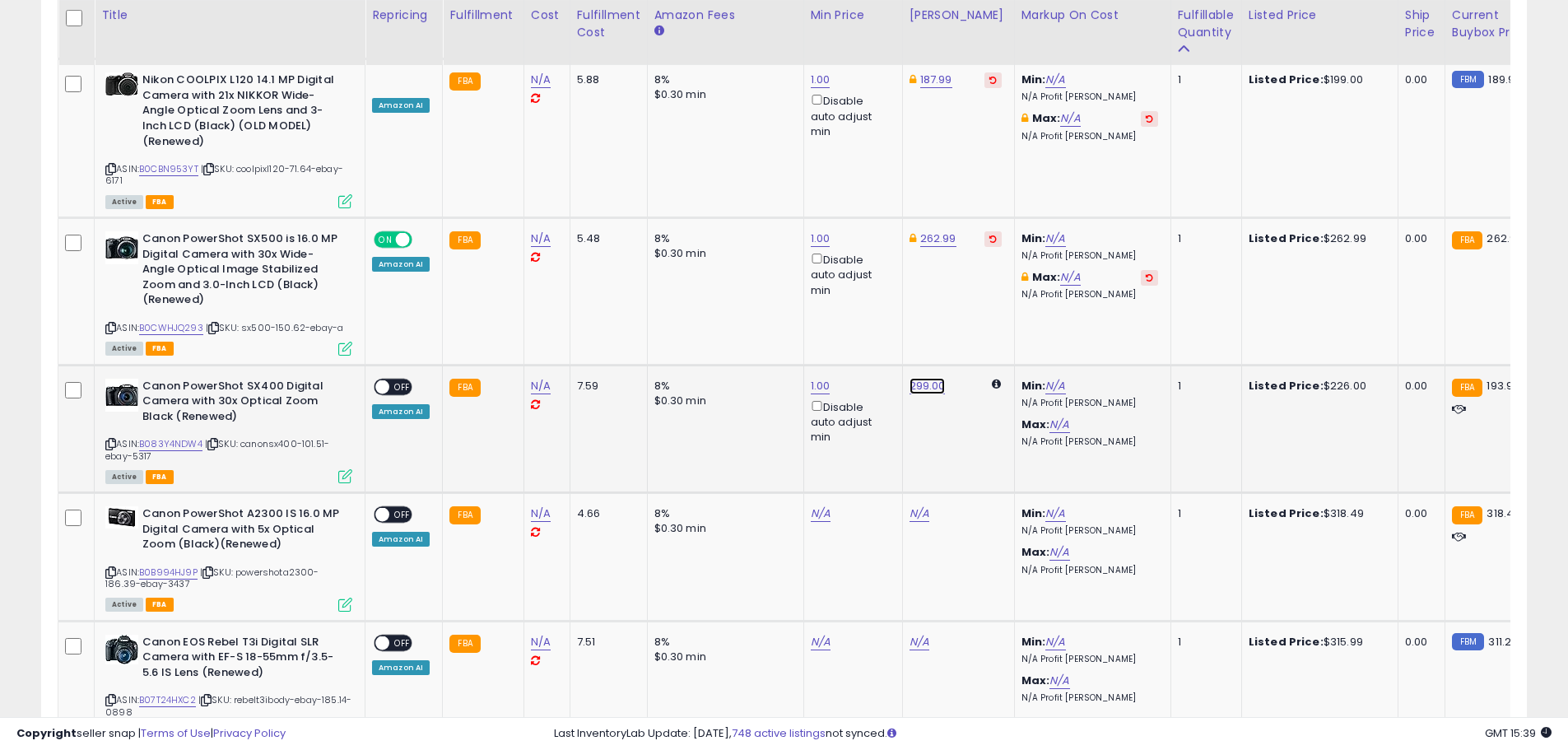
click at [927, 378] on link "299.00" at bounding box center [928, 386] width 36 height 16
click at [914, 378] on link "299.00" at bounding box center [928, 386] width 36 height 16
drag, startPoint x: 810, startPoint y: 228, endPoint x: 763, endPoint y: 229, distance: 47.0
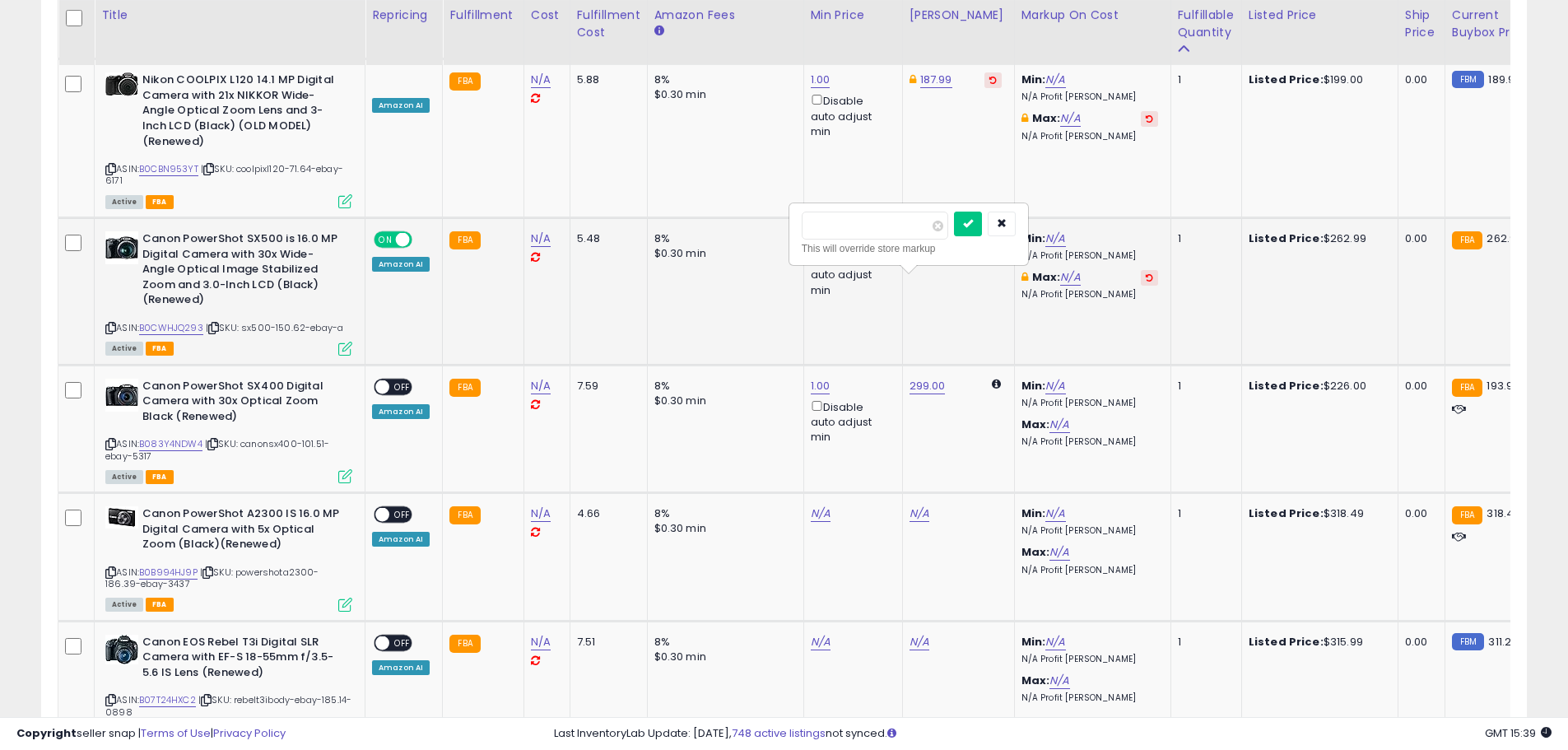
type input "******"
click button "submit" at bounding box center [968, 224] width 28 height 24
click at [394, 380] on span "OFF" at bounding box center [402, 387] width 26 height 14
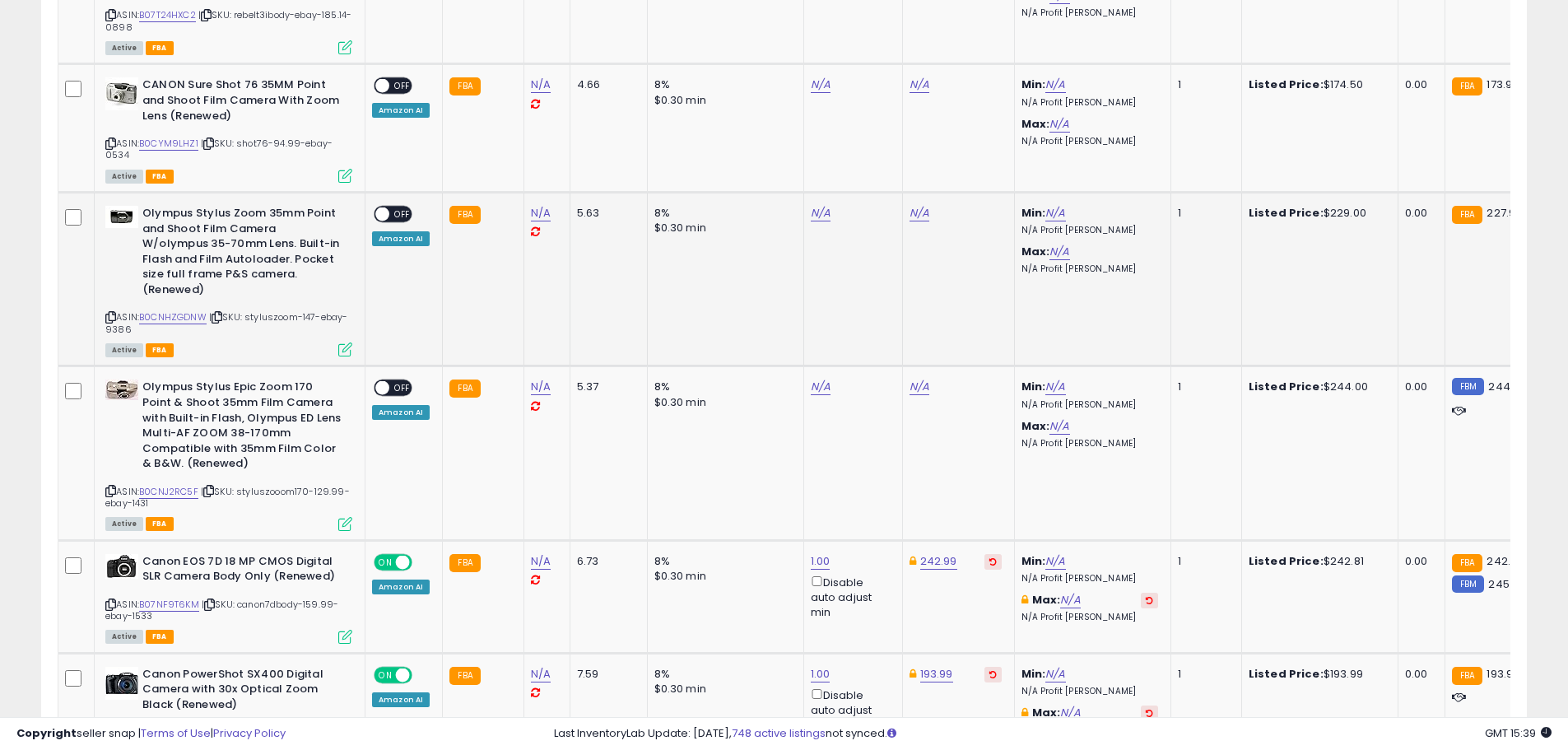
scroll to position [5534, 0]
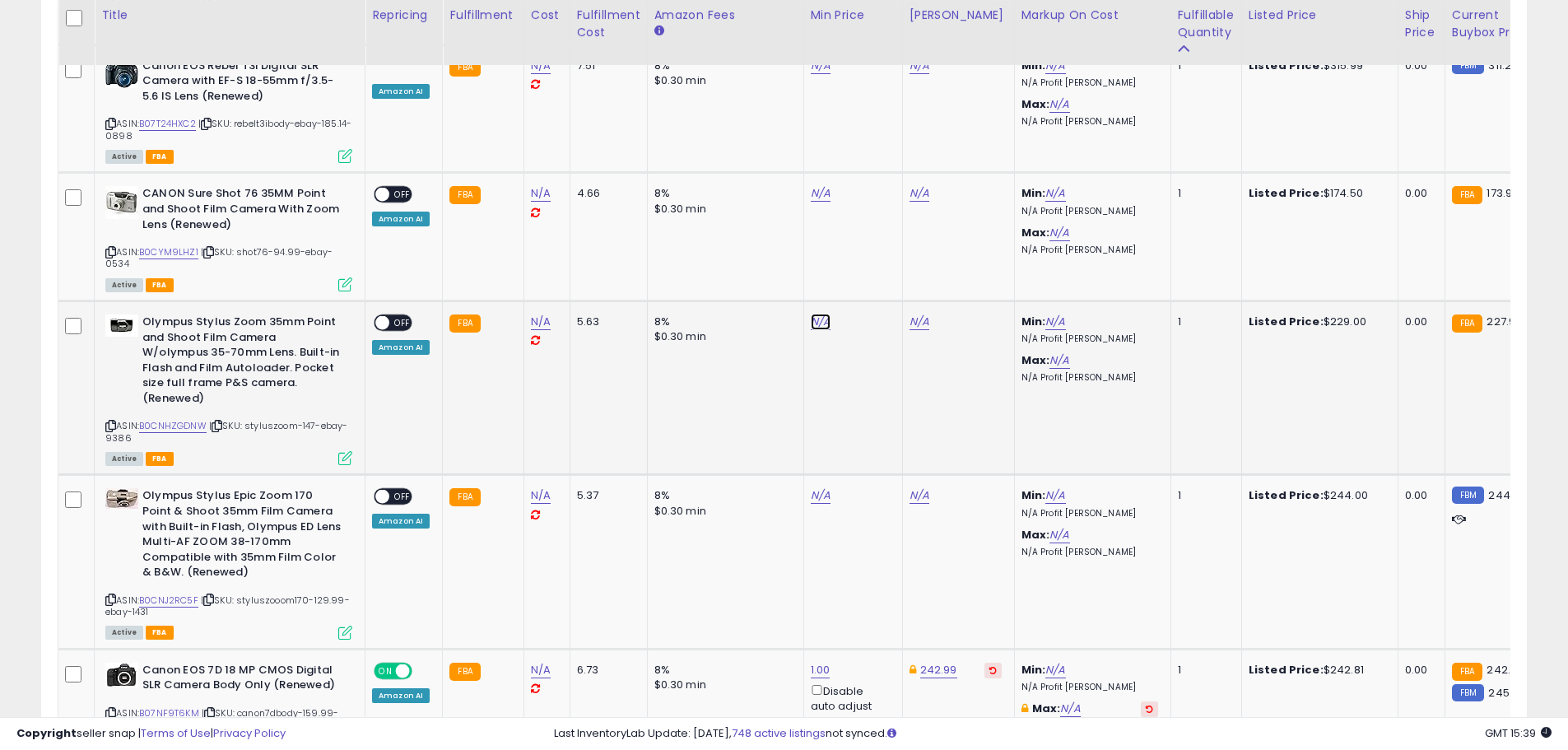
click at [817, 314] on link "N/A" at bounding box center [821, 322] width 20 height 16
type input "*"
drag, startPoint x: 888, startPoint y: 159, endPoint x: 887, endPoint y: 170, distance: 11.0
click at [866, 160] on icon "submit" at bounding box center [861, 159] width 10 height 10
click at [930, 314] on link "269.89" at bounding box center [928, 322] width 36 height 16
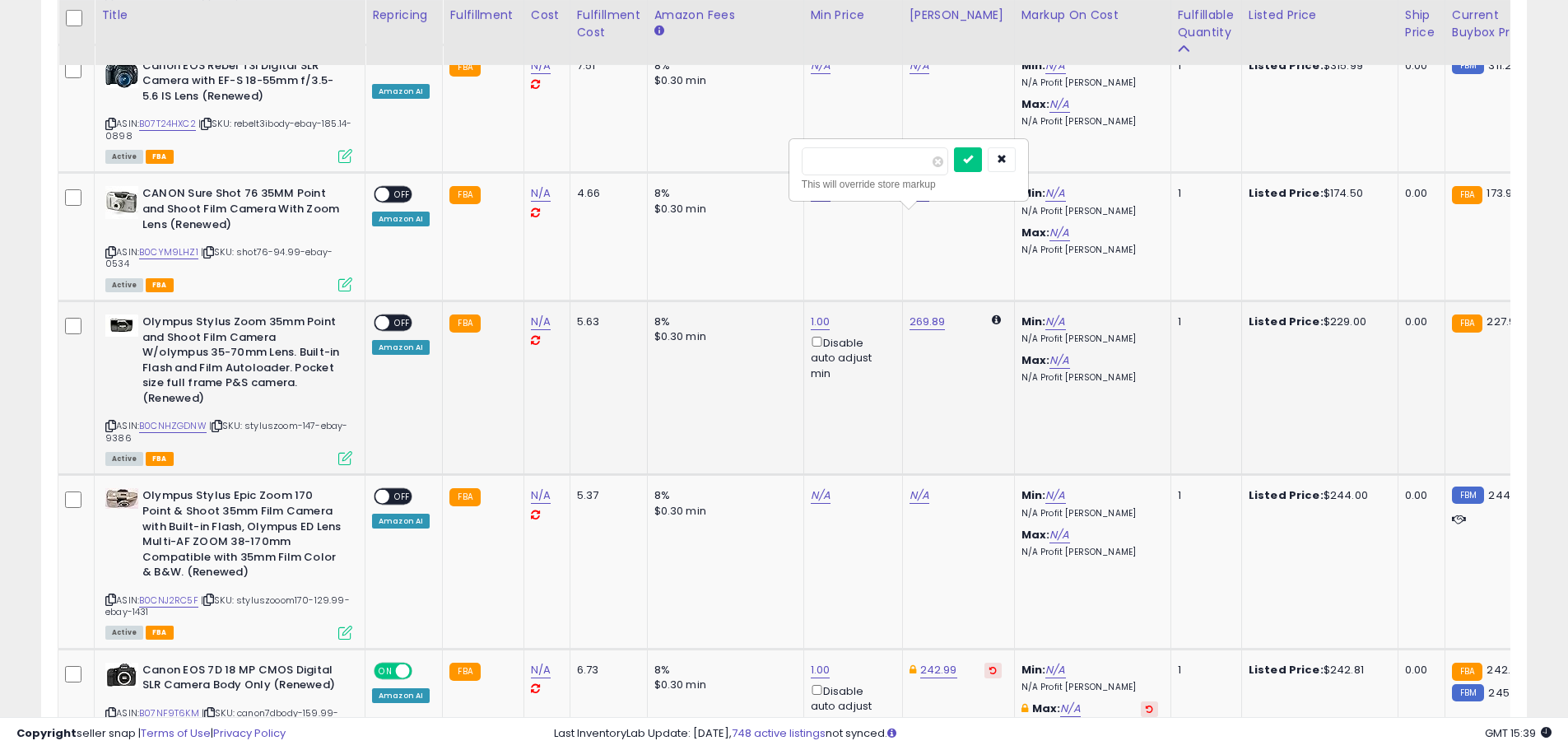
drag, startPoint x: 882, startPoint y: 163, endPoint x: 796, endPoint y: 162, distance: 86.0
click at [796, 162] on div "****** This will override store markup" at bounding box center [909, 169] width 237 height 60
type input "******"
click button "submit" at bounding box center [968, 160] width 28 height 24
click at [394, 316] on span "OFF" at bounding box center [402, 323] width 26 height 14
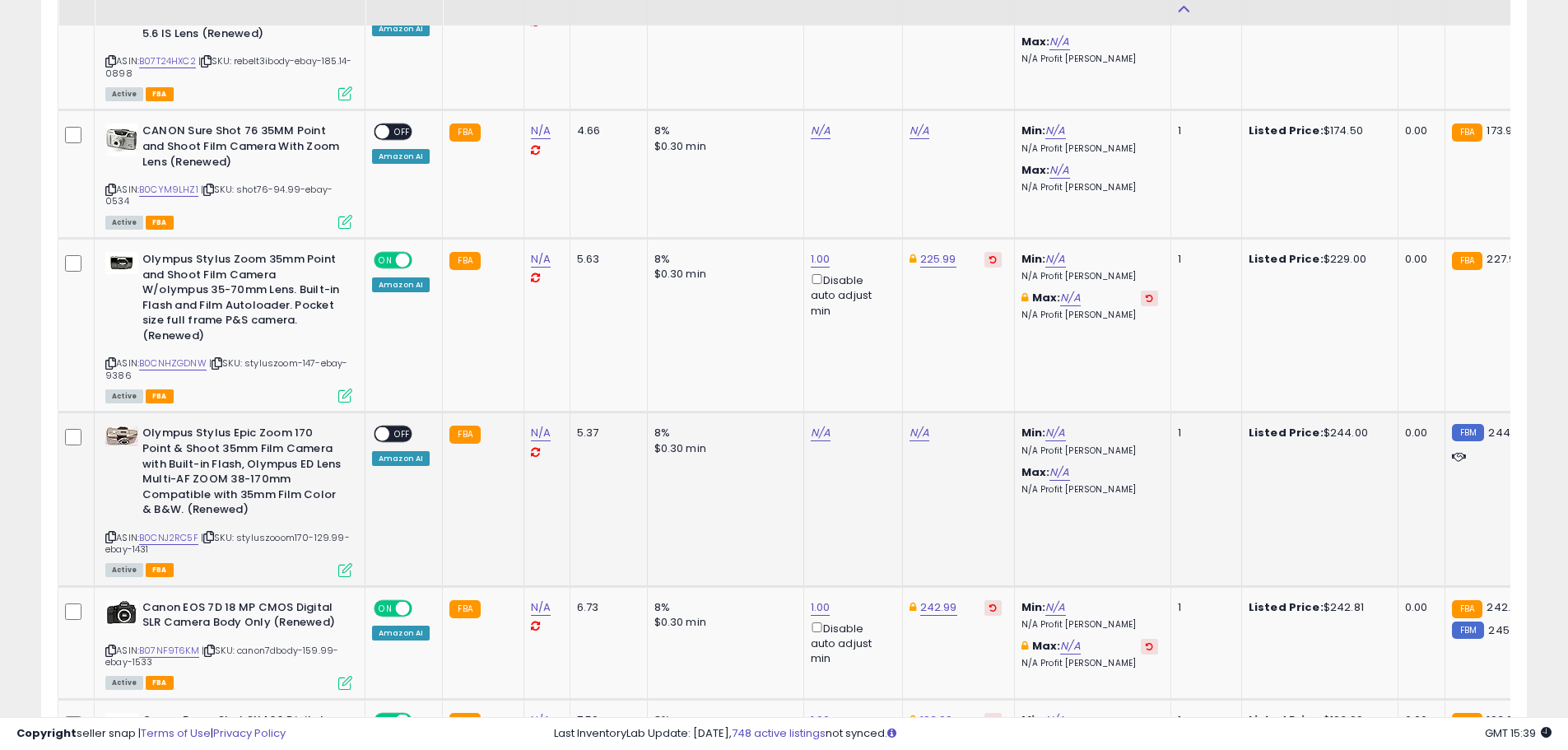
scroll to position [5617, 0]
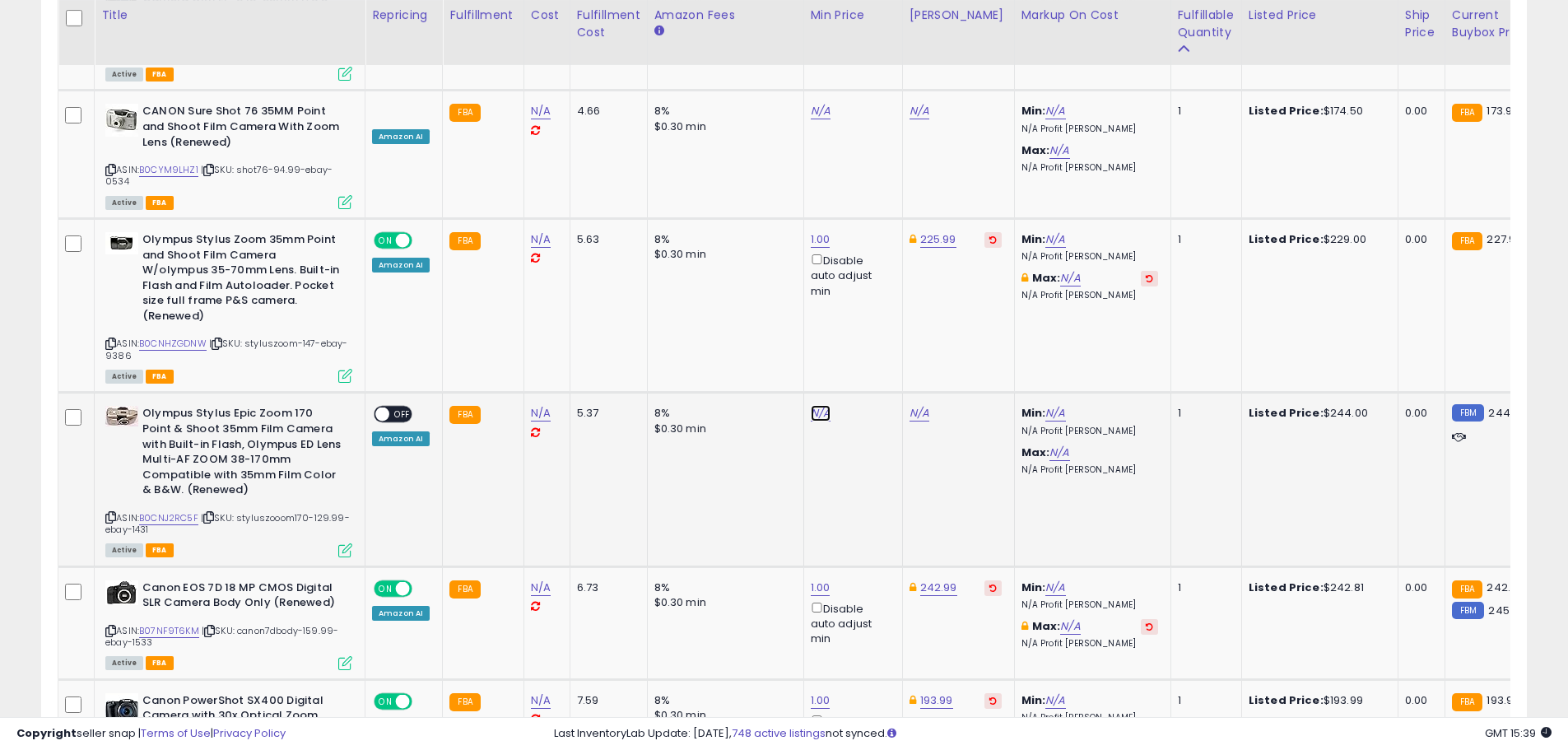
click at [816, 405] on link "N/A" at bounding box center [821, 413] width 20 height 16
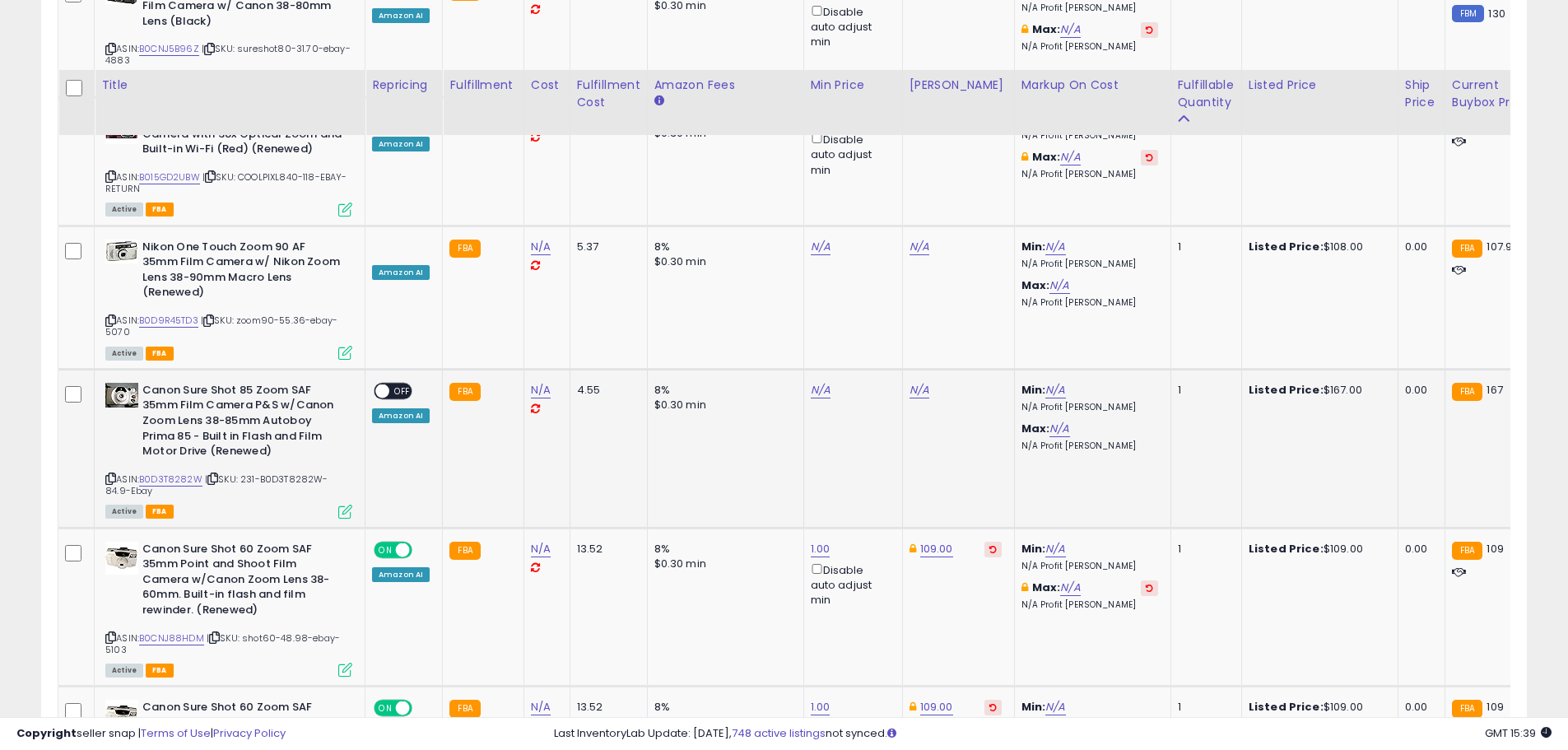
scroll to position [6687, 0]
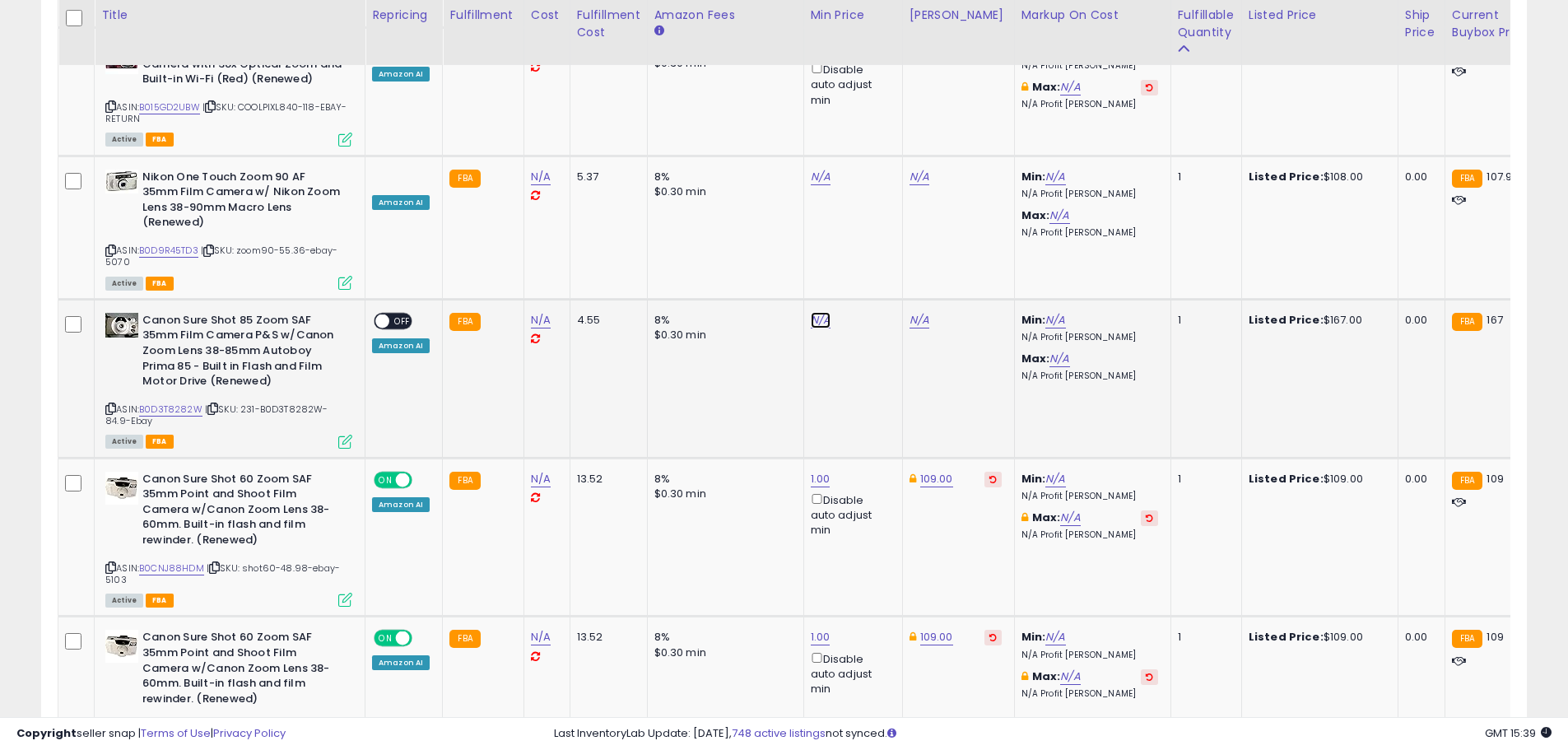
click at [819, 312] on link "N/A" at bounding box center [821, 320] width 20 height 16
type input "*"
click at [866, 127] on icon "submit" at bounding box center [861, 127] width 10 height 10
click at [920, 312] on link "194.24" at bounding box center [927, 320] width 35 height 16
drag, startPoint x: 892, startPoint y: 127, endPoint x: 825, endPoint y: 130, distance: 67.1
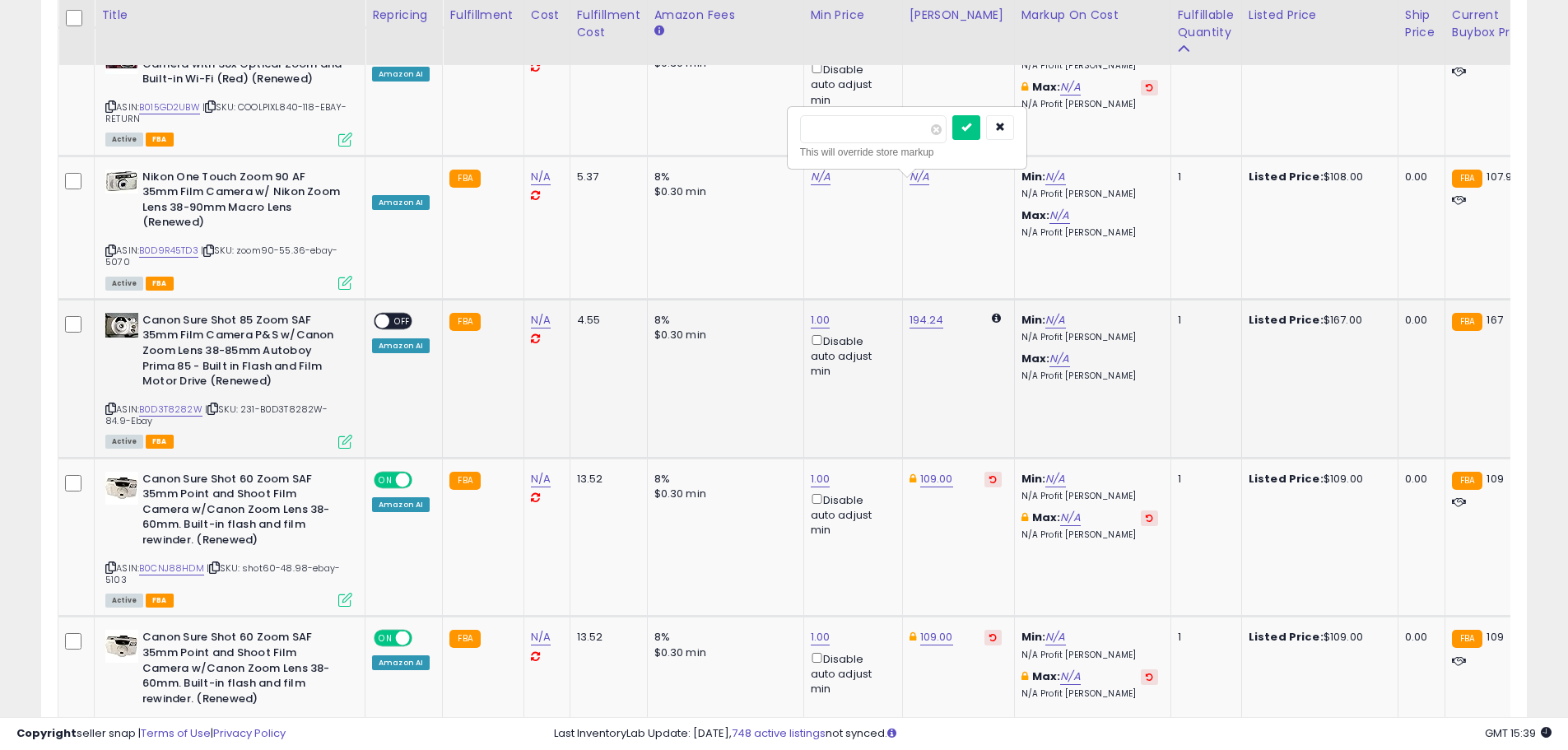
click at [825, 130] on input "******" at bounding box center [873, 129] width 146 height 28
type input "*"
type input "******"
click button "submit" at bounding box center [966, 127] width 28 height 24
click at [395, 315] on span "OFF" at bounding box center [402, 322] width 26 height 14
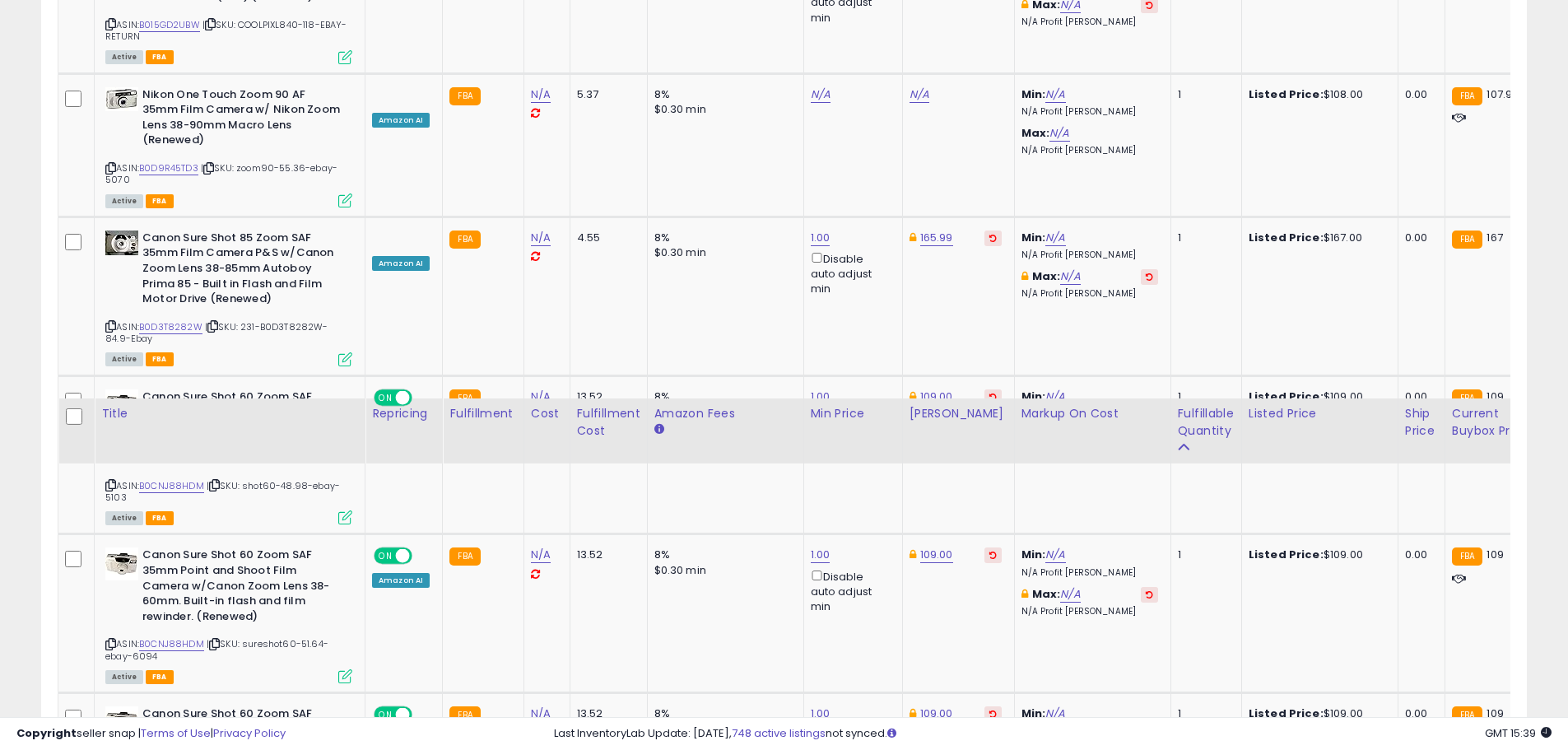
scroll to position [7181, 0]
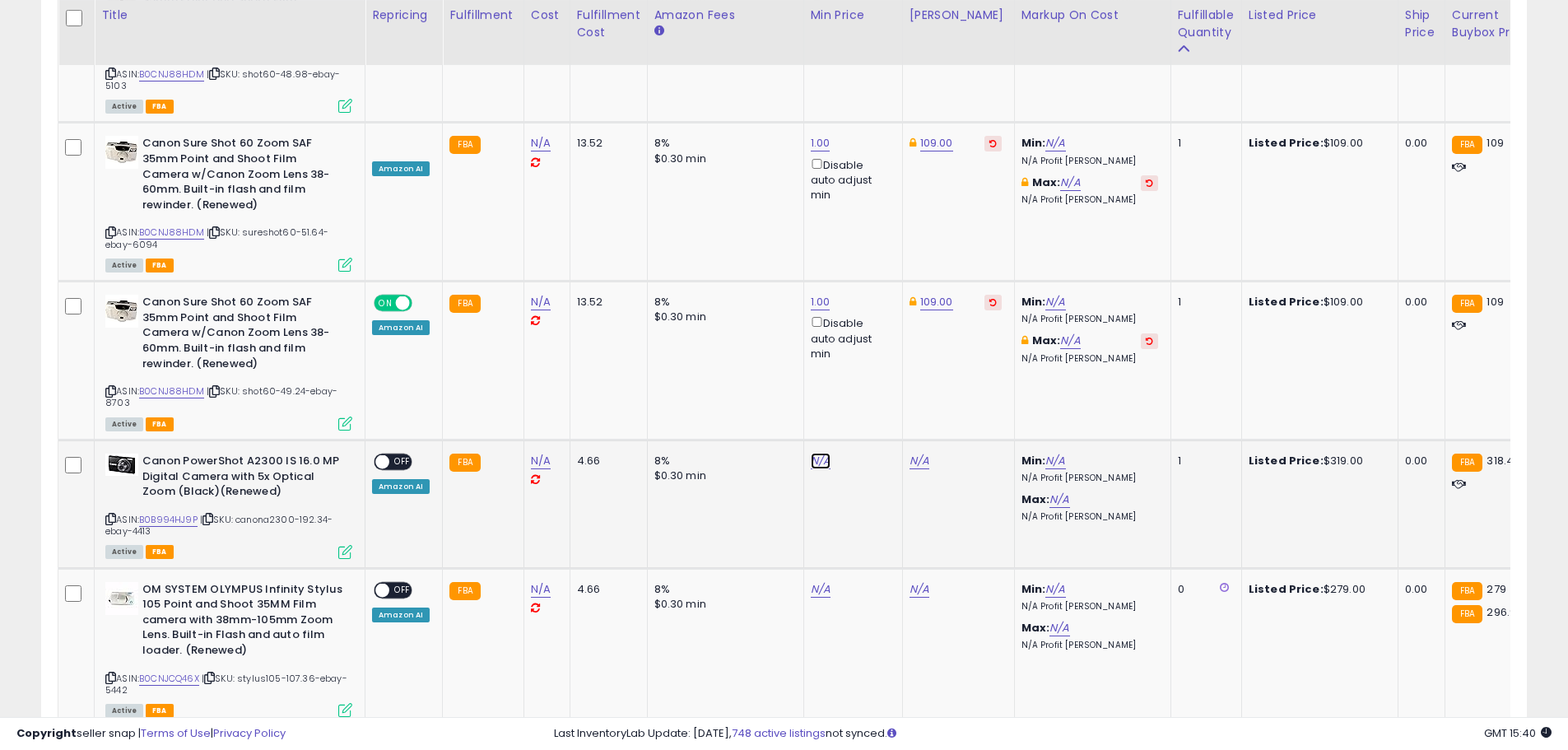
click at [811, 453] on link "N/A" at bounding box center [821, 460] width 20 height 16
type input "*"
click at [875, 270] on button "submit" at bounding box center [861, 268] width 28 height 24
click at [918, 453] on link "499.00" at bounding box center [928, 460] width 37 height 16
drag, startPoint x: 875, startPoint y: 269, endPoint x: 784, endPoint y: 271, distance: 91.0
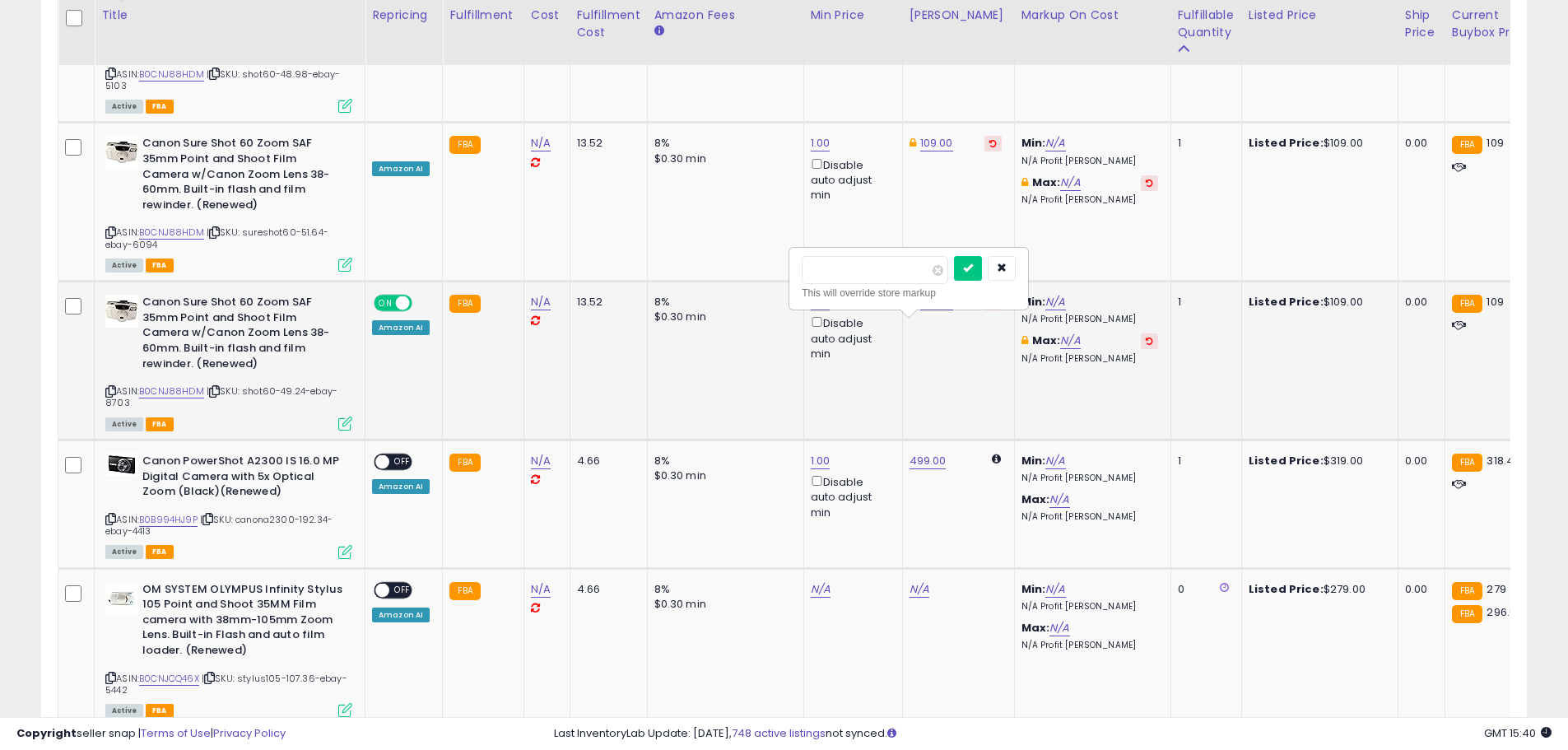
type input "******"
click button "submit" at bounding box center [968, 268] width 28 height 24
click at [390, 455] on span "OFF" at bounding box center [402, 462] width 26 height 14
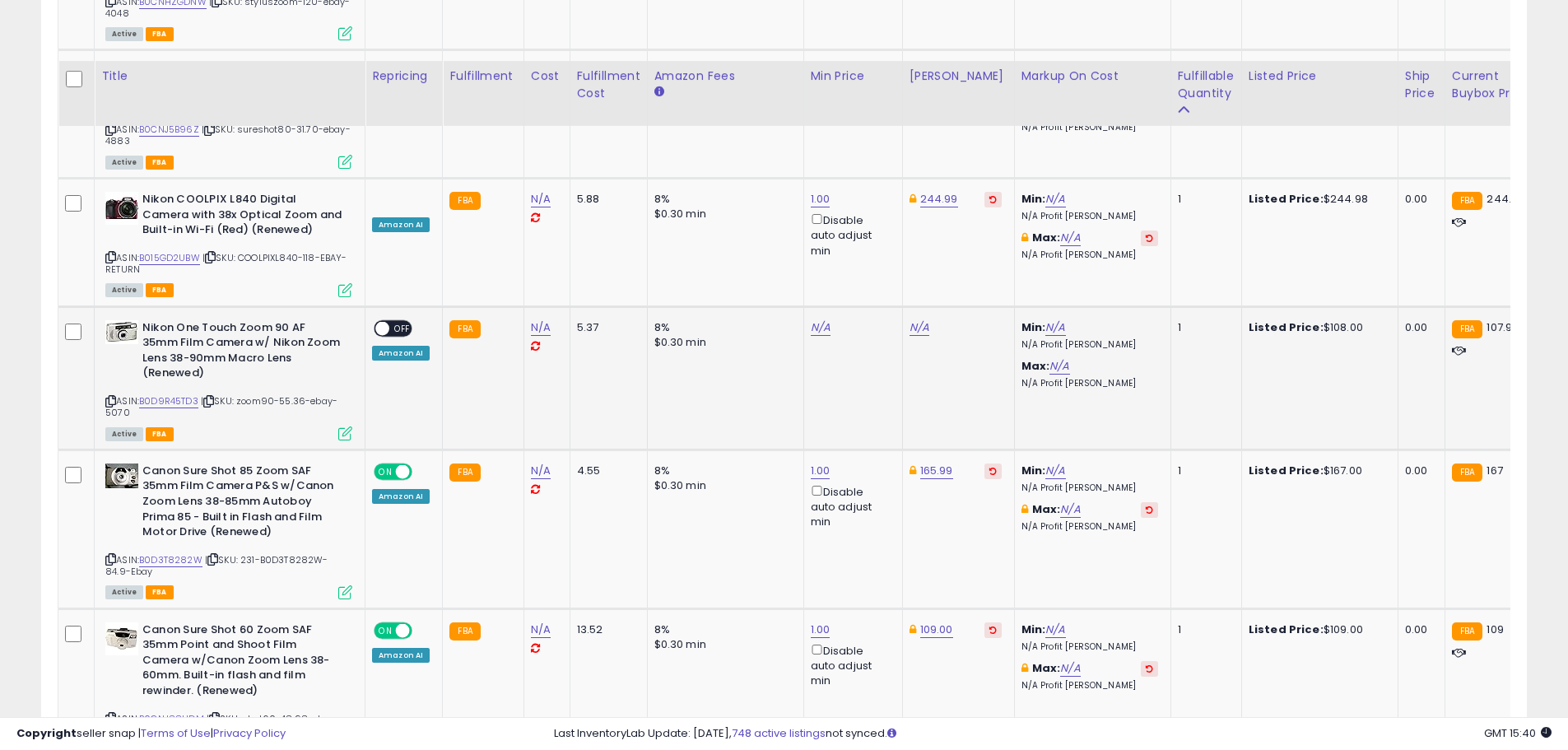
scroll to position [6440, 0]
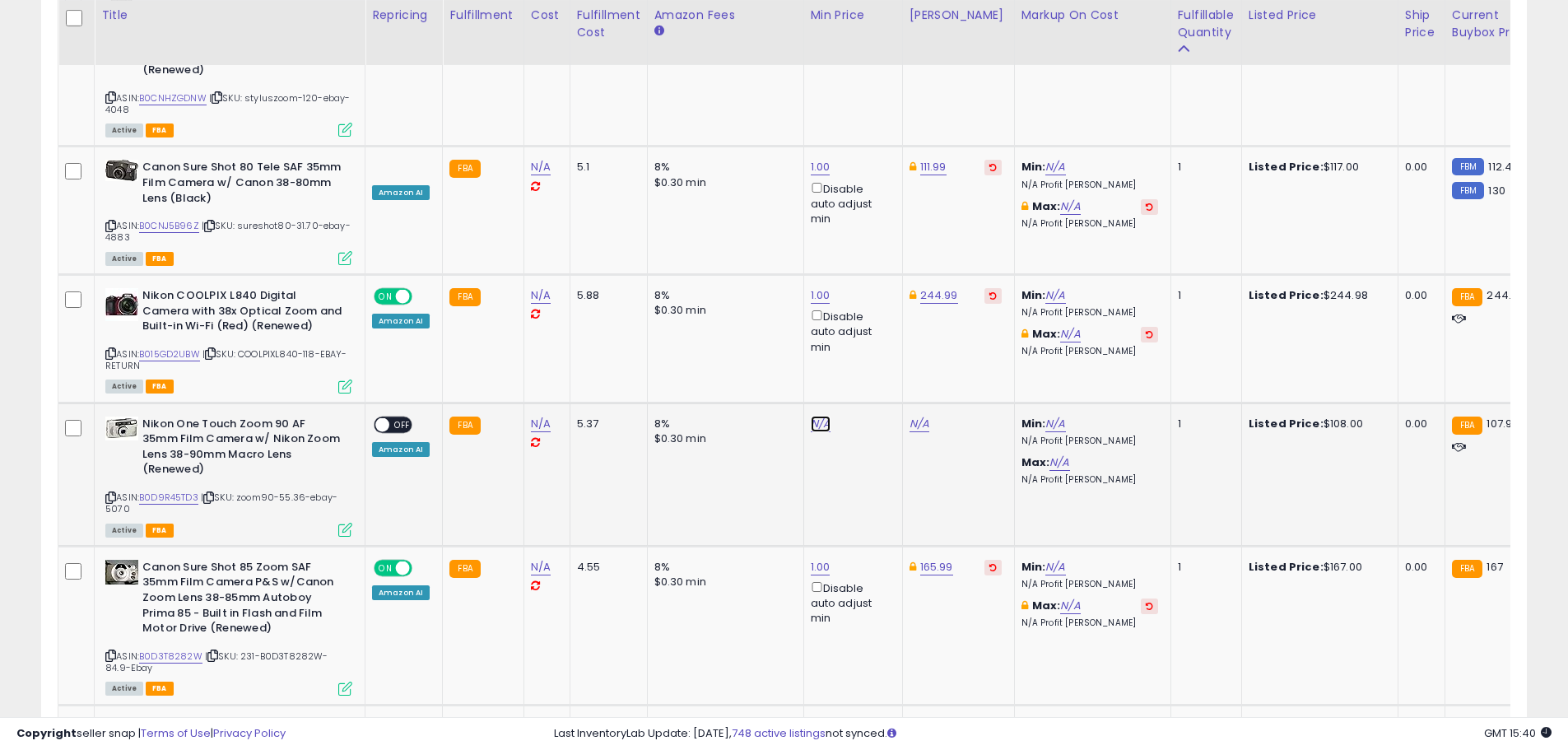
click at [816, 416] on link "N/A" at bounding box center [821, 424] width 20 height 16
type input "*"
click at [875, 242] on button "submit" at bounding box center [861, 232] width 28 height 24
click at [920, 416] on link "160.89" at bounding box center [927, 424] width 33 height 16
type input "*"
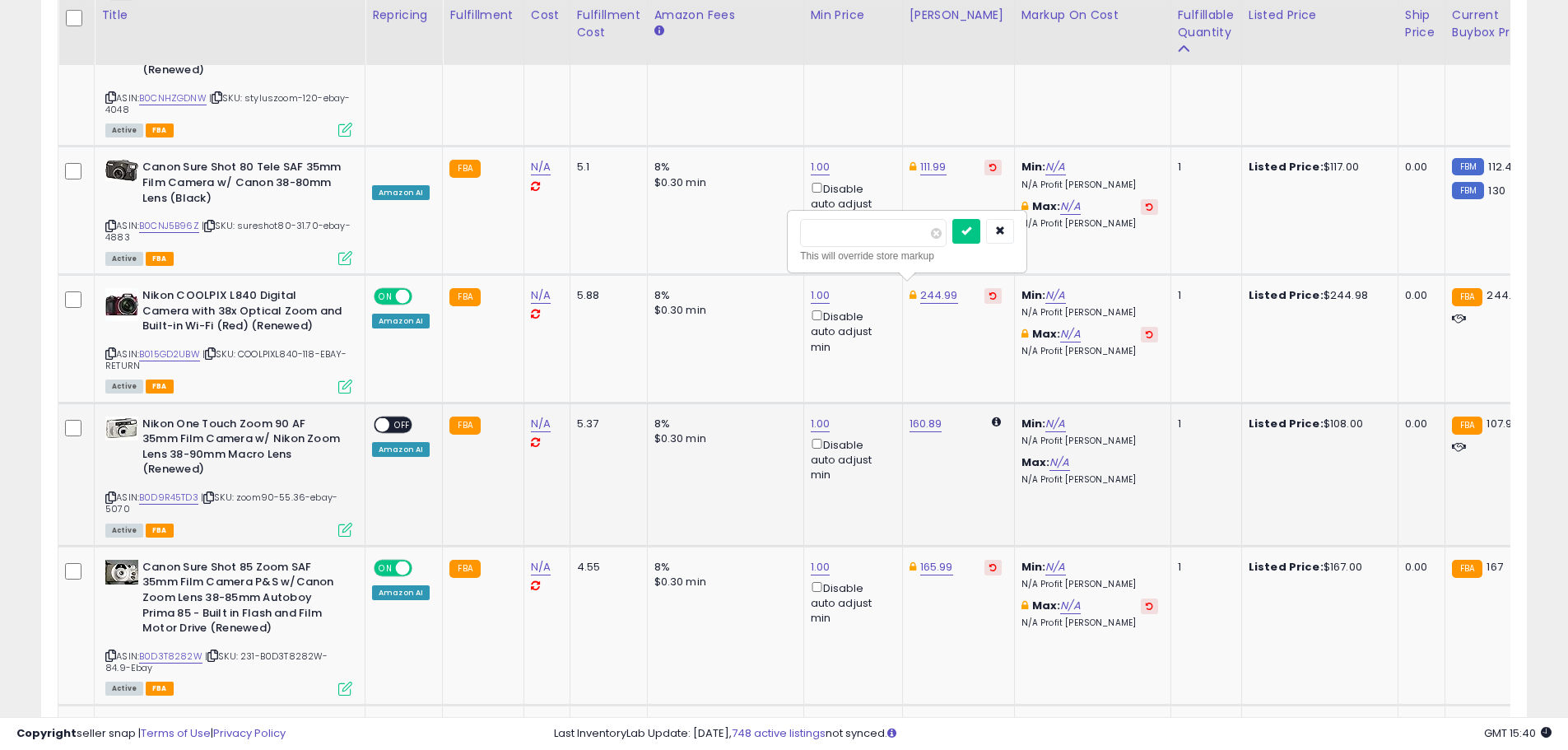
type input "******"
click at [980, 232] on button "submit" at bounding box center [966, 232] width 28 height 24
click at [401, 418] on span "OFF" at bounding box center [402, 425] width 26 height 14
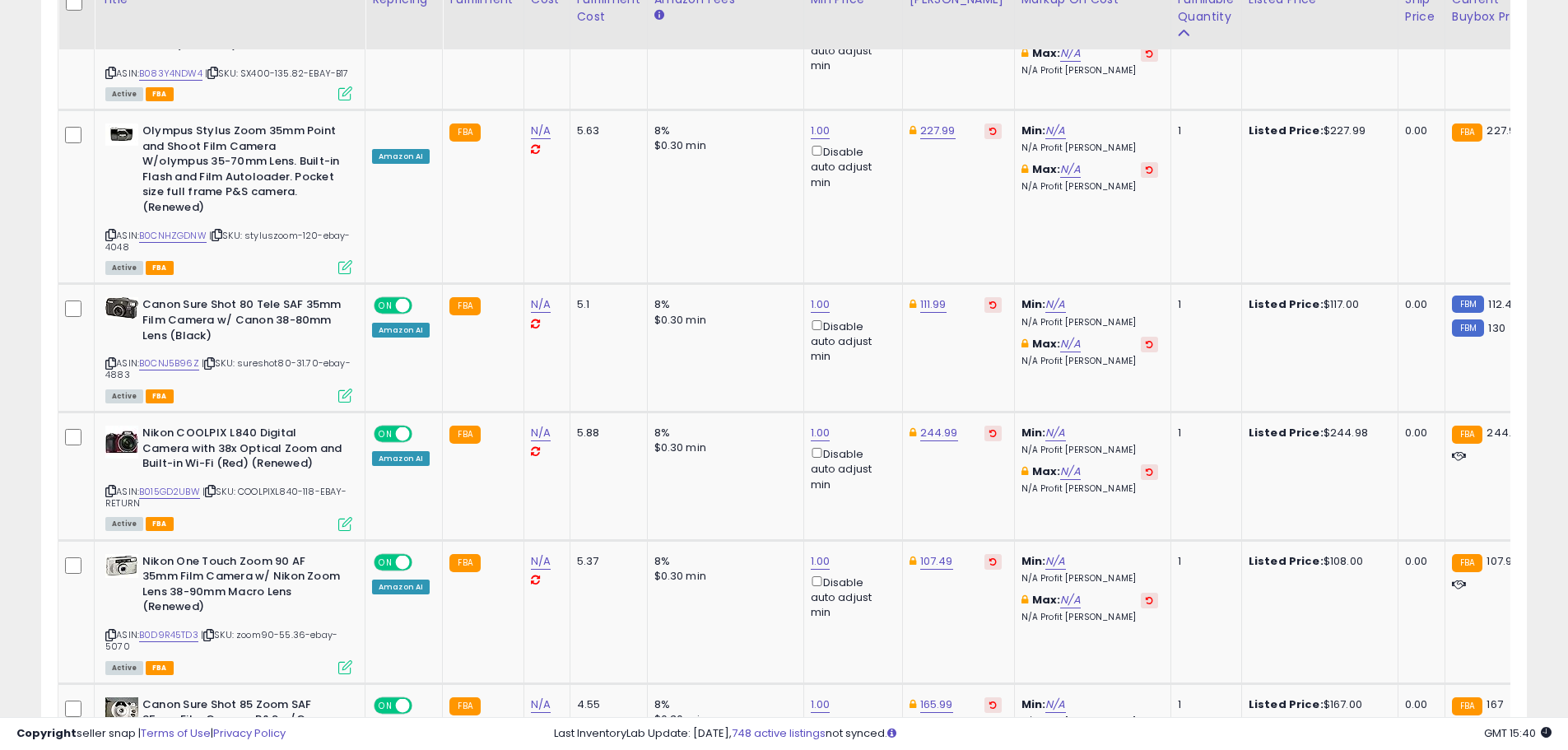
scroll to position [6275, 0]
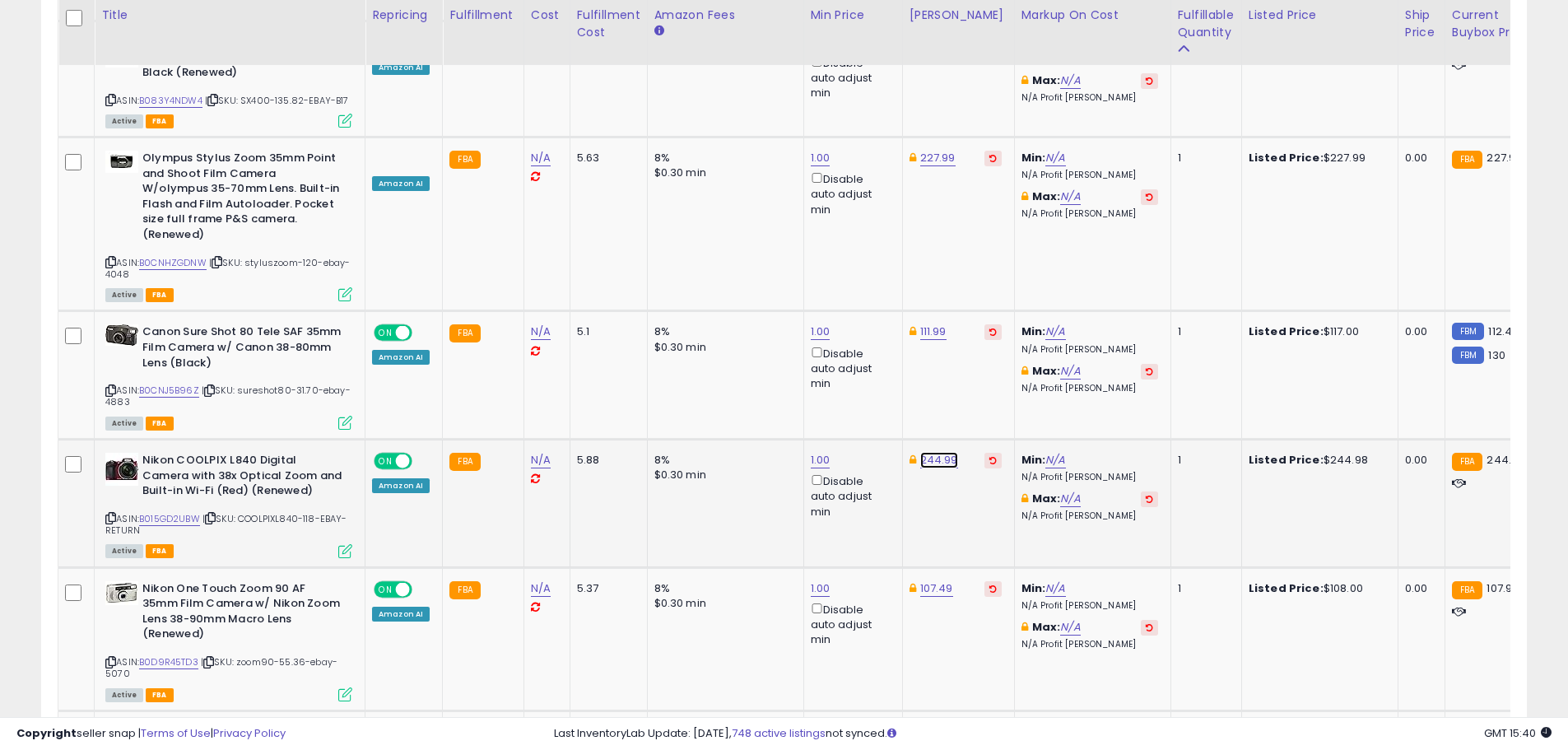
click at [941, 452] on link "244.99" at bounding box center [940, 460] width 38 height 16
type input "******"
click button "submit" at bounding box center [979, 267] width 28 height 24
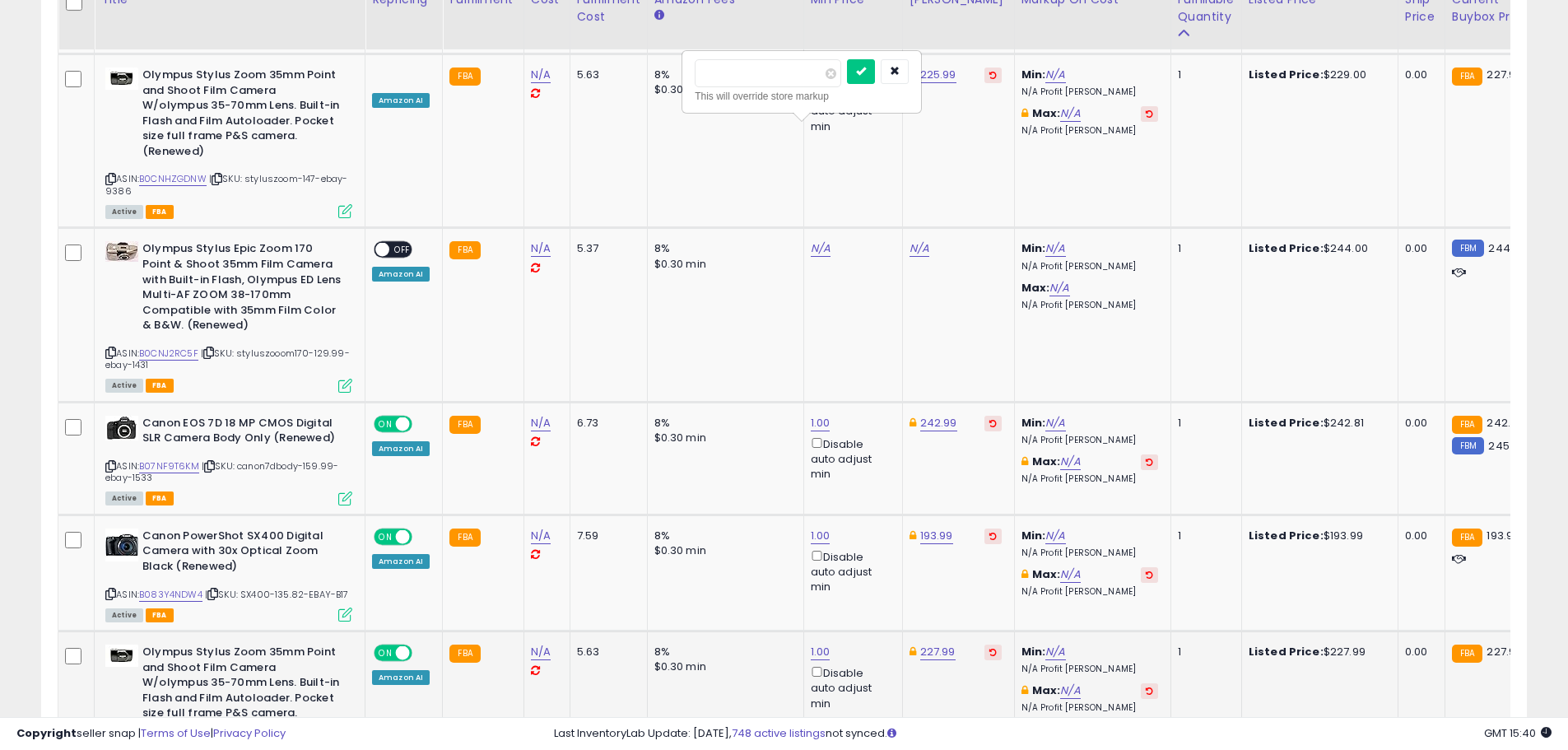
scroll to position [5617, 0]
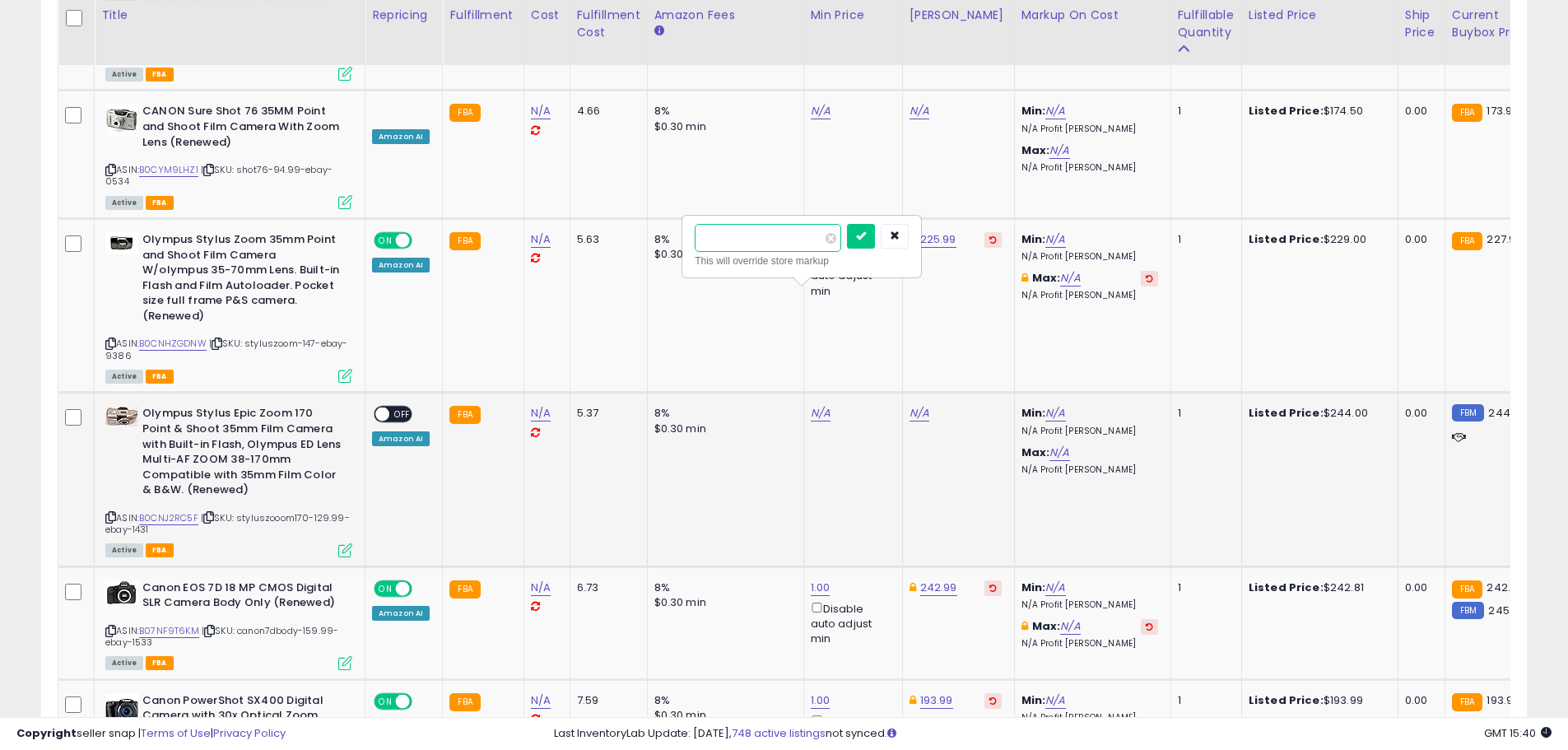
click at [797, 241] on input "number" at bounding box center [768, 238] width 146 height 28
type input "*"
click at [866, 233] on icon "submit" at bounding box center [861, 235] width 10 height 10
click at [925, 405] on link "244.00" at bounding box center [929, 413] width 38 height 16
type input "*"
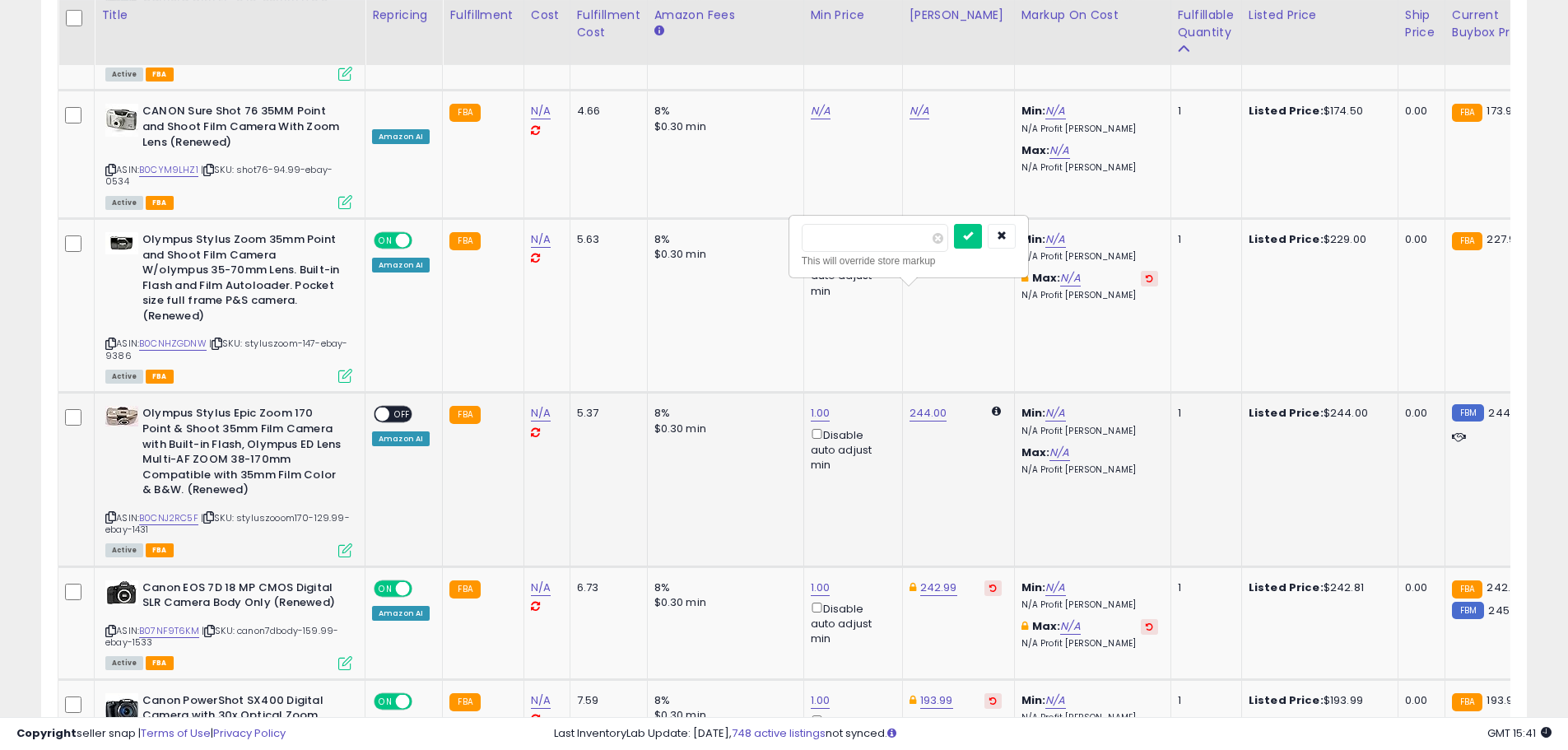
type input "******"
click button "submit" at bounding box center [968, 236] width 28 height 24
click at [400, 408] on span "OFF" at bounding box center [402, 414] width 26 height 14
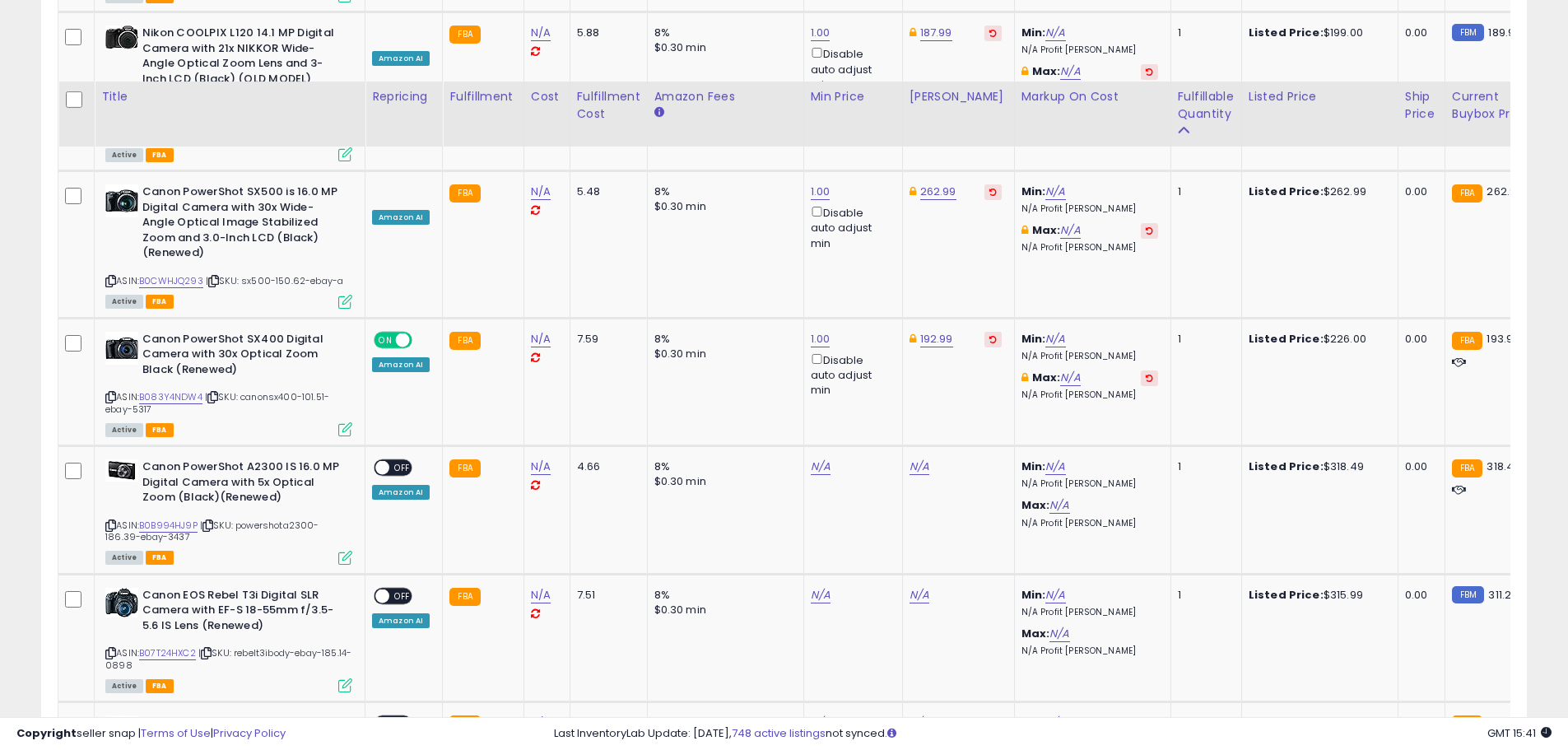
scroll to position [4995, 0]
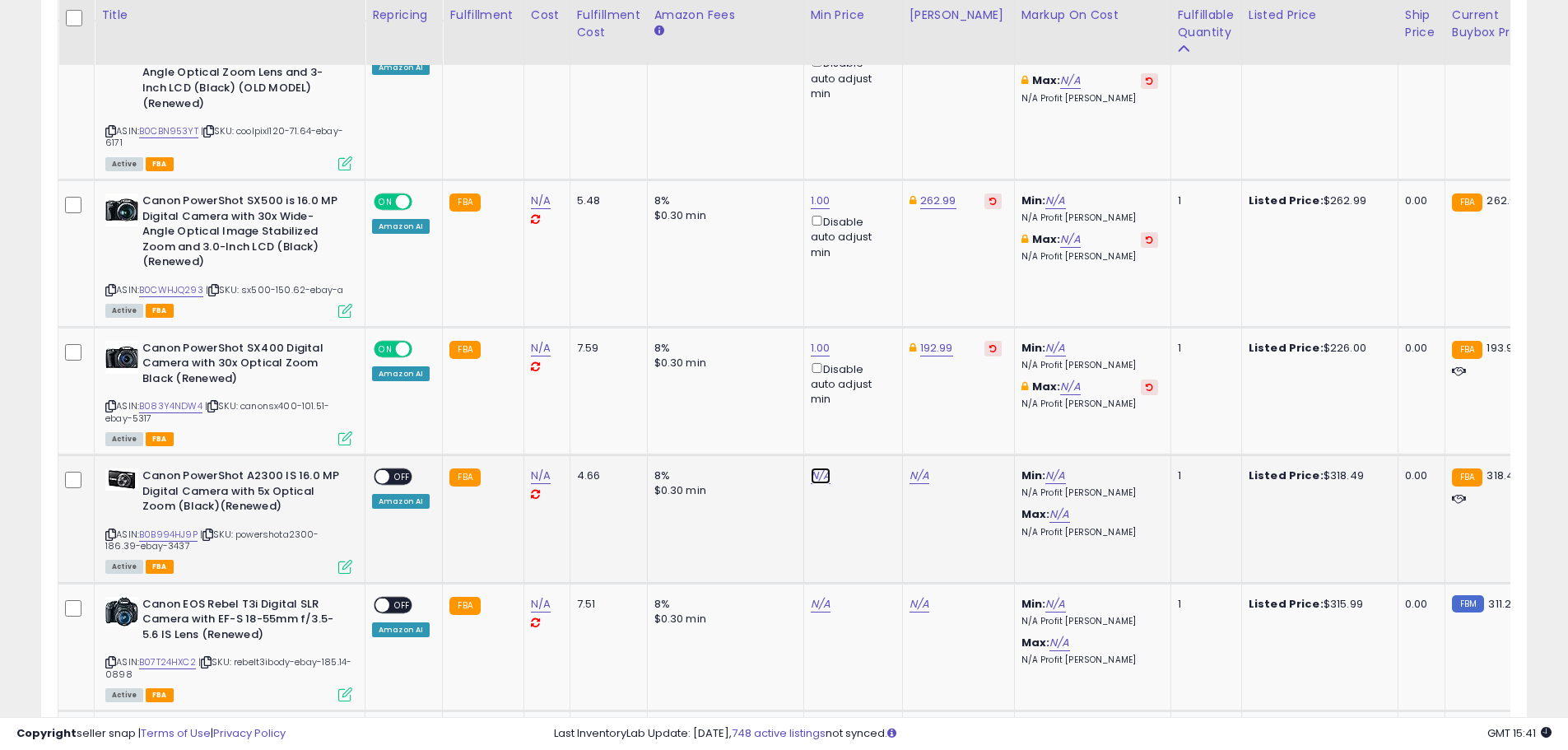
click at [813, 467] on link "N/A" at bounding box center [821, 475] width 20 height 16
type input "*"
click at [875, 306] on button "submit" at bounding box center [861, 314] width 28 height 24
click at [938, 467] on link "499.00" at bounding box center [928, 475] width 37 height 16
drag, startPoint x: 878, startPoint y: 311, endPoint x: 778, endPoint y: 314, distance: 100.0
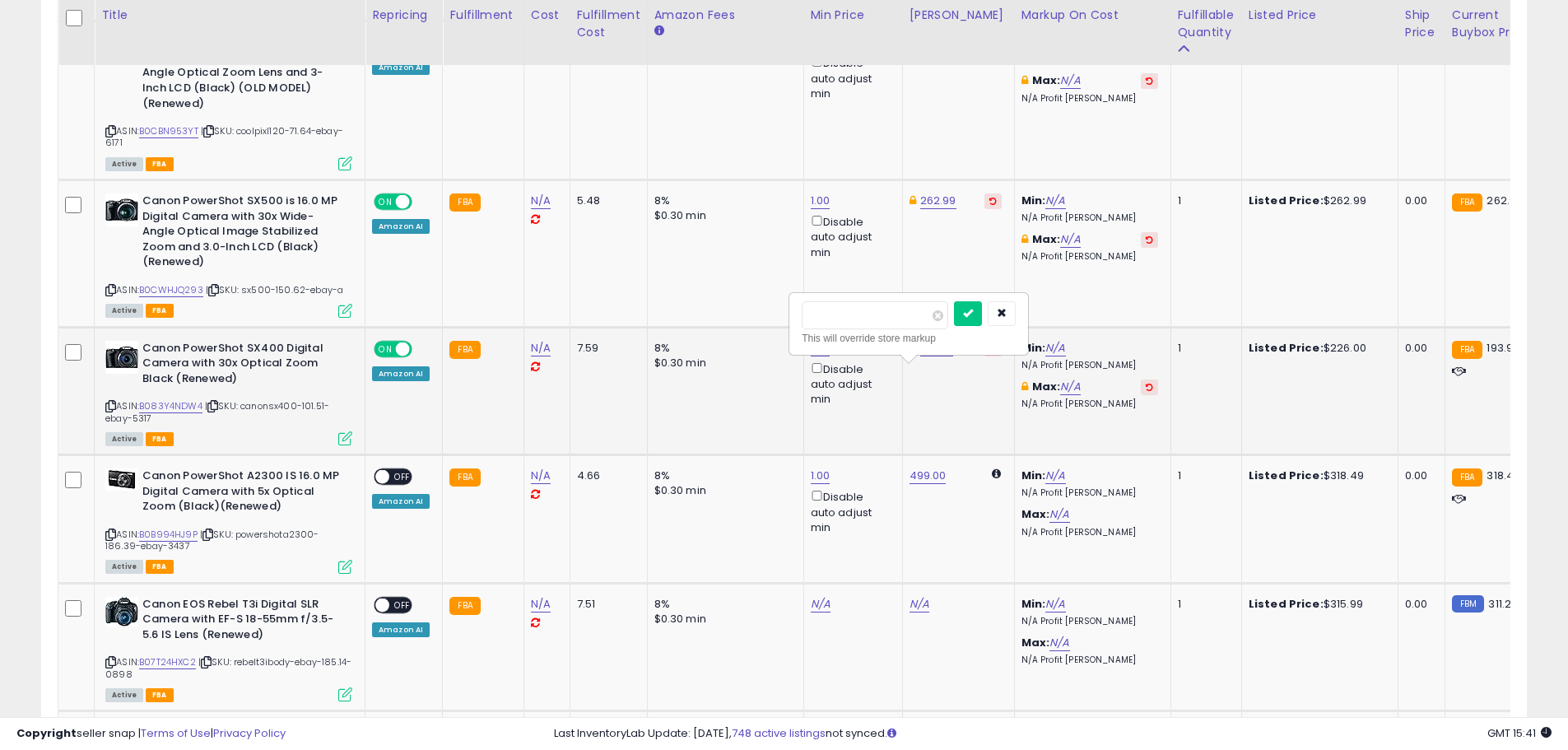
type input "*****"
click button "submit" at bounding box center [968, 314] width 28 height 24
click at [402, 470] on span "OFF" at bounding box center [402, 477] width 26 height 14
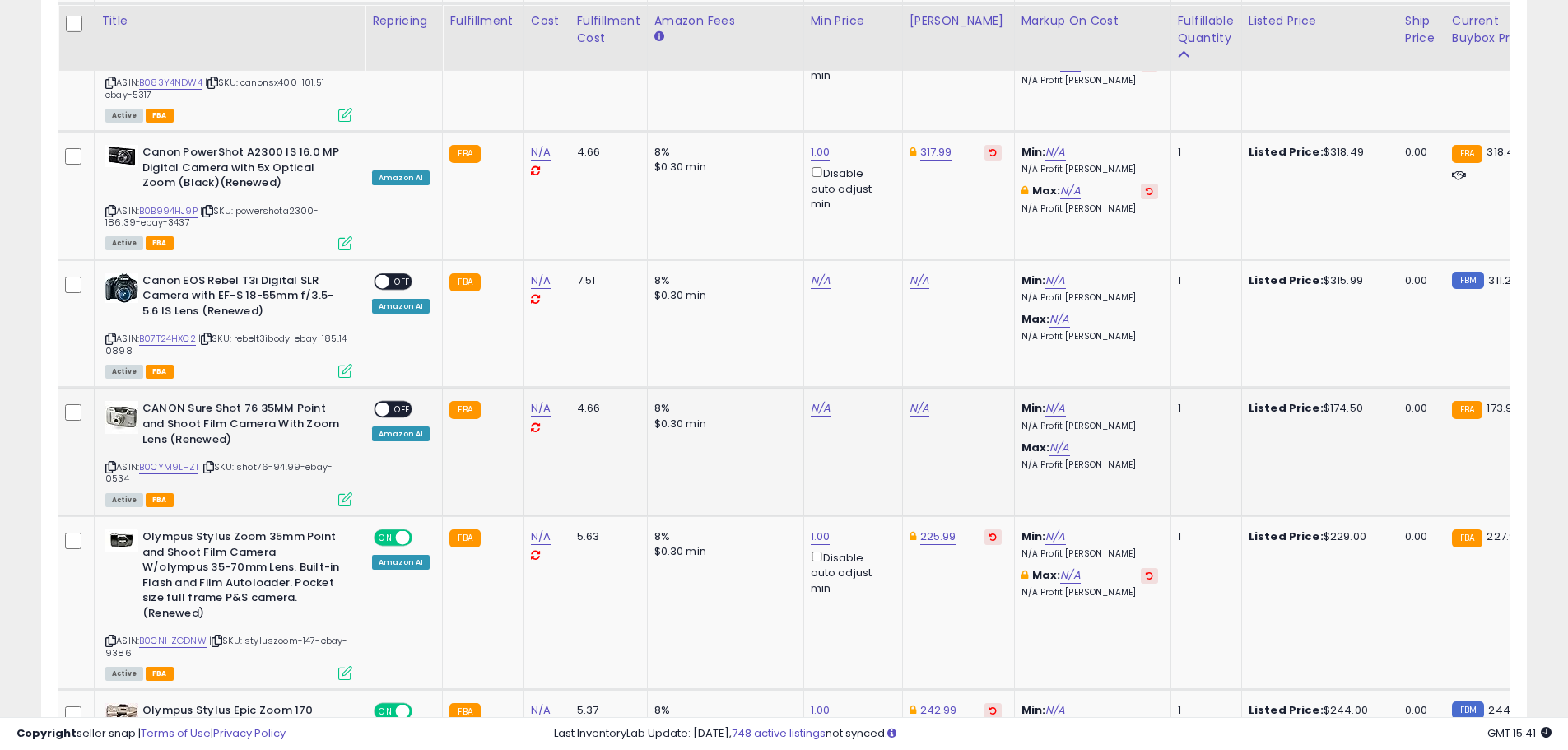
scroll to position [5325, 0]
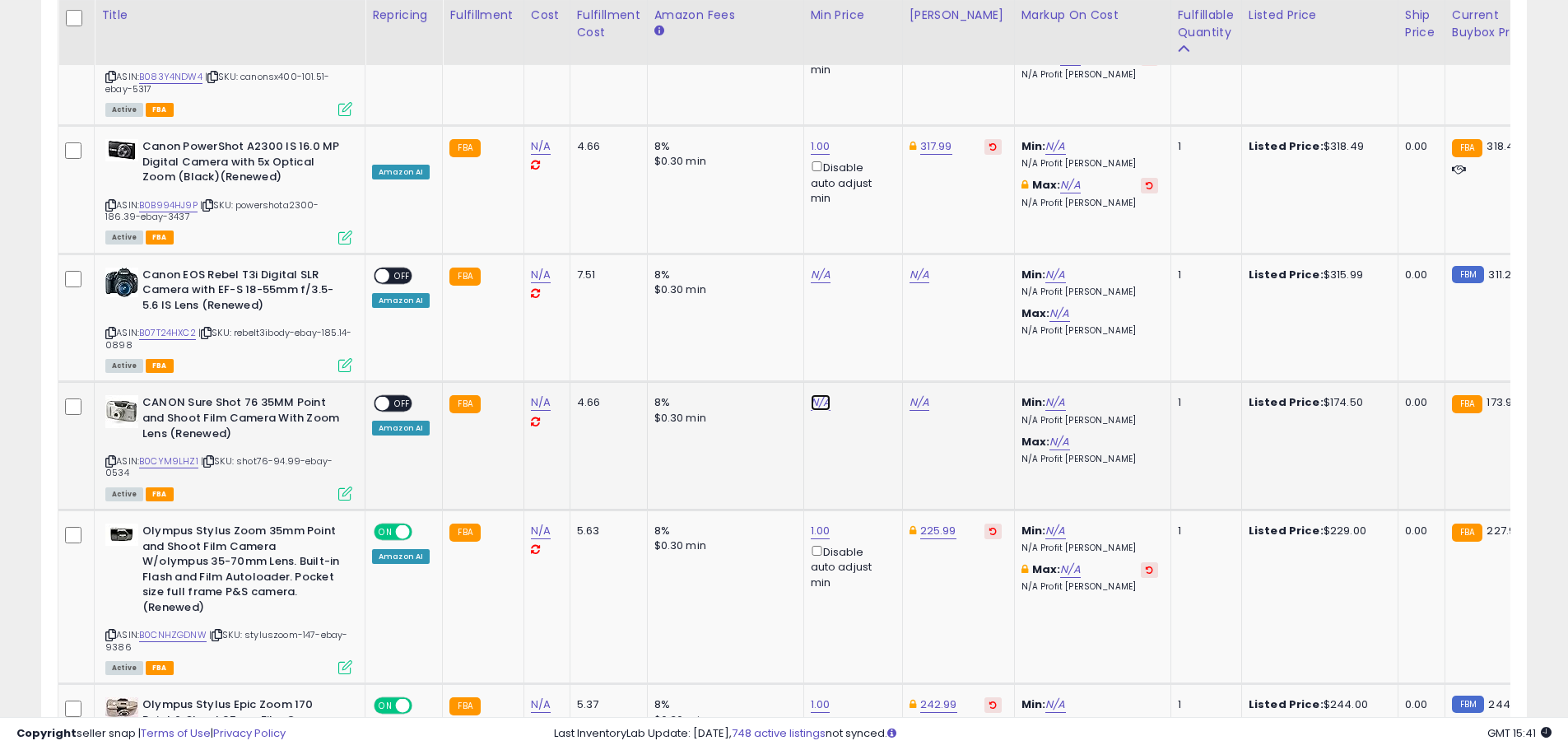
click at [818, 395] on link "N/A" at bounding box center [821, 402] width 20 height 16
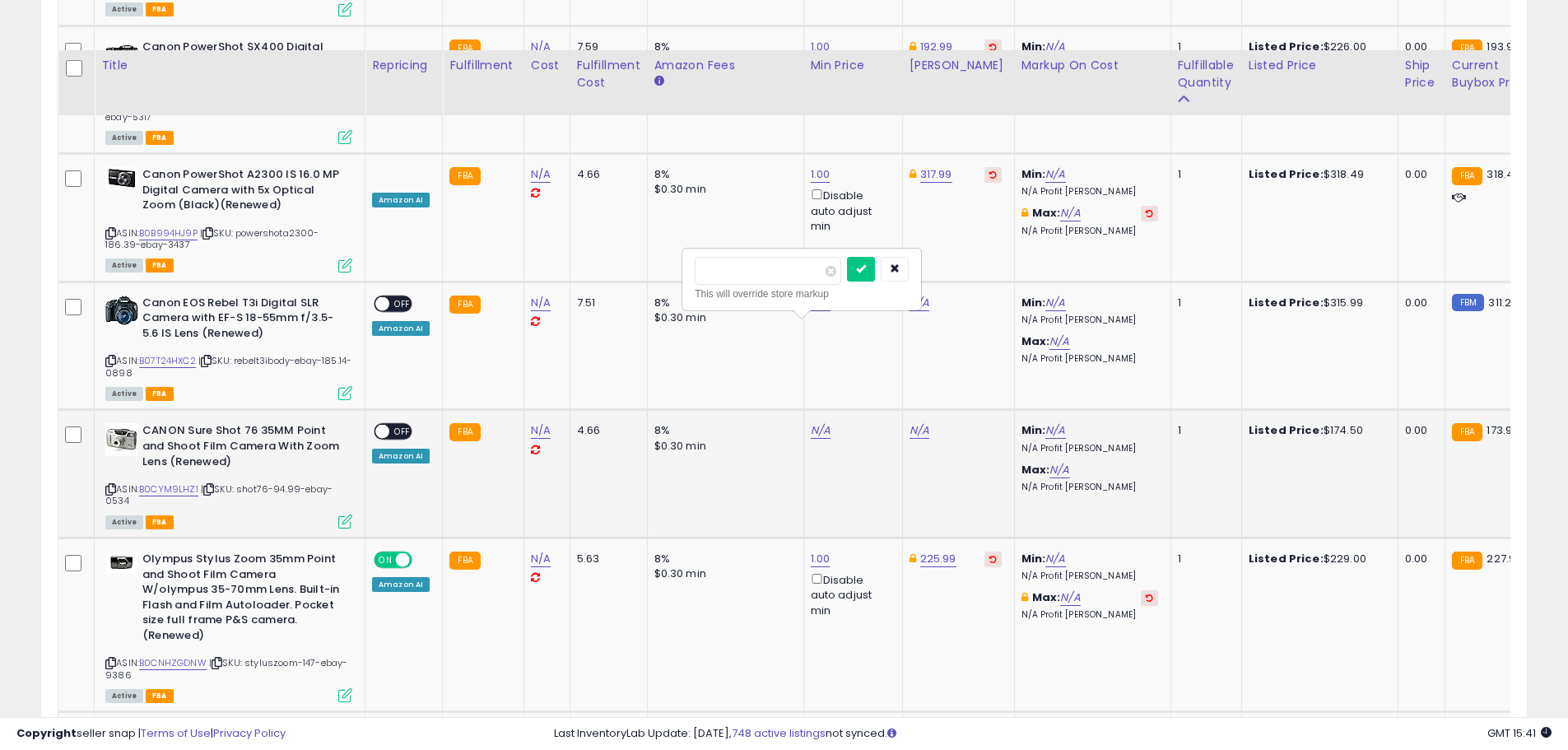
scroll to position [5287, 0]
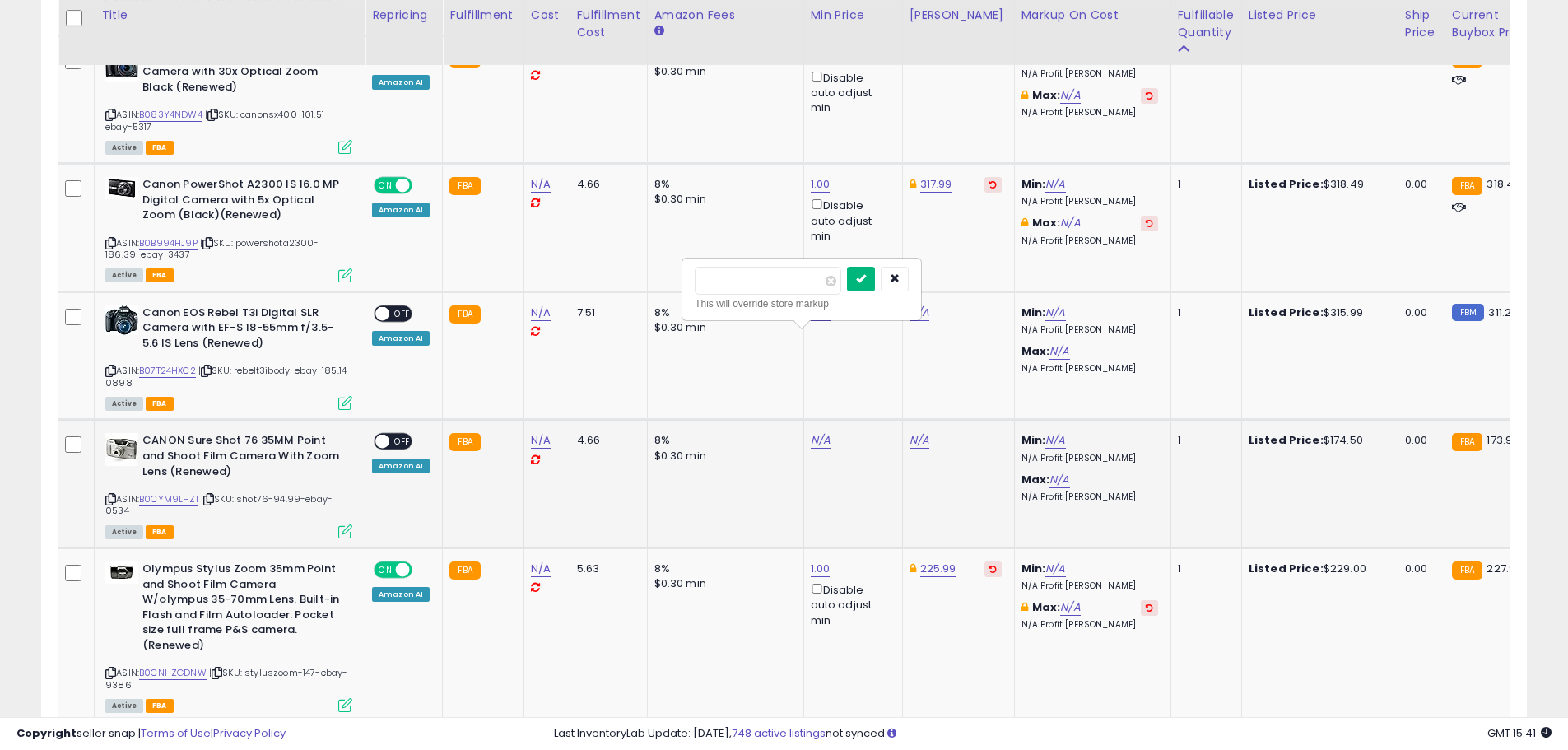
type input "*"
click at [866, 279] on icon "submit" at bounding box center [861, 277] width 10 height 10
click at [919, 433] on link "206.99" at bounding box center [928, 440] width 36 height 16
drag, startPoint x: 886, startPoint y: 282, endPoint x: 774, endPoint y: 282, distance: 112.0
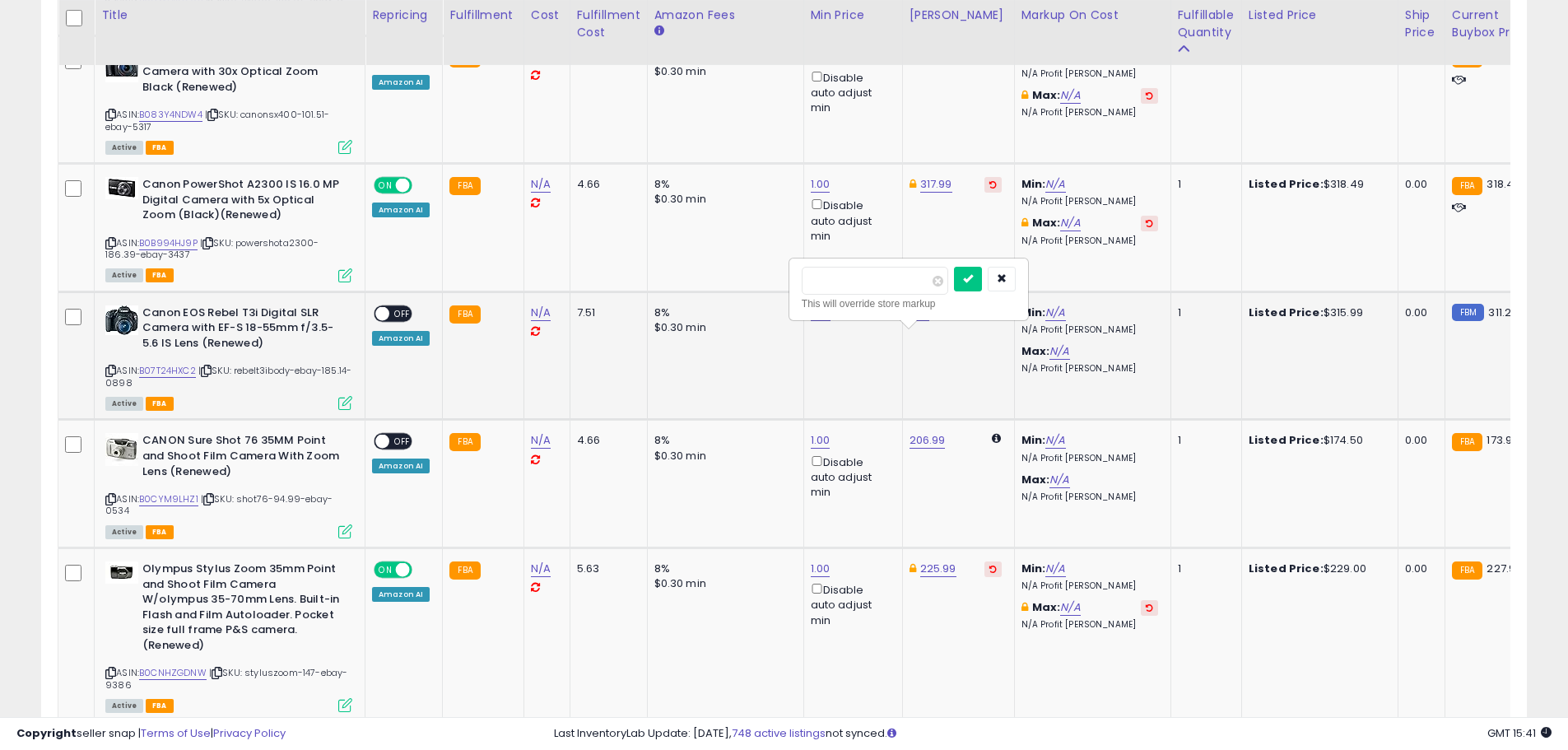
type input "******"
click button "submit" at bounding box center [968, 279] width 28 height 24
click at [387, 434] on span at bounding box center [382, 441] width 14 height 14
click at [814, 304] on link "N/A" at bounding box center [821, 312] width 20 height 16
type input "*"
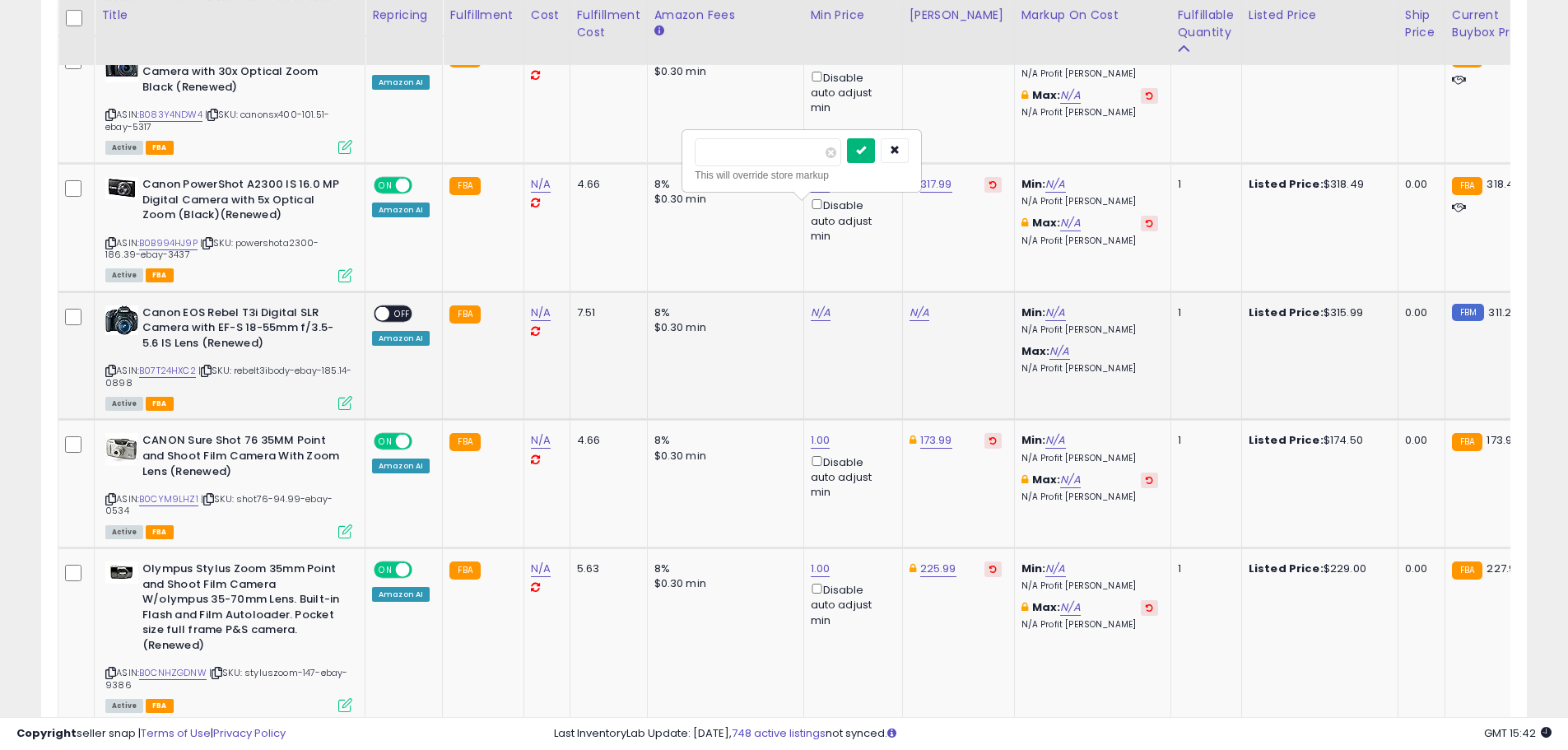
click at [866, 151] on icon "submit" at bounding box center [861, 149] width 10 height 10
click at [914, 304] on link "399.84" at bounding box center [928, 312] width 37 height 16
type input "*"
type input "*****"
click button "submit" at bounding box center [968, 151] width 28 height 24
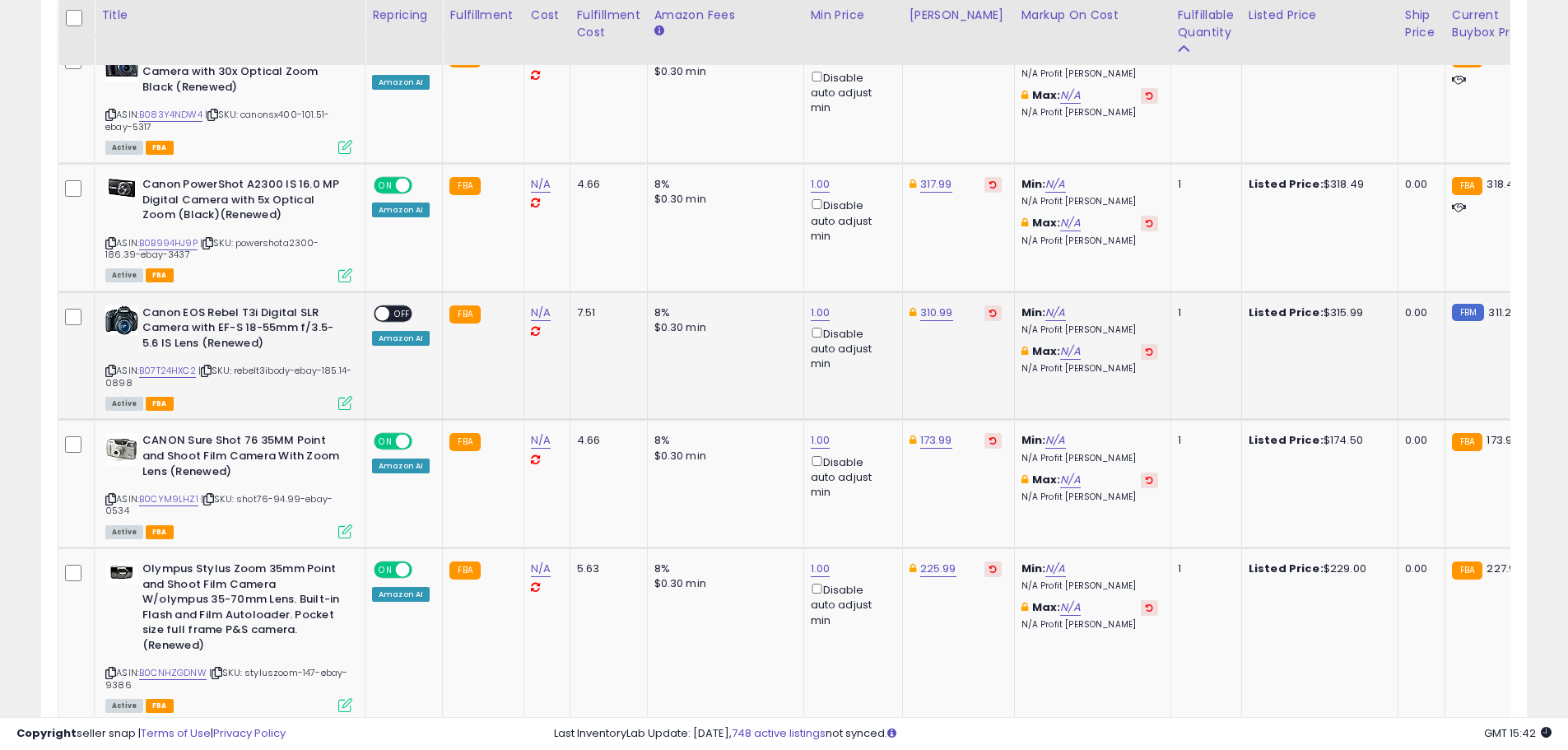
click at [387, 306] on span at bounding box center [382, 313] width 14 height 14
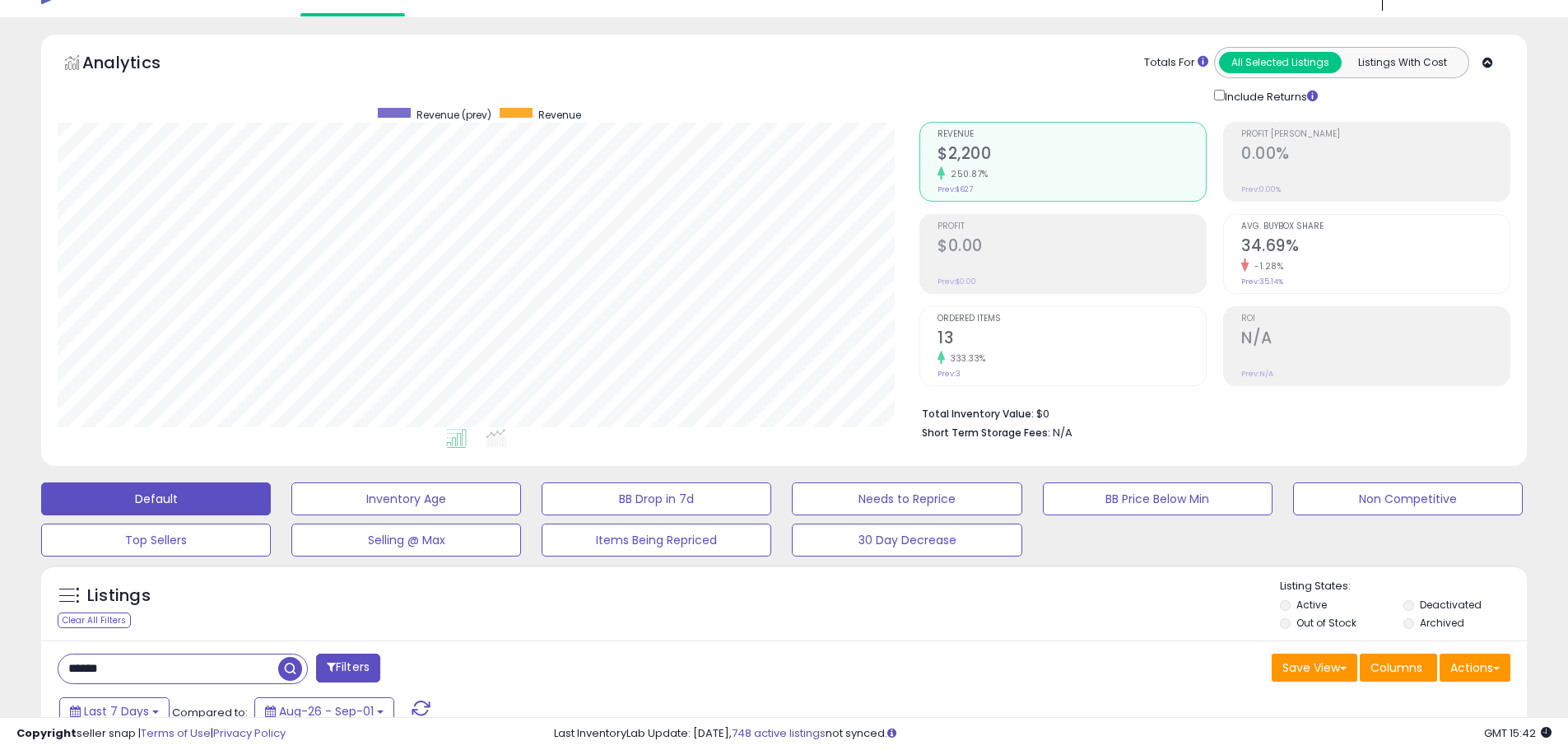
scroll to position [0, 0]
